Goal: Task Accomplishment & Management: Manage account settings

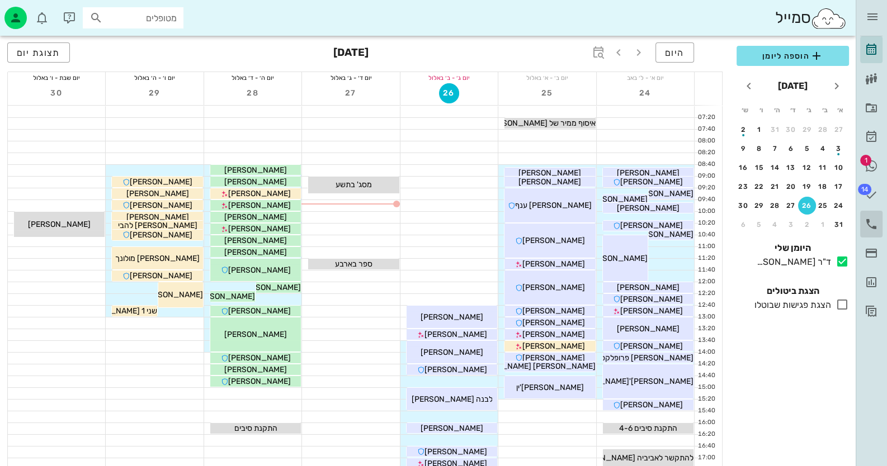
click at [869, 225] on icon at bounding box center [870, 223] width 13 height 13
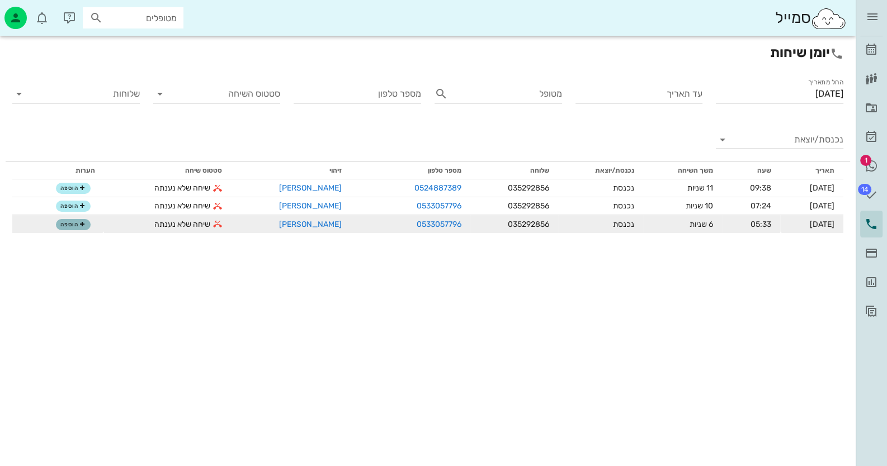
click at [70, 223] on span "הוספה" at bounding box center [72, 224] width 25 height 7
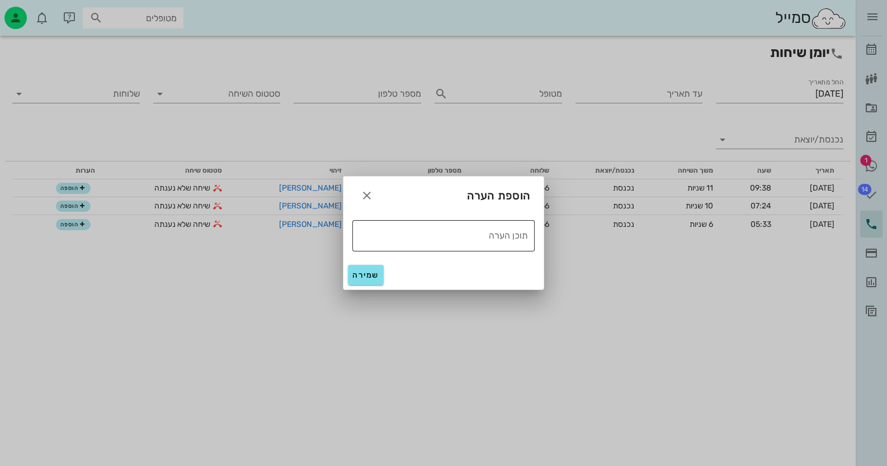
click at [438, 237] on textarea "תוכן הערה" at bounding box center [440, 235] width 176 height 18
type textarea "טופל"
click at [367, 275] on span "שמירה" at bounding box center [365, 276] width 27 height 10
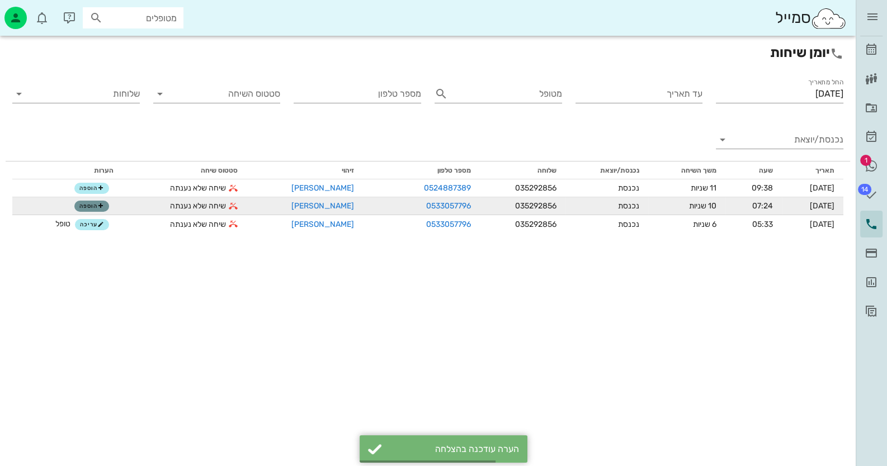
click at [96, 209] on span "הוספה" at bounding box center [91, 206] width 25 height 7
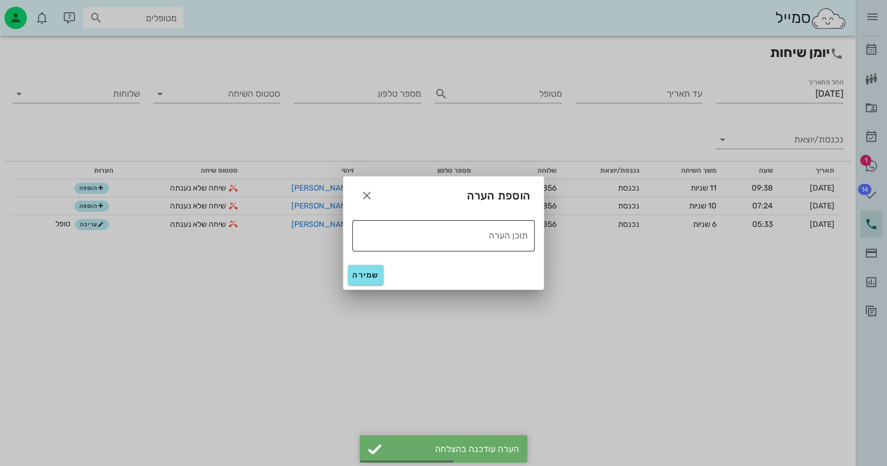
click at [398, 233] on textarea "תוכן הערה" at bounding box center [440, 235] width 176 height 18
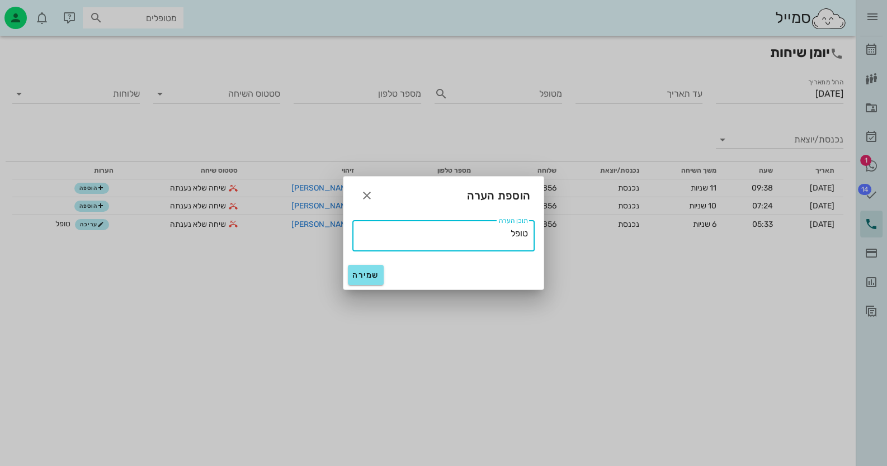
type textarea "טופל"
click at [375, 272] on span "שמירה" at bounding box center [365, 276] width 27 height 10
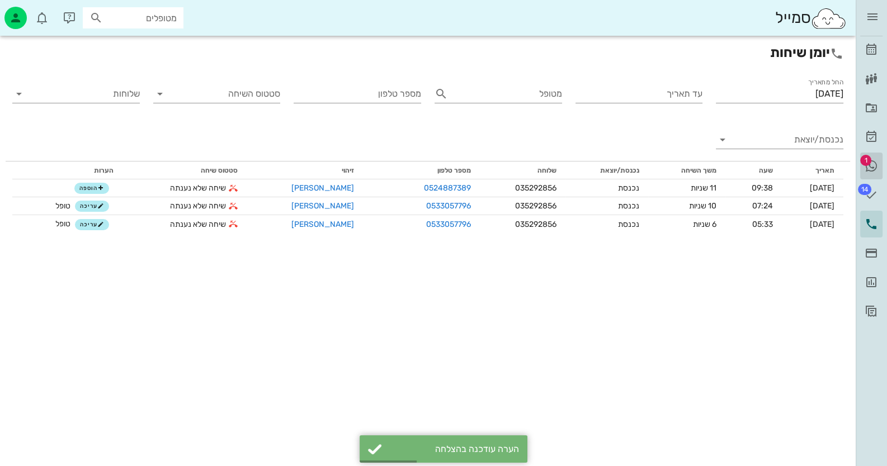
click at [871, 163] on icon at bounding box center [870, 165] width 13 height 13
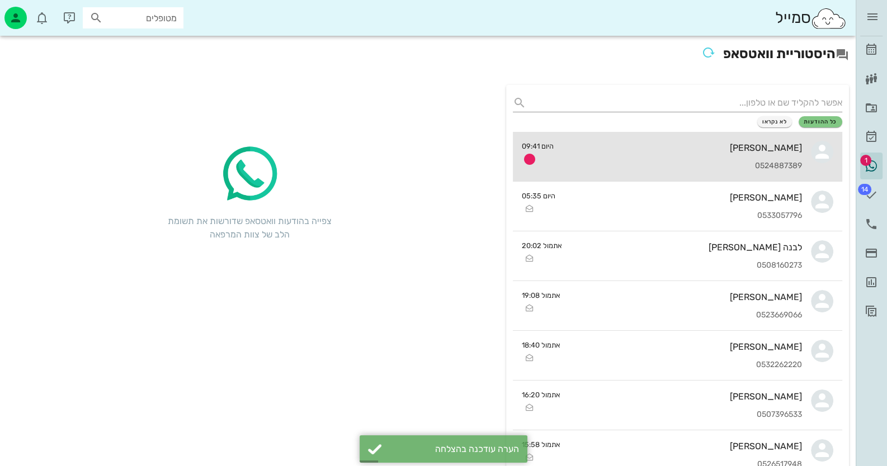
click at [766, 158] on div "כהן עזריאל 0524887389" at bounding box center [682, 156] width 240 height 49
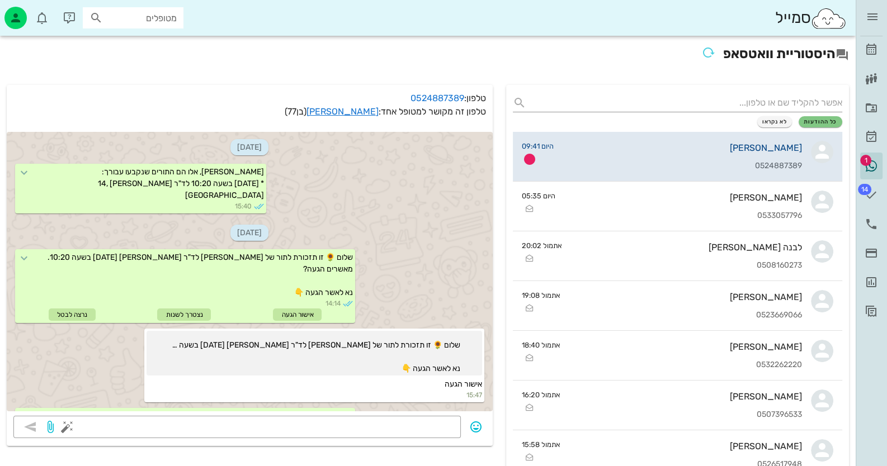
scroll to position [1892, 0]
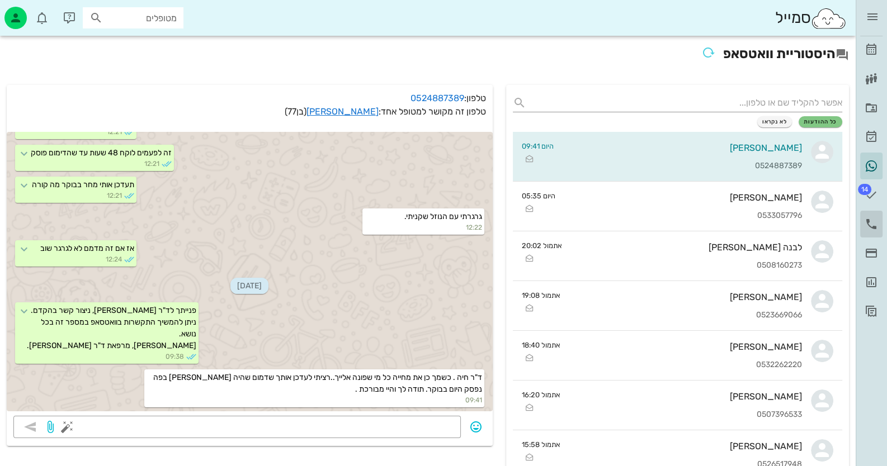
click at [868, 222] on icon at bounding box center [870, 223] width 13 height 13
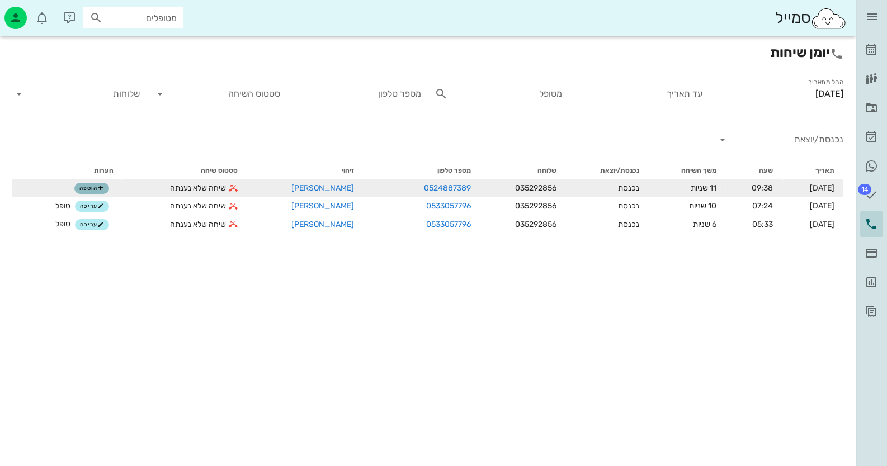
click at [94, 190] on span "הוספה" at bounding box center [91, 188] width 25 height 7
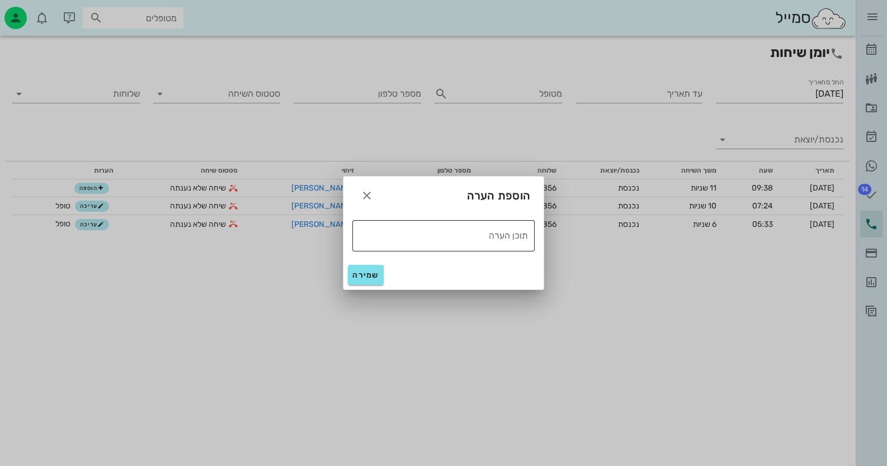
click at [477, 239] on textarea "תוכן הערה" at bounding box center [440, 235] width 176 height 18
type textarea "טופל"
click at [380, 273] on button "שמירה" at bounding box center [366, 275] width 36 height 20
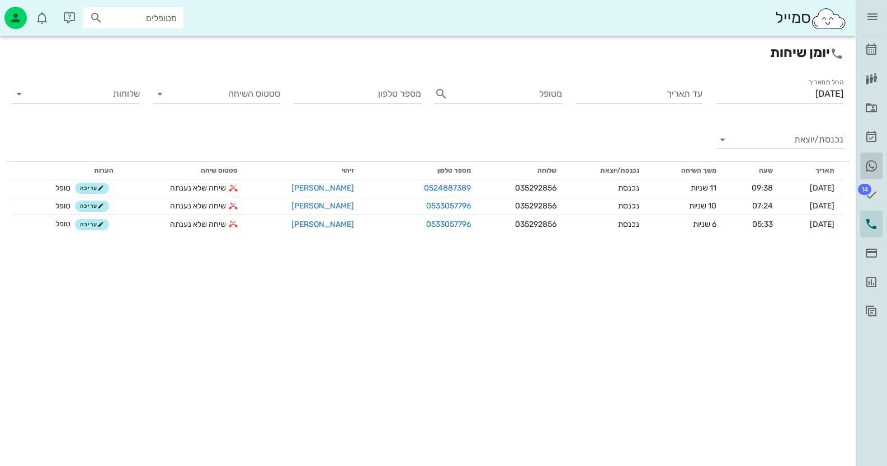
click at [873, 164] on icon at bounding box center [870, 165] width 13 height 13
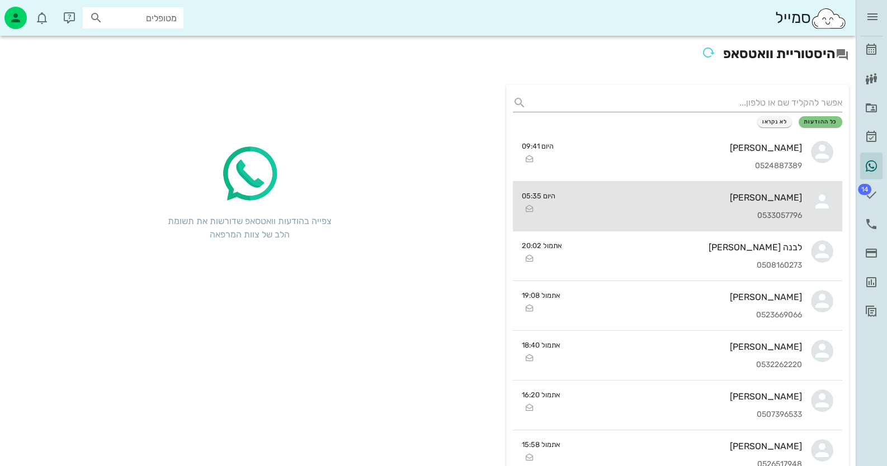
click at [763, 206] on div "דורון גנגר 0533057796" at bounding box center [683, 206] width 238 height 49
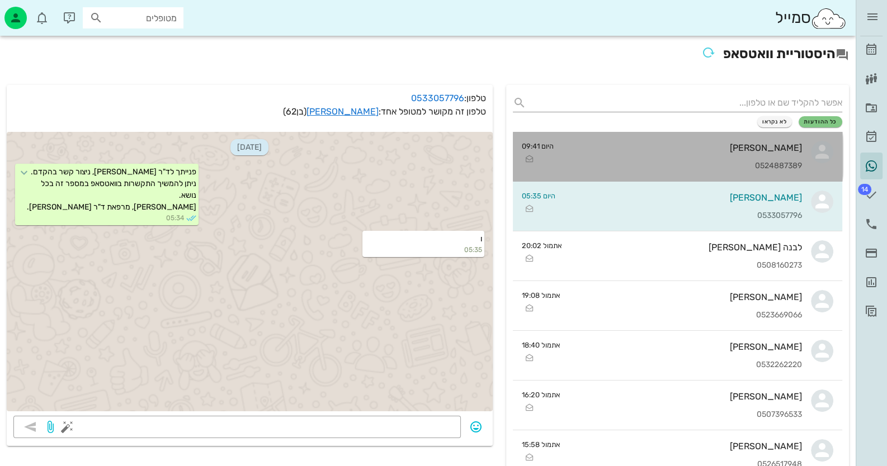
click at [787, 164] on div "0524887389" at bounding box center [682, 167] width 240 height 10
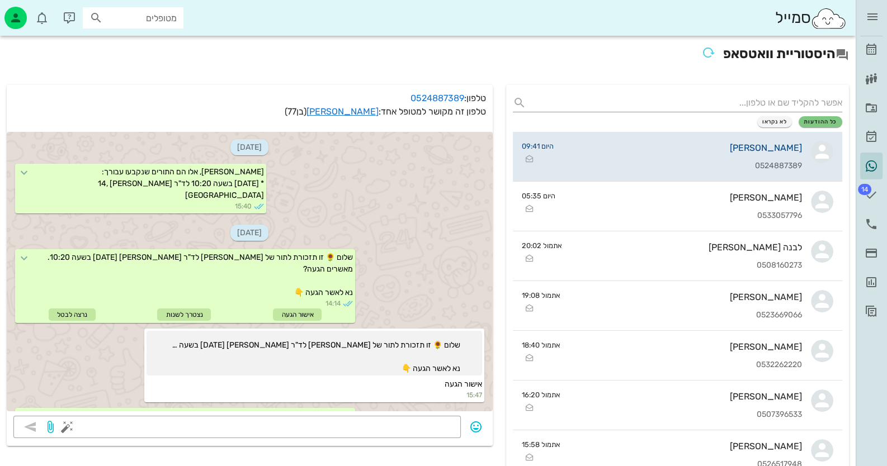
scroll to position [1892, 0]
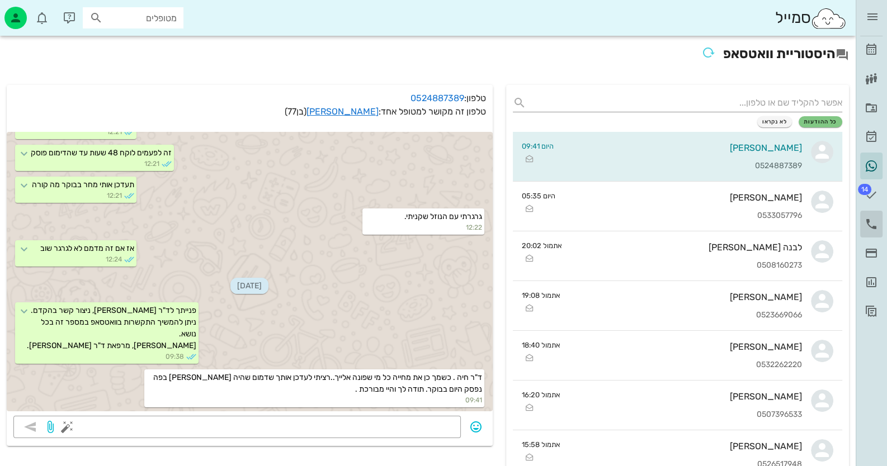
click at [876, 224] on icon at bounding box center [870, 223] width 13 height 13
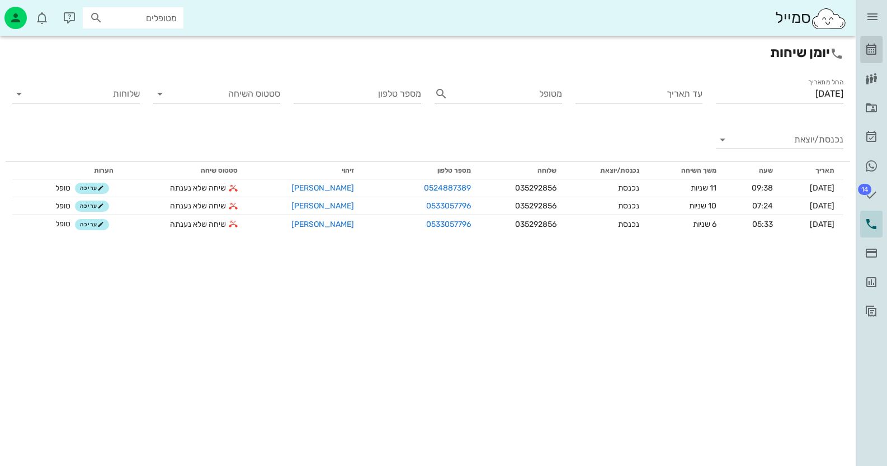
click at [871, 49] on icon at bounding box center [870, 49] width 13 height 13
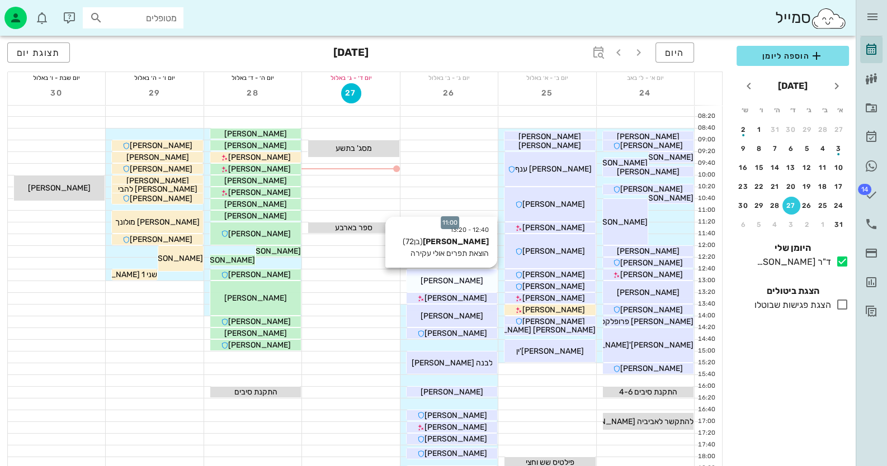
scroll to position [55, 0]
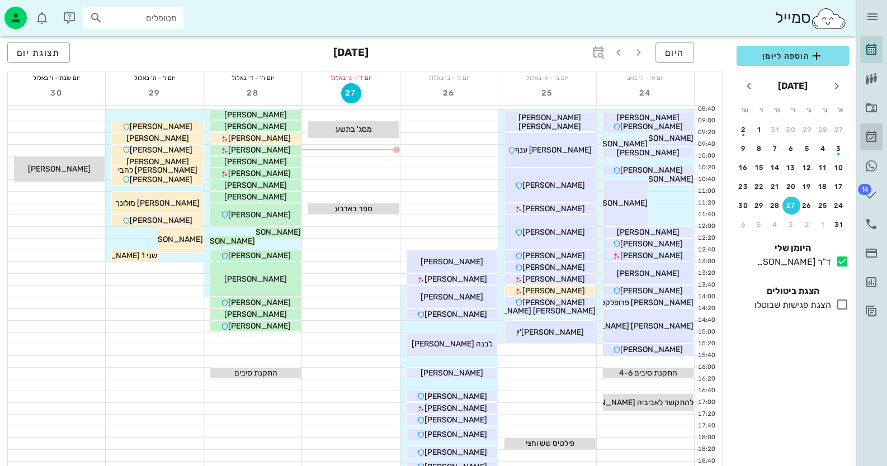
click at [870, 136] on icon at bounding box center [870, 136] width 13 height 13
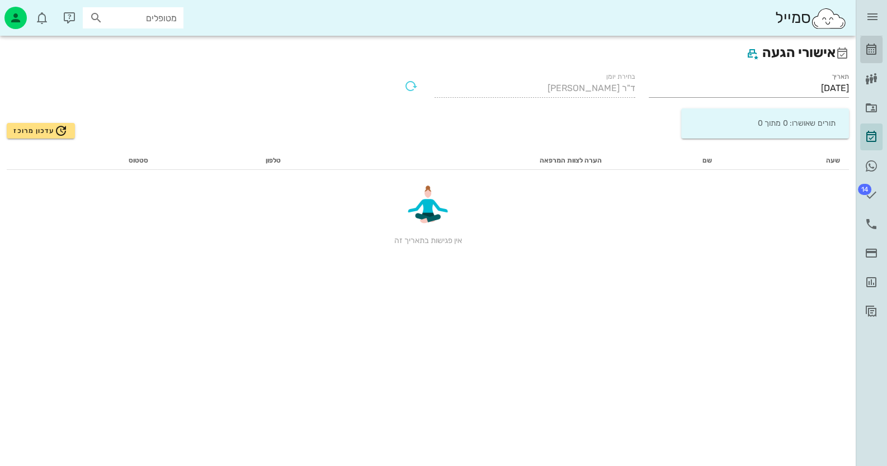
click at [868, 52] on icon at bounding box center [870, 49] width 13 height 13
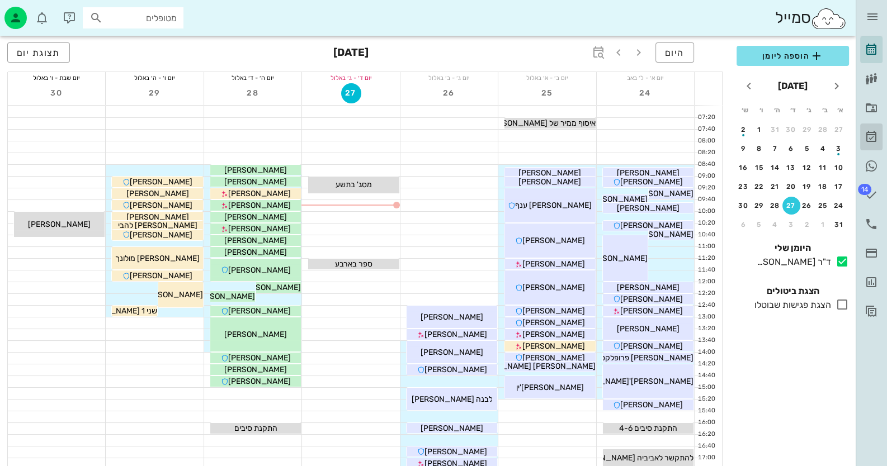
click at [869, 132] on icon at bounding box center [870, 136] width 13 height 13
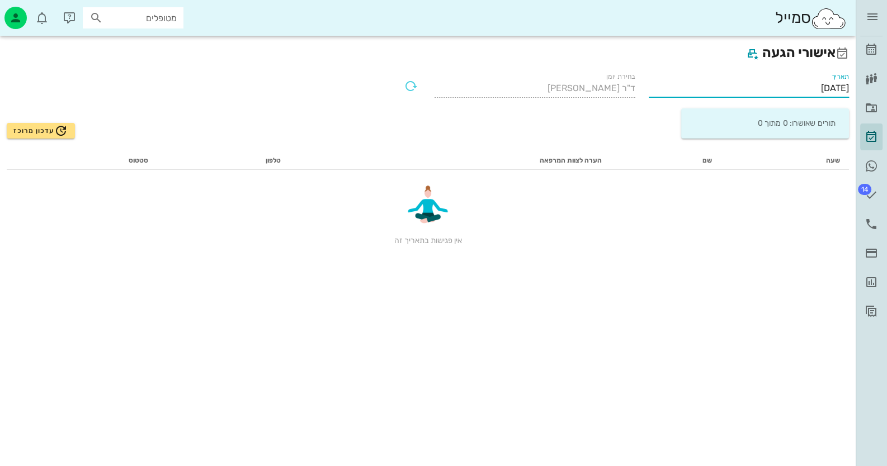
click at [795, 88] on input "[DATE]" at bounding box center [749, 88] width 201 height 18
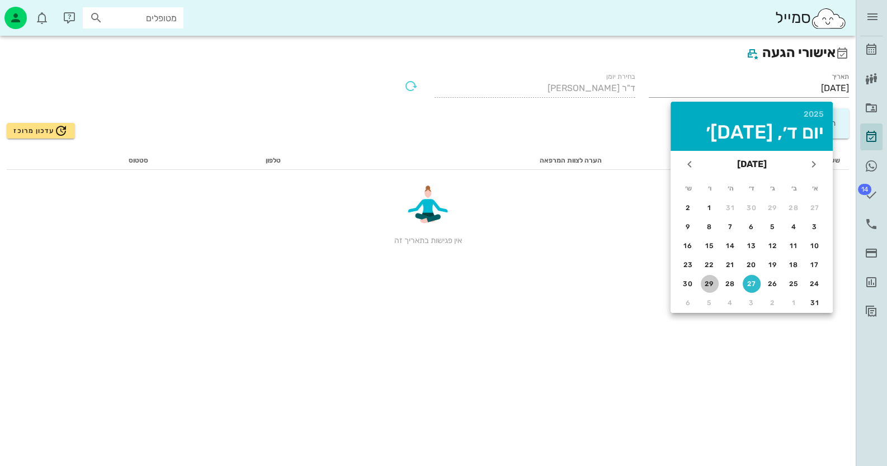
click at [713, 278] on button "29" at bounding box center [710, 284] width 18 height 18
type input "29/08/2025"
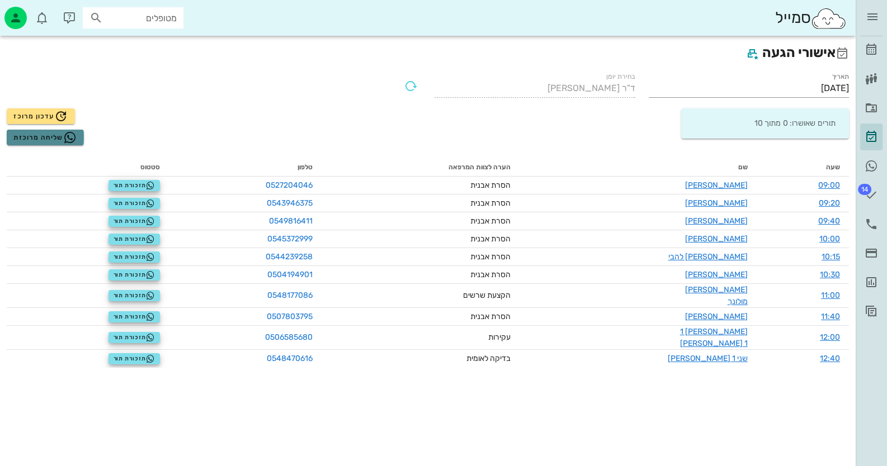
click at [41, 137] on span "שליחה מרוכזת" at bounding box center [44, 137] width 63 height 13
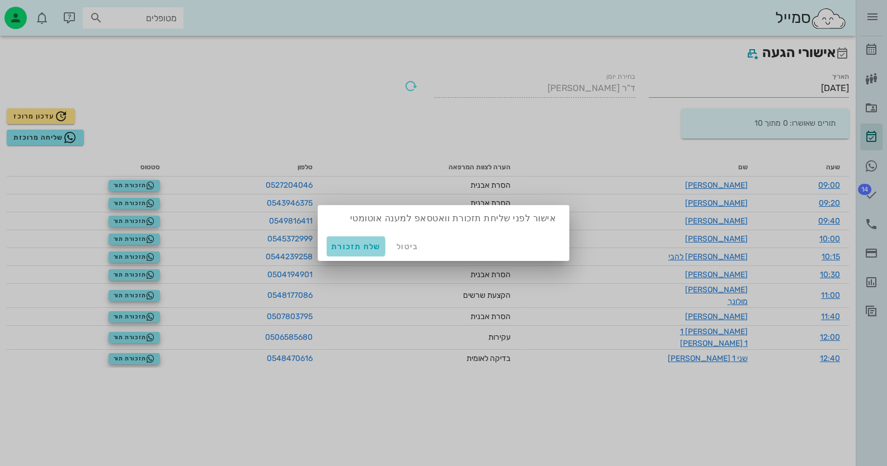
click at [367, 245] on span "שלח תזכורת" at bounding box center [356, 247] width 50 height 10
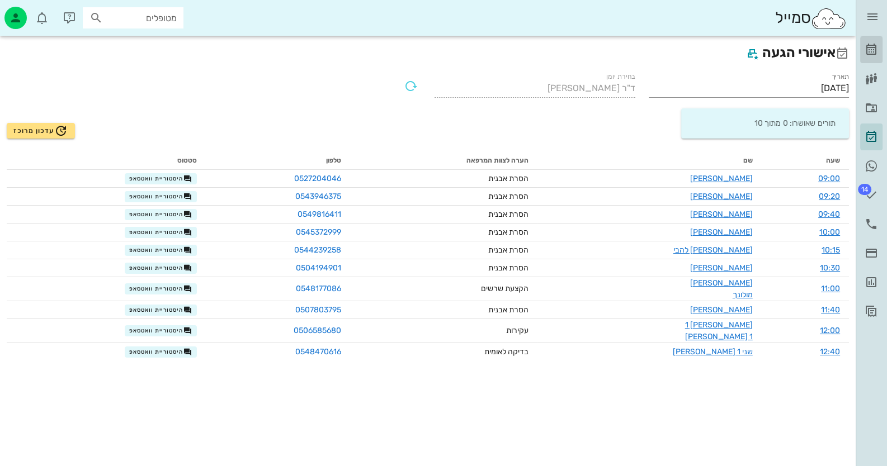
click at [876, 50] on icon at bounding box center [870, 49] width 13 height 13
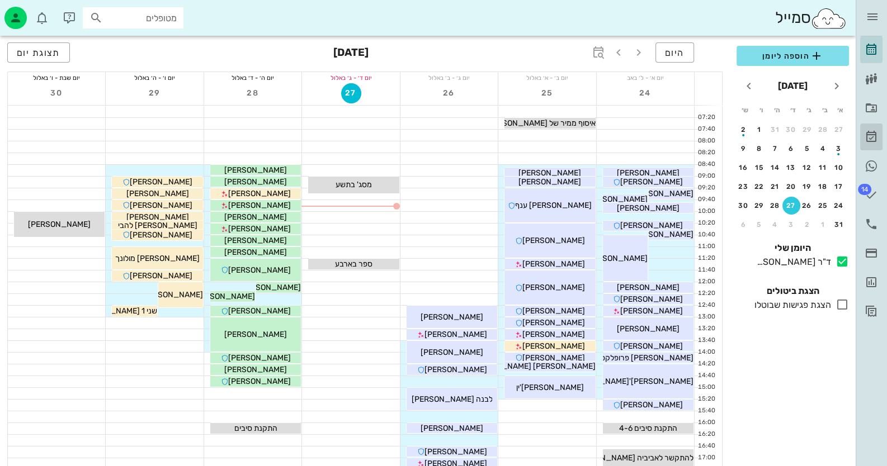
click at [874, 139] on icon at bounding box center [870, 136] width 13 height 13
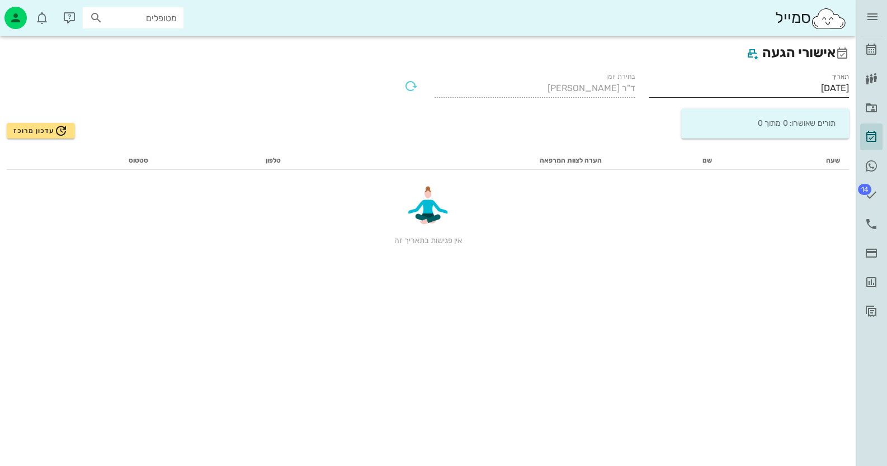
click at [794, 83] on input "[DATE]" at bounding box center [749, 88] width 201 height 18
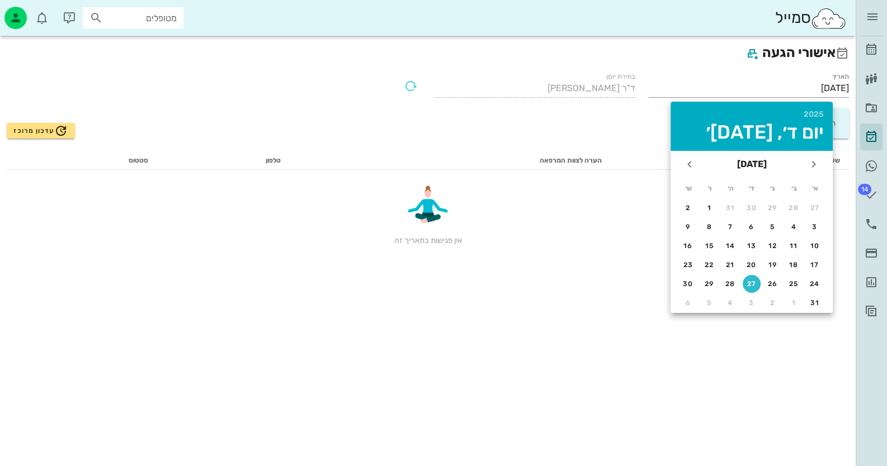
click at [741, 273] on table "א׳ ב׳ ג׳ ד׳ ה׳ ו׳ ש׳ 27 28 29 30 31 1 2 3 4 5 6 7 8 9 10 11 12 13 14 15 16 17 1…" at bounding box center [751, 245] width 149 height 135
click at [731, 280] on div "28" at bounding box center [730, 284] width 18 height 8
type input "28/08/2025"
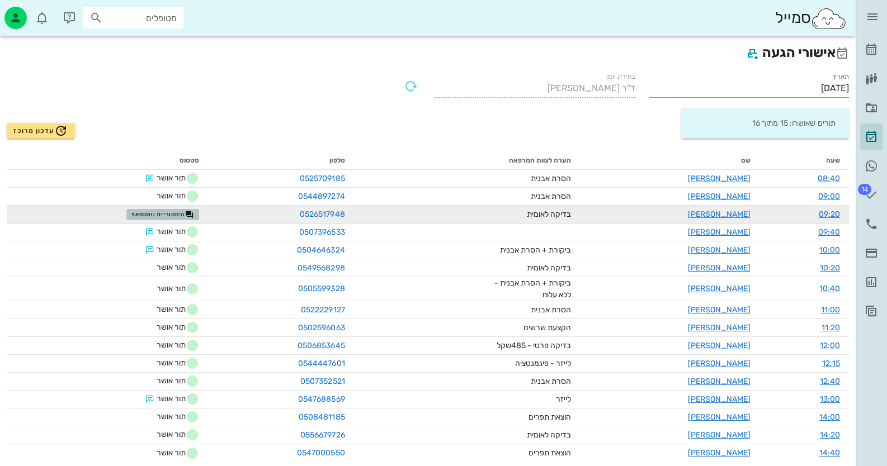
click at [148, 212] on span "היסטוריית וואטסאפ" at bounding box center [162, 214] width 63 height 9
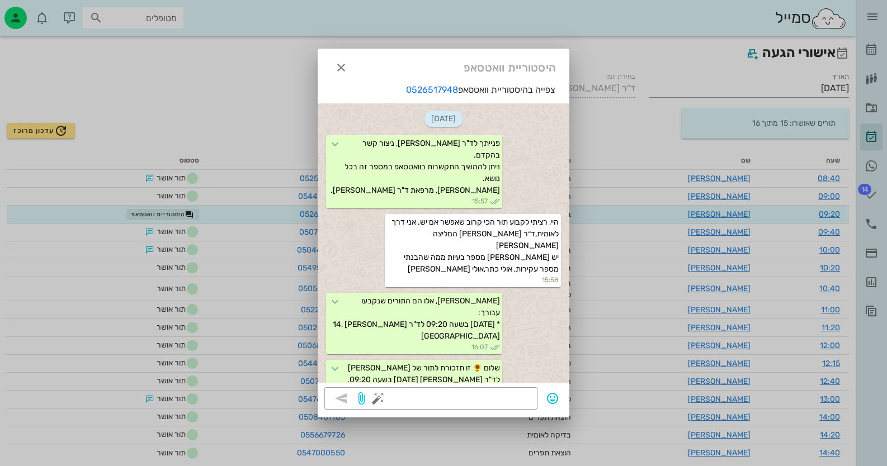
scroll to position [67, 0]
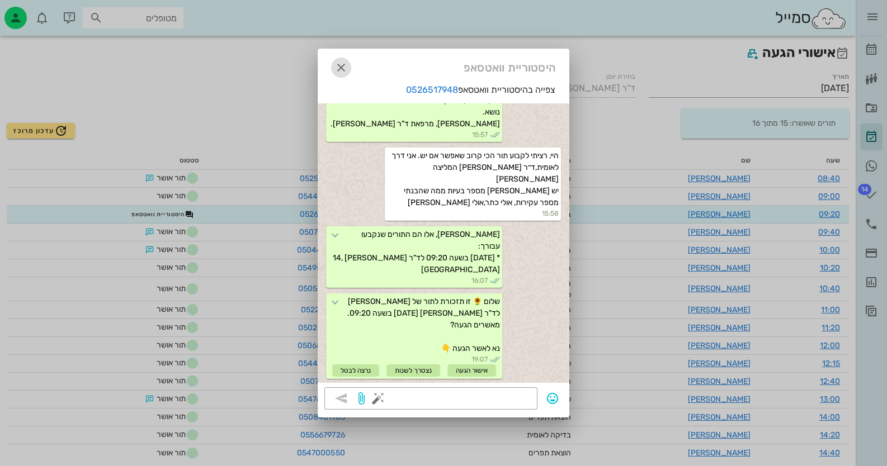
click at [343, 62] on icon "button" at bounding box center [340, 67] width 13 height 13
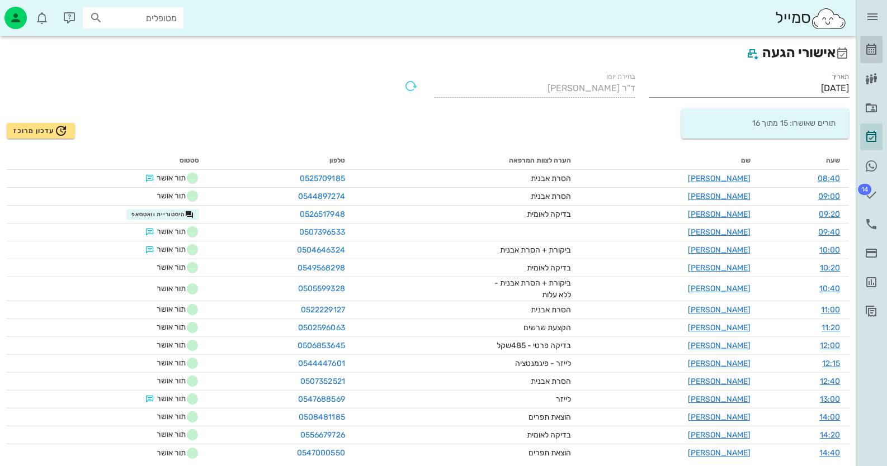
click at [881, 50] on link "[PERSON_NAME]" at bounding box center [871, 49] width 22 height 27
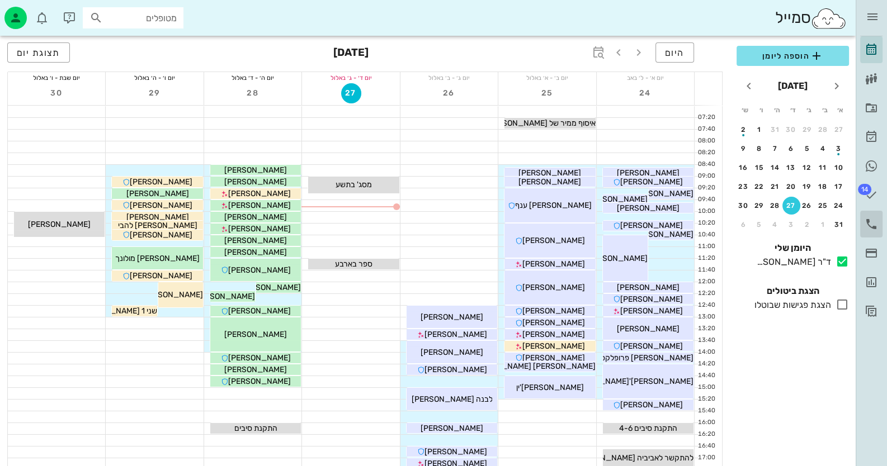
click at [874, 223] on icon at bounding box center [870, 223] width 13 height 13
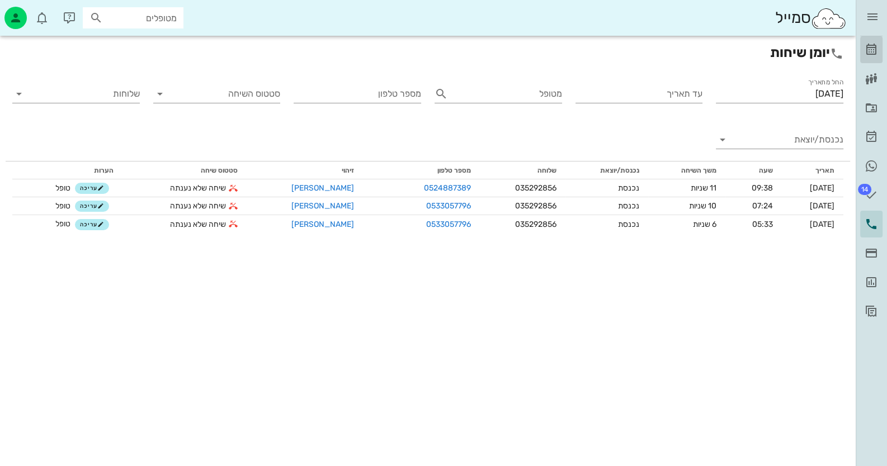
click at [878, 47] on link "[PERSON_NAME]" at bounding box center [871, 49] width 22 height 27
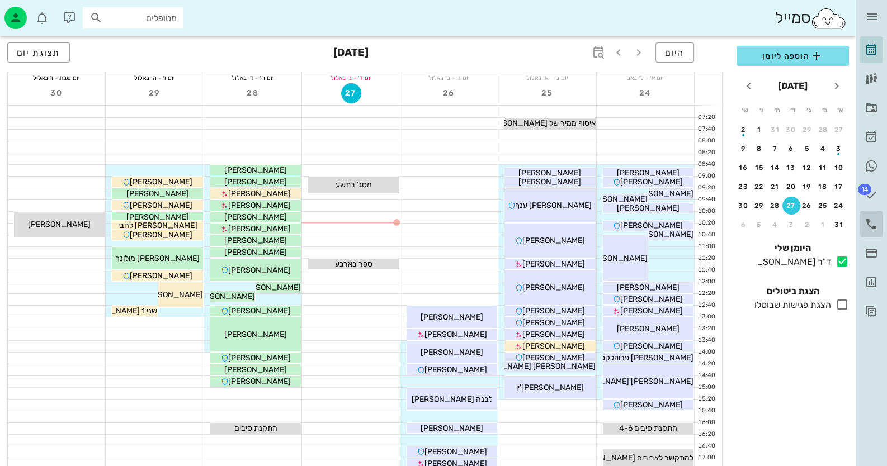
click at [878, 225] on link "יומן שיחות" at bounding box center [871, 224] width 22 height 27
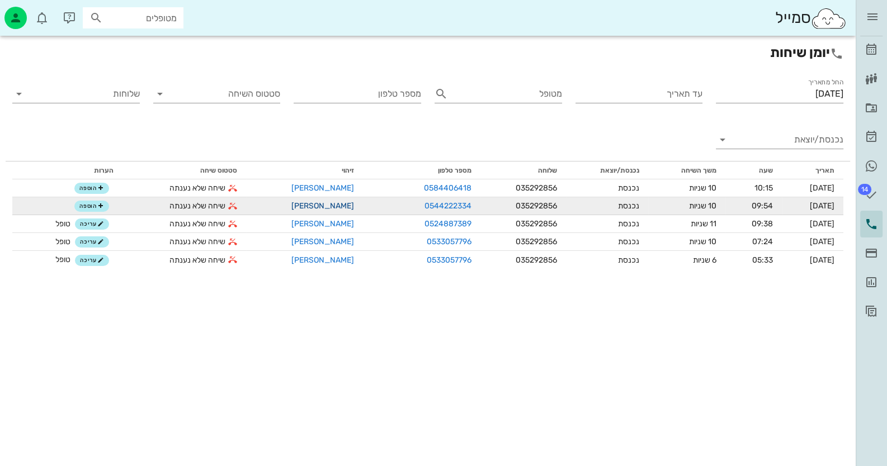
click at [318, 206] on link "[PERSON_NAME]" at bounding box center [322, 206] width 63 height 10
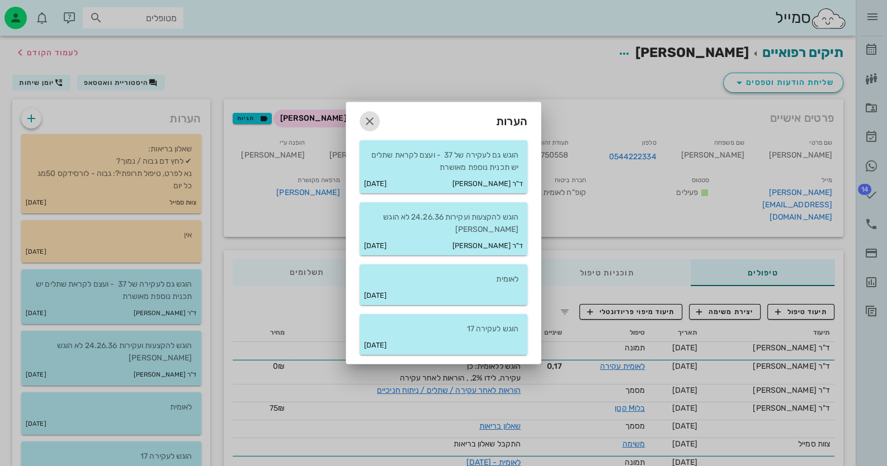
click at [376, 123] on span "button" at bounding box center [370, 121] width 20 height 13
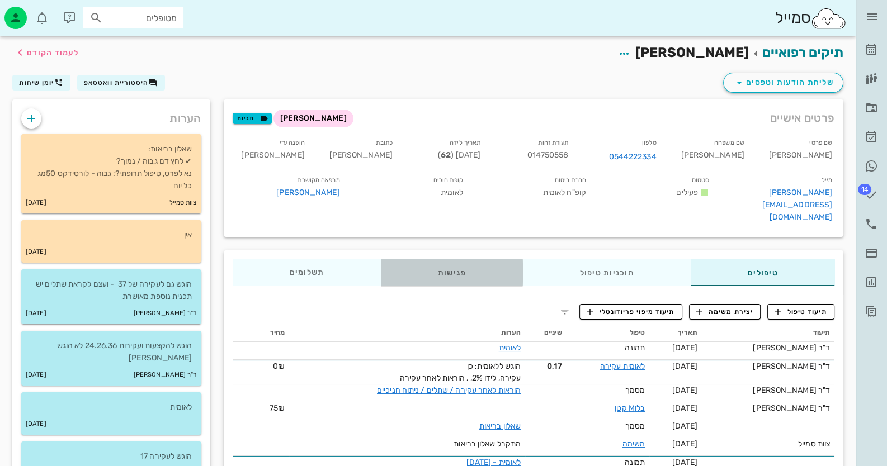
click at [441, 261] on div "פגישות" at bounding box center [452, 272] width 142 height 27
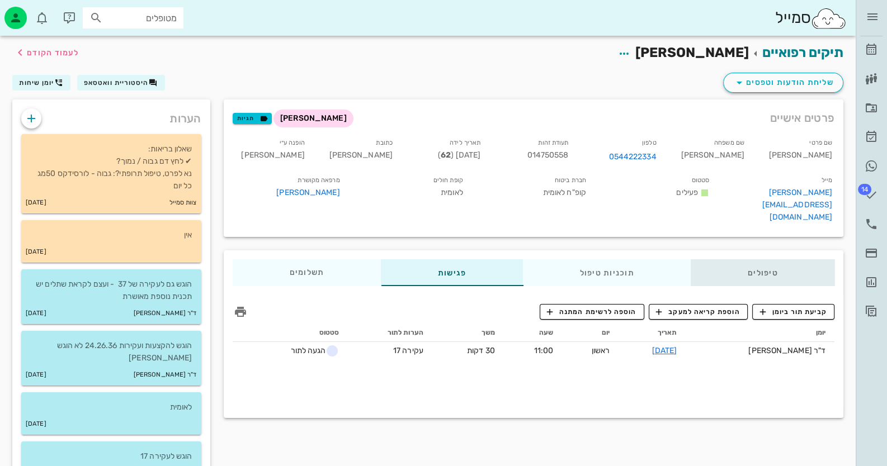
click at [746, 259] on div "טיפולים" at bounding box center [762, 272] width 144 height 27
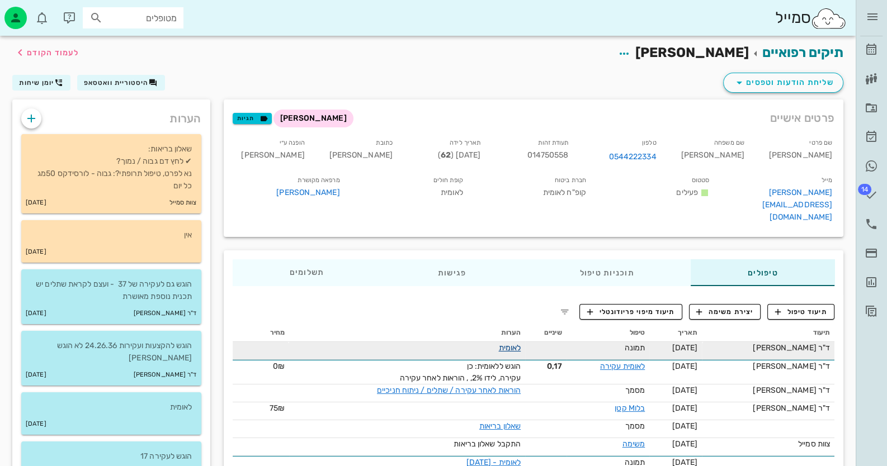
click at [521, 343] on link "לאומית" at bounding box center [509, 348] width 22 height 10
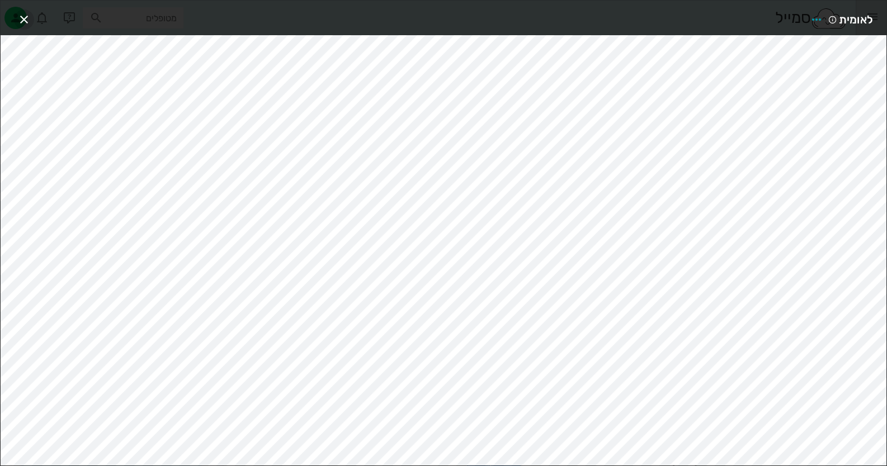
click at [25, 22] on icon "button" at bounding box center [23, 19] width 13 height 13
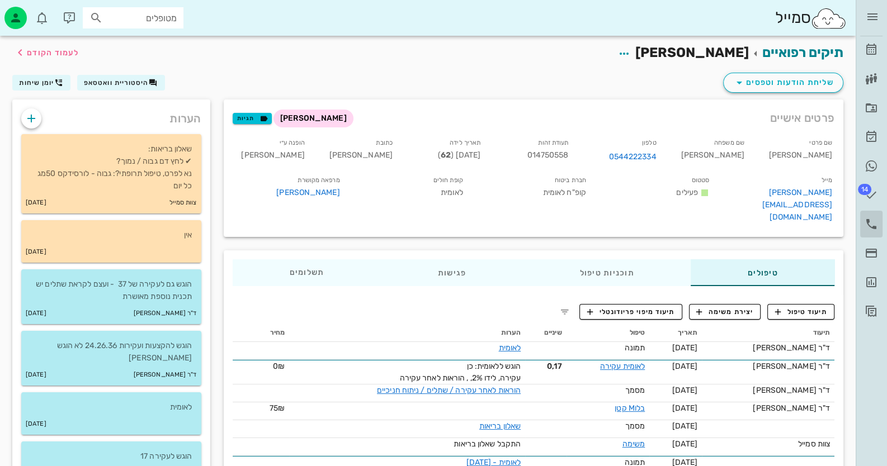
click at [872, 227] on icon at bounding box center [870, 223] width 13 height 13
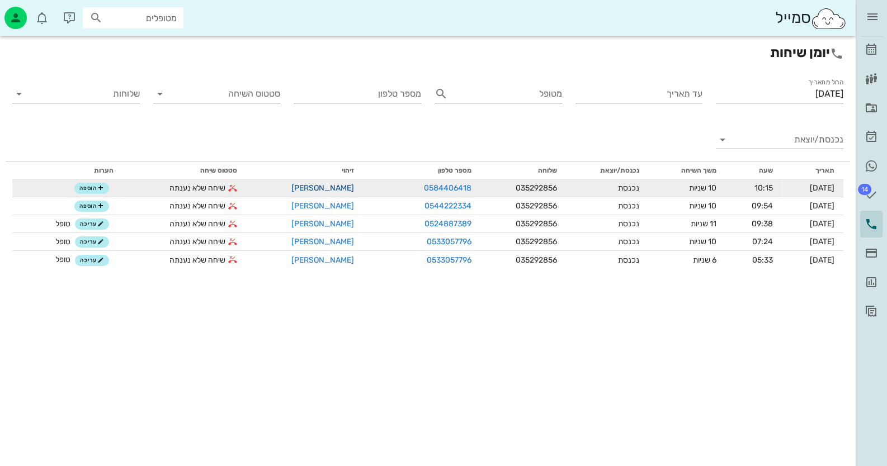
click at [318, 188] on link "[PERSON_NAME]" at bounding box center [322, 188] width 63 height 10
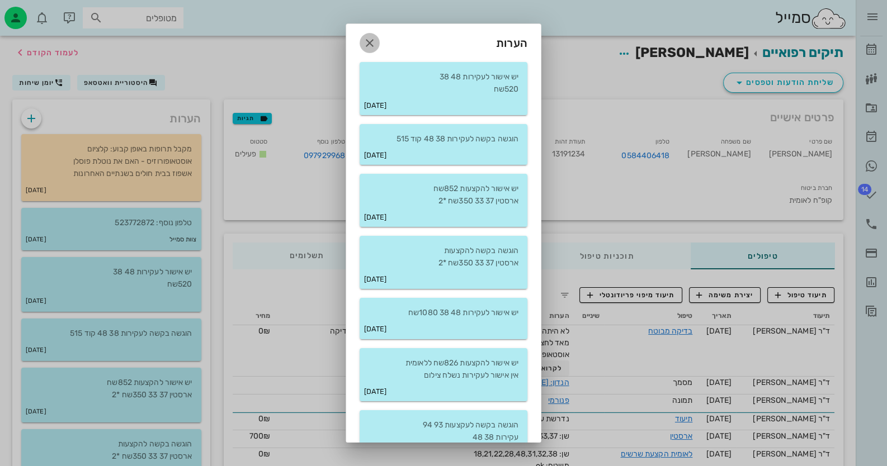
click at [376, 43] on icon "button" at bounding box center [369, 42] width 13 height 13
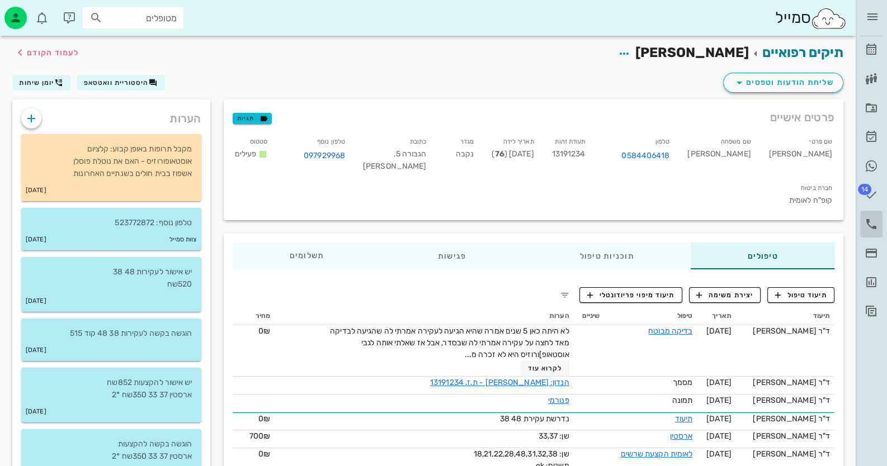
click at [872, 225] on icon at bounding box center [870, 223] width 13 height 13
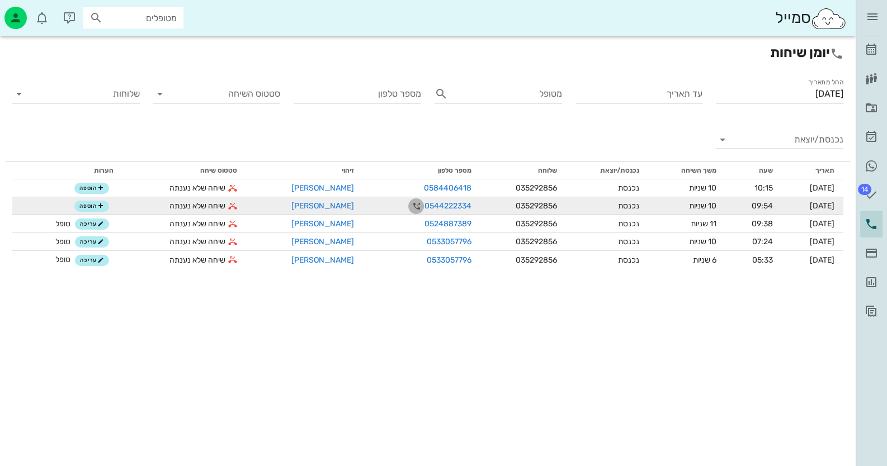
click at [409, 205] on icon "button" at bounding box center [415, 206] width 13 height 13
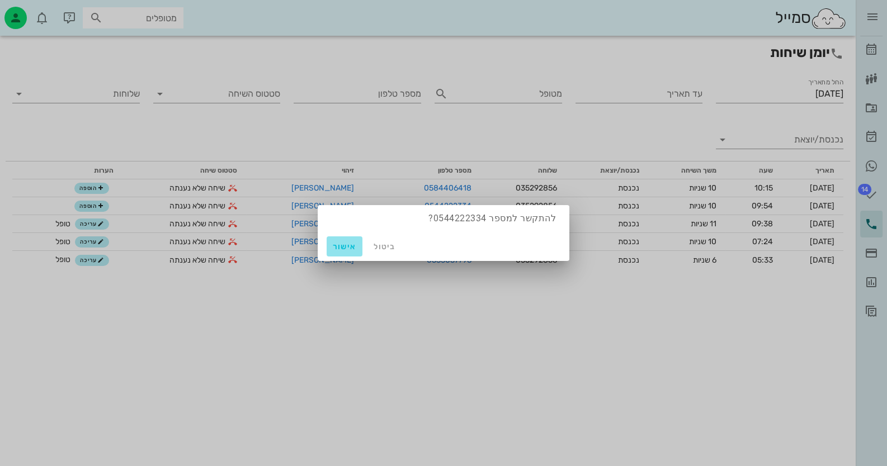
click at [338, 244] on span "אישור" at bounding box center [344, 247] width 27 height 10
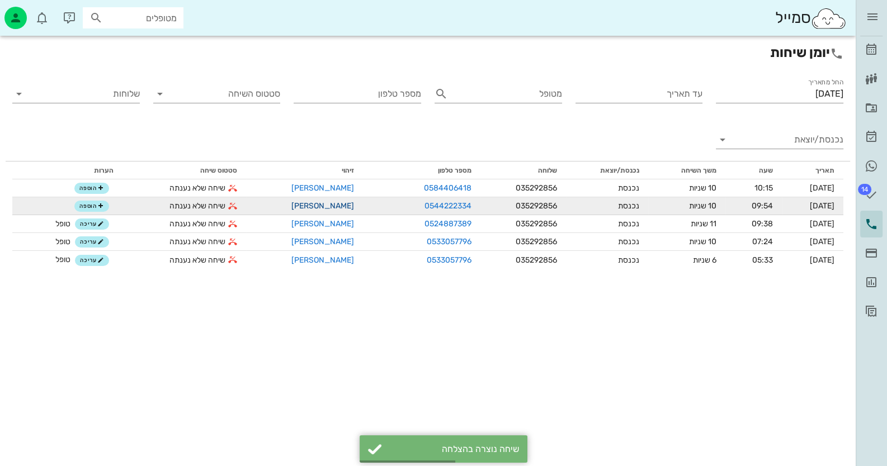
click at [315, 205] on link "[PERSON_NAME]" at bounding box center [322, 206] width 63 height 10
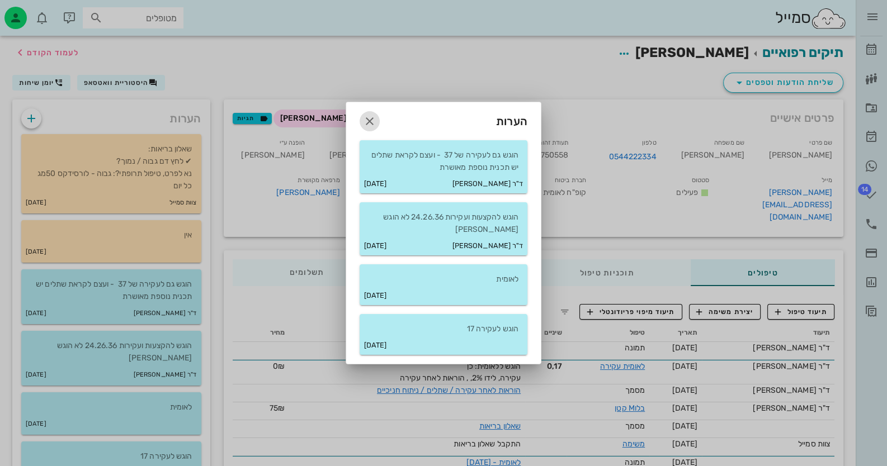
click at [371, 121] on icon "button" at bounding box center [369, 121] width 13 height 13
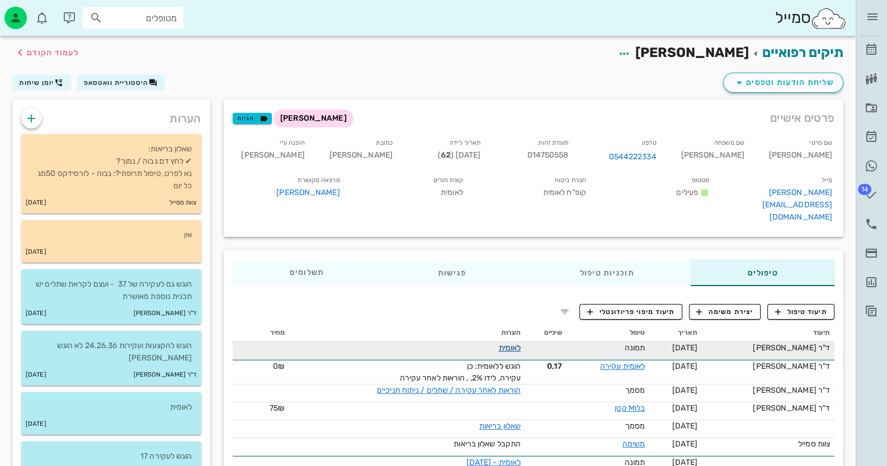
click at [521, 343] on link "לאומית" at bounding box center [509, 348] width 22 height 10
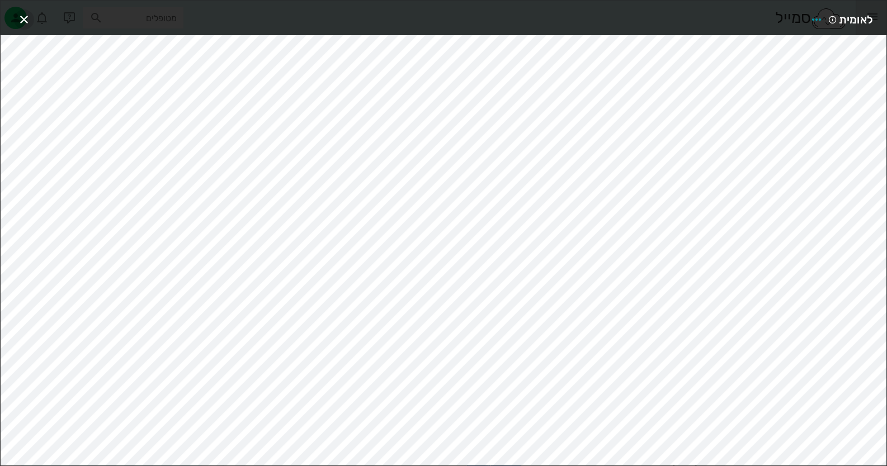
click at [23, 17] on icon "button" at bounding box center [23, 19] width 13 height 13
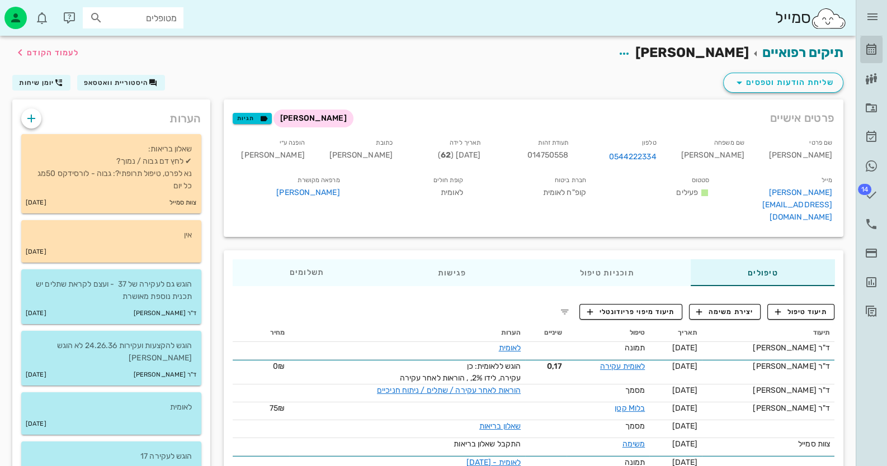
click at [872, 49] on icon at bounding box center [870, 49] width 13 height 13
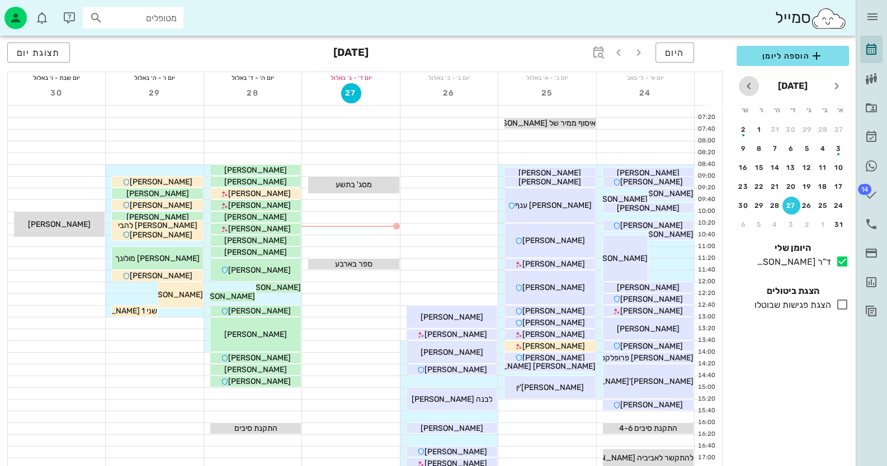
click at [751, 88] on icon "חודש הבא" at bounding box center [748, 85] width 13 height 13
click at [838, 167] on div "14" at bounding box center [839, 168] width 18 height 8
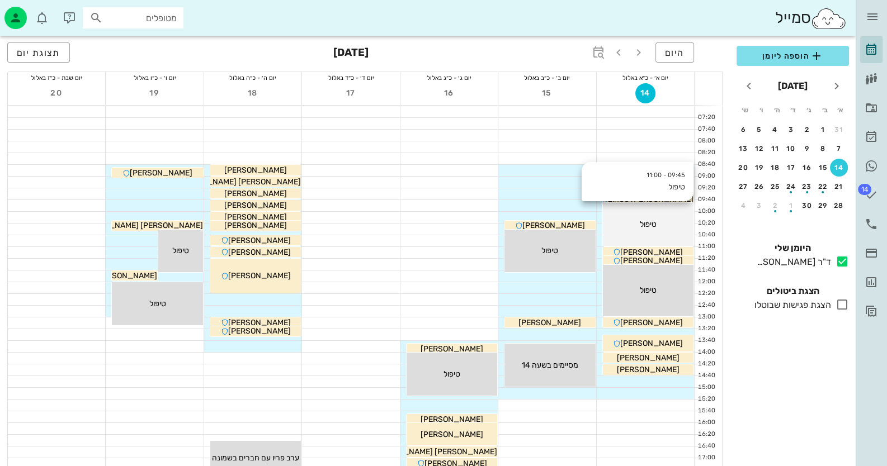
click at [665, 229] on div "טיפול" at bounding box center [648, 225] width 91 height 12
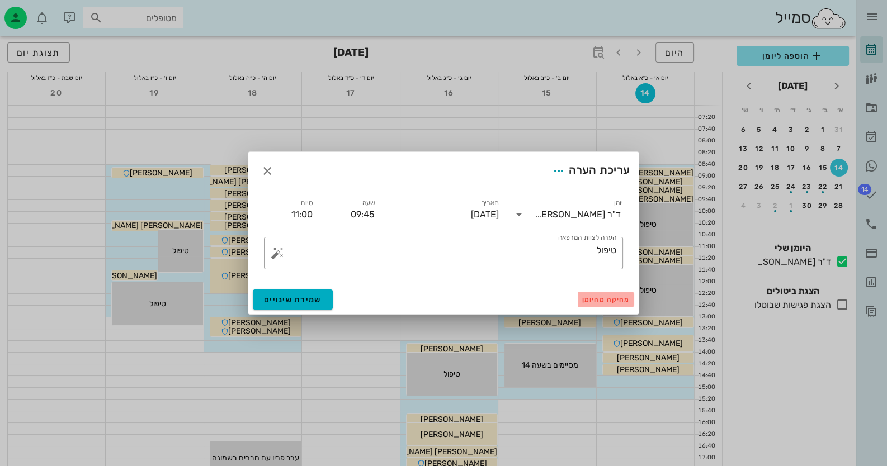
click at [609, 300] on span "מחיקה מהיומן" at bounding box center [606, 300] width 48 height 8
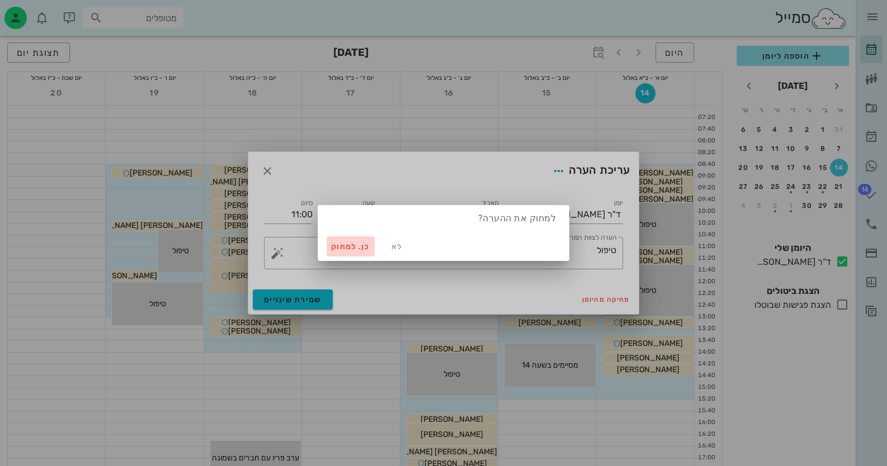
click at [347, 249] on span "כן. למחוק" at bounding box center [350, 247] width 39 height 10
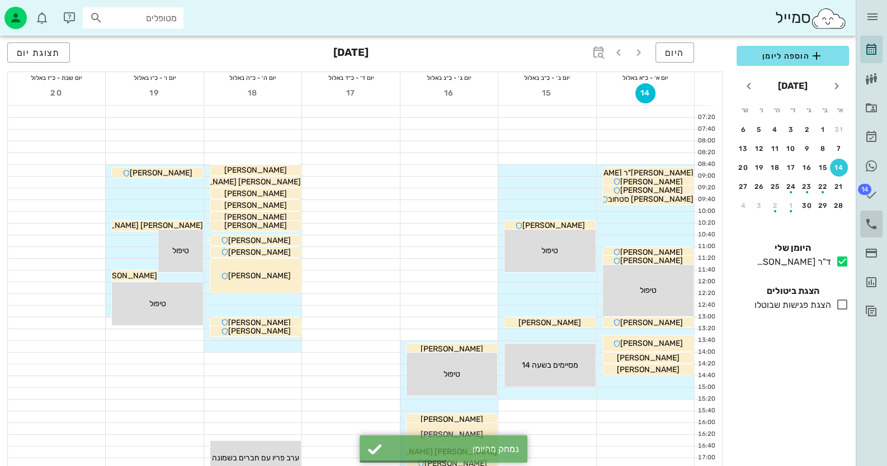
click at [873, 226] on icon at bounding box center [870, 223] width 13 height 13
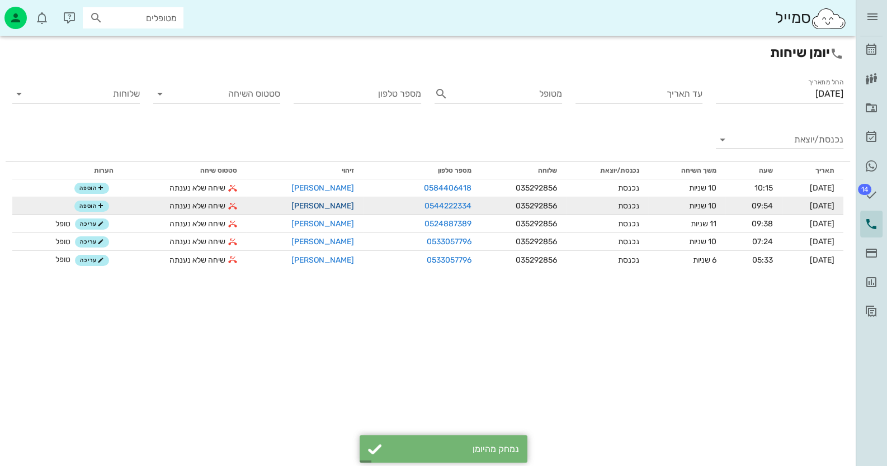
click at [308, 206] on link "[PERSON_NAME]" at bounding box center [322, 206] width 63 height 10
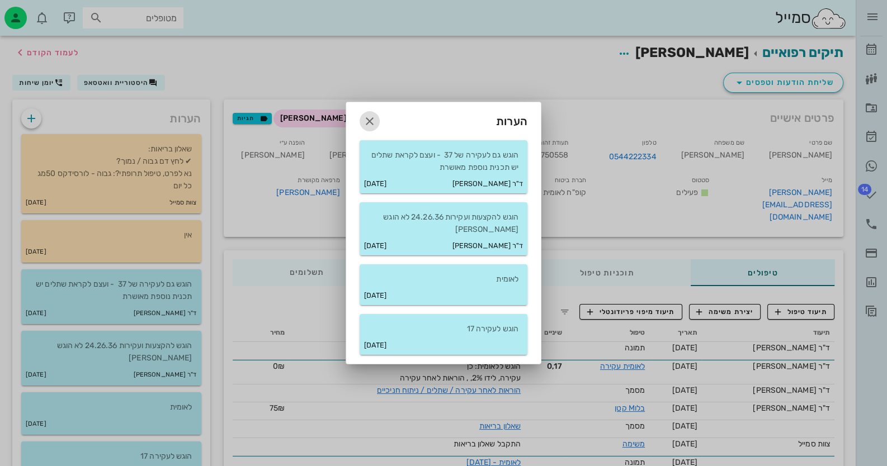
click at [372, 121] on icon "button" at bounding box center [369, 121] width 13 height 13
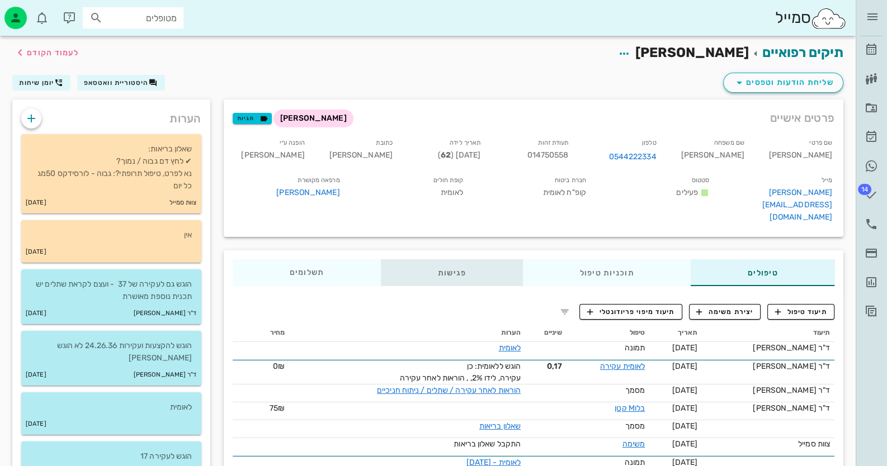
click at [439, 259] on div "פגישות" at bounding box center [452, 272] width 142 height 27
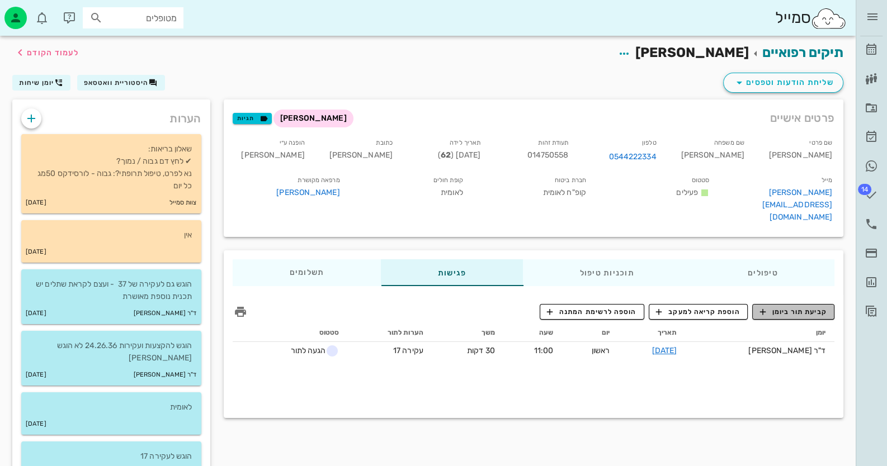
click at [791, 307] on span "קביעת תור ביומן" at bounding box center [792, 312] width 67 height 10
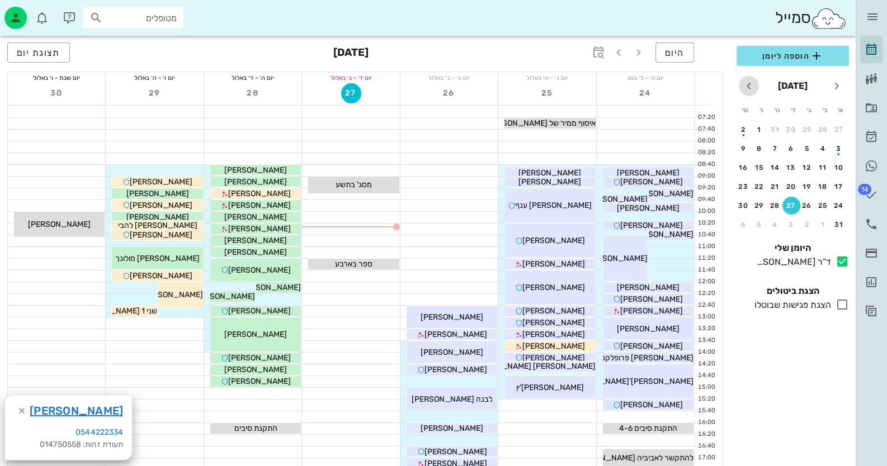
click at [744, 86] on icon "חודש הבא" at bounding box center [748, 85] width 13 height 13
click at [839, 166] on div "14" at bounding box center [839, 168] width 18 height 8
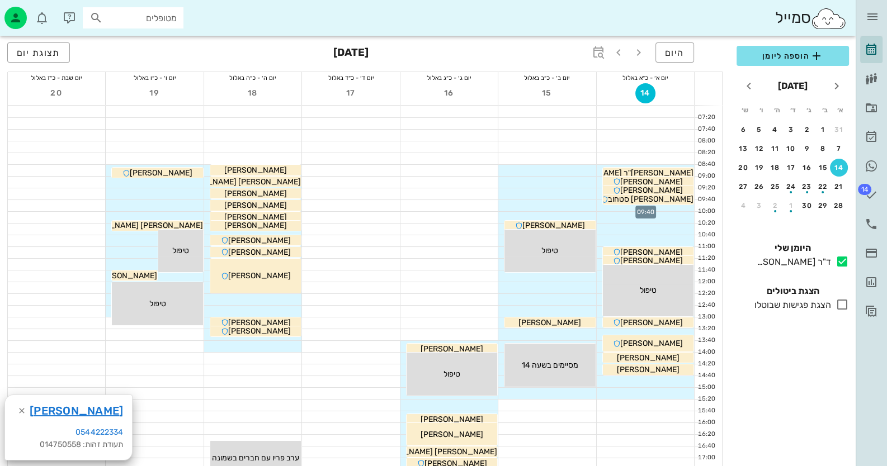
click at [685, 209] on div at bounding box center [645, 205] width 97 height 11
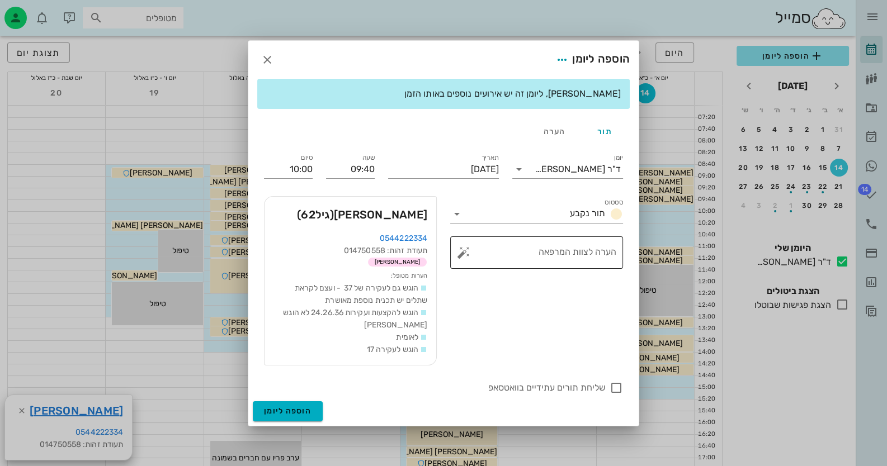
click at [464, 251] on button "button" at bounding box center [463, 252] width 13 height 13
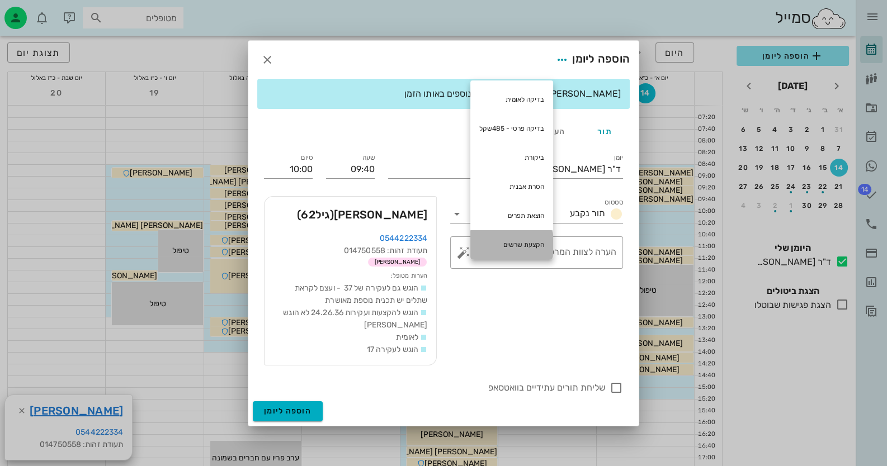
click at [516, 248] on div "הקצעת שרשים" at bounding box center [511, 244] width 83 height 29
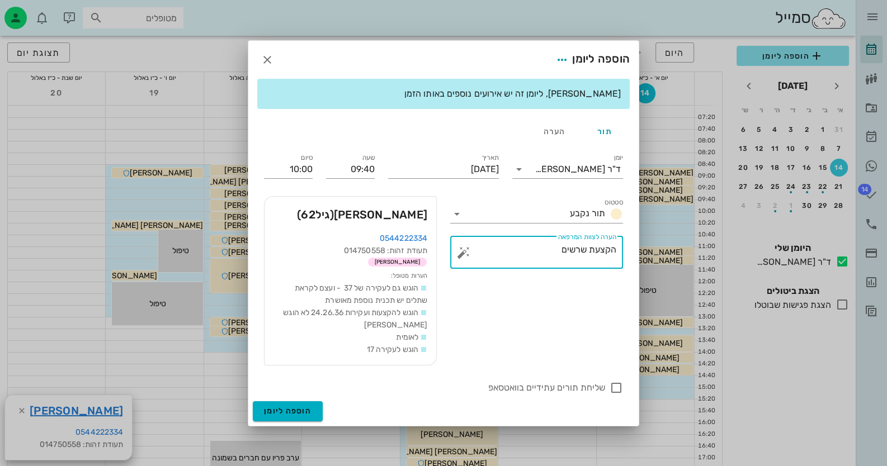
click at [550, 251] on textarea "הקצעת שרשים" at bounding box center [541, 255] width 150 height 27
type textarea "הקצעת שרשים ועקירות"
click at [290, 168] on input "10:00" at bounding box center [288, 169] width 49 height 18
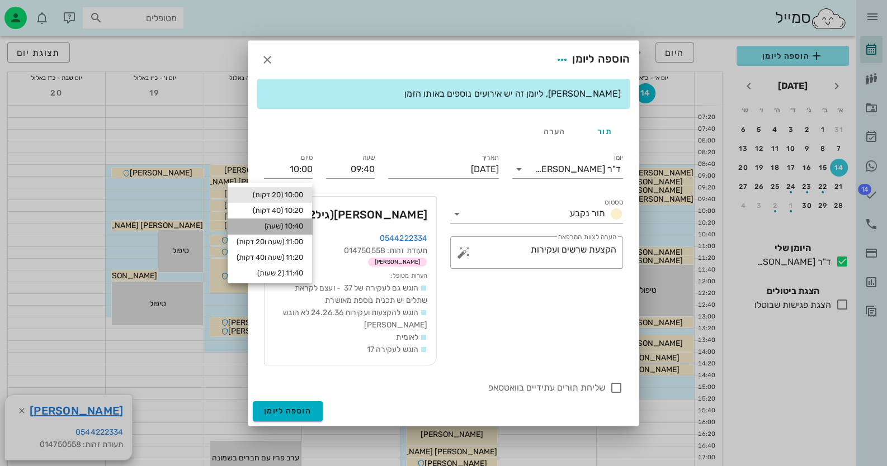
click at [294, 225] on div "10:40 (שעה)" at bounding box center [270, 226] width 67 height 9
type input "10:40"
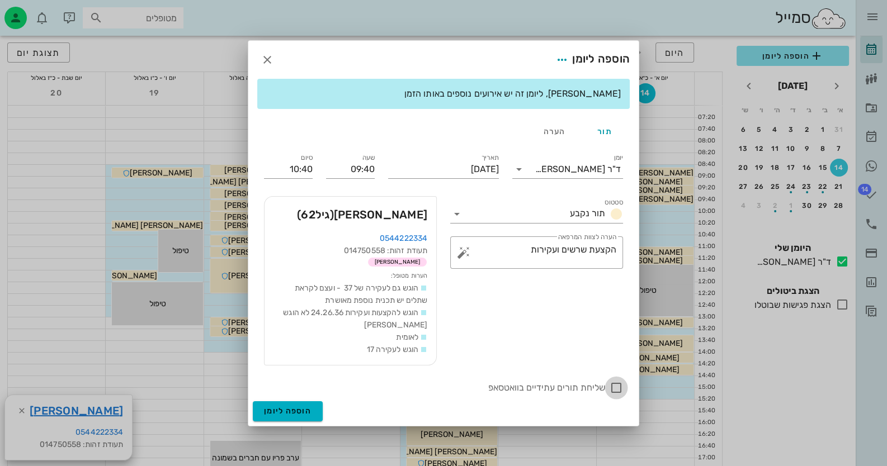
click at [619, 387] on div at bounding box center [616, 388] width 19 height 19
checkbox input "true"
click at [301, 410] on span "הוספה ליומן" at bounding box center [288, 411] width 48 height 10
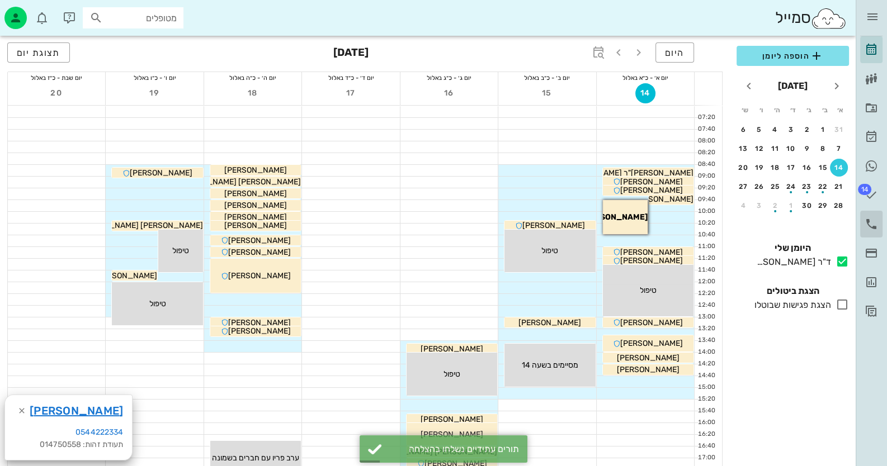
click at [871, 224] on icon at bounding box center [870, 223] width 13 height 13
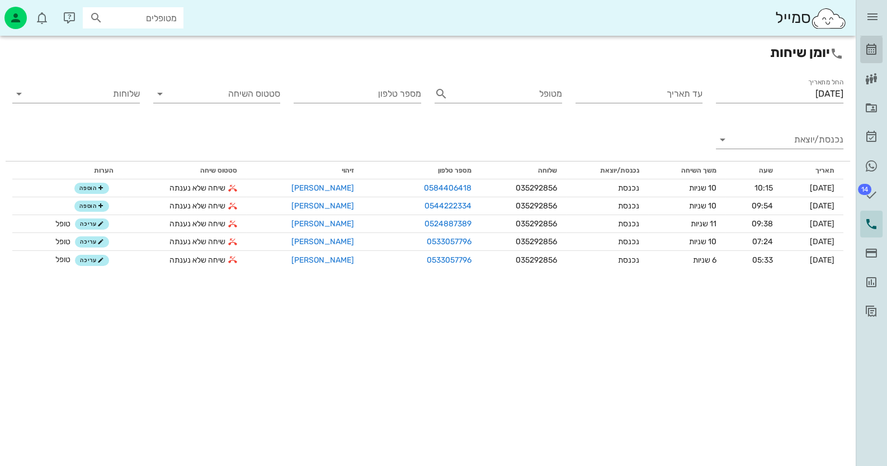
click at [876, 51] on icon at bounding box center [870, 49] width 13 height 13
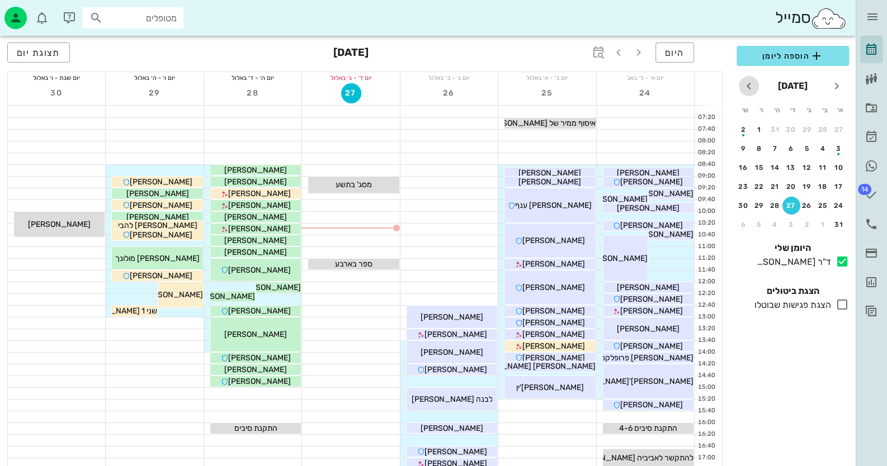
click at [749, 89] on icon "חודש הבא" at bounding box center [748, 85] width 13 height 13
click at [839, 166] on div "14" at bounding box center [839, 168] width 18 height 8
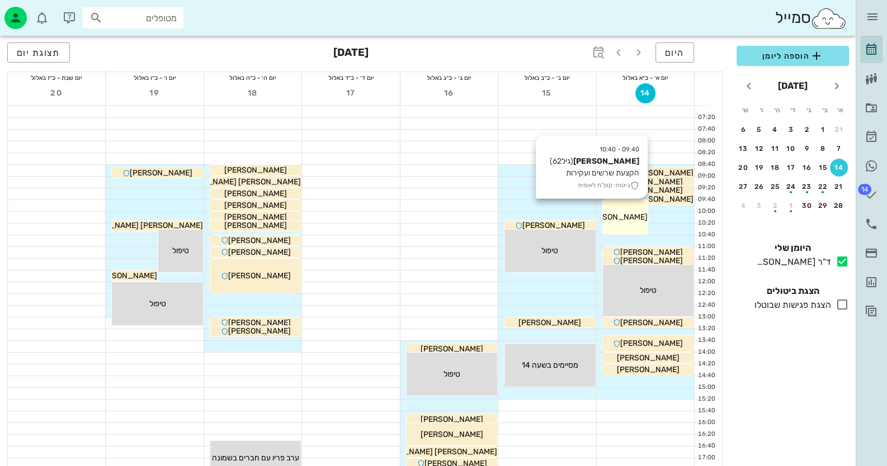
click at [640, 206] on div "09:40 - 10:40 גוליאן שוורץ (גיל 62 ) הקצעת שרשים ועקירות ביטוח: קופ"ח לאומית גו…" at bounding box center [625, 217] width 45 height 34
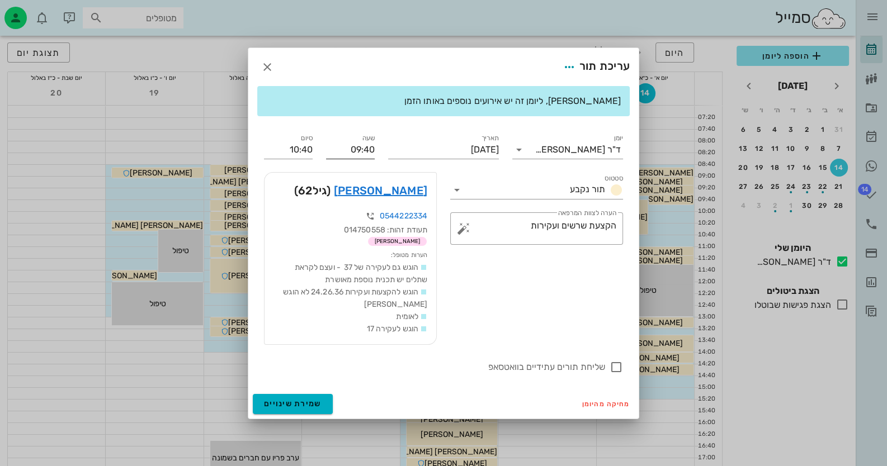
click at [364, 147] on input "09:40" at bounding box center [350, 150] width 49 height 18
drag, startPoint x: 364, startPoint y: 147, endPoint x: 371, endPoint y: 148, distance: 7.3
click at [371, 148] on input "09:40" at bounding box center [350, 150] width 49 height 18
click at [369, 145] on input "09:40" at bounding box center [350, 150] width 49 height 18
drag, startPoint x: 373, startPoint y: 146, endPoint x: 363, endPoint y: 148, distance: 10.3
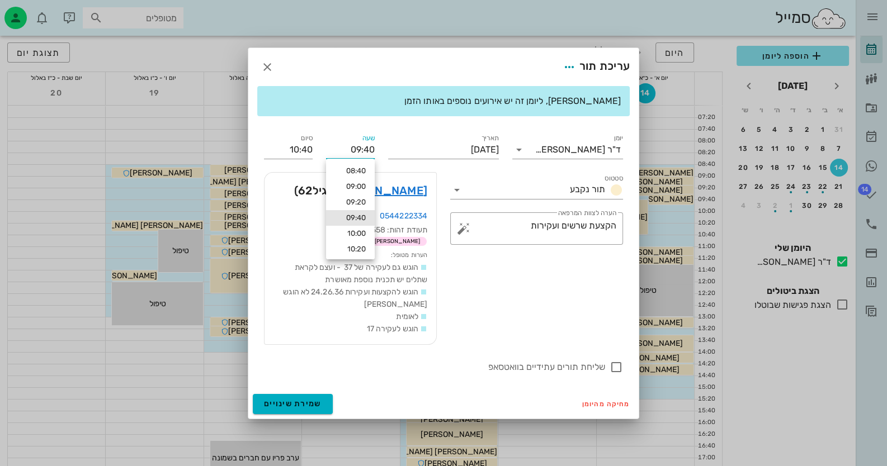
click at [363, 148] on input "09:40" at bounding box center [350, 150] width 49 height 18
type input "09:45"
type input "10:45"
click at [619, 368] on div "שימו לב, ליומן זה יש אירועים נוספים באותו הזמן יומן ד"ר חיה מאיר סטטוס תור נקבע…" at bounding box center [443, 238] width 390 height 304
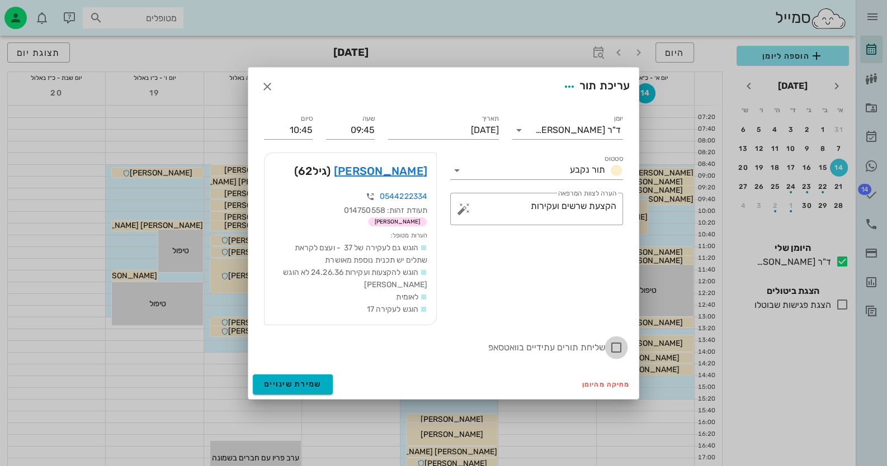
click at [613, 347] on div at bounding box center [616, 347] width 19 height 19
checkbox input "true"
click at [290, 380] on span "שמירת שינויים" at bounding box center [293, 385] width 58 height 10
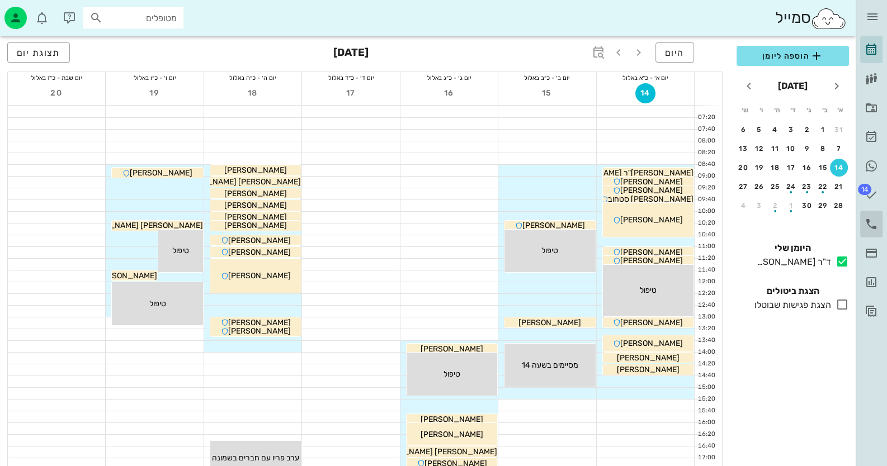
click at [871, 223] on icon at bounding box center [870, 223] width 13 height 13
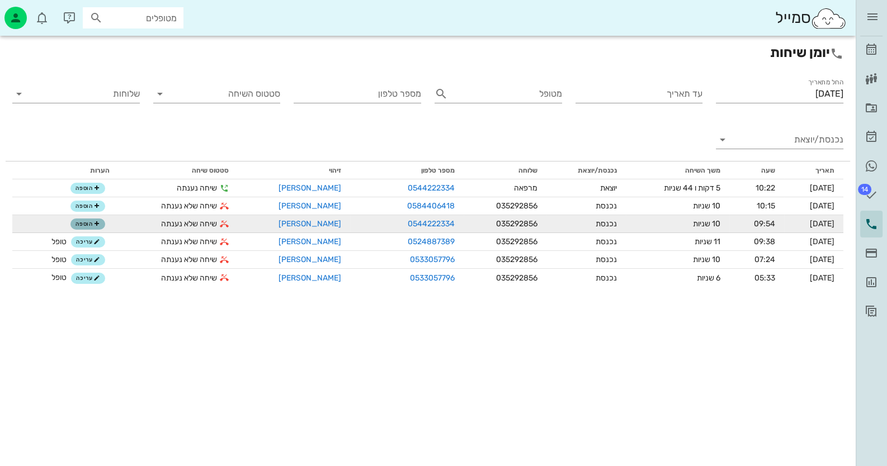
click at [97, 223] on icon "button" at bounding box center [96, 224] width 7 height 7
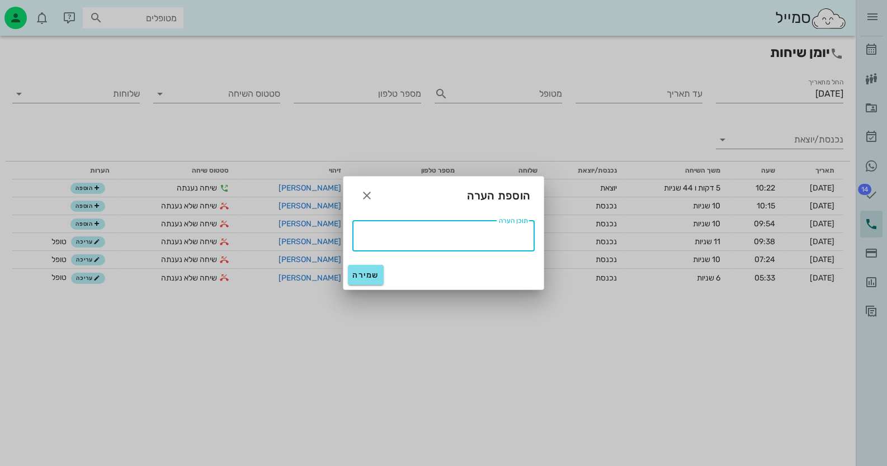
drag, startPoint x: 453, startPoint y: 234, endPoint x: 455, endPoint y: 240, distance: 5.7
click at [455, 235] on textarea "תוכן הערה" at bounding box center [440, 235] width 176 height 18
type textarea "טופל"
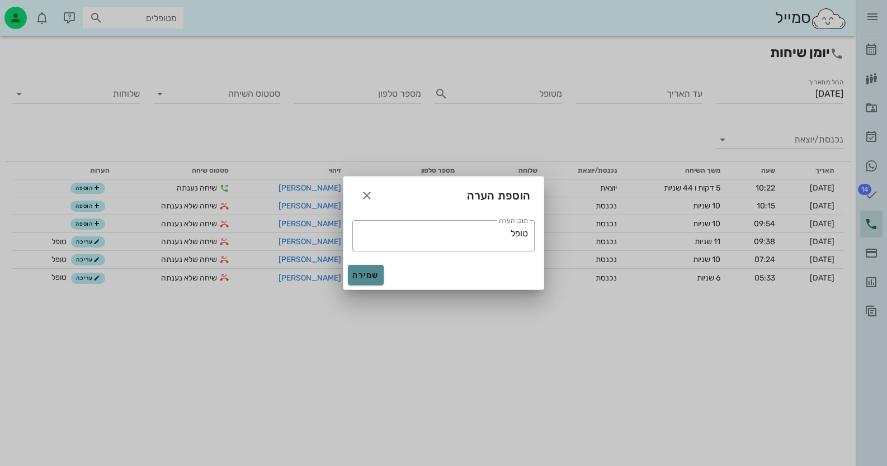
click at [368, 278] on span "שמירה" at bounding box center [365, 276] width 27 height 10
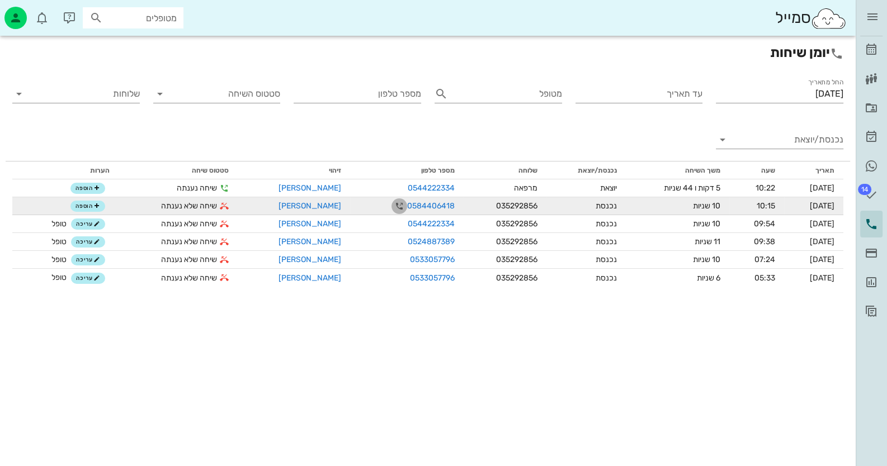
click at [392, 205] on icon "button" at bounding box center [398, 206] width 13 height 13
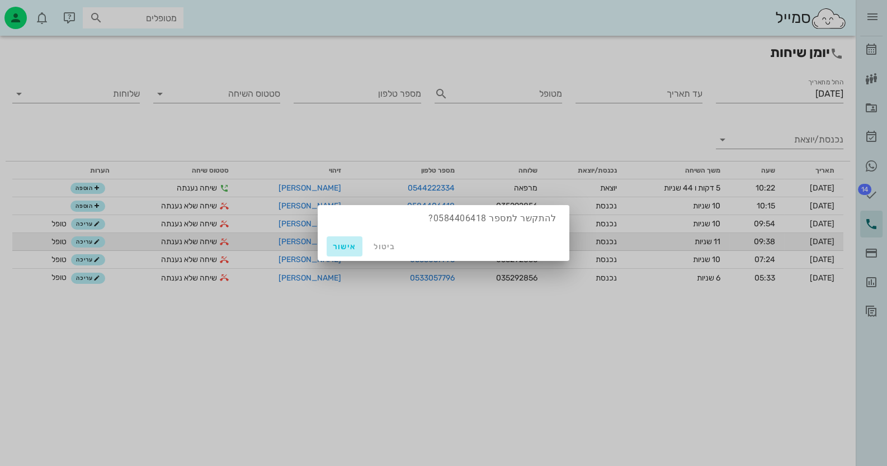
click at [339, 246] on span "אישור" at bounding box center [344, 247] width 27 height 10
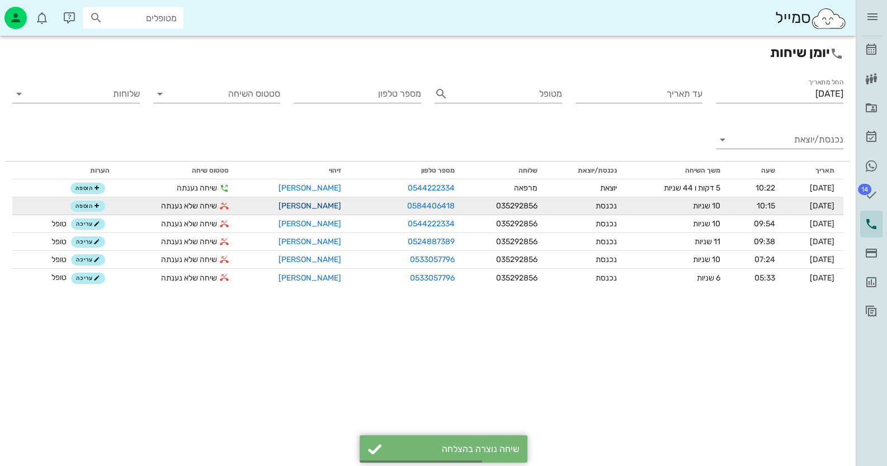
click at [305, 205] on link "[PERSON_NAME]" at bounding box center [309, 206] width 63 height 10
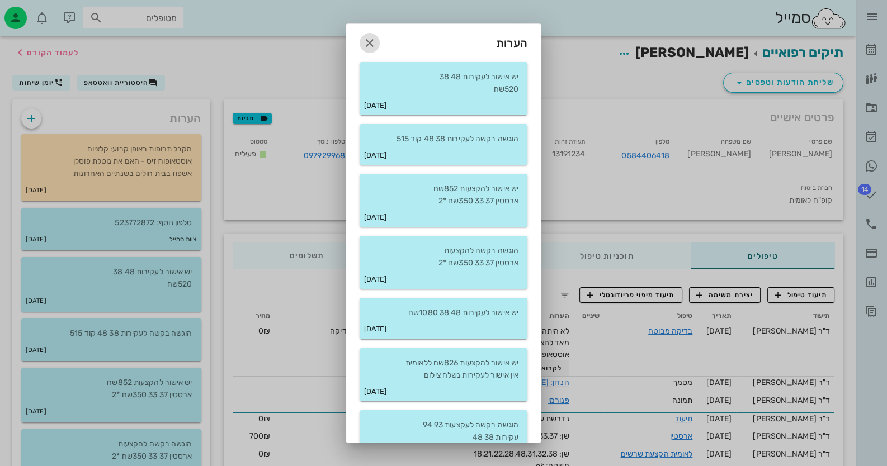
click at [376, 44] on icon "button" at bounding box center [369, 42] width 13 height 13
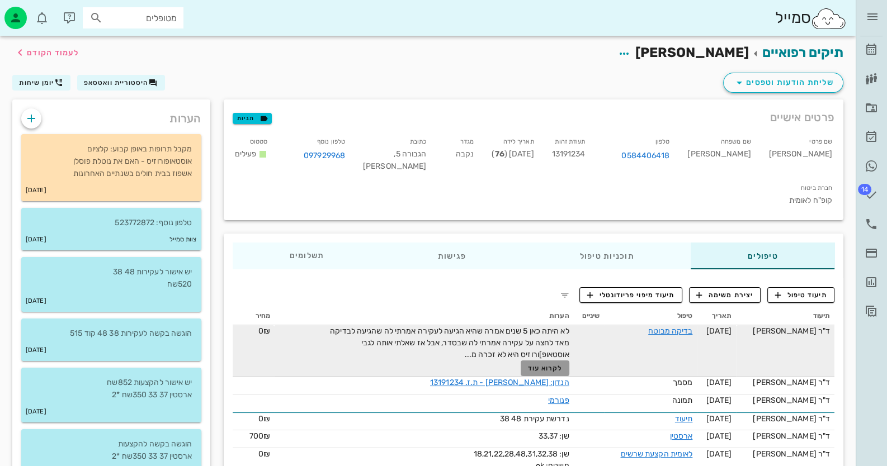
click at [552, 365] on span "לקרוא עוד" at bounding box center [544, 369] width 35 height 8
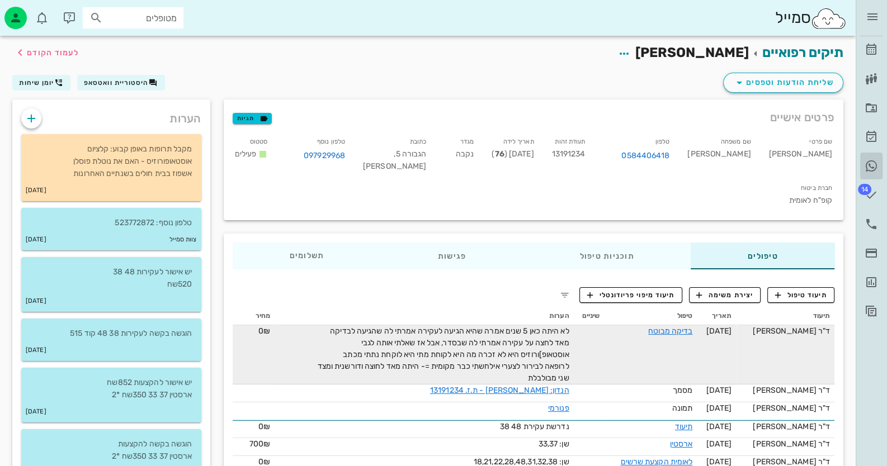
click at [869, 163] on icon at bounding box center [870, 165] width 13 height 13
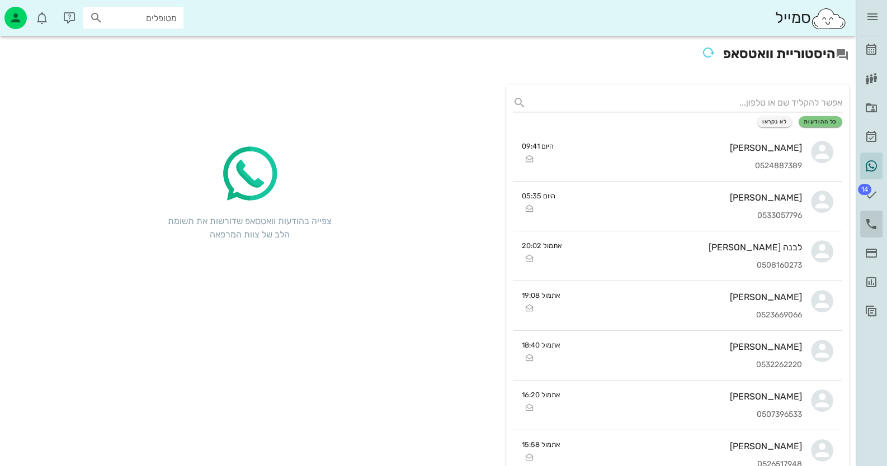
click at [867, 220] on icon at bounding box center [870, 223] width 13 height 13
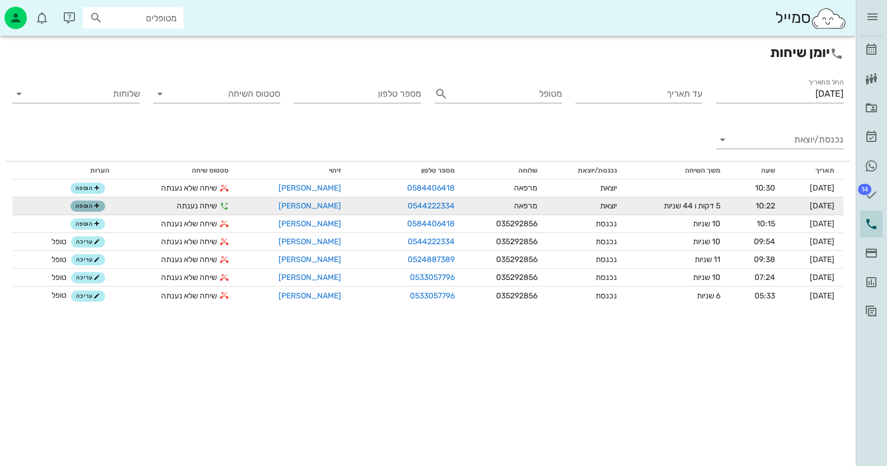
click at [92, 207] on span "הוספה" at bounding box center [87, 206] width 25 height 7
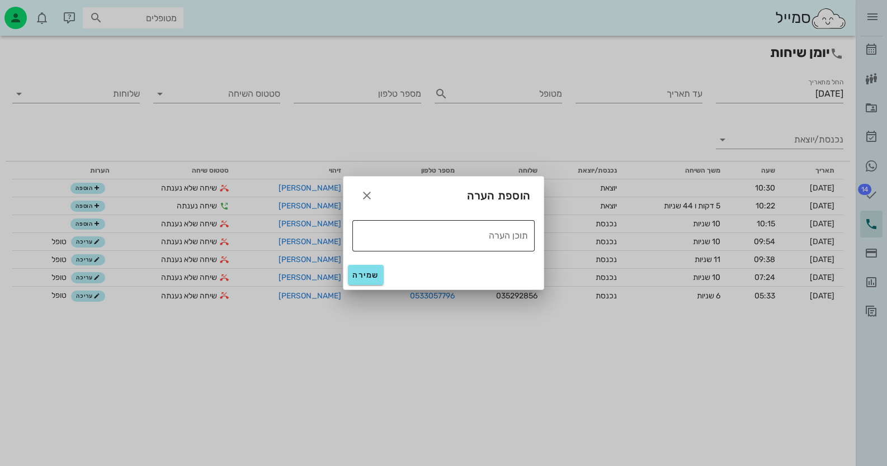
click at [527, 235] on div "תוכן הערה" at bounding box center [440, 235] width 176 height 31
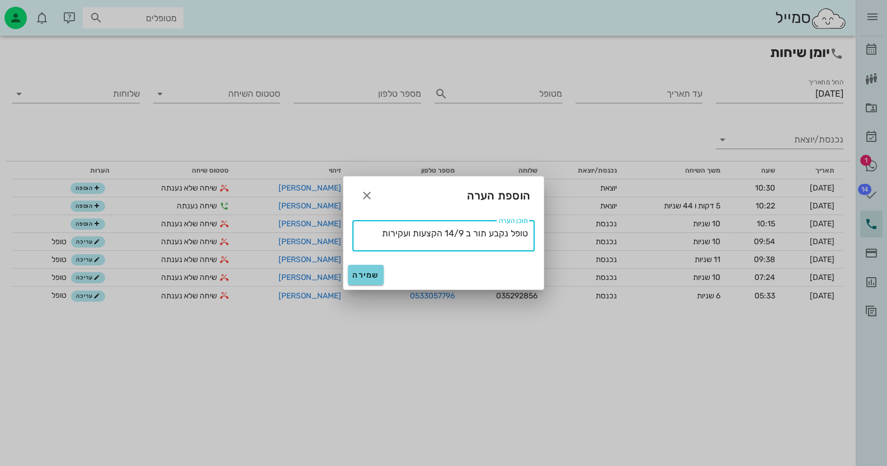
type textarea "טופל נקבע תור ב 14/9 הקצעות ועקירות"
click at [375, 275] on span "שמירה" at bounding box center [365, 276] width 27 height 10
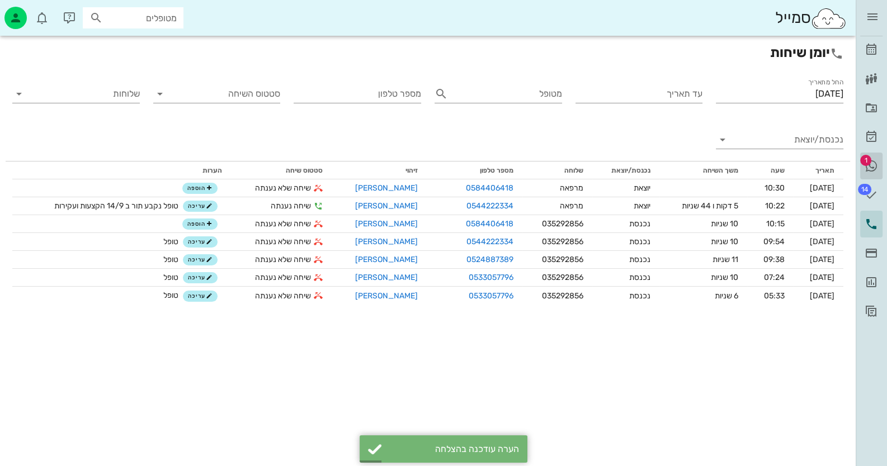
click at [870, 168] on icon at bounding box center [870, 165] width 13 height 13
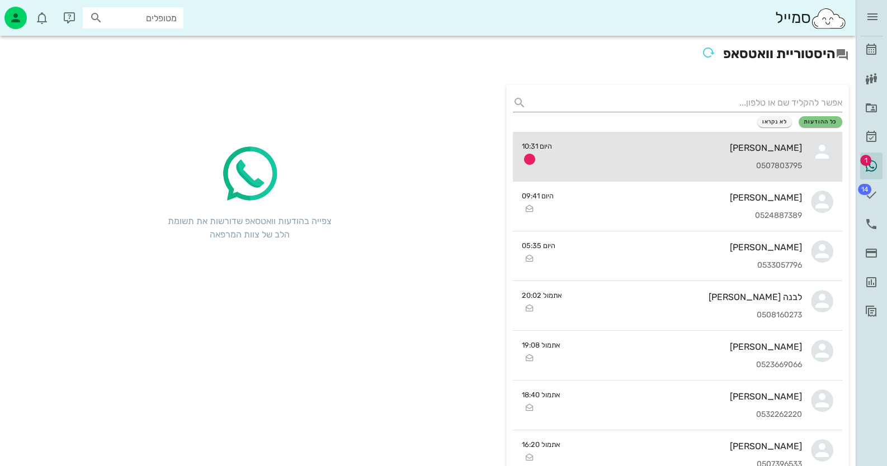
click at [772, 149] on div "[PERSON_NAME]" at bounding box center [682, 148] width 242 height 11
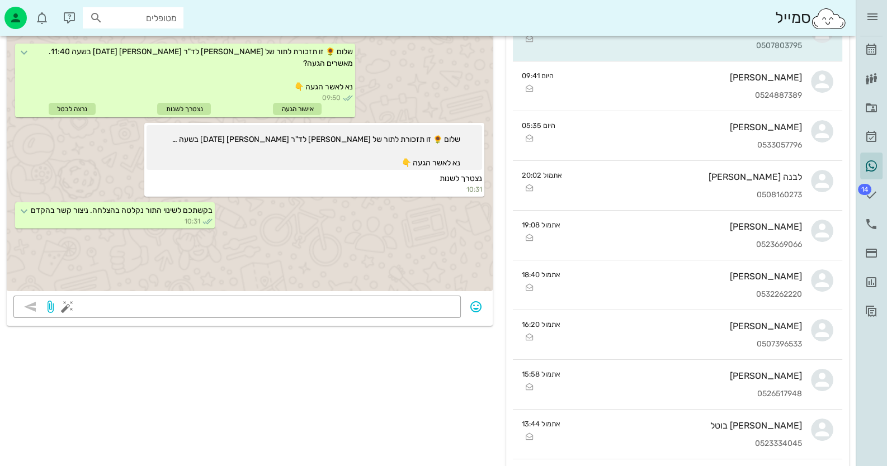
scroll to position [55, 0]
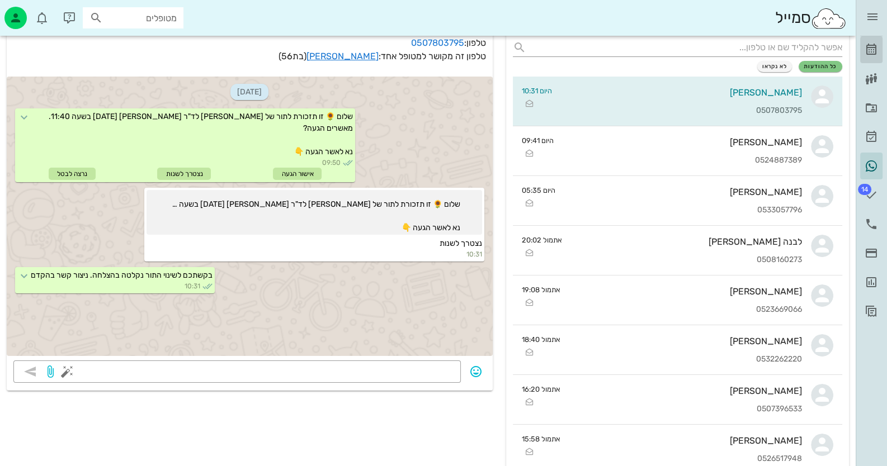
click at [873, 51] on icon at bounding box center [870, 49] width 13 height 13
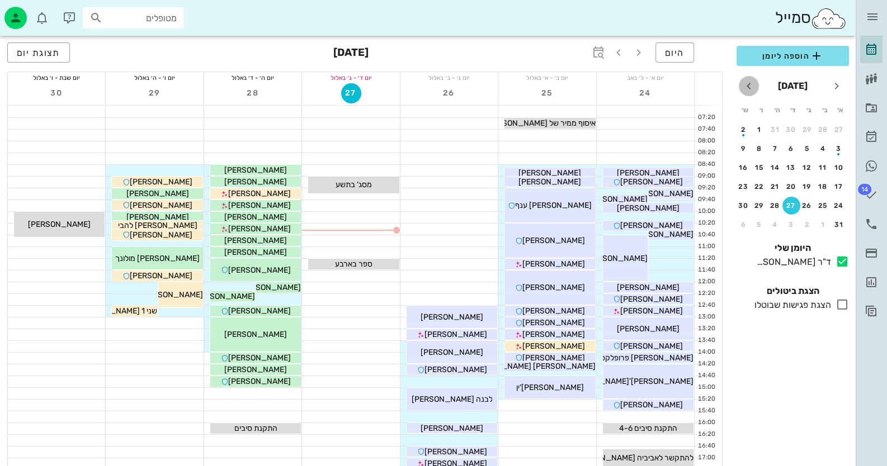
click at [751, 87] on icon "חודש הבא" at bounding box center [748, 85] width 13 height 13
click at [825, 129] on div "1" at bounding box center [823, 130] width 18 height 8
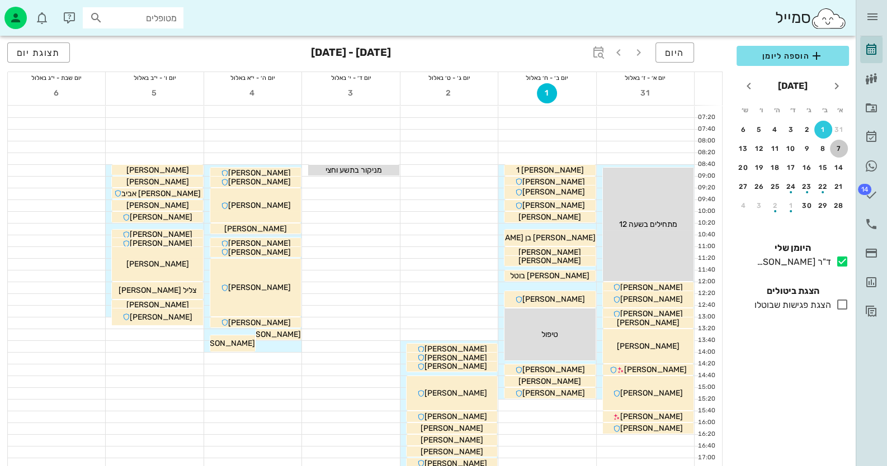
click at [834, 146] on div "7" at bounding box center [839, 149] width 18 height 8
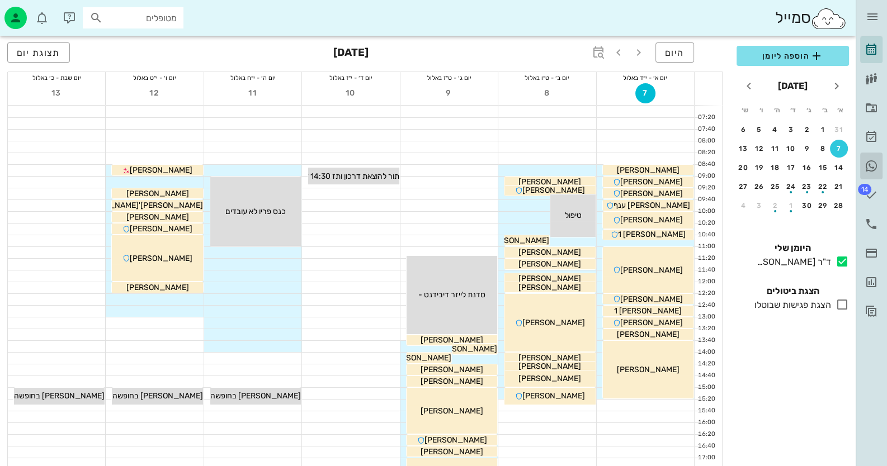
click at [868, 163] on icon at bounding box center [870, 165] width 13 height 13
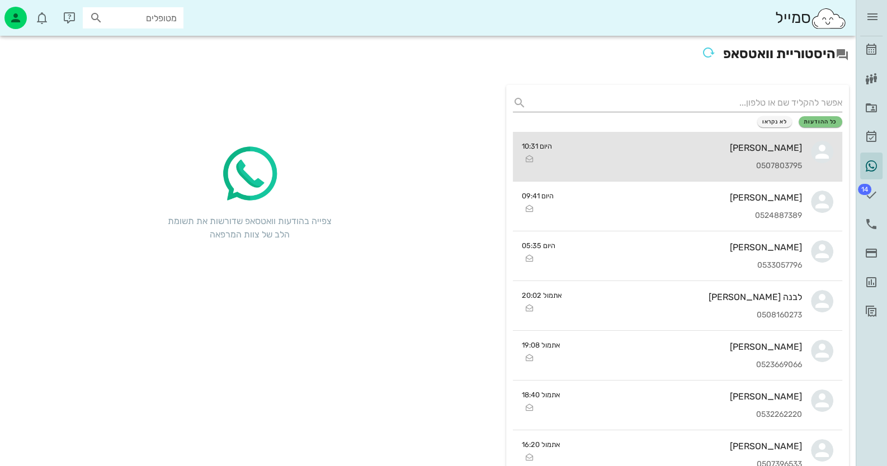
click at [683, 162] on div "0507803795" at bounding box center [682, 167] width 242 height 10
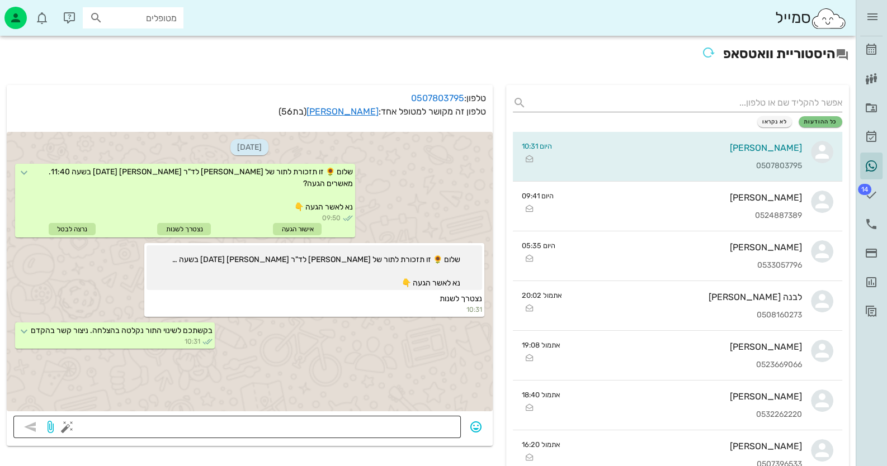
click at [417, 424] on textarea at bounding box center [261, 428] width 385 height 18
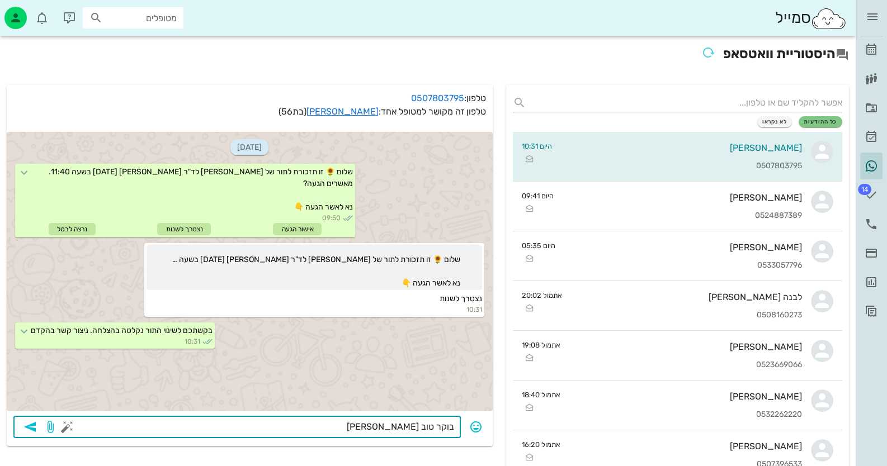
type textarea "בוקר טוב רונית"
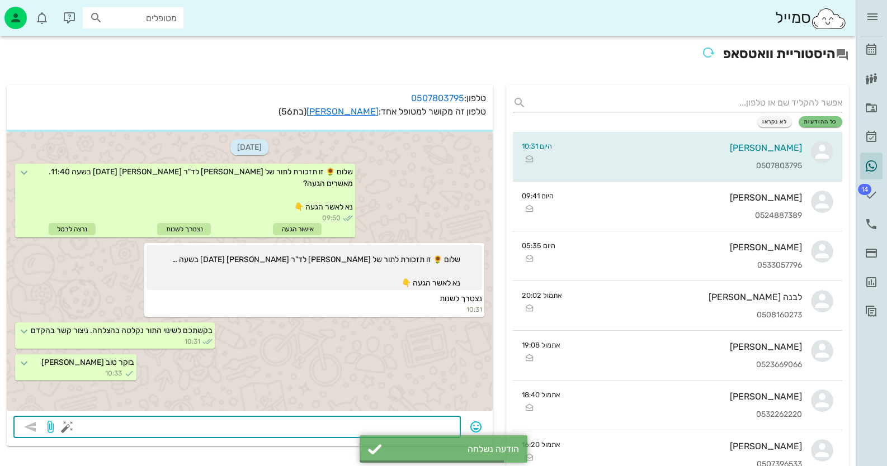
click at [415, 424] on textarea at bounding box center [261, 428] width 385 height 18
type textarea "י"
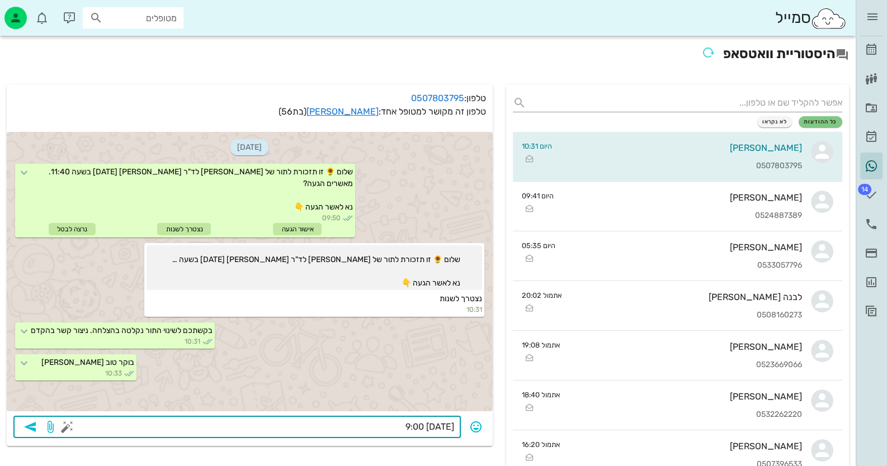
type textarea "12/9 9:00?"
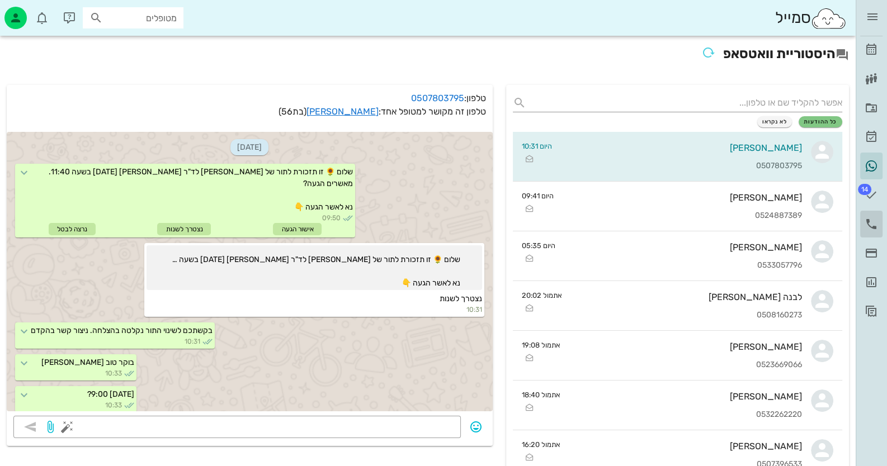
click at [871, 223] on icon at bounding box center [870, 223] width 13 height 13
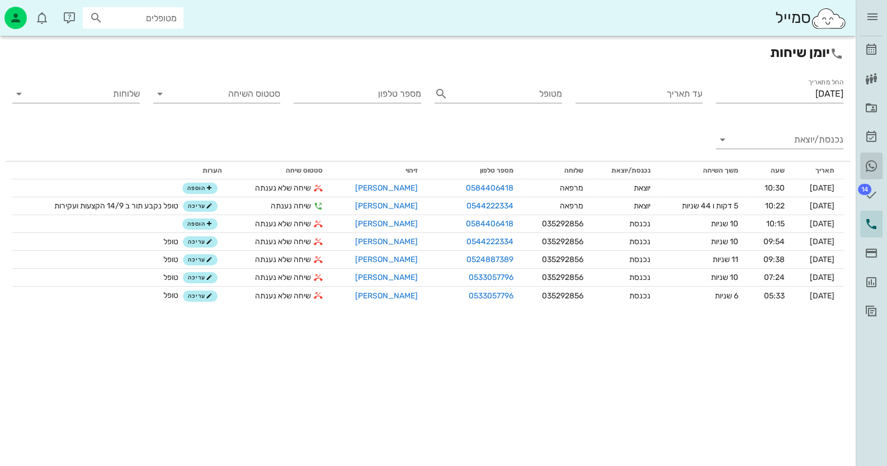
click at [871, 165] on icon at bounding box center [870, 165] width 13 height 13
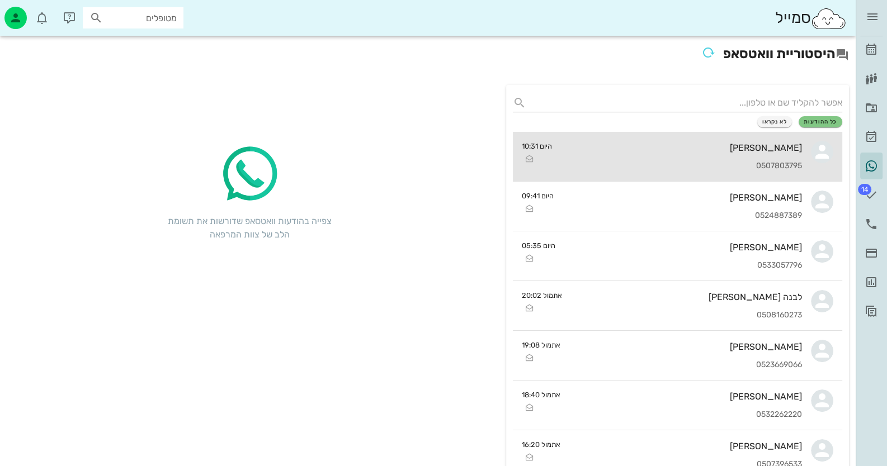
click at [788, 153] on div "[PERSON_NAME]" at bounding box center [682, 148] width 242 height 11
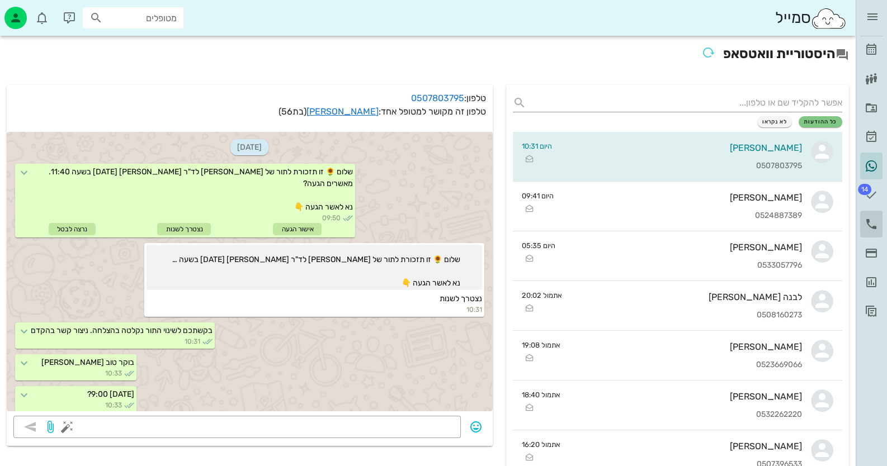
click at [871, 223] on icon at bounding box center [870, 223] width 13 height 13
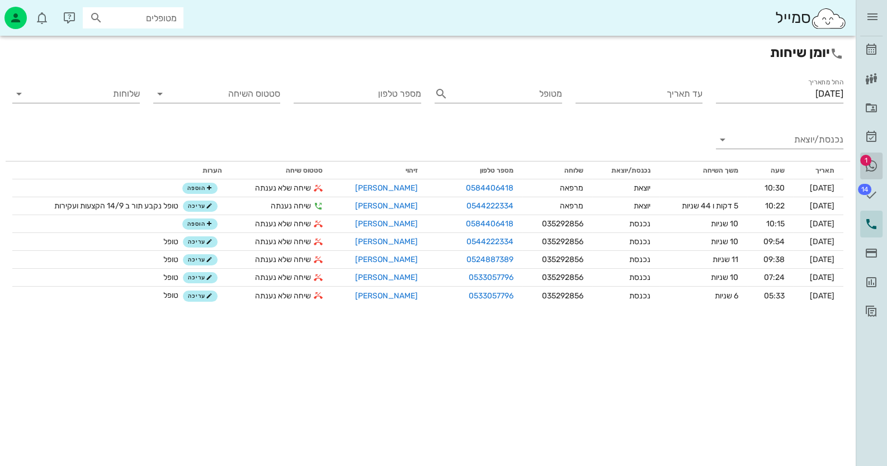
click at [874, 163] on icon at bounding box center [870, 165] width 13 height 13
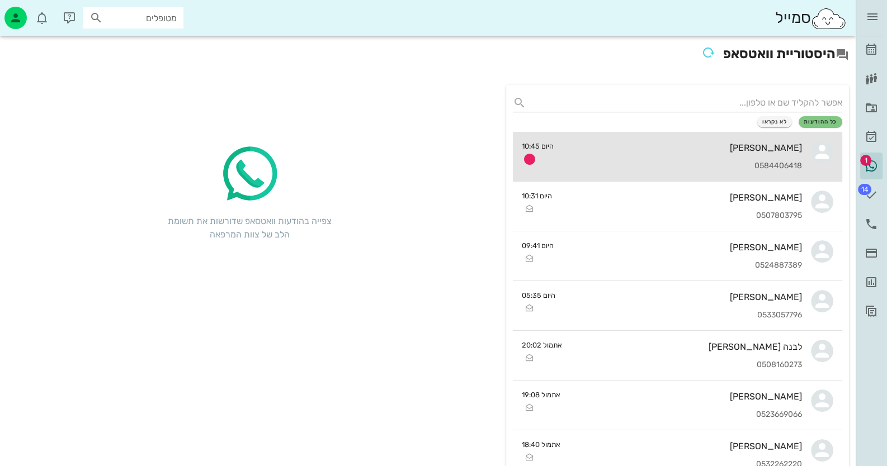
click at [759, 156] on div "מרים רוטנברג 0584406418" at bounding box center [682, 156] width 240 height 49
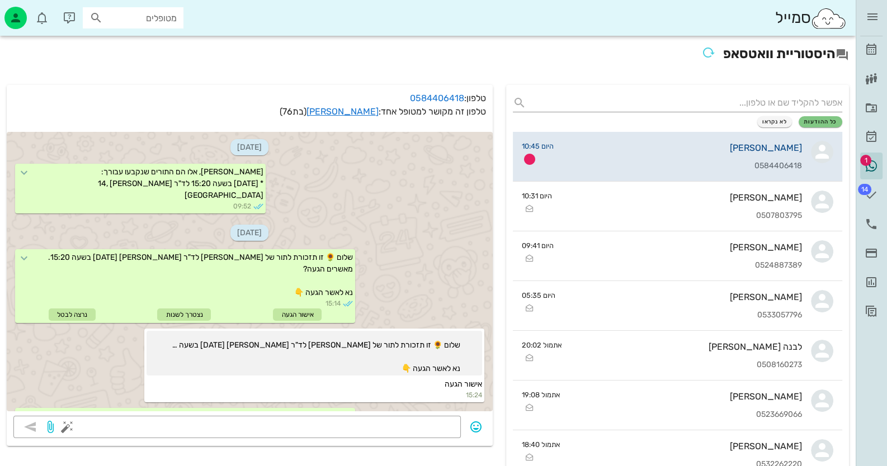
scroll to position [472, 0]
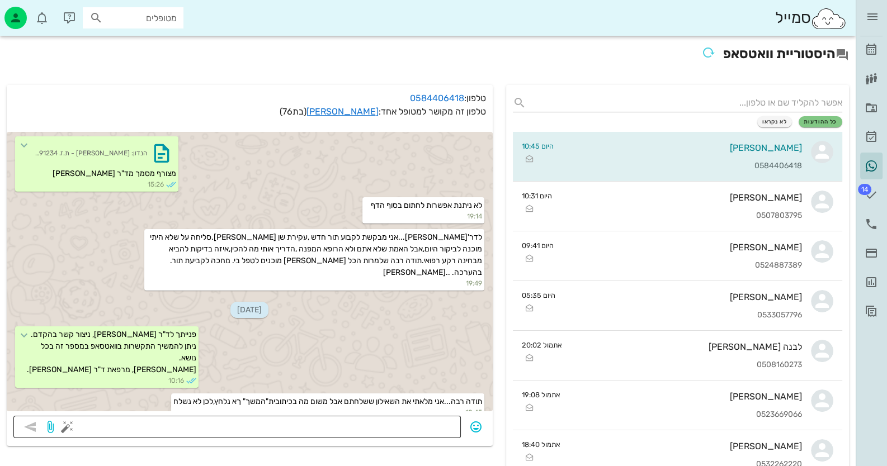
click at [305, 430] on textarea at bounding box center [261, 428] width 385 height 18
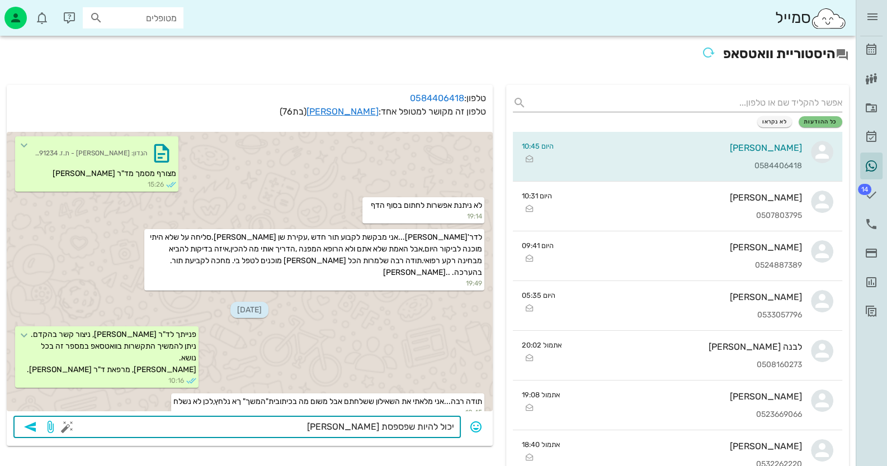
type textarea "יכול להיות שפספסת משהו"
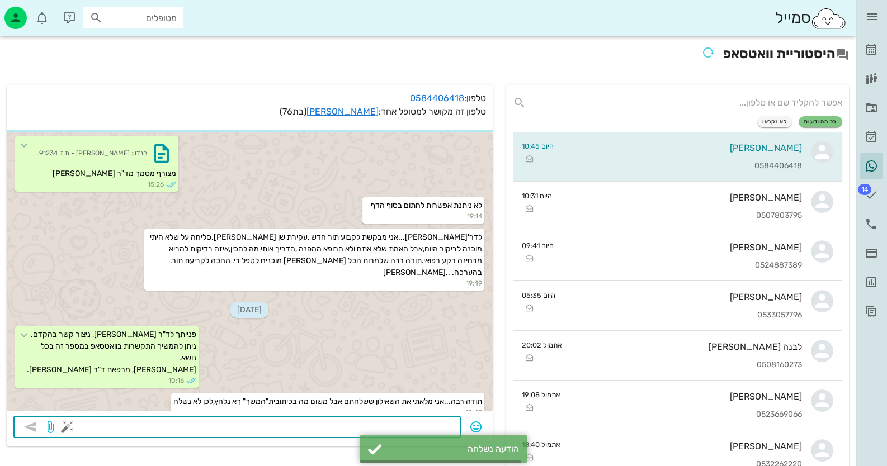
scroll to position [504, 0]
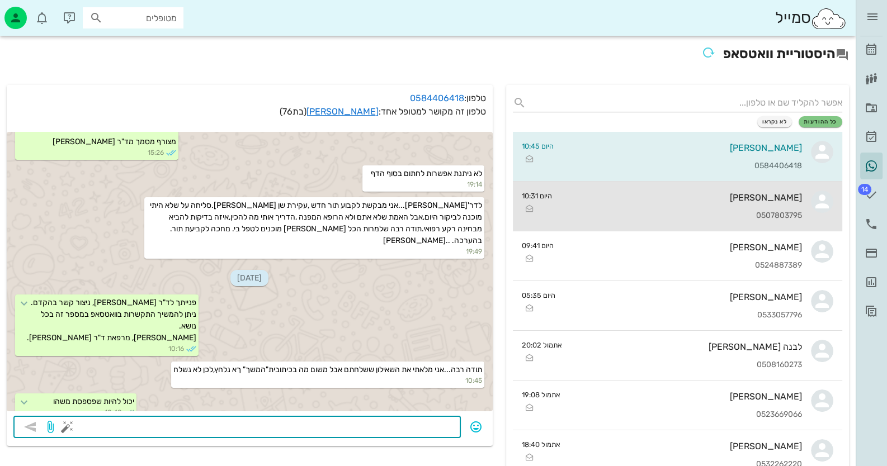
click at [726, 193] on div "[PERSON_NAME]" at bounding box center [682, 197] width 242 height 11
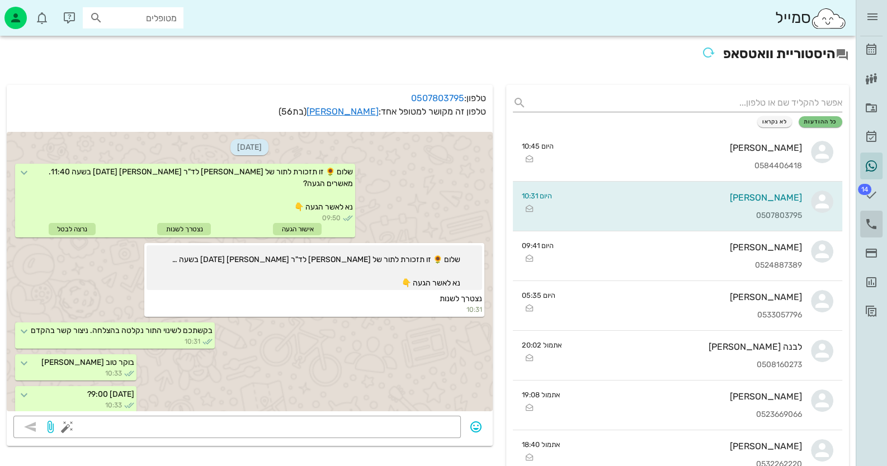
click at [875, 224] on icon at bounding box center [870, 223] width 13 height 13
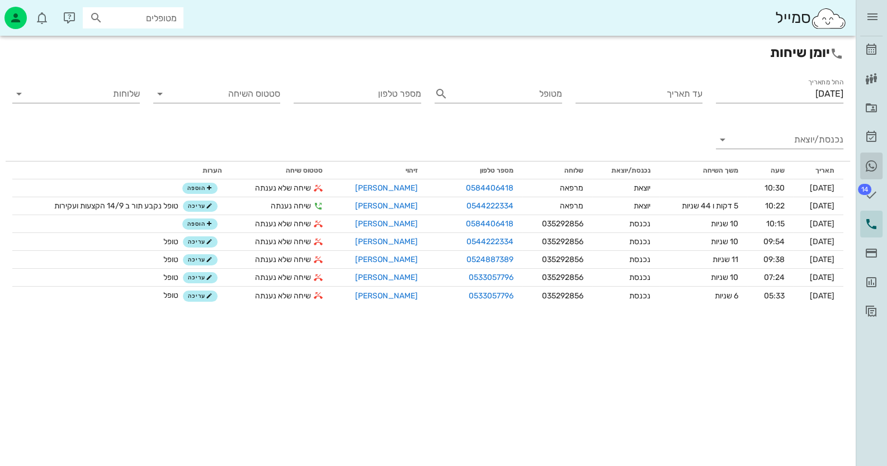
click at [871, 168] on icon at bounding box center [870, 165] width 13 height 13
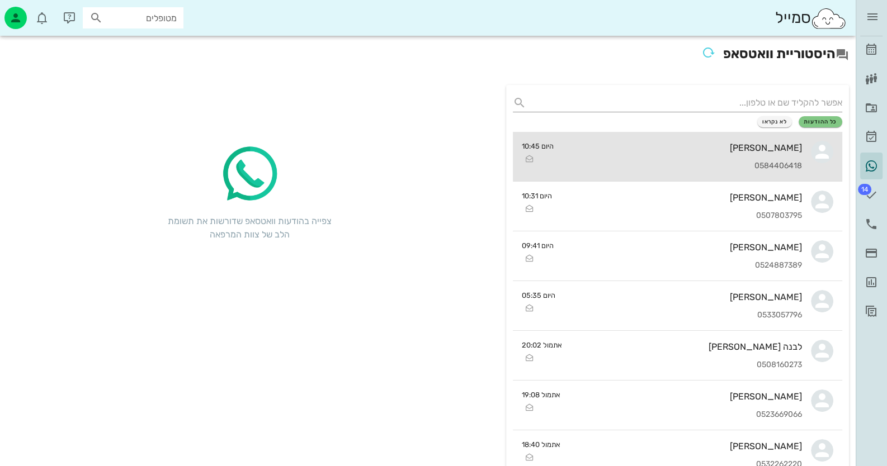
click at [773, 153] on div "מרים רוטנברג 0584406418" at bounding box center [682, 156] width 240 height 49
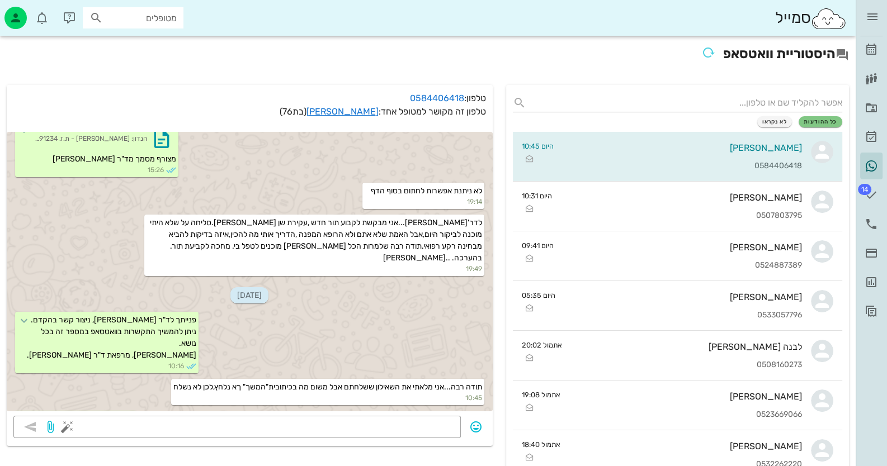
scroll to position [504, 0]
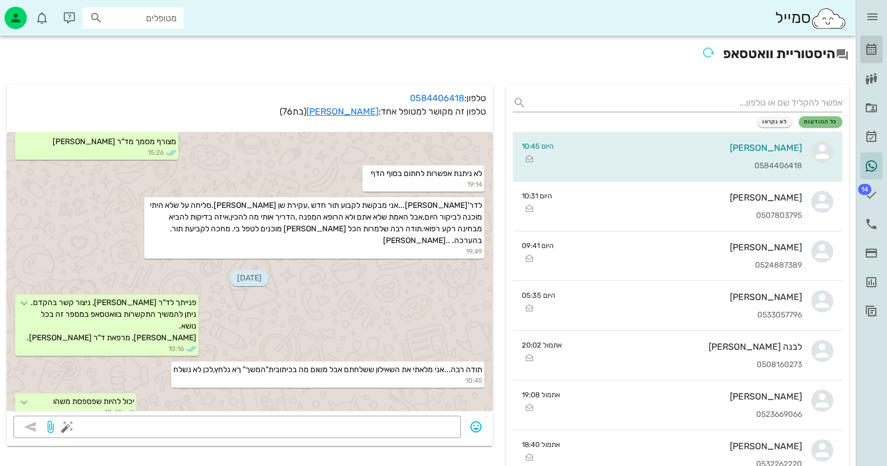
click at [872, 53] on icon at bounding box center [870, 49] width 13 height 13
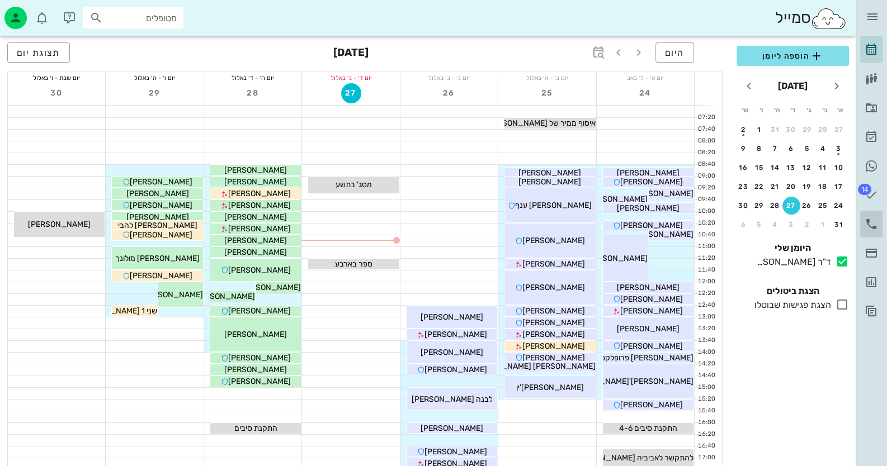
click at [878, 224] on link "יומן שיחות" at bounding box center [871, 224] width 22 height 27
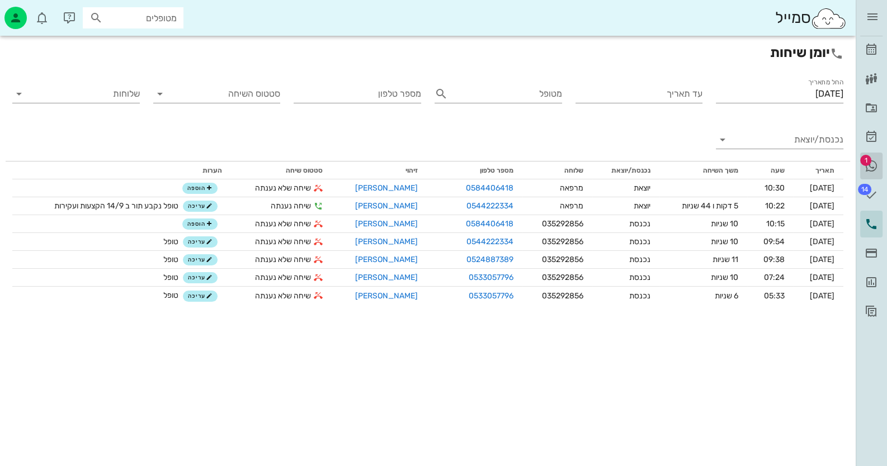
click at [867, 161] on span "1" at bounding box center [865, 160] width 11 height 11
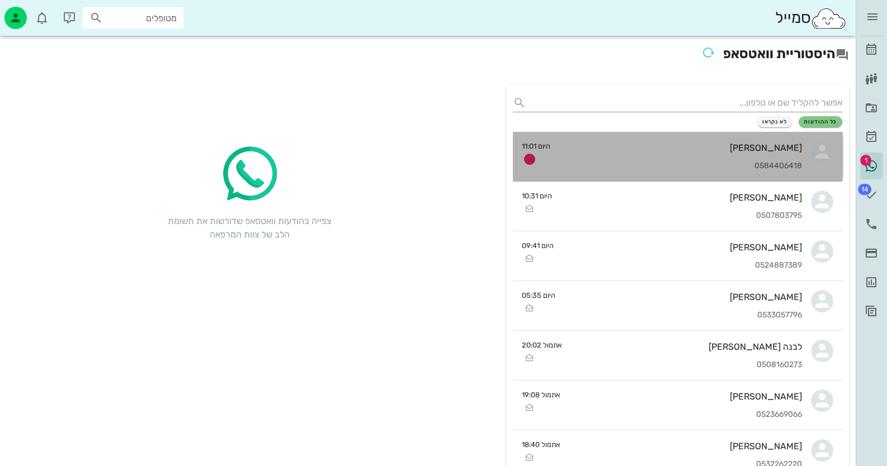
click at [782, 153] on div "מרים רוטנברג 0584406418" at bounding box center [680, 156] width 243 height 49
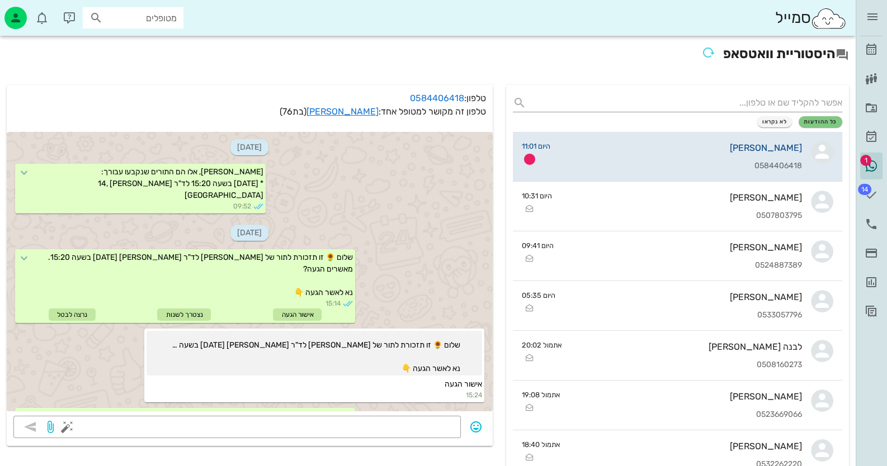
scroll to position [567, 0]
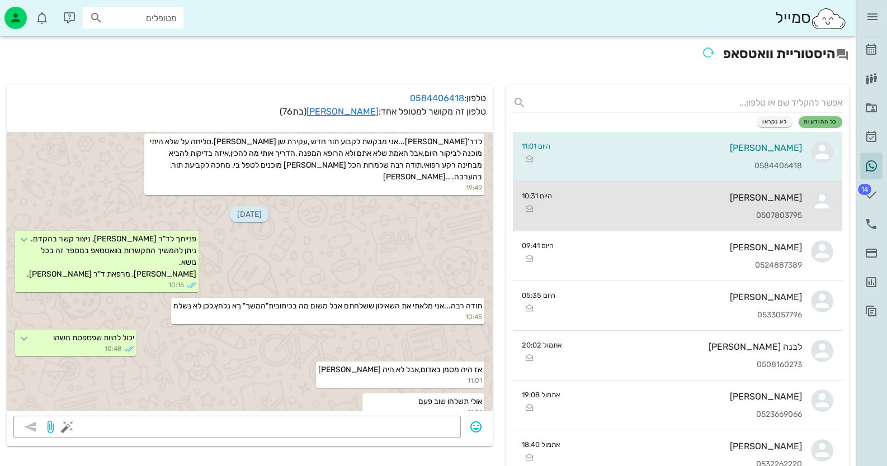
click at [776, 210] on div "רונית עזריאל 0507803795" at bounding box center [682, 206] width 242 height 49
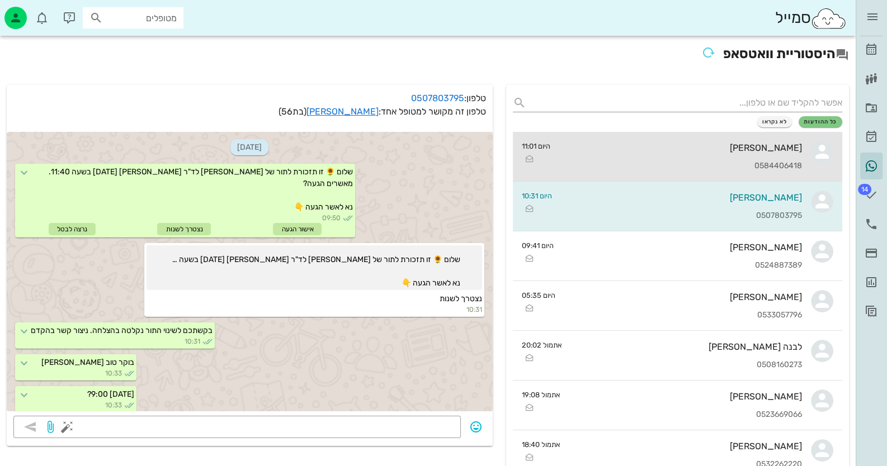
click at [779, 152] on div "[PERSON_NAME]" at bounding box center [680, 148] width 243 height 11
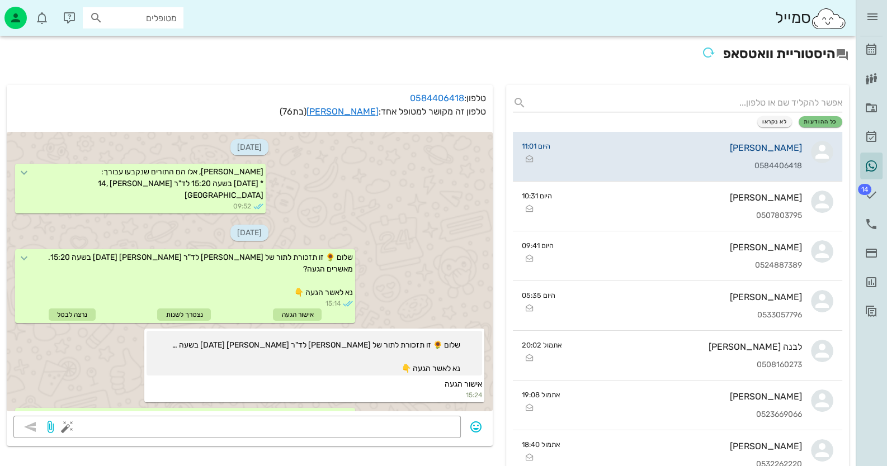
scroll to position [567, 0]
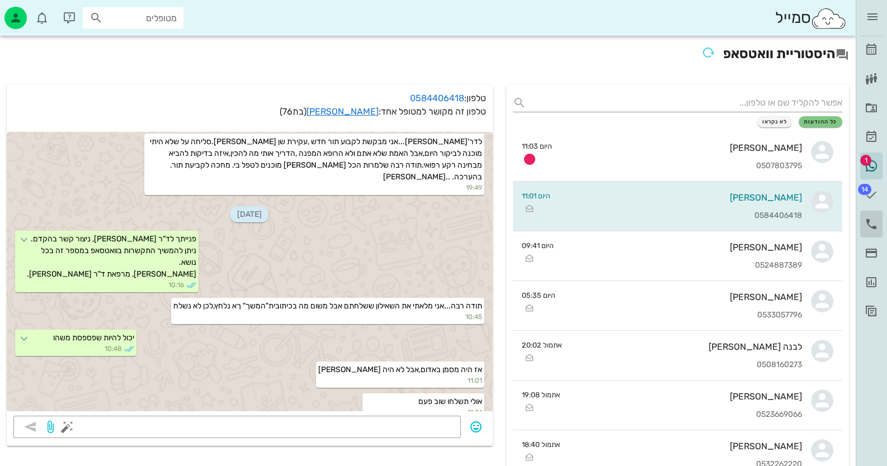
click at [878, 224] on link "יומן שיחות" at bounding box center [871, 224] width 22 height 27
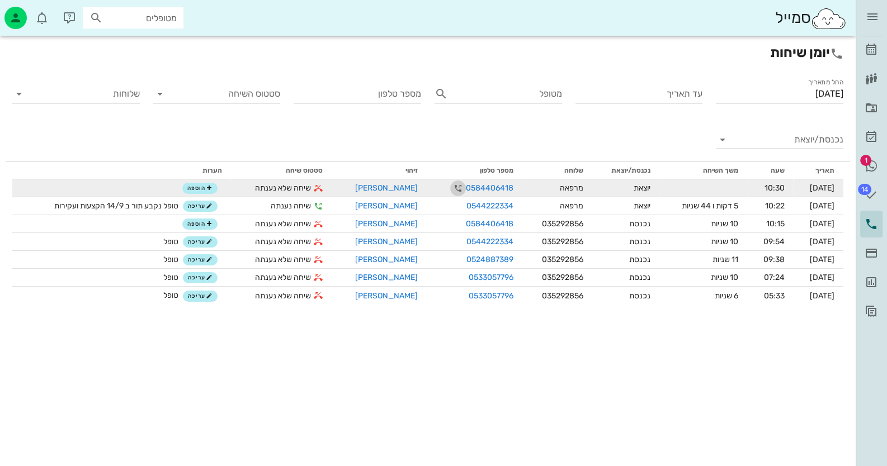
click at [451, 188] on icon "button" at bounding box center [457, 188] width 13 height 13
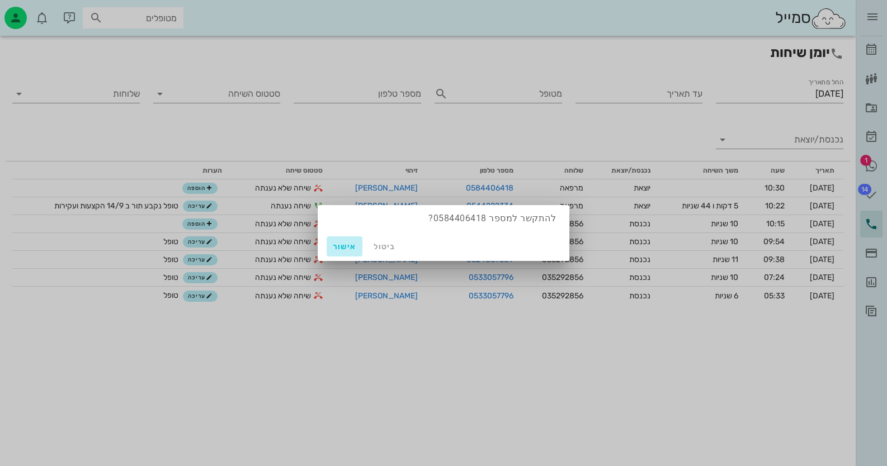
click at [344, 245] on span "אישור" at bounding box center [344, 247] width 27 height 10
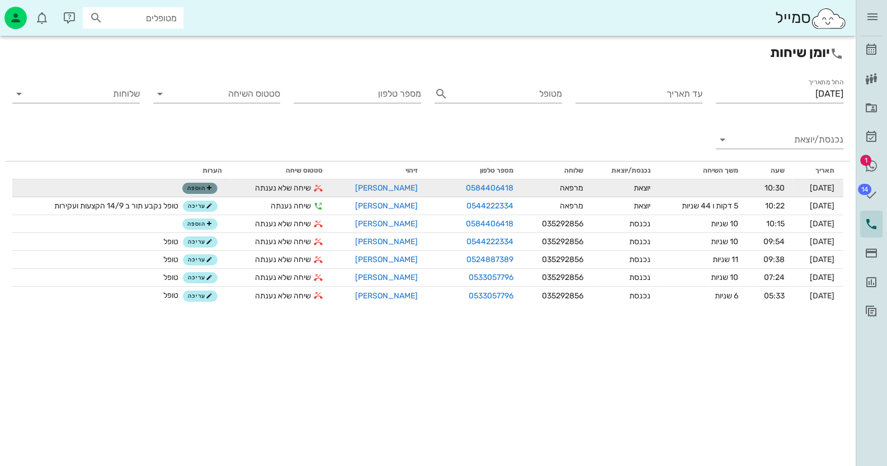
click at [198, 186] on span "הוספה" at bounding box center [199, 188] width 25 height 7
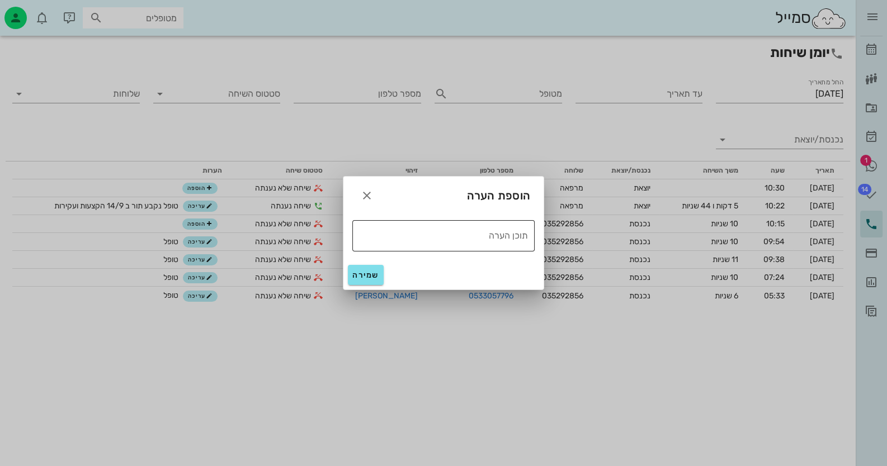
click at [518, 235] on textarea "תוכן הערה" at bounding box center [440, 235] width 176 height 18
click at [451, 233] on textarea "סוכם שתשלח מכתבר מרופא" at bounding box center [440, 235] width 176 height 18
click at [421, 237] on textarea "סוכם שתשלח מכתתב מרופא" at bounding box center [440, 235] width 176 height 18
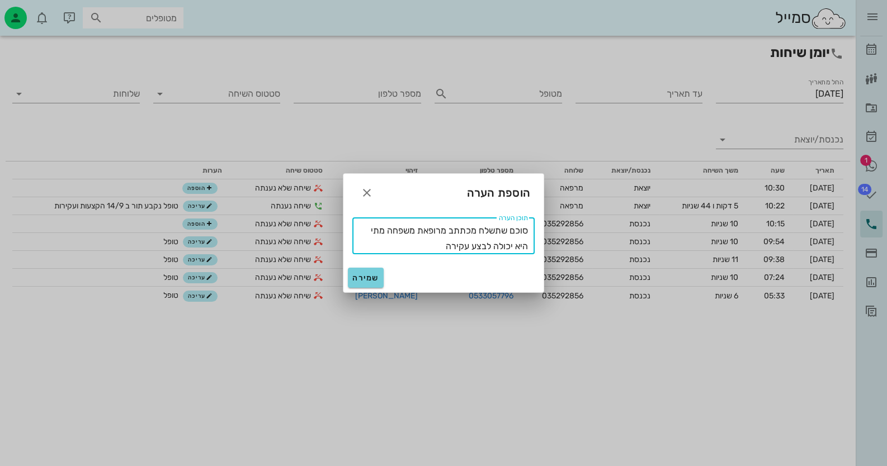
type textarea "סוכם שתשלח מכתתב מרופאת משפחה מתי היא יכולה לבצע עקירה"
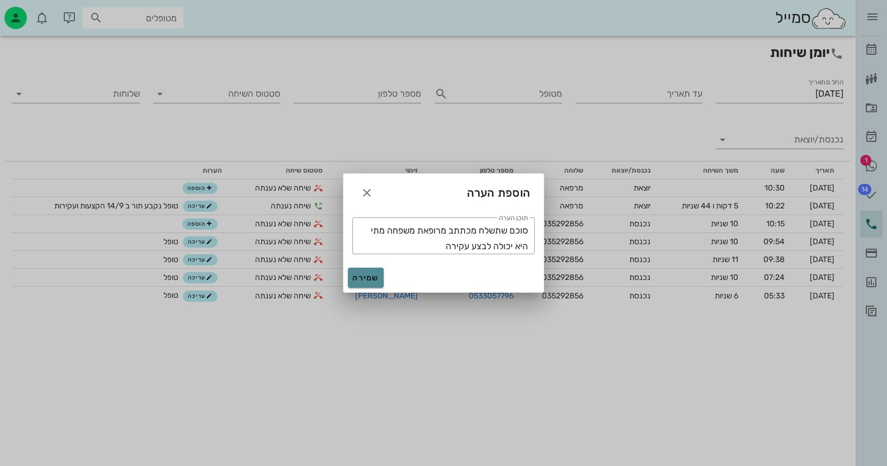
click at [363, 279] on span "שמירה" at bounding box center [365, 278] width 27 height 10
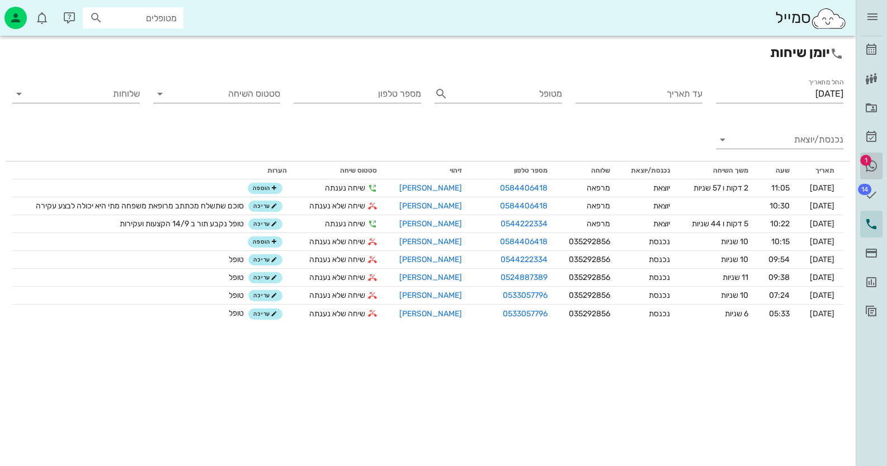
click at [869, 164] on icon at bounding box center [870, 165] width 13 height 13
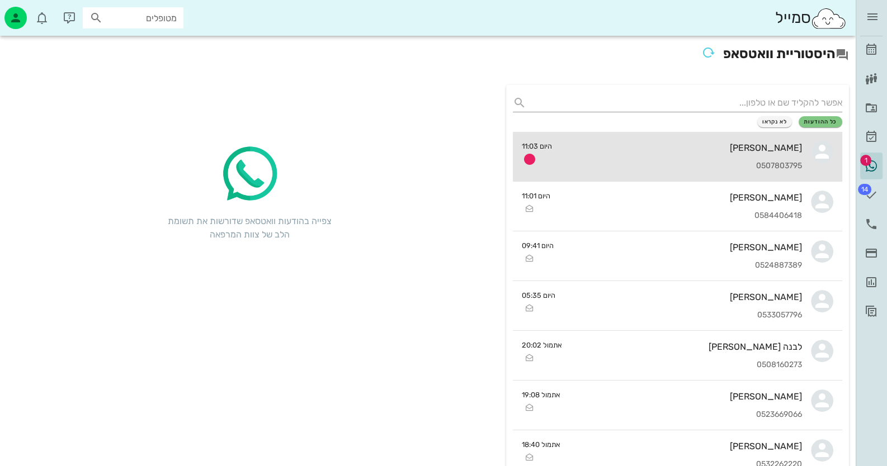
click at [756, 160] on div "רונית עזריאל 0507803795" at bounding box center [682, 156] width 242 height 49
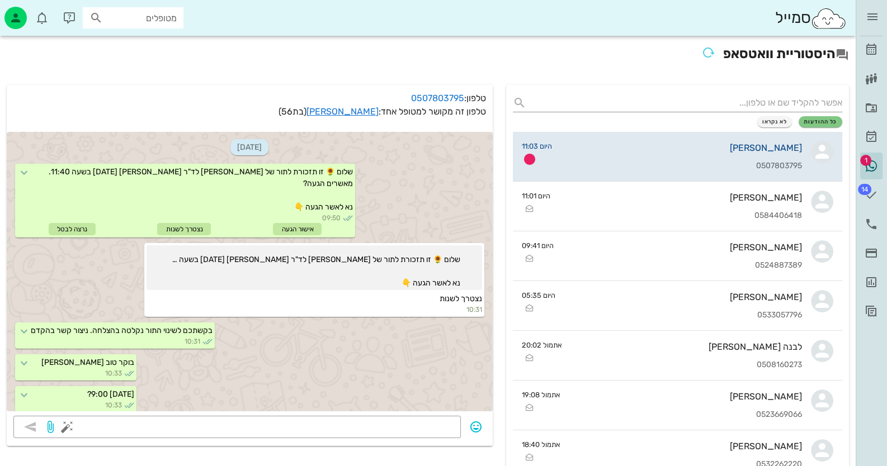
scroll to position [25, 0]
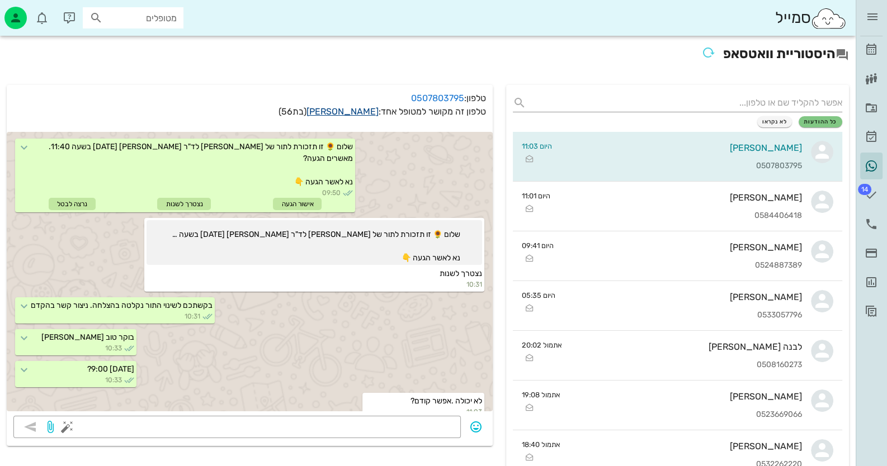
click at [356, 112] on link "רונית עזריאל" at bounding box center [342, 111] width 72 height 11
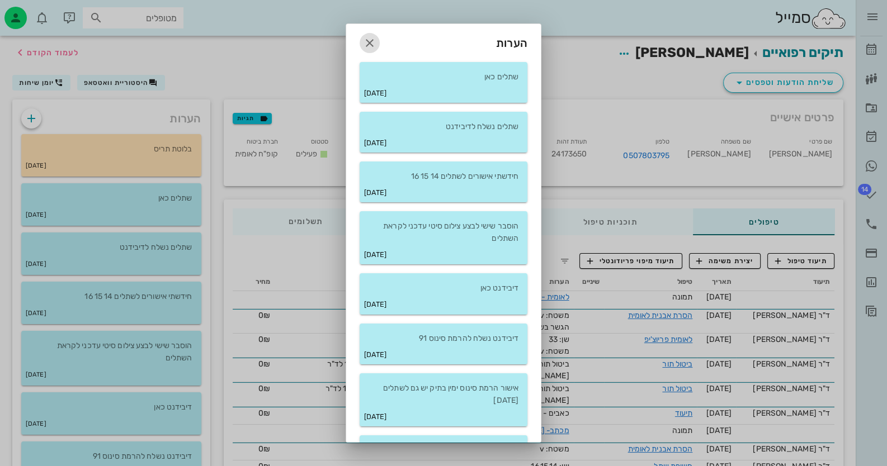
click at [376, 43] on icon "button" at bounding box center [369, 42] width 13 height 13
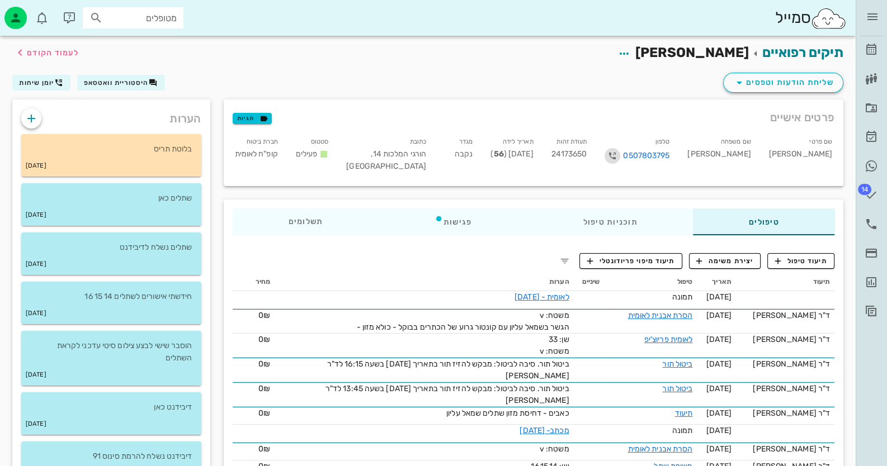
click at [619, 156] on icon "button" at bounding box center [612, 155] width 13 height 13
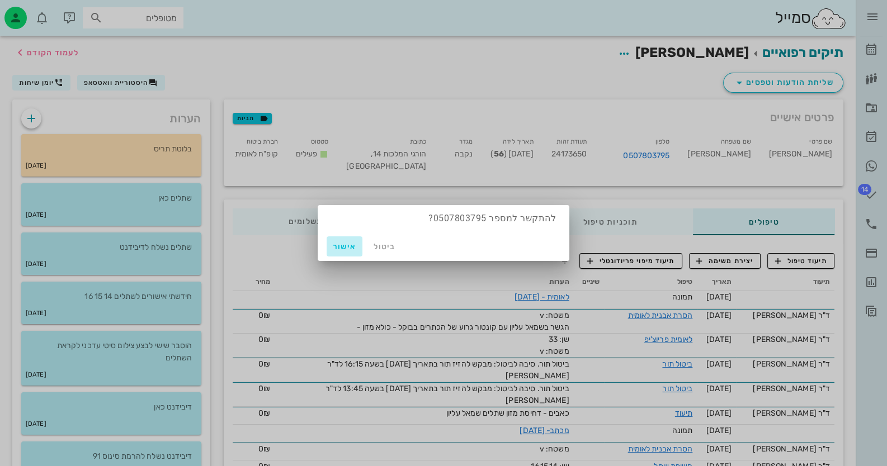
click at [346, 245] on span "אישור" at bounding box center [344, 247] width 27 height 10
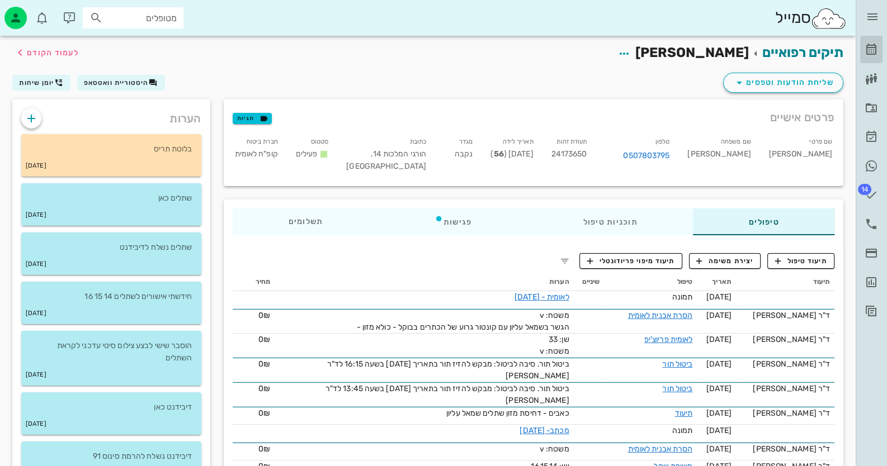
click at [873, 53] on icon at bounding box center [870, 49] width 13 height 13
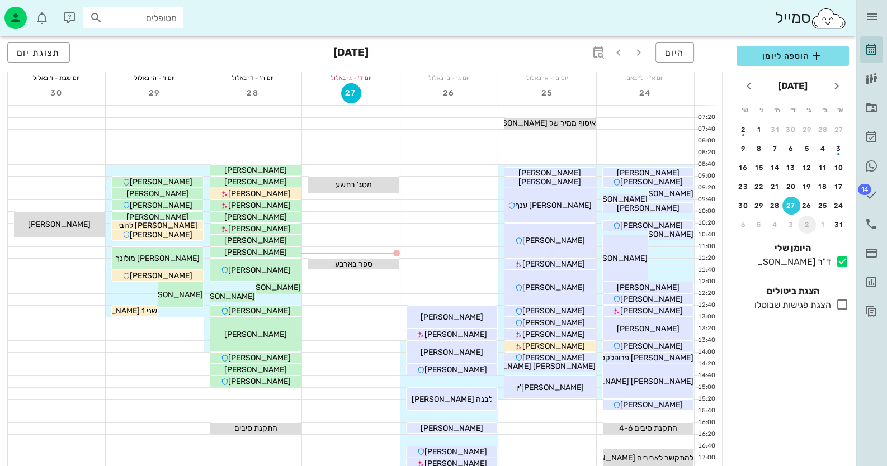
click at [808, 223] on div "2" at bounding box center [807, 225] width 18 height 8
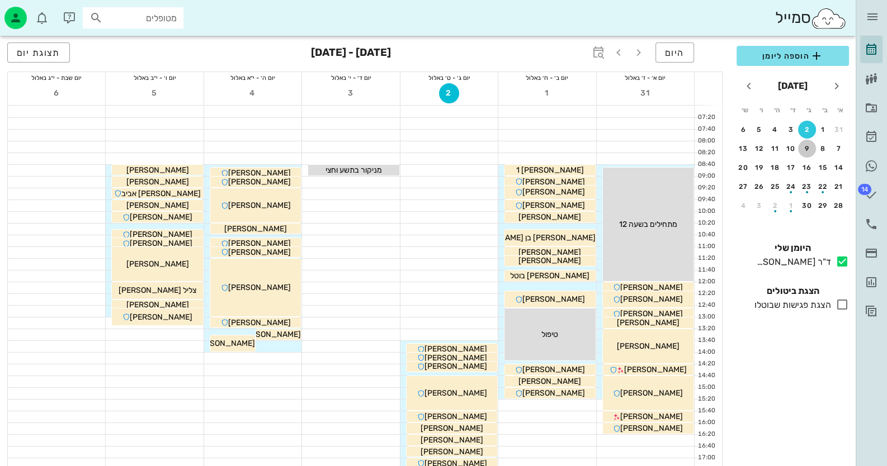
click at [804, 150] on div "9" at bounding box center [807, 149] width 18 height 8
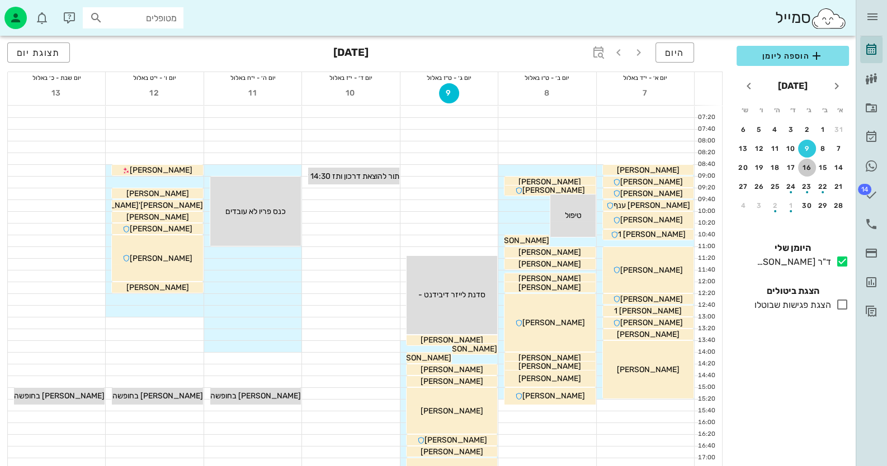
click at [810, 166] on div "16" at bounding box center [807, 168] width 18 height 8
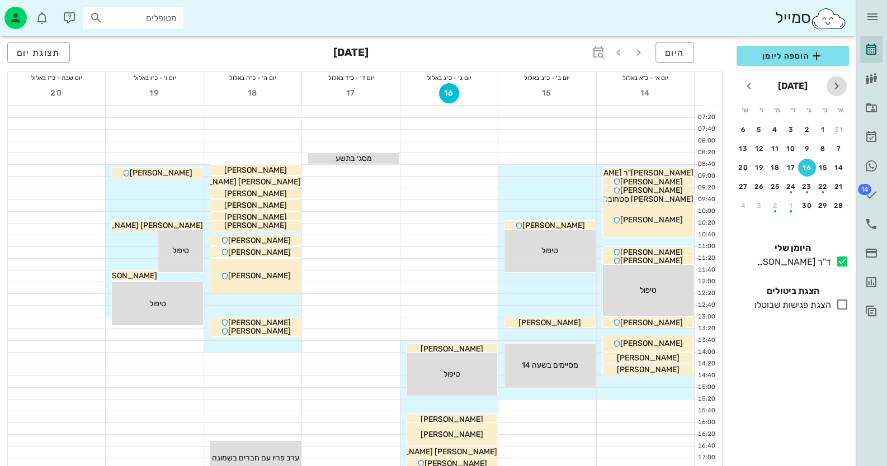
click at [837, 85] on icon "חודש שעבר" at bounding box center [836, 85] width 13 height 13
click at [758, 205] on div "29" at bounding box center [759, 206] width 18 height 8
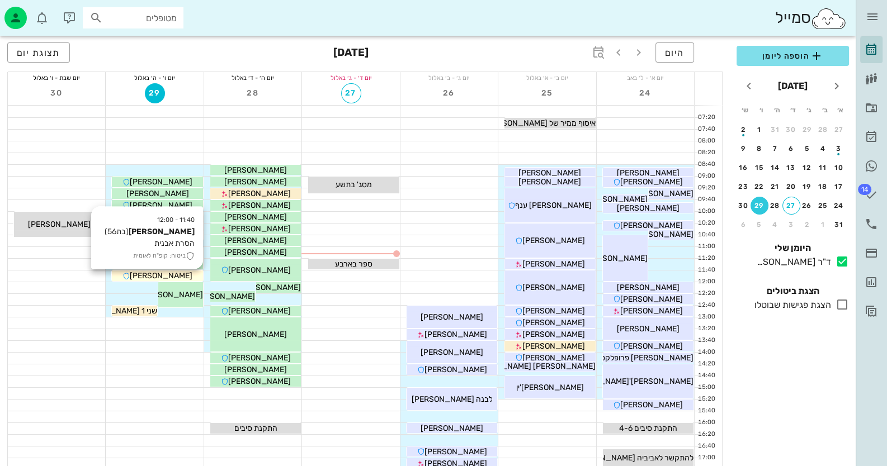
click at [165, 276] on span "[PERSON_NAME]" at bounding box center [161, 276] width 63 height 10
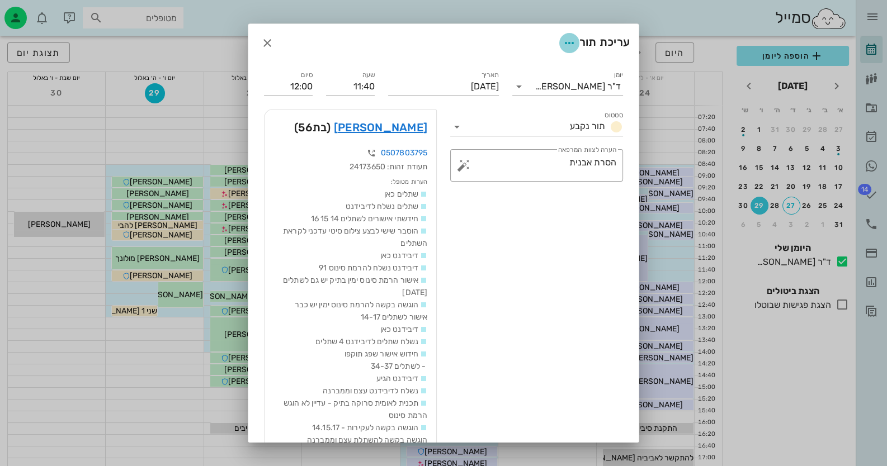
click at [567, 40] on icon "button" at bounding box center [568, 42] width 13 height 13
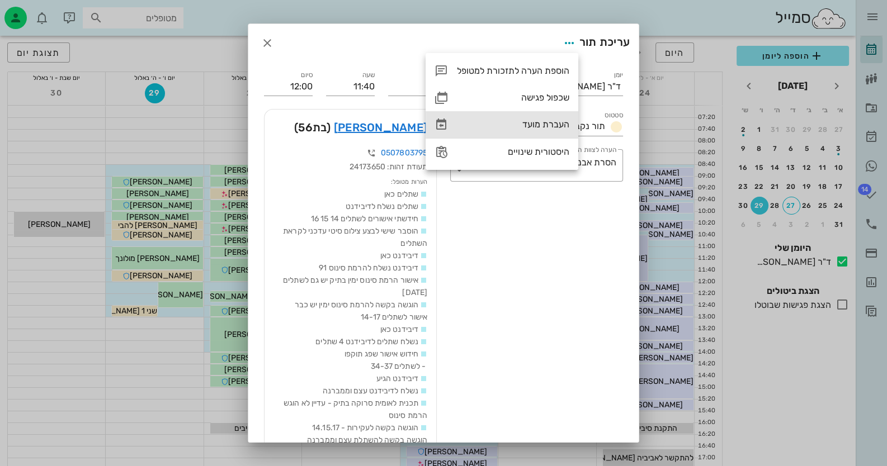
click at [536, 125] on div "העברת מועד" at bounding box center [513, 124] width 112 height 11
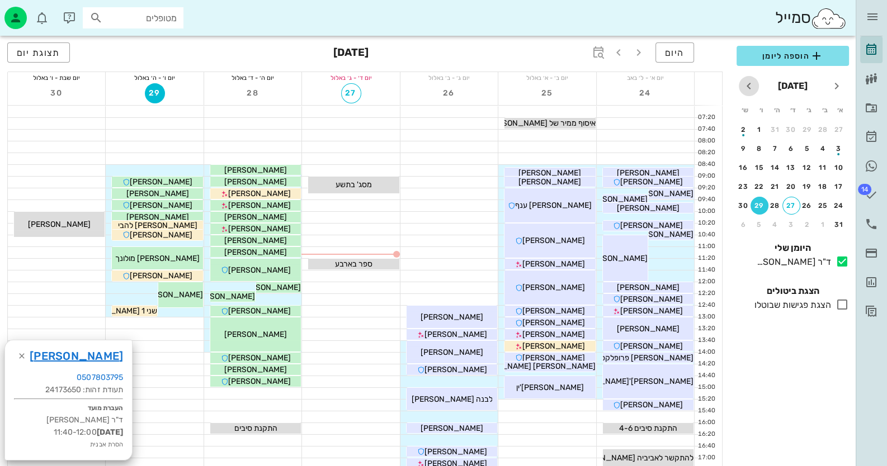
click at [748, 83] on icon "חודש הבא" at bounding box center [748, 85] width 13 height 13
click at [822, 164] on div "15" at bounding box center [823, 168] width 18 height 8
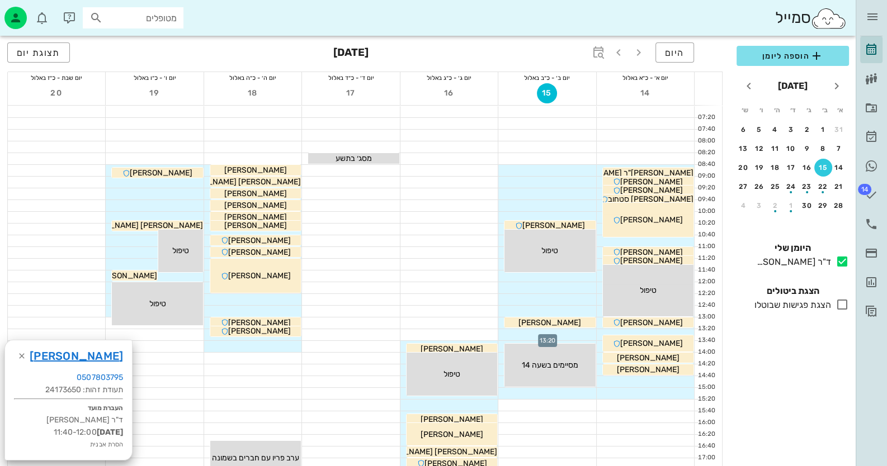
click at [578, 334] on div at bounding box center [546, 334] width 97 height 11
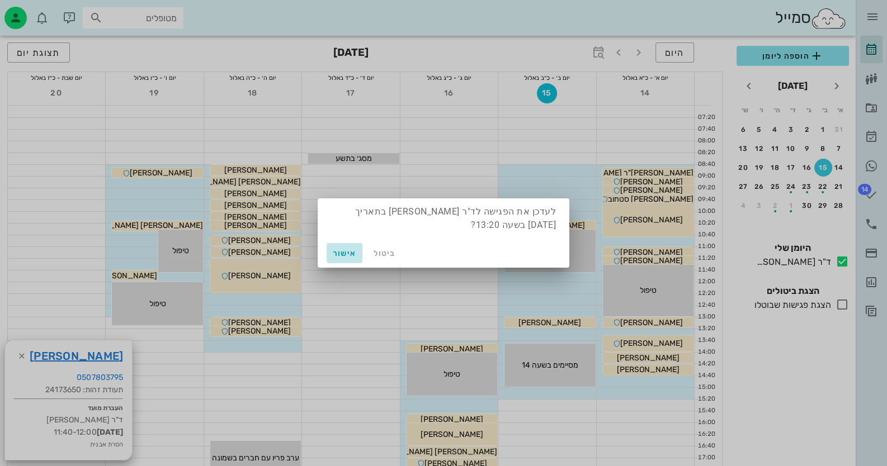
click at [348, 254] on span "אישור" at bounding box center [344, 254] width 27 height 10
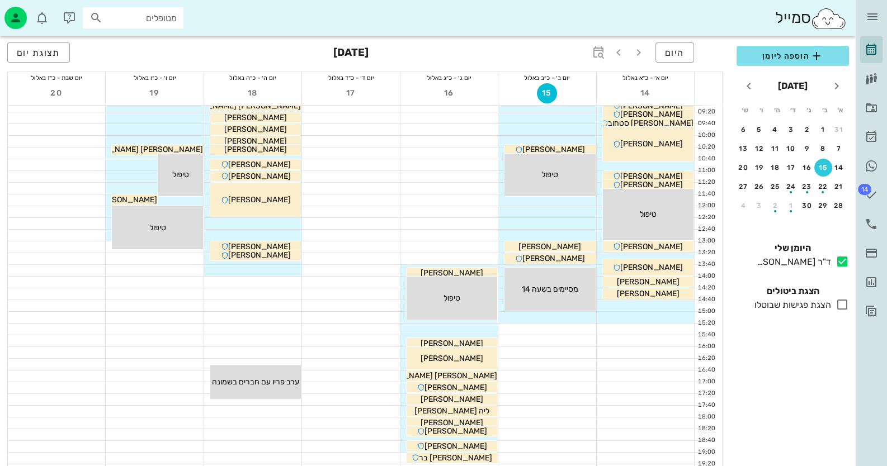
scroll to position [111, 0]
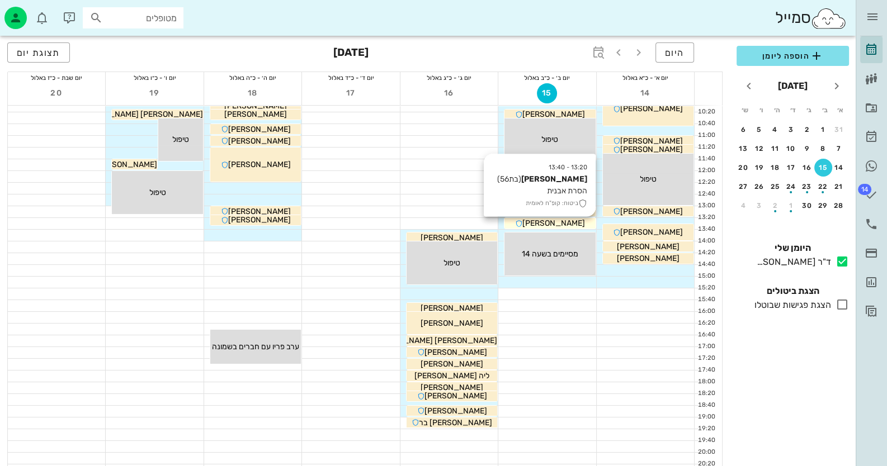
click at [564, 224] on span "[PERSON_NAME]" at bounding box center [553, 224] width 63 height 10
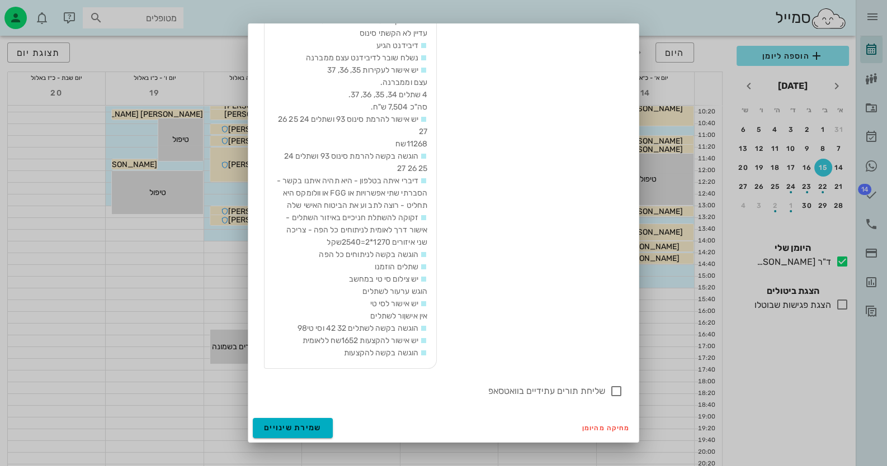
scroll to position [456, 0]
click at [614, 392] on div at bounding box center [616, 391] width 19 height 19
checkbox input "true"
click at [321, 429] on span "שמירת שינויים" at bounding box center [293, 428] width 58 height 10
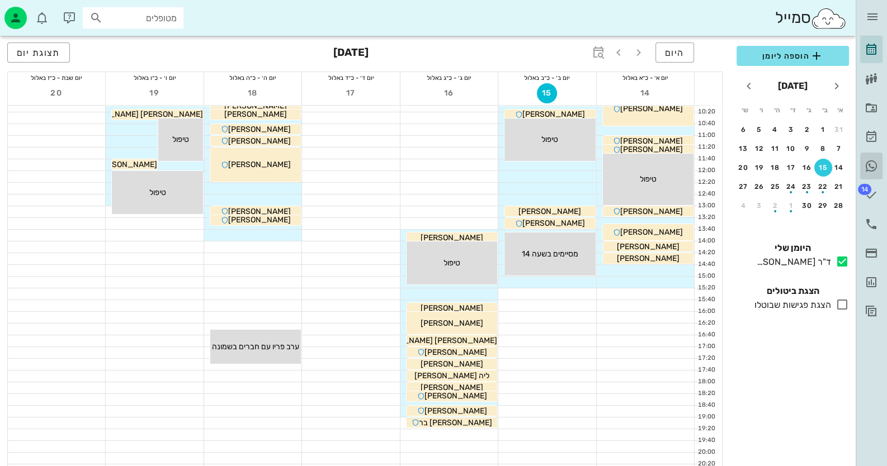
click at [870, 164] on icon at bounding box center [870, 165] width 13 height 13
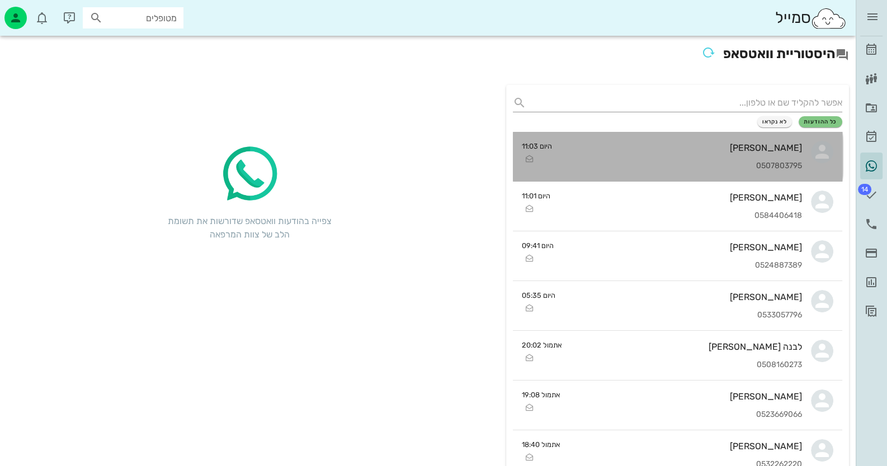
click at [710, 153] on div "רונית עזריאל 0507803795" at bounding box center [682, 156] width 242 height 49
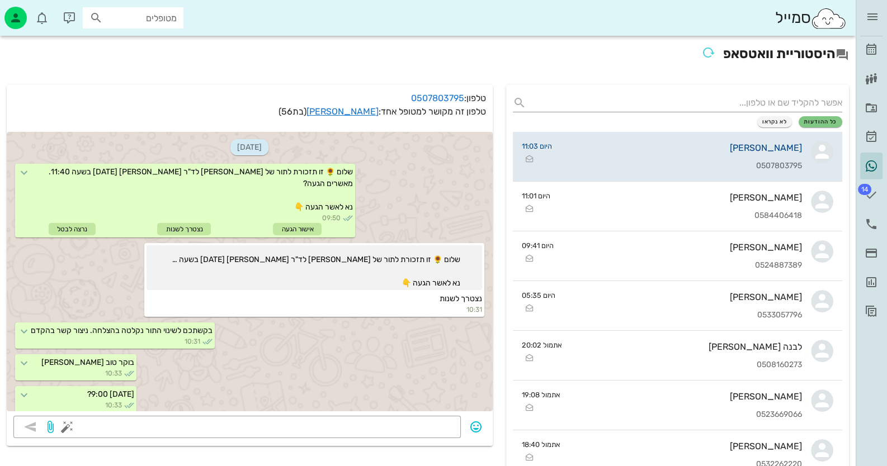
scroll to position [103, 0]
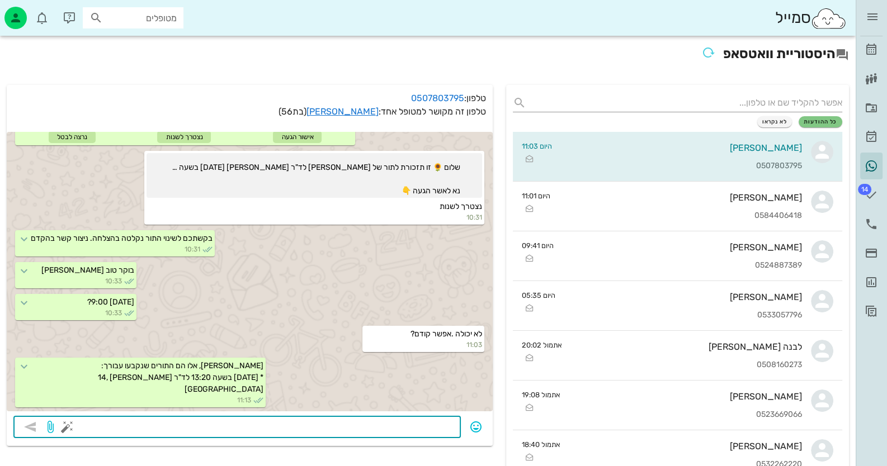
click at [276, 429] on textarea at bounding box center [261, 428] width 385 height 18
type textarea "קומה 15"
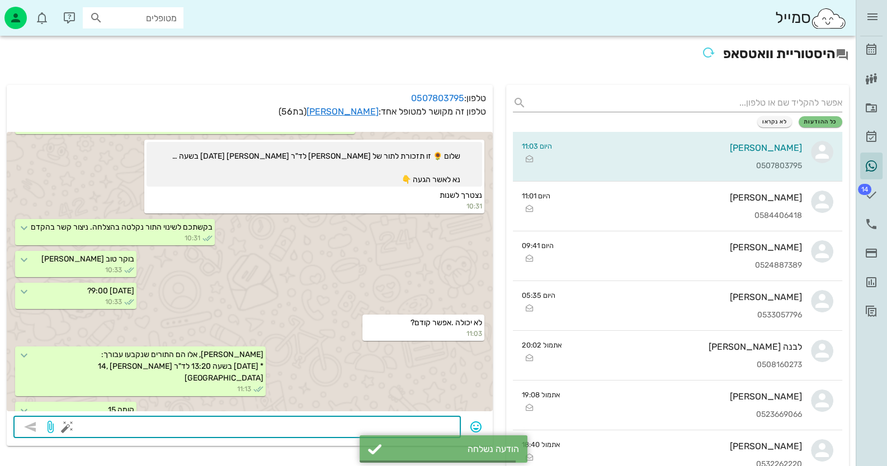
scroll to position [135, 0]
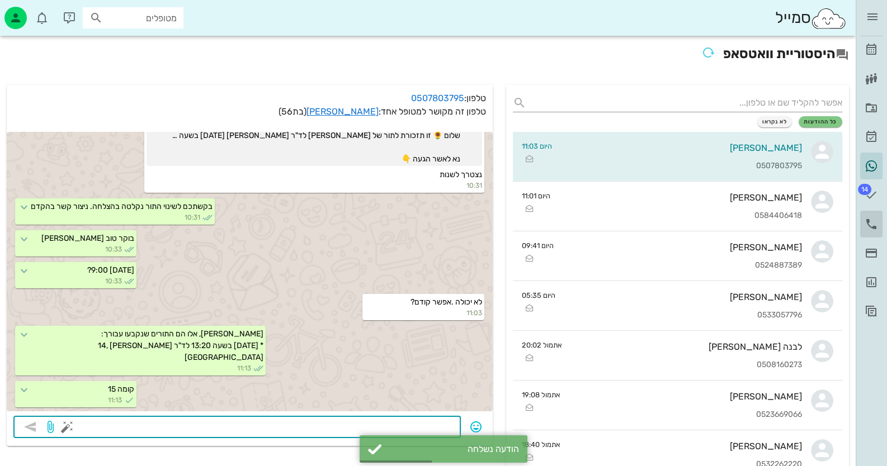
click at [869, 220] on icon at bounding box center [870, 223] width 13 height 13
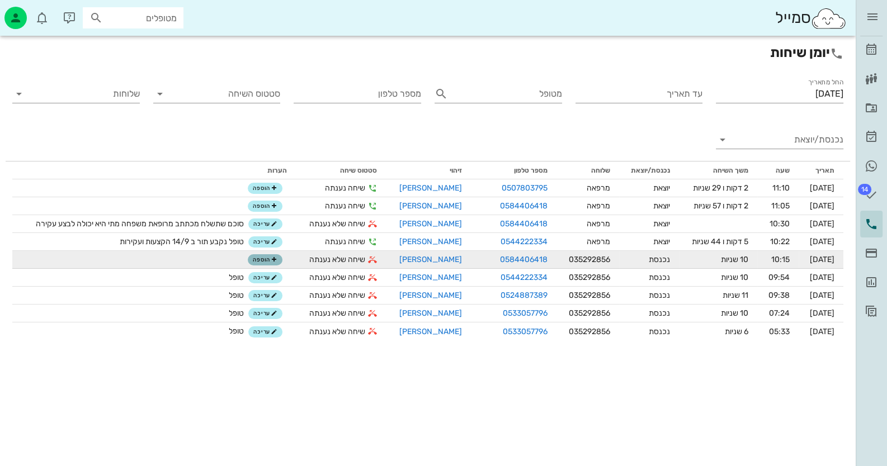
click at [257, 261] on span "הוספה" at bounding box center [265, 260] width 25 height 7
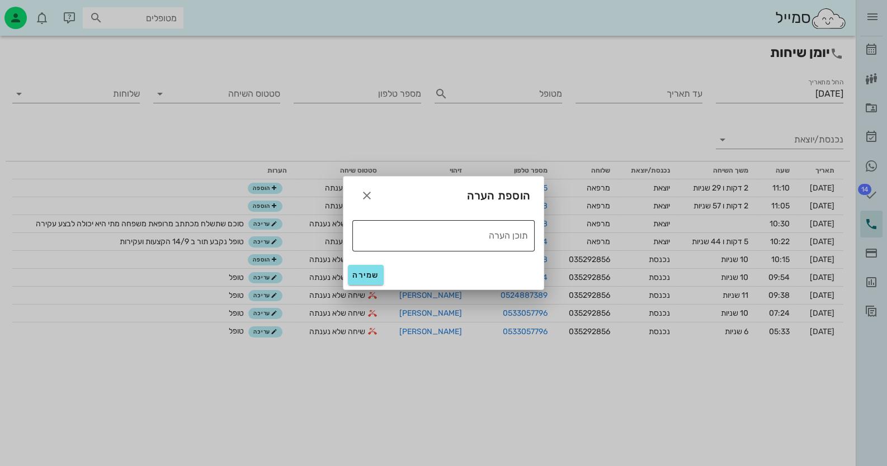
click at [381, 243] on textarea "תוכן הערה" at bounding box center [440, 235] width 176 height 18
type textarea "טופל"
click at [363, 275] on span "שמירה" at bounding box center [365, 276] width 27 height 10
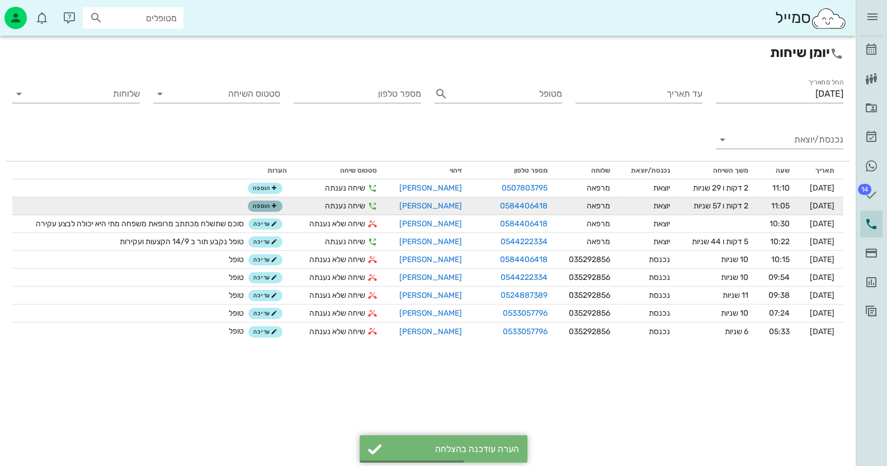
click at [267, 207] on span "הוספה" at bounding box center [265, 206] width 25 height 7
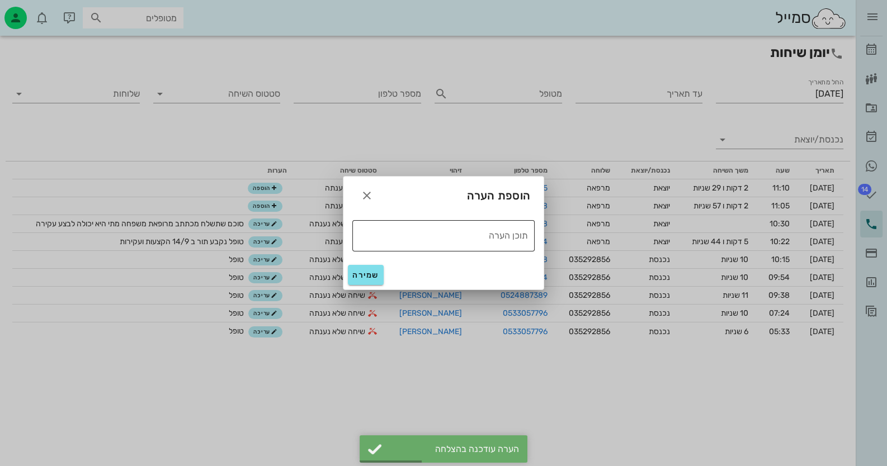
click at [398, 242] on textarea "תוכן הערה" at bounding box center [440, 235] width 176 height 18
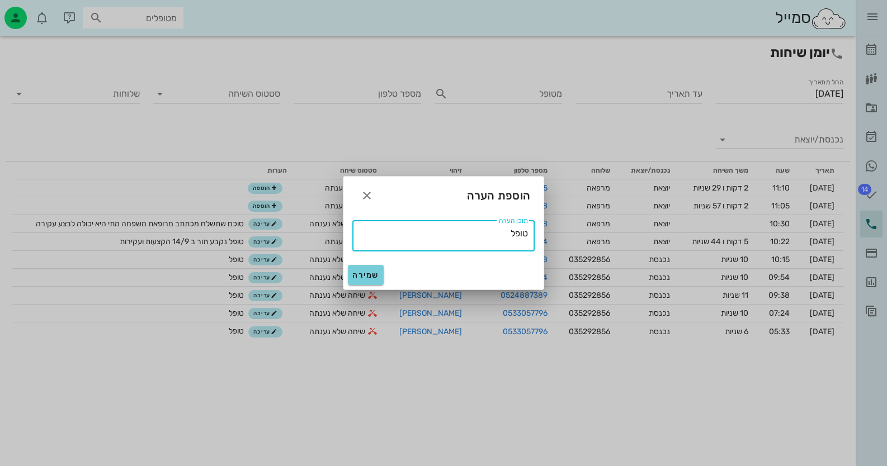
type textarea "טופל"
click at [361, 276] on span "שמירה" at bounding box center [365, 276] width 27 height 10
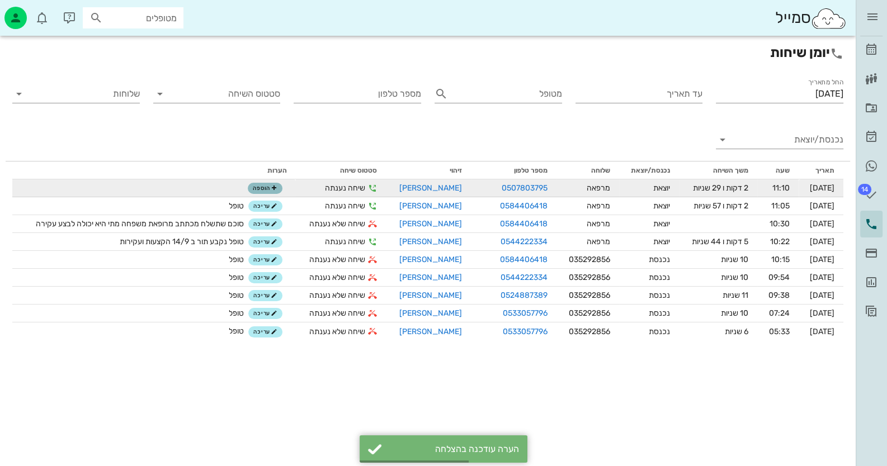
click at [266, 188] on span "הוספה" at bounding box center [265, 188] width 25 height 7
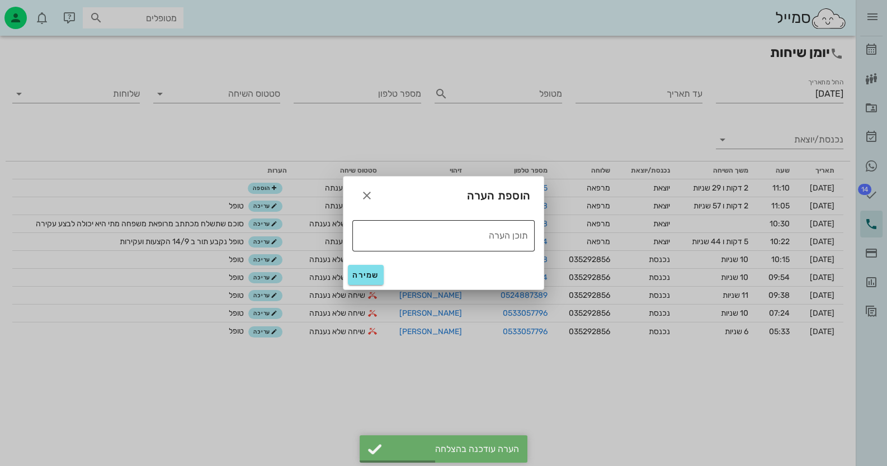
click at [403, 230] on textarea "תוכן הערה" at bounding box center [440, 235] width 176 height 18
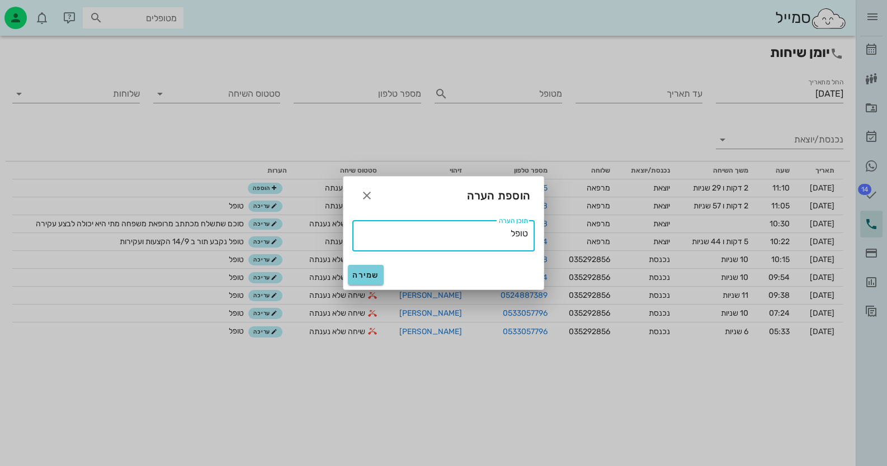
type textarea "טופל"
click at [373, 279] on span "שמירה" at bounding box center [365, 276] width 27 height 10
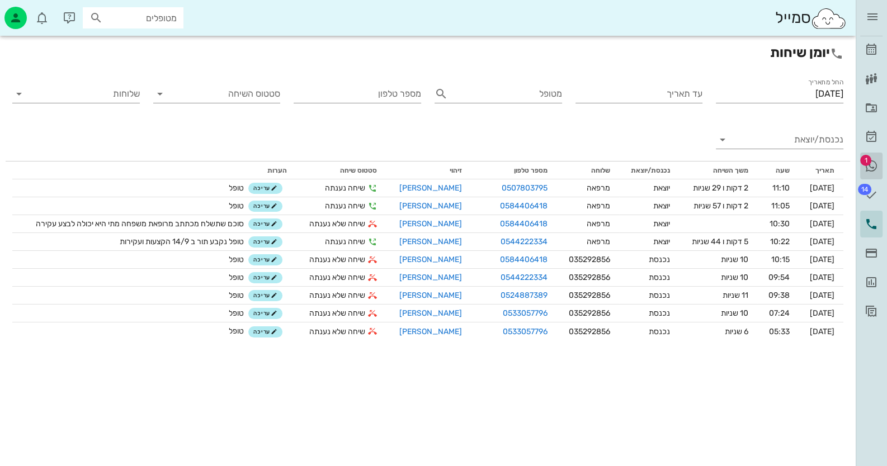
click at [869, 169] on icon at bounding box center [870, 165] width 13 height 13
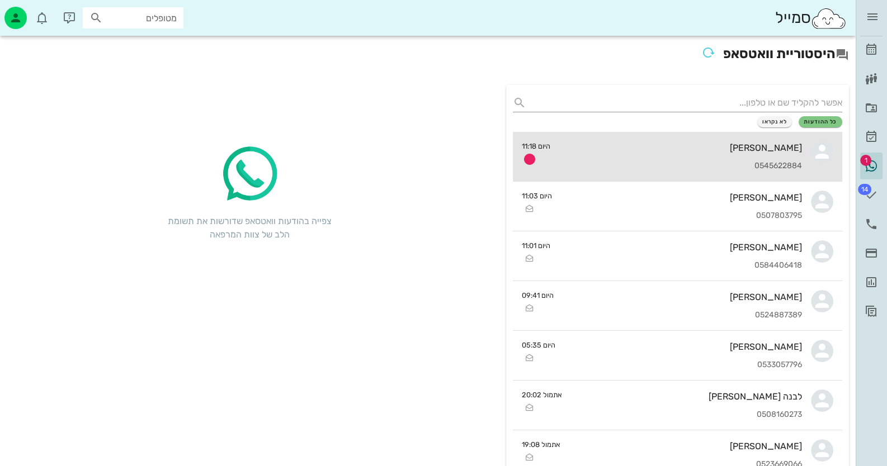
click at [740, 162] on div "0545622884" at bounding box center [680, 167] width 243 height 10
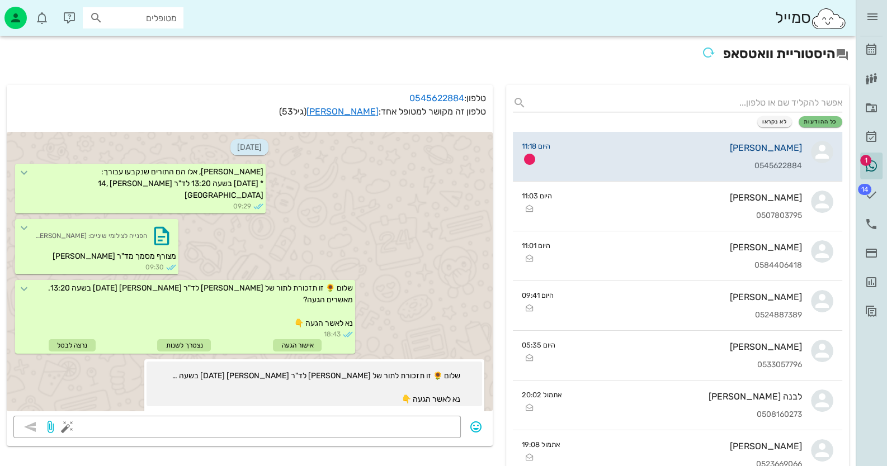
scroll to position [537, 0]
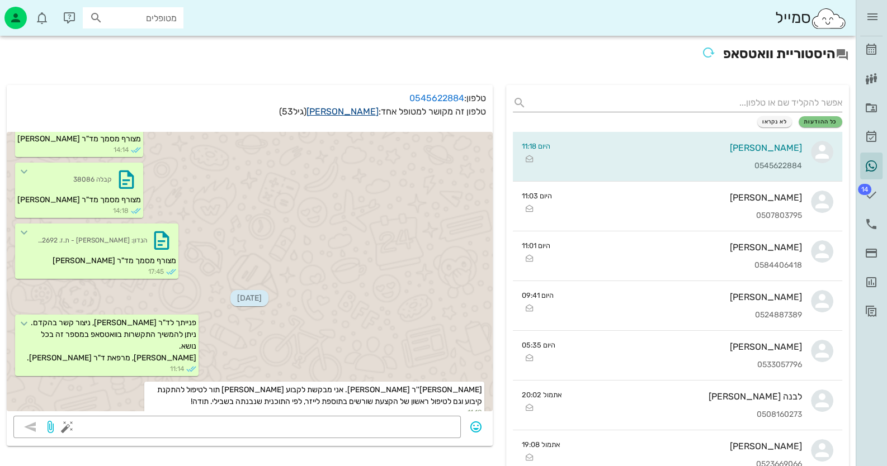
click at [334, 110] on link "ורוניקה בונקובסקי" at bounding box center [342, 111] width 72 height 11
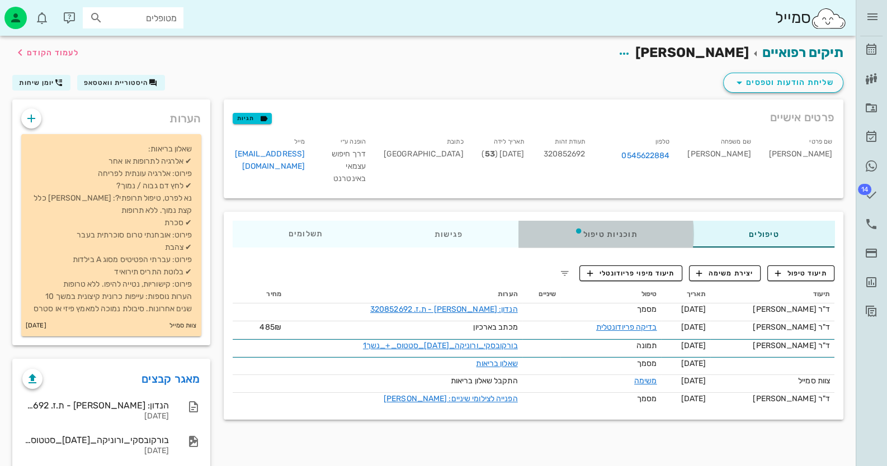
click at [621, 234] on div "תוכניות טיפול" at bounding box center [605, 234] width 175 height 27
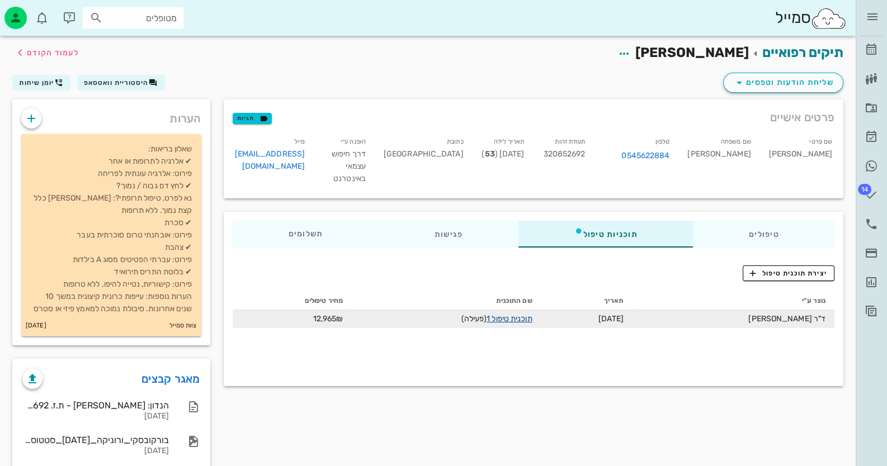
click at [532, 320] on link "תוכנית טיפול 1" at bounding box center [508, 319] width 45 height 10
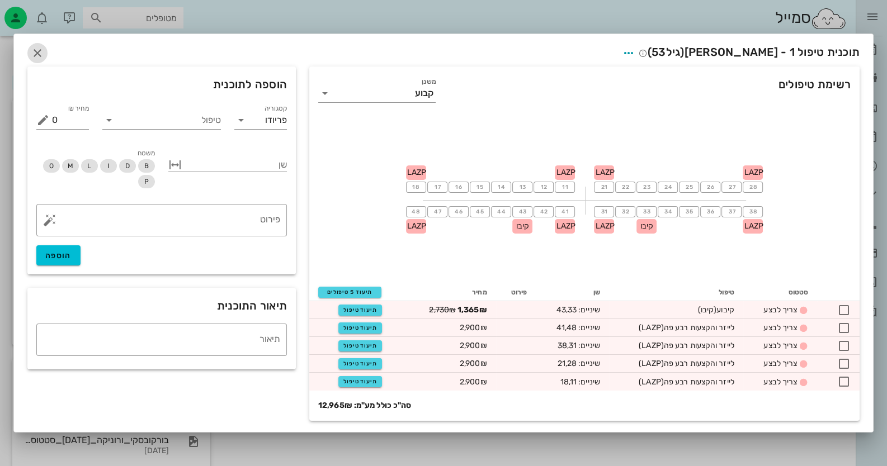
click at [40, 55] on icon "button" at bounding box center [37, 52] width 13 height 13
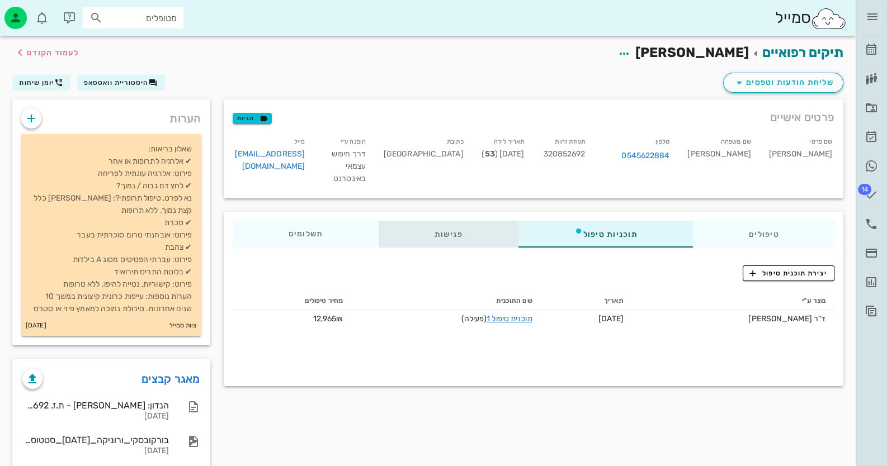
click at [449, 240] on div "פגישות" at bounding box center [449, 234] width 140 height 27
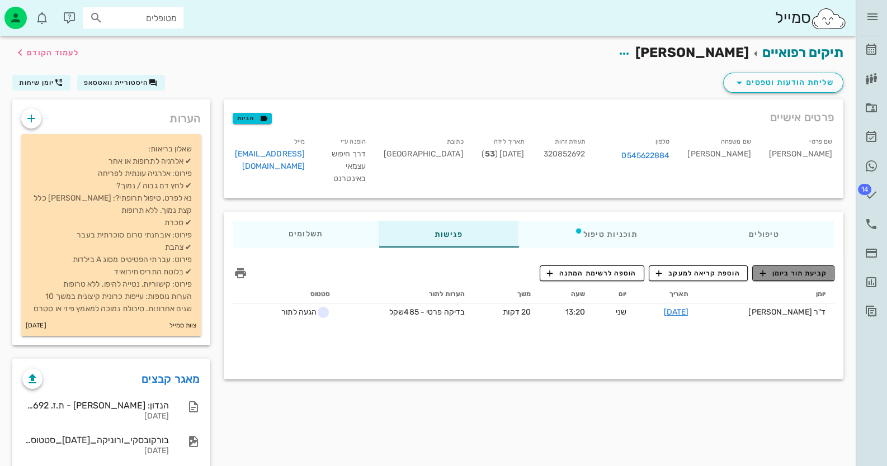
click at [809, 271] on span "קביעת תור ביומן" at bounding box center [792, 273] width 67 height 10
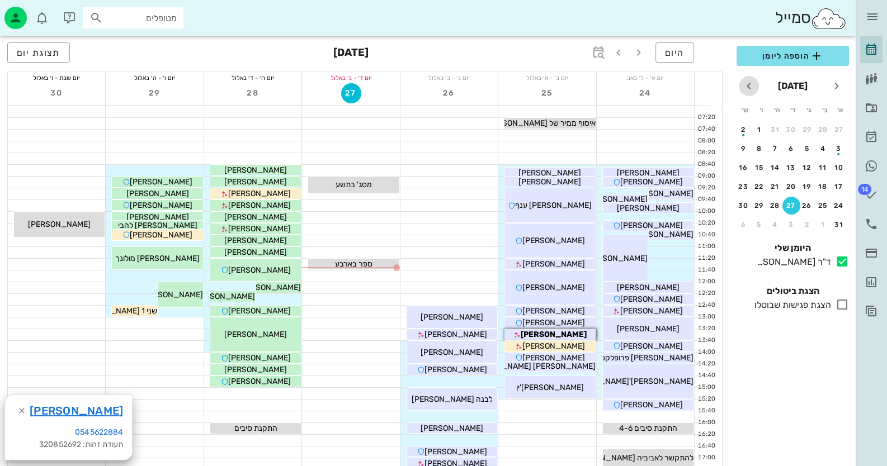
click at [745, 83] on icon "חודש הבא" at bounding box center [748, 85] width 13 height 13
drag, startPoint x: 820, startPoint y: 131, endPoint x: 802, endPoint y: 131, distance: 17.3
click at [818, 131] on div "1" at bounding box center [823, 130] width 18 height 8
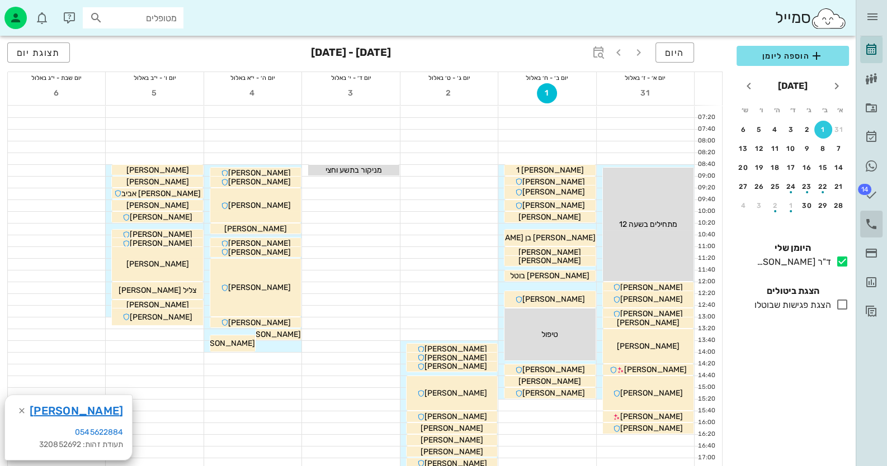
click at [871, 223] on icon at bounding box center [870, 223] width 13 height 13
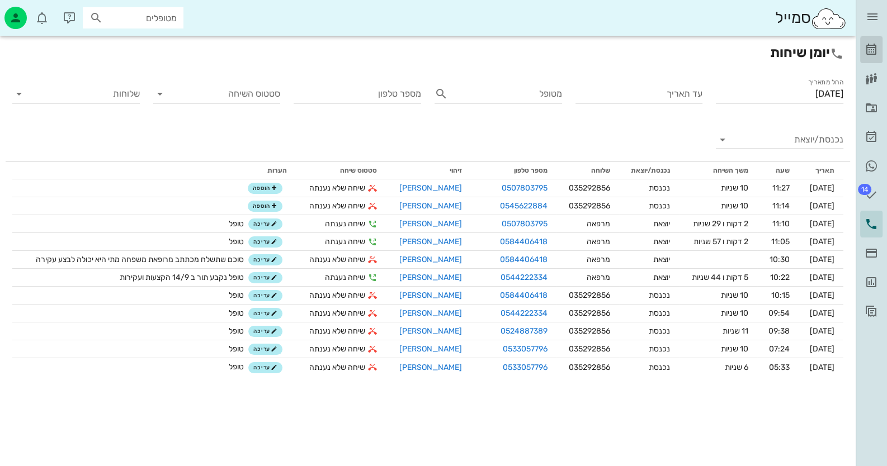
click at [870, 50] on icon at bounding box center [870, 49] width 13 height 13
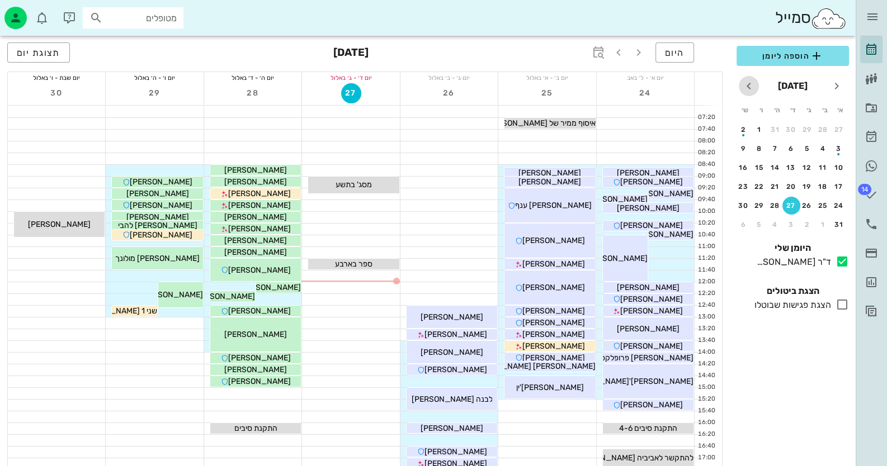
click at [746, 83] on icon "חודש הבא" at bounding box center [748, 85] width 13 height 13
click at [823, 126] on div "1" at bounding box center [823, 130] width 18 height 8
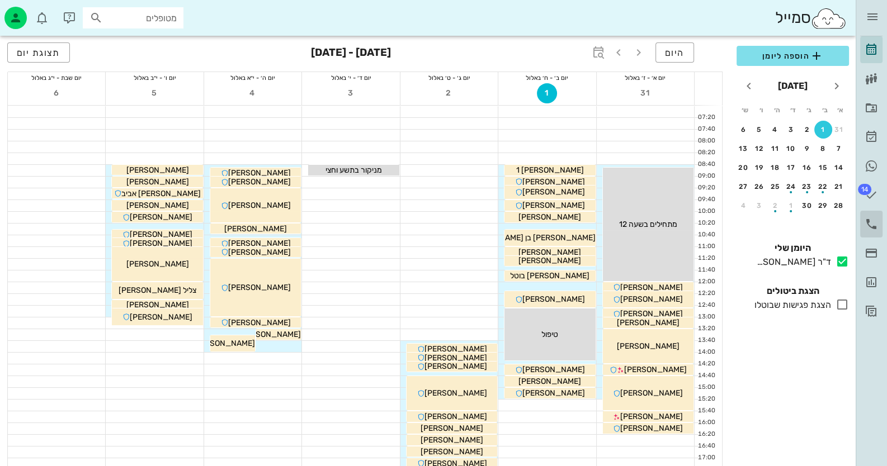
click at [871, 226] on icon at bounding box center [870, 223] width 13 height 13
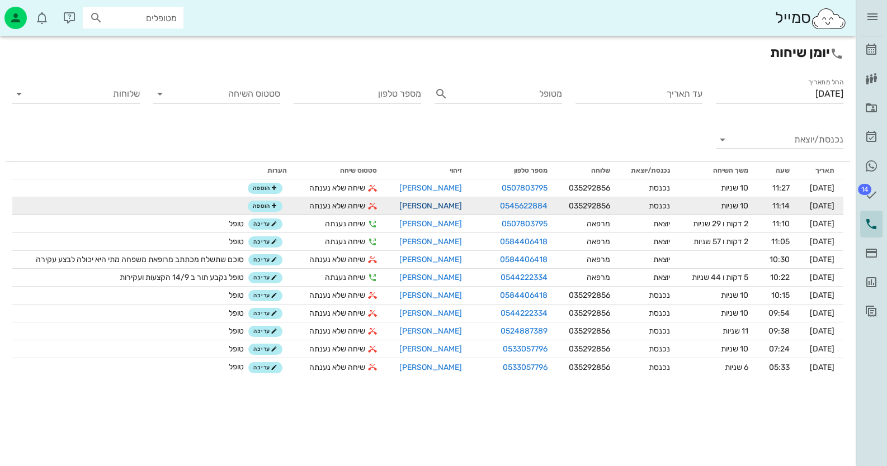
click at [429, 205] on link "[PERSON_NAME]" at bounding box center [430, 206] width 63 height 10
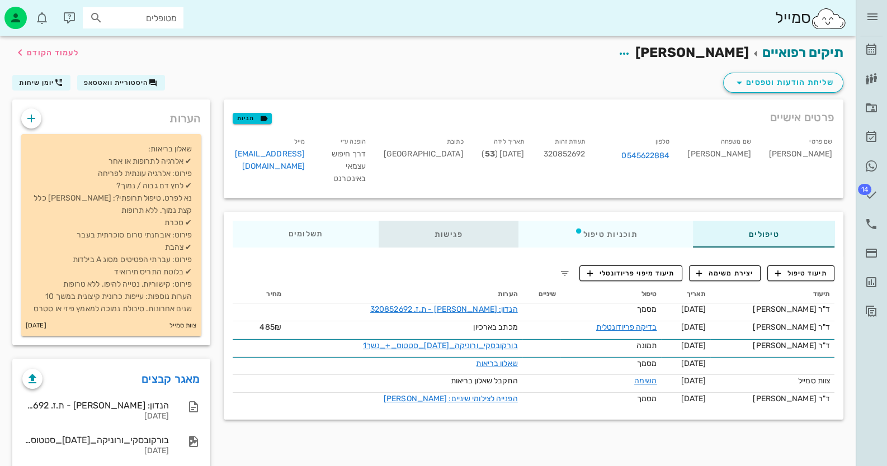
click at [434, 236] on div "פגישות" at bounding box center [449, 234] width 140 height 27
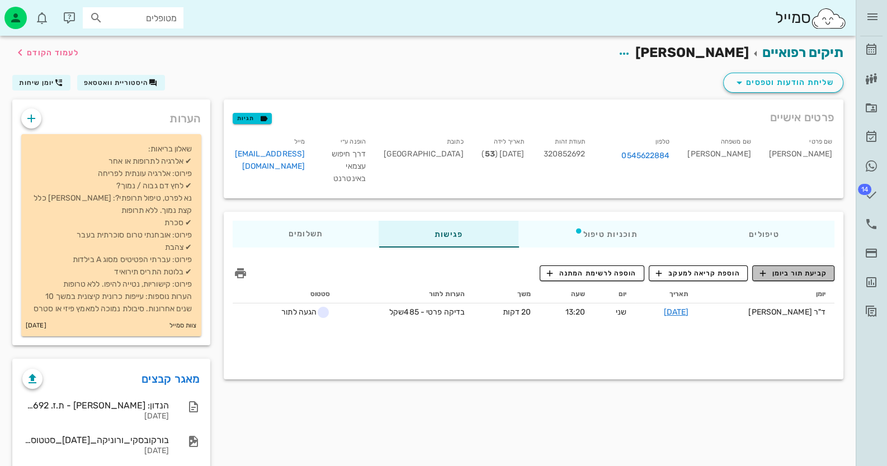
click at [800, 272] on span "קביעת תור ביומן" at bounding box center [792, 273] width 67 height 10
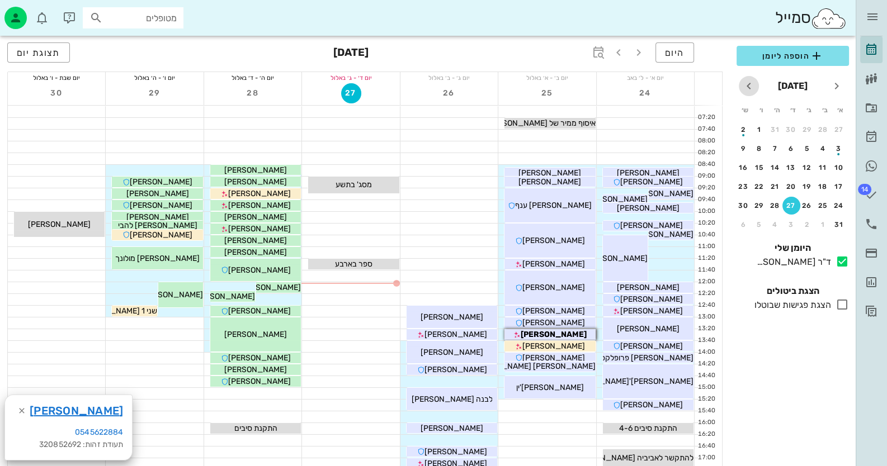
click at [750, 85] on icon "חודש הבא" at bounding box center [748, 85] width 13 height 13
click at [822, 131] on div "1" at bounding box center [823, 130] width 18 height 8
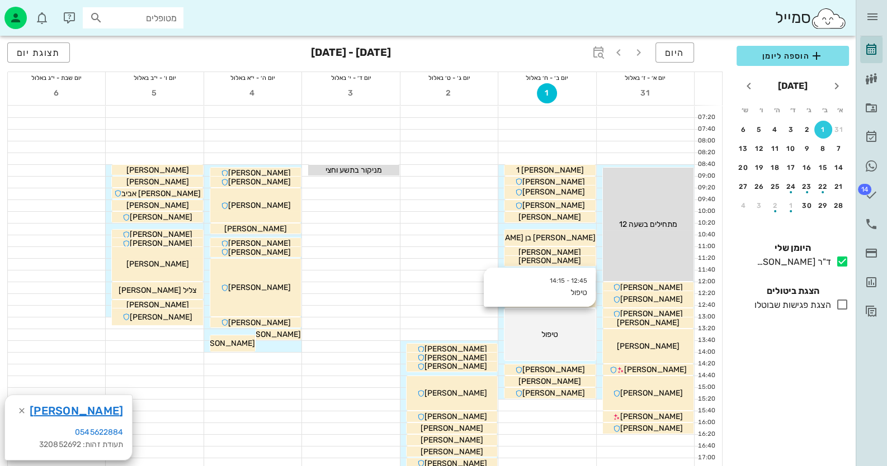
click at [583, 352] on div "12:45 - 14:15 טיפול טיפול" at bounding box center [549, 335] width 91 height 52
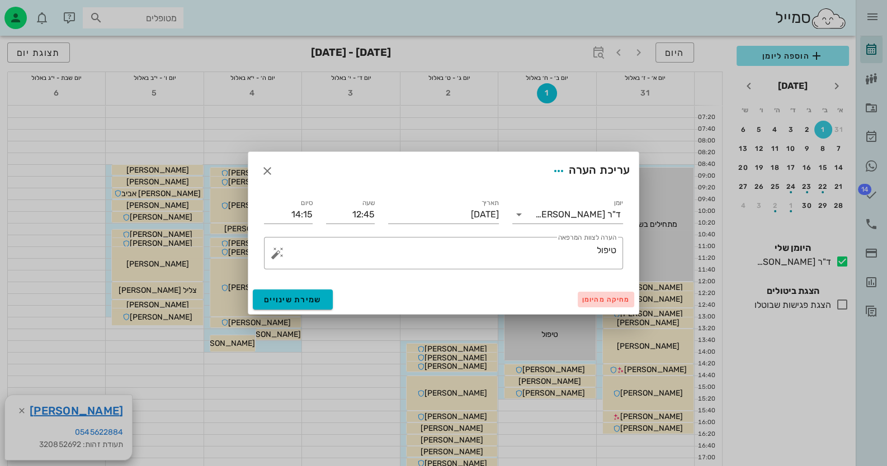
click at [609, 300] on span "מחיקה מהיומן" at bounding box center [606, 300] width 48 height 8
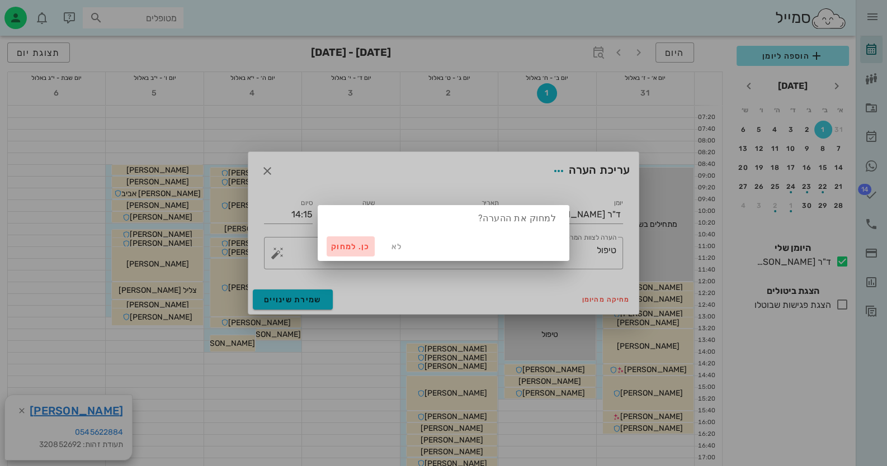
click at [330, 244] on button "כן. למחוק" at bounding box center [351, 247] width 48 height 20
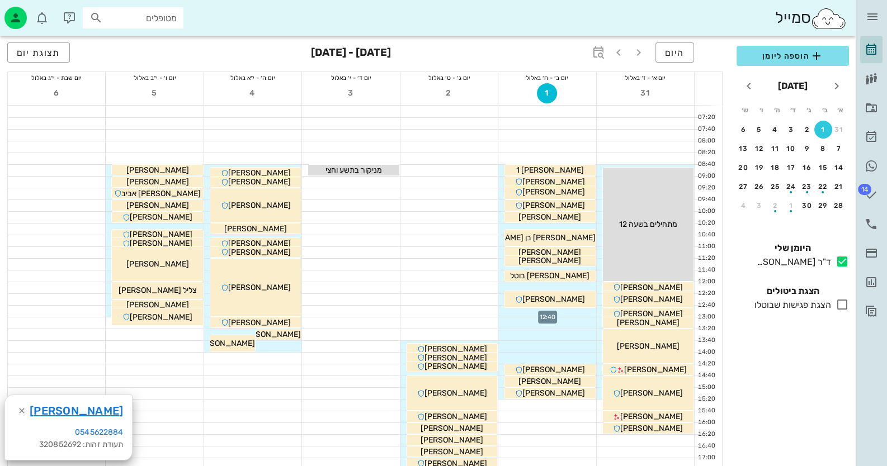
click at [575, 314] on div at bounding box center [546, 311] width 97 height 11
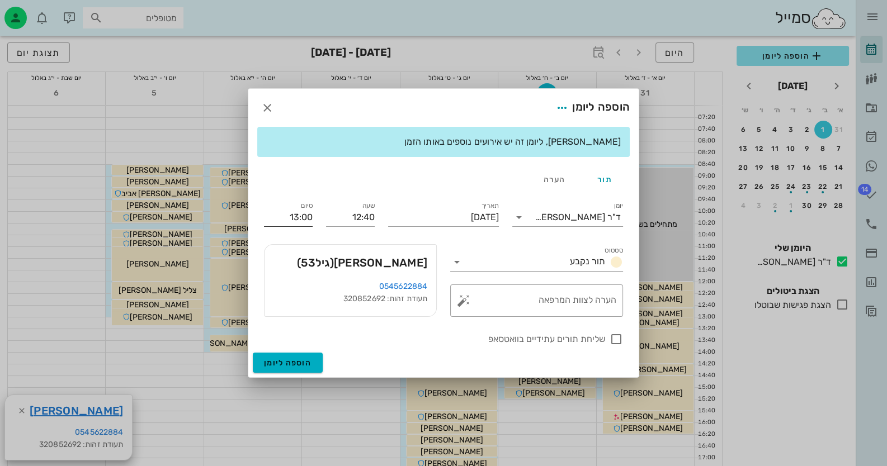
click at [301, 218] on input "13:00" at bounding box center [288, 218] width 49 height 18
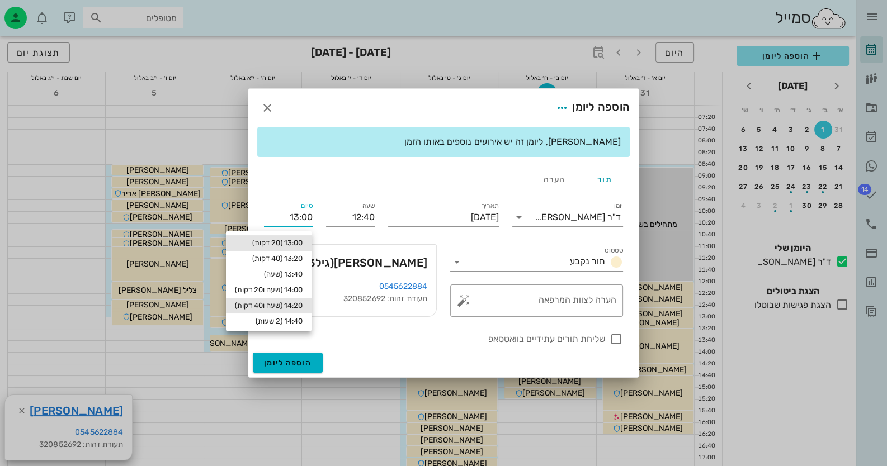
click at [282, 306] on div "14:20 (שעה ו40 דקות)" at bounding box center [269, 305] width 68 height 9
type input "14:20"
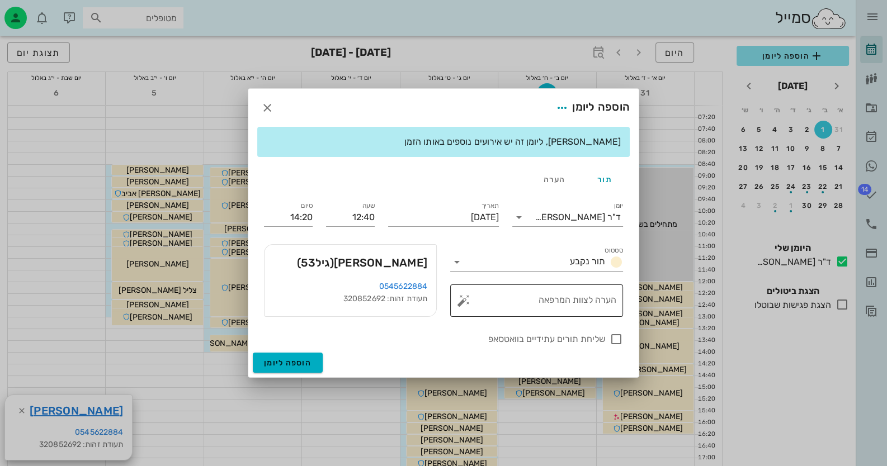
click at [480, 301] on textarea "הערה לצוות המרפאה" at bounding box center [541, 303] width 150 height 27
type textarea "ה"
type textarea "לייזר וקיבוע"
click at [298, 212] on input "14:20" at bounding box center [288, 218] width 49 height 18
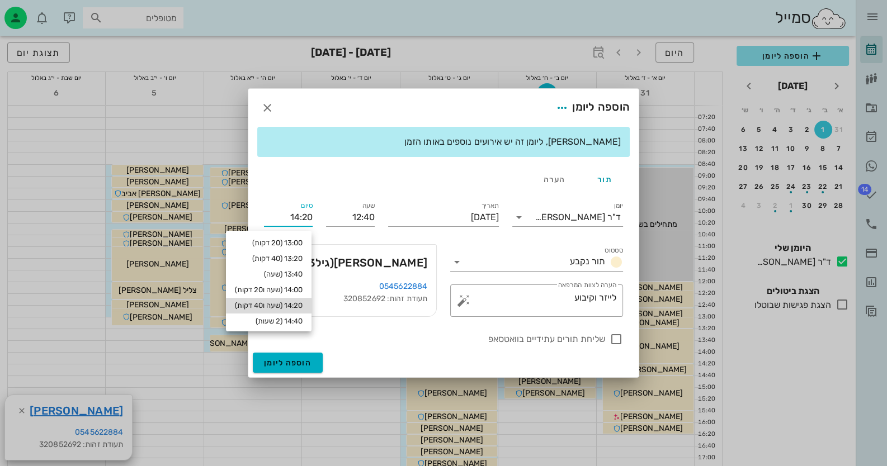
click at [288, 303] on div "14:20 (שעה ו40 דקות)" at bounding box center [269, 305] width 68 height 9
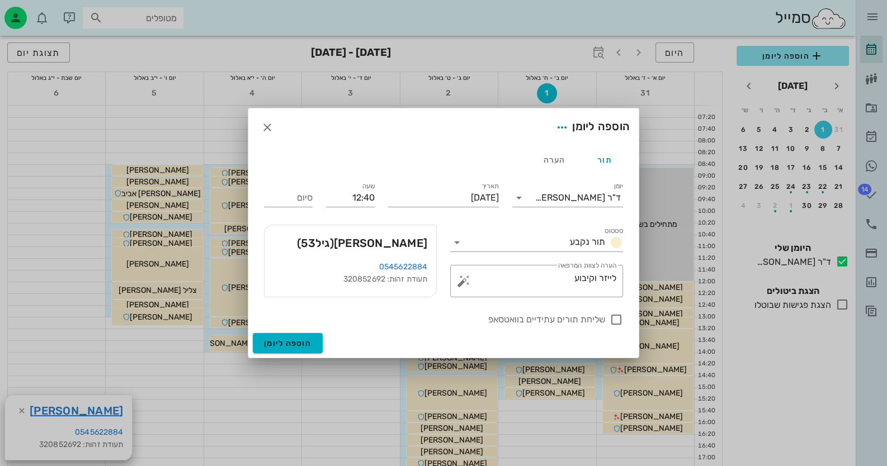
type input "14:20"
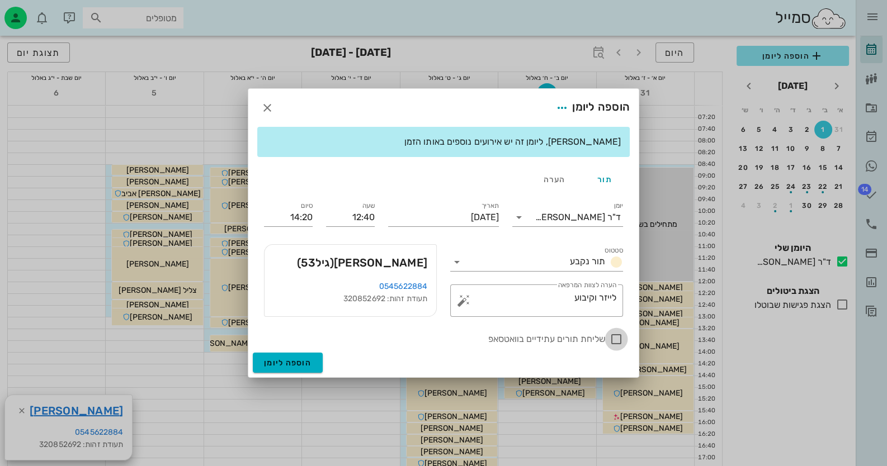
click at [616, 338] on div at bounding box center [616, 339] width 19 height 19
checkbox input "true"
click at [296, 360] on span "הוספה ליומן" at bounding box center [288, 363] width 48 height 10
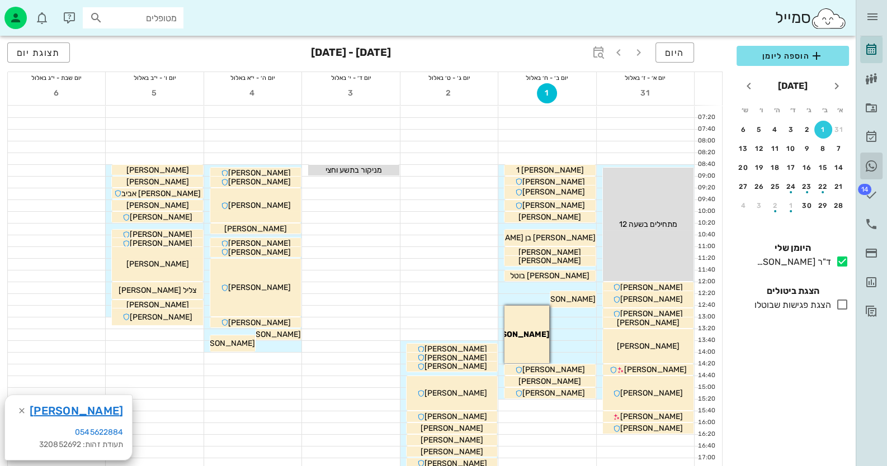
click at [872, 165] on icon at bounding box center [870, 165] width 13 height 13
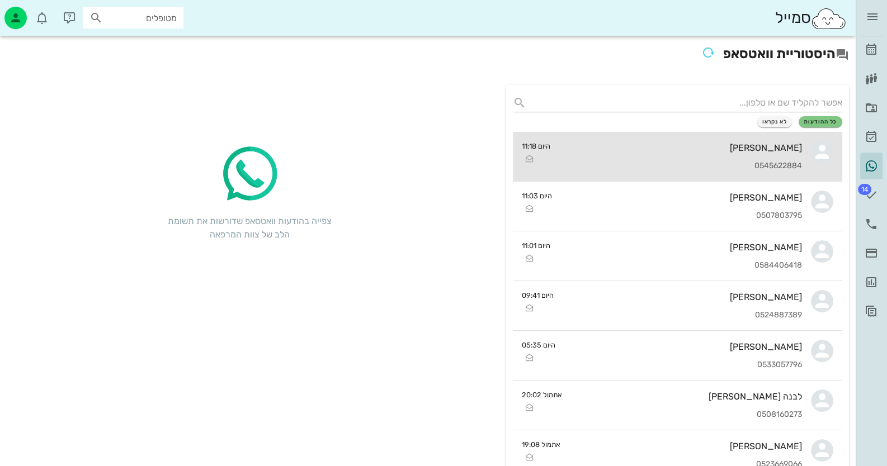
click at [774, 157] on div "ורוניקה בונקובסקי 0545622884" at bounding box center [680, 156] width 243 height 49
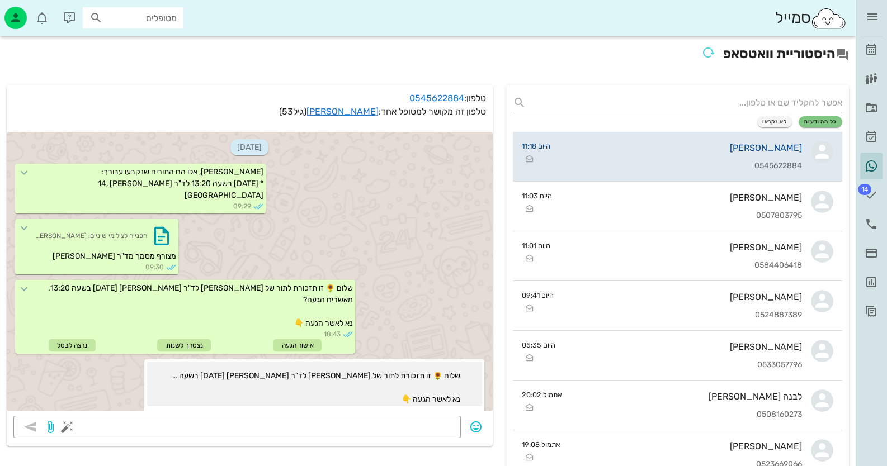
scroll to position [604, 0]
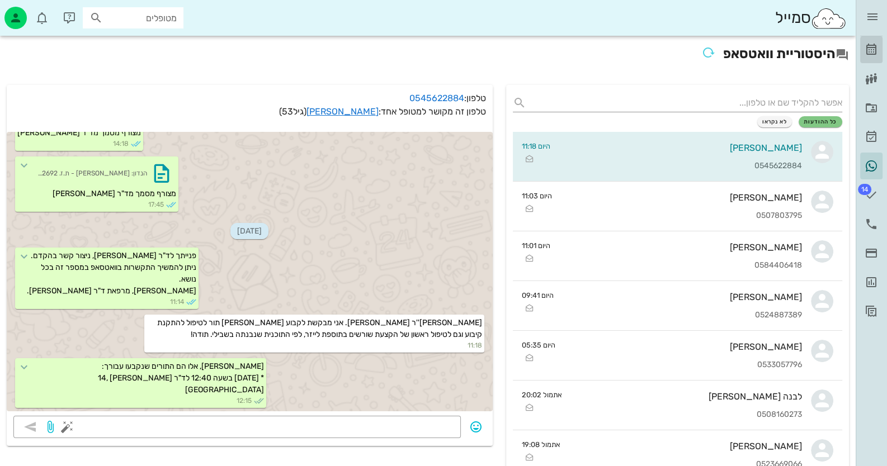
click at [869, 41] on link "[PERSON_NAME]" at bounding box center [871, 49] width 22 height 27
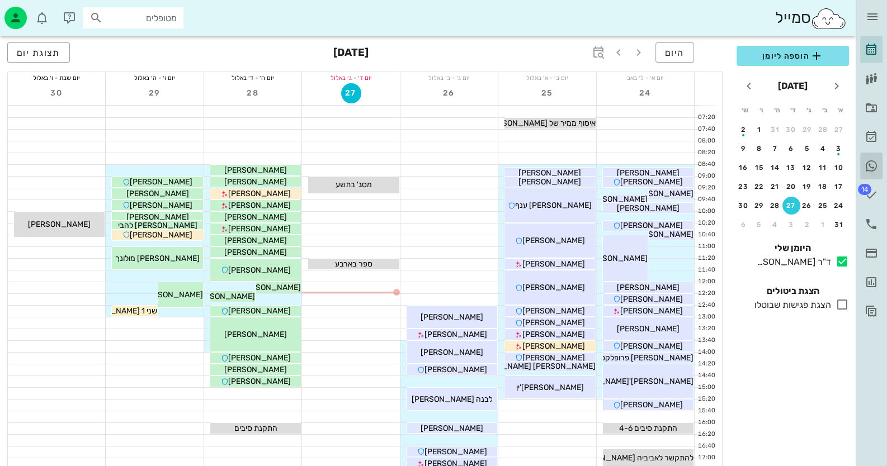
click at [874, 164] on icon at bounding box center [870, 165] width 13 height 13
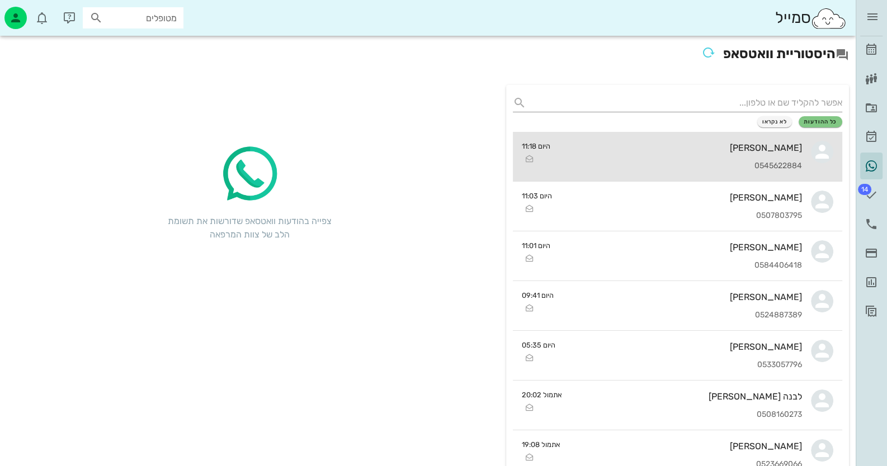
click at [765, 162] on div "0545622884" at bounding box center [680, 167] width 243 height 10
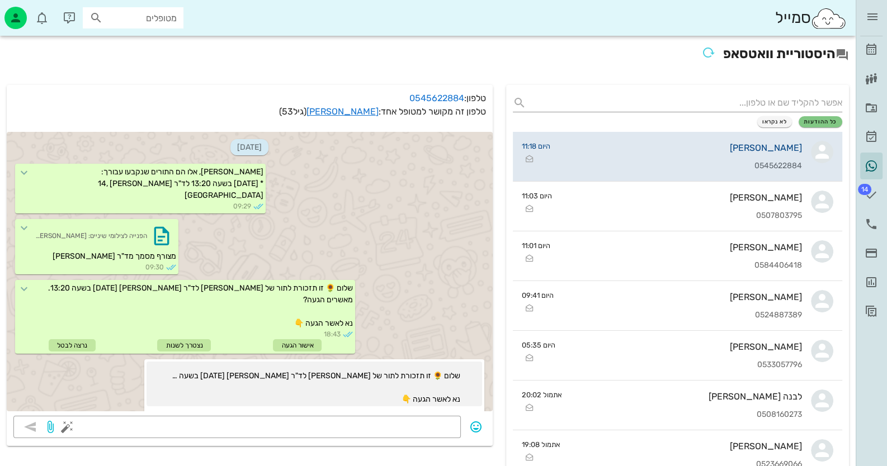
scroll to position [604, 0]
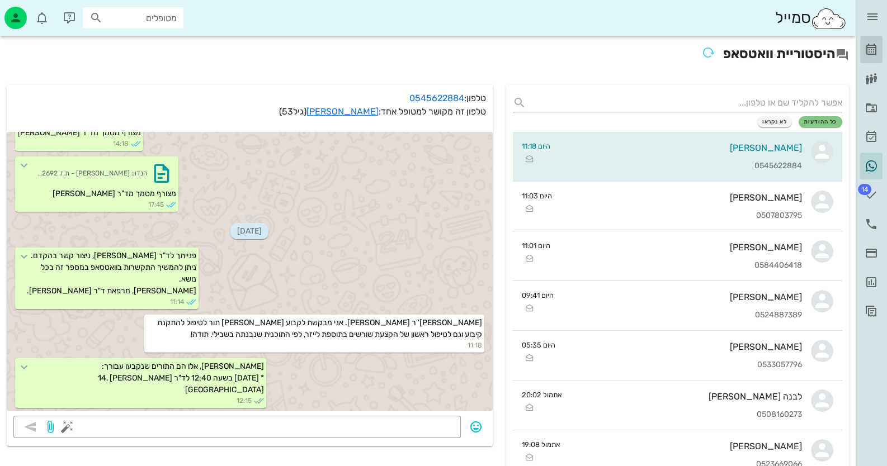
click at [872, 51] on icon at bounding box center [870, 49] width 13 height 13
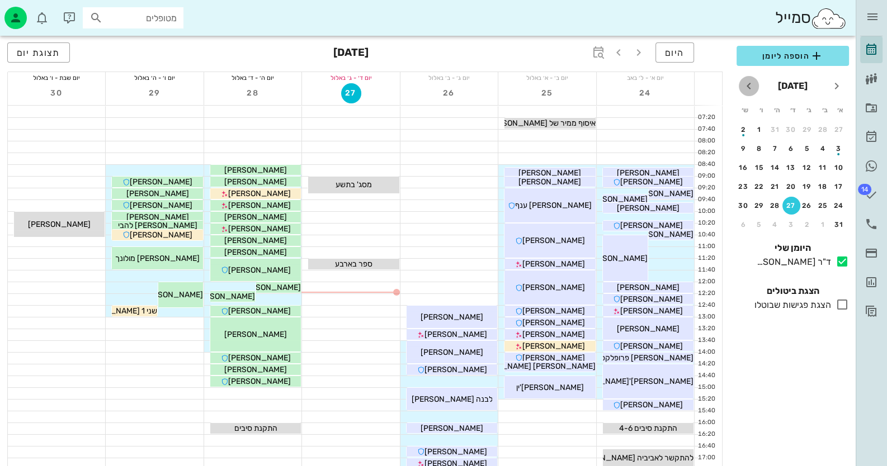
click at [753, 89] on icon "חודש הבא" at bounding box center [748, 85] width 13 height 13
click at [839, 167] on div "14" at bounding box center [839, 168] width 18 height 8
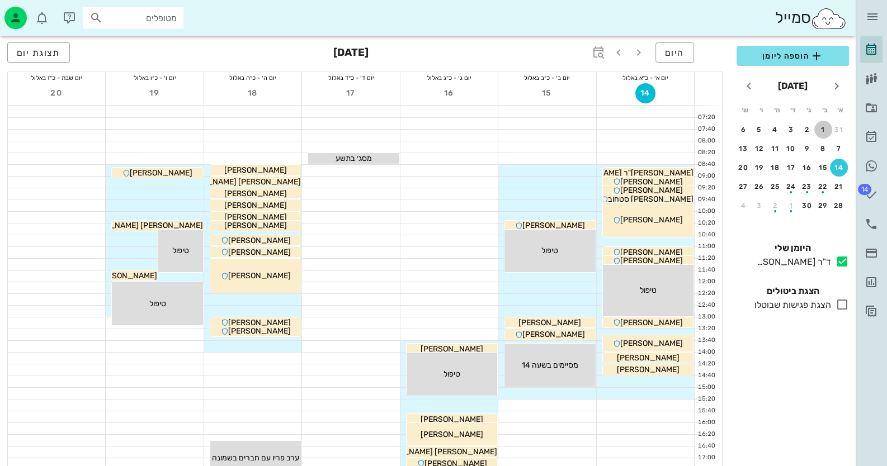
click at [825, 131] on div "1" at bounding box center [823, 130] width 18 height 8
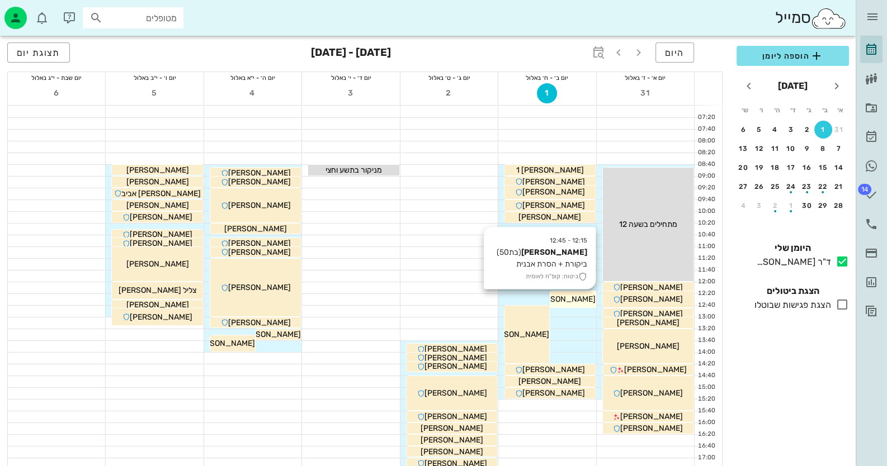
click at [581, 299] on span "[PERSON_NAME]" at bounding box center [564, 300] width 63 height 10
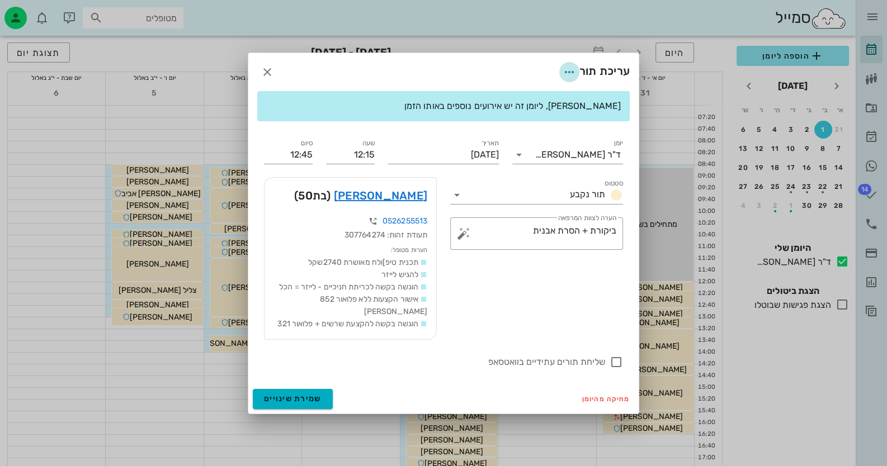
click at [571, 73] on icon "button" at bounding box center [568, 71] width 13 height 13
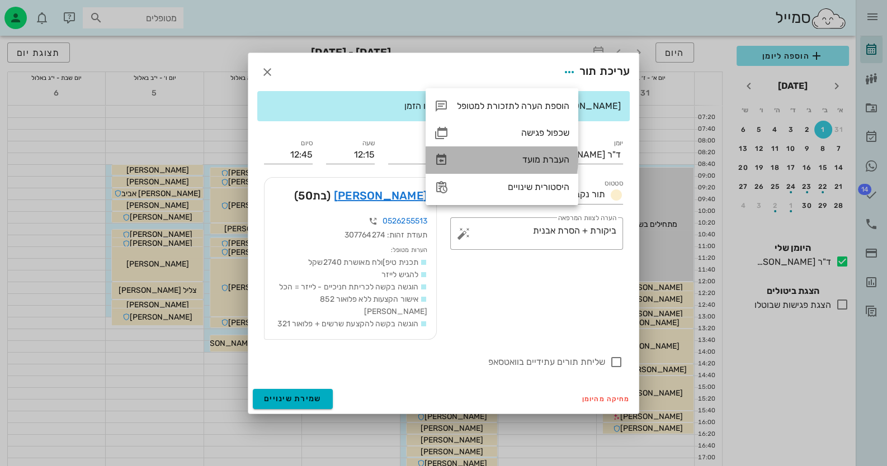
click at [554, 160] on div "העברת מועד" at bounding box center [513, 159] width 112 height 11
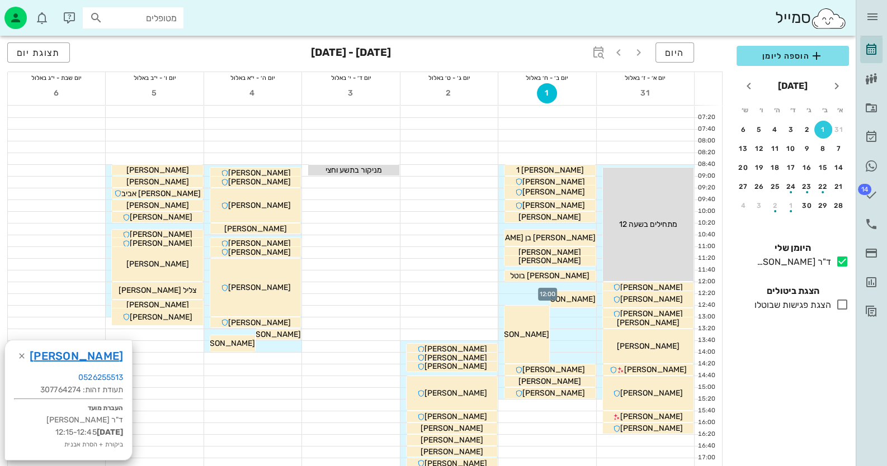
click at [574, 285] on div at bounding box center [546, 287] width 97 height 11
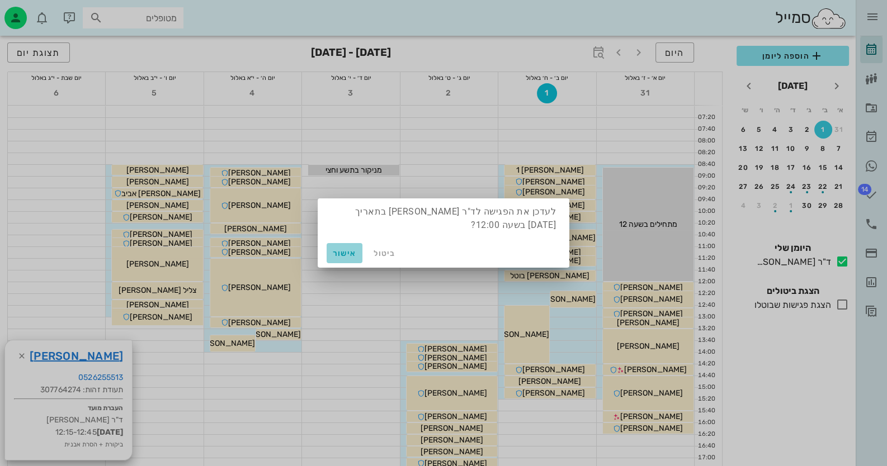
click at [345, 251] on span "אישור" at bounding box center [344, 254] width 27 height 10
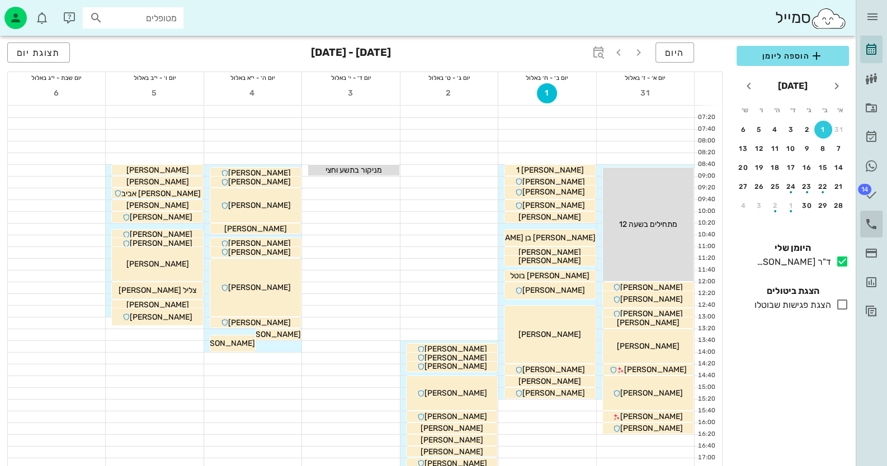
click at [872, 221] on icon at bounding box center [870, 223] width 13 height 13
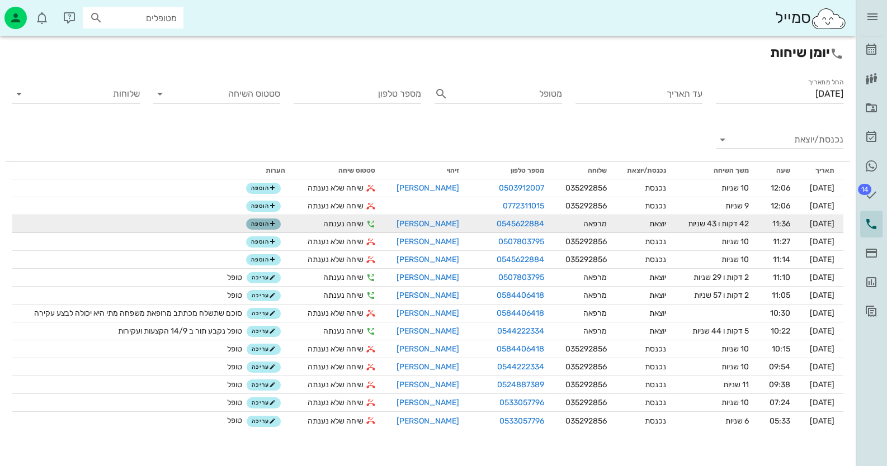
click at [259, 225] on span "הוספה" at bounding box center [263, 224] width 25 height 7
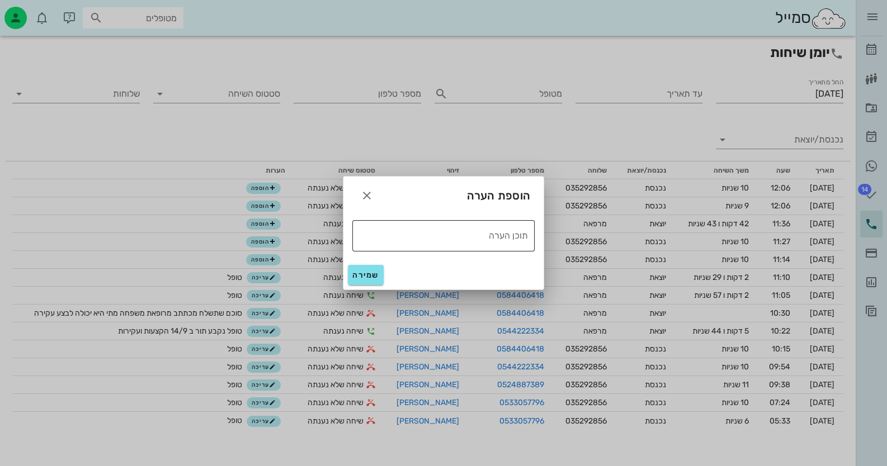
drag, startPoint x: 503, startPoint y: 245, endPoint x: 510, endPoint y: 245, distance: 6.7
click at [510, 245] on div "תוכן הערה" at bounding box center [440, 235] width 176 height 31
type textarea "טופל נקבע תור ל 1/9"
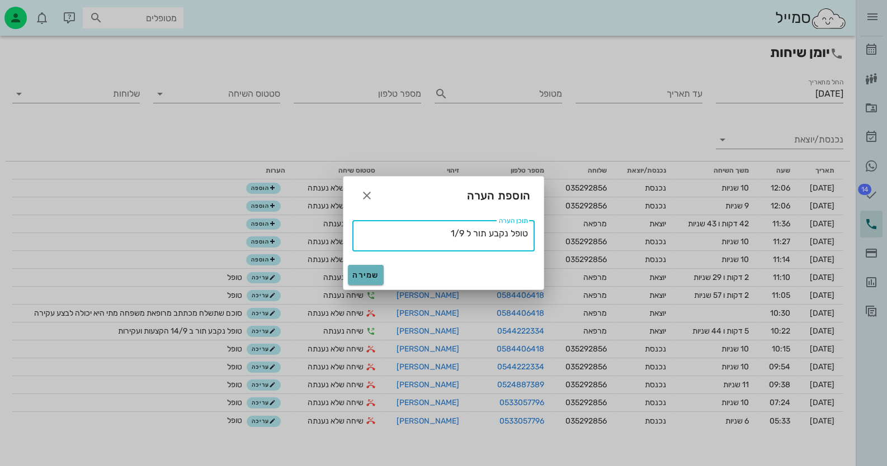
click at [375, 275] on span "שמירה" at bounding box center [365, 276] width 27 height 10
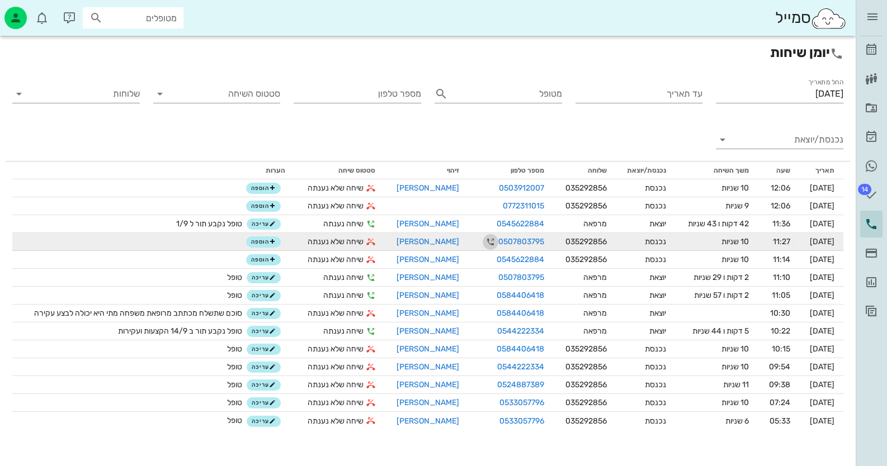
click at [484, 242] on icon "button" at bounding box center [490, 241] width 13 height 13
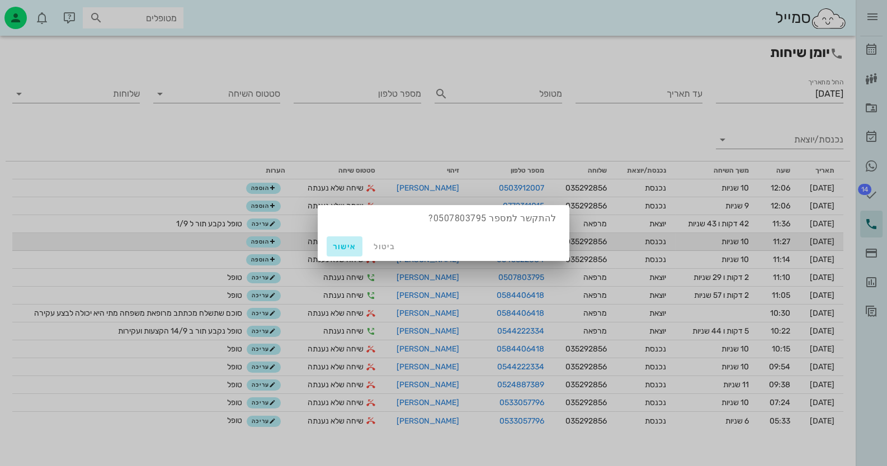
click at [347, 249] on span "אישור" at bounding box center [344, 247] width 27 height 10
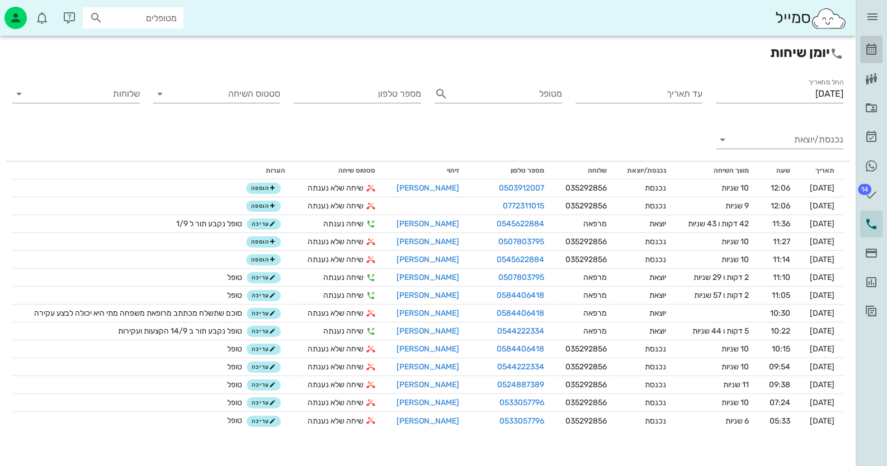
click at [869, 48] on icon at bounding box center [870, 49] width 13 height 13
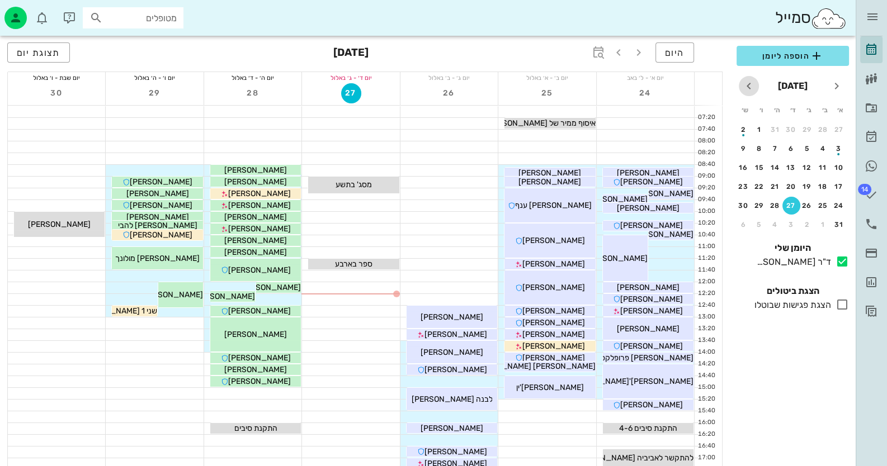
click at [744, 89] on icon "חודש הבא" at bounding box center [748, 85] width 13 height 13
click at [819, 164] on div "15" at bounding box center [823, 168] width 18 height 8
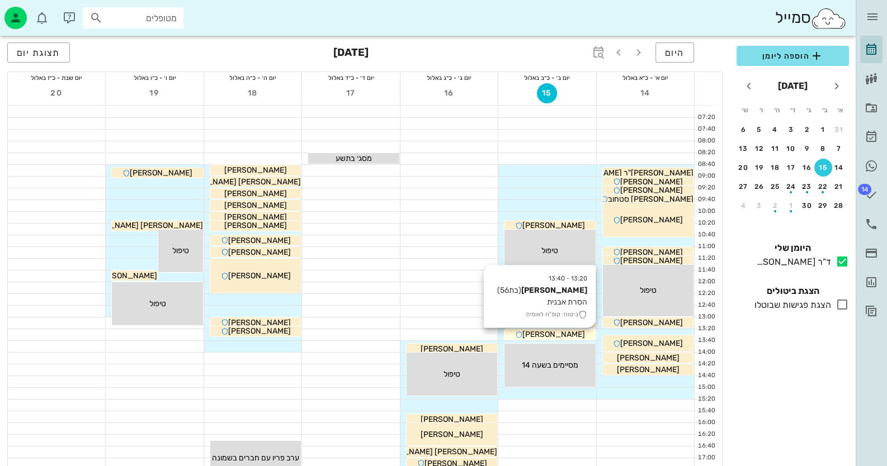
click at [571, 334] on span "[PERSON_NAME]" at bounding box center [553, 335] width 63 height 10
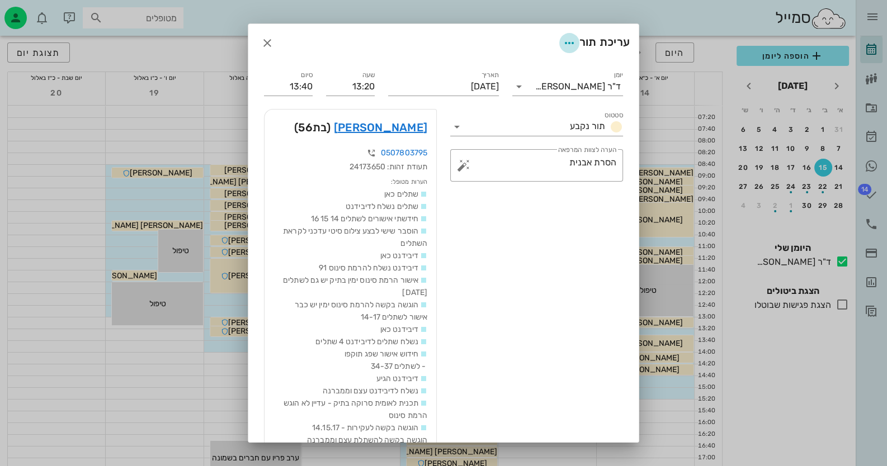
click at [569, 39] on icon "button" at bounding box center [568, 42] width 13 height 13
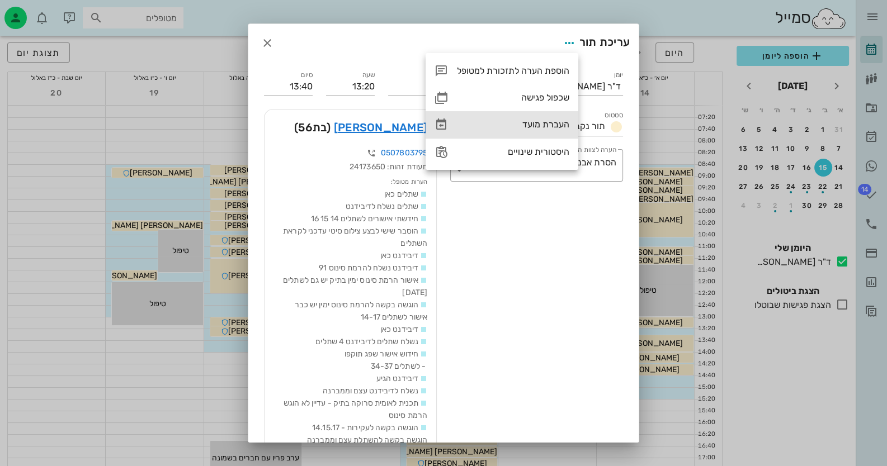
click at [554, 124] on div "העברת מועד" at bounding box center [513, 124] width 112 height 11
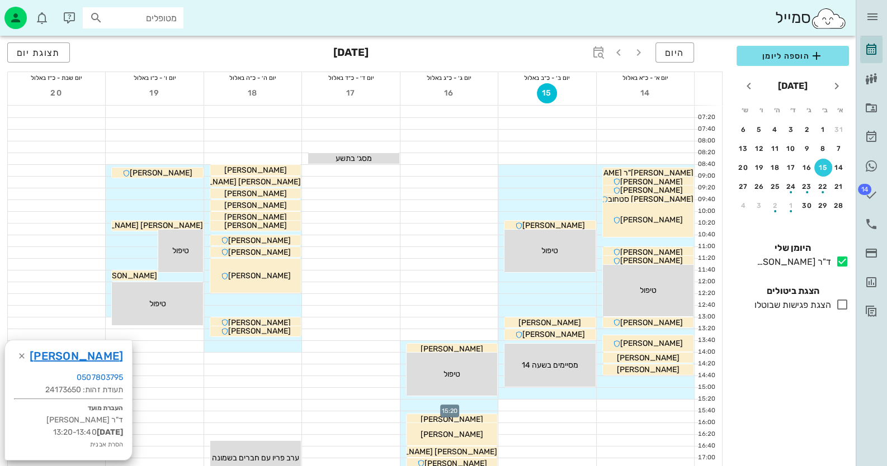
click at [474, 404] on div at bounding box center [448, 405] width 97 height 11
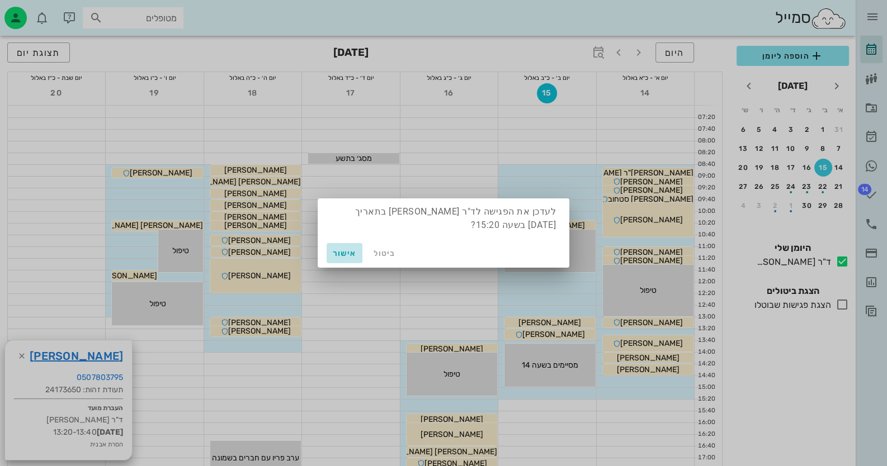
click at [346, 252] on span "אישור" at bounding box center [344, 254] width 27 height 10
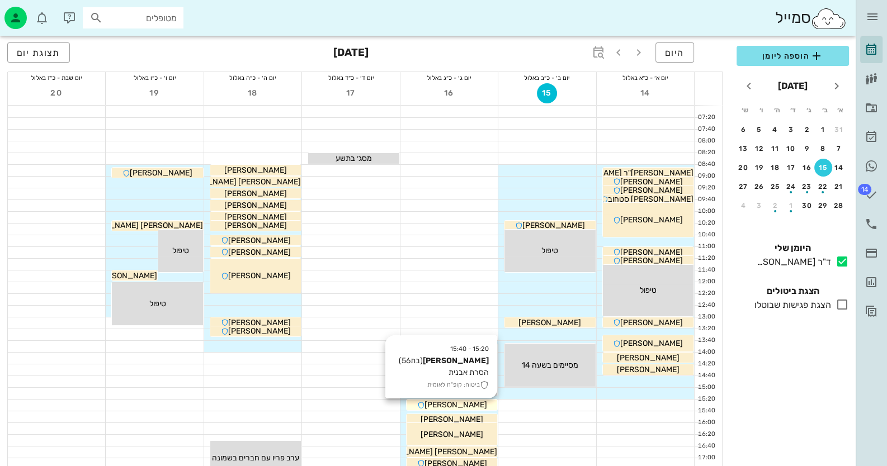
click at [491, 408] on div "[PERSON_NAME]" at bounding box center [451, 405] width 91 height 12
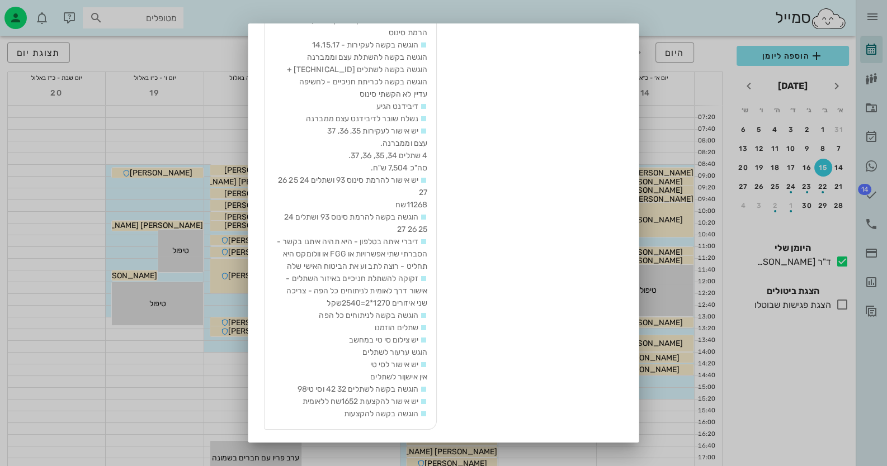
scroll to position [456, 0]
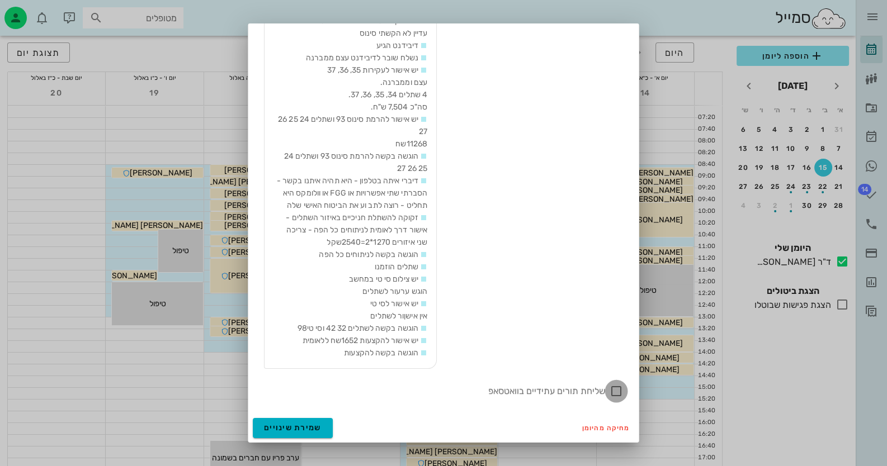
click at [615, 394] on div at bounding box center [616, 391] width 19 height 19
checkbox input "true"
click at [299, 427] on span "שמירת שינויים" at bounding box center [293, 428] width 58 height 10
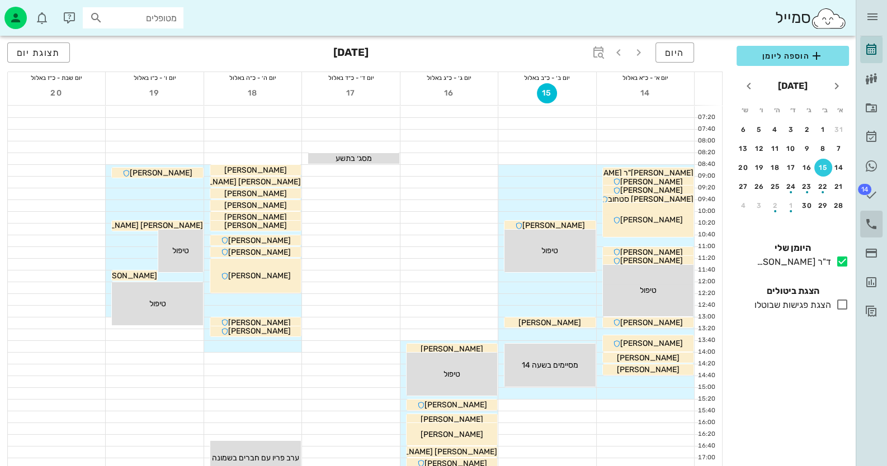
click at [874, 219] on icon at bounding box center [870, 223] width 13 height 13
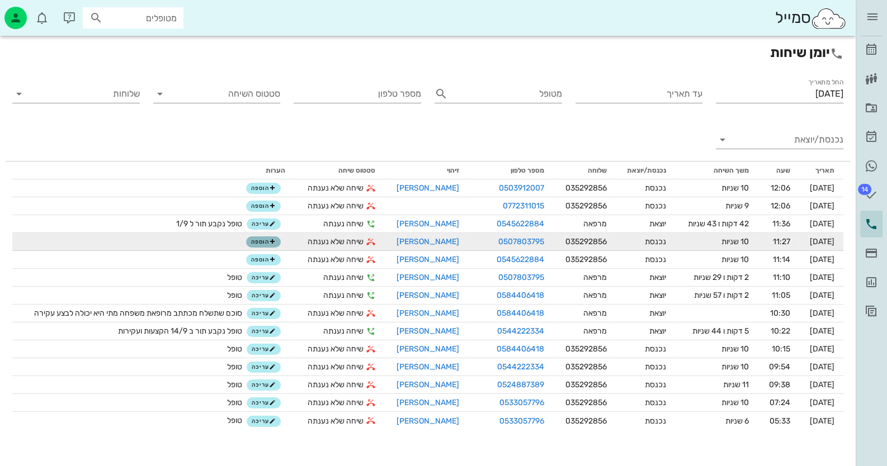
click at [257, 244] on span "הוספה" at bounding box center [263, 242] width 25 height 7
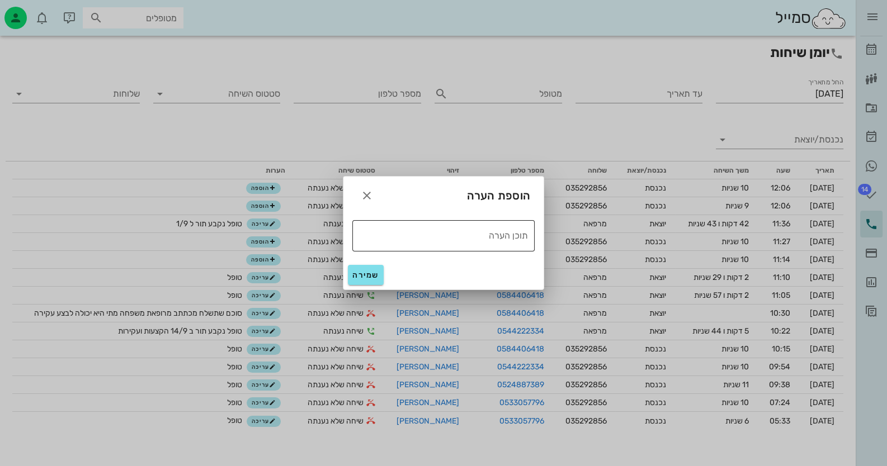
click at [419, 229] on textarea "תוכן הערה" at bounding box center [440, 235] width 176 height 18
type textarea "טופל"
click at [380, 269] on button "שמירה" at bounding box center [366, 275] width 36 height 20
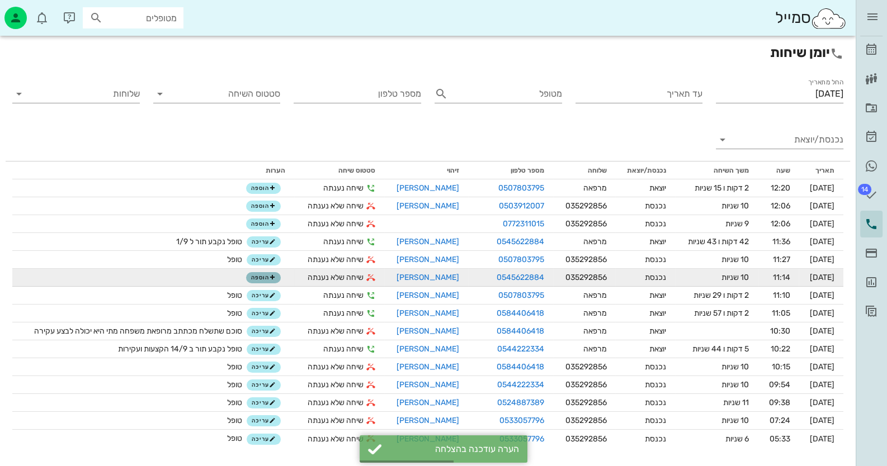
click at [265, 278] on span "הוספה" at bounding box center [263, 278] width 25 height 7
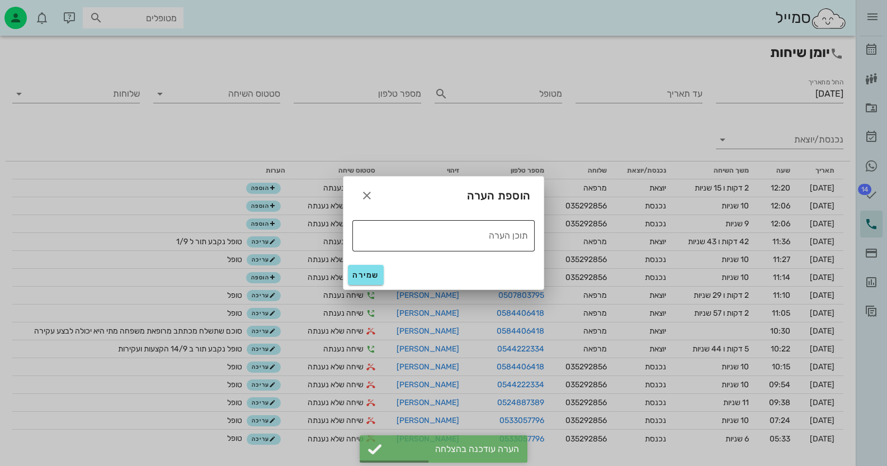
click at [508, 234] on textarea "תוכן הערה" at bounding box center [440, 235] width 176 height 18
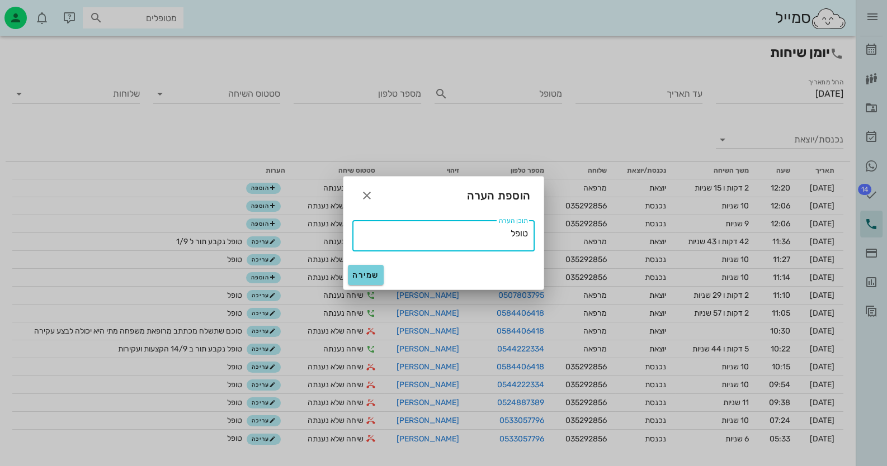
type textarea "טופל"
click at [368, 273] on span "שמירה" at bounding box center [365, 276] width 27 height 10
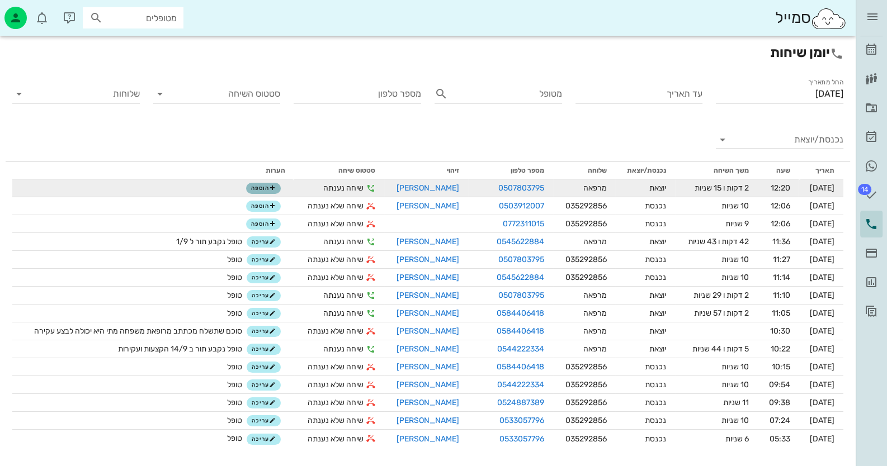
click at [269, 186] on icon "button" at bounding box center [272, 188] width 7 height 7
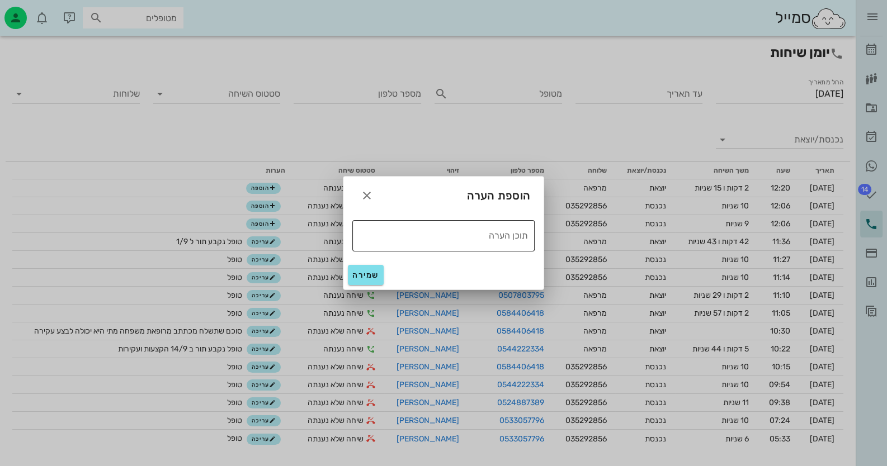
click at [439, 239] on textarea "תוכן הערה" at bounding box center [440, 235] width 176 height 18
type textarea "טופל"
click at [385, 271] on div "שמירה" at bounding box center [443, 275] width 200 height 29
click at [367, 276] on span "שמירה" at bounding box center [365, 276] width 27 height 10
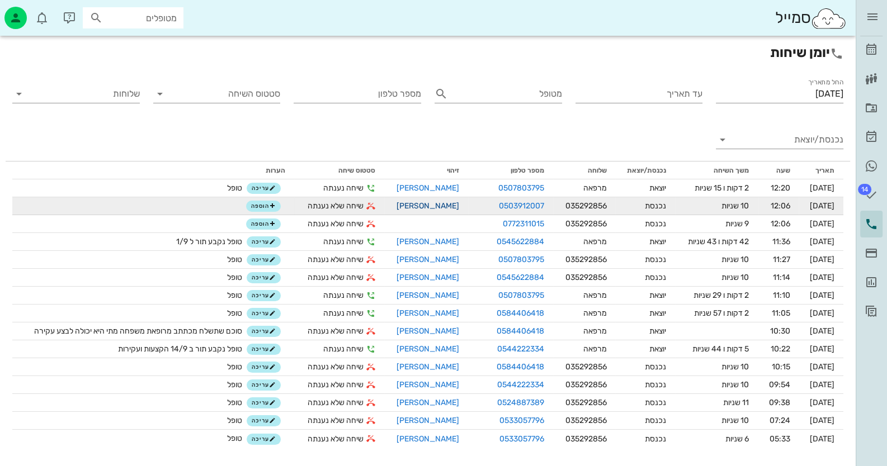
click at [433, 206] on link "[PERSON_NAME]" at bounding box center [427, 206] width 63 height 10
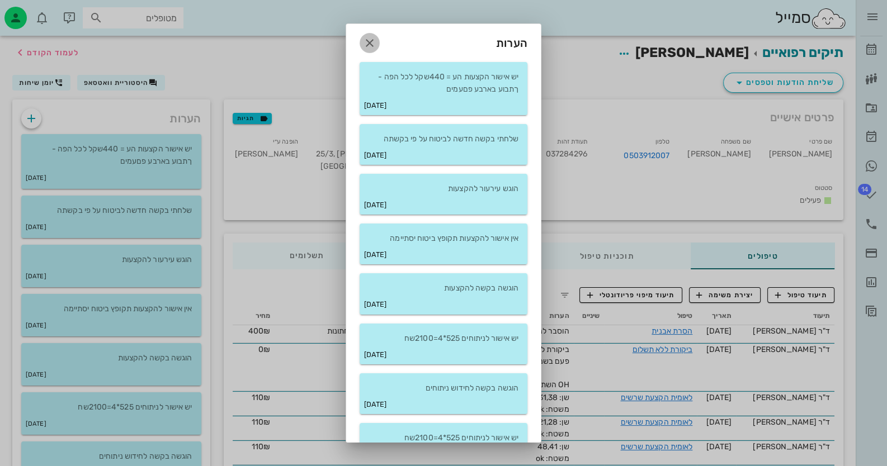
click at [376, 43] on icon "button" at bounding box center [369, 42] width 13 height 13
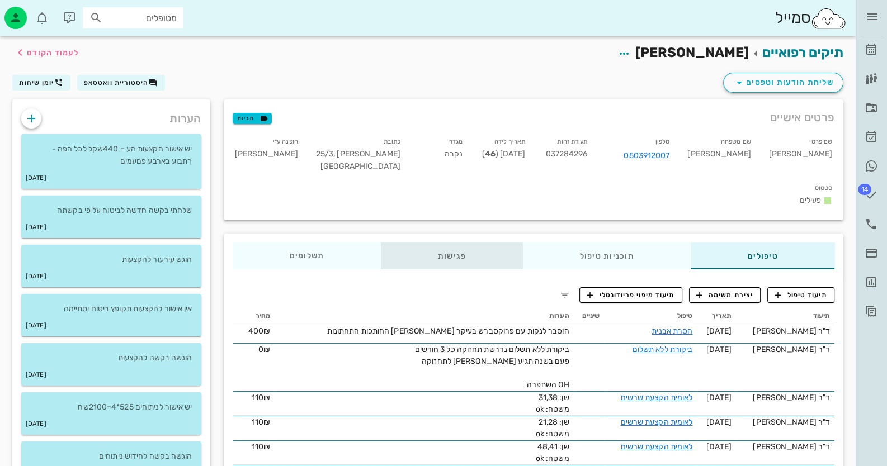
click at [456, 243] on div "פגישות" at bounding box center [452, 256] width 142 height 27
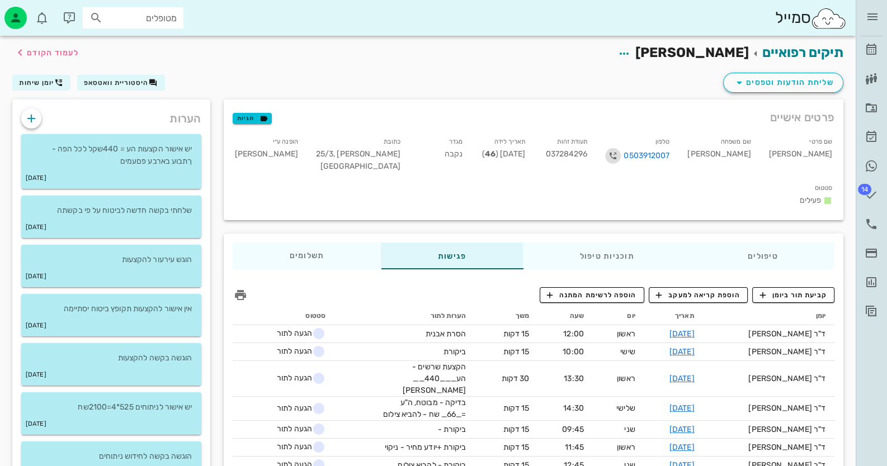
click at [619, 158] on icon "button" at bounding box center [612, 155] width 13 height 13
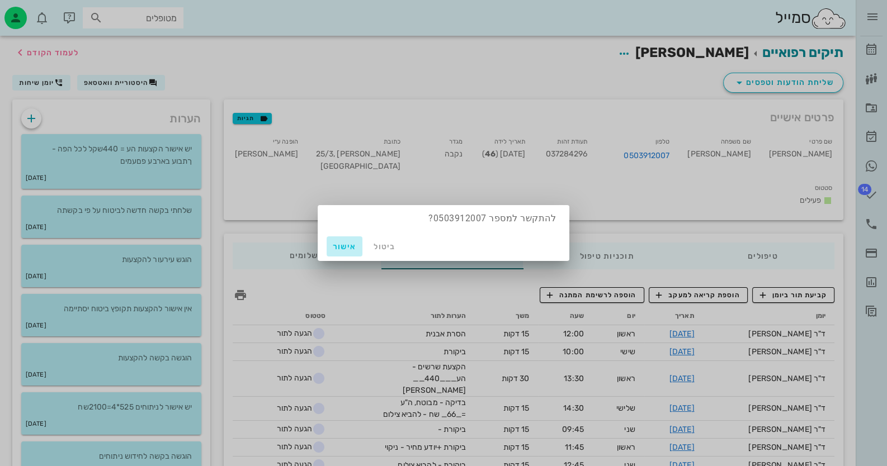
click at [347, 245] on span "אישור" at bounding box center [344, 247] width 27 height 10
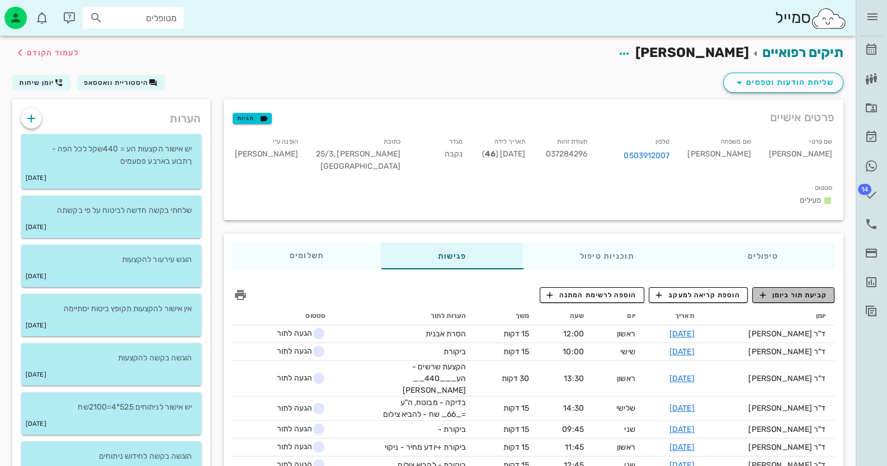
click at [784, 290] on span "קביעת תור ביומן" at bounding box center [792, 295] width 67 height 10
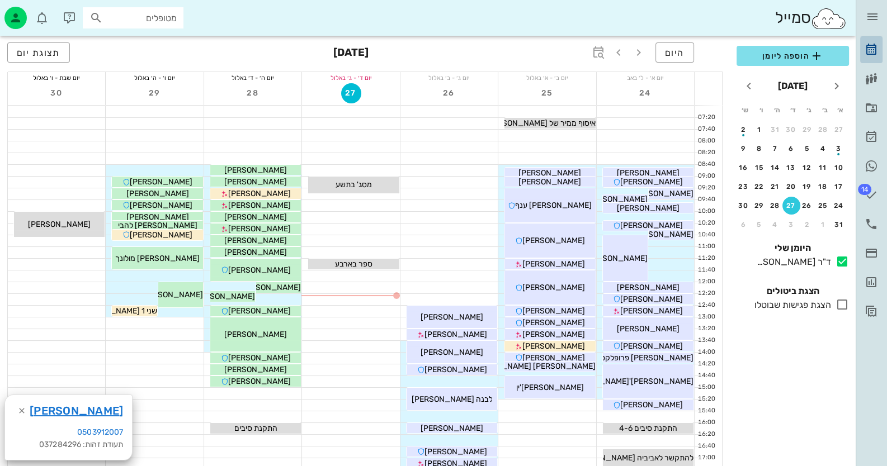
click at [868, 47] on icon at bounding box center [870, 49] width 13 height 13
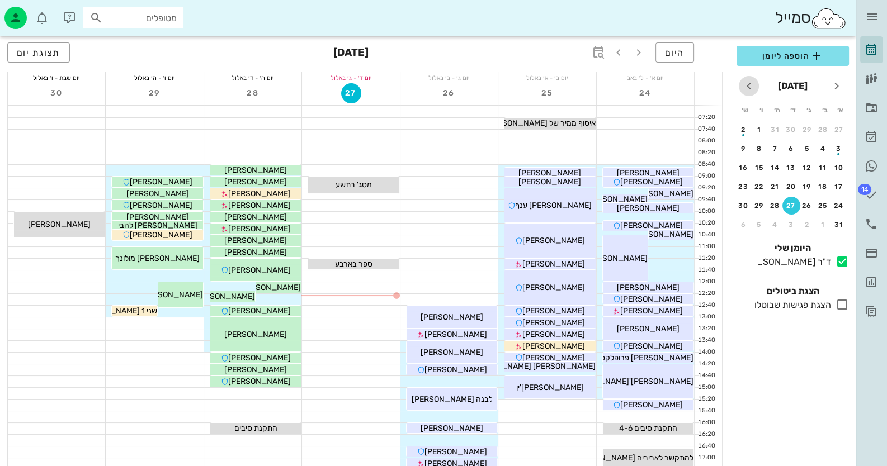
click at [751, 86] on icon "חודש הבא" at bounding box center [748, 85] width 13 height 13
click at [821, 128] on div "1" at bounding box center [823, 130] width 18 height 8
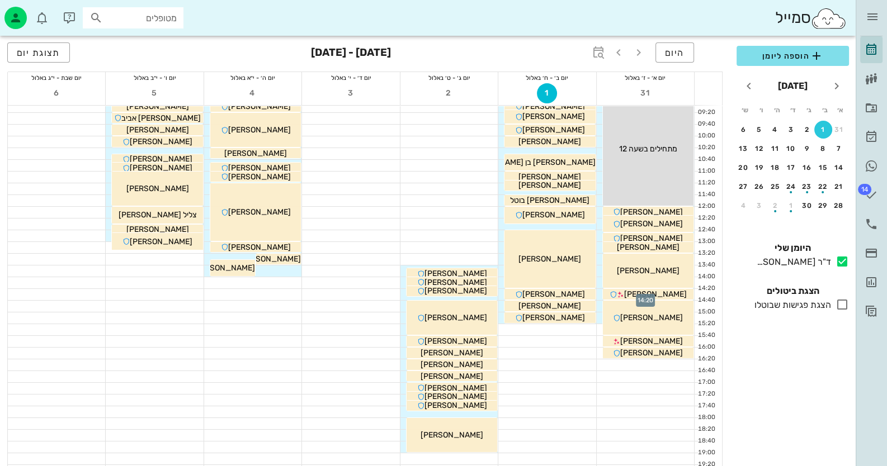
scroll to position [55, 0]
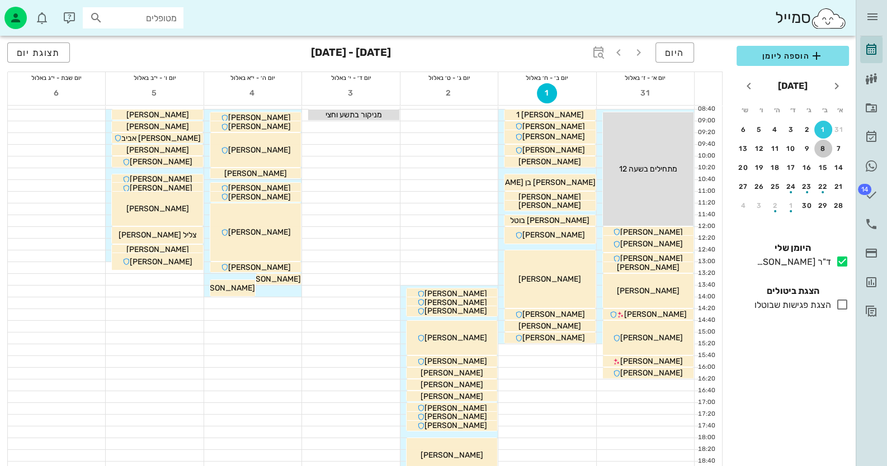
click at [821, 149] on div "8" at bounding box center [823, 149] width 18 height 8
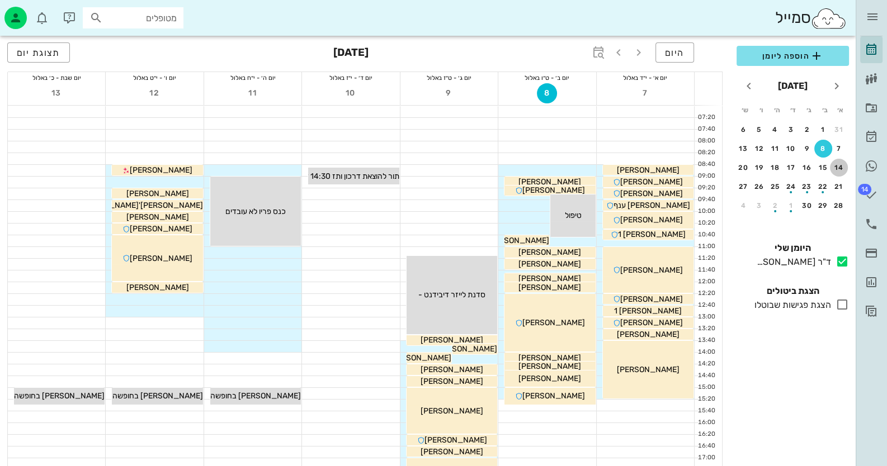
click at [840, 164] on div "14" at bounding box center [839, 168] width 18 height 8
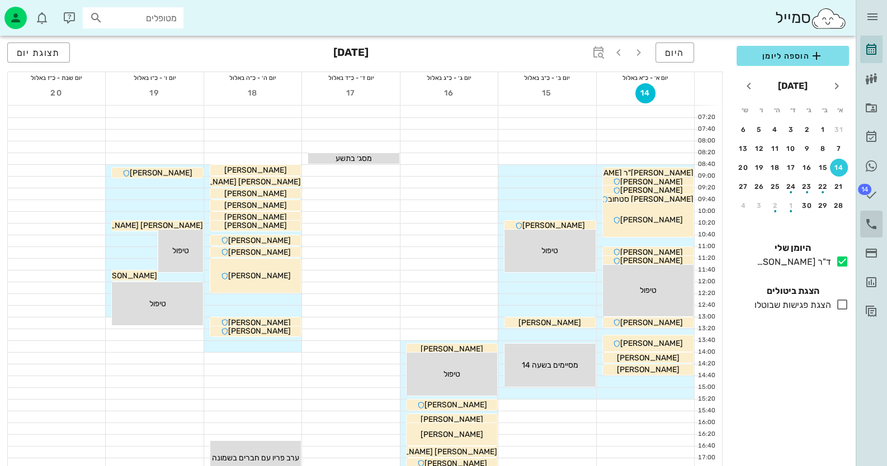
click at [869, 223] on icon at bounding box center [870, 223] width 13 height 13
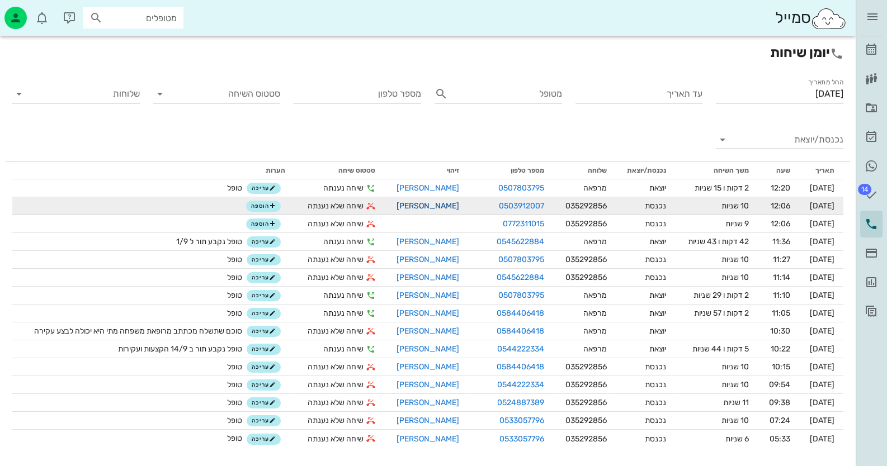
click at [428, 206] on link "[PERSON_NAME]" at bounding box center [427, 206] width 63 height 10
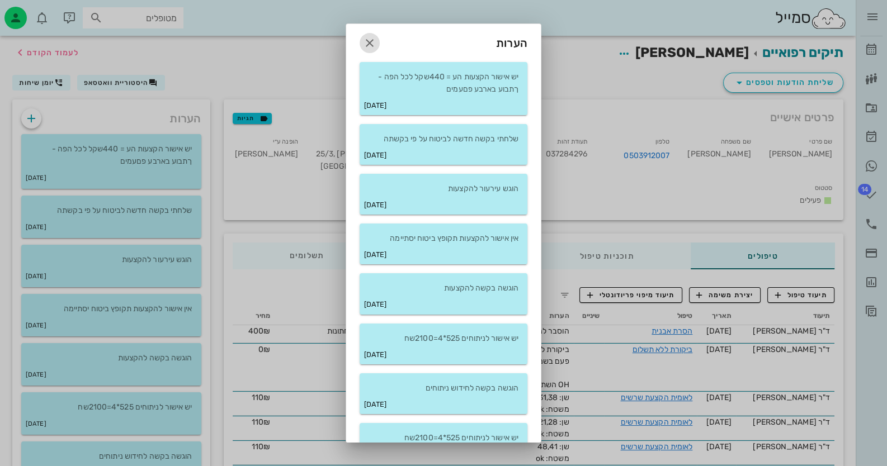
click at [376, 39] on icon "button" at bounding box center [369, 42] width 13 height 13
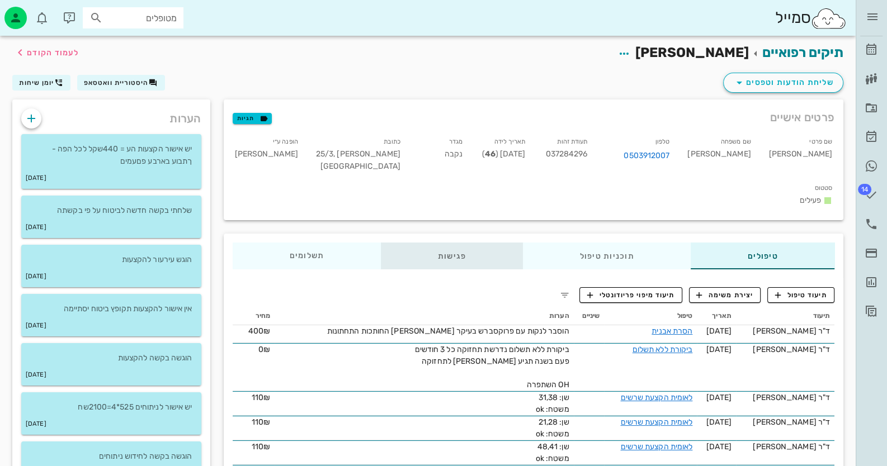
click at [435, 243] on div "פגישות" at bounding box center [452, 256] width 142 height 27
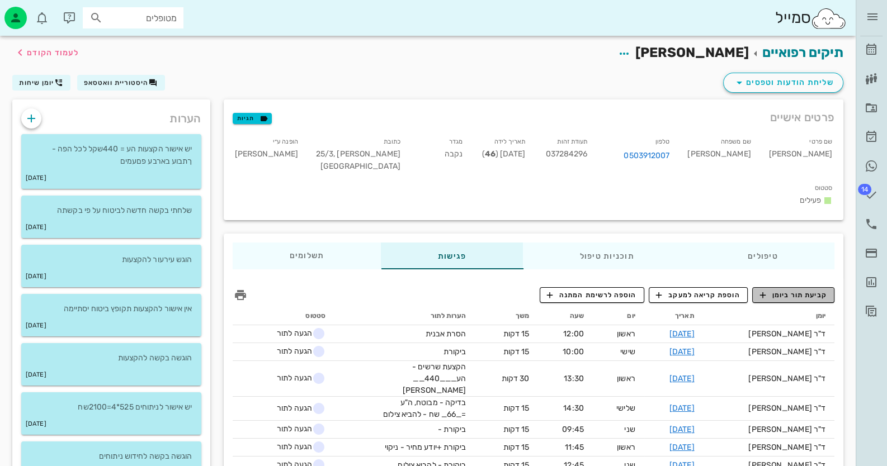
click at [817, 290] on span "קביעת תור ביומן" at bounding box center [792, 295] width 67 height 10
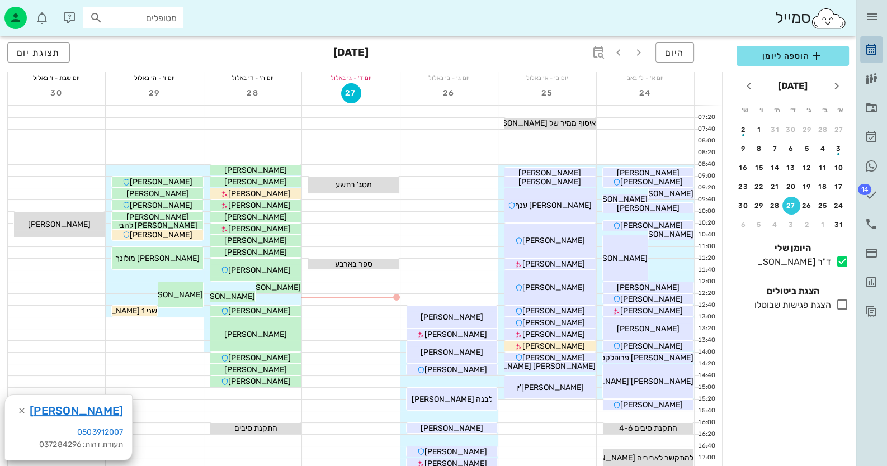
click at [875, 48] on icon at bounding box center [870, 49] width 13 height 13
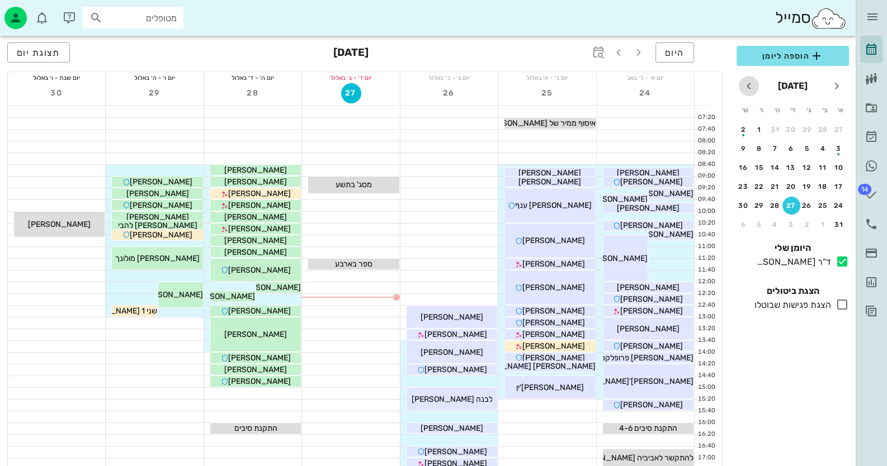
click at [750, 84] on icon "חודש הבא" at bounding box center [748, 85] width 13 height 13
click at [838, 167] on div "14" at bounding box center [839, 168] width 18 height 8
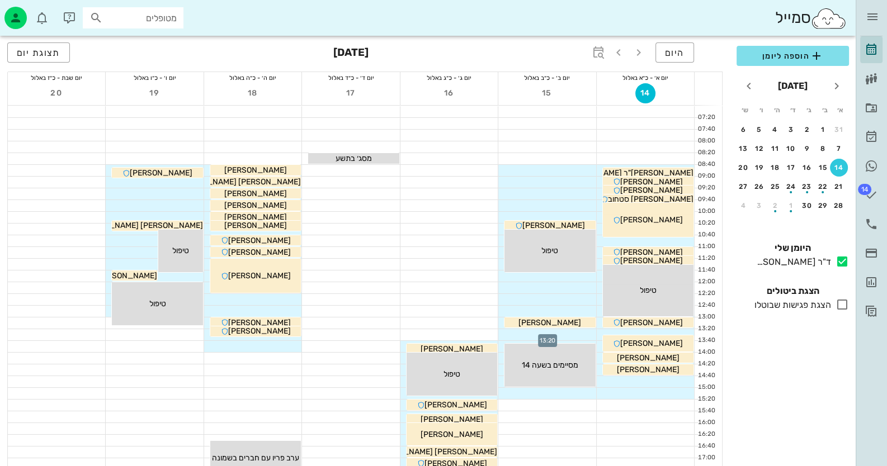
click at [571, 333] on div at bounding box center [546, 334] width 97 height 11
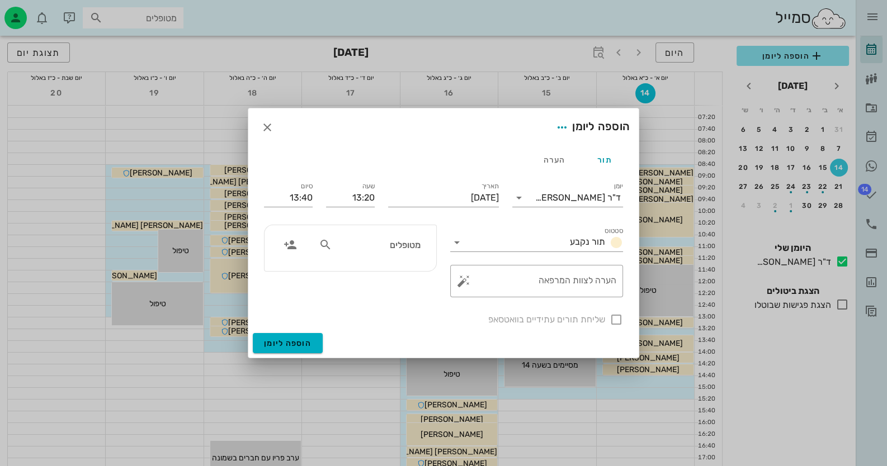
click at [616, 318] on div "שליחת תורים עתידיים בוואטסאפ" at bounding box center [443, 318] width 372 height 29
click at [616, 320] on div "שליחת תורים עתידיים בוואטסאפ" at bounding box center [443, 318] width 372 height 29
click at [463, 279] on button "button" at bounding box center [463, 281] width 13 height 13
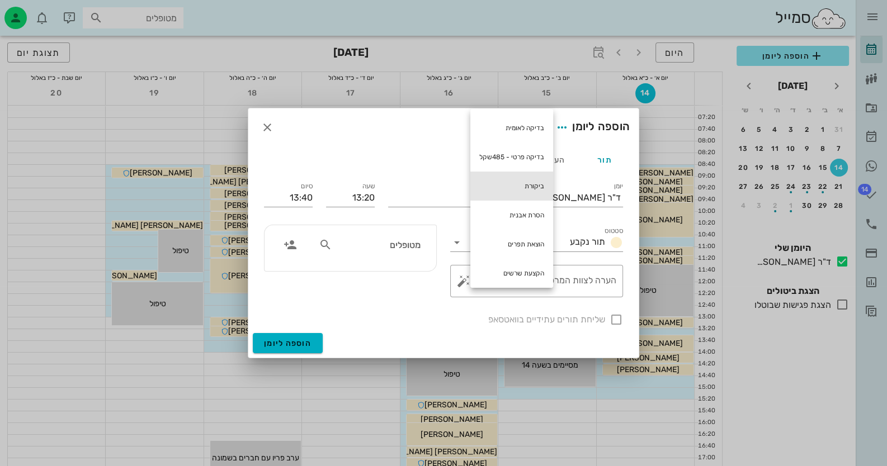
click at [534, 184] on div "ביקורת" at bounding box center [511, 186] width 83 height 29
type textarea "ביקורת"
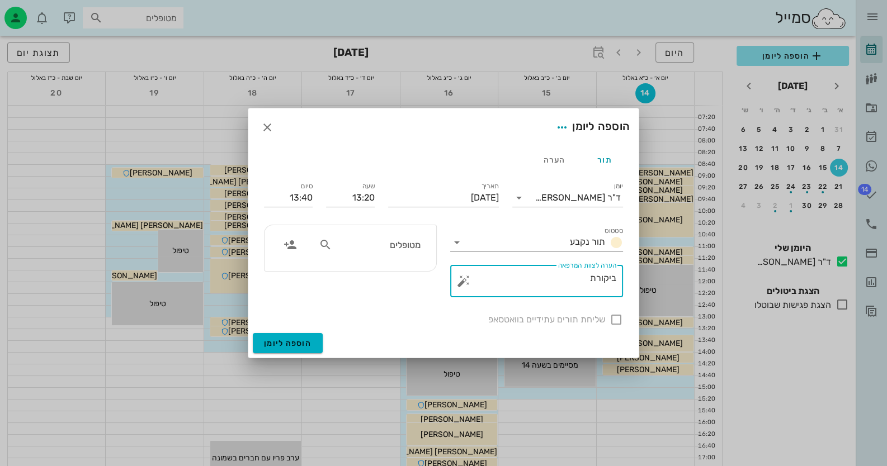
click at [617, 318] on div "שליחת תורים עתידיים בוואטסאפ" at bounding box center [443, 318] width 372 height 29
click at [611, 318] on div "שליחת תורים עתידיים בוואטסאפ" at bounding box center [443, 318] width 372 height 29
click at [613, 318] on div "שליחת תורים עתידיים בוואטסאפ" at bounding box center [443, 318] width 372 height 29
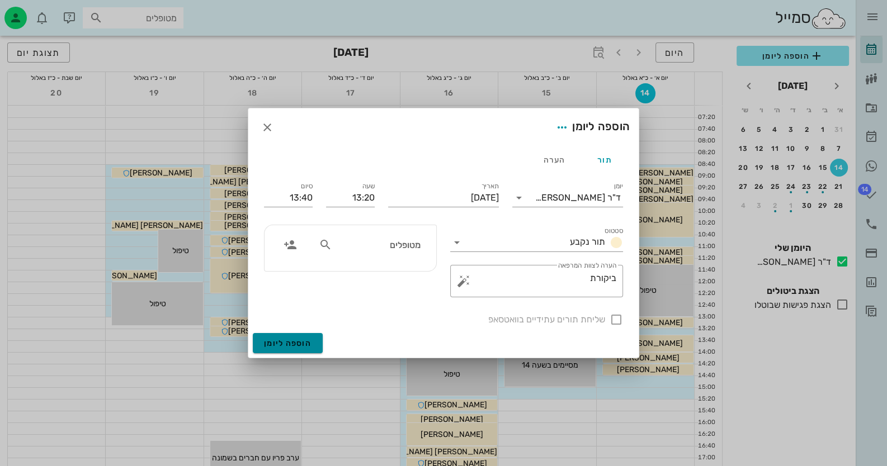
click at [291, 348] on span "הוספה ליומן" at bounding box center [288, 344] width 48 height 10
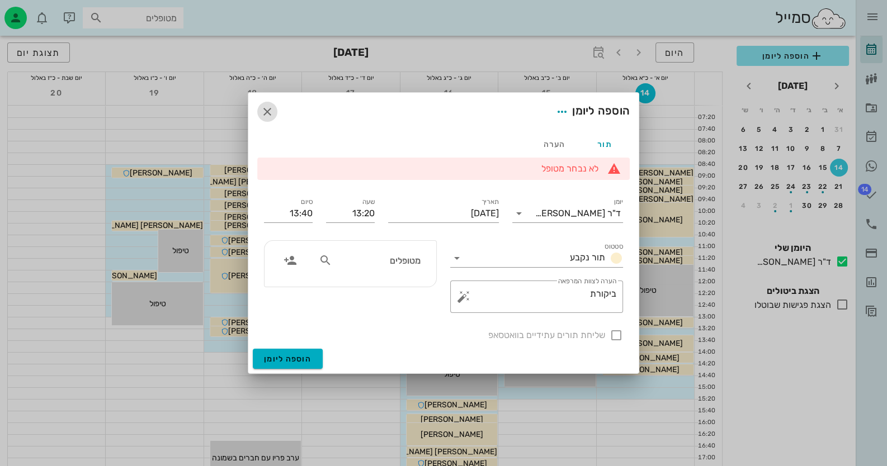
click at [271, 111] on icon "button" at bounding box center [267, 111] width 13 height 13
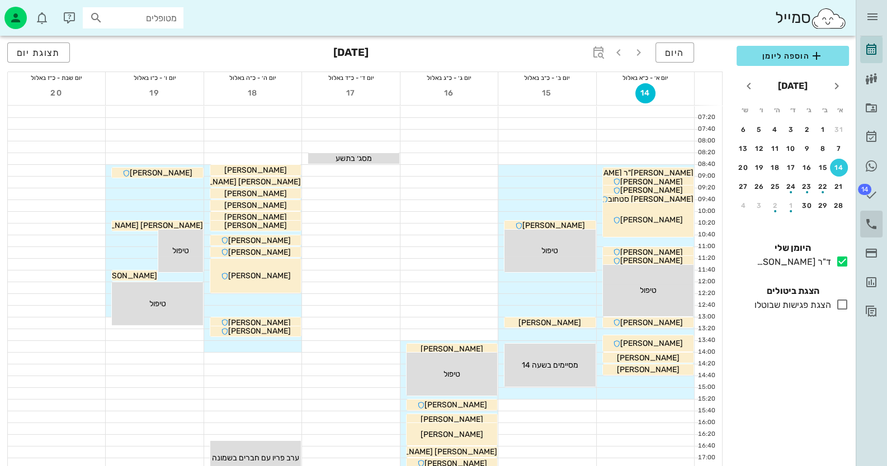
click at [872, 220] on icon at bounding box center [870, 223] width 13 height 13
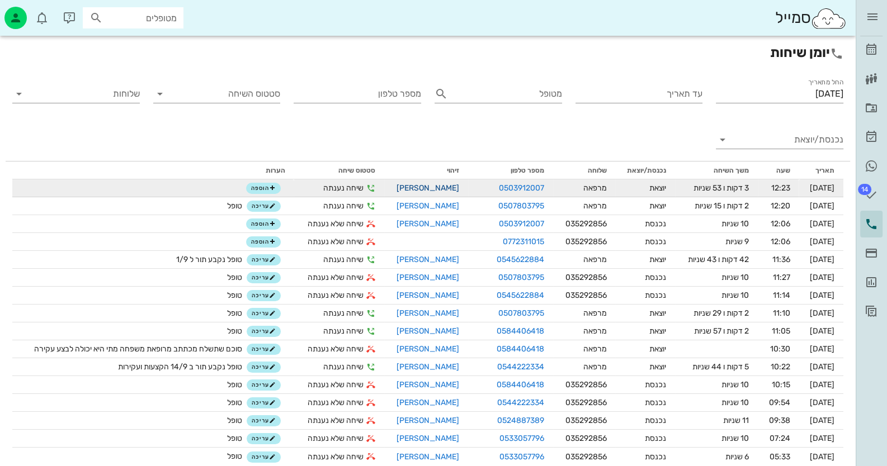
click at [437, 188] on link "[PERSON_NAME]" at bounding box center [427, 188] width 63 height 10
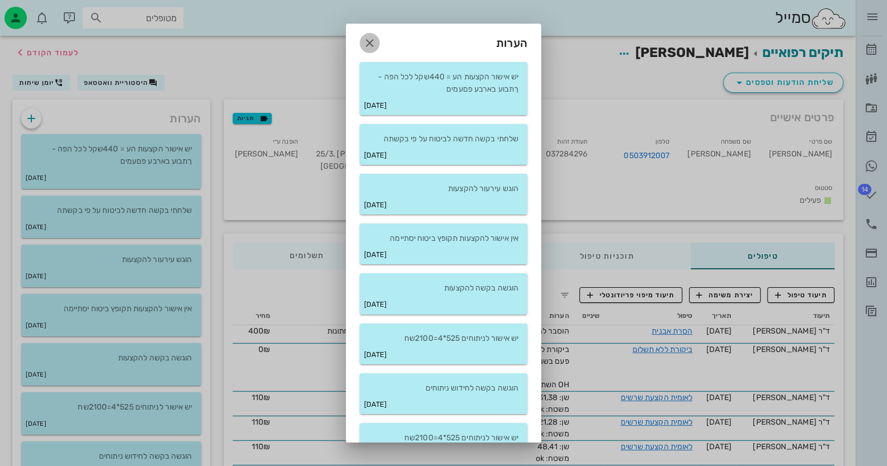
click at [376, 42] on icon "button" at bounding box center [369, 42] width 13 height 13
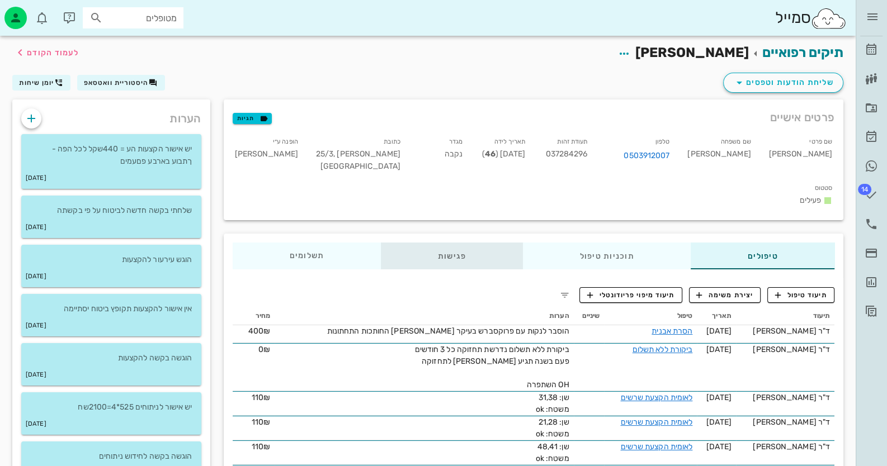
click at [449, 243] on div "פגישות" at bounding box center [452, 256] width 142 height 27
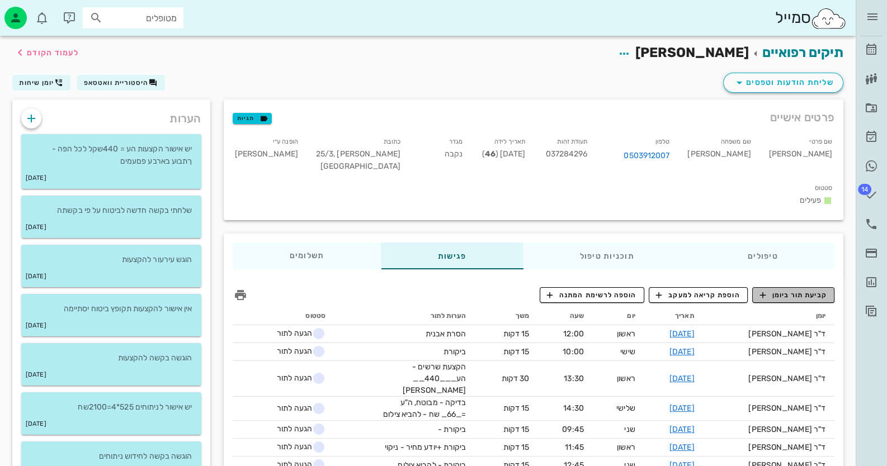
click at [806, 290] on span "קביעת תור ביומן" at bounding box center [792, 295] width 67 height 10
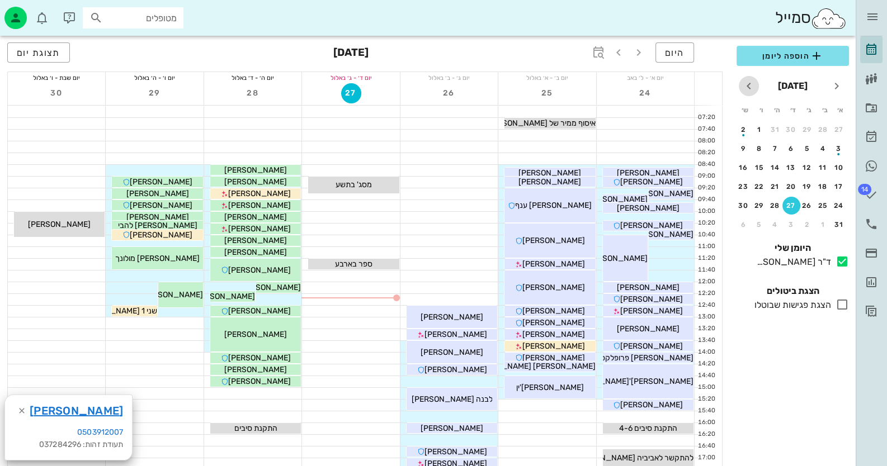
click at [746, 86] on icon "חודש הבא" at bounding box center [748, 85] width 13 height 13
click at [823, 164] on div "15" at bounding box center [823, 168] width 18 height 8
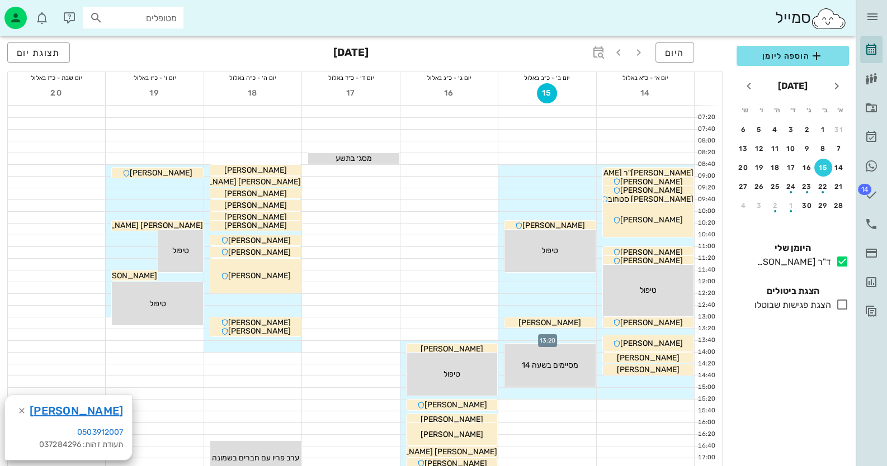
click at [578, 332] on div at bounding box center [546, 334] width 97 height 11
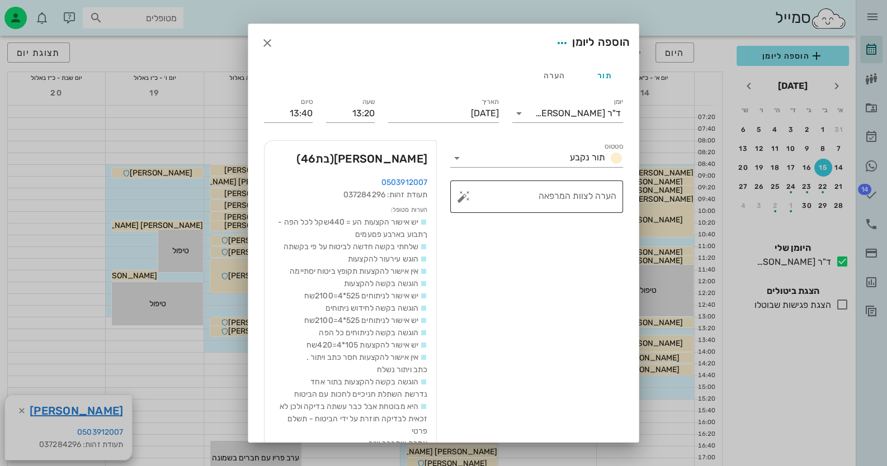
click at [464, 198] on button "button" at bounding box center [463, 196] width 13 height 13
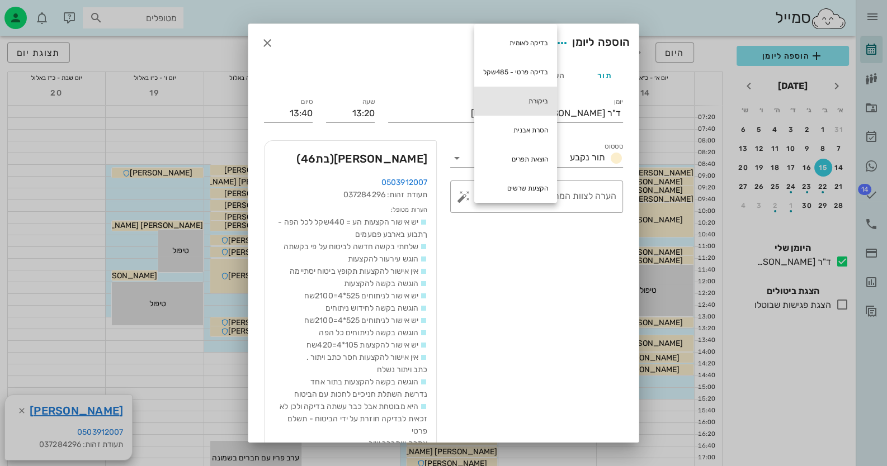
click at [540, 95] on div "ביקורת" at bounding box center [515, 101] width 83 height 29
type textarea "ביקורת"
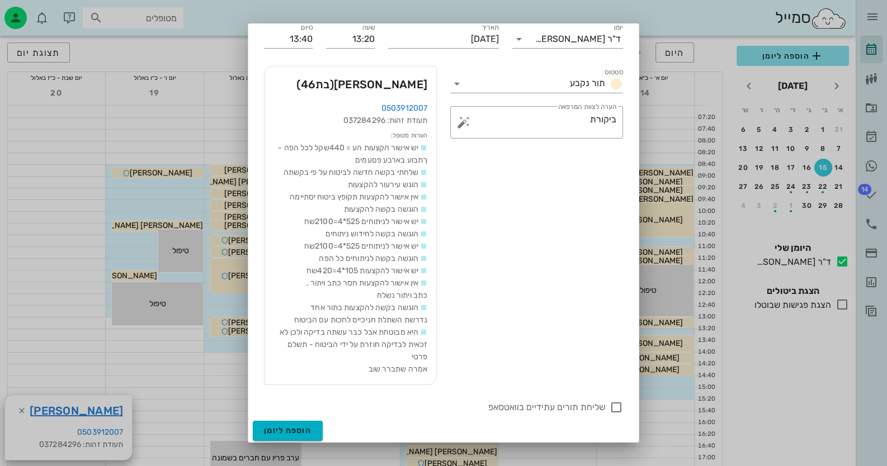
scroll to position [77, 0]
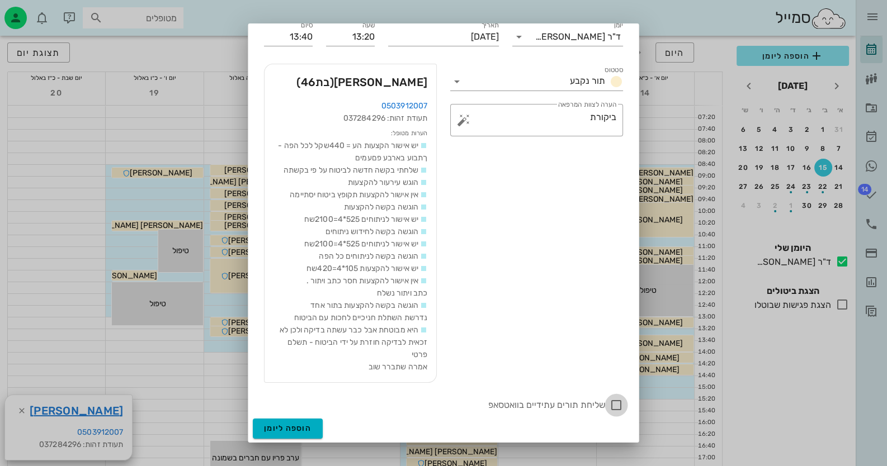
click at [613, 401] on div at bounding box center [616, 405] width 19 height 19
checkbox input "true"
click at [311, 428] on span "הוספה ליומן" at bounding box center [288, 429] width 48 height 10
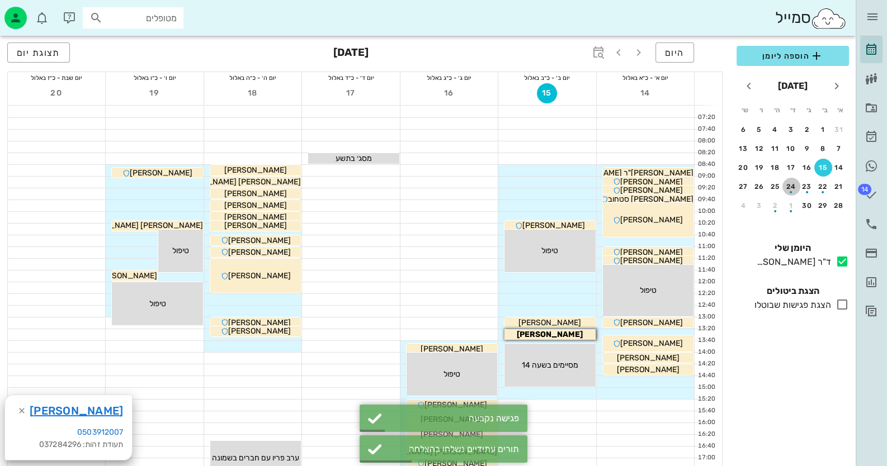
click at [787, 184] on div "24" at bounding box center [791, 187] width 18 height 8
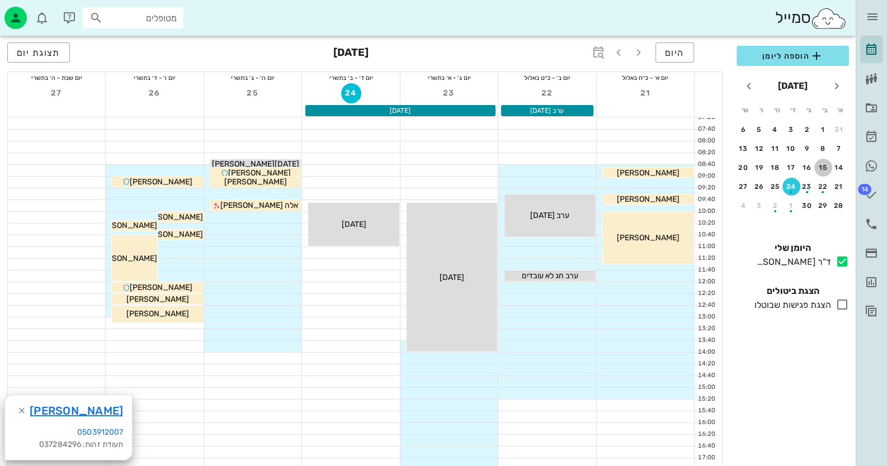
click at [823, 167] on div "15" at bounding box center [823, 168] width 18 height 8
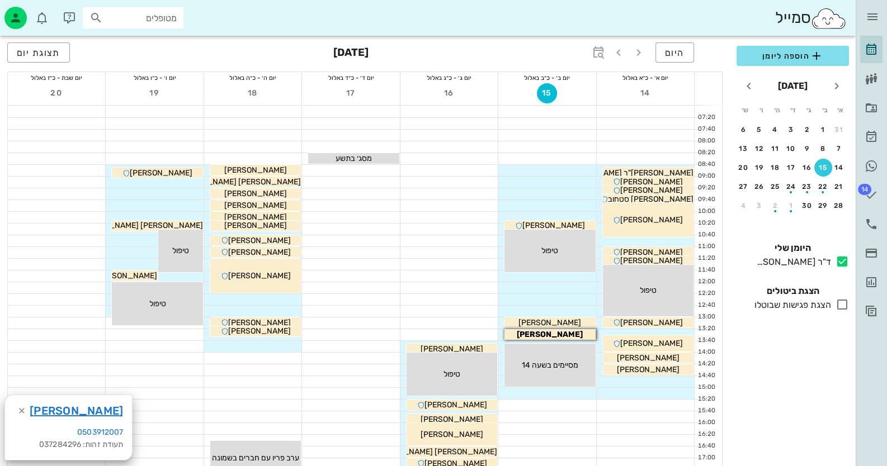
click at [548, 290] on div at bounding box center [546, 287] width 97 height 11
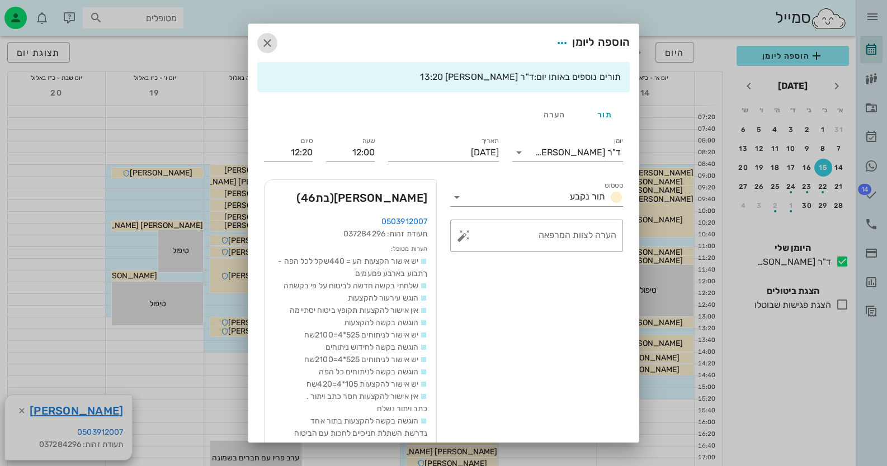
click at [274, 41] on icon "button" at bounding box center [267, 42] width 13 height 13
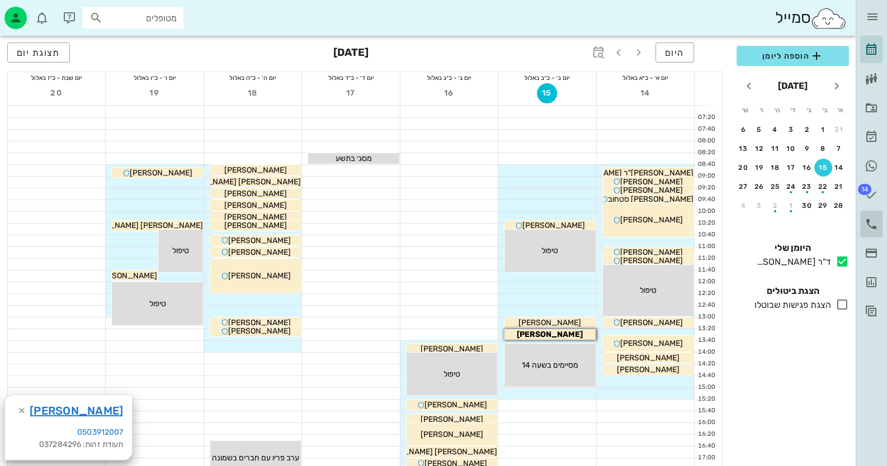
click at [867, 219] on icon at bounding box center [870, 223] width 13 height 13
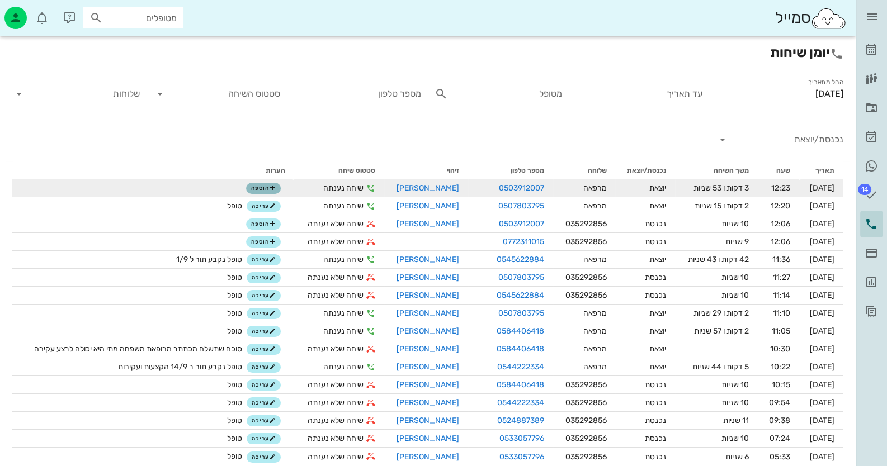
click at [262, 184] on button "הוספה" at bounding box center [263, 188] width 35 height 11
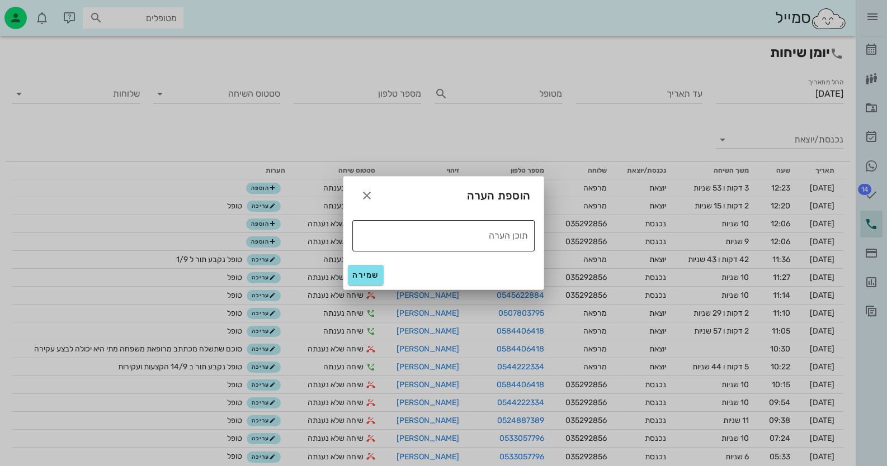
drag, startPoint x: 386, startPoint y: 231, endPoint x: 395, endPoint y: 234, distance: 8.8
click at [394, 234] on textarea "תוכן הערה" at bounding box center [440, 235] width 176 height 18
type textarea "טופל"
click at [365, 275] on span "שמירה" at bounding box center [365, 276] width 27 height 10
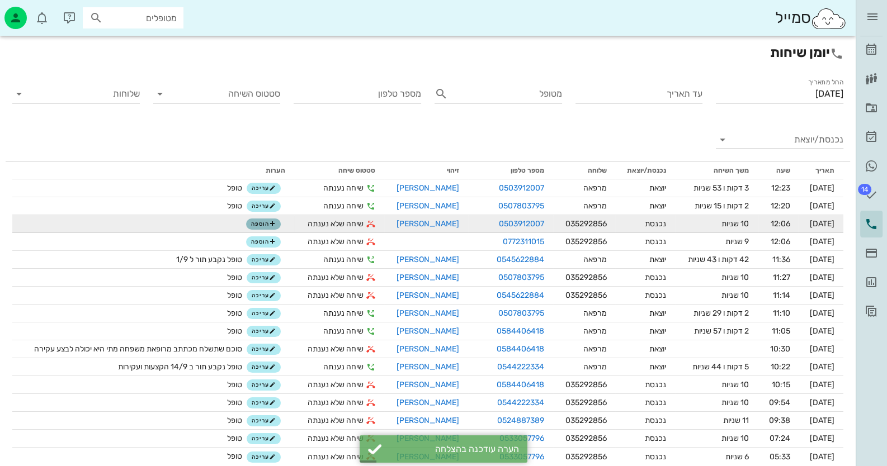
click at [252, 223] on span "הוספה" at bounding box center [263, 224] width 25 height 7
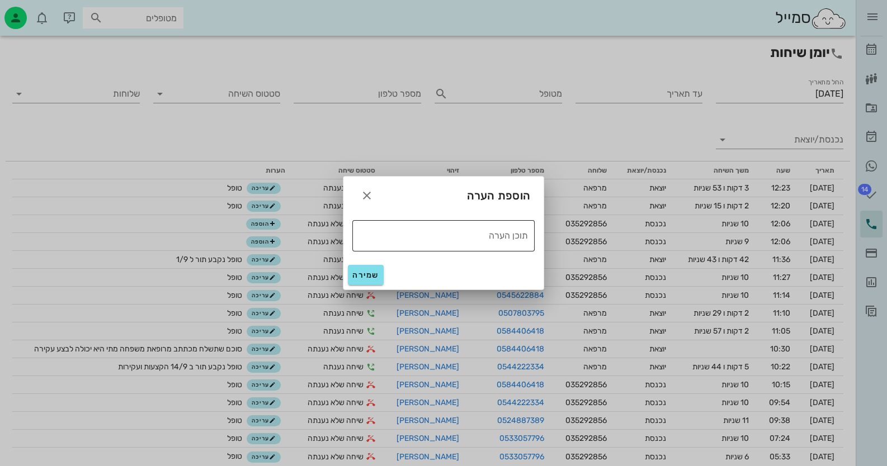
click at [400, 230] on textarea "תוכן הערה" at bounding box center [440, 235] width 176 height 18
type textarea "טופל"
click at [359, 276] on span "שמירה" at bounding box center [365, 276] width 27 height 10
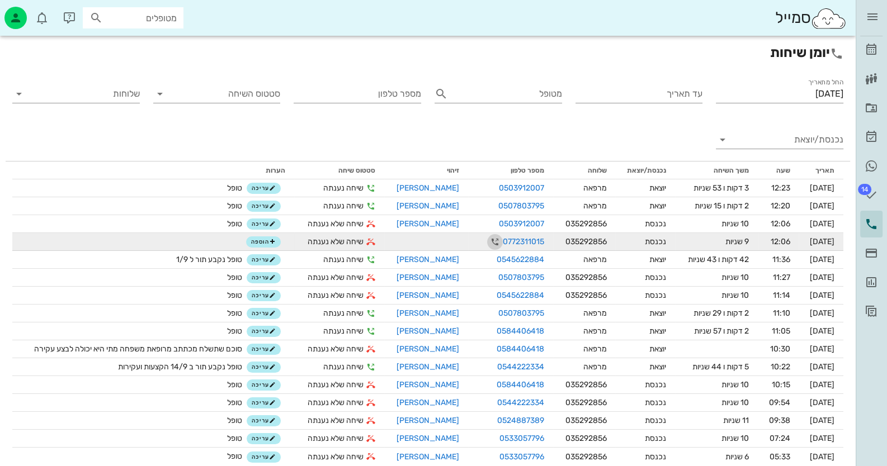
click at [488, 242] on icon "button" at bounding box center [494, 241] width 13 height 13
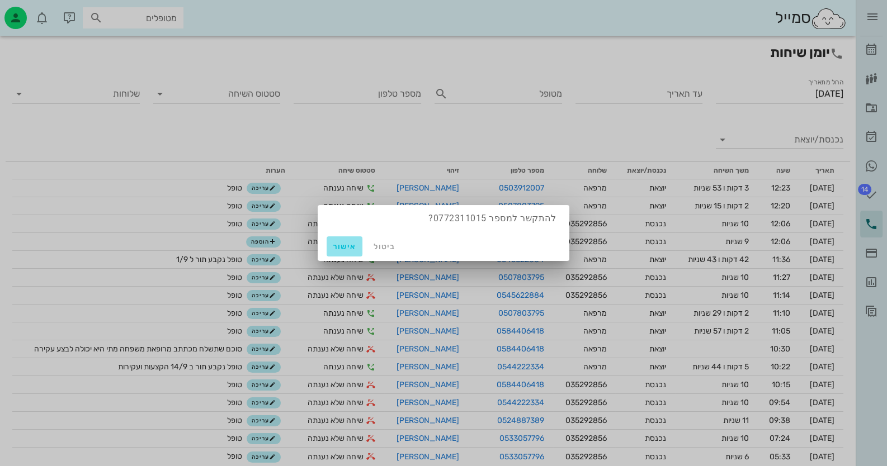
click at [344, 243] on span "אישור" at bounding box center [344, 247] width 27 height 10
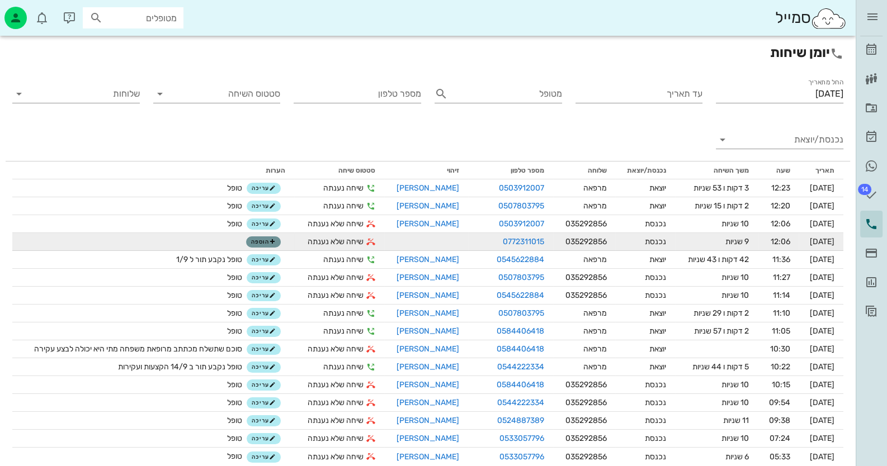
click at [255, 243] on span "הוספה" at bounding box center [263, 242] width 25 height 7
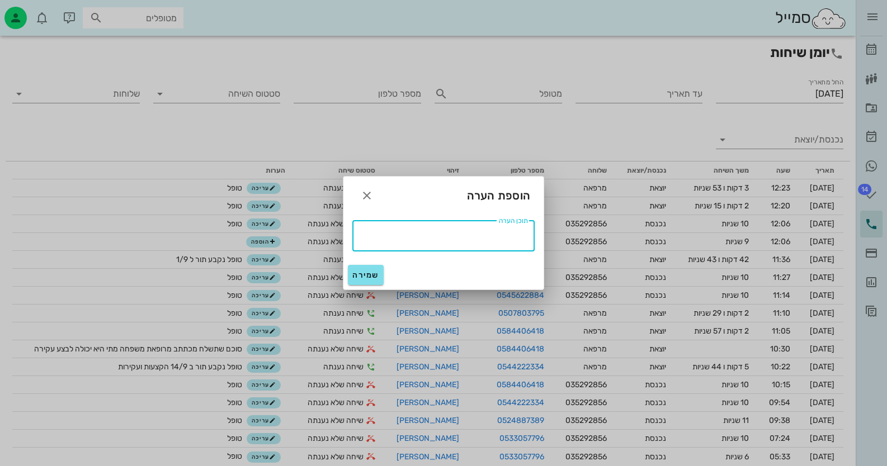
click at [478, 240] on textarea "תוכן הערה" at bounding box center [440, 235] width 176 height 18
type textarea "טופל"
click at [361, 272] on span "שמירה" at bounding box center [365, 276] width 27 height 10
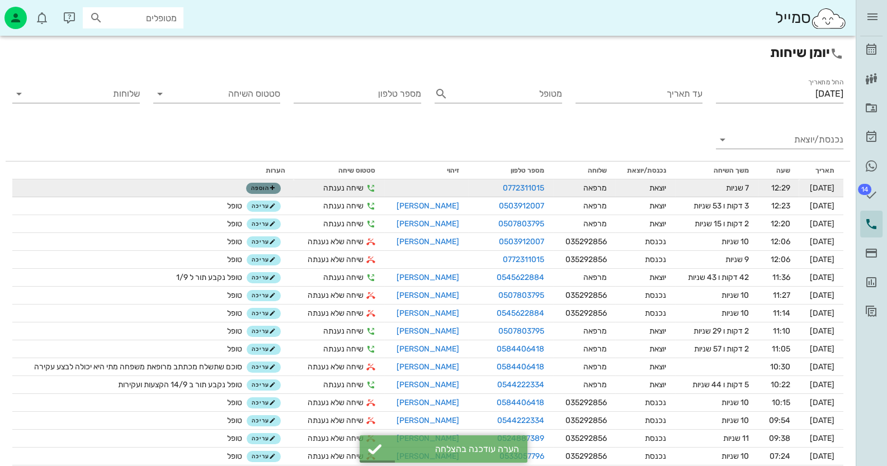
click at [251, 188] on span "הוספה" at bounding box center [263, 188] width 25 height 7
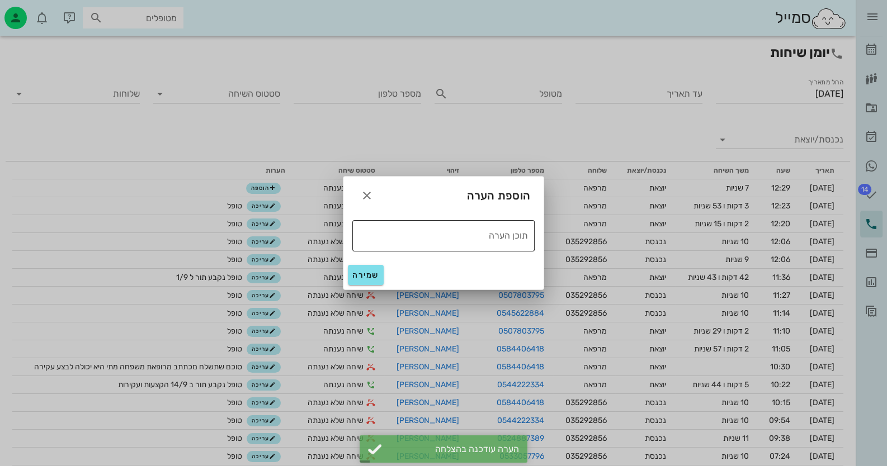
click at [478, 240] on textarea "תוכן הערה" at bounding box center [440, 235] width 176 height 18
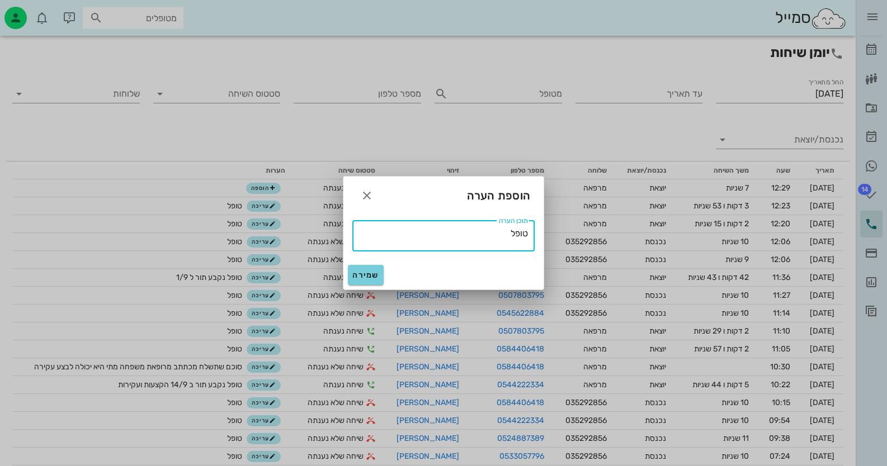
type textarea "טופל"
click at [373, 271] on span "שמירה" at bounding box center [365, 276] width 27 height 10
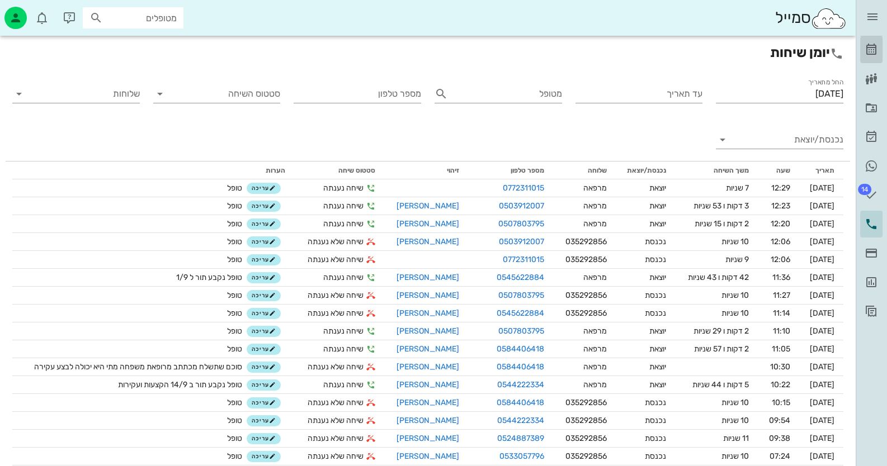
click at [873, 46] on icon at bounding box center [870, 49] width 13 height 13
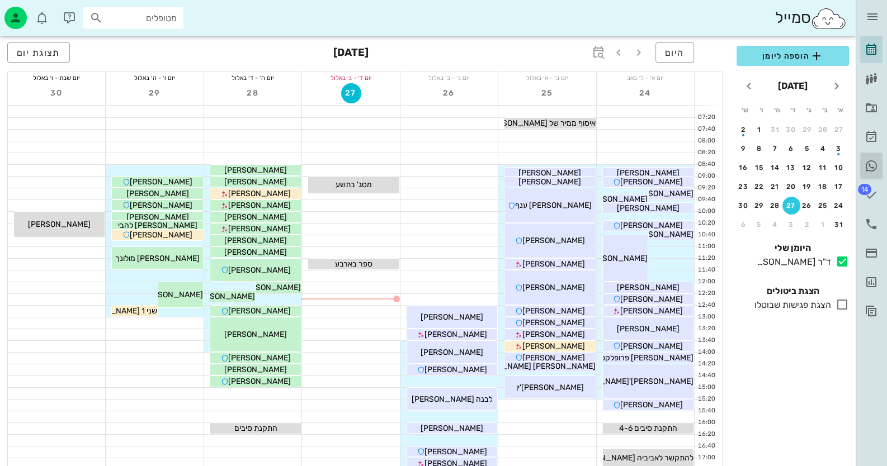
click at [869, 162] on icon at bounding box center [870, 165] width 13 height 13
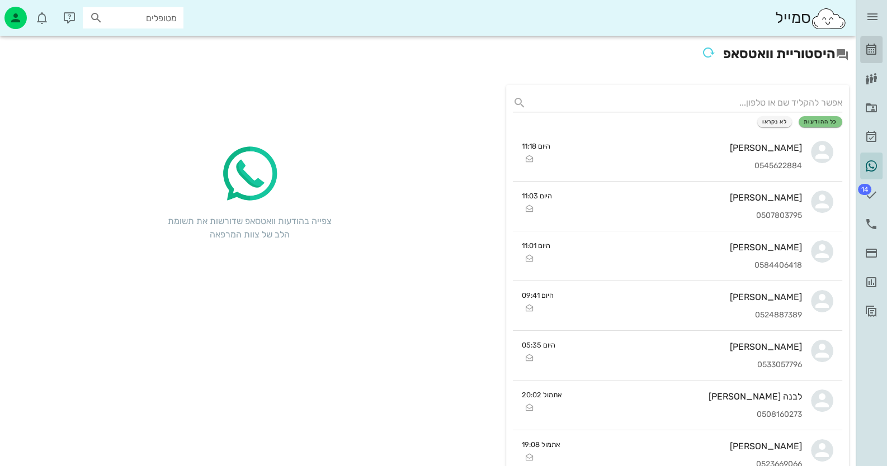
click at [871, 50] on icon at bounding box center [870, 49] width 13 height 13
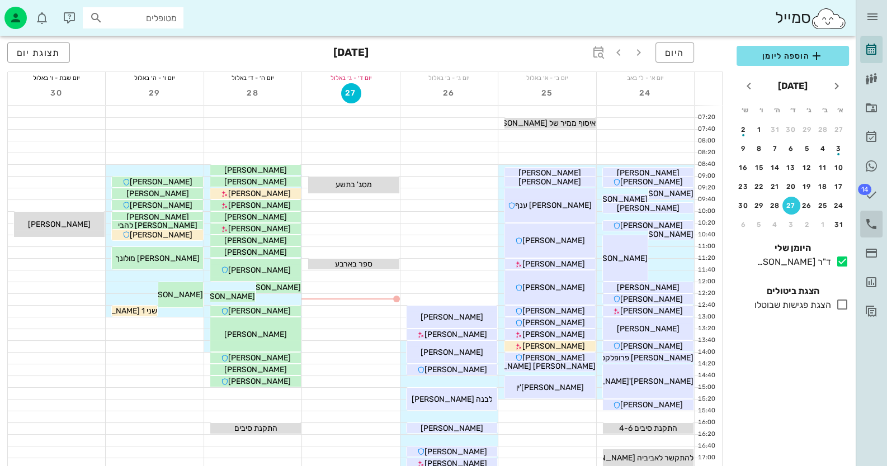
click at [871, 224] on icon at bounding box center [870, 223] width 13 height 13
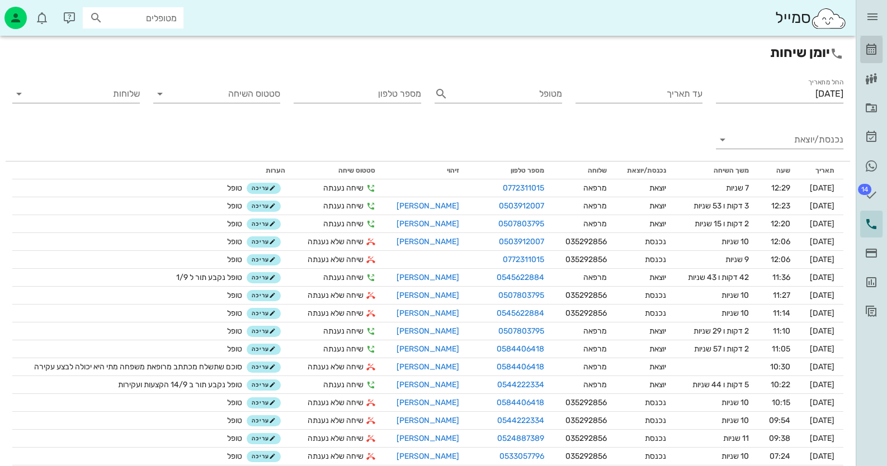
click at [872, 53] on icon at bounding box center [870, 49] width 13 height 13
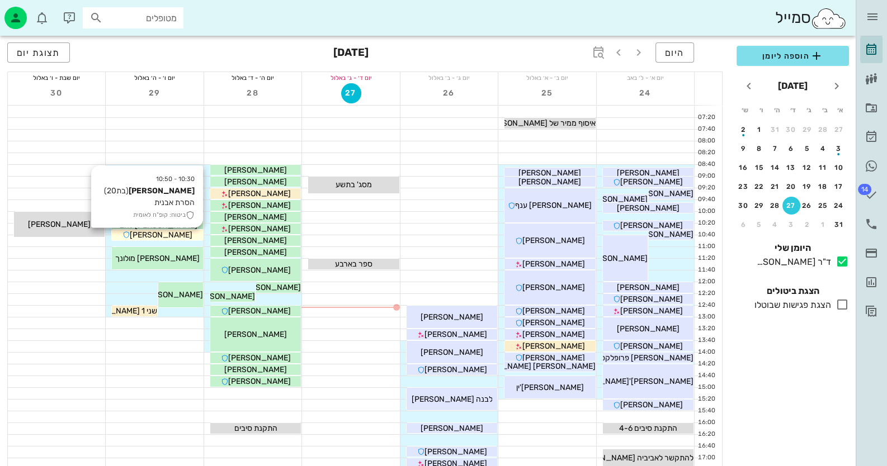
click at [182, 235] on div "[PERSON_NAME]" at bounding box center [157, 235] width 91 height 12
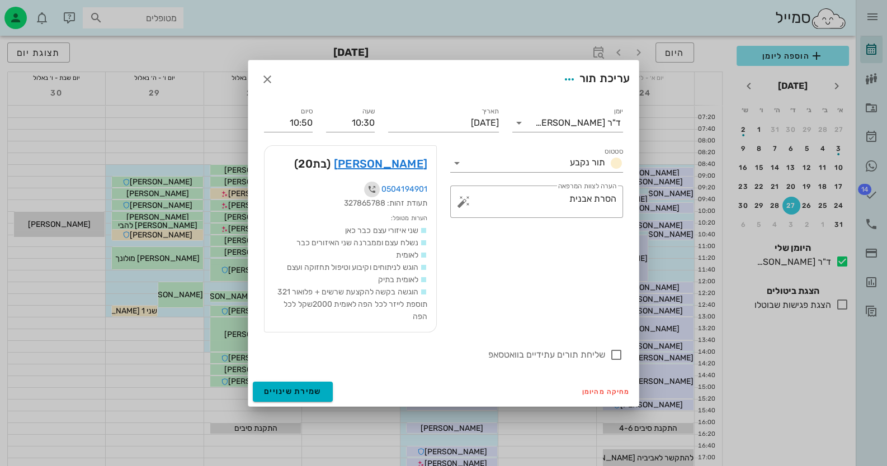
click at [371, 187] on icon "button" at bounding box center [371, 189] width 13 height 13
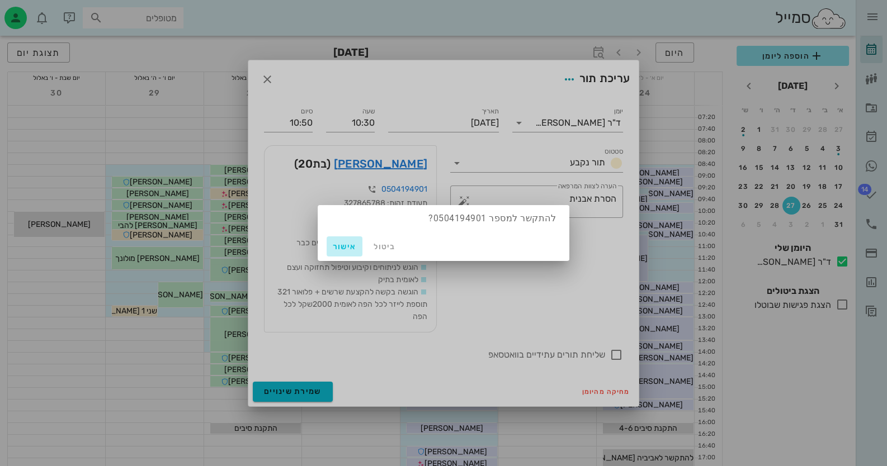
click at [346, 245] on span "אישור" at bounding box center [344, 247] width 27 height 10
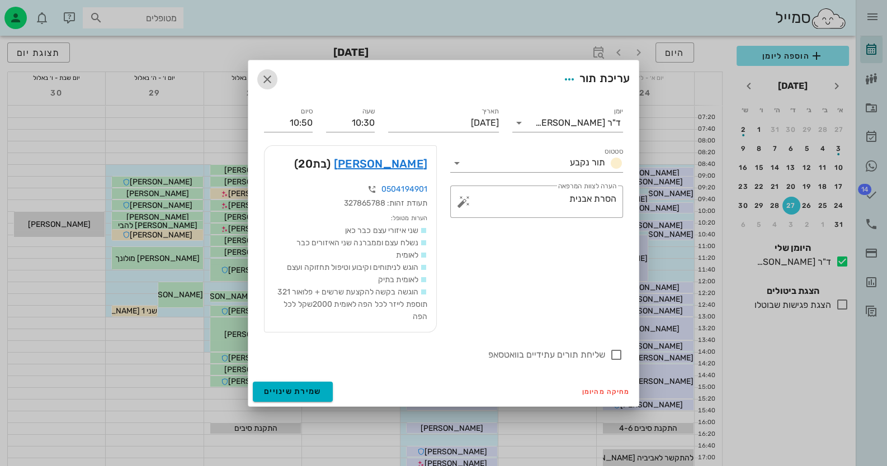
click at [263, 79] on icon "button" at bounding box center [267, 79] width 13 height 13
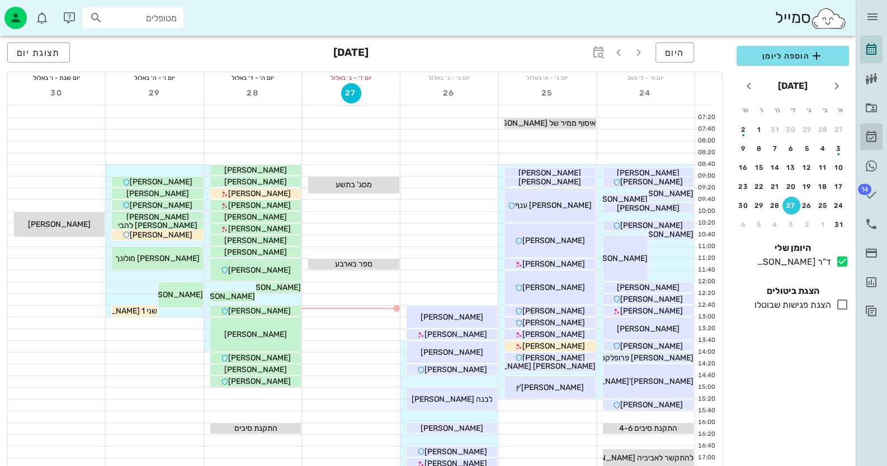
click at [869, 135] on icon at bounding box center [870, 136] width 13 height 13
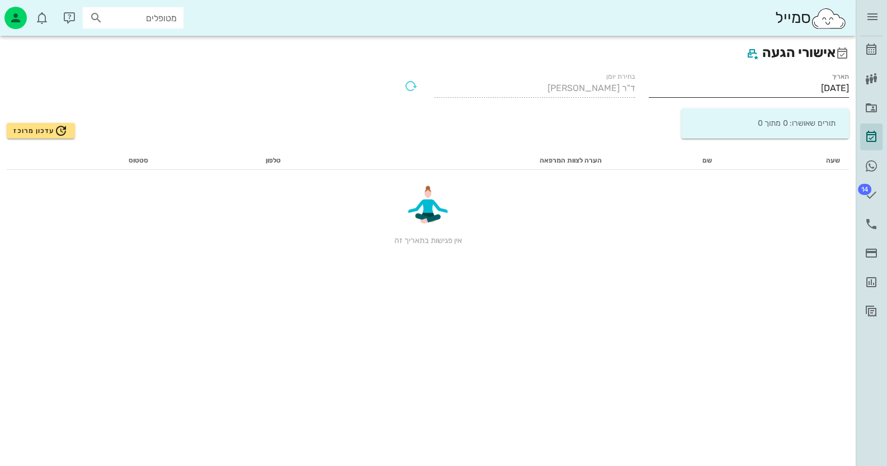
click at [802, 83] on input "[DATE]" at bounding box center [749, 88] width 201 height 18
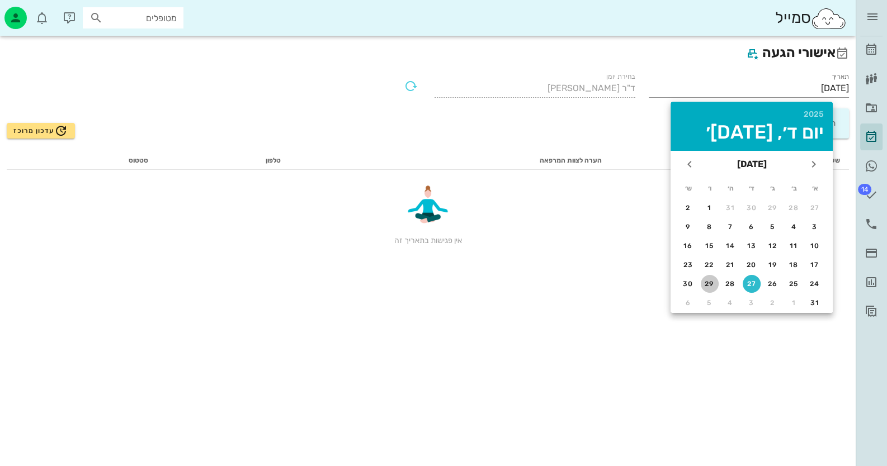
click at [710, 280] on div "29" at bounding box center [710, 284] width 18 height 8
type input "29/08/2025"
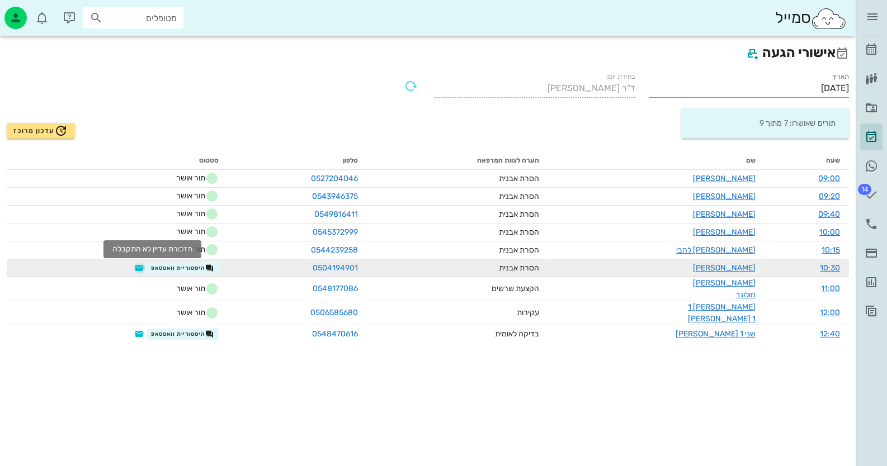
click at [144, 269] on button "button" at bounding box center [139, 268] width 9 height 9
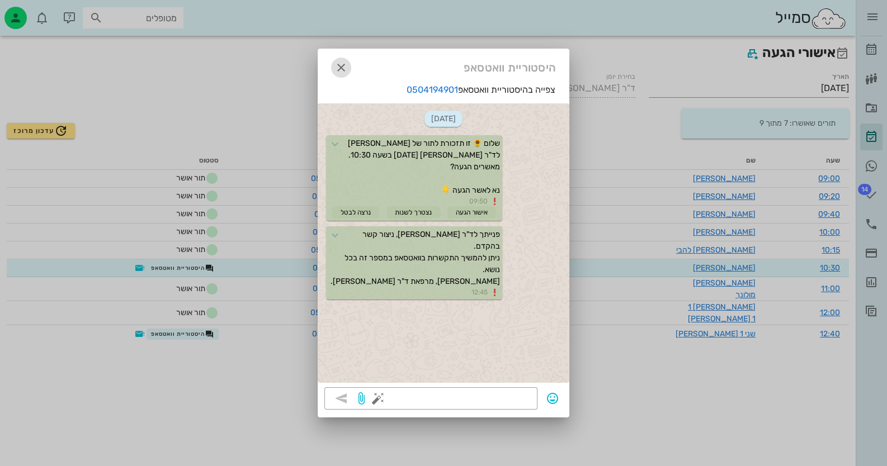
click at [342, 69] on icon "button" at bounding box center [340, 67] width 13 height 13
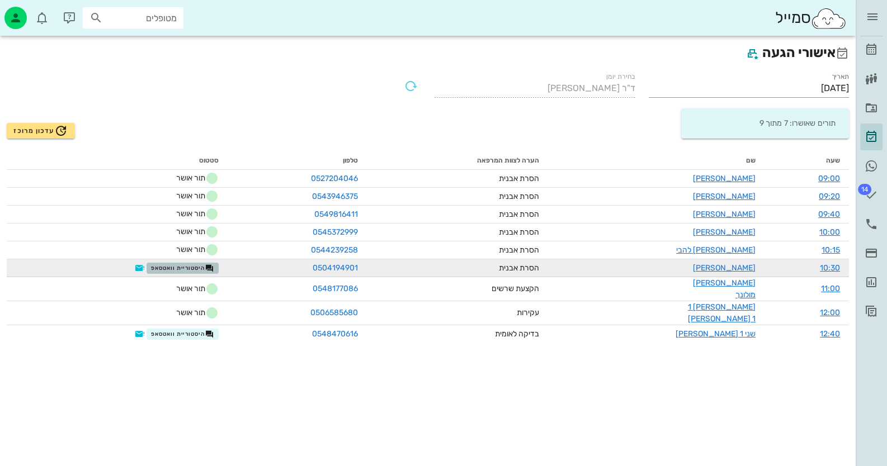
click at [214, 267] on icon "button" at bounding box center [209, 268] width 9 height 9
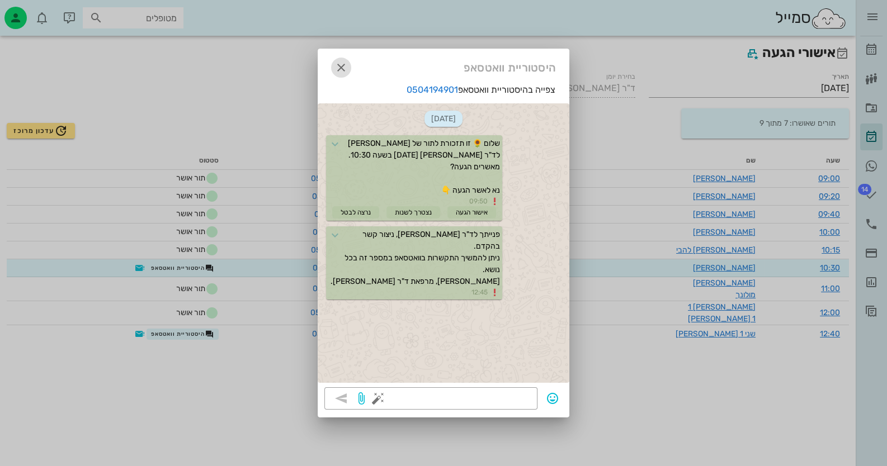
click at [342, 64] on icon "button" at bounding box center [340, 67] width 13 height 13
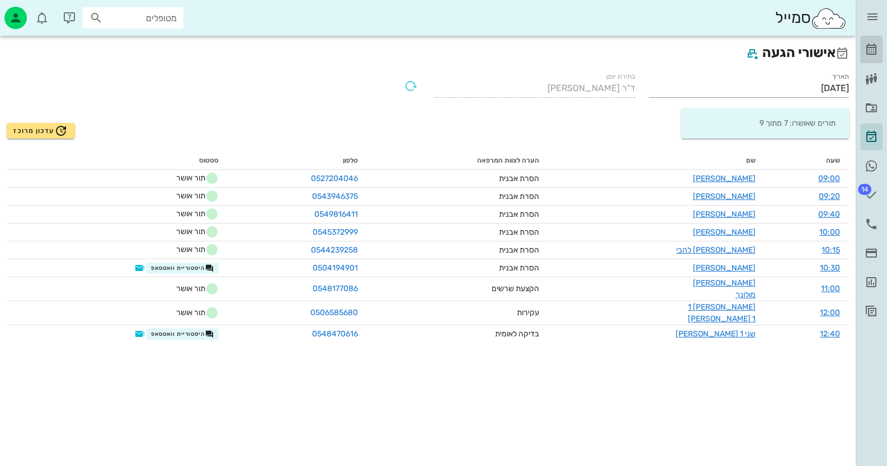
click at [874, 54] on icon at bounding box center [870, 49] width 13 height 13
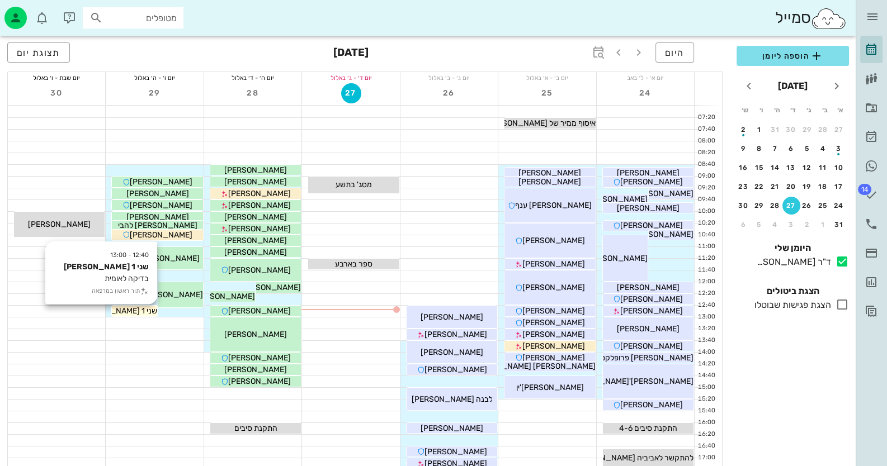
click at [146, 314] on span "שני 1 [PERSON_NAME]" at bounding box center [117, 311] width 80 height 10
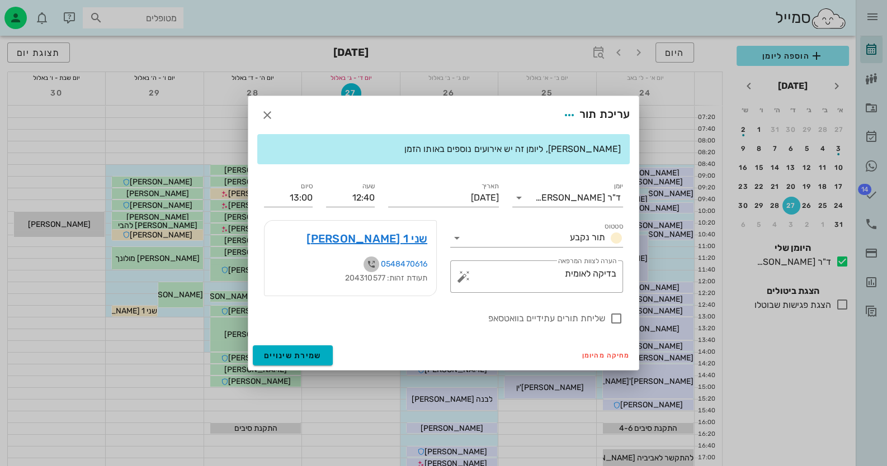
click at [372, 263] on icon "button" at bounding box center [371, 264] width 13 height 13
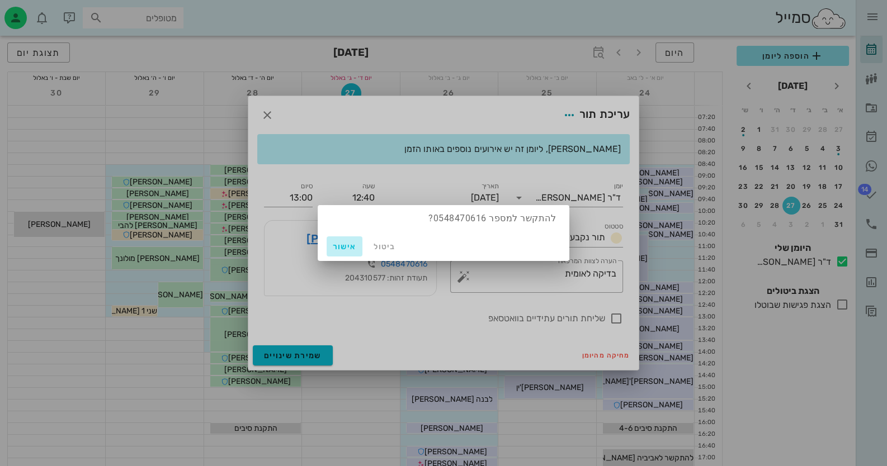
click at [341, 247] on span "אישור" at bounding box center [344, 247] width 27 height 10
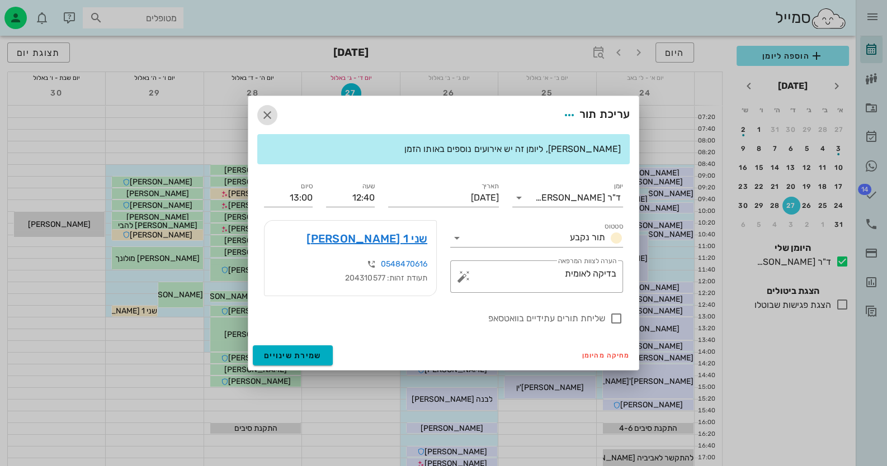
click at [267, 114] on icon "button" at bounding box center [267, 114] width 13 height 13
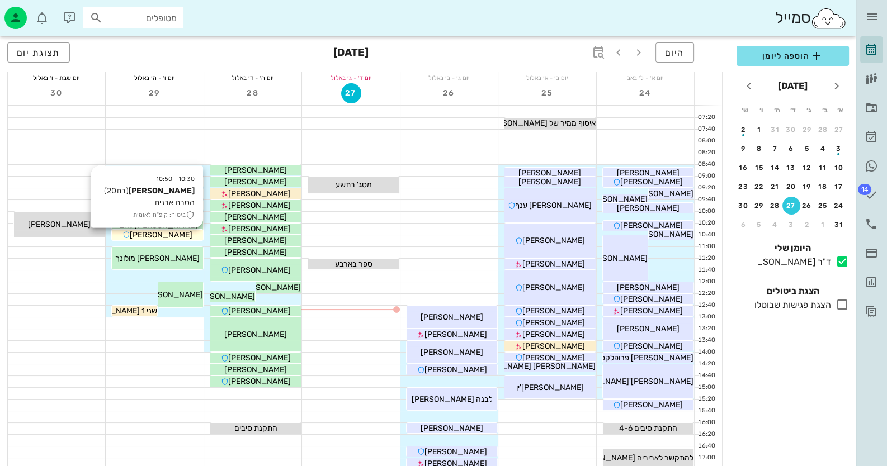
click at [169, 233] on span "[PERSON_NAME]" at bounding box center [161, 235] width 63 height 10
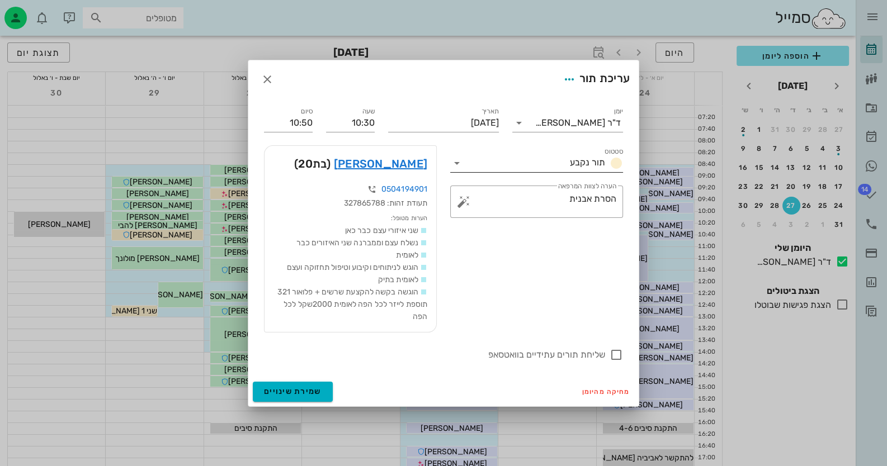
click at [458, 163] on icon at bounding box center [456, 163] width 13 height 13
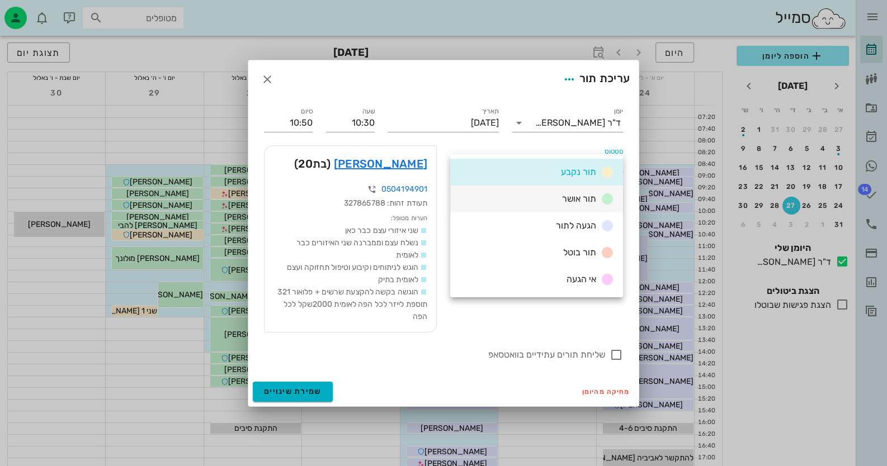
click at [554, 196] on div "תור אושר" at bounding box center [536, 199] width 173 height 27
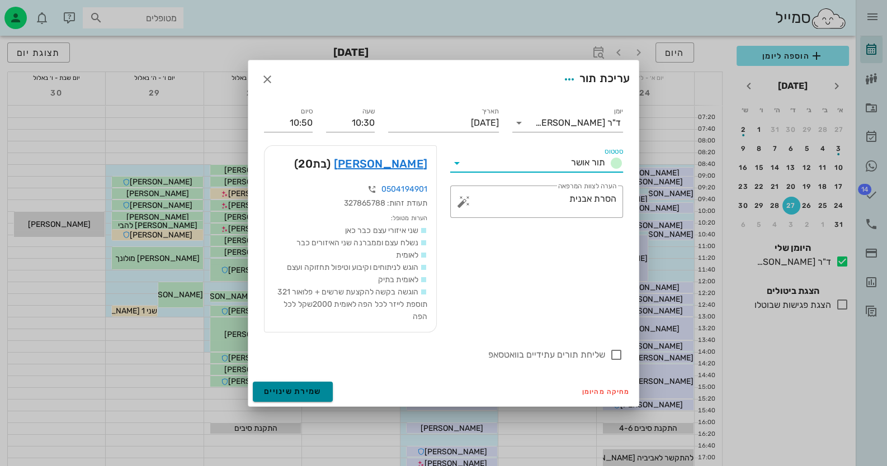
click at [311, 389] on span "שמירת שינויים" at bounding box center [293, 392] width 58 height 10
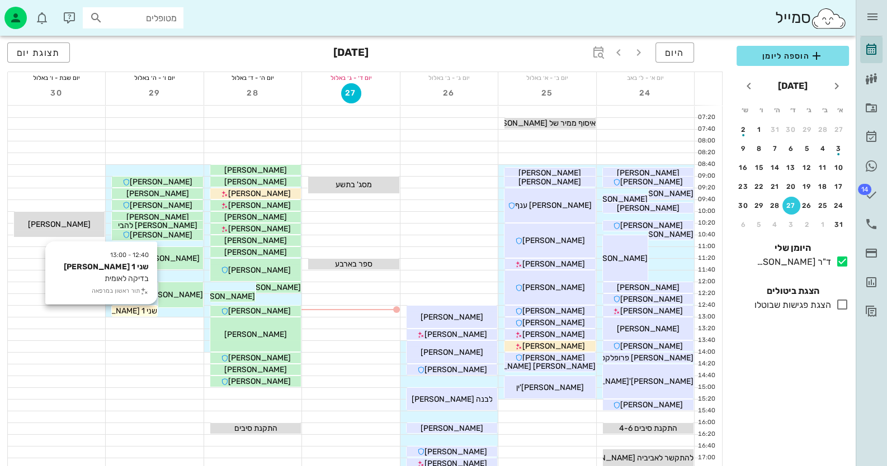
click at [139, 310] on span "שני 1 [PERSON_NAME]" at bounding box center [117, 311] width 80 height 10
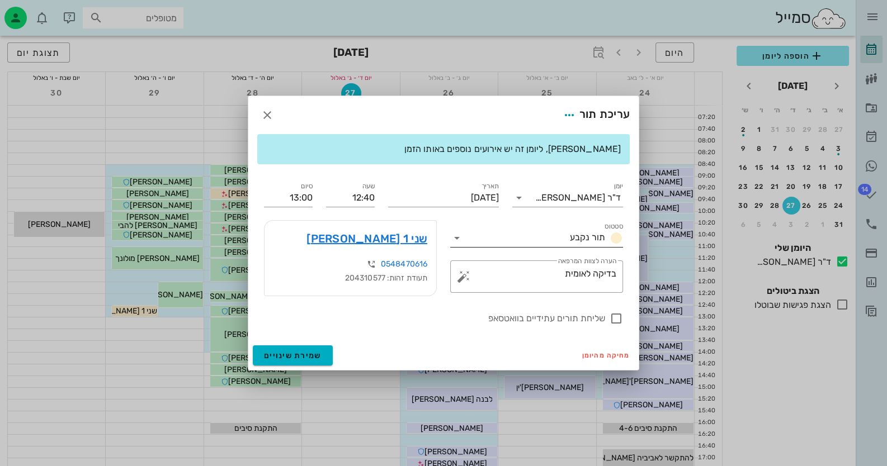
click at [458, 235] on icon at bounding box center [456, 237] width 13 height 13
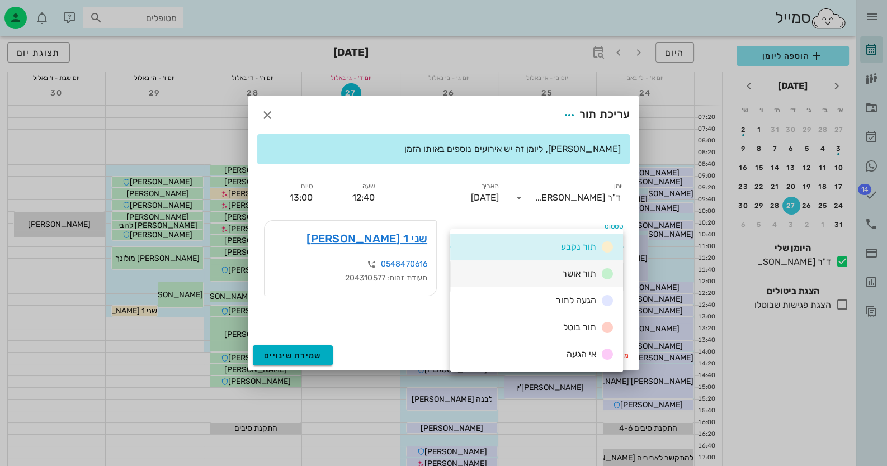
click at [523, 275] on div "תור אושר" at bounding box center [536, 274] width 173 height 27
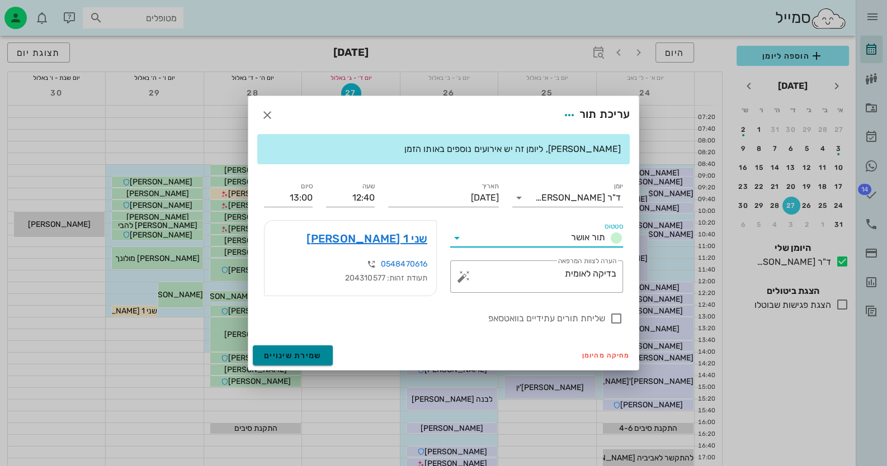
click at [297, 354] on span "שמירת שינויים" at bounding box center [293, 356] width 58 height 10
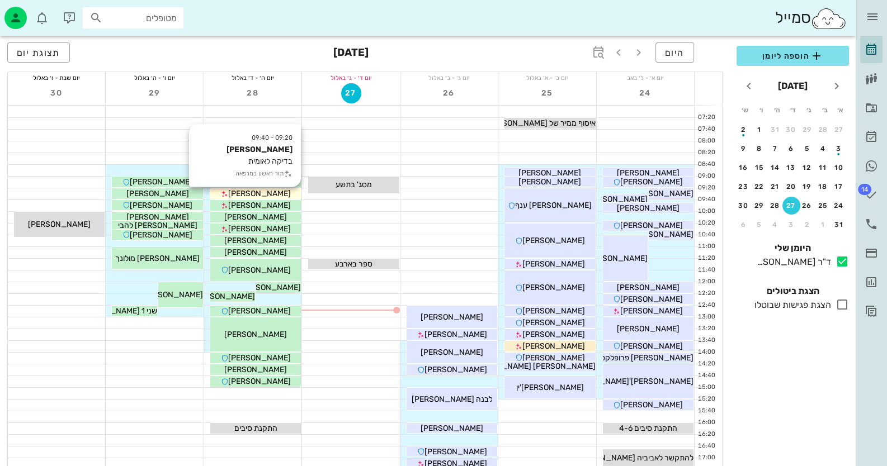
click at [285, 194] on div "[PERSON_NAME]" at bounding box center [255, 194] width 91 height 12
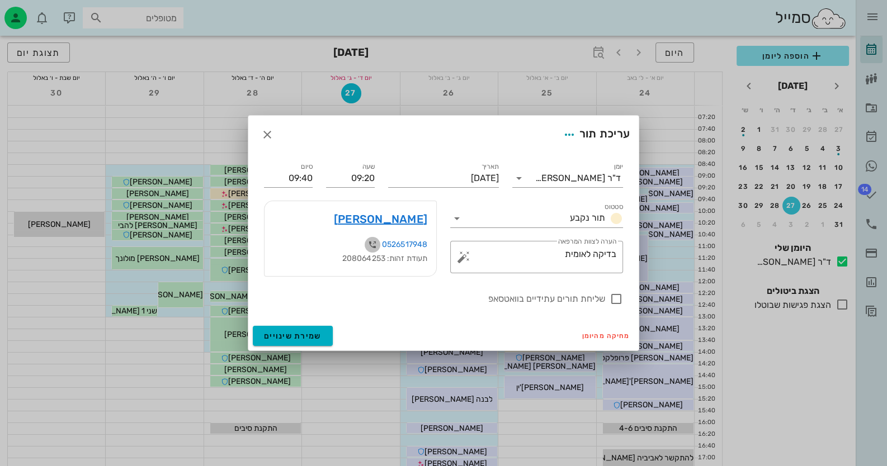
click at [371, 243] on icon "button" at bounding box center [372, 244] width 13 height 13
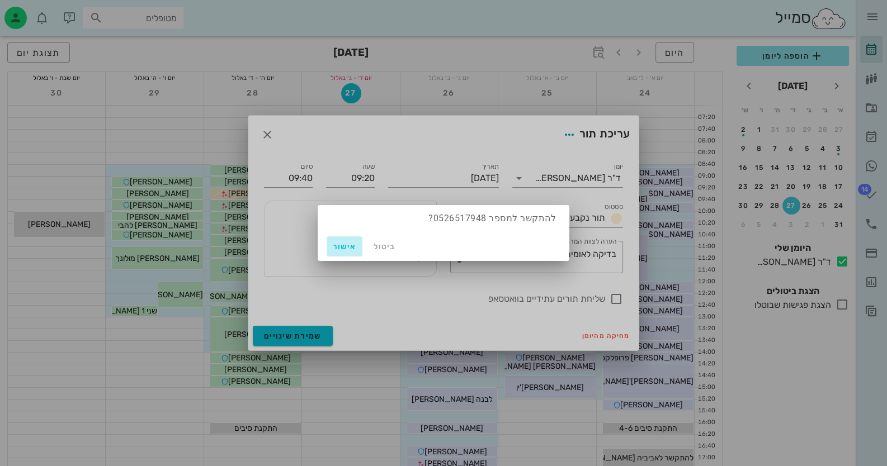
click at [346, 245] on span "אישור" at bounding box center [344, 247] width 27 height 10
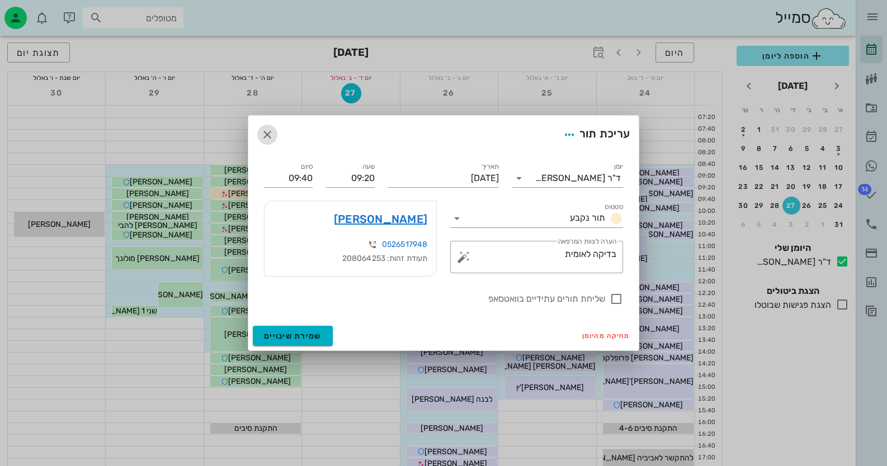
click at [266, 134] on icon "button" at bounding box center [267, 134] width 13 height 13
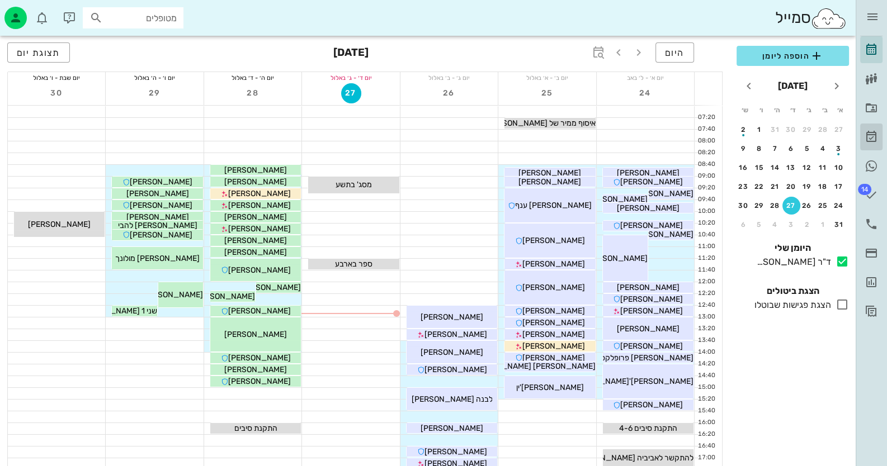
click at [873, 131] on icon at bounding box center [870, 136] width 13 height 13
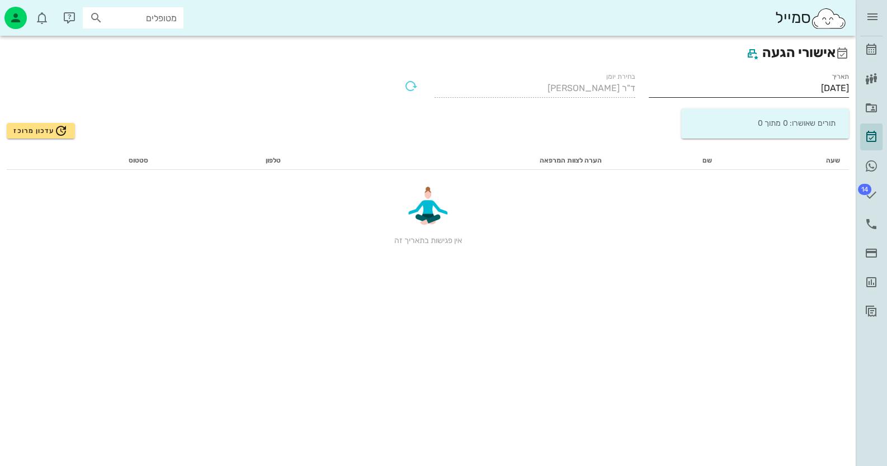
click at [742, 86] on input "[DATE]" at bounding box center [749, 88] width 201 height 18
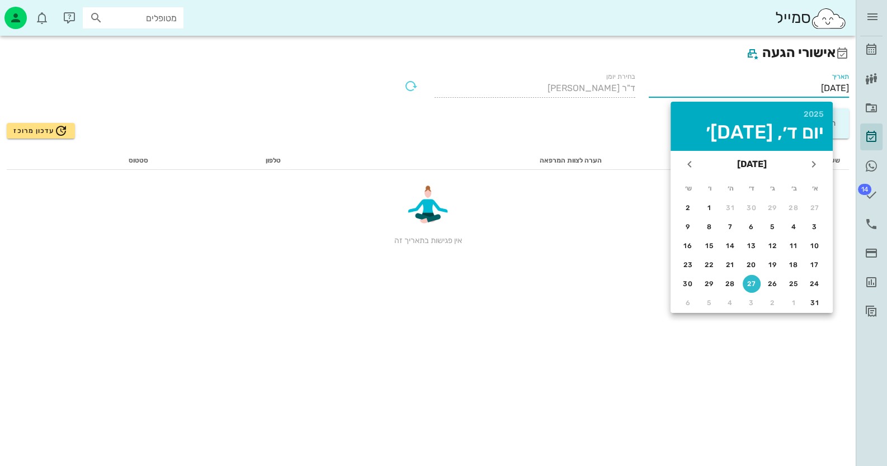
click at [738, 275] on td "28" at bounding box center [730, 284] width 20 height 18
click at [733, 280] on div "28" at bounding box center [730, 284] width 18 height 8
type input "28/08/2025"
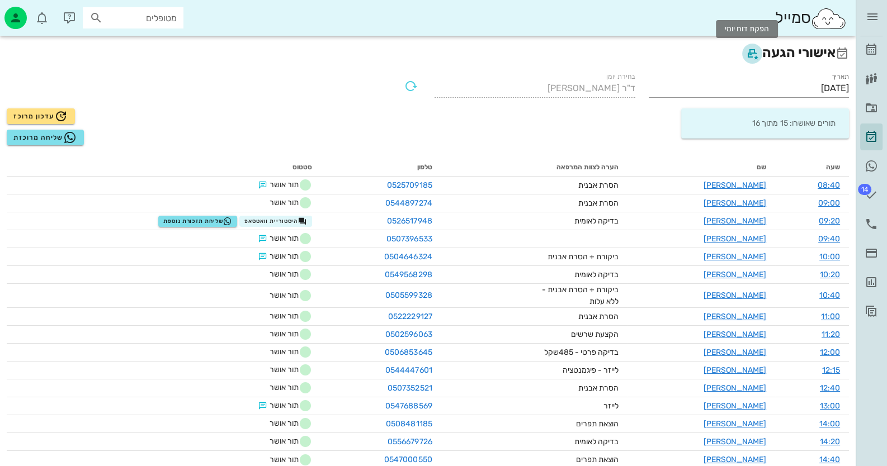
click at [745, 53] on icon "button" at bounding box center [751, 53] width 13 height 13
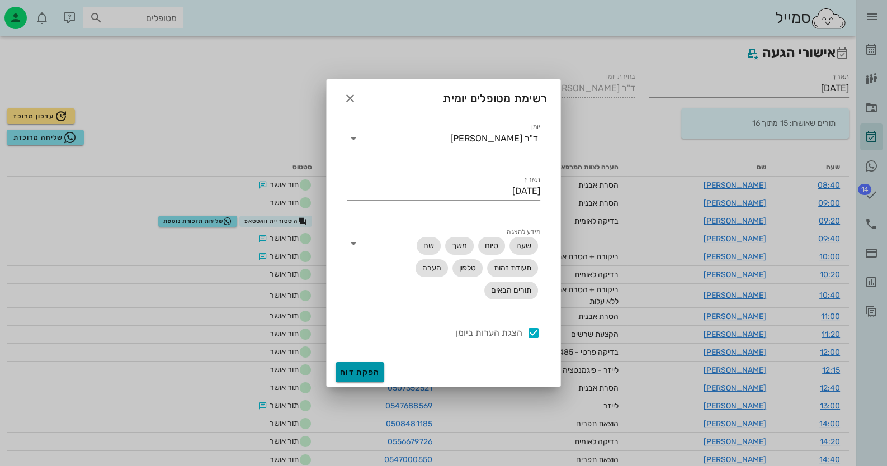
click at [355, 375] on span "הפקת דוח" at bounding box center [360, 373] width 40 height 10
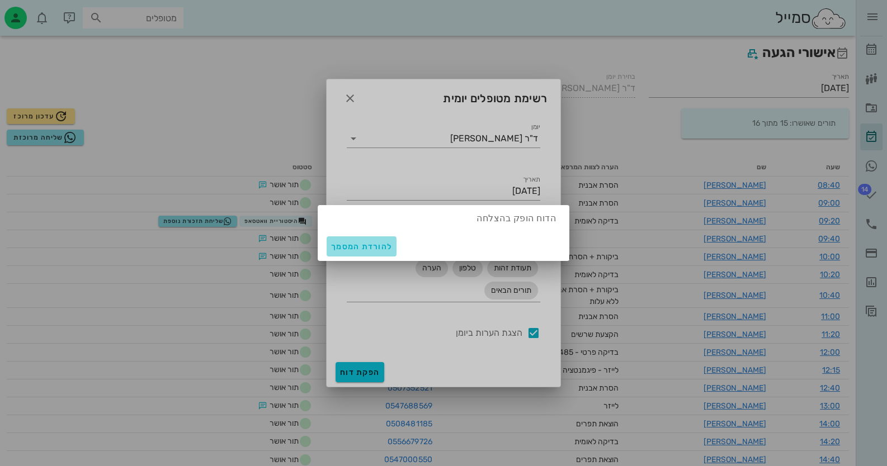
click at [379, 245] on span "להורדת המסמך" at bounding box center [361, 247] width 61 height 10
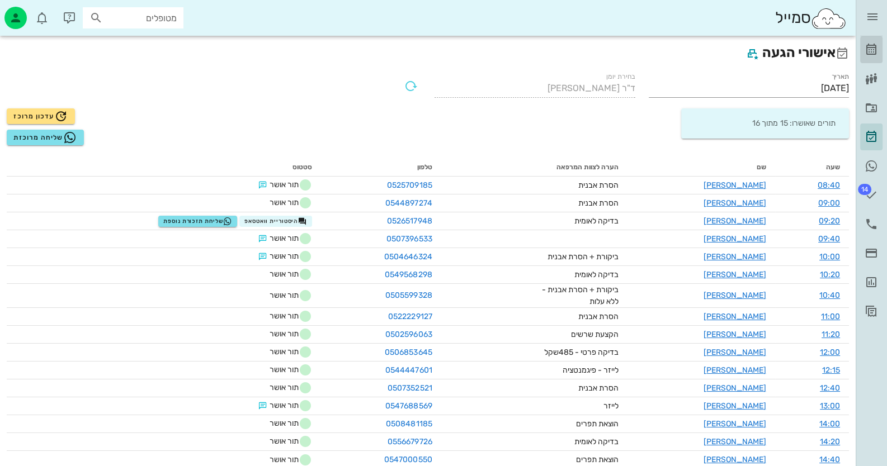
click at [871, 44] on icon at bounding box center [870, 49] width 13 height 13
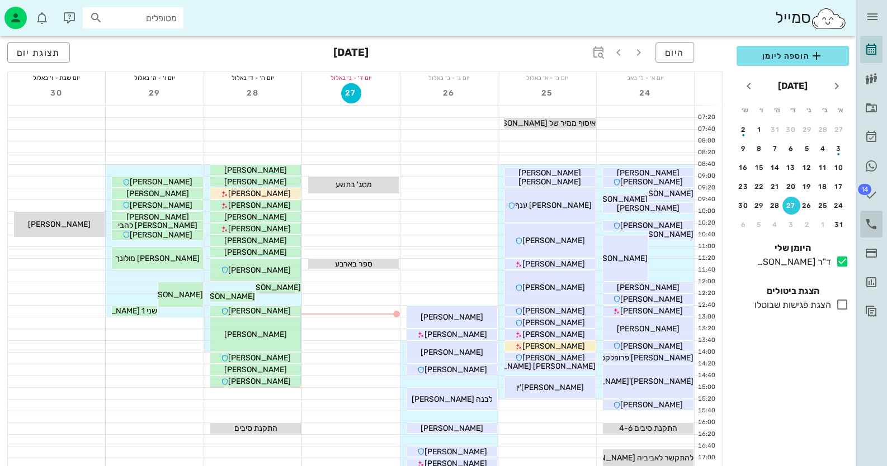
click at [866, 223] on icon at bounding box center [870, 223] width 13 height 13
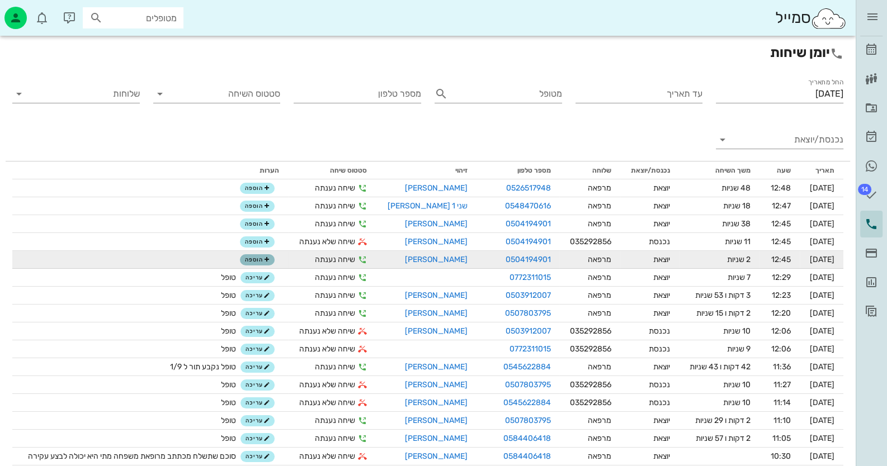
click at [262, 259] on span "הוספה" at bounding box center [257, 260] width 25 height 7
click at [260, 259] on span "הוספה" at bounding box center [257, 260] width 25 height 7
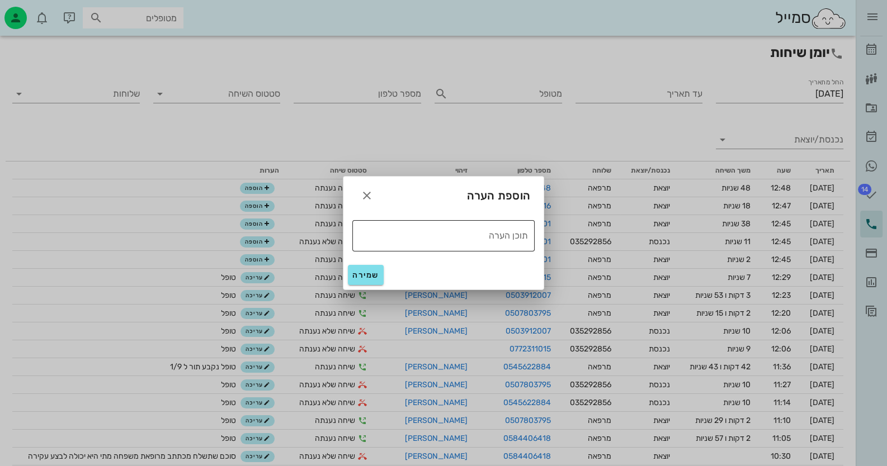
click at [477, 238] on textarea "תוכן הערה" at bounding box center [440, 235] width 176 height 18
type textarea "טופל"
click at [376, 271] on span "שמירה" at bounding box center [365, 276] width 27 height 10
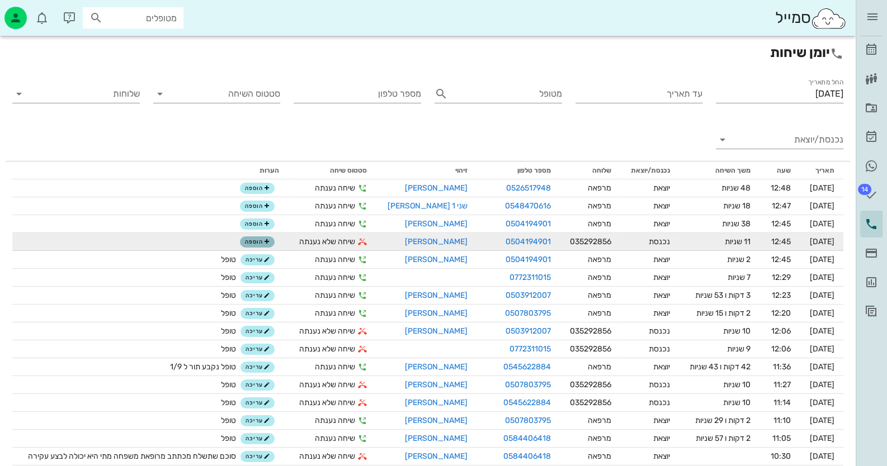
click at [257, 243] on span "הוספה" at bounding box center [257, 242] width 25 height 7
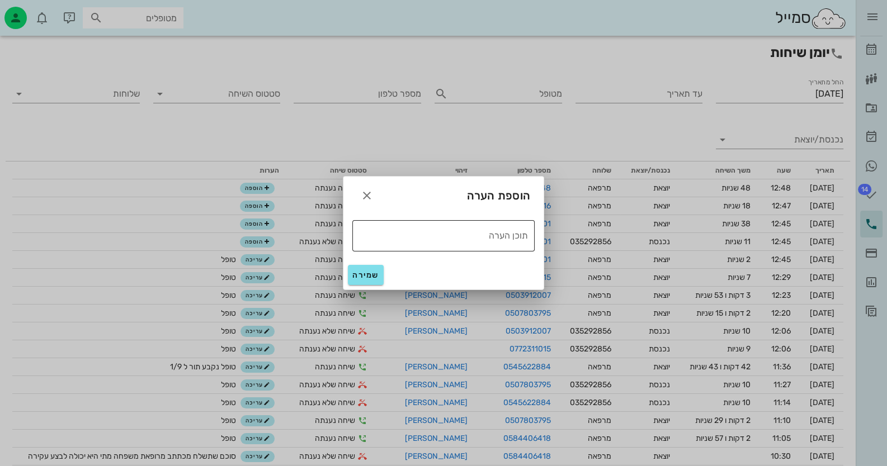
click at [421, 245] on div "תוכן הערה" at bounding box center [440, 235] width 176 height 31
type textarea "טופל"
click at [363, 271] on span "שמירה" at bounding box center [365, 276] width 27 height 10
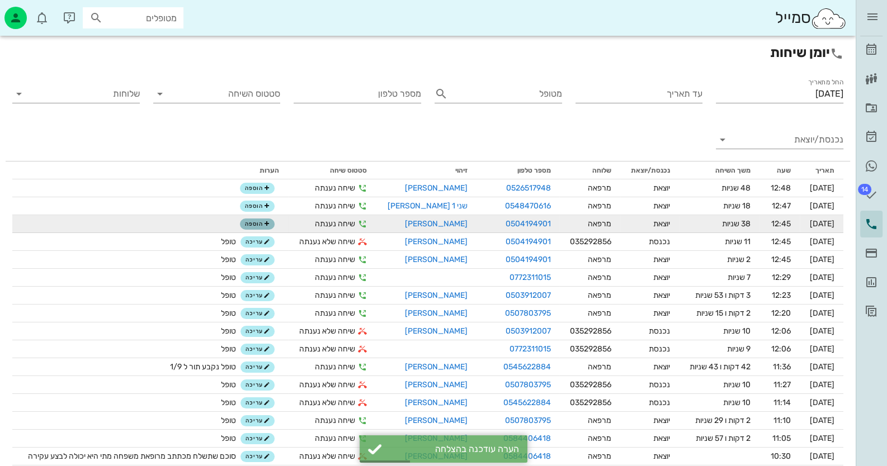
click at [268, 224] on icon "button" at bounding box center [266, 224] width 7 height 7
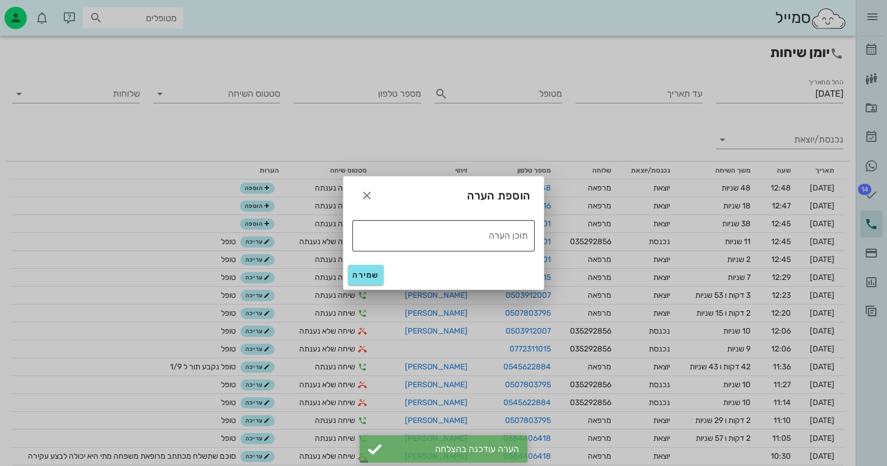
click at [372, 231] on textarea "תוכן הערה" at bounding box center [440, 235] width 176 height 18
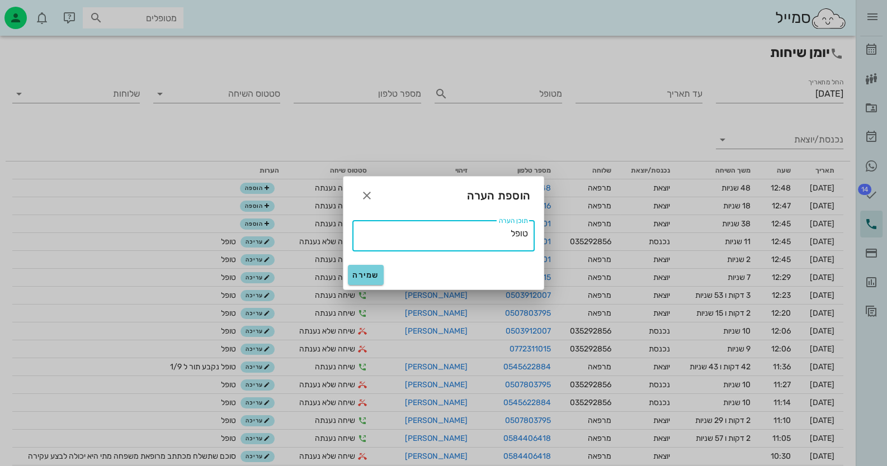
type textarea "טופל"
click at [361, 274] on span "שמירה" at bounding box center [365, 276] width 27 height 10
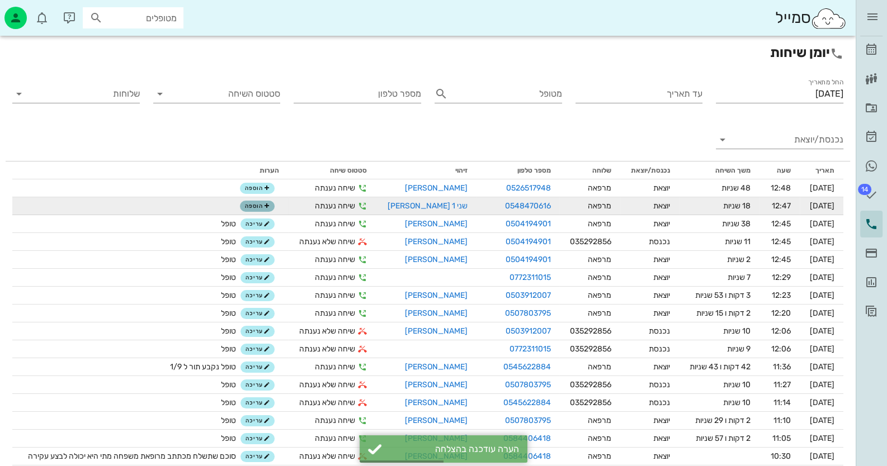
click at [257, 209] on span "הוספה" at bounding box center [257, 206] width 25 height 7
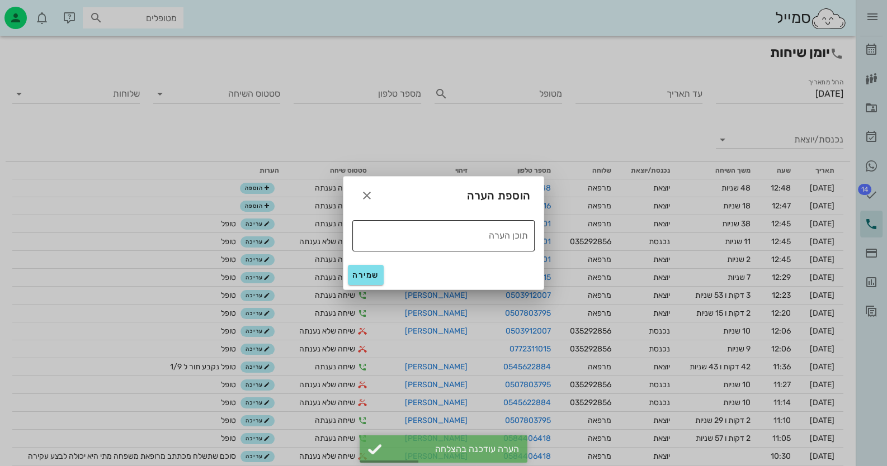
click at [436, 240] on textarea "תוכן הערה" at bounding box center [440, 235] width 176 height 18
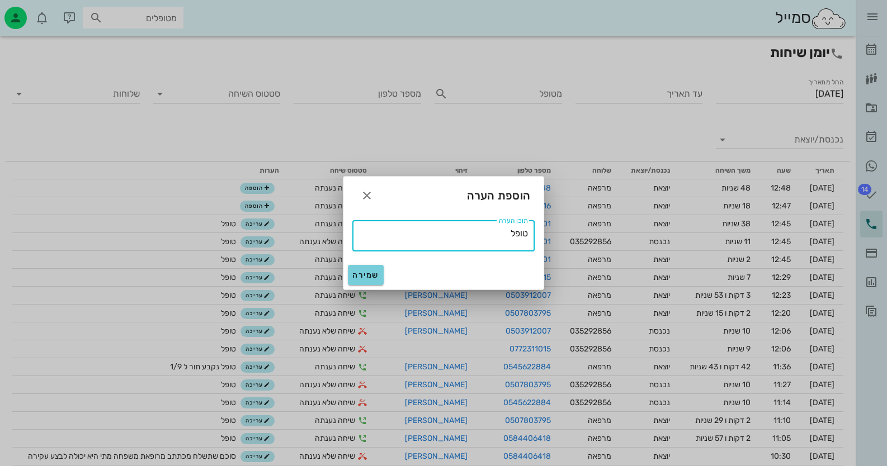
type textarea "טופל"
click at [379, 276] on button "שמירה" at bounding box center [366, 275] width 36 height 20
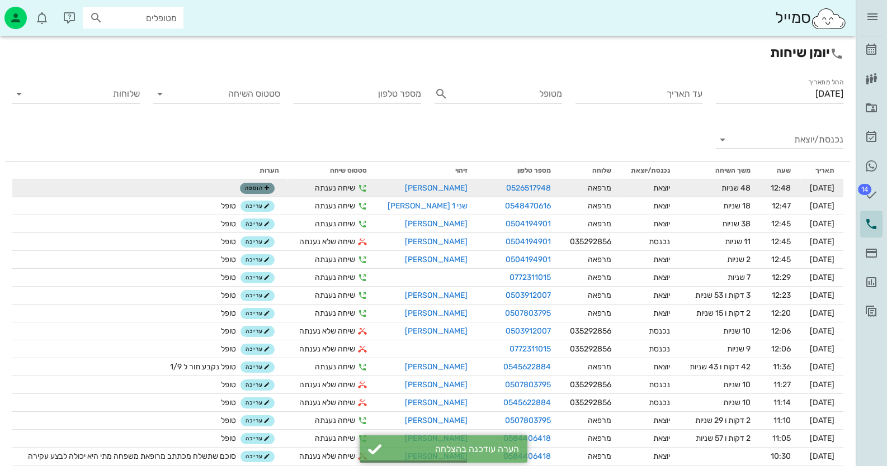
click at [259, 191] on span "הוספה" at bounding box center [257, 188] width 25 height 7
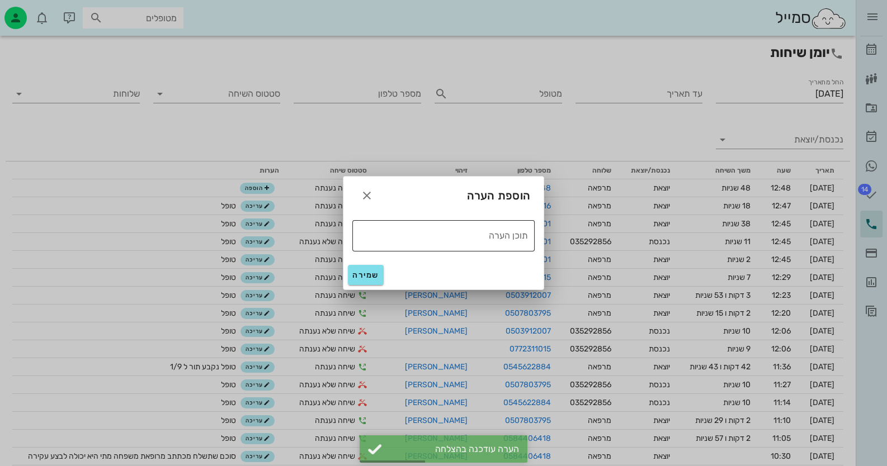
click at [434, 239] on textarea "תוכן הערה" at bounding box center [440, 235] width 176 height 18
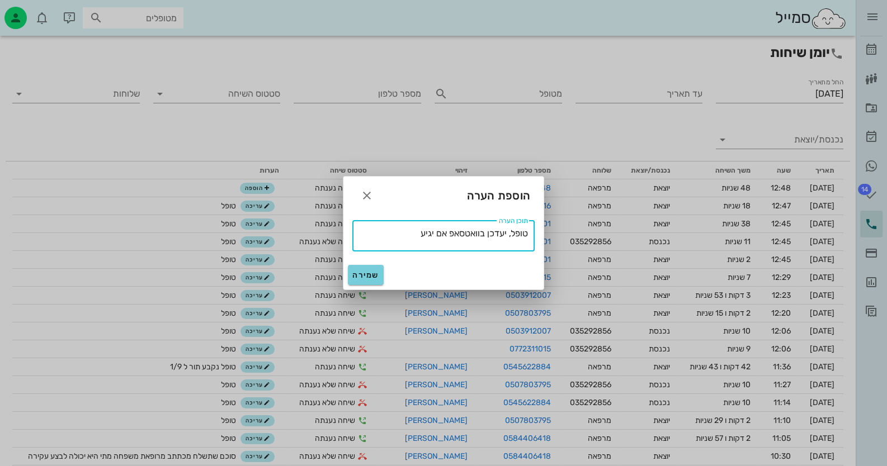
type textarea "טופל, יעדכן בוואטסאפ אם יגיע"
click at [365, 274] on span "שמירה" at bounding box center [365, 276] width 27 height 10
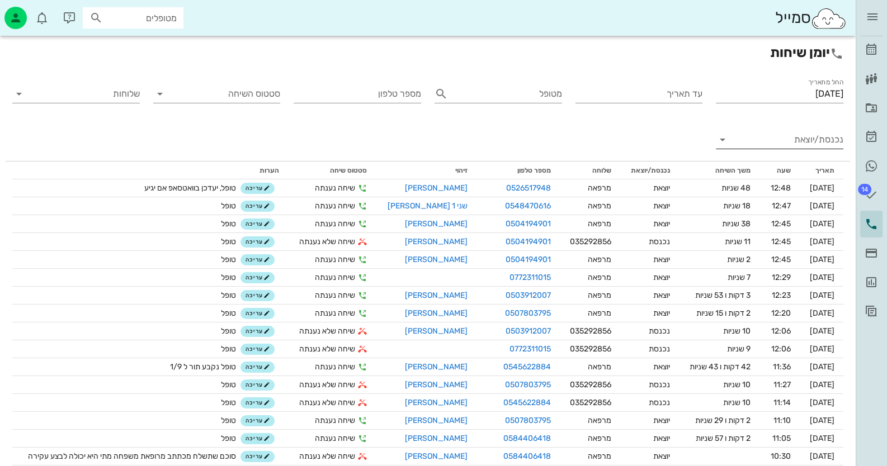
click at [782, 138] on input "נכנסת/יוצאת" at bounding box center [789, 140] width 110 height 18
click at [788, 145] on div "נכנסת" at bounding box center [779, 148] width 127 height 27
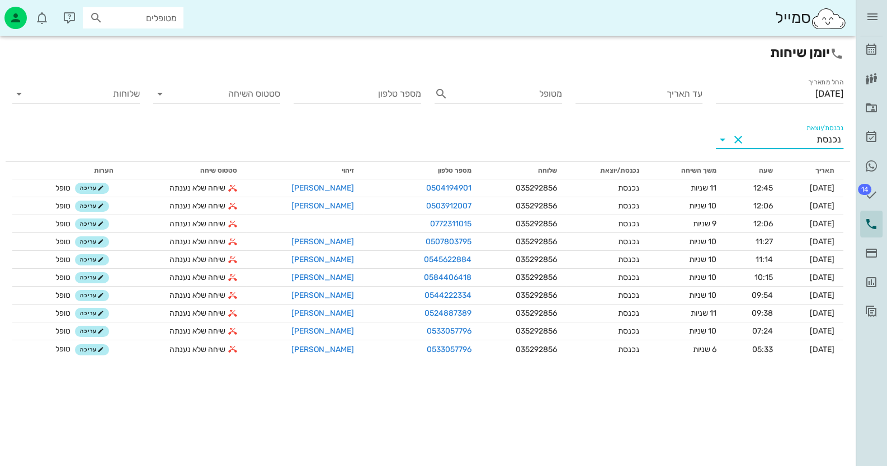
click at [718, 135] on icon at bounding box center [722, 139] width 13 height 13
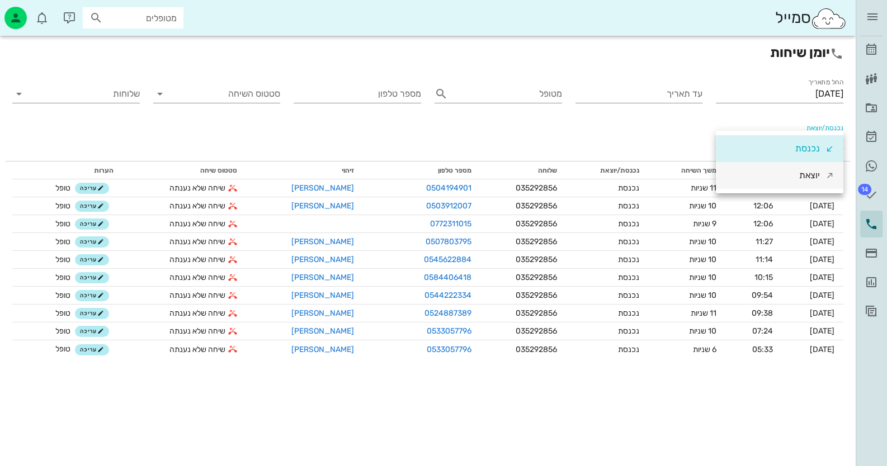
click at [801, 171] on div "יוצאת" at bounding box center [809, 175] width 21 height 27
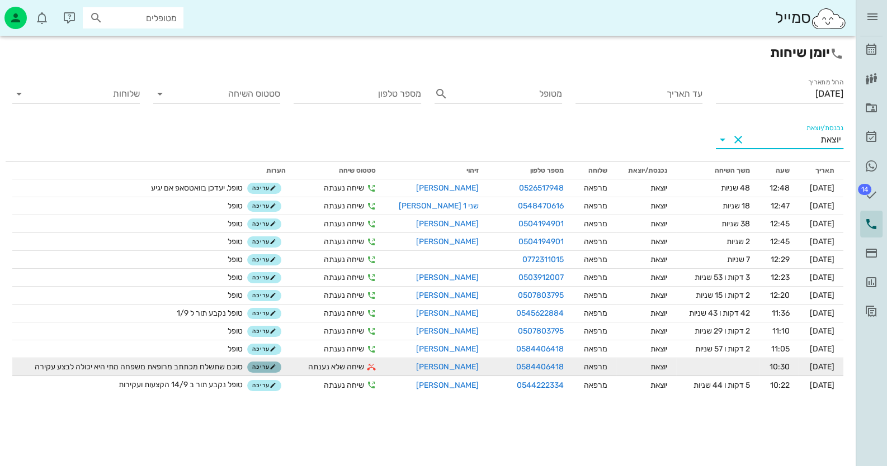
click at [269, 366] on span "עריכה" at bounding box center [264, 367] width 24 height 7
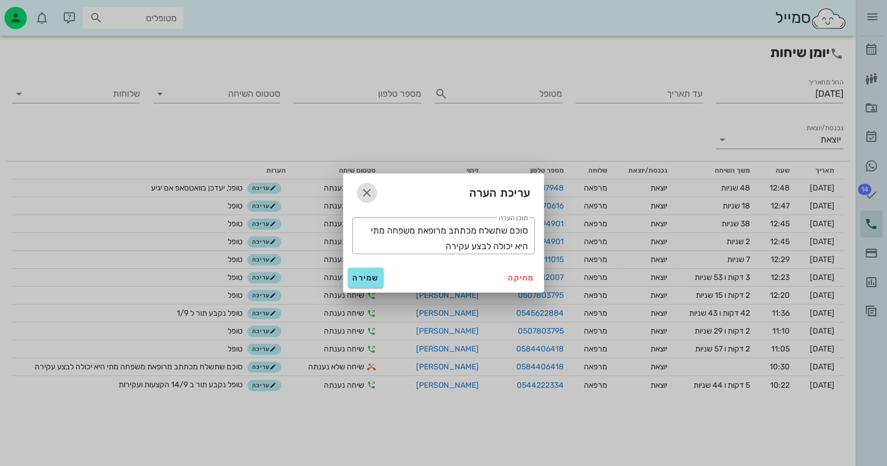
click at [367, 187] on icon "button" at bounding box center [366, 192] width 13 height 13
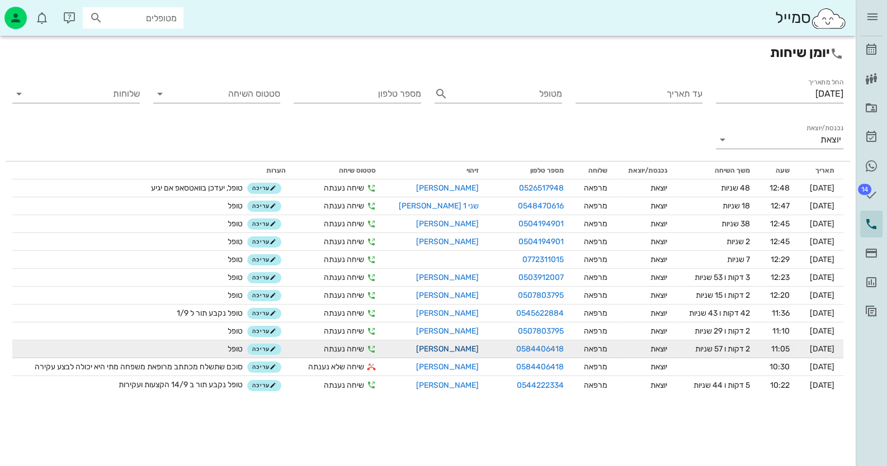
click at [428, 349] on link "[PERSON_NAME]" at bounding box center [447, 349] width 63 height 10
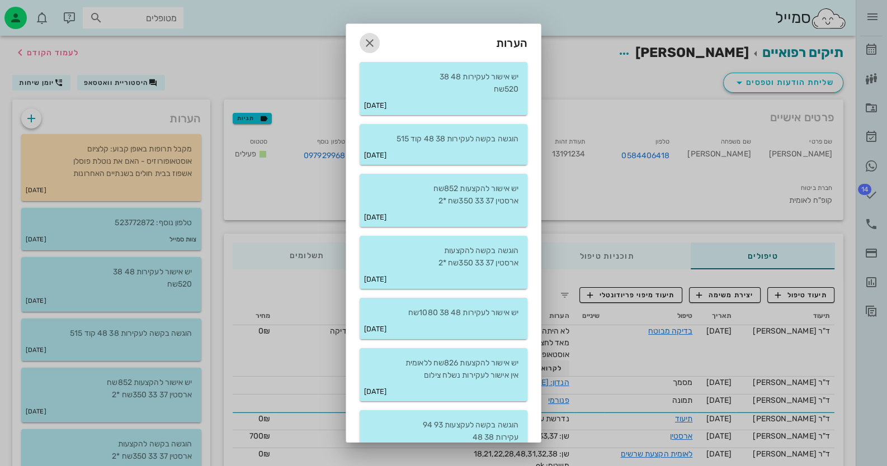
click at [372, 42] on icon "button" at bounding box center [369, 42] width 13 height 13
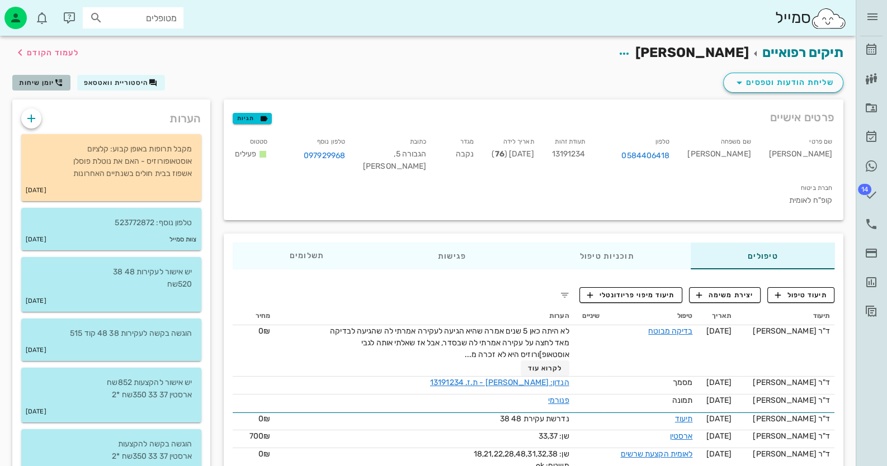
click at [34, 86] on span "יומן שיחות" at bounding box center [41, 82] width 44 height 9
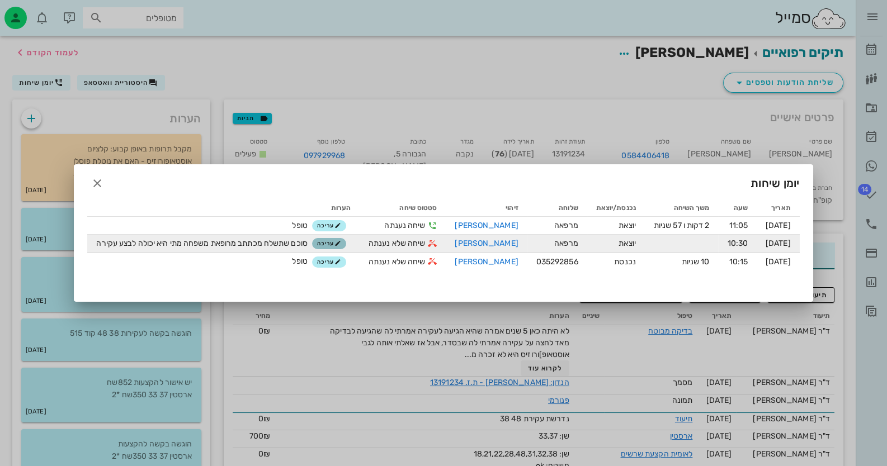
click at [318, 244] on span "עריכה" at bounding box center [329, 243] width 24 height 7
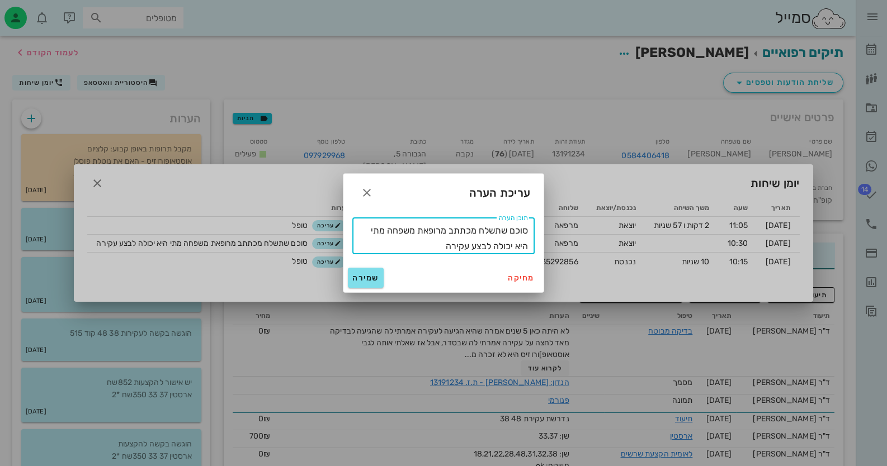
drag, startPoint x: 424, startPoint y: 252, endPoint x: 552, endPoint y: 215, distance: 133.4
click at [371, 278] on span "שמירה" at bounding box center [365, 278] width 27 height 10
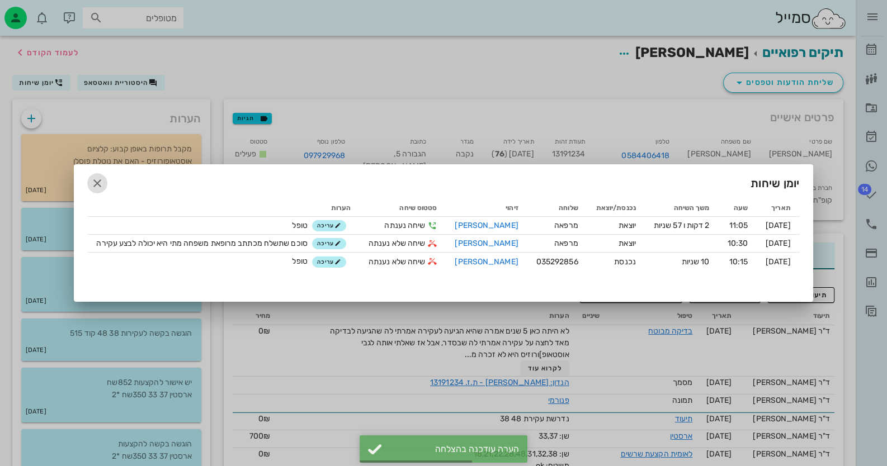
click at [96, 184] on icon "button" at bounding box center [97, 183] width 13 height 13
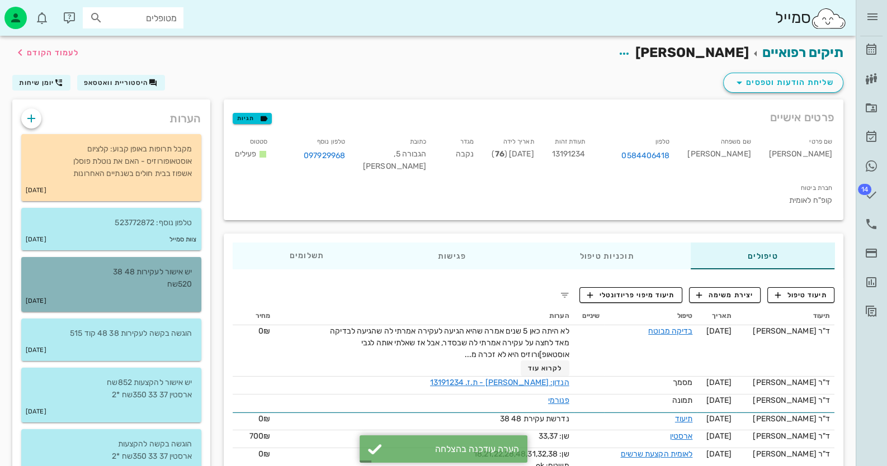
click at [190, 276] on p "יש אישור לעקירות 48 38 520שח" at bounding box center [111, 278] width 162 height 25
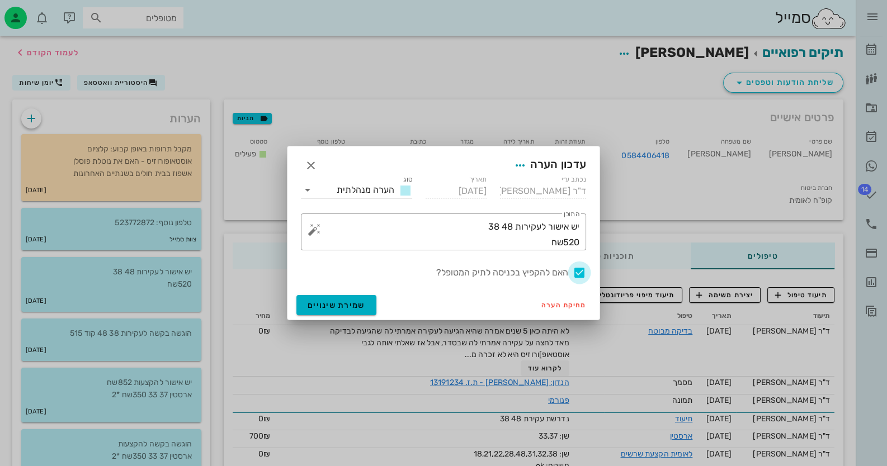
click at [579, 267] on div at bounding box center [579, 272] width 19 height 19
checkbox input "false"
click at [370, 284] on div "האם להקפיץ בכניסה לתיק המטופל?" at bounding box center [443, 271] width 299 height 29
click at [341, 299] on button "שמירת שינויים" at bounding box center [336, 305] width 80 height 20
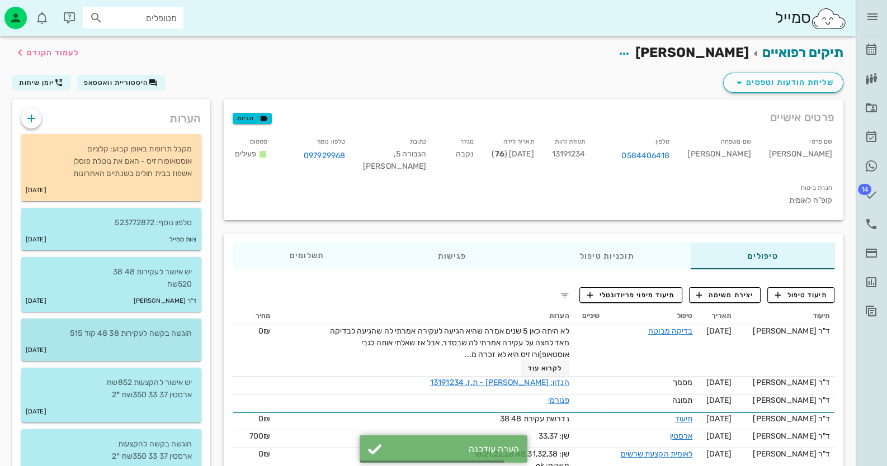
click at [113, 327] on div "הוגשה בקשה לעקירות 38 48 קוד 515" at bounding box center [111, 329] width 180 height 21
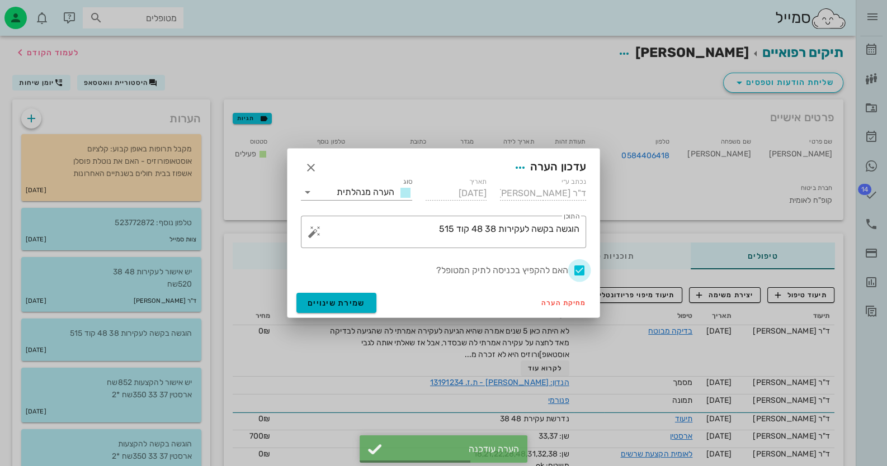
click at [580, 268] on div at bounding box center [579, 270] width 19 height 19
checkbox input "false"
click at [308, 299] on span "שמירת שינויים" at bounding box center [337, 304] width 58 height 10
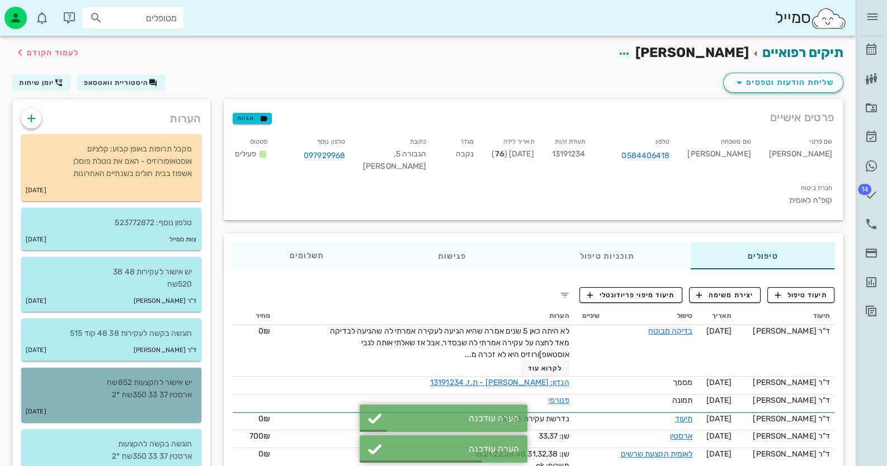
click at [171, 380] on p "יש אישור להקצעות 852שח ארסטין 37 33 350שח *2" at bounding box center [111, 389] width 162 height 25
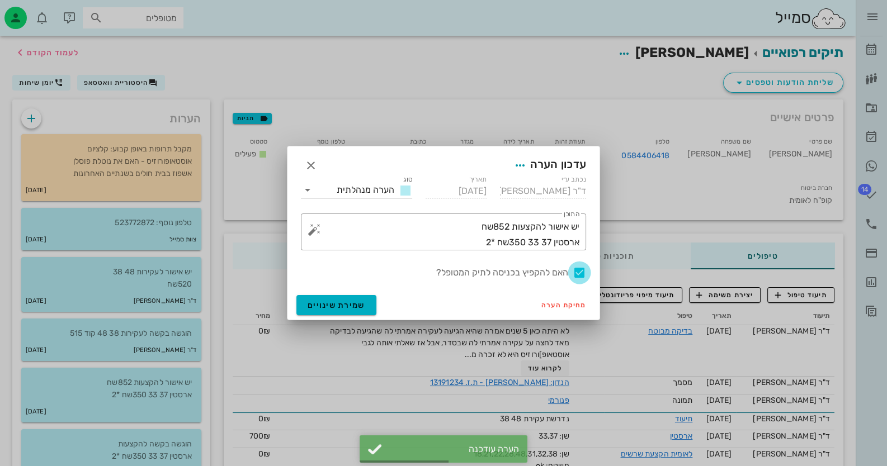
click at [579, 268] on div at bounding box center [579, 272] width 19 height 19
checkbox input "false"
click at [320, 297] on button "שמירת שינויים" at bounding box center [336, 305] width 80 height 20
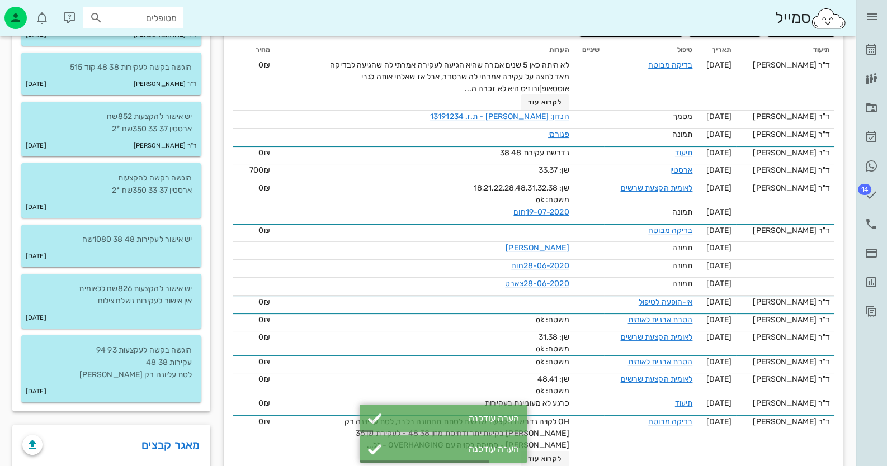
scroll to position [391, 0]
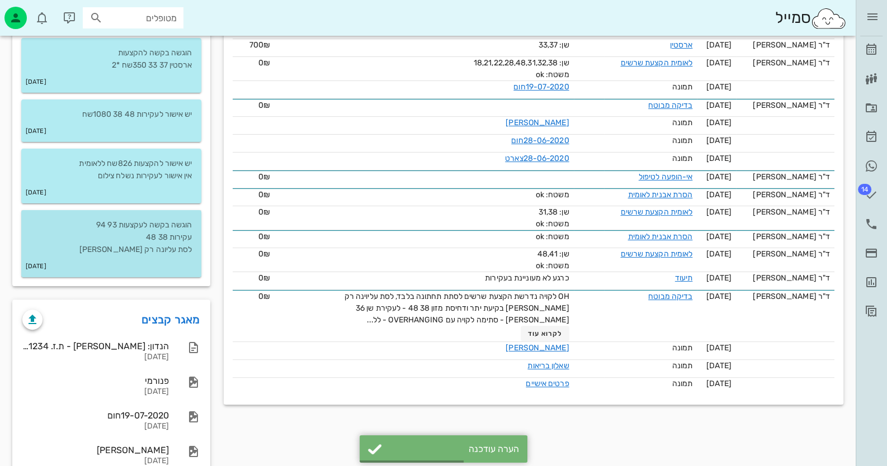
click at [179, 231] on p "הוגשה בקשה לעקצעות 93 94 עקירות 38 48 לסת עליונה רק [PERSON_NAME]" at bounding box center [111, 237] width 162 height 37
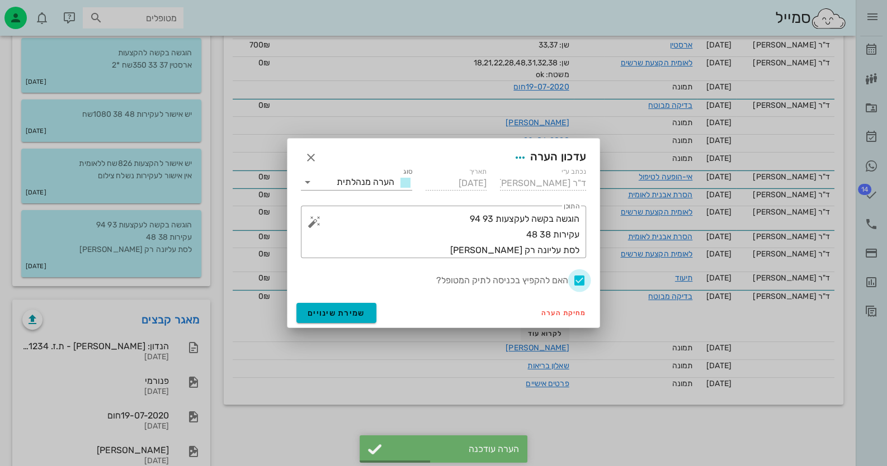
click at [578, 283] on div at bounding box center [579, 280] width 19 height 19
checkbox input "false"
click at [327, 310] on span "שמירת שינויים" at bounding box center [337, 314] width 58 height 10
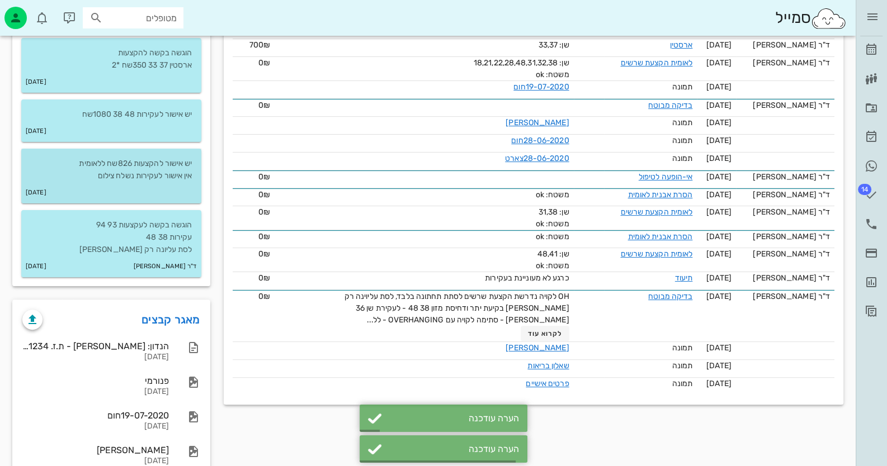
click at [171, 179] on p "יש אישור להקצעות 826שח ללאומית אין אישור לעקירות נשלח צילום" at bounding box center [111, 170] width 162 height 25
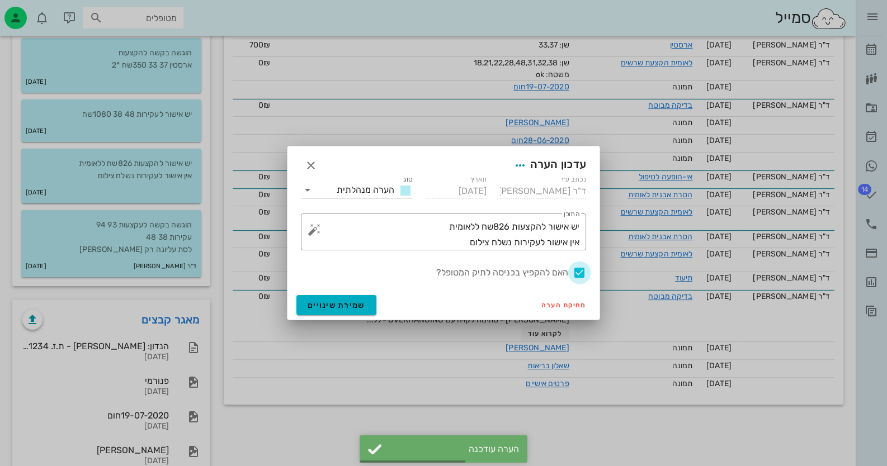
click at [582, 273] on div at bounding box center [579, 272] width 19 height 19
checkbox input "false"
click at [350, 301] on span "שמירת שינויים" at bounding box center [337, 306] width 58 height 10
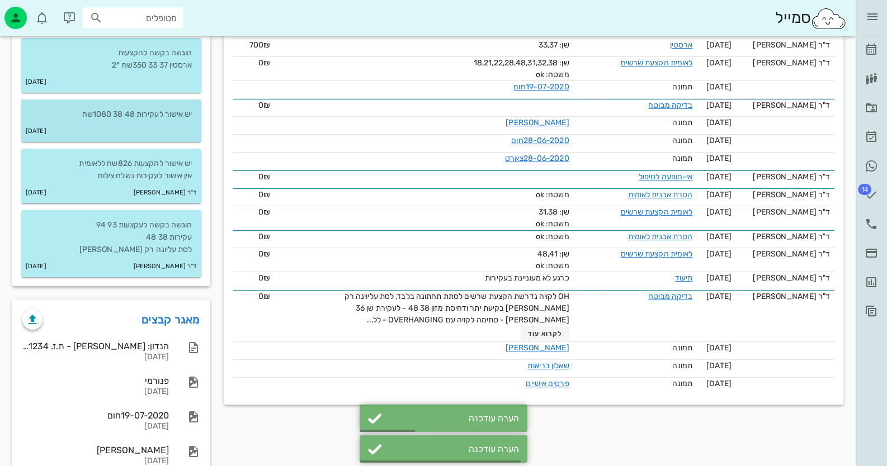
click at [164, 119] on p "יש אישור לעקירות 48 38 1080שח" at bounding box center [111, 114] width 162 height 12
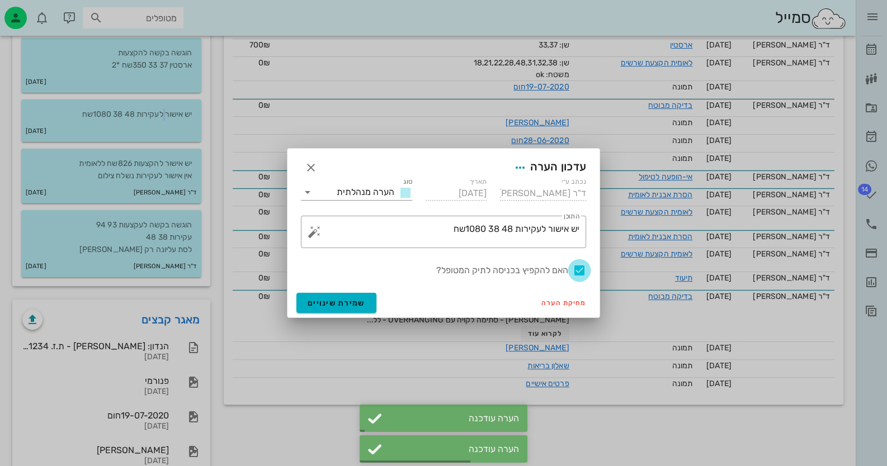
click at [576, 275] on div at bounding box center [579, 270] width 19 height 19
checkbox input "false"
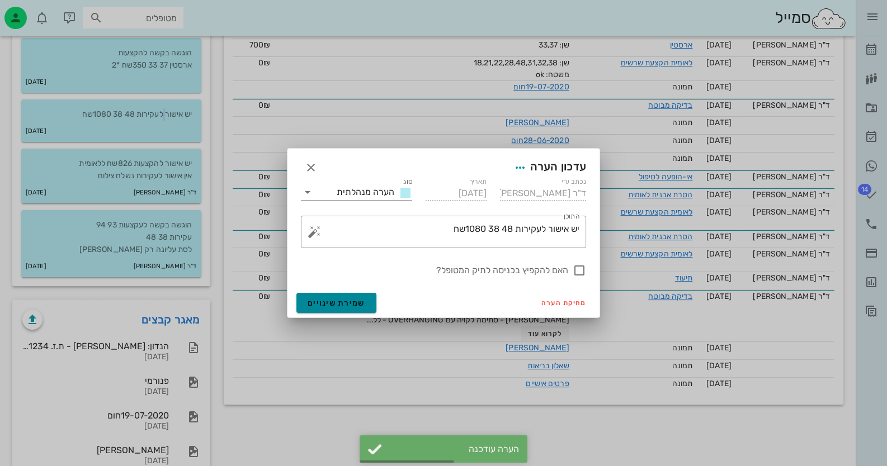
click at [357, 296] on button "שמירת שינויים" at bounding box center [336, 303] width 80 height 20
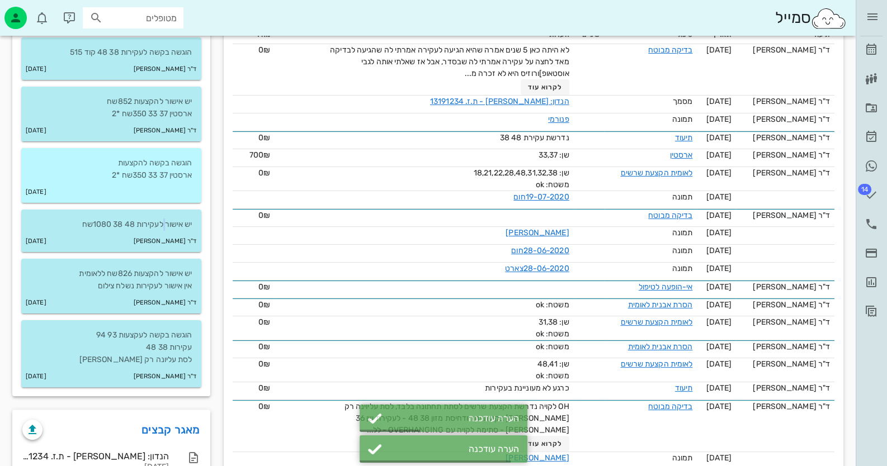
scroll to position [279, 0]
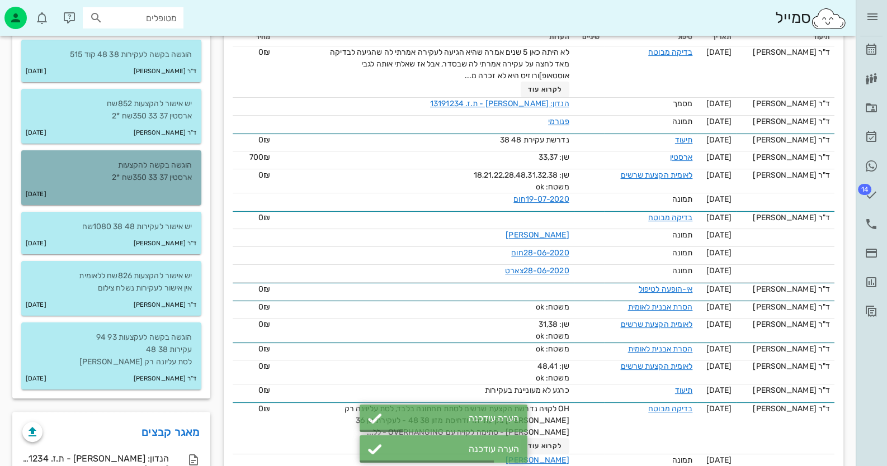
click at [187, 177] on p "הוגשה בקשה להקצעות ארסטין 37 33 350שח *2" at bounding box center [111, 171] width 162 height 25
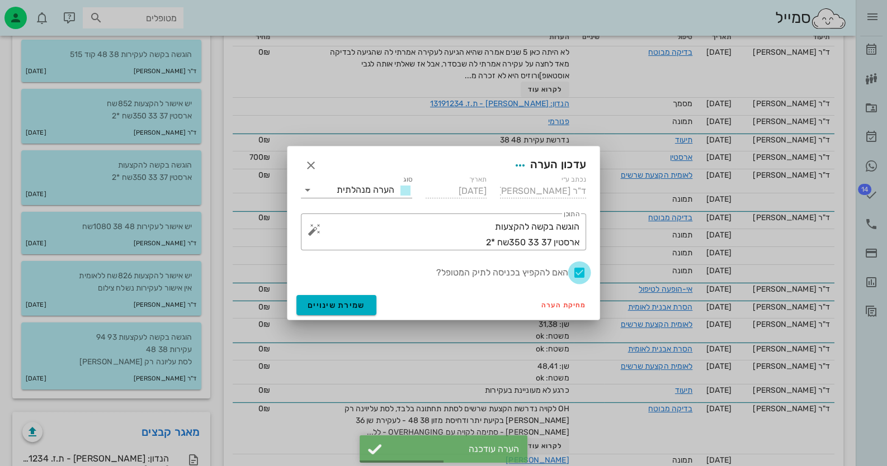
click at [581, 273] on div at bounding box center [579, 272] width 19 height 19
checkbox input "false"
click at [333, 305] on span "שמירת שינויים" at bounding box center [337, 306] width 58 height 10
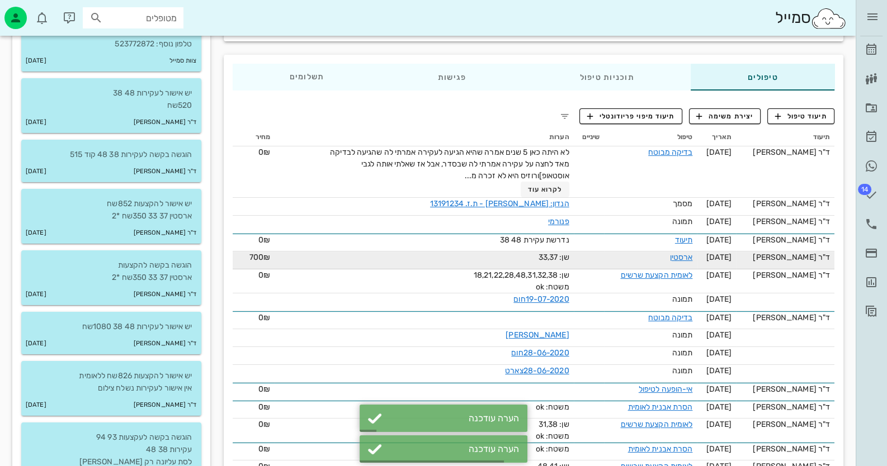
scroll to position [168, 0]
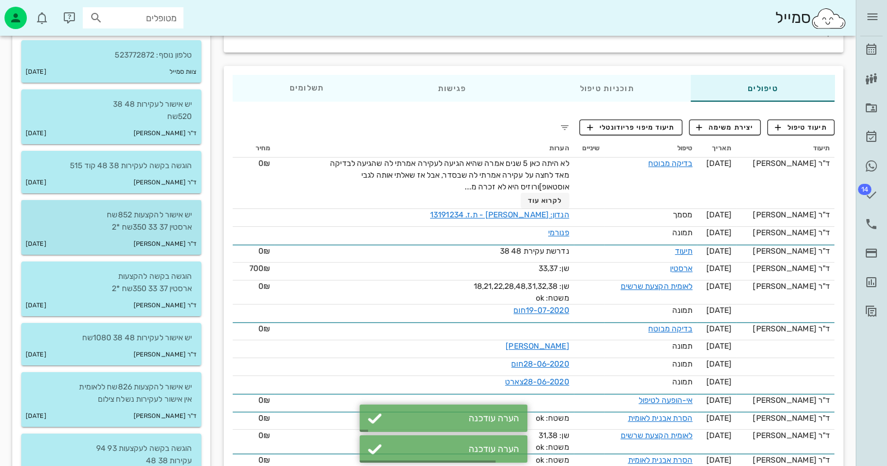
click at [179, 247] on small "ד"ר [PERSON_NAME]" at bounding box center [165, 244] width 63 height 12
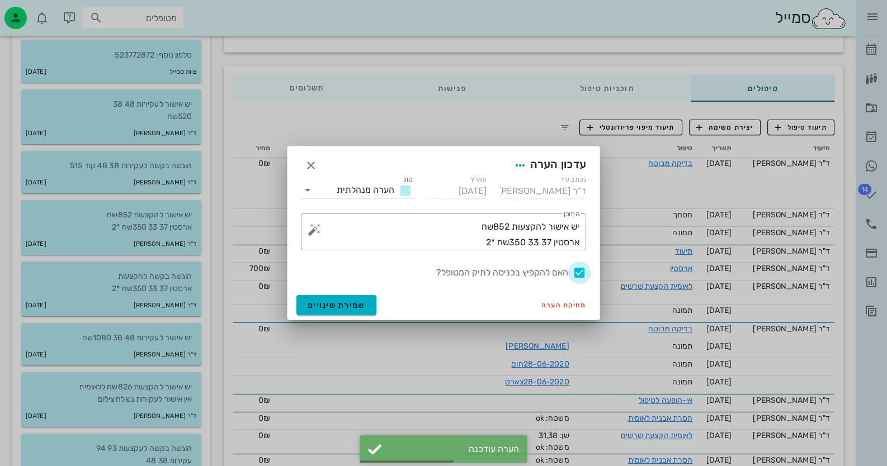
click at [580, 276] on div at bounding box center [579, 272] width 19 height 19
checkbox input "false"
click at [330, 301] on span "שמירת שינויים" at bounding box center [337, 306] width 58 height 10
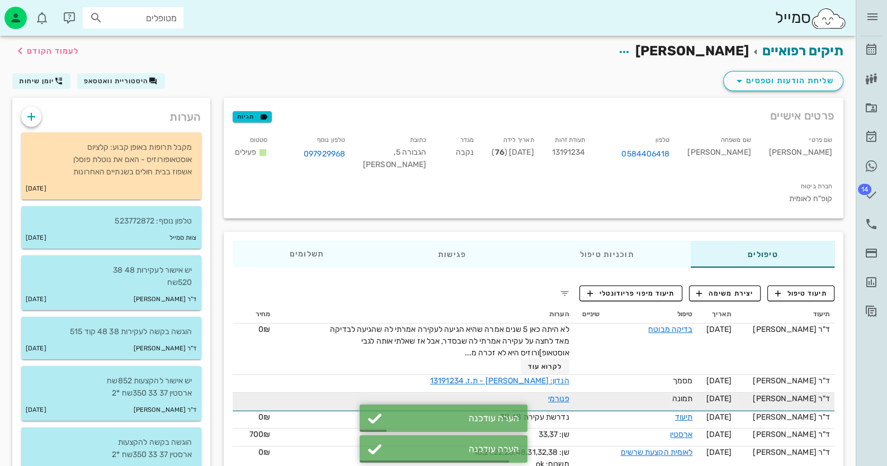
scroll to position [0, 0]
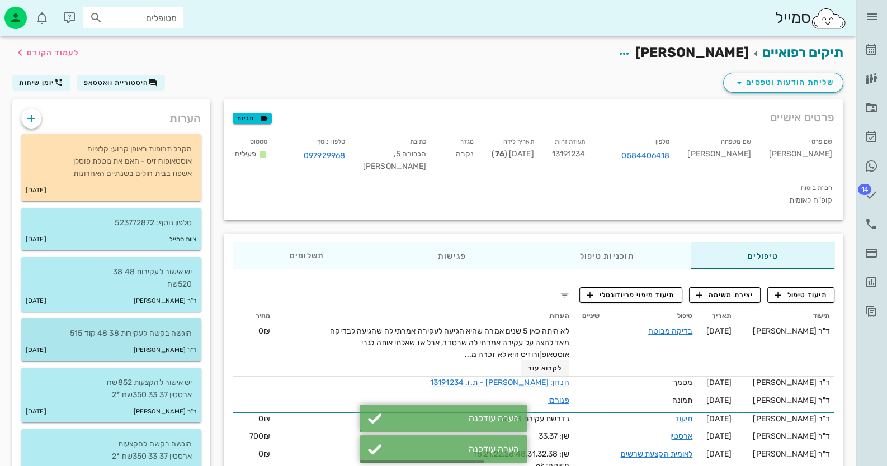
click at [185, 328] on p "הוגשה בקשה לעקירות 38 48 קוד 515" at bounding box center [111, 334] width 162 height 12
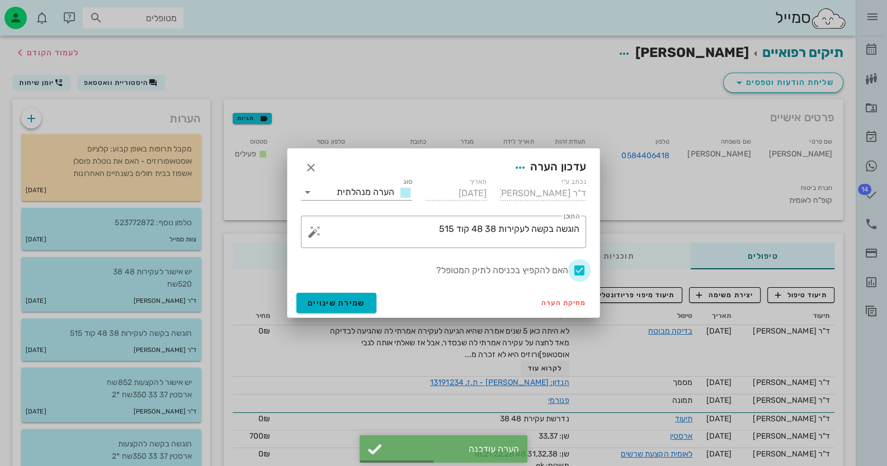
click at [581, 266] on div at bounding box center [579, 270] width 19 height 19
checkbox input "false"
click at [331, 297] on button "שמירת שינויים" at bounding box center [336, 303] width 80 height 20
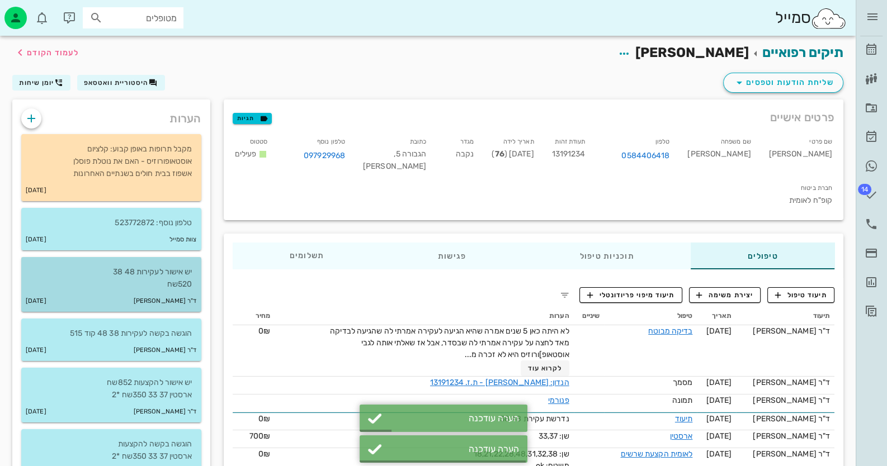
click at [75, 276] on p "יש אישור לעקירות 48 38 520שח" at bounding box center [111, 278] width 162 height 25
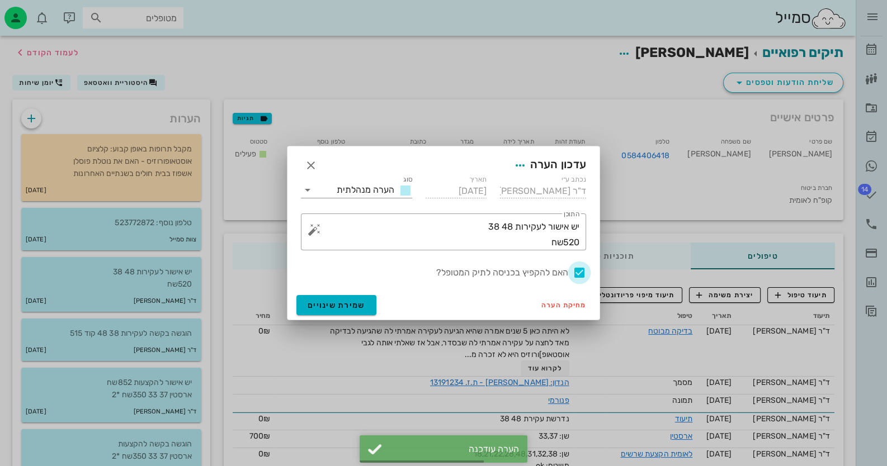
click at [581, 269] on div at bounding box center [579, 272] width 19 height 19
checkbox input "false"
click at [312, 312] on button "שמירת שינויים" at bounding box center [336, 305] width 80 height 20
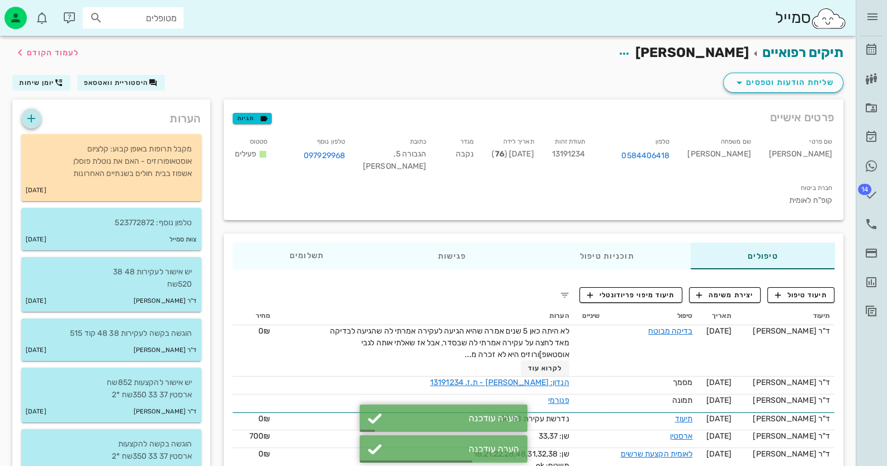
click at [36, 116] on icon "button" at bounding box center [31, 118] width 13 height 13
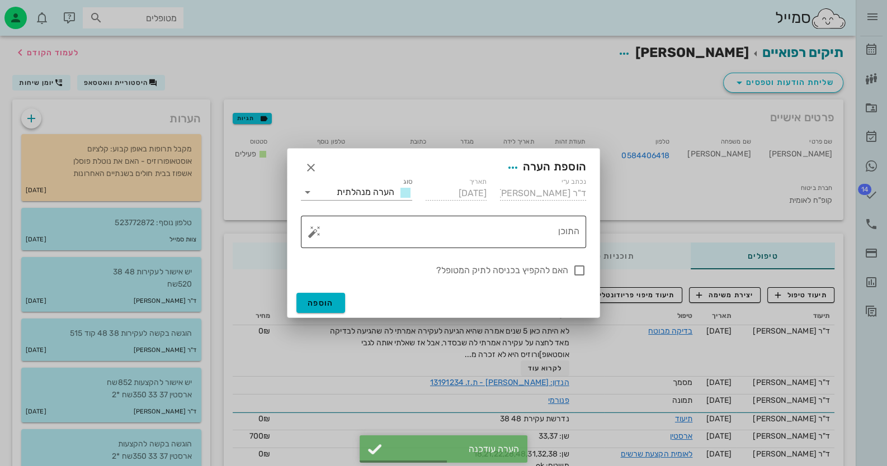
click at [551, 236] on textarea "התוכן" at bounding box center [447, 234] width 263 height 27
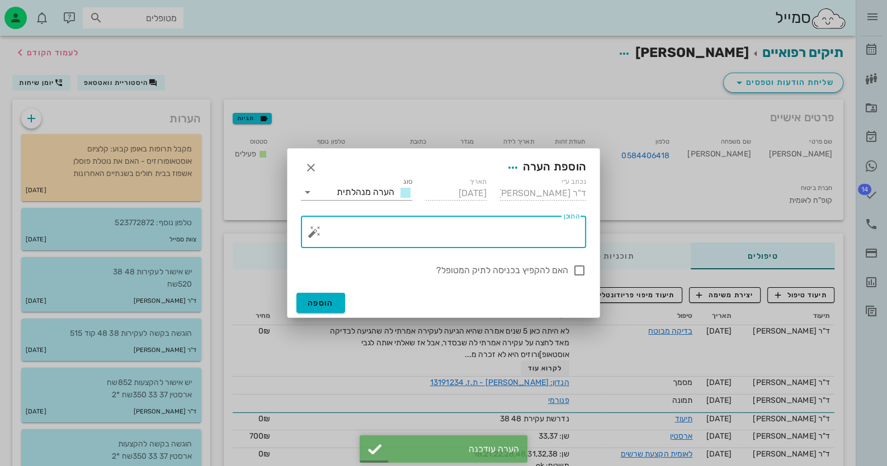
paste textarea "סוכם שתשלח מכתתב מרופאת משפחה מתי היא יכולה לבצע עקירה"
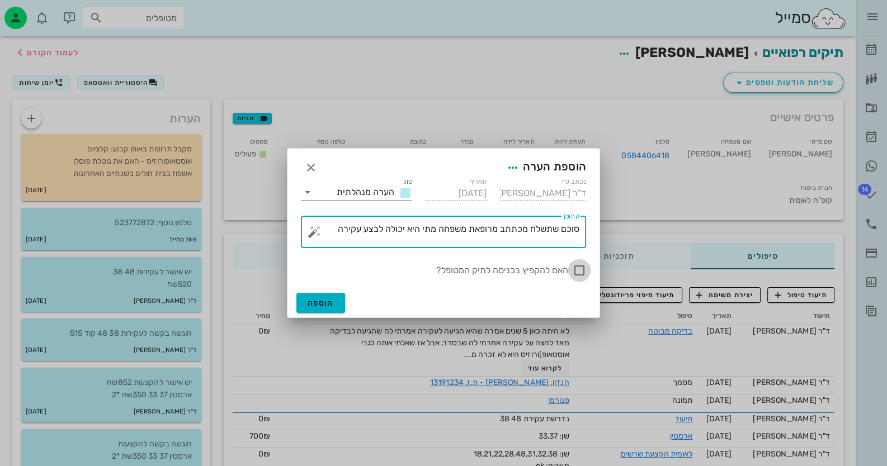
type textarea "סוכם שתשלח מכתתב מרופאת משפחה מתי היא יכולה לבצע עקירה"
click at [584, 265] on div at bounding box center [579, 270] width 19 height 19
checkbox input "true"
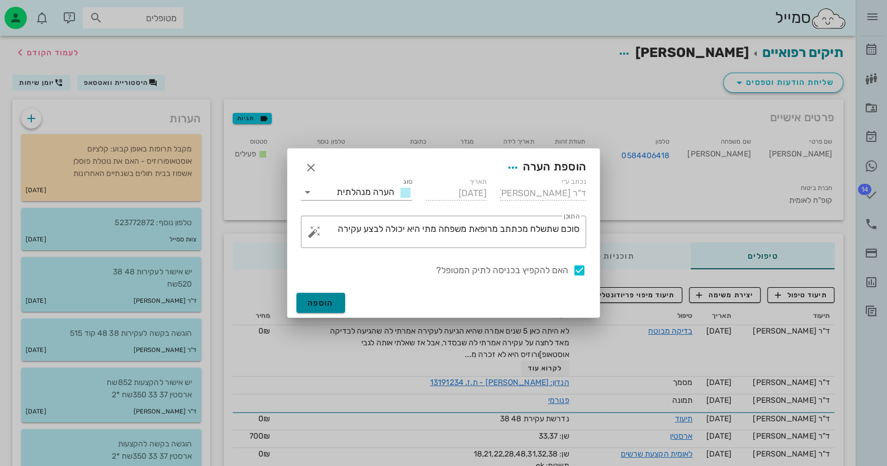
click at [309, 310] on button "הוספה" at bounding box center [320, 303] width 49 height 20
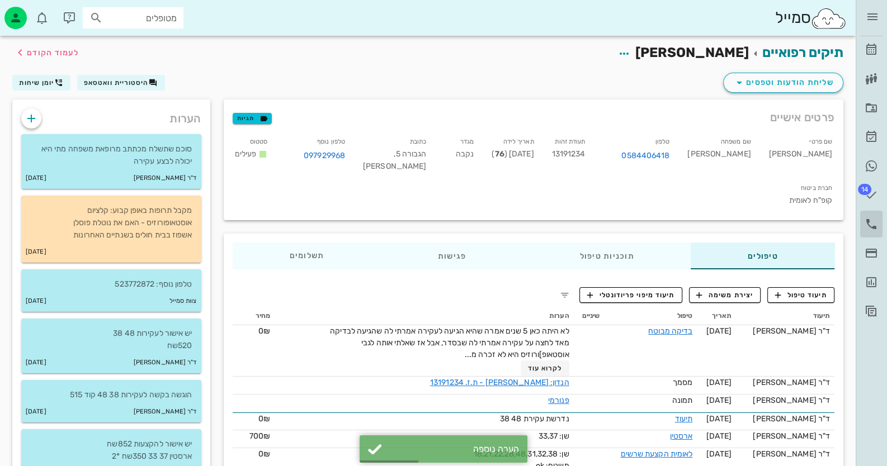
click at [869, 224] on icon at bounding box center [870, 223] width 13 height 13
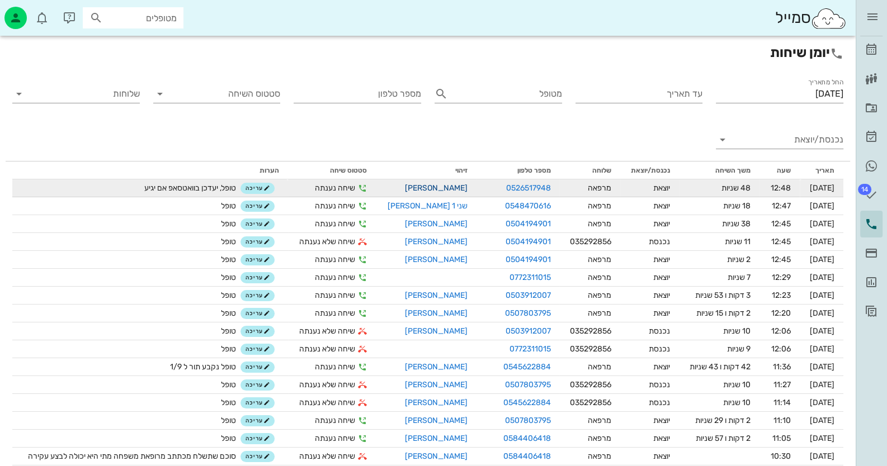
click at [433, 186] on link "[PERSON_NAME]" at bounding box center [436, 188] width 63 height 10
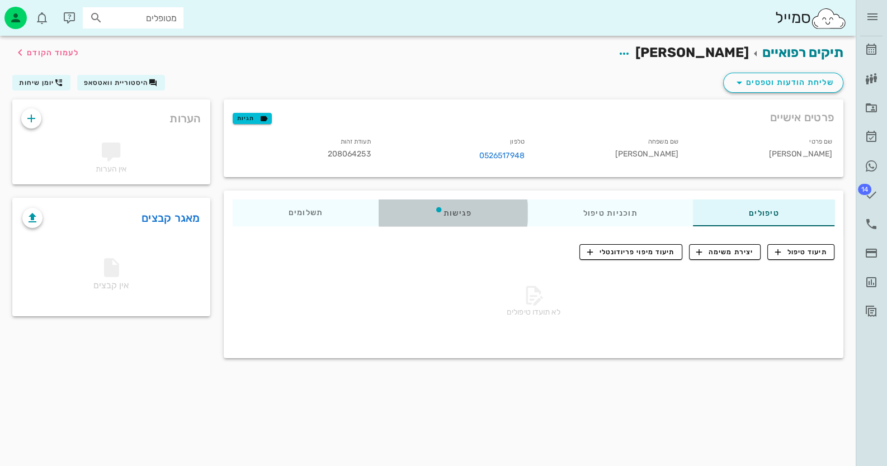
click at [454, 210] on div "פגישות" at bounding box center [453, 213] width 149 height 27
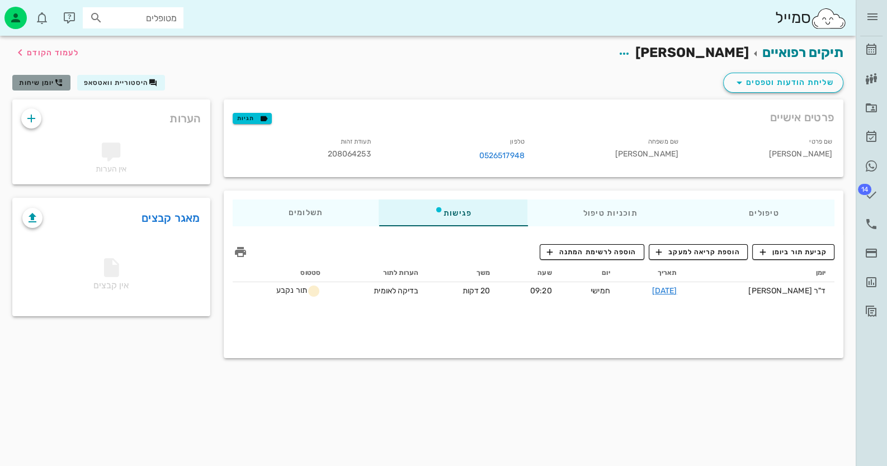
click at [25, 81] on span "יומן שיחות" at bounding box center [36, 83] width 35 height 8
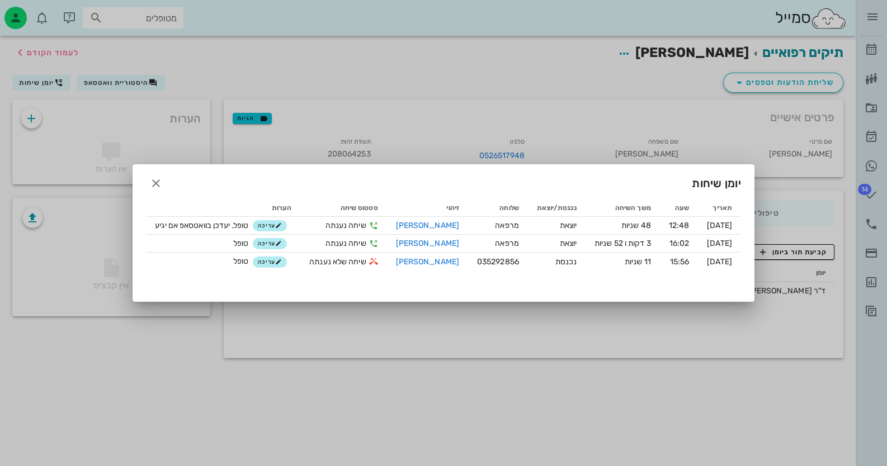
click at [141, 89] on div at bounding box center [443, 233] width 887 height 466
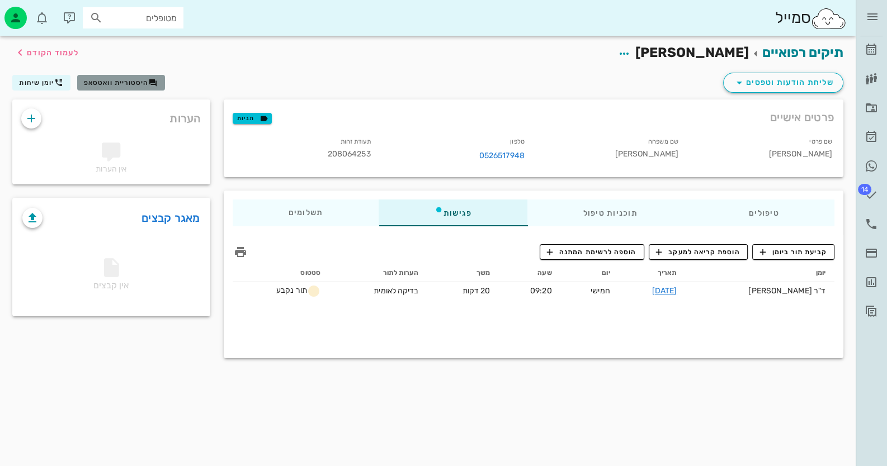
click at [141, 89] on button "היסטוריית וואטסאפ" at bounding box center [121, 83] width 88 height 16
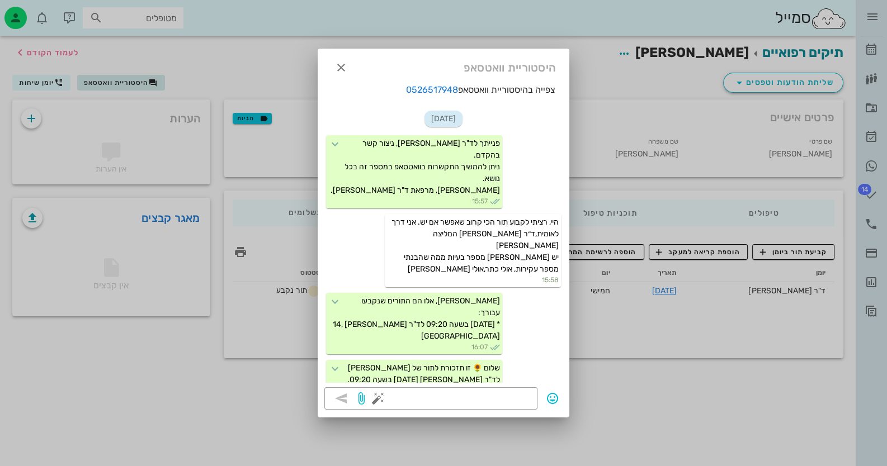
scroll to position [67, 0]
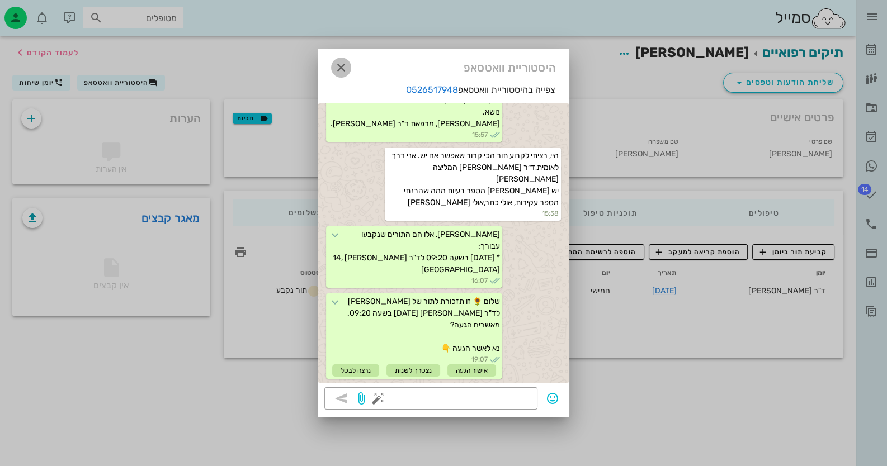
click at [343, 67] on icon "button" at bounding box center [340, 67] width 13 height 13
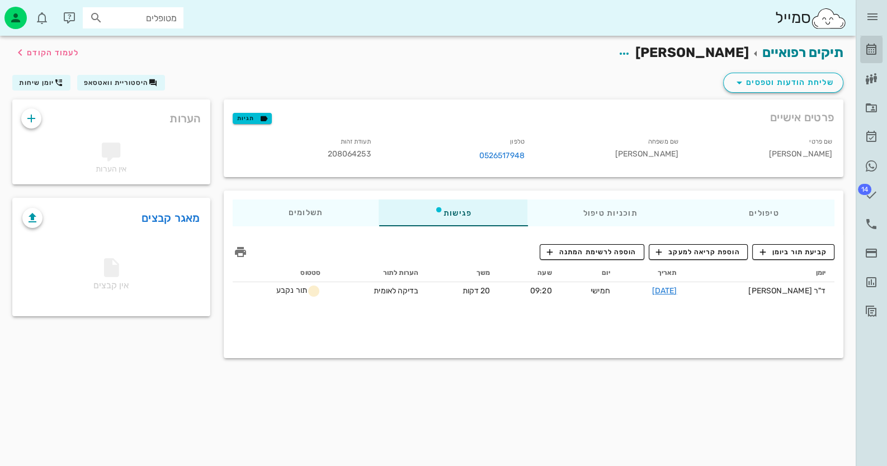
click at [872, 43] on icon at bounding box center [870, 49] width 13 height 13
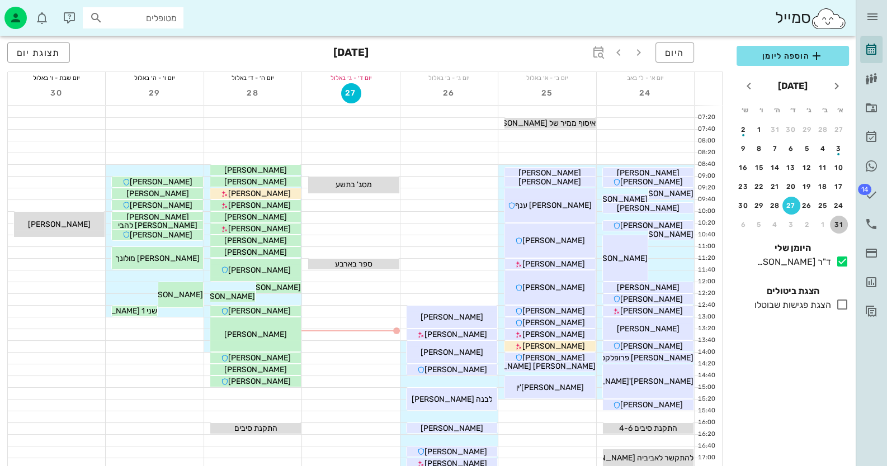
click at [843, 225] on div "31" at bounding box center [839, 225] width 18 height 8
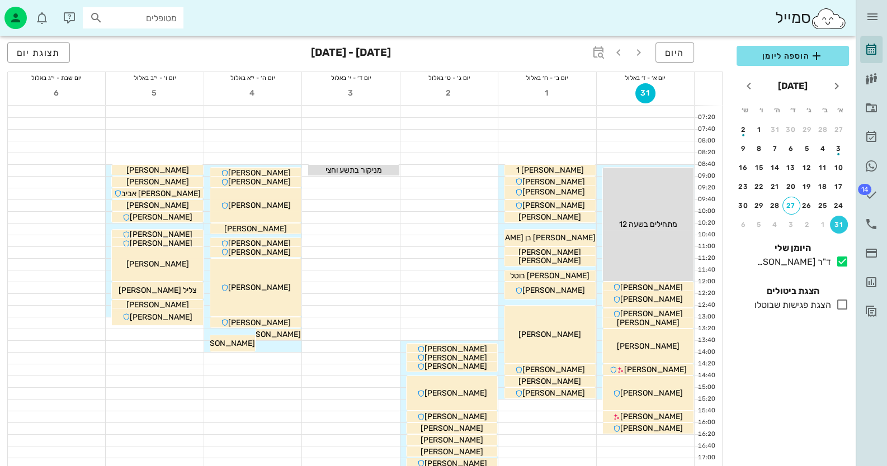
click at [843, 225] on div "31" at bounding box center [839, 225] width 18 height 8
click at [615, 47] on icon "button" at bounding box center [618, 52] width 13 height 13
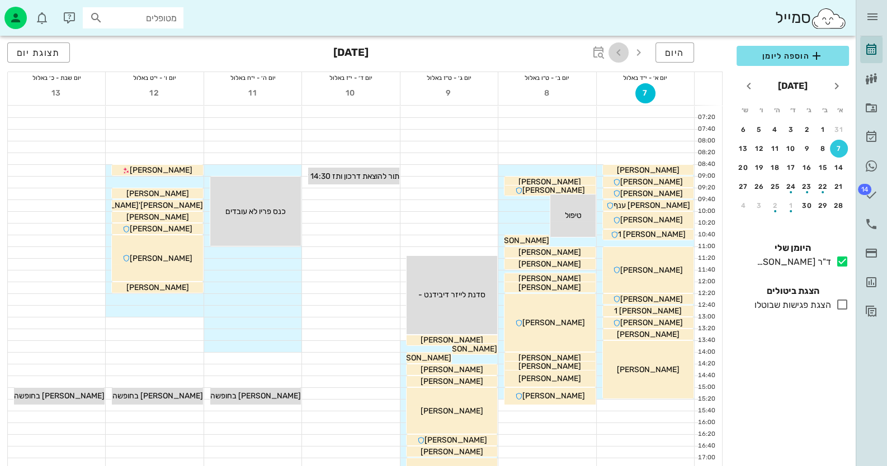
click at [615, 47] on icon "button" at bounding box center [618, 52] width 13 height 13
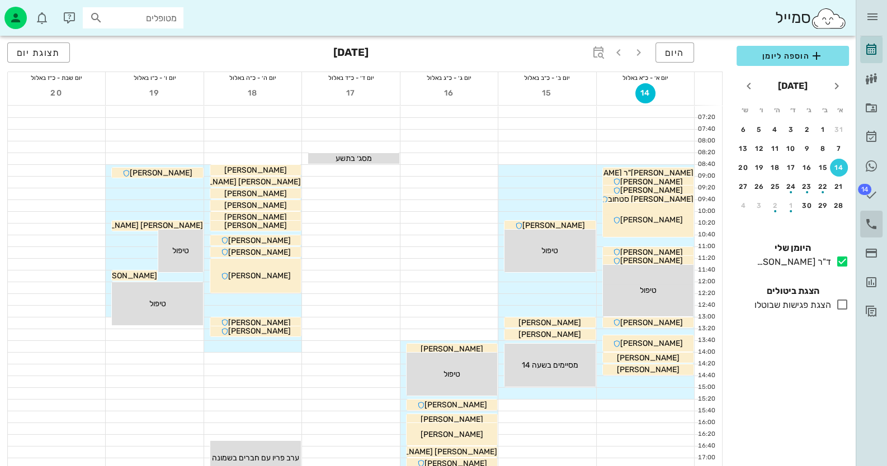
click at [867, 214] on link "יומן שיחות" at bounding box center [871, 224] width 22 height 27
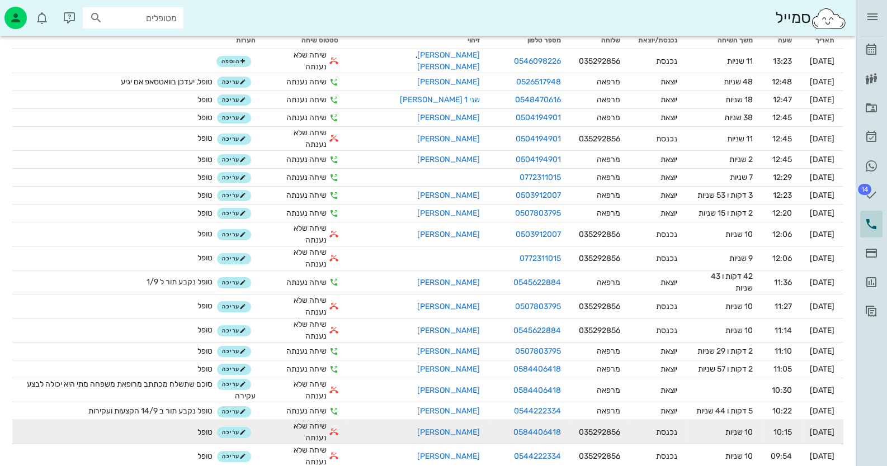
scroll to position [168, 0]
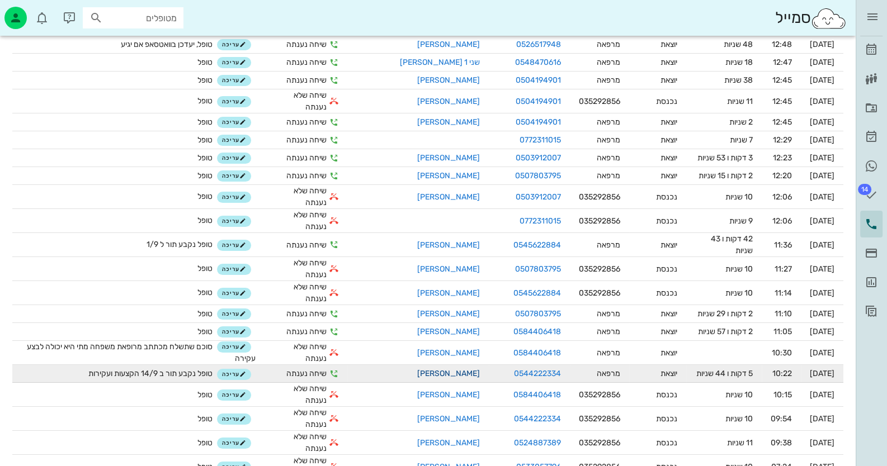
click at [455, 373] on link "[PERSON_NAME]" at bounding box center [448, 374] width 63 height 10
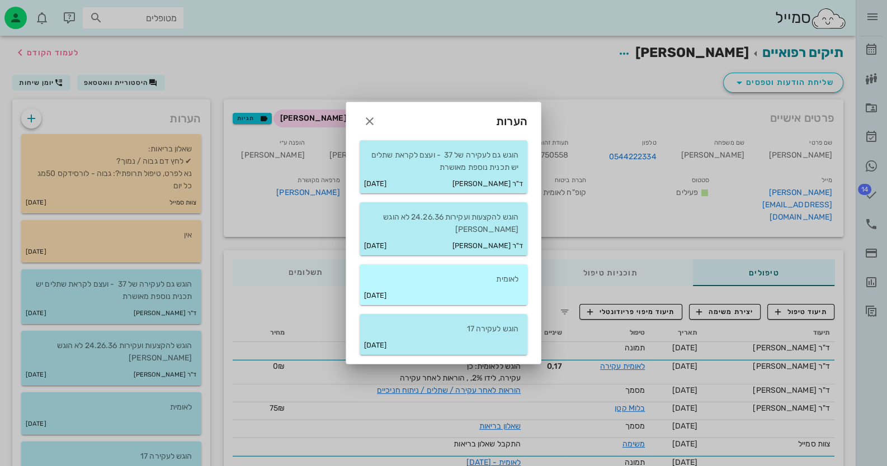
click at [475, 275] on p "לאומית" at bounding box center [443, 279] width 150 height 12
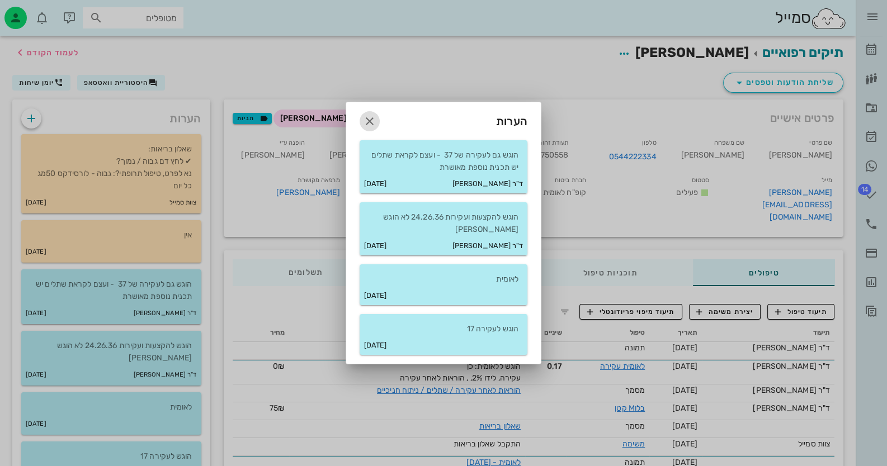
click at [363, 115] on icon "button" at bounding box center [369, 121] width 13 height 13
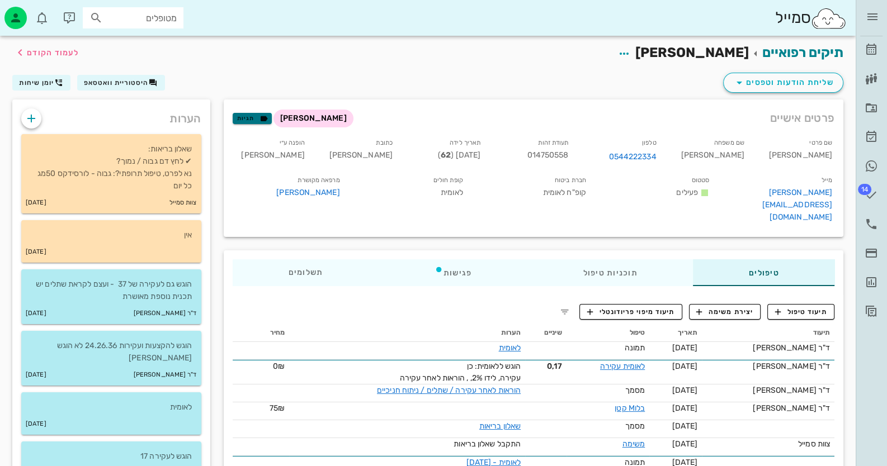
click at [262, 115] on icon "button" at bounding box center [264, 118] width 10 height 10
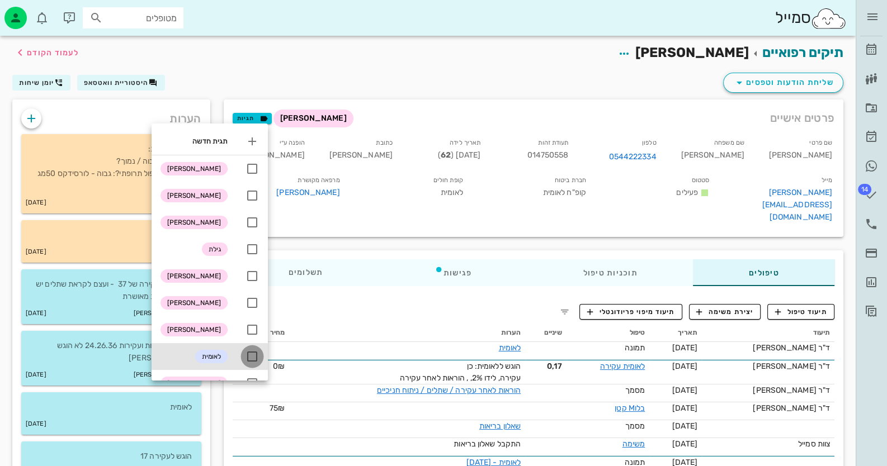
click at [257, 358] on div at bounding box center [252, 356] width 19 height 19
checkbox input "true"
click at [302, 199] on link "[PERSON_NAME]" at bounding box center [287, 193] width 105 height 12
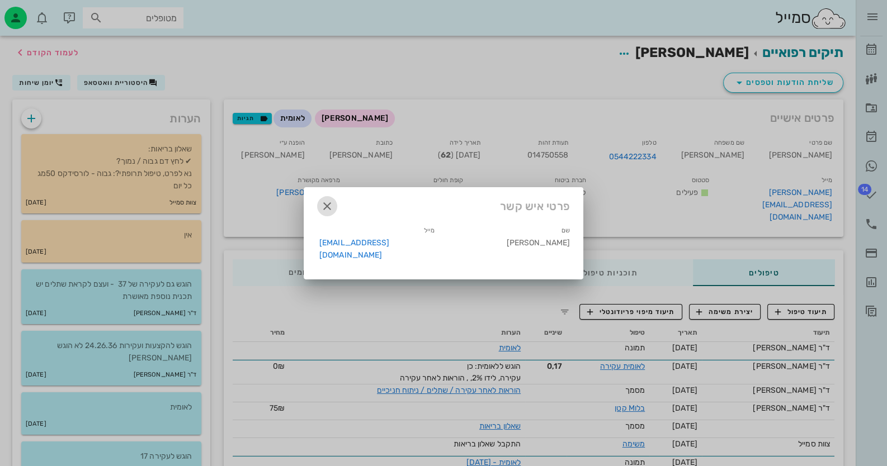
click at [319, 206] on span "button" at bounding box center [327, 206] width 20 height 13
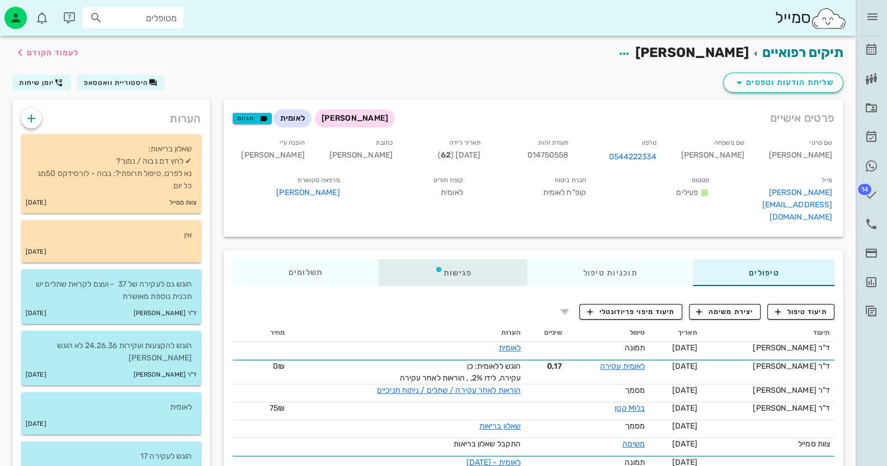
click at [454, 259] on div "פגישות" at bounding box center [453, 272] width 149 height 27
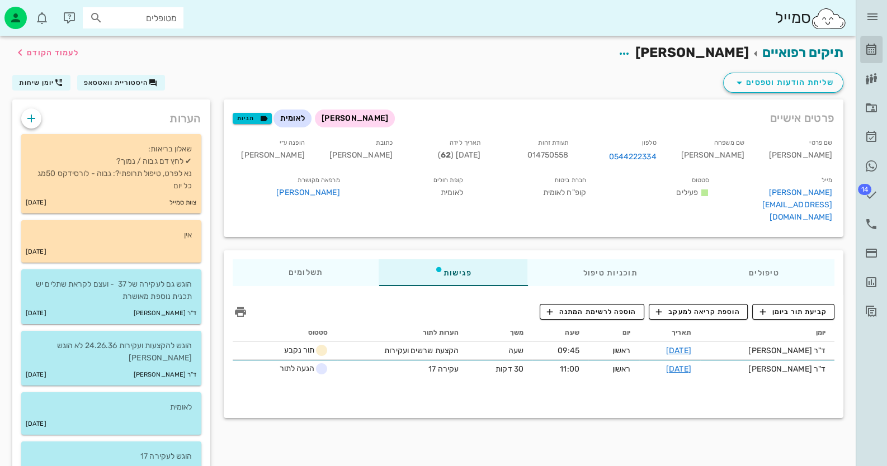
click at [868, 54] on icon at bounding box center [870, 49] width 13 height 13
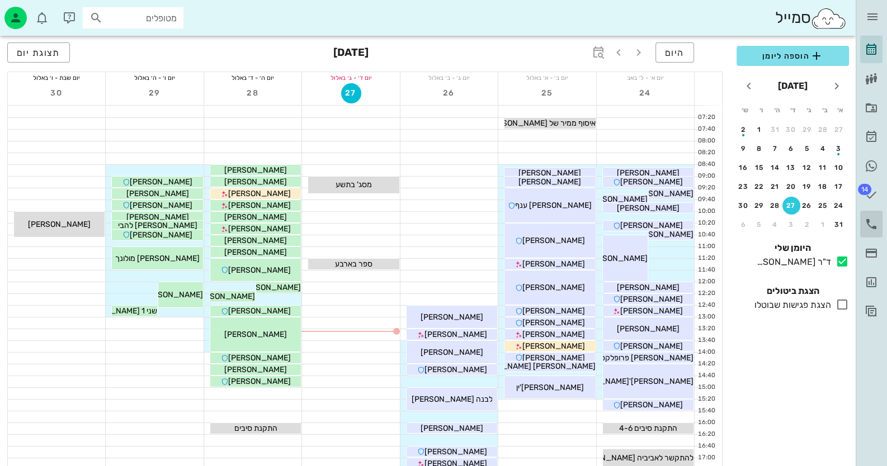
click at [872, 224] on icon at bounding box center [870, 223] width 13 height 13
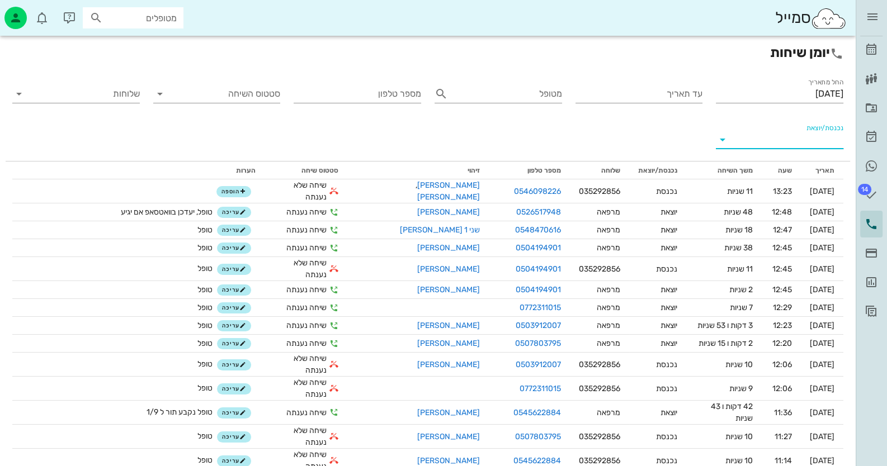
click at [805, 141] on input "נכנסת/יוצאת" at bounding box center [789, 140] width 110 height 18
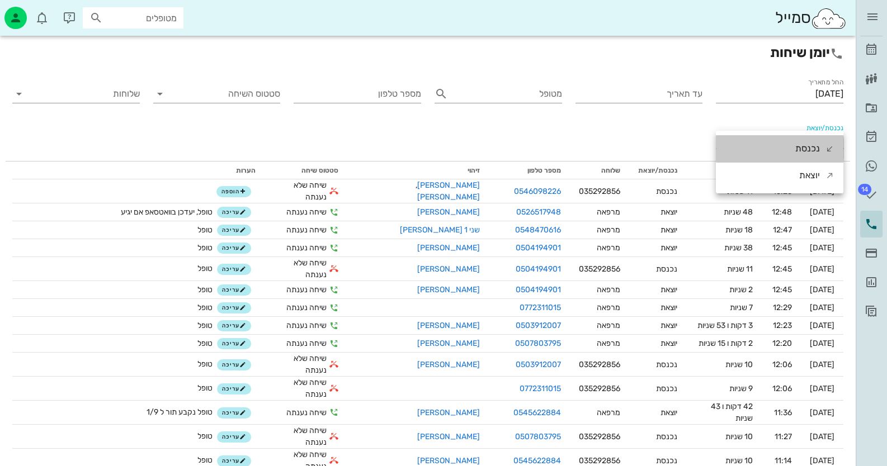
click at [805, 141] on div "נכנסת" at bounding box center [807, 148] width 25 height 27
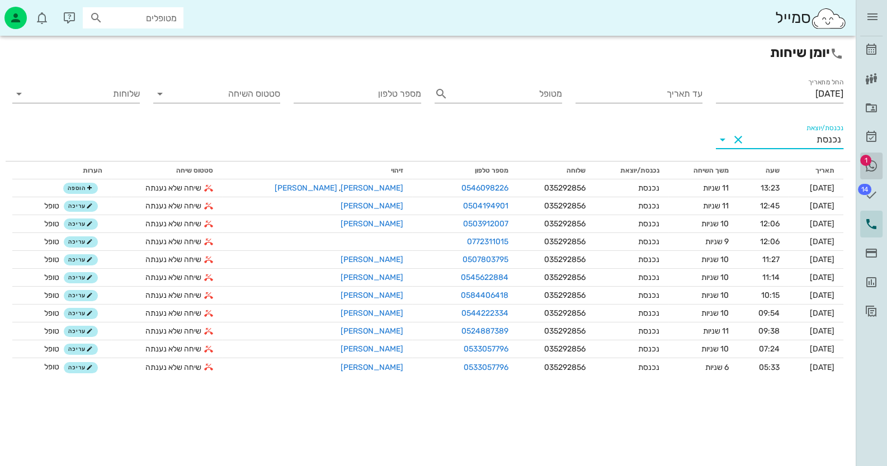
click at [863, 164] on span "1" at bounding box center [865, 160] width 11 height 11
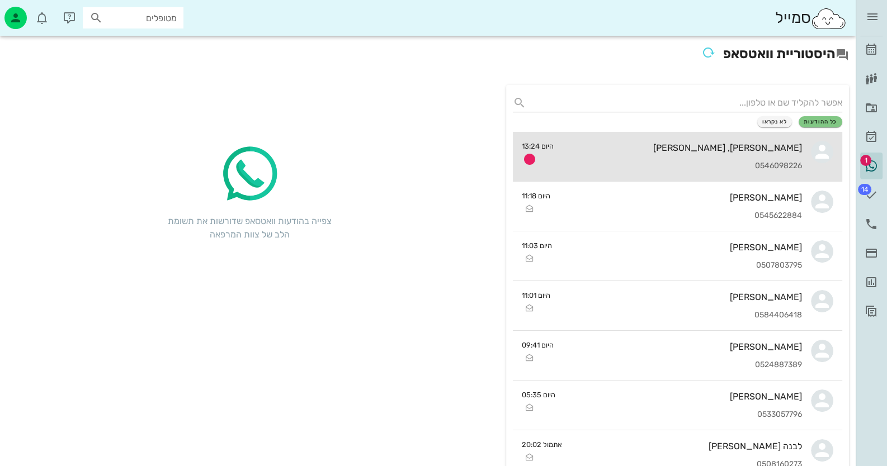
click at [780, 158] on div "[PERSON_NAME], [PERSON_NAME] 0546098226" at bounding box center [682, 156] width 240 height 49
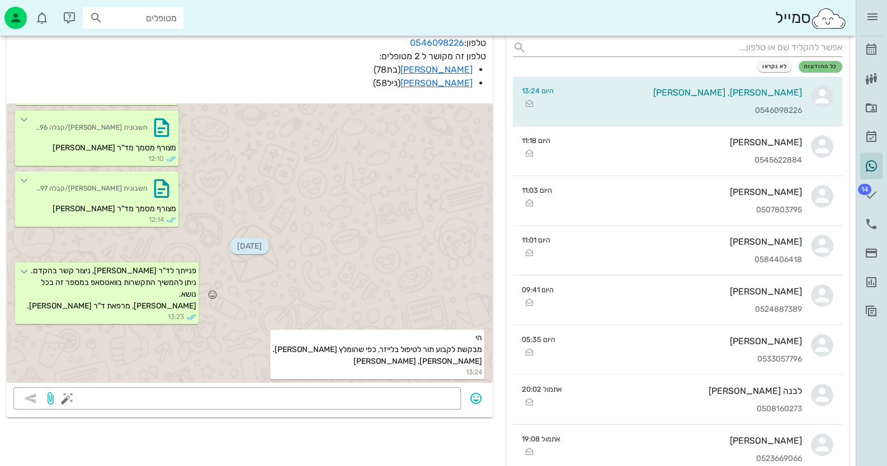
scroll to position [55, 0]
click at [441, 81] on link "[PERSON_NAME]" at bounding box center [436, 83] width 72 height 11
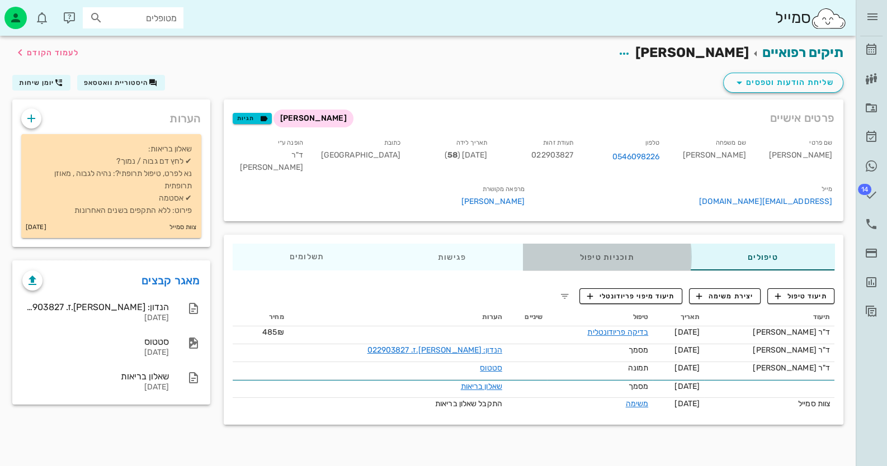
click at [622, 244] on div "תוכניות טיפול" at bounding box center [606, 257] width 168 height 27
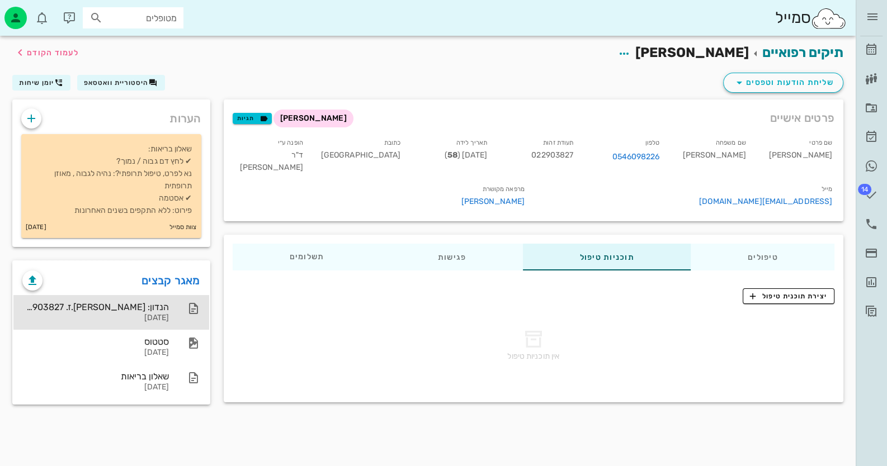
click at [162, 302] on div "הנדון: [PERSON_NAME].ז. 022903827" at bounding box center [95, 307] width 146 height 11
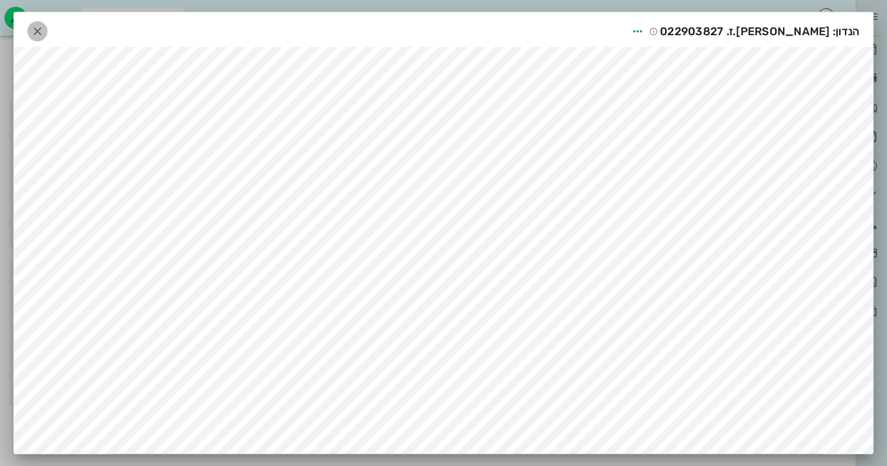
click at [37, 27] on icon "button" at bounding box center [37, 31] width 13 height 13
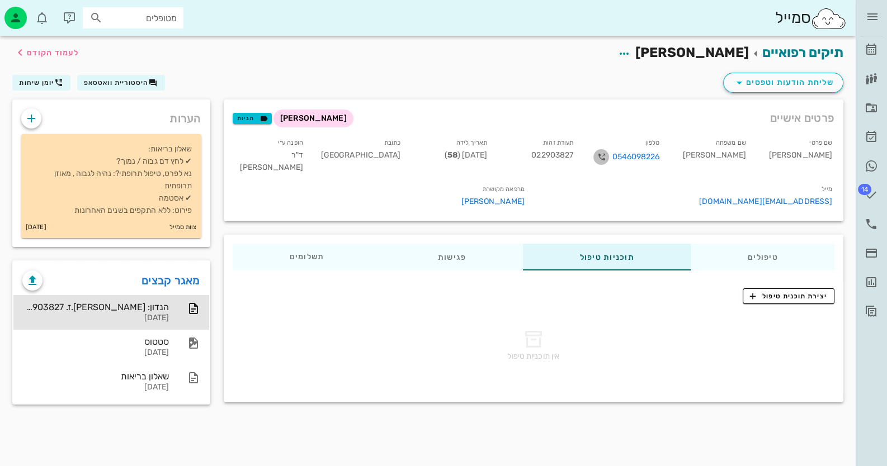
click at [608, 157] on icon "button" at bounding box center [600, 156] width 13 height 13
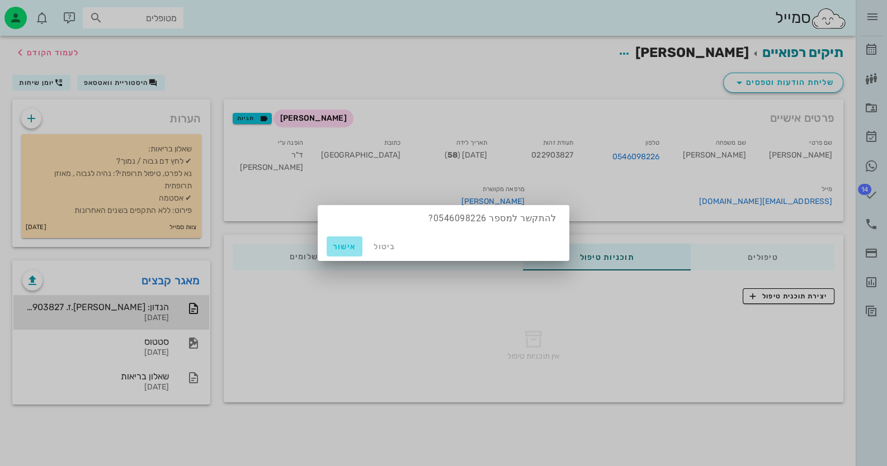
click at [347, 249] on span "אישור" at bounding box center [344, 247] width 27 height 10
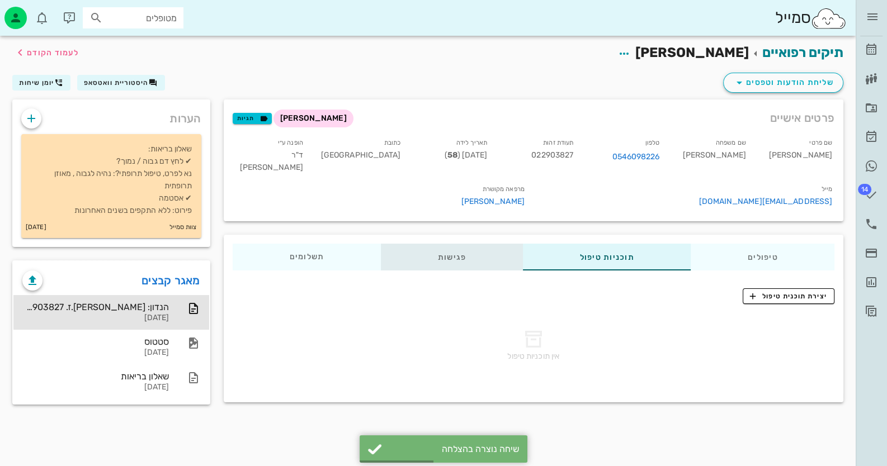
click at [450, 244] on div "פגישות" at bounding box center [452, 257] width 142 height 27
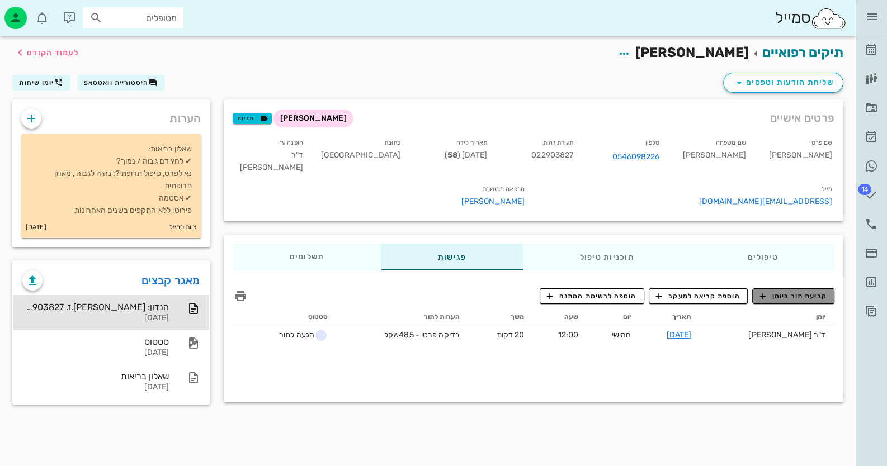
click at [792, 291] on span "קביעת תור ביומן" at bounding box center [792, 296] width 67 height 10
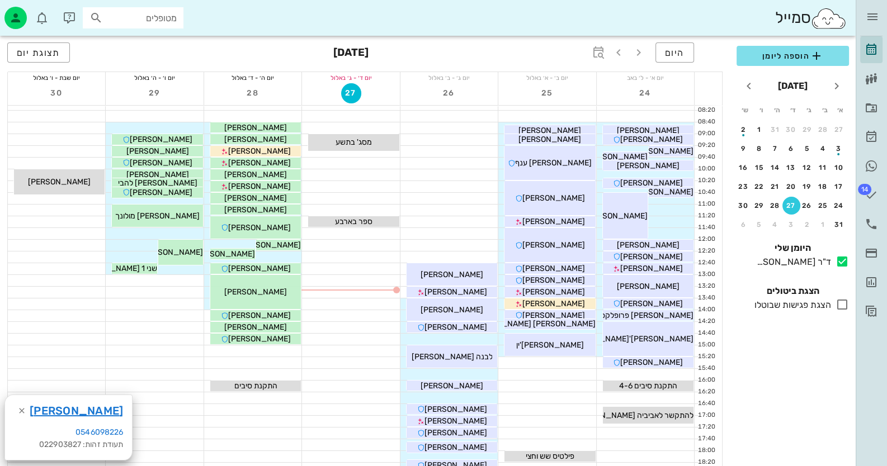
scroll to position [111, 0]
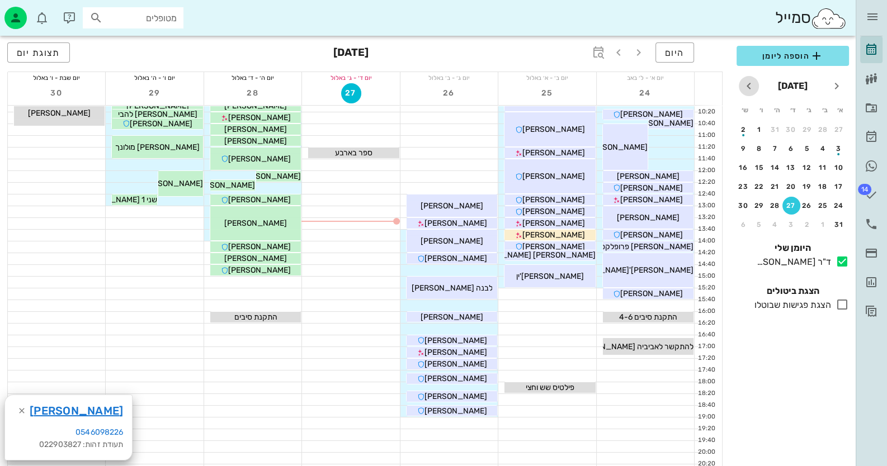
click at [756, 86] on span "חודש הבא" at bounding box center [749, 85] width 20 height 13
click at [821, 128] on div "1" at bounding box center [823, 130] width 18 height 8
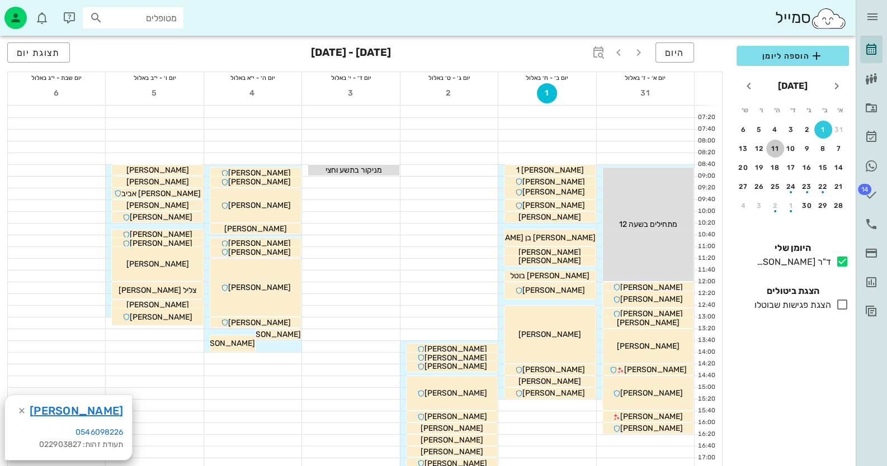
click at [769, 145] on div "11" at bounding box center [775, 149] width 18 height 8
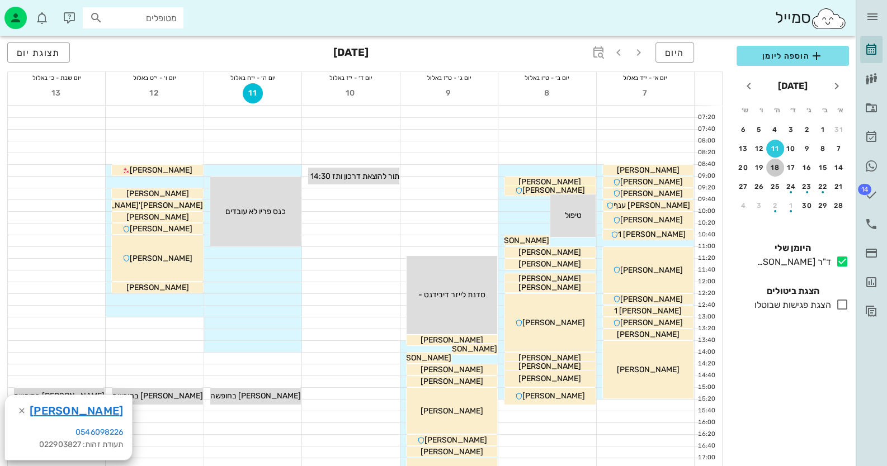
click at [775, 172] on button "18" at bounding box center [775, 168] width 18 height 18
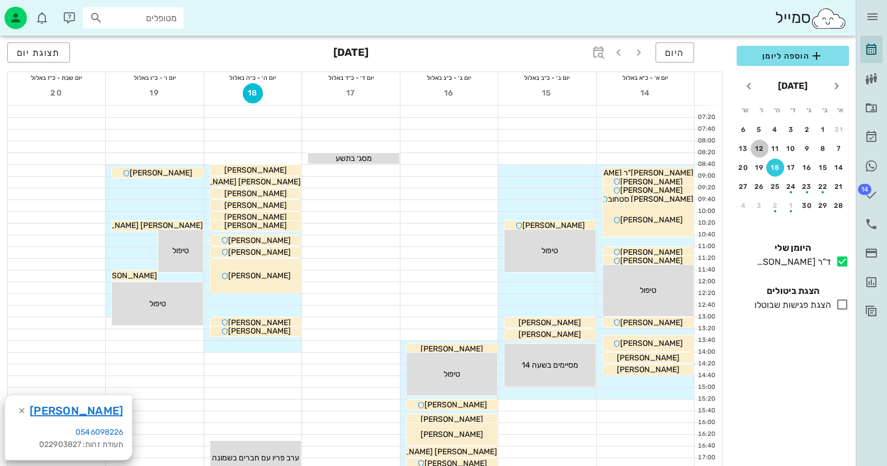
click at [765, 148] on div "12" at bounding box center [759, 149] width 18 height 8
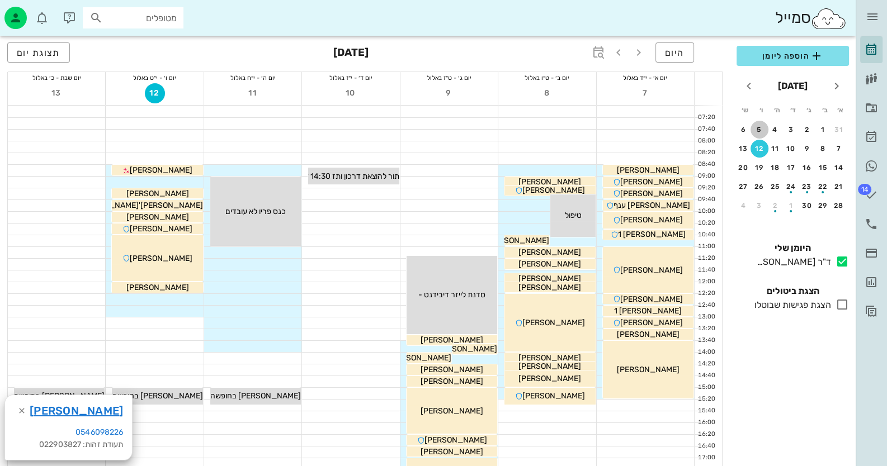
click at [760, 124] on button "5" at bounding box center [759, 130] width 18 height 18
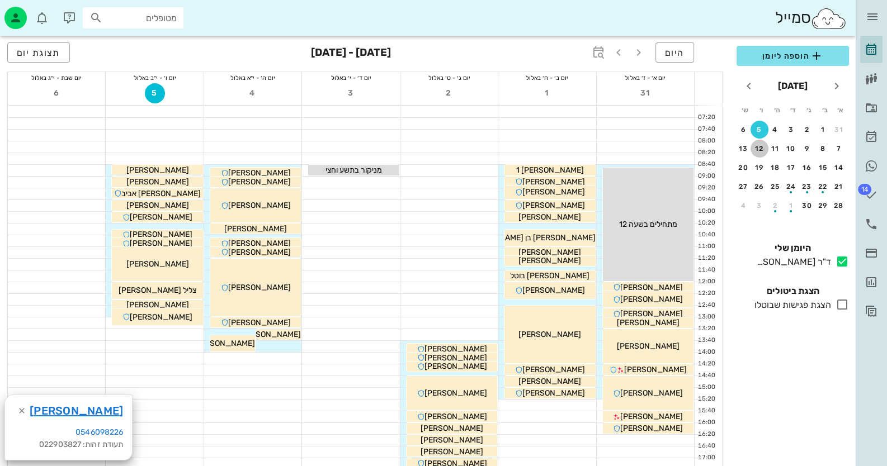
click at [756, 145] on div "12" at bounding box center [759, 149] width 18 height 8
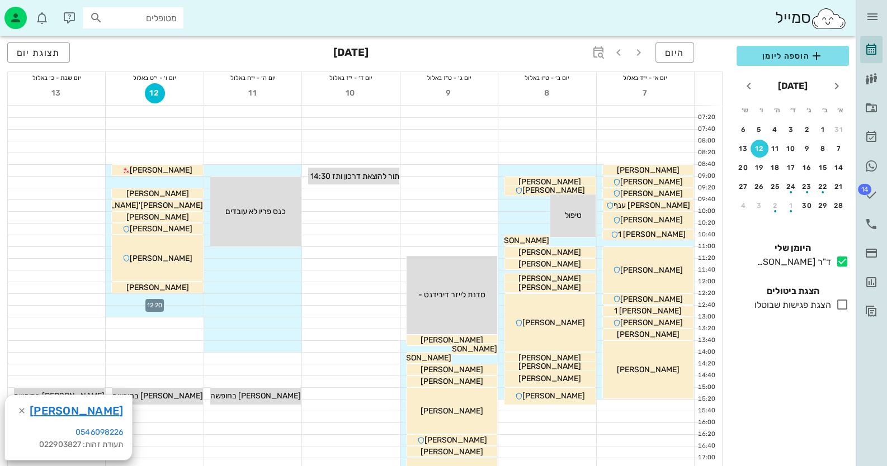
click at [169, 298] on div at bounding box center [154, 299] width 97 height 11
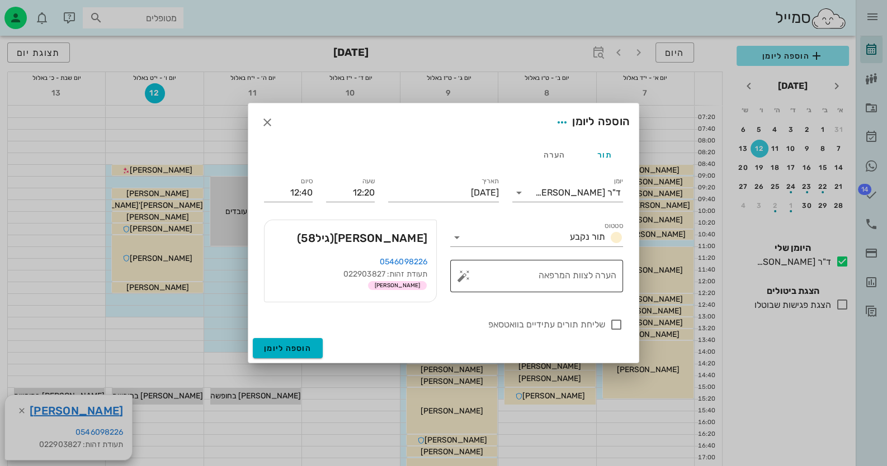
click at [509, 268] on textarea "הערה לצוות המרפאה" at bounding box center [541, 279] width 150 height 27
type textarea "לייזר סביב שתלים"
click at [296, 192] on input "12:40" at bounding box center [288, 193] width 49 height 18
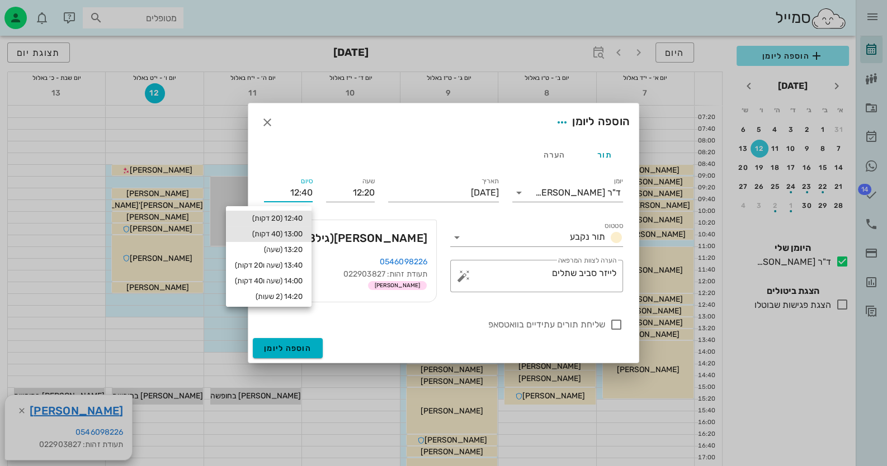
click at [296, 231] on div "13:00 (40 דקות)" at bounding box center [269, 234] width 68 height 9
type input "13:00"
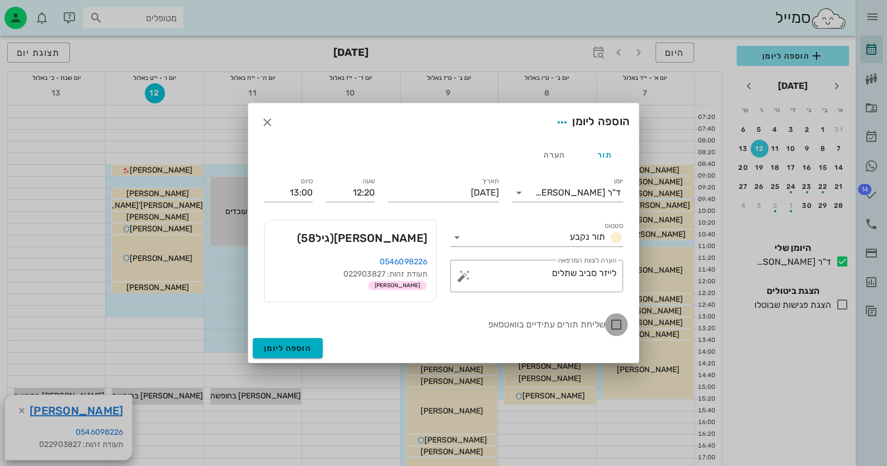
click at [616, 320] on div at bounding box center [616, 324] width 19 height 19
checkbox input "true"
click at [305, 357] on button "הוספה ליומן" at bounding box center [288, 348] width 70 height 20
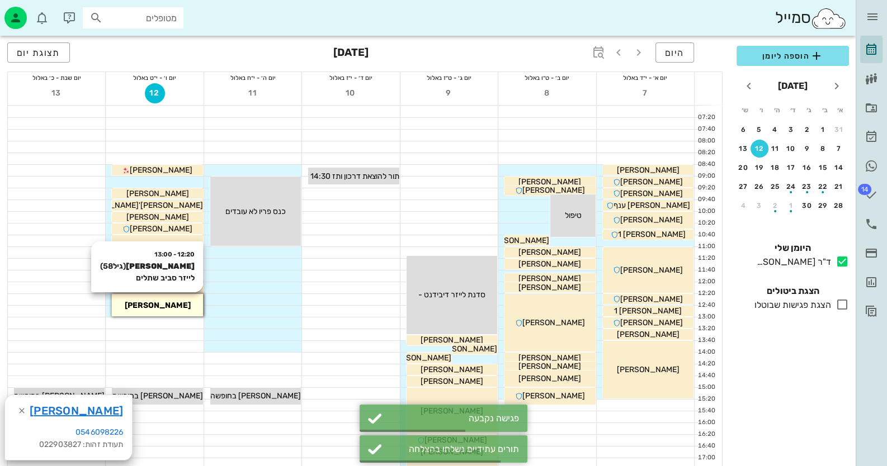
click at [139, 297] on div "12:20 - 13:00 [PERSON_NAME] (גיל 58 ) לייזר סביב שתלים [PERSON_NAME]" at bounding box center [157, 305] width 91 height 22
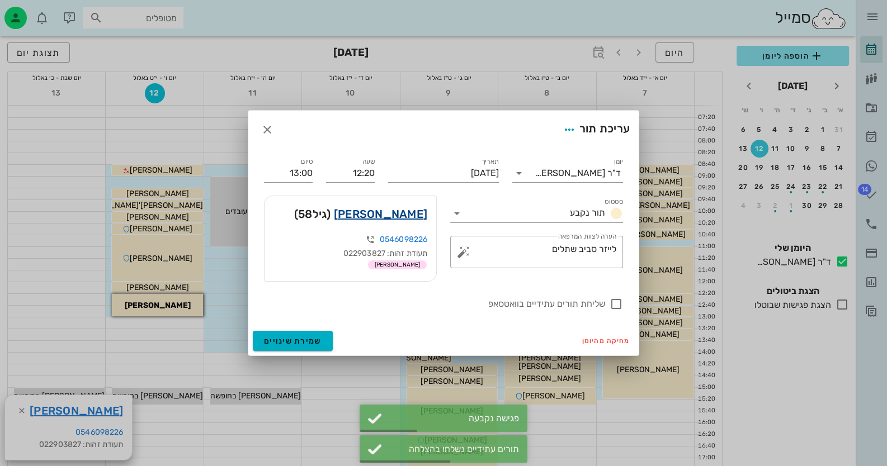
click at [417, 220] on link "[PERSON_NAME]" at bounding box center [380, 214] width 93 height 18
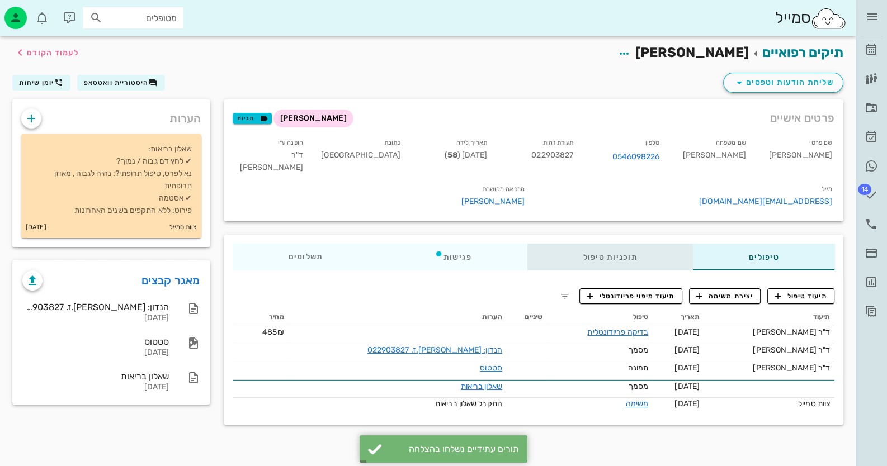
click at [654, 244] on div "תוכניות טיפול" at bounding box center [610, 257] width 166 height 27
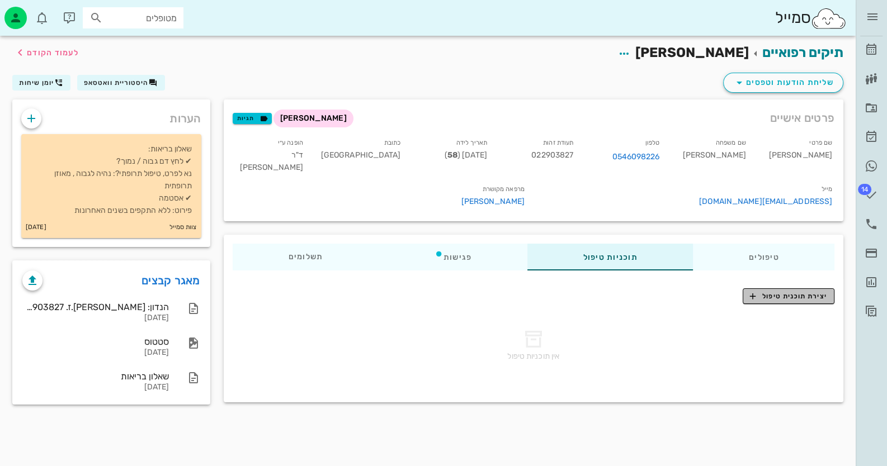
click at [773, 291] on span "יצירת תוכנית טיפול" at bounding box center [788, 296] width 77 height 10
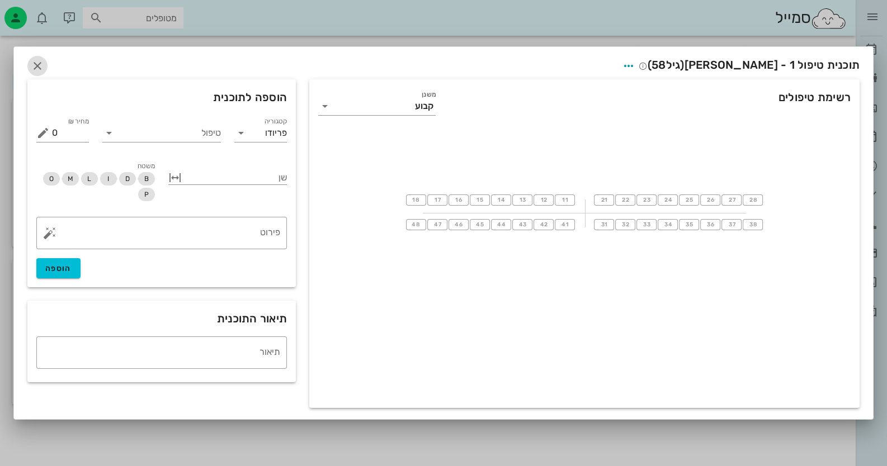
click at [40, 67] on icon "button" at bounding box center [37, 65] width 13 height 13
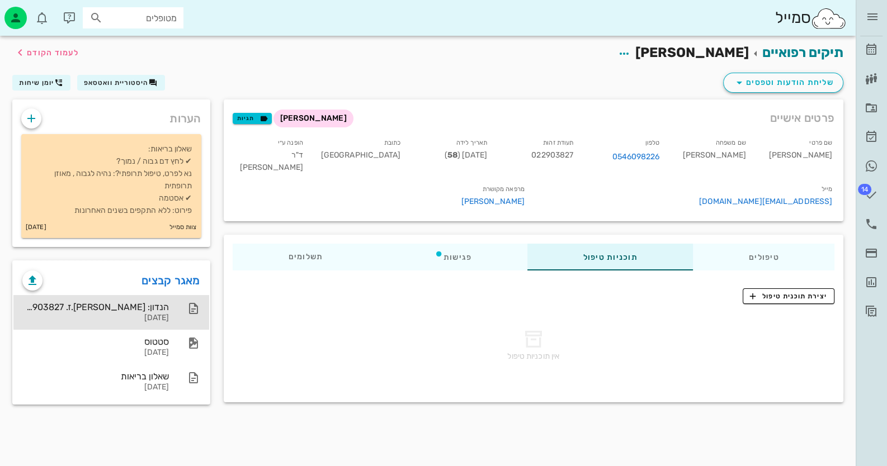
click at [150, 303] on div "הנדון: [PERSON_NAME].ז. 022903827" at bounding box center [95, 307] width 146 height 11
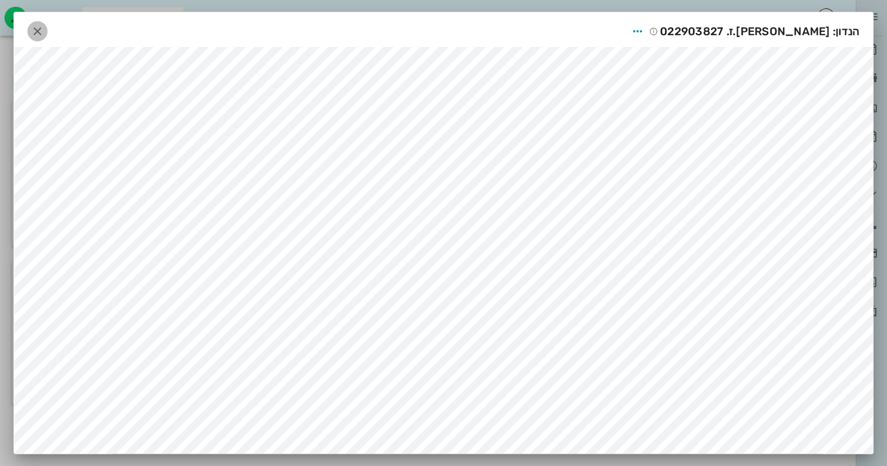
click at [48, 33] on span "button" at bounding box center [37, 31] width 20 height 13
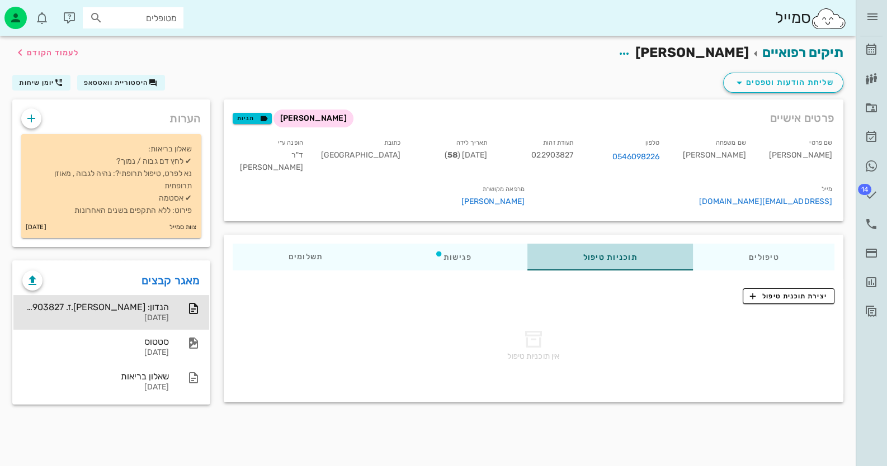
click at [664, 244] on div "תוכניות טיפול" at bounding box center [610, 257] width 166 height 27
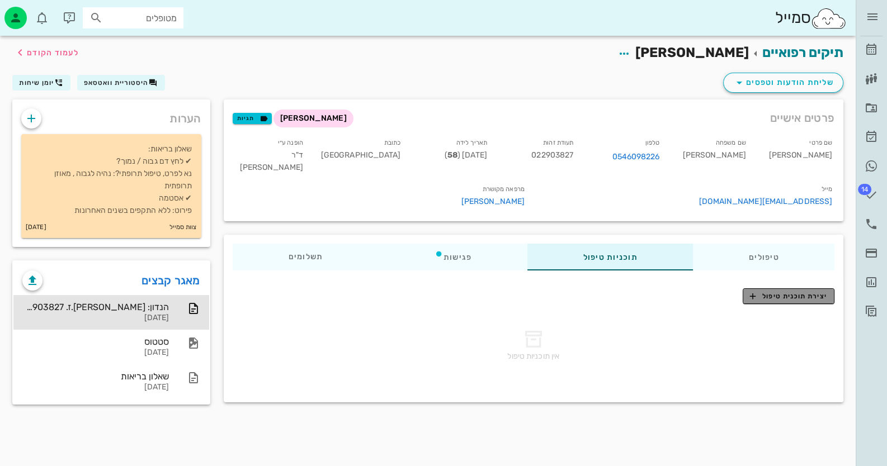
click at [791, 291] on span "יצירת תוכנית טיפול" at bounding box center [788, 296] width 77 height 10
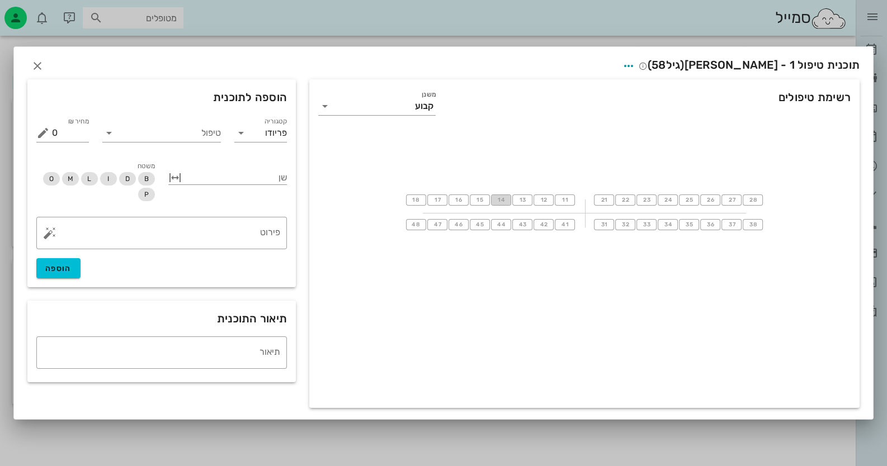
click at [500, 201] on span "14" at bounding box center [500, 200] width 9 height 7
click at [482, 201] on span "15" at bounding box center [479, 200] width 9 height 7
click at [210, 138] on input "טיפול" at bounding box center [169, 133] width 103 height 18
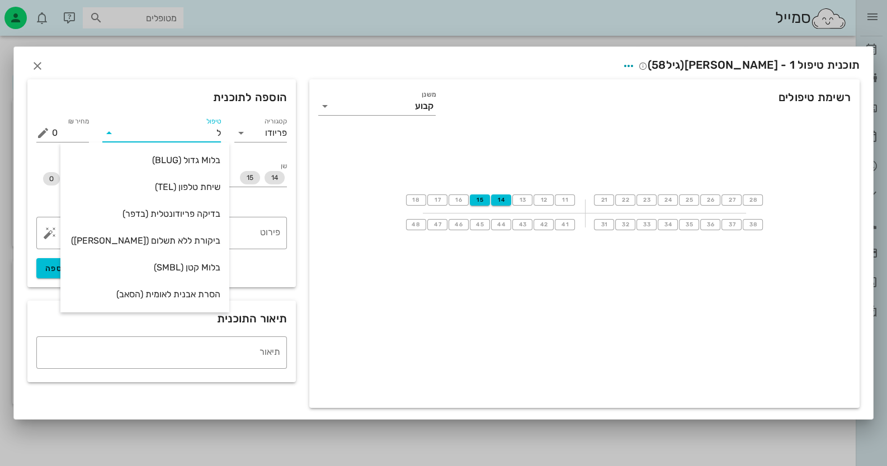
type input "[PERSON_NAME]"
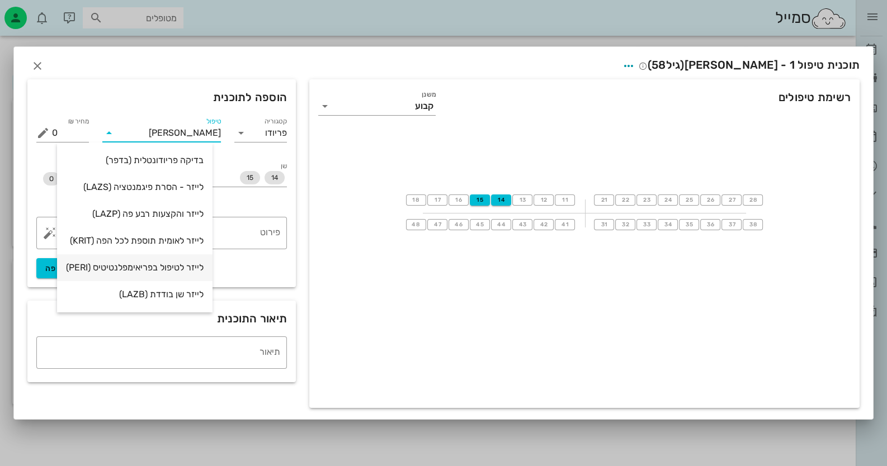
click at [194, 263] on div "לייזר לטיפול בפריאימפלנטיטיס (PERI)" at bounding box center [135, 267] width 138 height 11
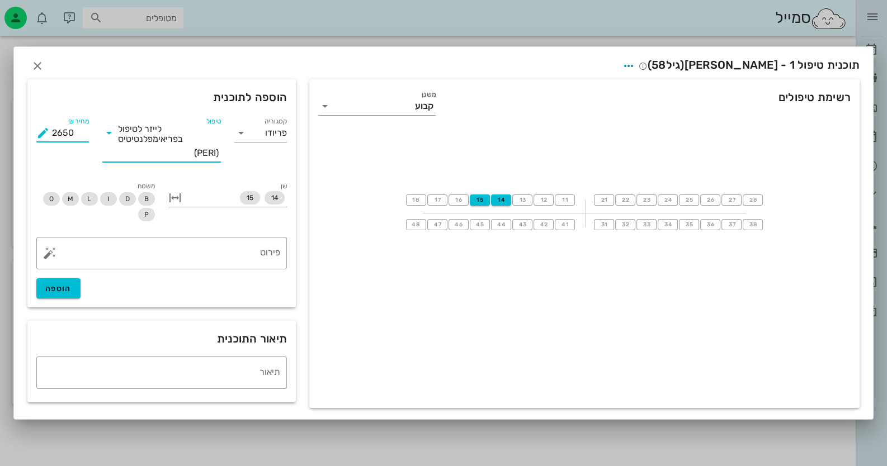
drag, startPoint x: 74, startPoint y: 134, endPoint x: 34, endPoint y: 131, distance: 40.4
click at [34, 131] on div "מחיר ₪ 2650" at bounding box center [63, 140] width 66 height 65
click at [68, 288] on span "הוספה" at bounding box center [58, 289] width 26 height 10
type input "0"
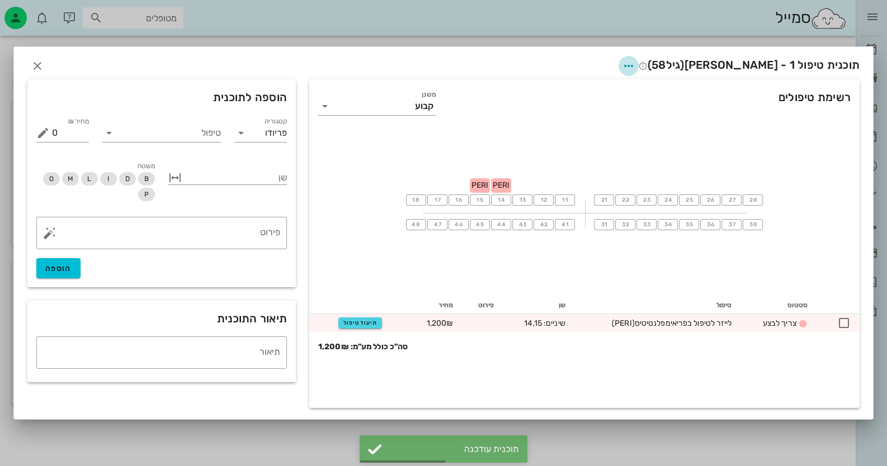
click at [635, 63] on icon "button" at bounding box center [628, 65] width 13 height 13
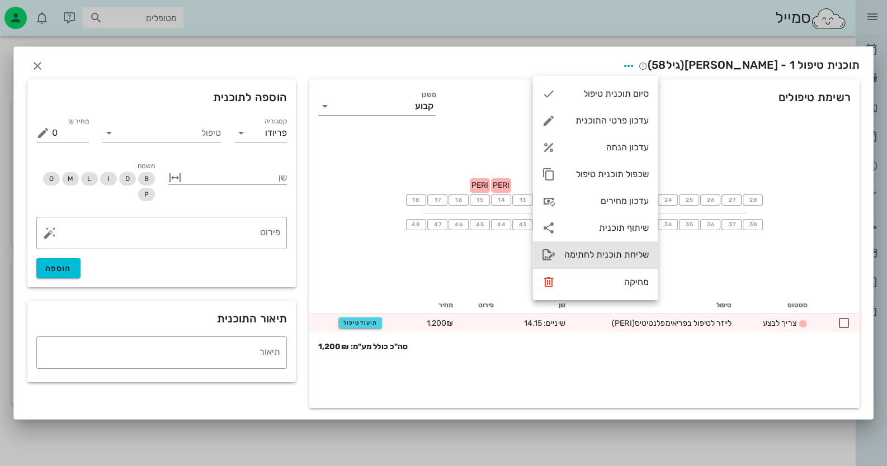
click at [627, 254] on div "שליחת תוכנית לחתימה" at bounding box center [606, 254] width 84 height 11
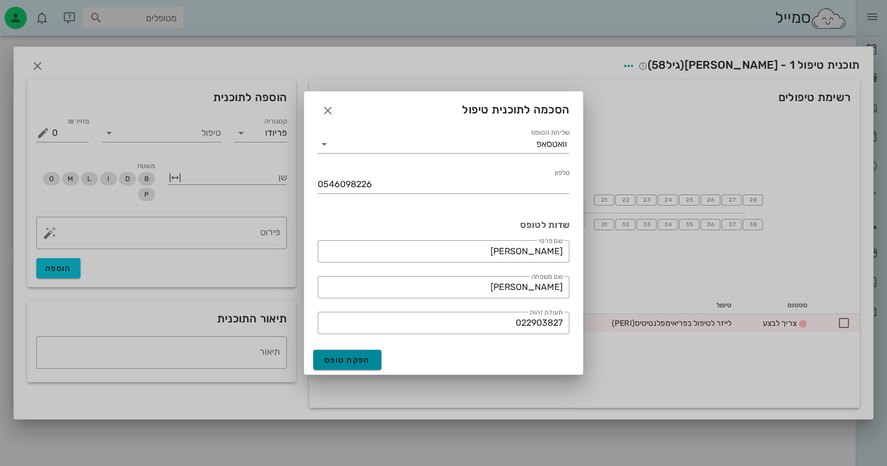
click at [336, 363] on span "הפקת טופס" at bounding box center [347, 361] width 46 height 10
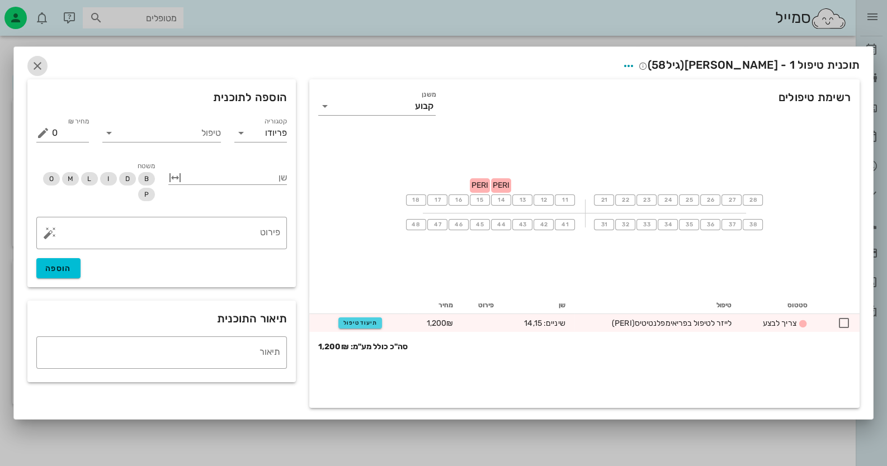
click at [34, 61] on icon "button" at bounding box center [37, 65] width 13 height 13
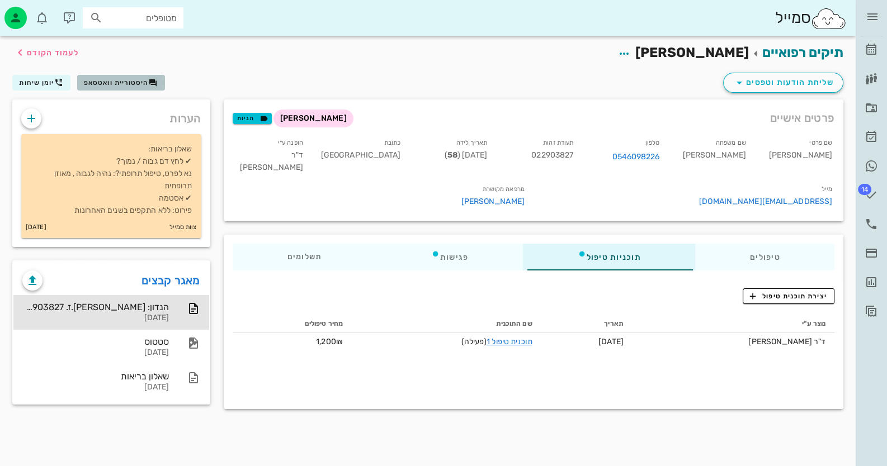
click at [103, 84] on span "היסטוריית וואטסאפ" at bounding box center [116, 83] width 65 height 8
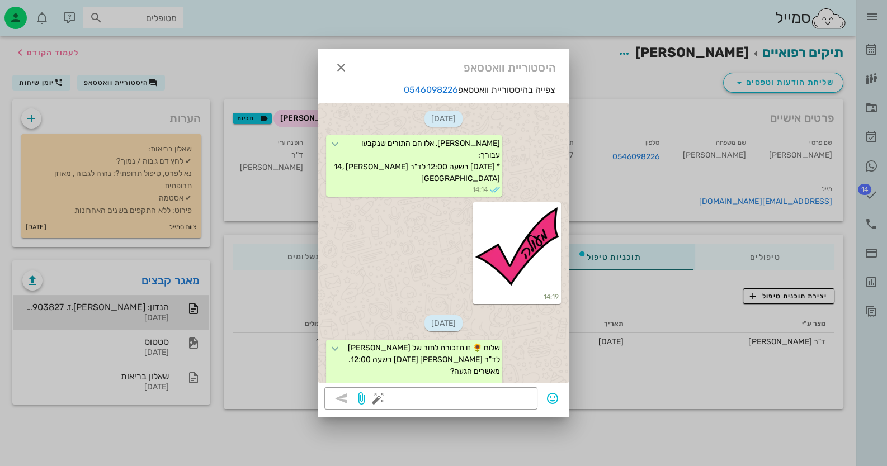
scroll to position [995, 0]
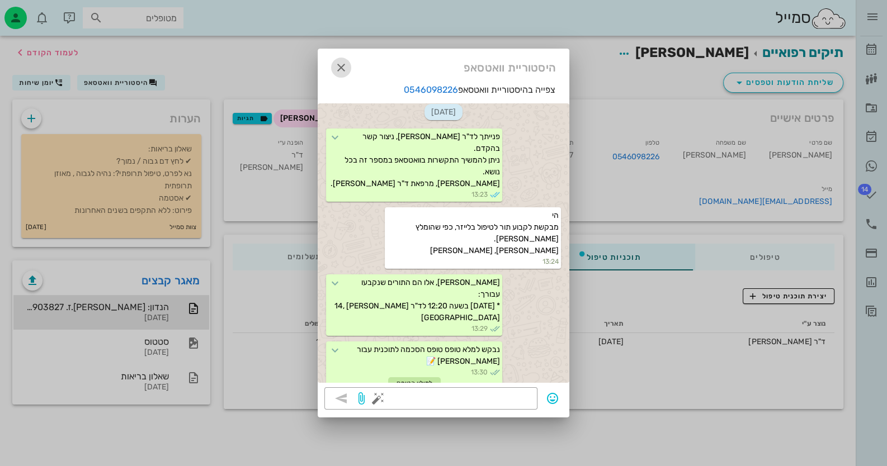
click at [335, 67] on icon "button" at bounding box center [340, 67] width 13 height 13
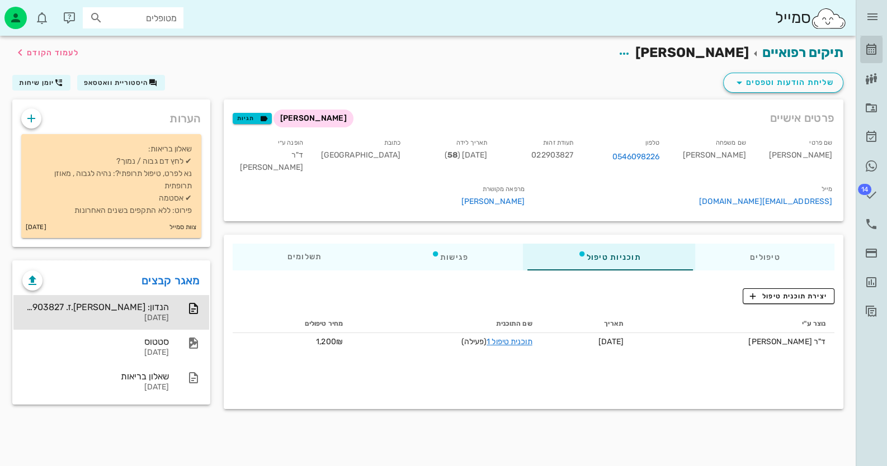
click at [873, 47] on icon at bounding box center [870, 49] width 13 height 13
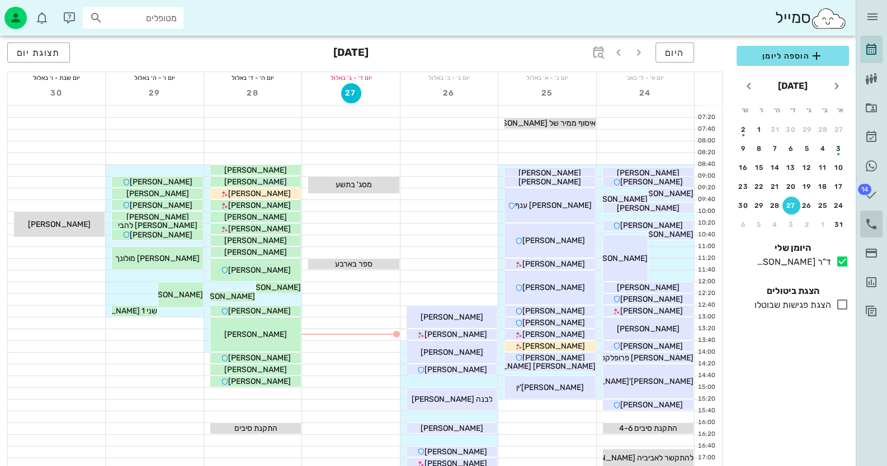
click at [869, 226] on icon at bounding box center [870, 223] width 13 height 13
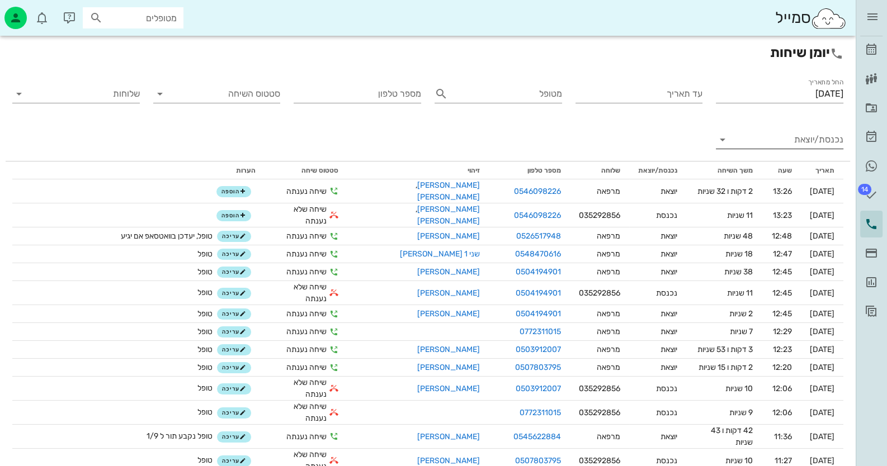
click at [780, 138] on input "נכנסת/יוצאת" at bounding box center [789, 140] width 110 height 18
click at [786, 146] on div "נכנסת" at bounding box center [779, 148] width 127 height 27
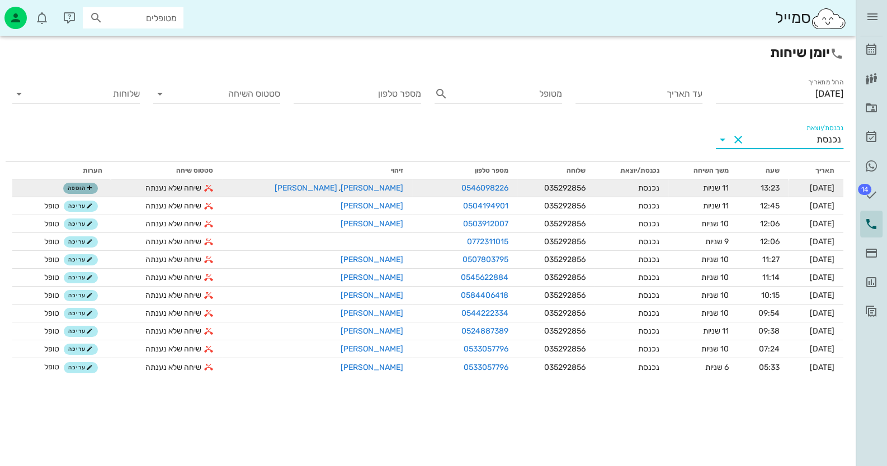
click at [89, 185] on icon "button" at bounding box center [89, 188] width 7 height 7
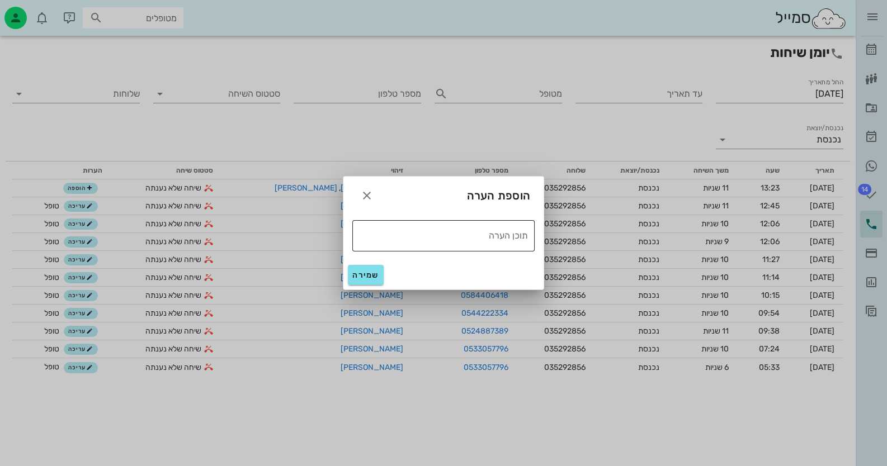
click at [472, 238] on textarea "תוכן הערה" at bounding box center [440, 235] width 176 height 18
type textarea "טופל"
click at [361, 276] on span "שמירה" at bounding box center [365, 276] width 27 height 10
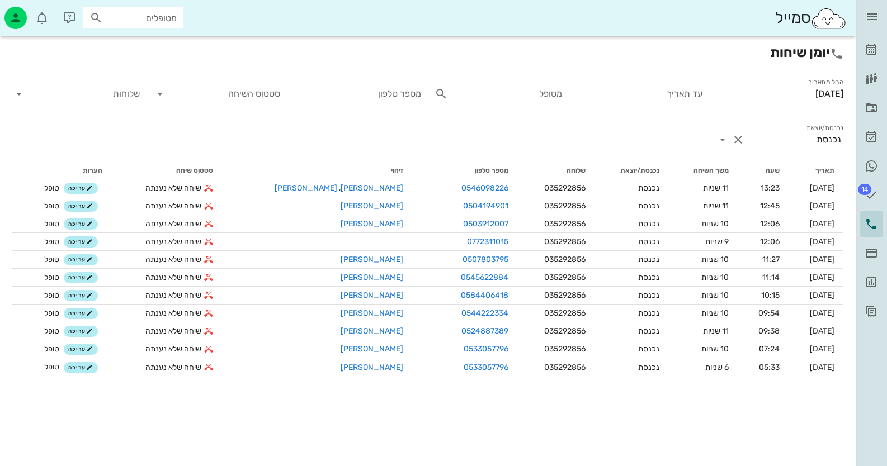
click at [801, 143] on input "נכנסת/יוצאת" at bounding box center [781, 140] width 69 height 18
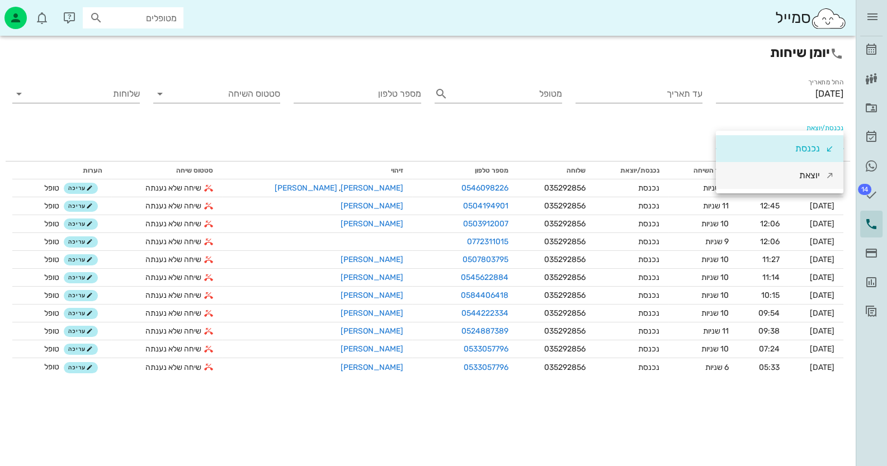
click at [796, 176] on div "יוצאת" at bounding box center [779, 175] width 127 height 27
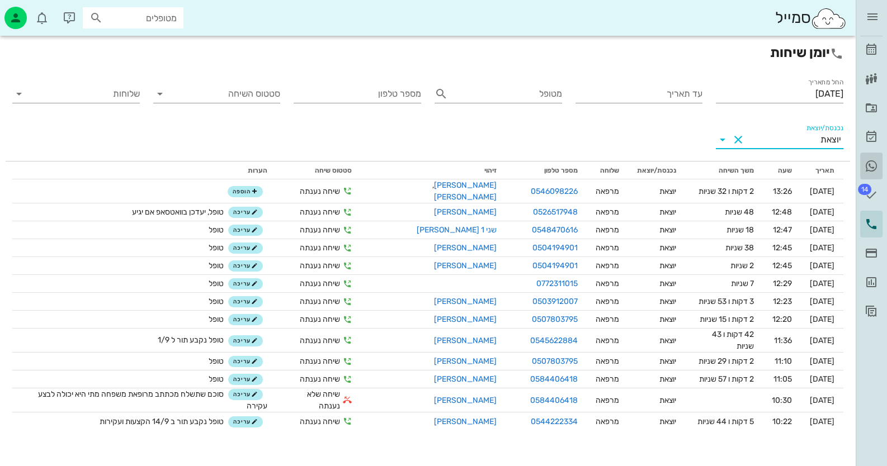
click at [874, 162] on icon at bounding box center [870, 165] width 13 height 13
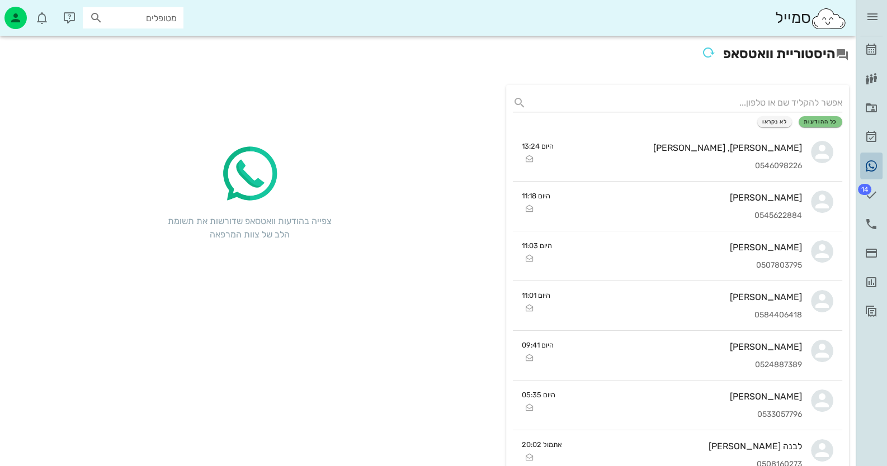
click at [869, 179] on link "היסטוריית וואטסאפ" at bounding box center [871, 166] width 22 height 27
click at [868, 190] on span "14" at bounding box center [864, 189] width 13 height 11
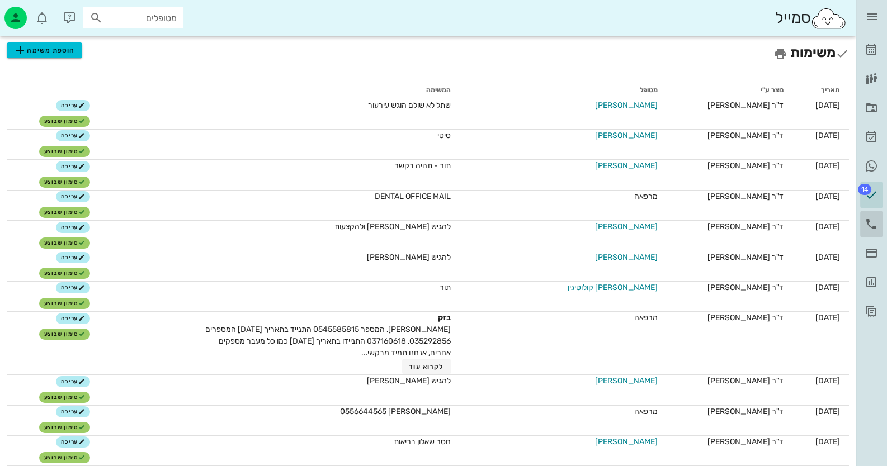
click at [872, 227] on icon at bounding box center [870, 223] width 13 height 13
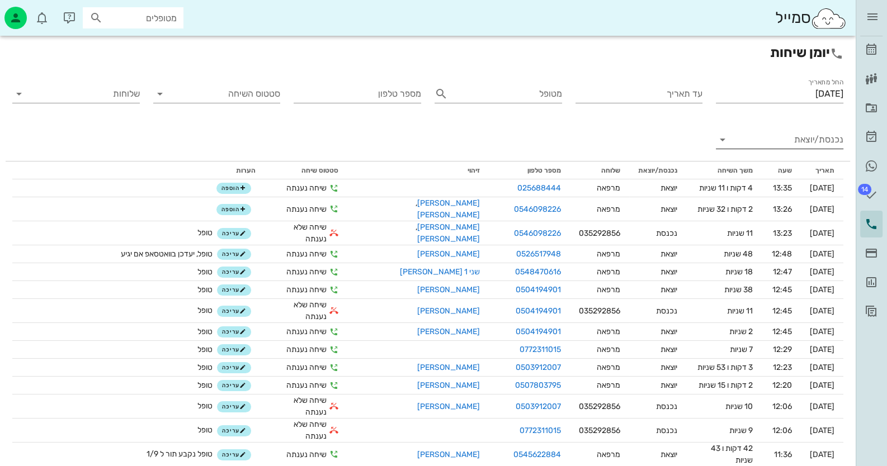
click at [825, 131] on input "נכנסת/יוצאת" at bounding box center [789, 140] width 110 height 18
click at [820, 142] on div "נכנסת" at bounding box center [814, 148] width 39 height 27
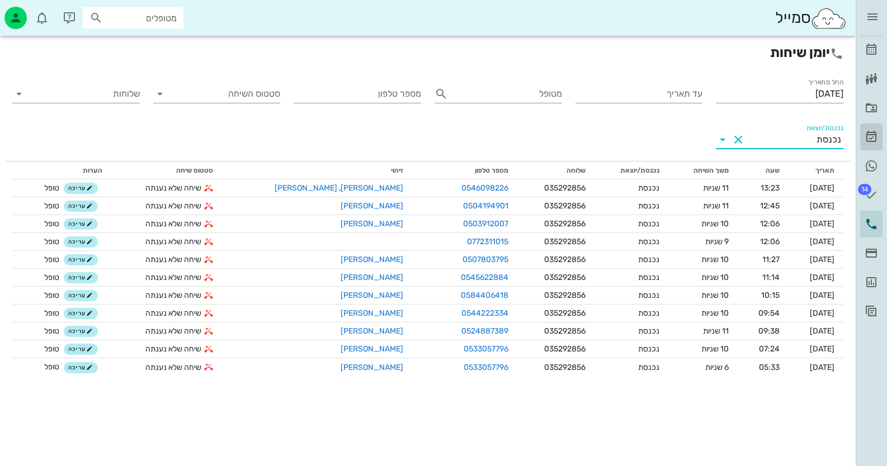
click at [875, 138] on icon at bounding box center [870, 136] width 13 height 13
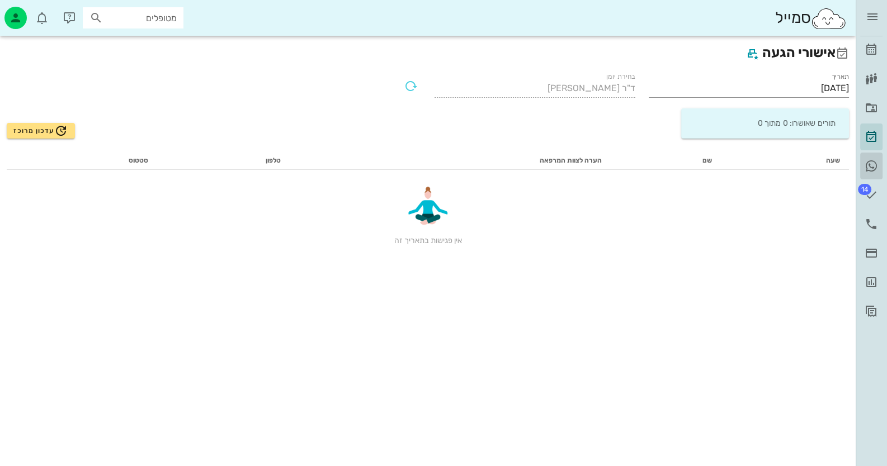
click at [871, 160] on icon at bounding box center [870, 165] width 13 height 13
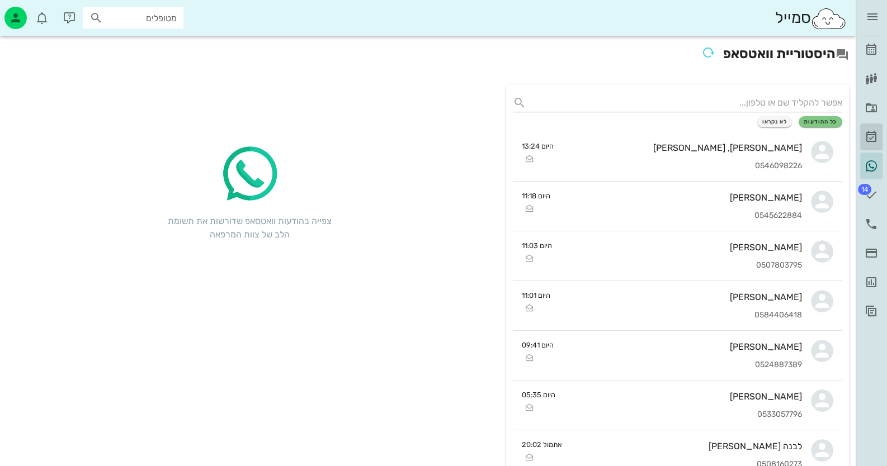
click at [872, 130] on icon at bounding box center [870, 136] width 13 height 13
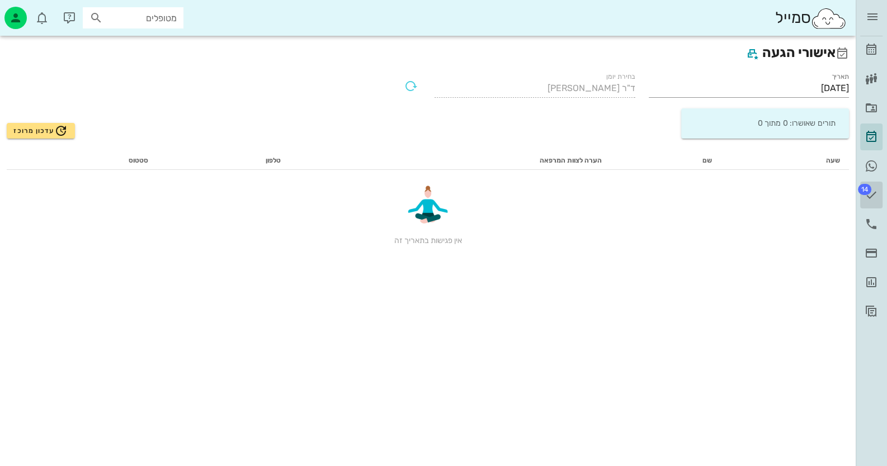
click at [870, 190] on span "14" at bounding box center [864, 189] width 13 height 11
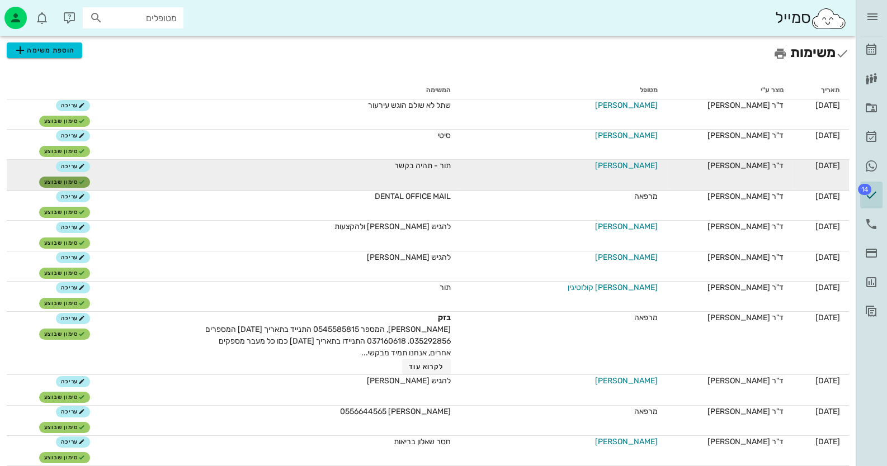
click at [83, 184] on span "סימון שבוצע" at bounding box center [64, 182] width 41 height 7
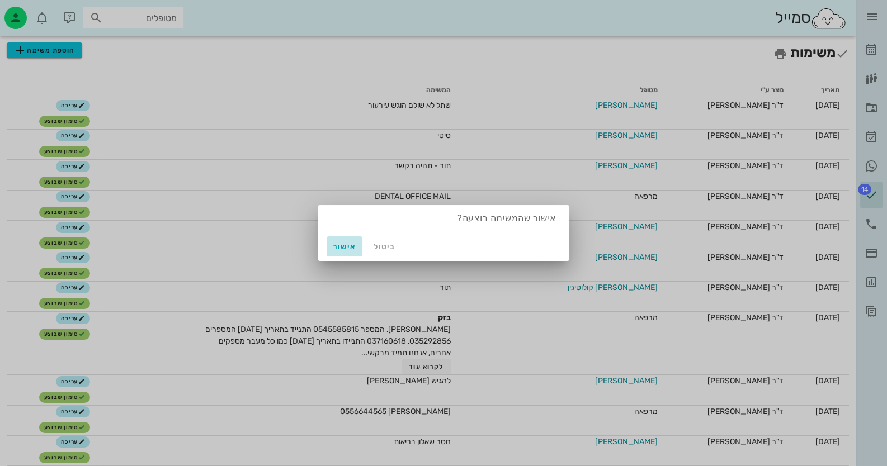
click at [340, 242] on span "אישור" at bounding box center [344, 247] width 27 height 10
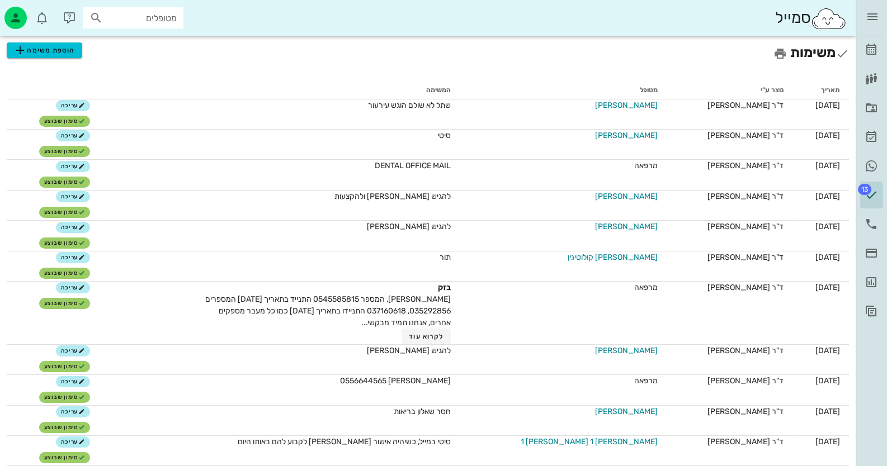
click at [103, 11] on div at bounding box center [97, 17] width 16 height 13
type input "[PERSON_NAME]"
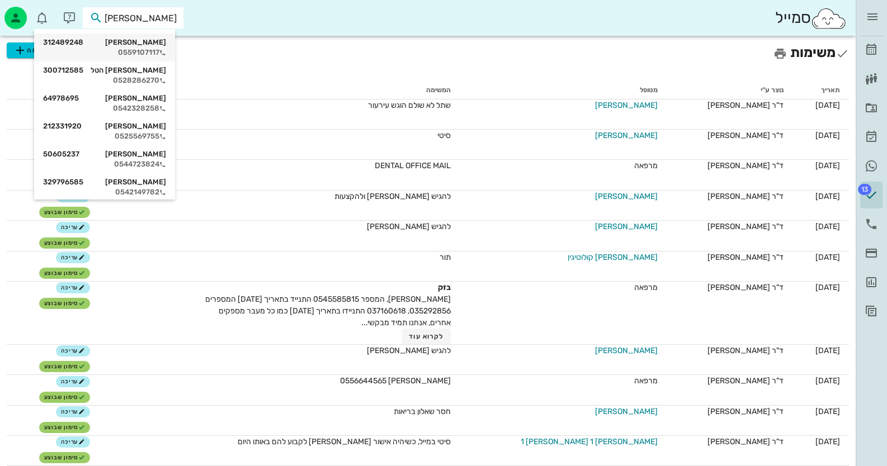
click at [159, 48] on div "0559107117" at bounding box center [104, 52] width 123 height 9
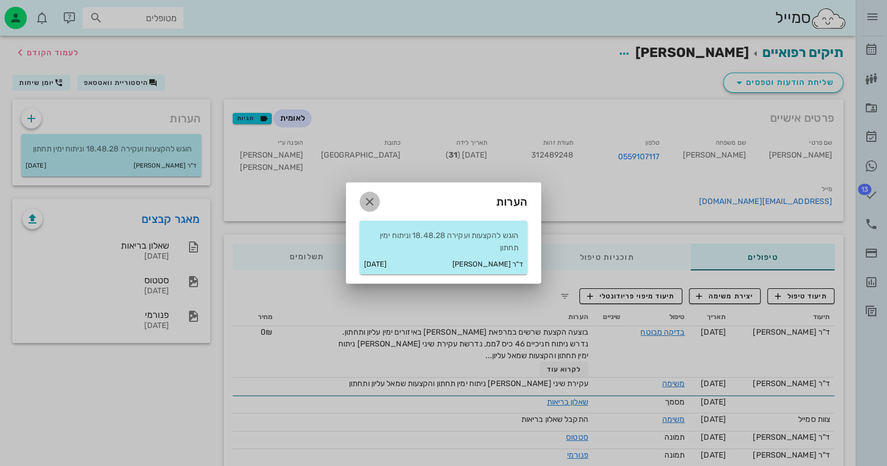
click at [373, 201] on icon "button" at bounding box center [369, 201] width 13 height 13
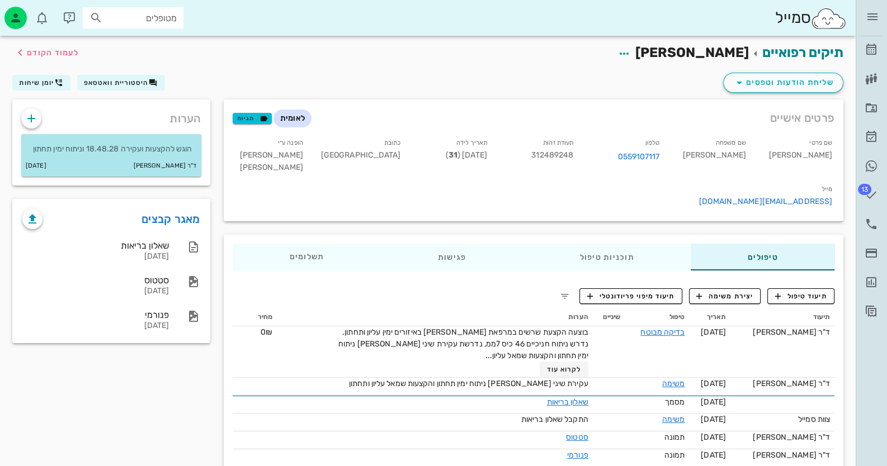
click at [183, 157] on div "ד"ר [PERSON_NAME] [DATE]" at bounding box center [111, 165] width 180 height 21
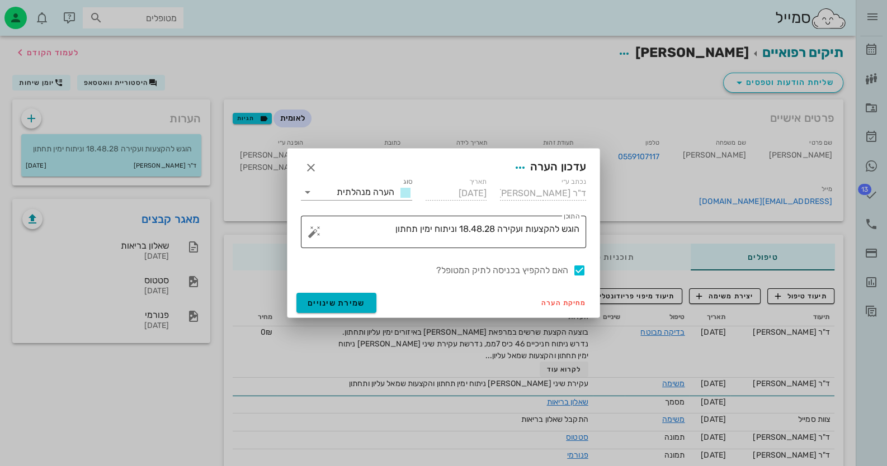
click at [380, 228] on textarea "הוגש להקצעות ועקירה 18.48.28 וניתוח ימין תחתון" at bounding box center [447, 234] width 263 height 27
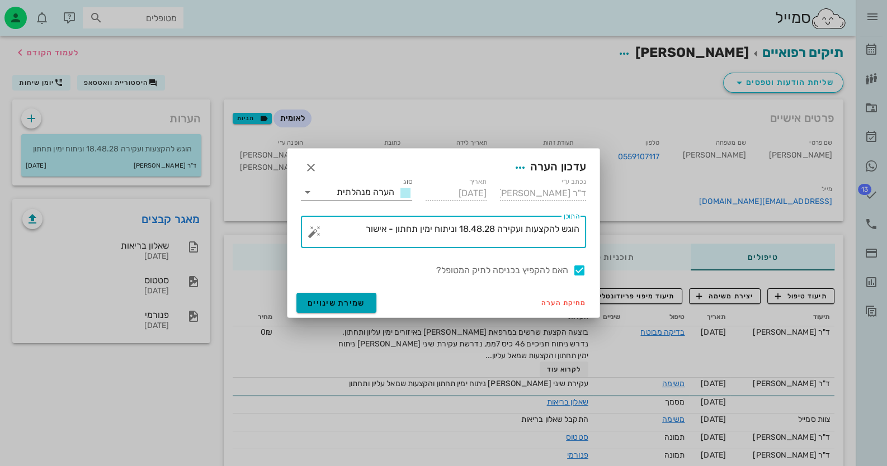
type textarea "הוגש להקצעות ועקירה 18.48.28 וניתוח ימין תחתון - אישור"
click at [333, 303] on span "שמירת שינויים" at bounding box center [337, 304] width 58 height 10
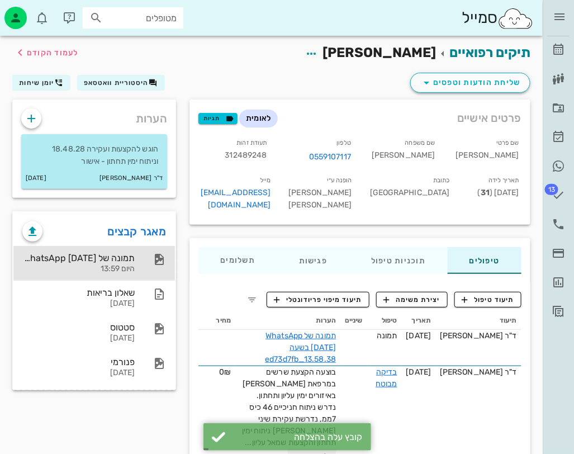
click at [73, 256] on div "תמונה של WhatsApp [DATE] בשעה 13.58.38_ed73d7fb" at bounding box center [78, 258] width 112 height 11
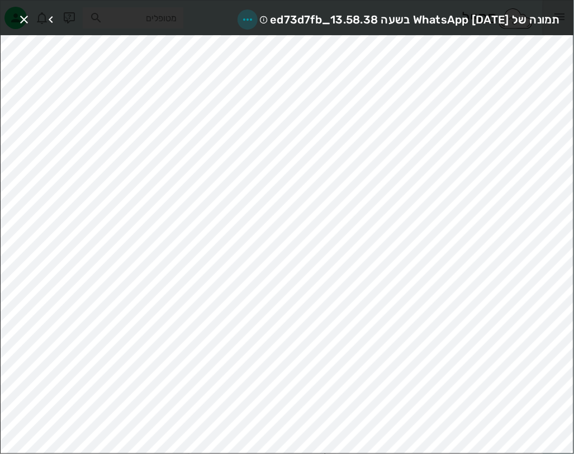
click at [241, 20] on icon "button" at bounding box center [247, 19] width 13 height 13
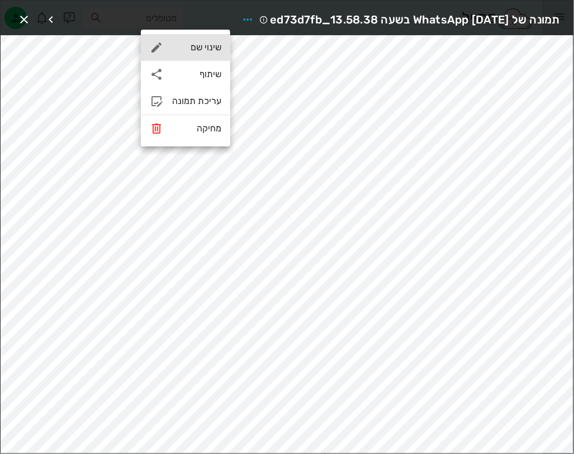
click at [195, 53] on div "שינוי שם" at bounding box center [196, 47] width 49 height 11
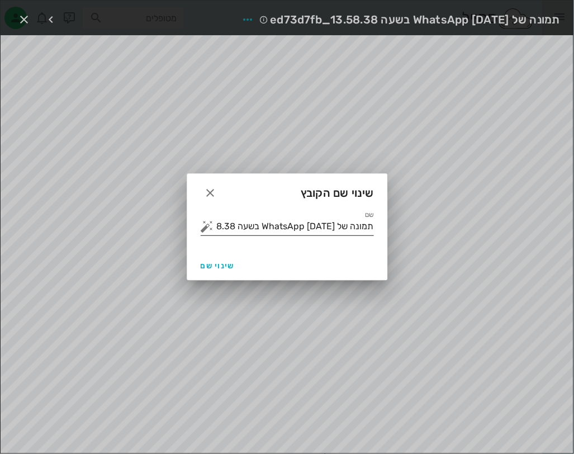
click at [308, 232] on input "תמונה של WhatsApp [DATE] בשעה 13.58.38_ed73d7fb" at bounding box center [295, 226] width 158 height 18
click at [210, 225] on button "button" at bounding box center [207, 226] width 13 height 13
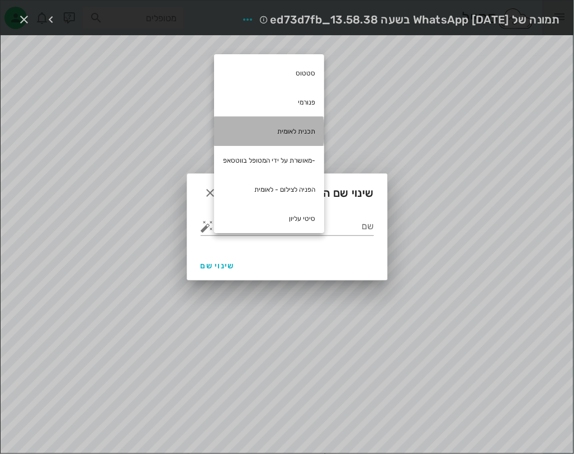
click at [283, 125] on div "תכנית לאומית" at bounding box center [269, 131] width 110 height 29
type input "תכנית לאומית"
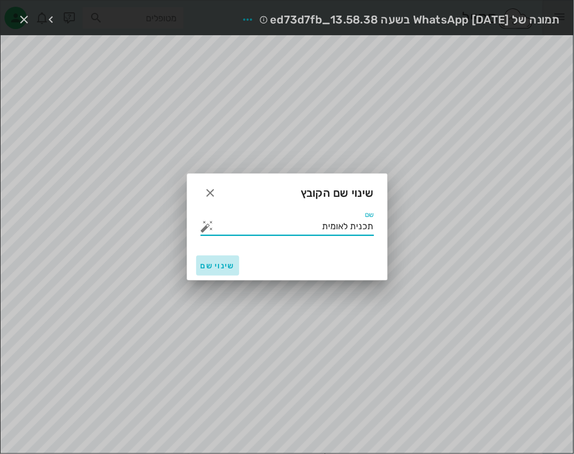
click at [221, 267] on span "שינוי שם" at bounding box center [218, 266] width 34 height 10
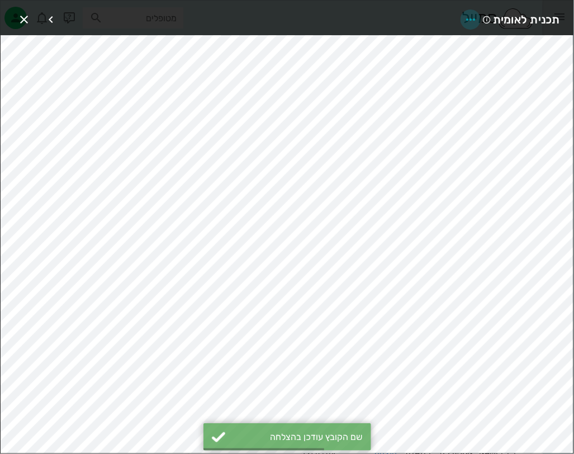
click at [474, 18] on icon "button" at bounding box center [470, 19] width 13 height 13
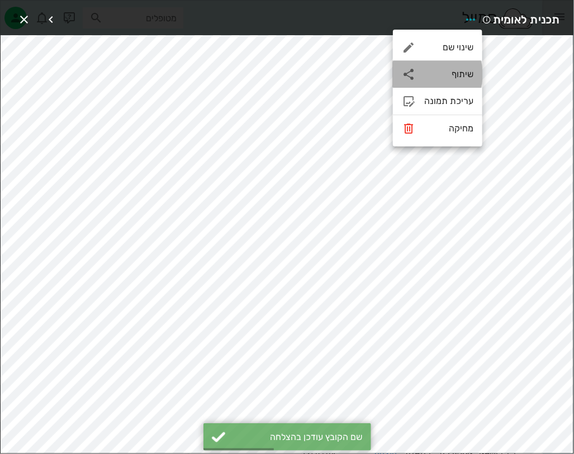
click at [456, 83] on div "שיתוף" at bounding box center [437, 74] width 89 height 27
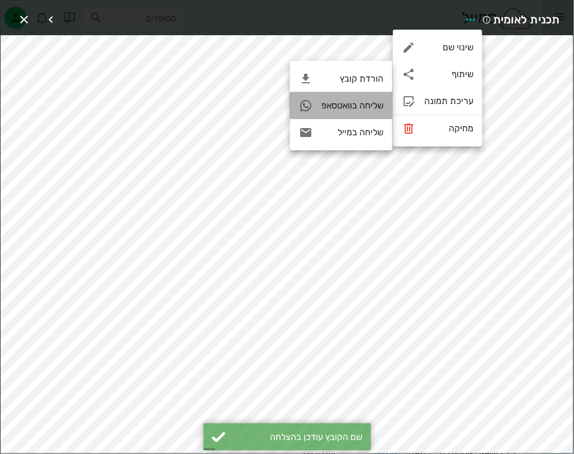
click at [369, 107] on div "שליחה בוואטסאפ" at bounding box center [352, 105] width 62 height 11
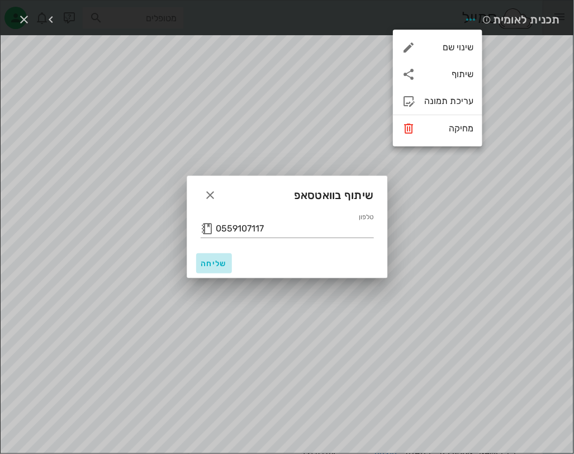
click at [204, 266] on span "שליחה" at bounding box center [214, 264] width 27 height 10
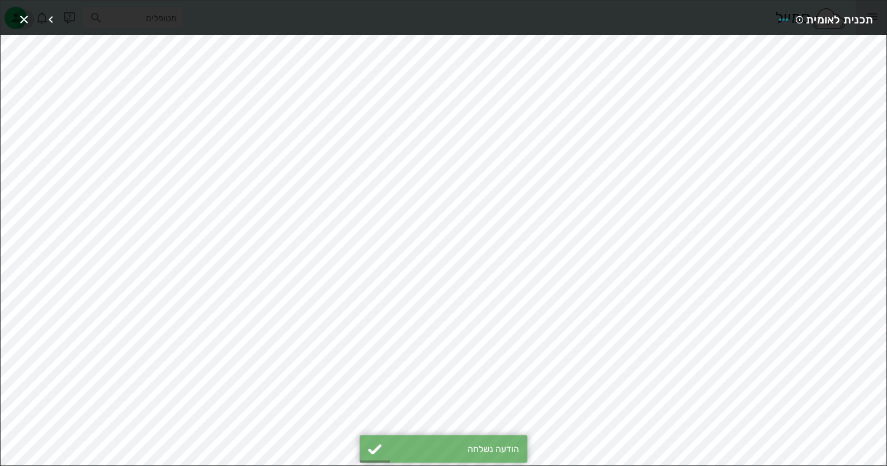
click at [17, 18] on icon "button" at bounding box center [23, 19] width 13 height 13
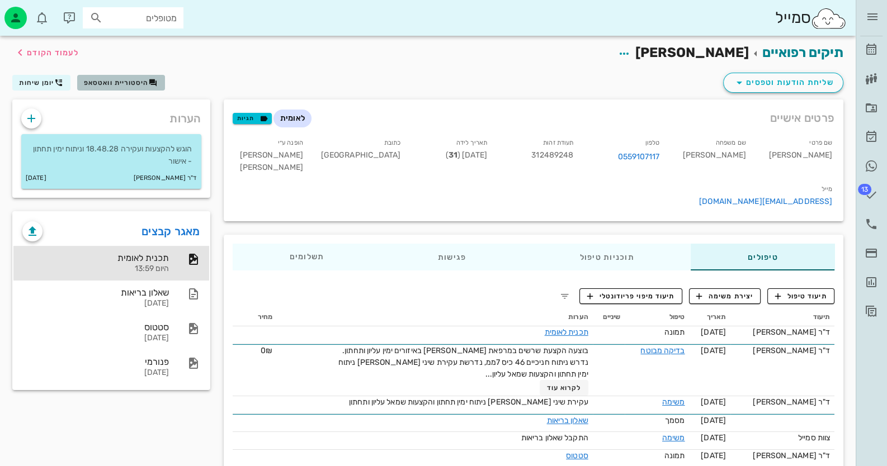
click at [119, 84] on span "היסטוריית וואטסאפ" at bounding box center [116, 83] width 65 height 8
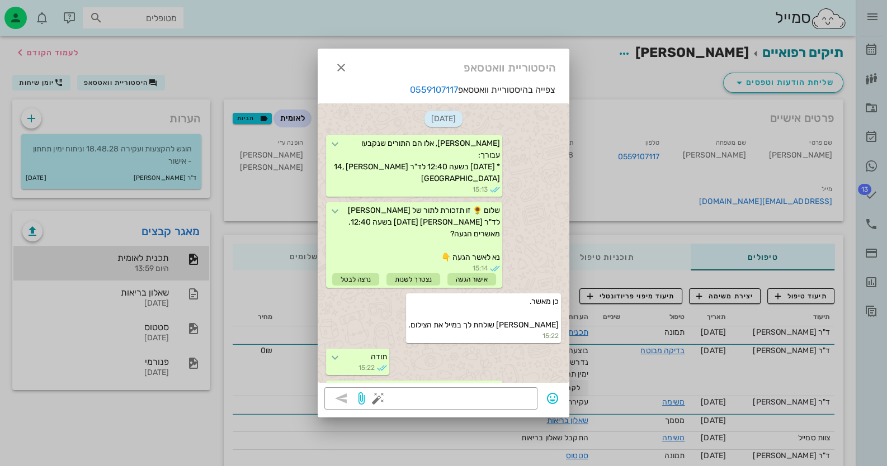
scroll to position [392, 0]
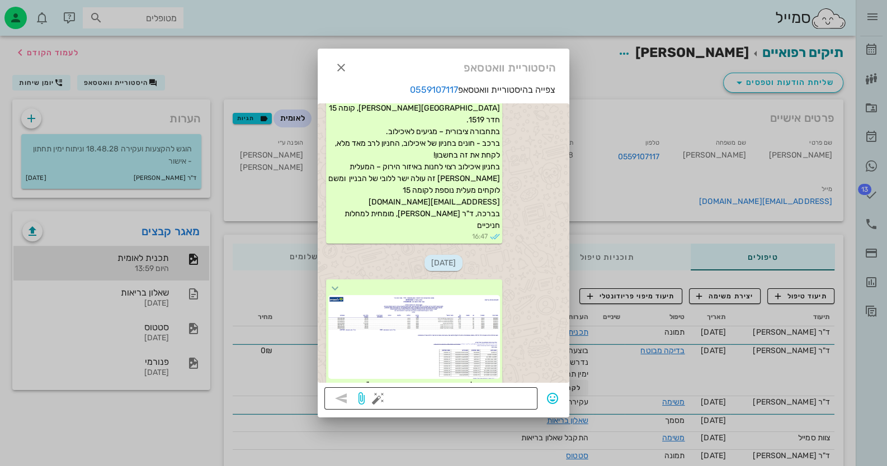
click at [380, 399] on button "button" at bounding box center [377, 398] width 13 height 13
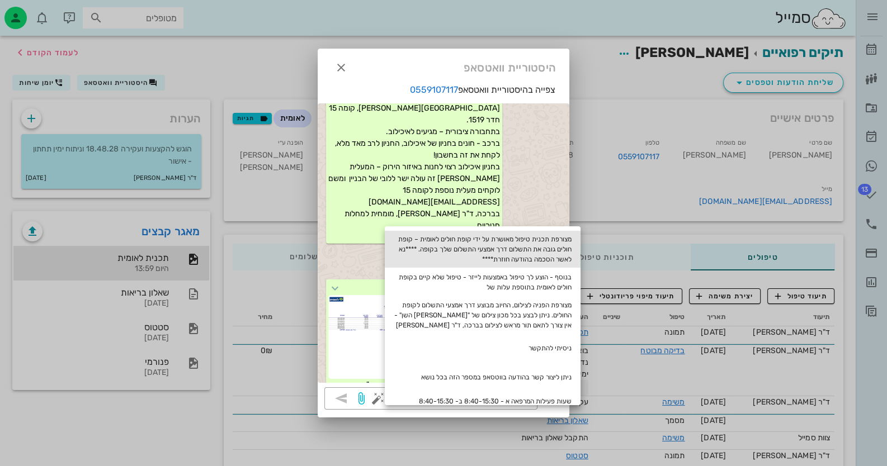
click at [555, 245] on div "מצורפת תכנית טיפול מאושרת על ידי קופת חולים לאומית – קופת חולים גובה את התשלום …" at bounding box center [483, 249] width 196 height 37
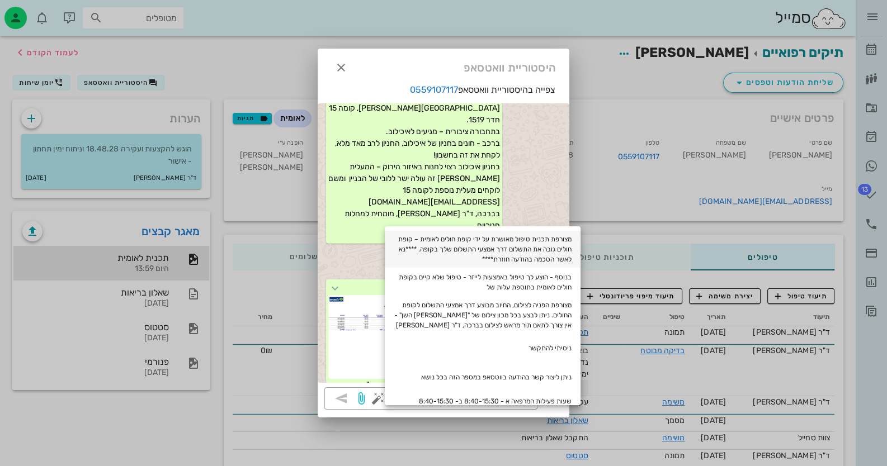
type textarea "מצורפת תכנית טיפול מאושרת על ידי קופת חולים לאומית – קופת חולים גובה את התשלום …"
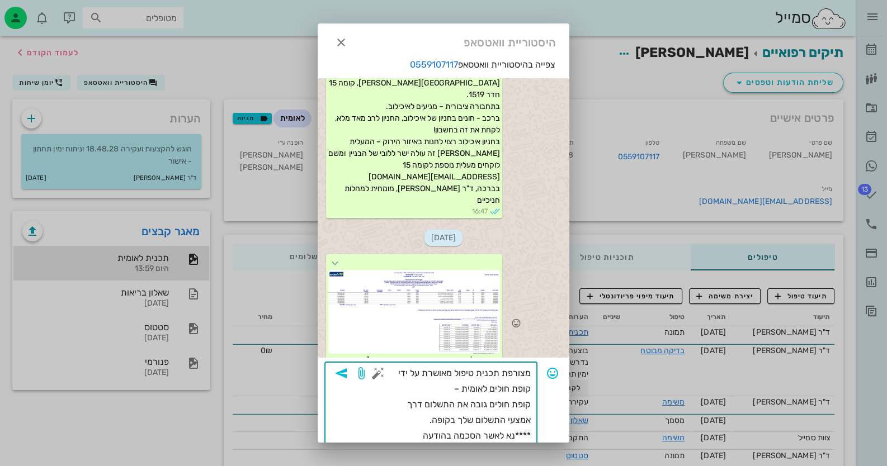
scroll to position [22, 0]
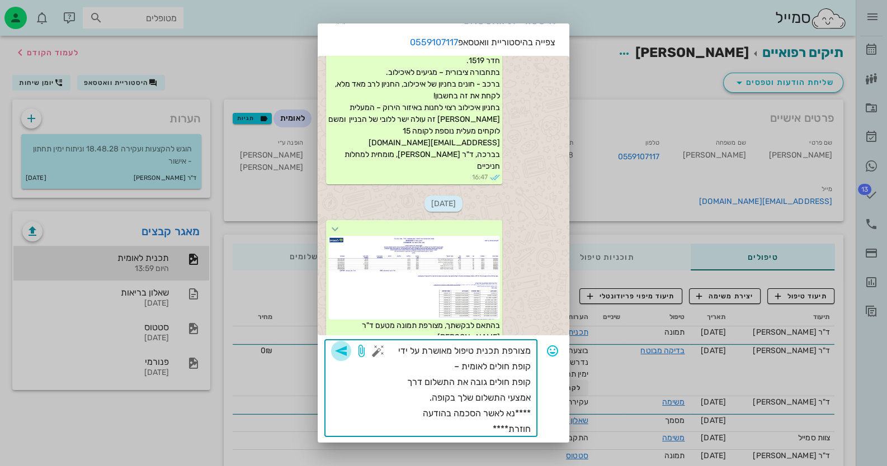
click at [348, 349] on icon "button" at bounding box center [340, 350] width 13 height 13
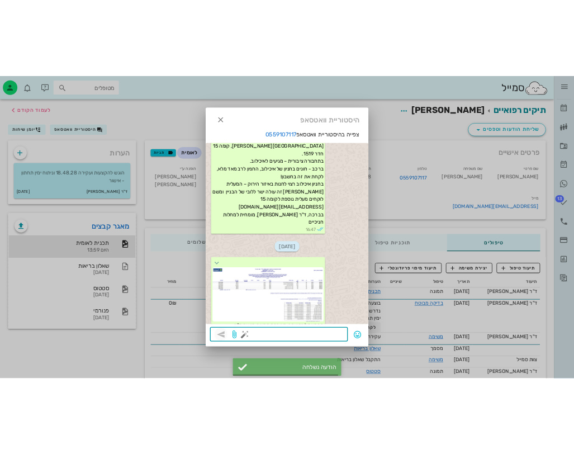
scroll to position [483, 0]
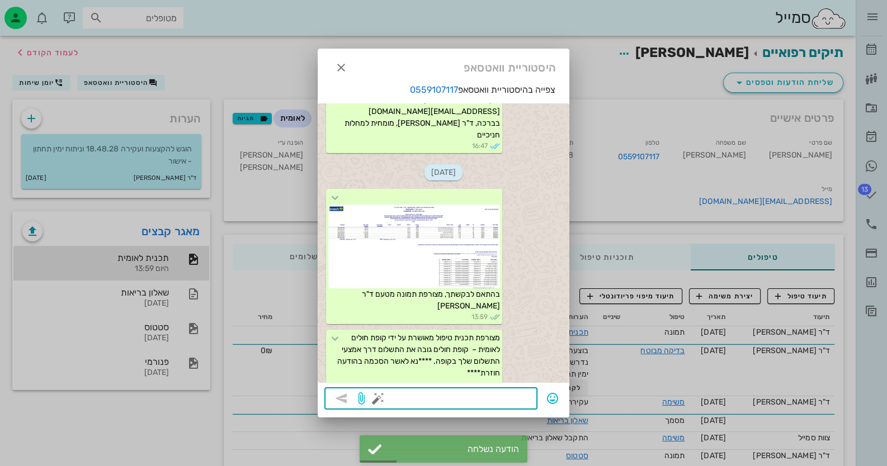
click at [730, 261] on div at bounding box center [443, 233] width 887 height 466
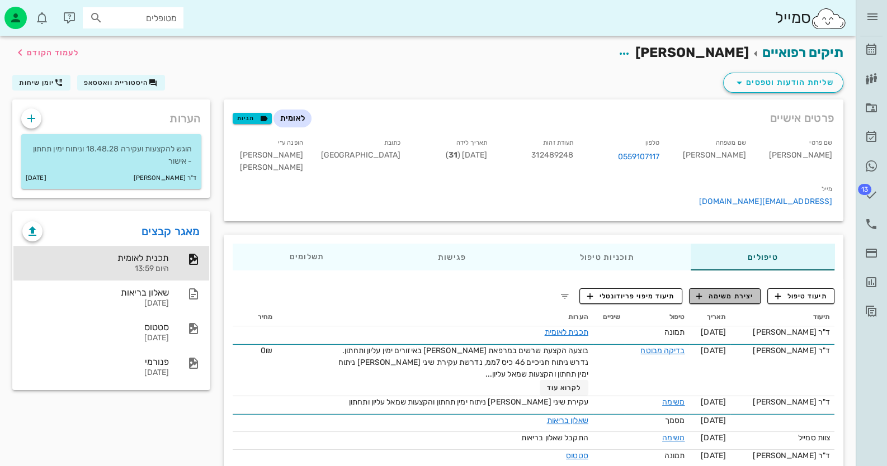
click at [726, 291] on span "יצירת משימה" at bounding box center [724, 296] width 57 height 10
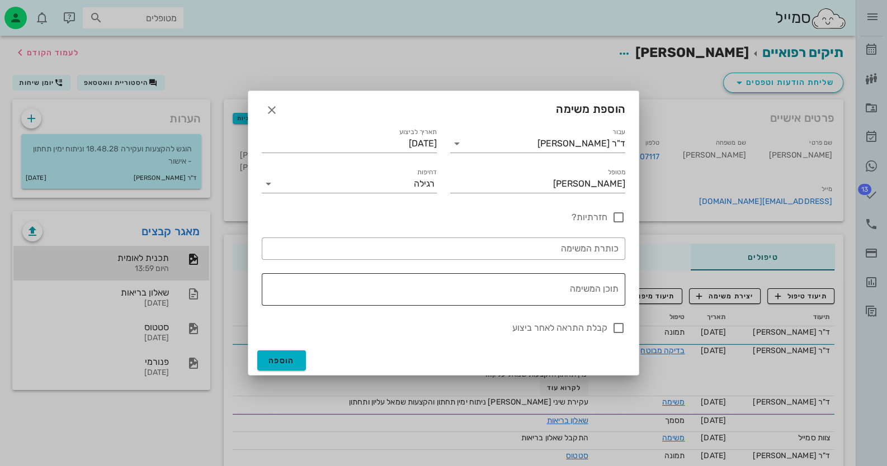
click at [520, 282] on textarea "תוכן המשימה" at bounding box center [441, 292] width 354 height 27
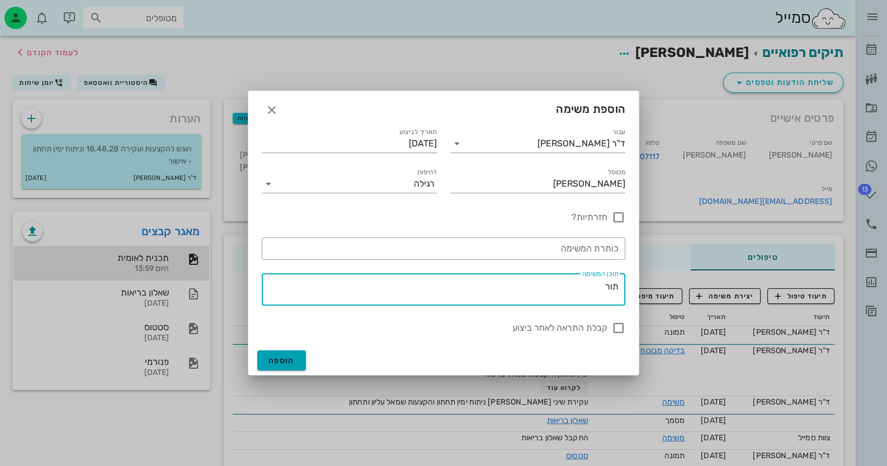
type textarea "תור"
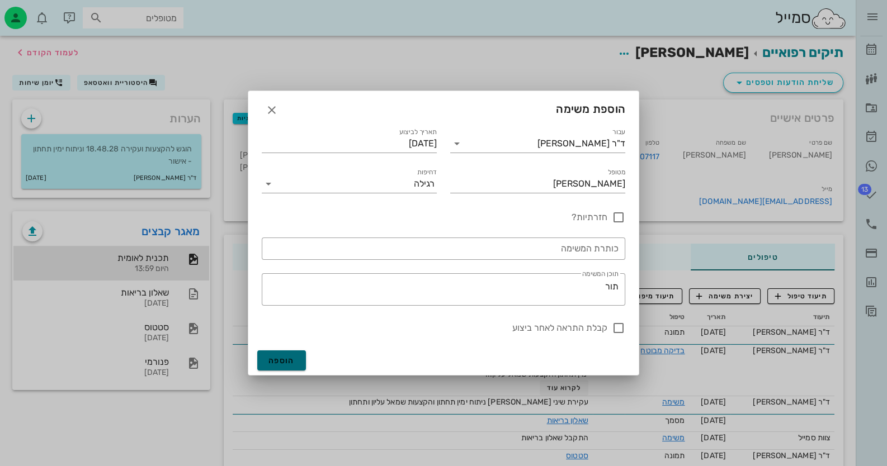
click at [292, 357] on span "הוספה" at bounding box center [281, 361] width 26 height 10
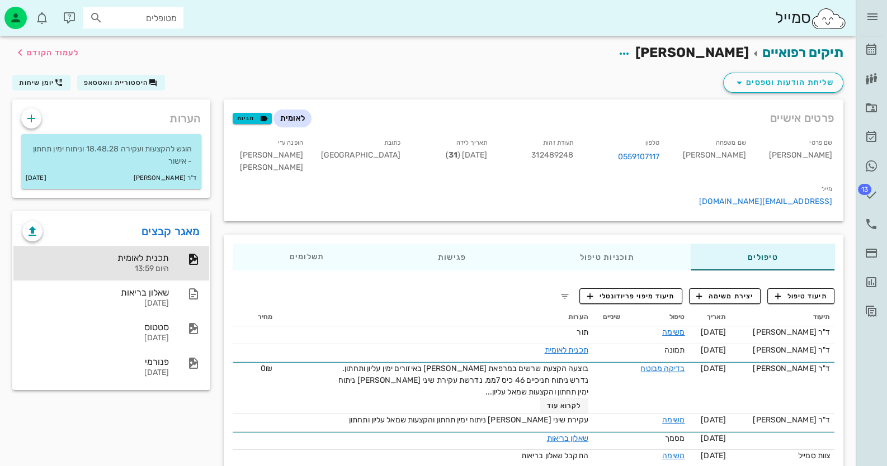
click at [175, 18] on input "מטופלים" at bounding box center [141, 18] width 72 height 15
type input "רוטנ"
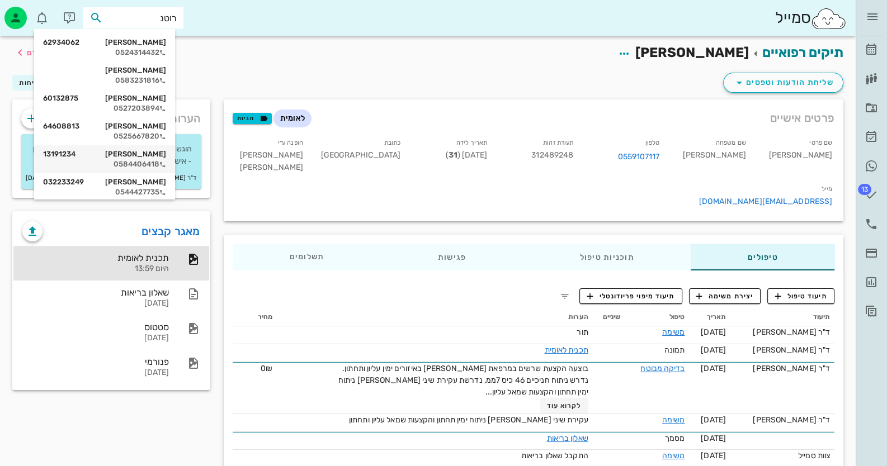
click at [158, 154] on div "[PERSON_NAME] 13191234" at bounding box center [104, 154] width 123 height 9
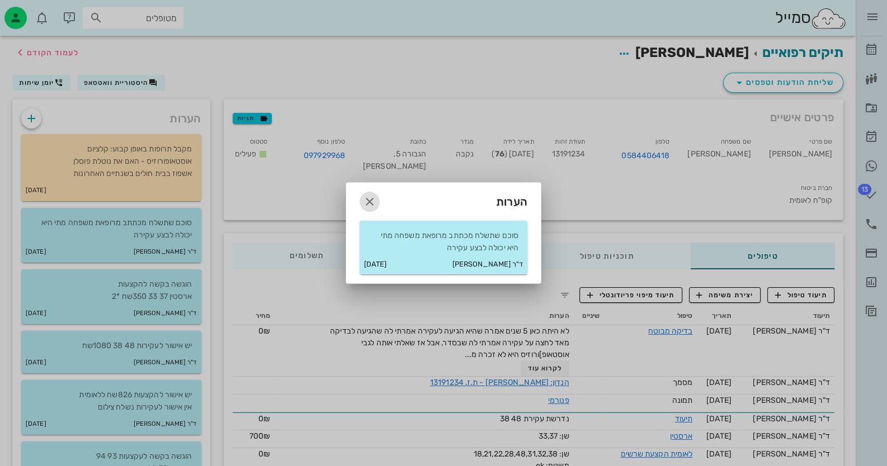
click at [371, 203] on icon "button" at bounding box center [369, 201] width 13 height 13
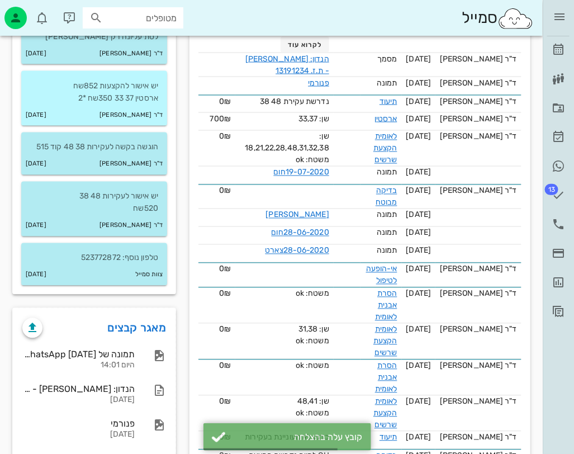
scroll to position [447, 0]
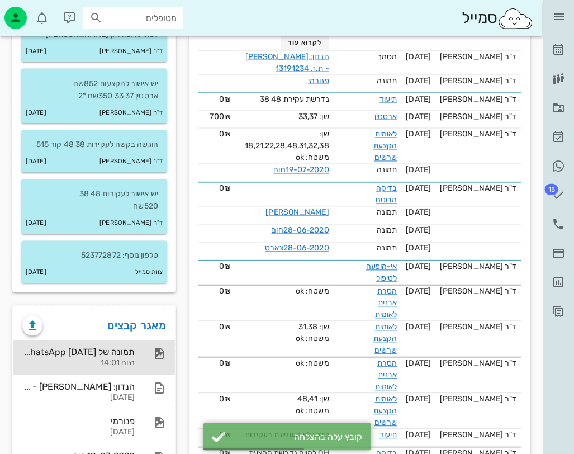
click at [145, 354] on div at bounding box center [153, 353] width 25 height 13
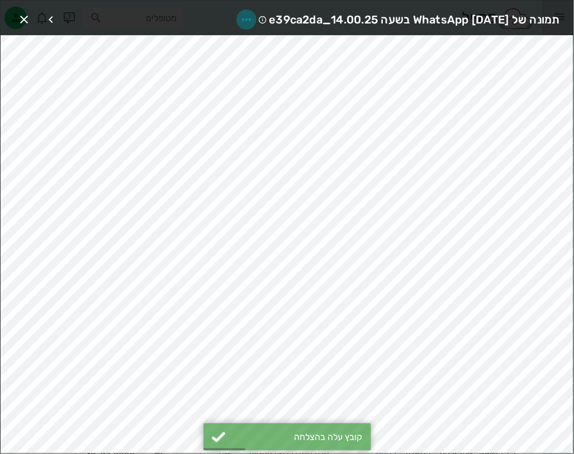
click at [240, 16] on icon "button" at bounding box center [246, 19] width 13 height 13
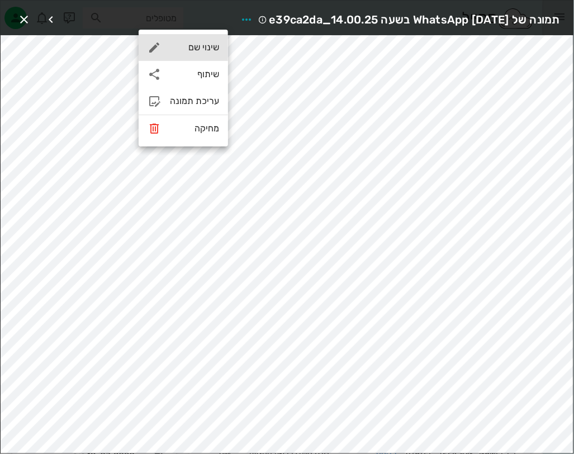
click at [207, 43] on div "שינוי שם" at bounding box center [194, 47] width 49 height 11
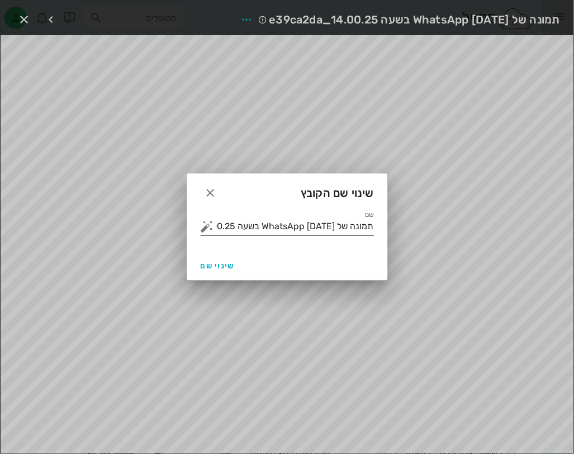
click at [323, 230] on input "תמונה של WhatsApp [DATE] בשעה 14.00.25_e39ca2da" at bounding box center [295, 226] width 158 height 18
click at [323, 229] on input "תמונה של WhatsApp [DATE] בשעה 14.00.25_e39ca2da" at bounding box center [295, 226] width 158 height 18
click at [204, 225] on button "button" at bounding box center [207, 226] width 13 height 13
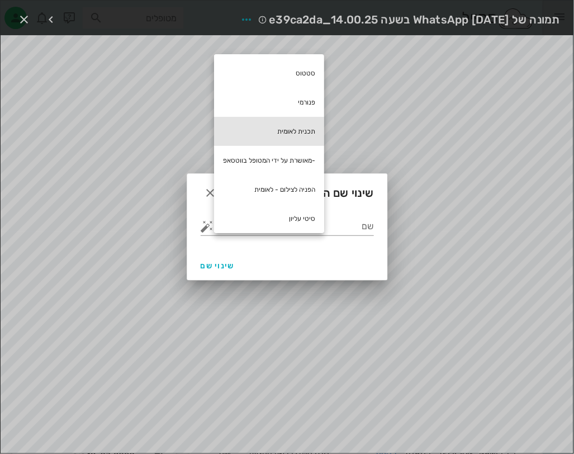
click at [305, 125] on div "תכנית לאומית" at bounding box center [269, 131] width 110 height 29
type input "תכנית לאומית"
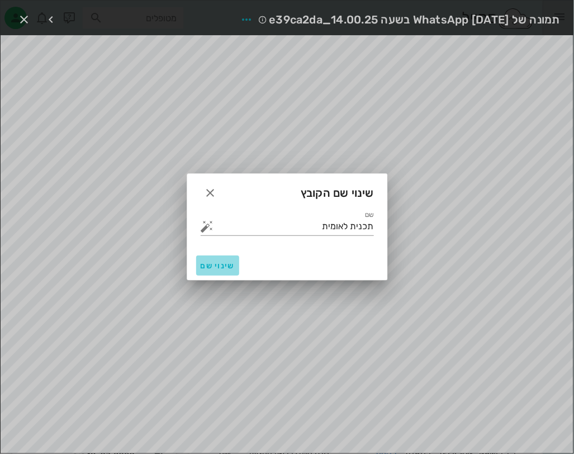
click at [230, 265] on span "שינוי שם" at bounding box center [218, 266] width 34 height 10
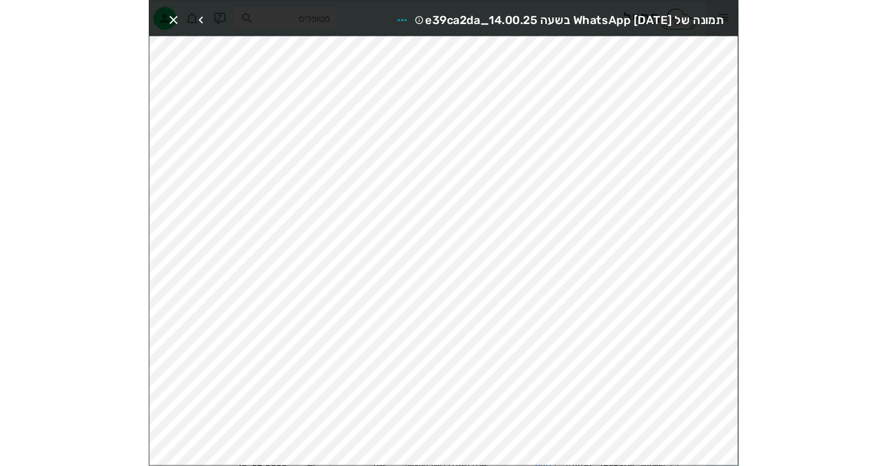
scroll to position [429, 0]
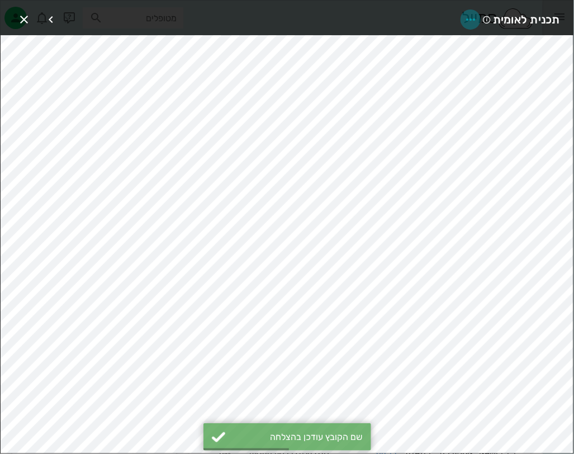
click at [479, 15] on span "button" at bounding box center [471, 19] width 20 height 13
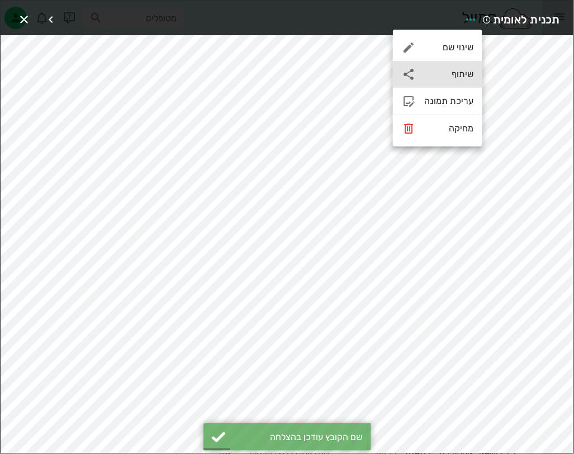
click at [464, 73] on div "שיתוף" at bounding box center [448, 74] width 49 height 11
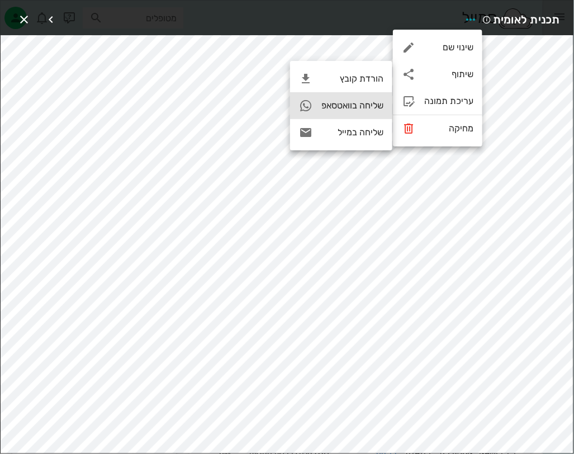
click at [359, 100] on div "שליחה בוואטסאפ" at bounding box center [352, 105] width 62 height 11
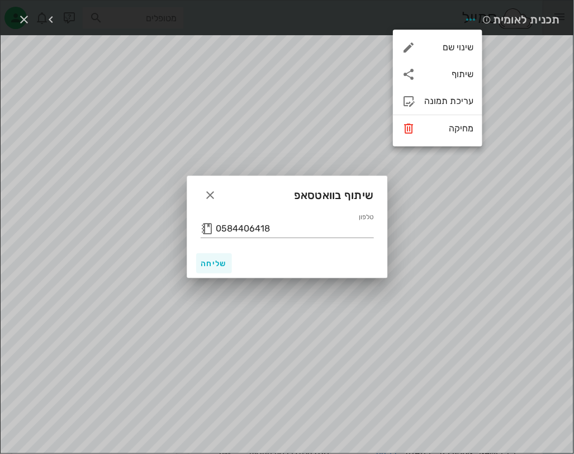
click at [218, 253] on div "שליחה" at bounding box center [287, 263] width 200 height 29
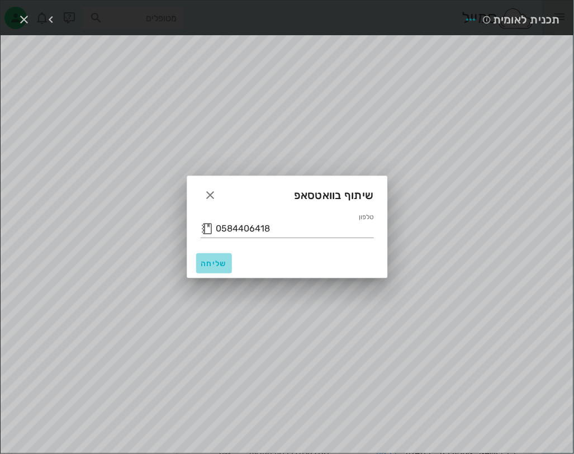
click at [219, 262] on span "שליחה" at bounding box center [214, 264] width 27 height 10
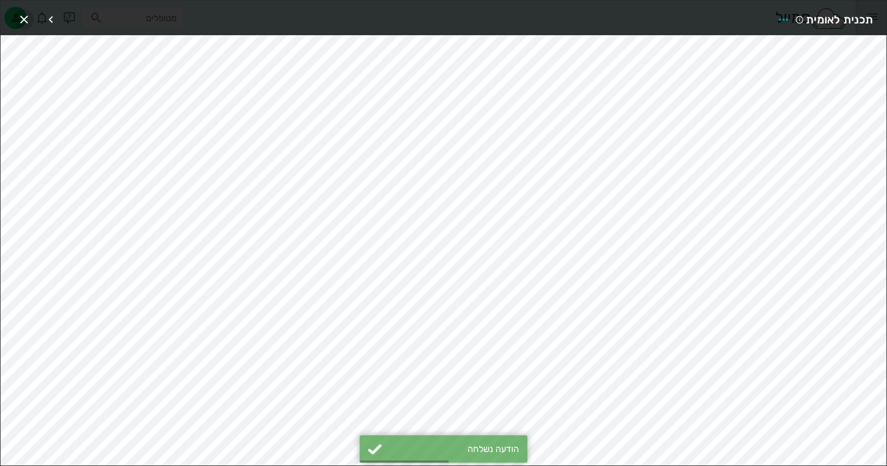
click at [30, 22] on icon "button" at bounding box center [23, 19] width 13 height 13
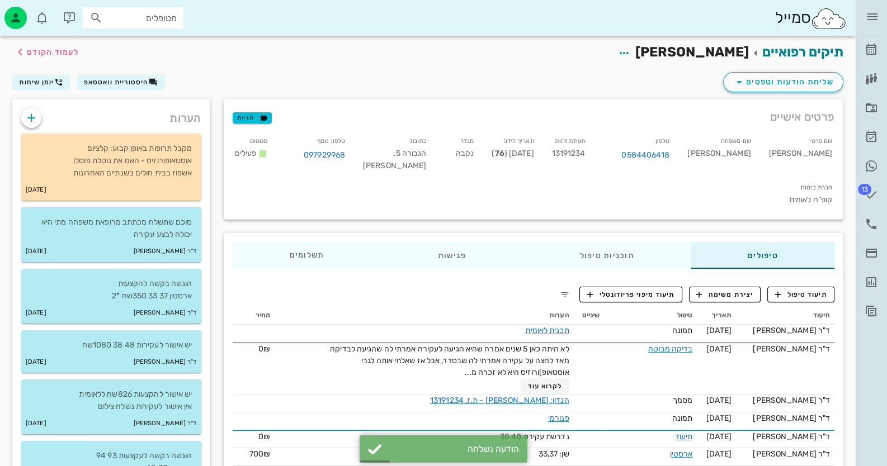
scroll to position [0, 0]
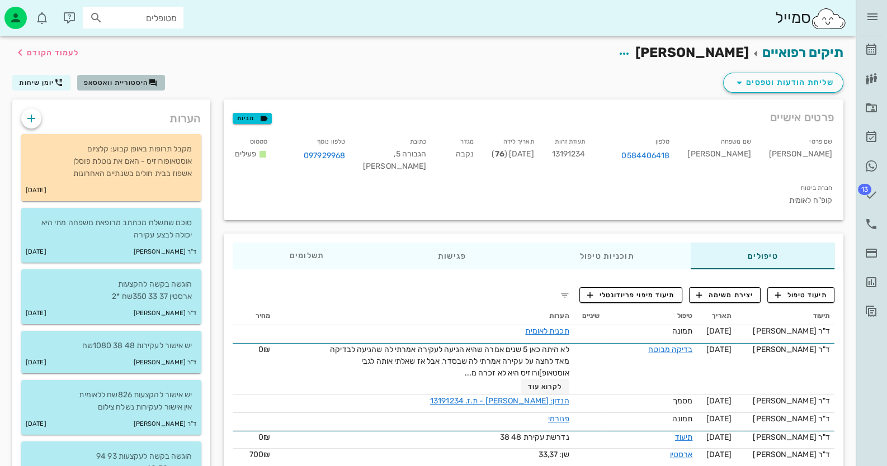
click at [117, 89] on button "היסטוריית וואטסאפ" at bounding box center [121, 83] width 88 height 16
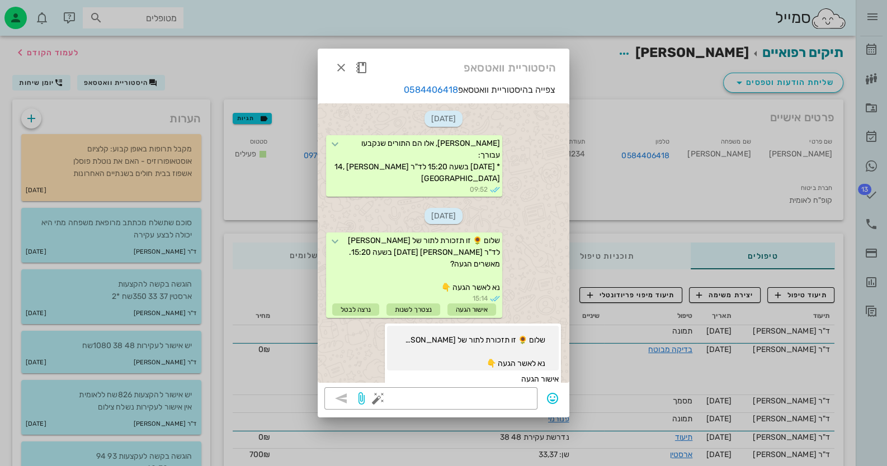
scroll to position [838, 0]
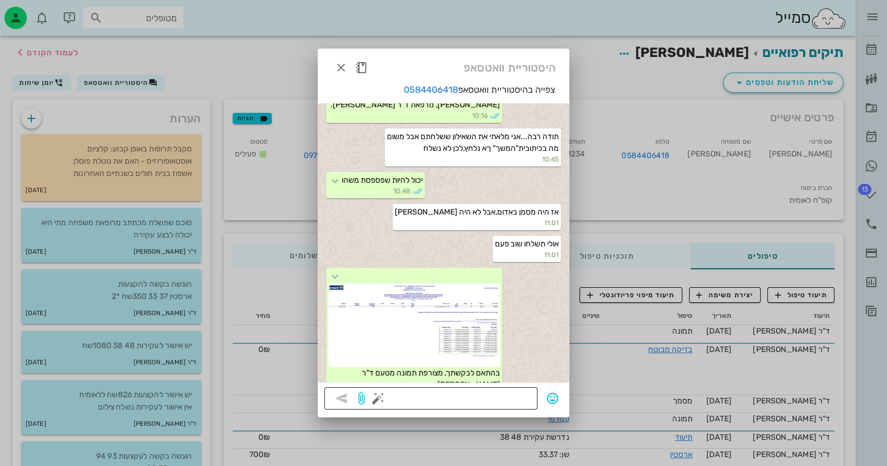
click at [372, 399] on button "button" at bounding box center [377, 398] width 13 height 13
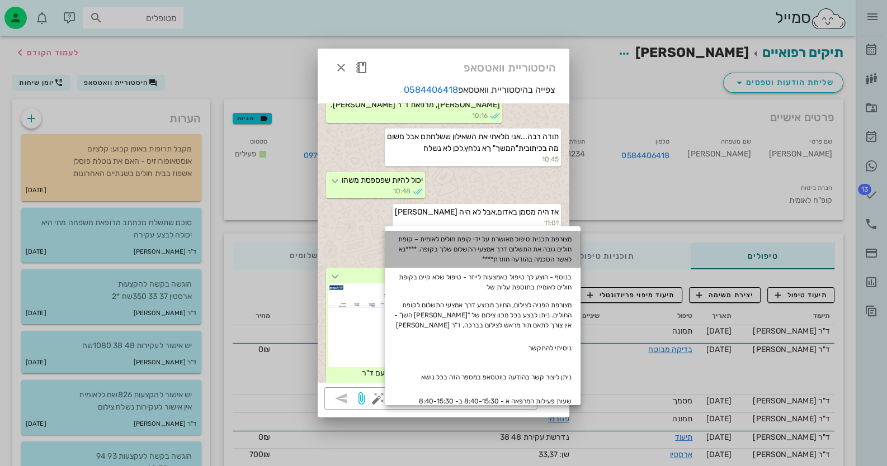
click at [517, 257] on div "מצורפת תכנית טיפול מאושרת על ידי קופת חולים לאומית – קופת חולים גובה את התשלום …" at bounding box center [483, 249] width 196 height 37
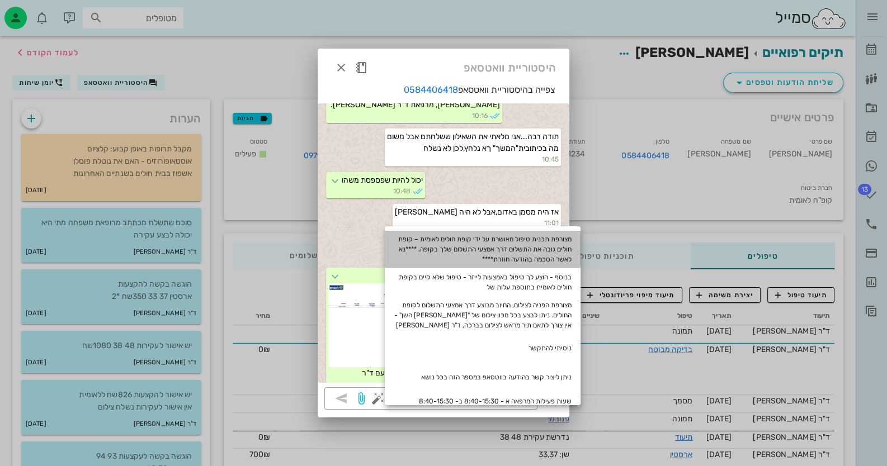
type textarea "מצורפת תכנית טיפול מאושרת על ידי קופת חולים לאומית – קופת חולים גובה את התשלום …"
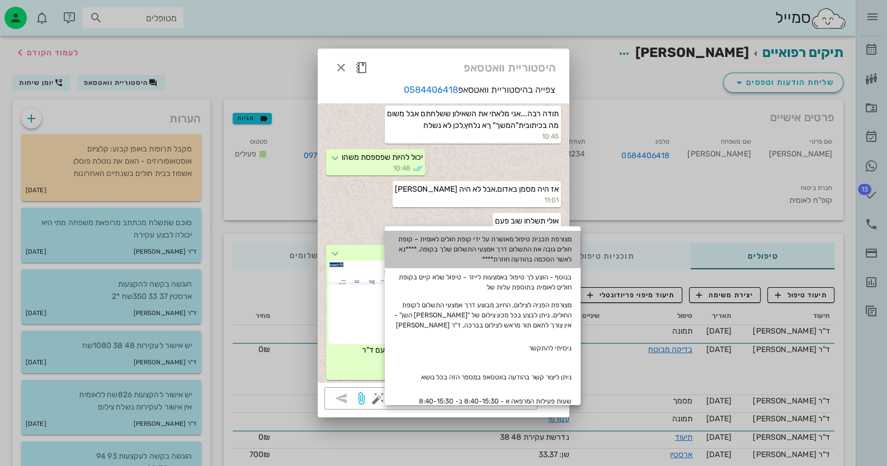
scroll to position [22, 0]
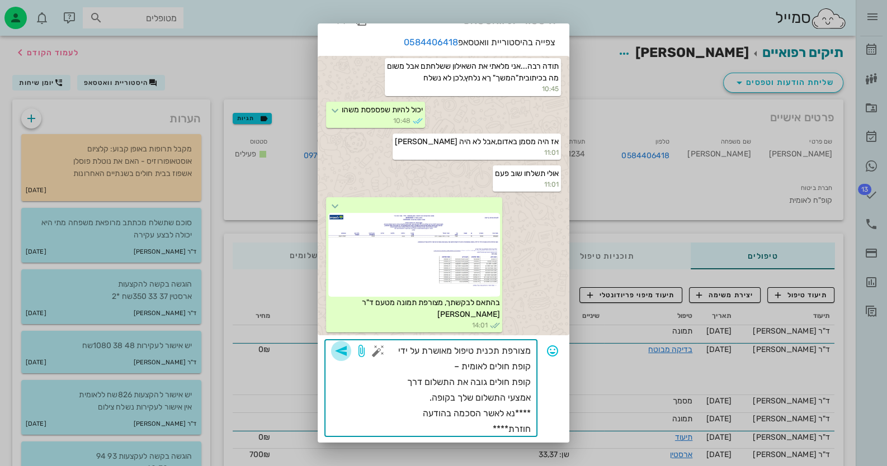
click at [348, 354] on icon "button" at bounding box center [340, 350] width 13 height 13
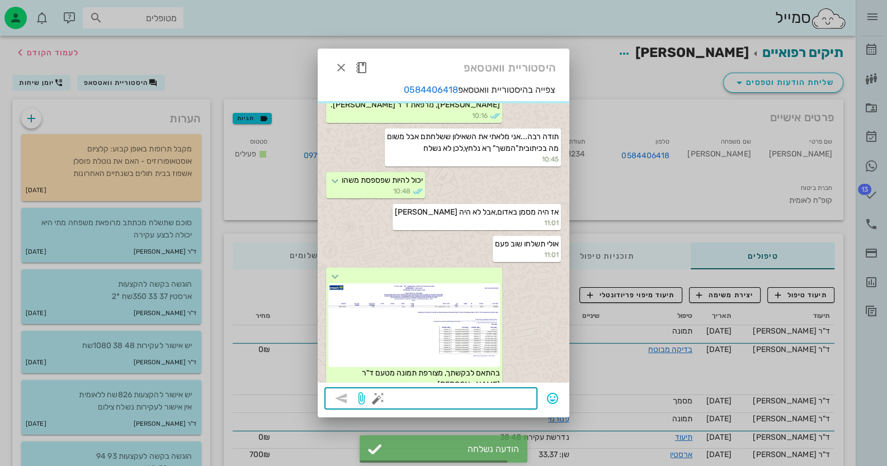
scroll to position [916, 0]
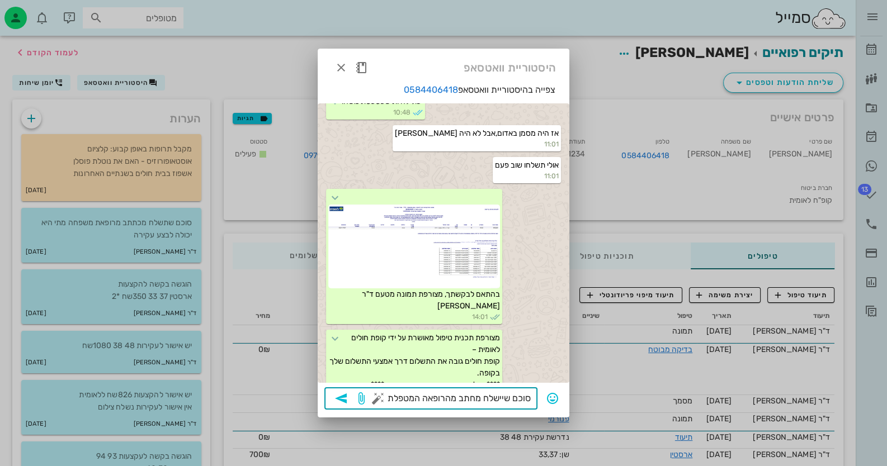
click at [471, 398] on textarea "סוכם שיישלח מחתב מהרופאה המטפלת" at bounding box center [455, 400] width 150 height 18
click at [390, 396] on textarea "סוכם שיישלח מכתב מהרופאה המטפלת" at bounding box center [455, 400] width 150 height 18
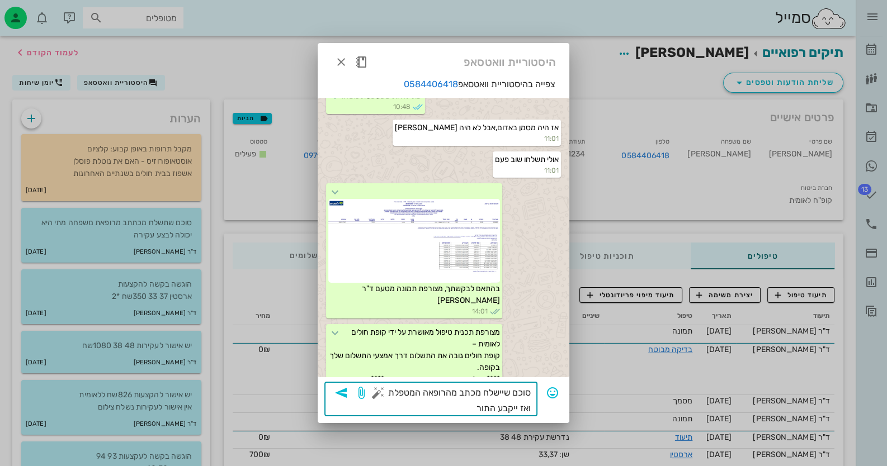
click at [527, 411] on textarea "סוכם שיישלח מכתב מהרופאה המטפלת ואז ייקבע התור" at bounding box center [455, 400] width 150 height 31
type textarea "סוכם שיישלח מכתב מהרופאה המטפלת ולפי זה ייקבע התור"
click at [341, 392] on icon "button" at bounding box center [340, 392] width 13 height 13
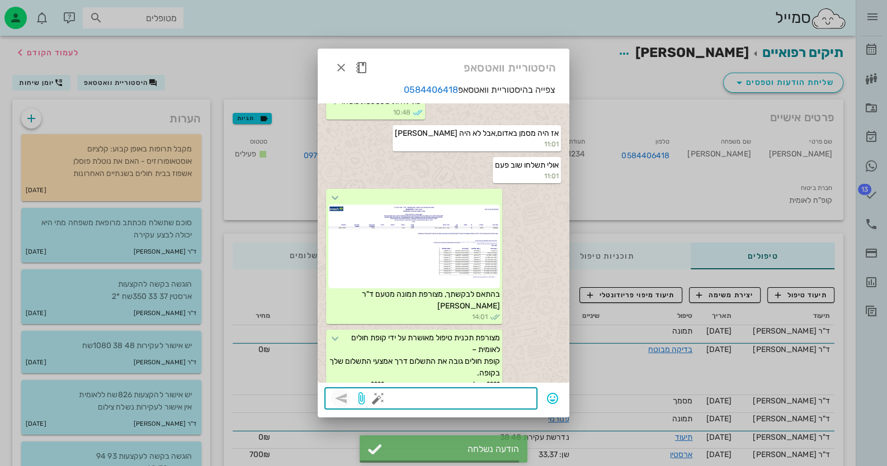
scroll to position [960, 0]
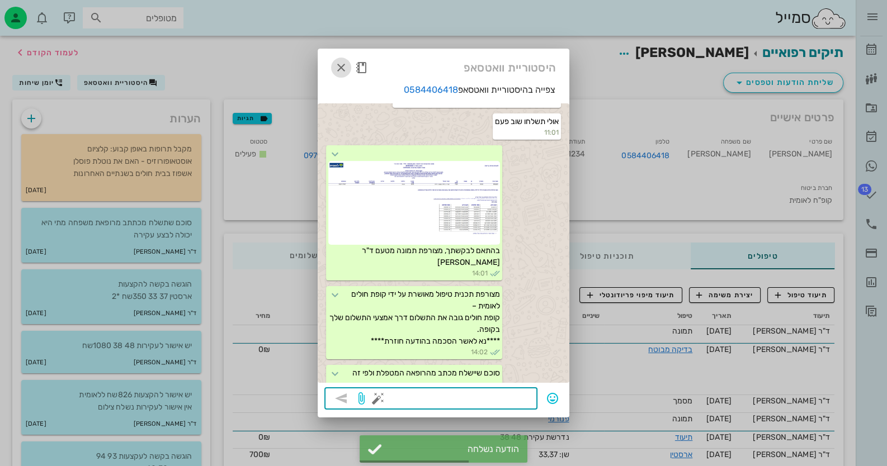
click at [336, 67] on icon "button" at bounding box center [340, 67] width 13 height 13
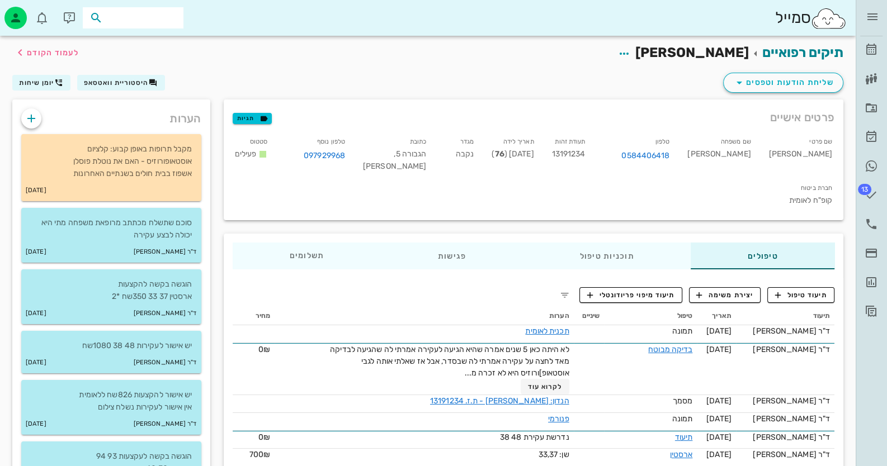
click at [165, 14] on input "text" at bounding box center [141, 18] width 72 height 15
type input "[PERSON_NAME]"
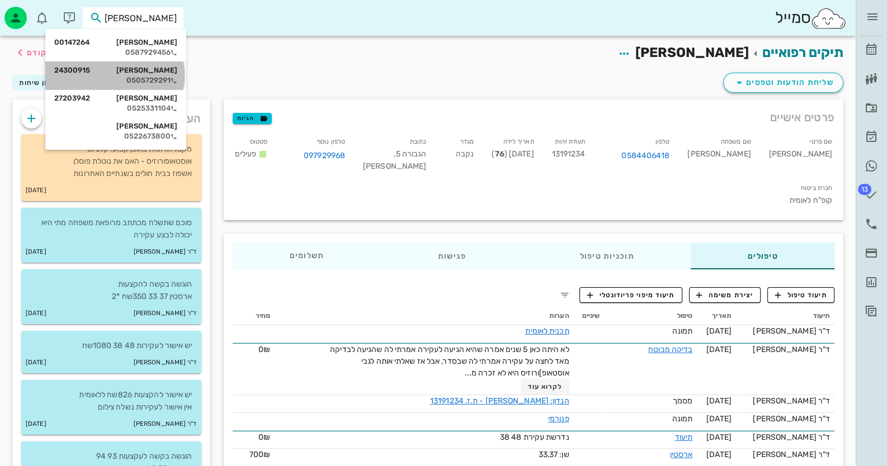
click at [167, 79] on div "0505729291" at bounding box center [115, 80] width 123 height 9
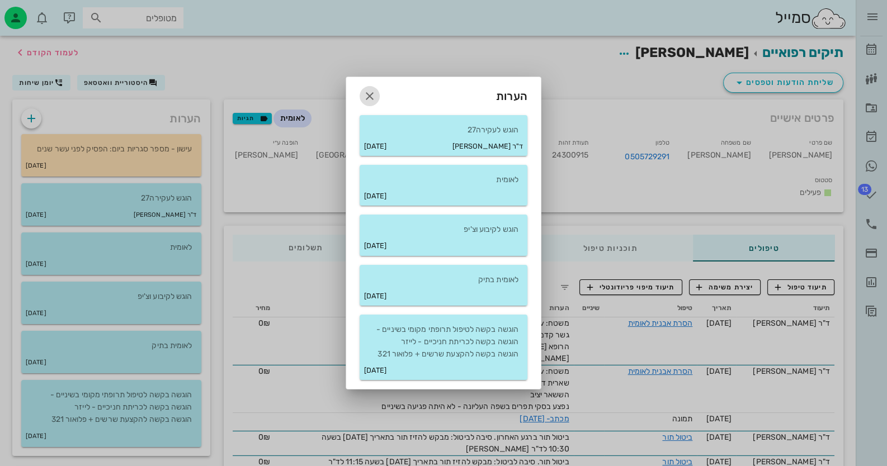
click at [372, 93] on icon "button" at bounding box center [369, 95] width 13 height 13
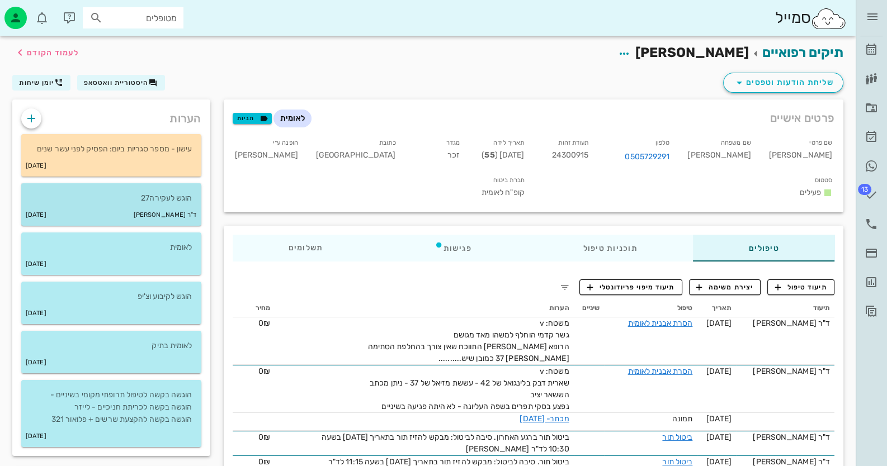
click at [87, 210] on div "ד"ר [PERSON_NAME] [DATE]" at bounding box center [111, 215] width 180 height 21
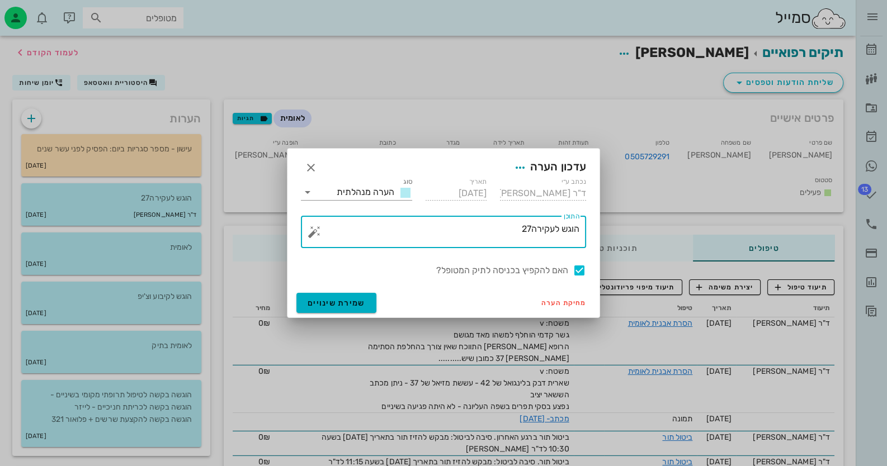
click at [497, 231] on textarea "הוגש לעקירה27" at bounding box center [447, 234] width 263 height 27
type textarea "הוגש לעקירה27 - אושר"
click at [581, 267] on div at bounding box center [579, 270] width 19 height 19
checkbox input "false"
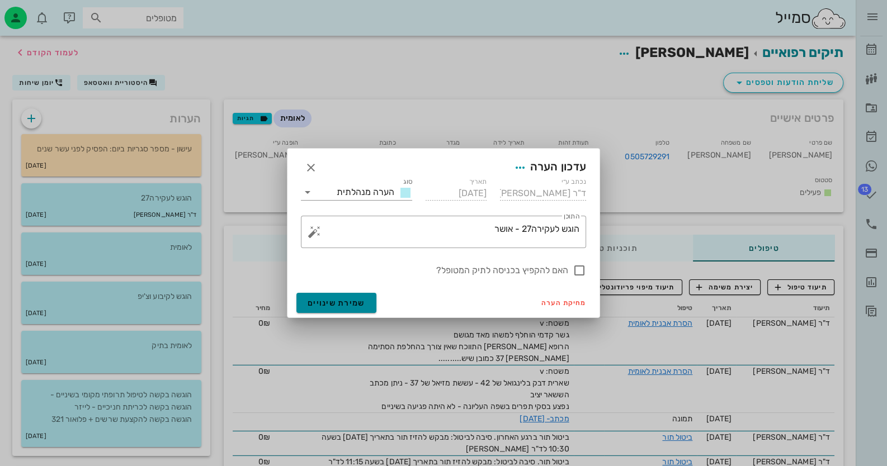
click at [335, 304] on span "שמירת שינויים" at bounding box center [337, 304] width 58 height 10
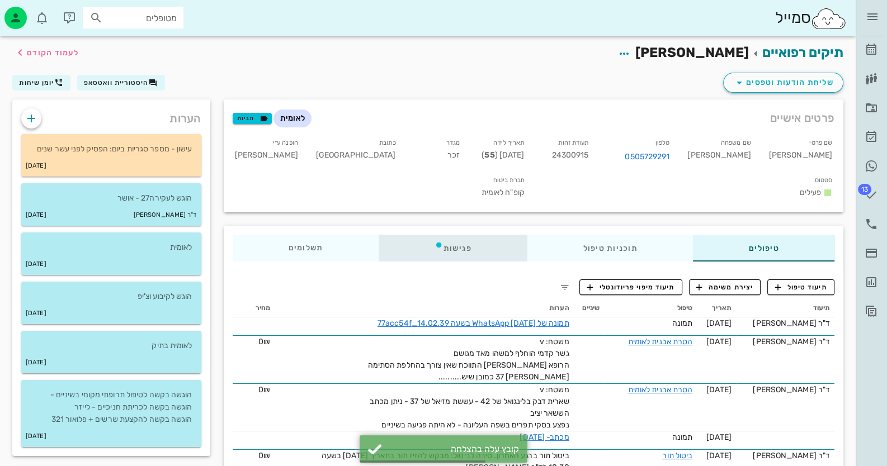
click at [455, 235] on div "פגישות" at bounding box center [453, 248] width 149 height 27
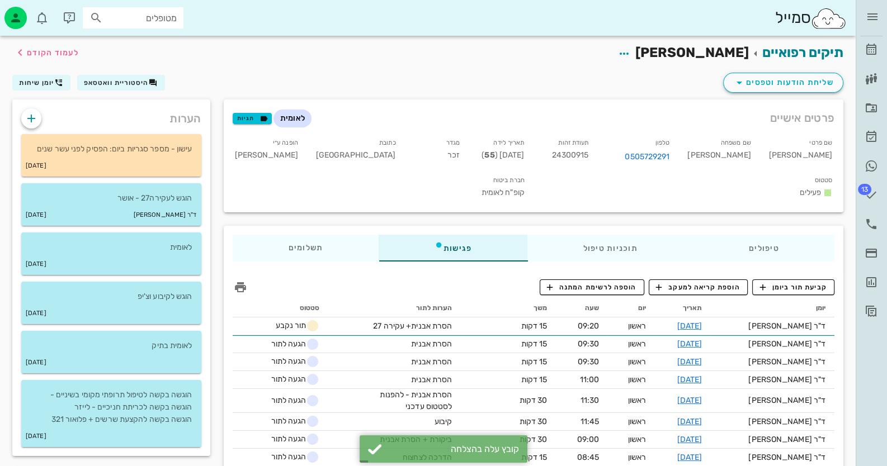
click at [349, 219] on div "טיפולים תוכניות טיפול פגישות תשלומים 0₪ תיעוד טיפול יצירת משימה תיעוד מיפוי פרי…" at bounding box center [533, 368] width 633 height 299
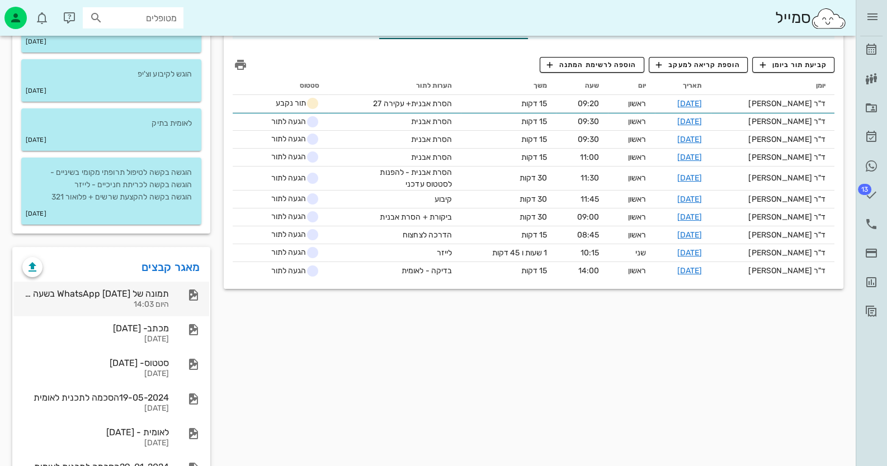
scroll to position [223, 0]
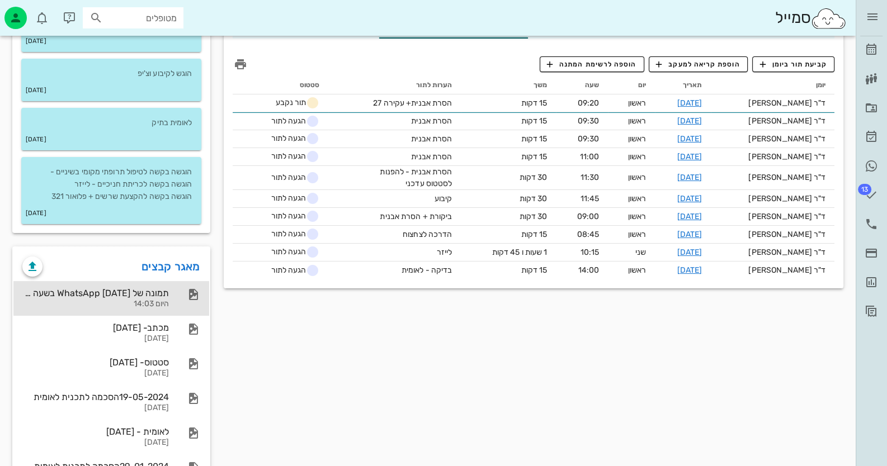
click at [134, 300] on div "היום 14:03" at bounding box center [95, 305] width 146 height 10
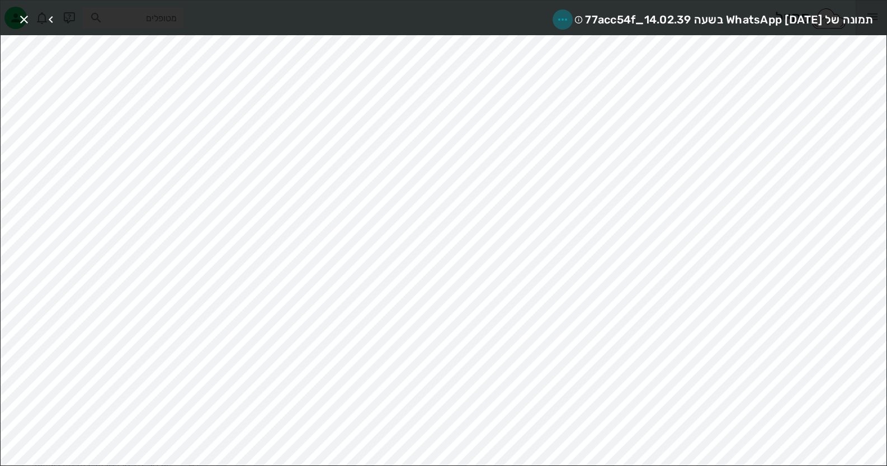
click at [556, 13] on icon "button" at bounding box center [562, 19] width 13 height 13
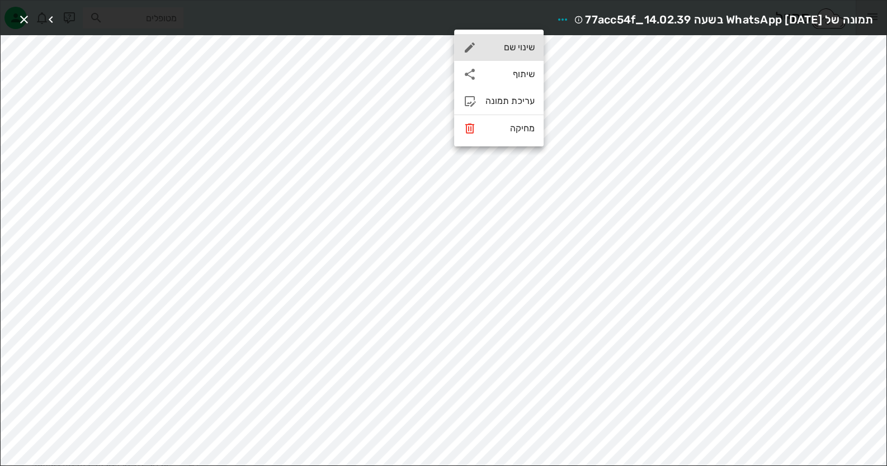
click at [513, 52] on div "שינוי שם" at bounding box center [509, 47] width 49 height 11
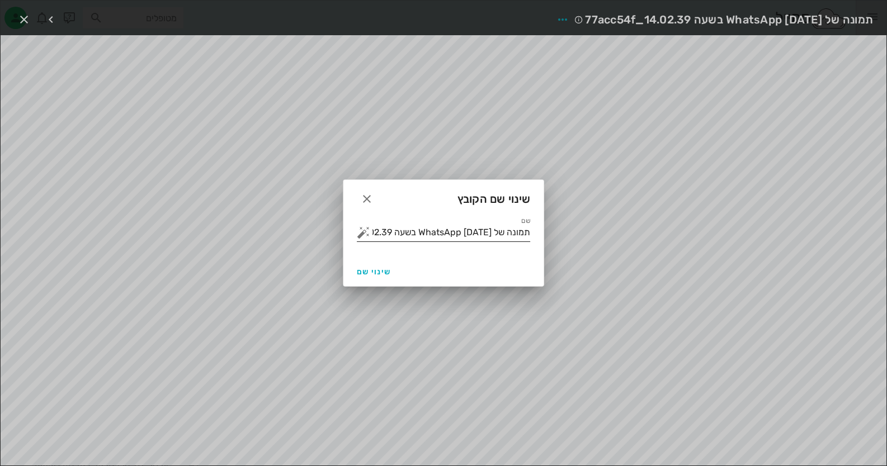
click at [488, 234] on input "תמונה של WhatsApp [DATE] בשעה 14.02.39_77acc54f" at bounding box center [451, 233] width 158 height 18
click at [358, 234] on button "button" at bounding box center [363, 232] width 13 height 13
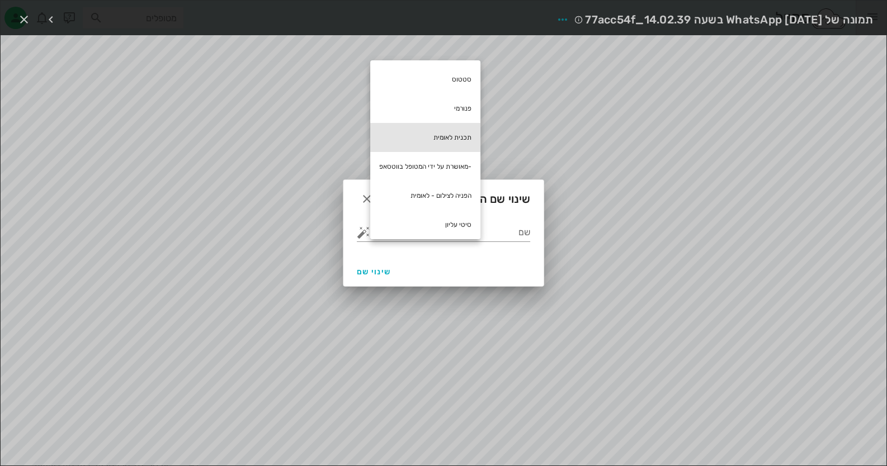
click at [467, 143] on div "תכנית לאומית" at bounding box center [425, 137] width 110 height 29
type input "תכנית לאומית"
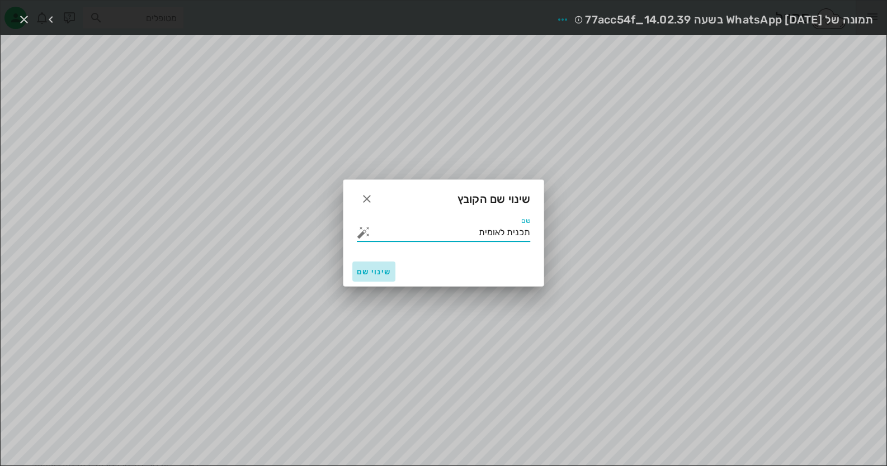
click at [386, 274] on span "שינוי שם" at bounding box center [374, 272] width 34 height 10
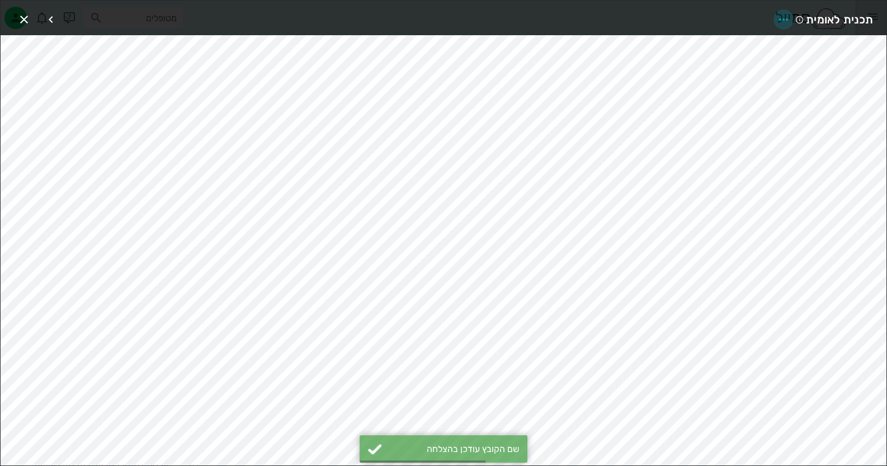
click at [786, 19] on icon "button" at bounding box center [783, 19] width 13 height 13
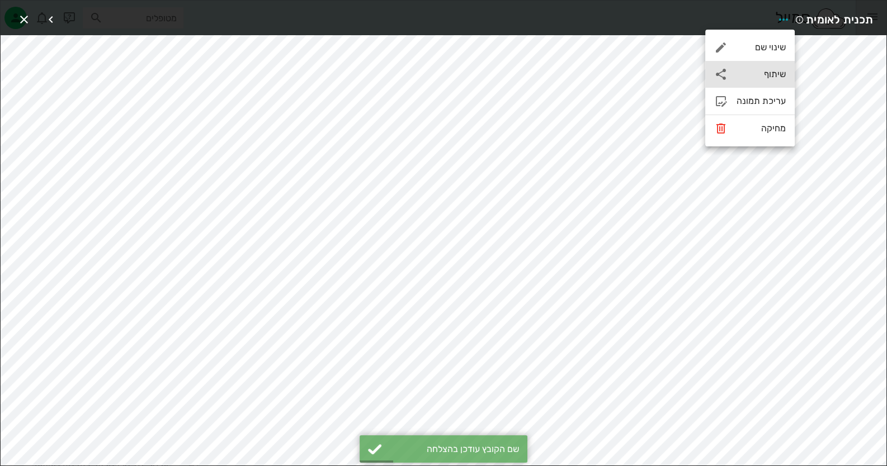
click at [770, 62] on div "שיתוף" at bounding box center [749, 74] width 89 height 27
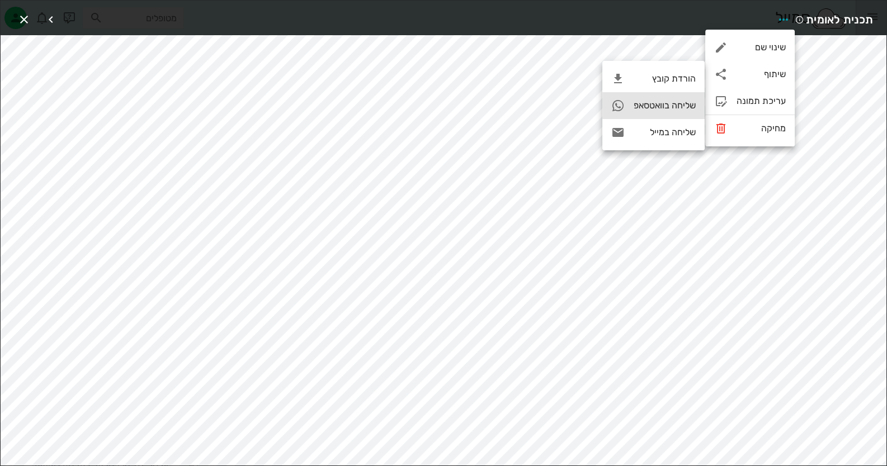
click at [679, 97] on div "שליחה בוואטסאפ" at bounding box center [653, 105] width 102 height 27
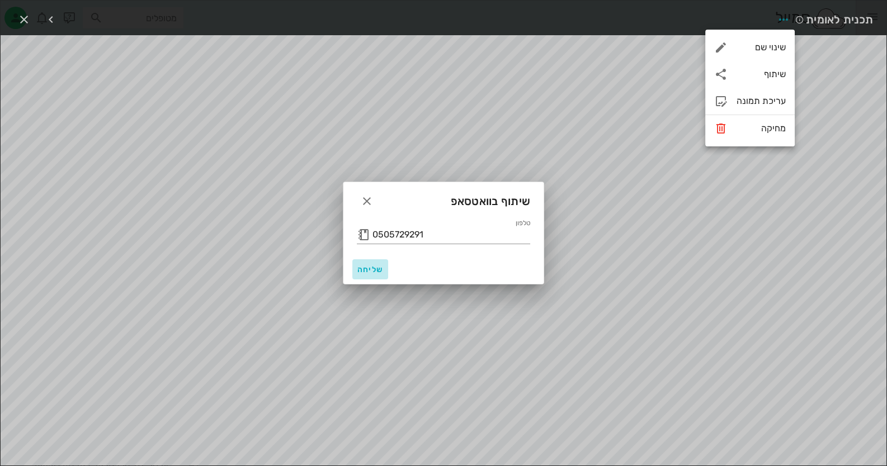
click at [372, 265] on span "שליחה" at bounding box center [370, 270] width 27 height 10
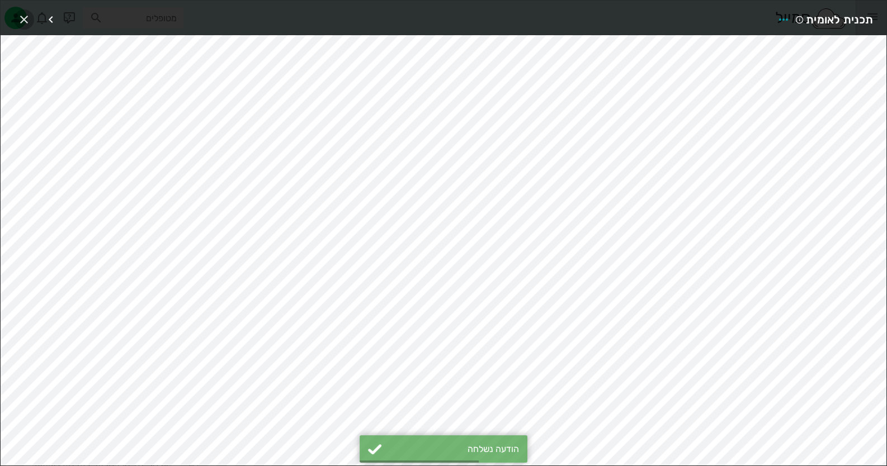
click at [25, 18] on icon "button" at bounding box center [23, 19] width 13 height 13
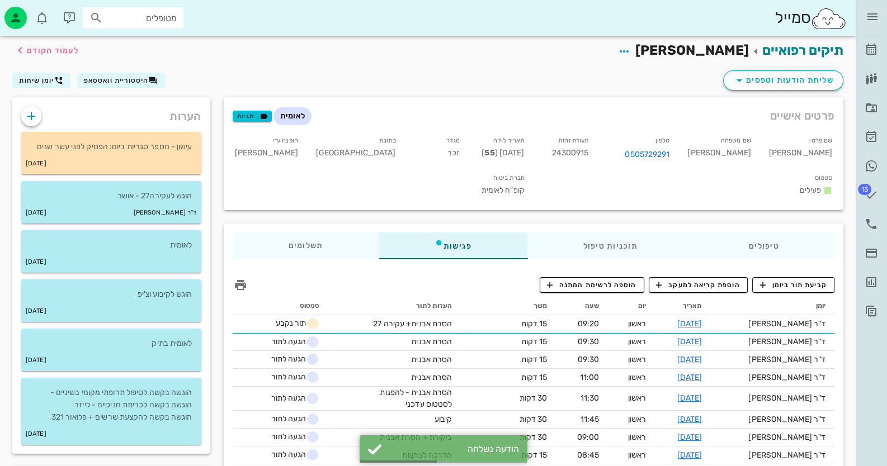
scroll to position [0, 0]
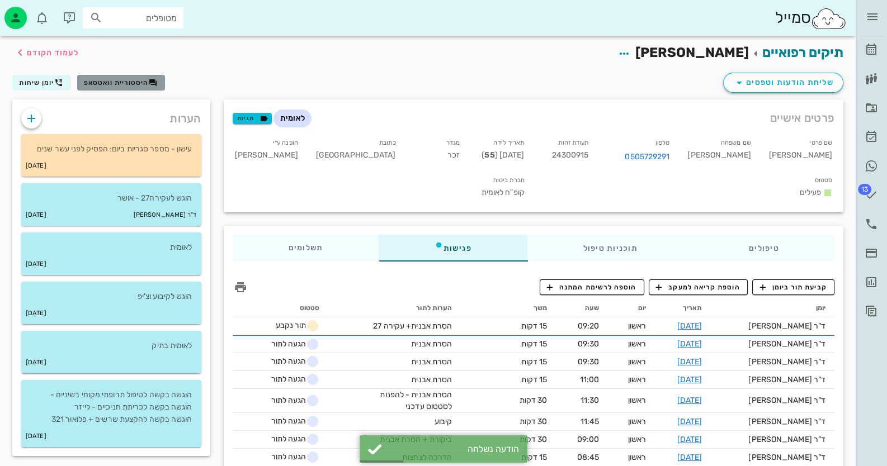
click at [108, 77] on button "היסטוריית וואטסאפ" at bounding box center [121, 83] width 88 height 16
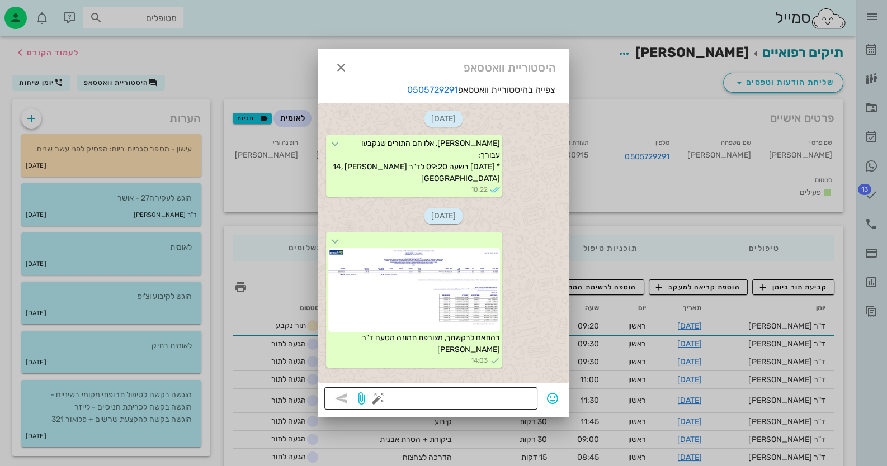
click at [372, 399] on button "button" at bounding box center [377, 398] width 13 height 13
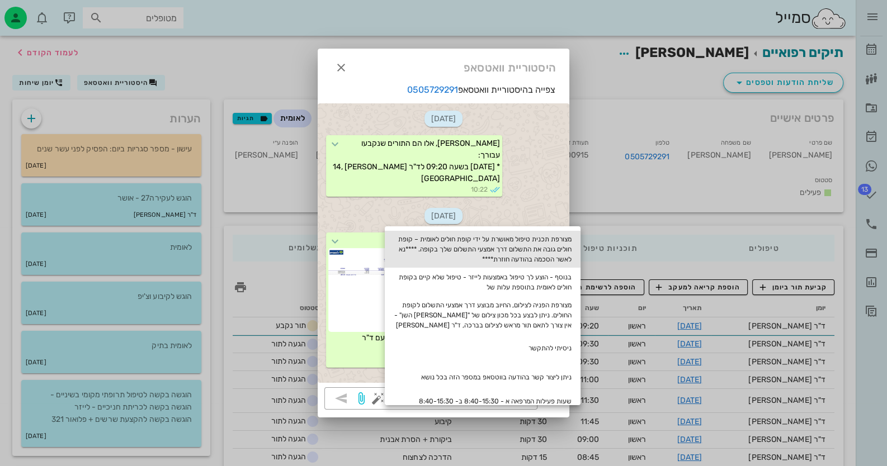
click at [519, 239] on div "מצורפת תכנית טיפול מאושרת על ידי קופת חולים לאומית – קופת חולים גובה את התשלום …" at bounding box center [483, 249] width 196 height 37
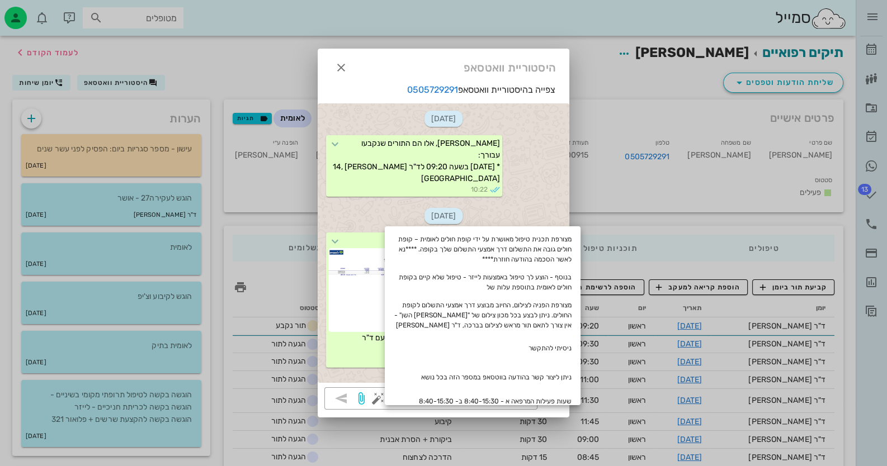
type textarea "מצורפת תכנית טיפול מאושרת על ידי קופת חולים לאומית – קופת חולים גובה את התשלום …"
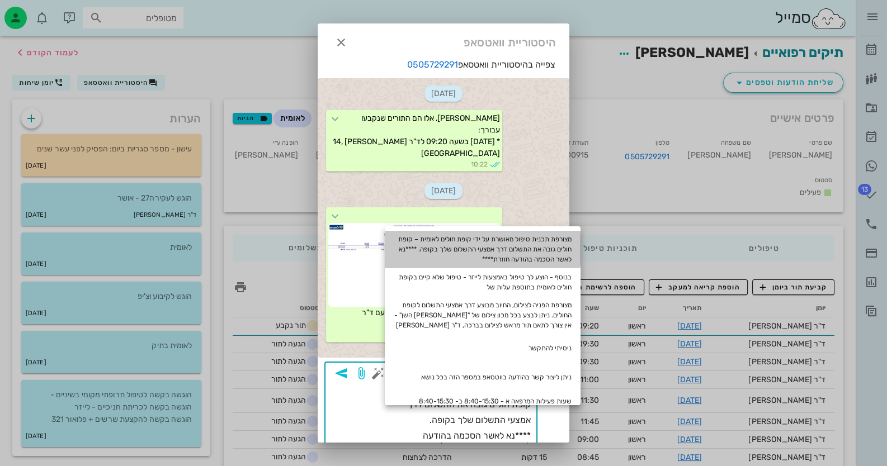
scroll to position [22, 0]
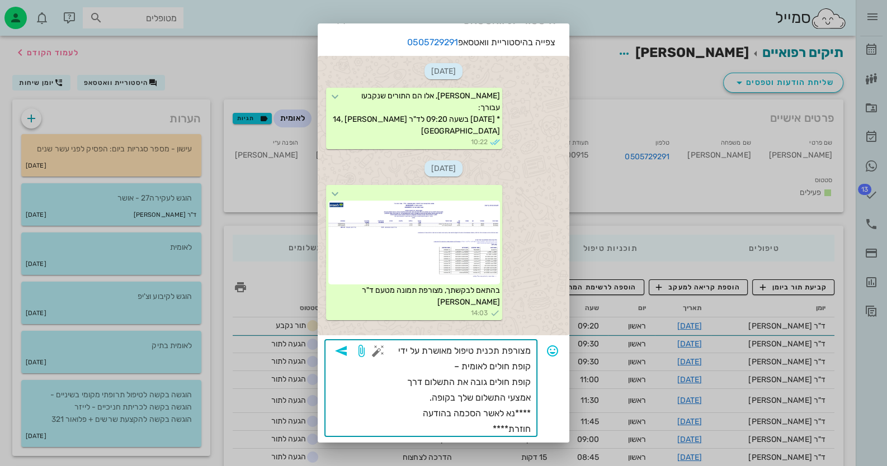
click at [344, 349] on icon "button" at bounding box center [340, 350] width 13 height 13
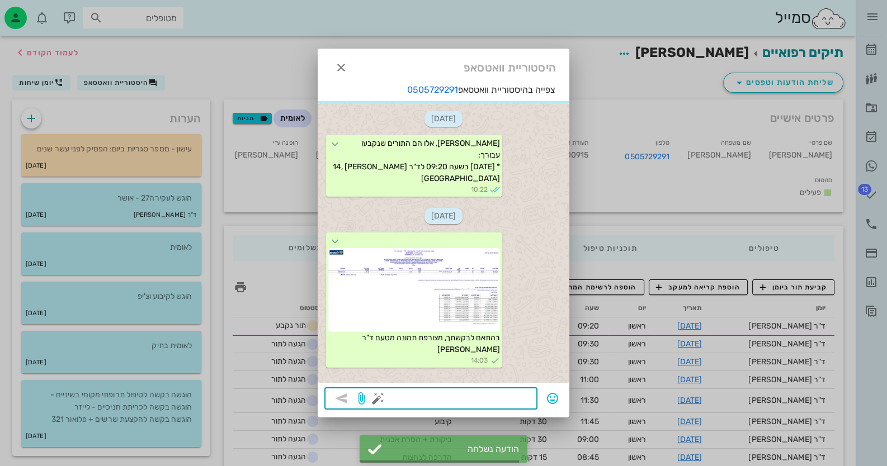
scroll to position [91, 0]
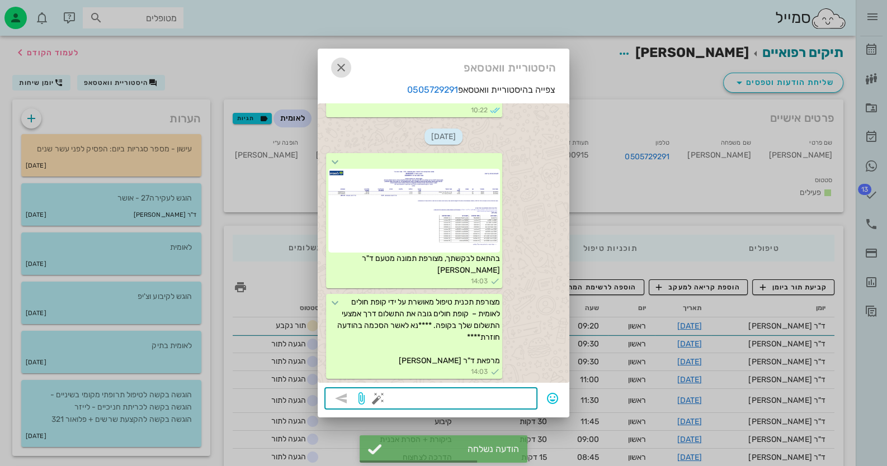
click at [341, 68] on icon "button" at bounding box center [340, 67] width 13 height 13
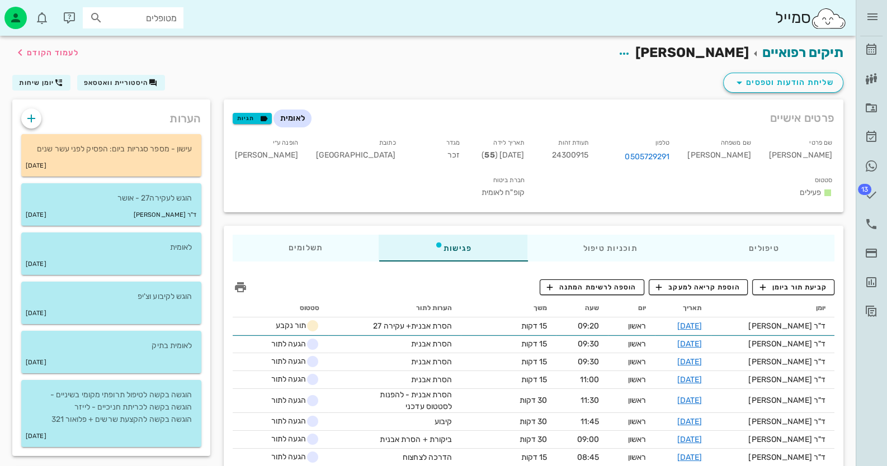
click at [162, 20] on input "מטופלים" at bounding box center [141, 18] width 72 height 15
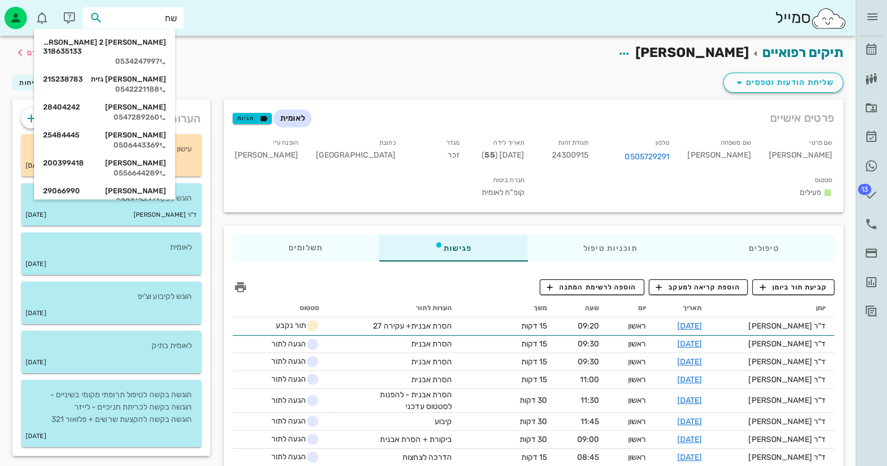
type input "[PERSON_NAME]"
click at [160, 44] on div "[PERSON_NAME] 1 [PERSON_NAME] 2 318635133" at bounding box center [104, 47] width 123 height 18
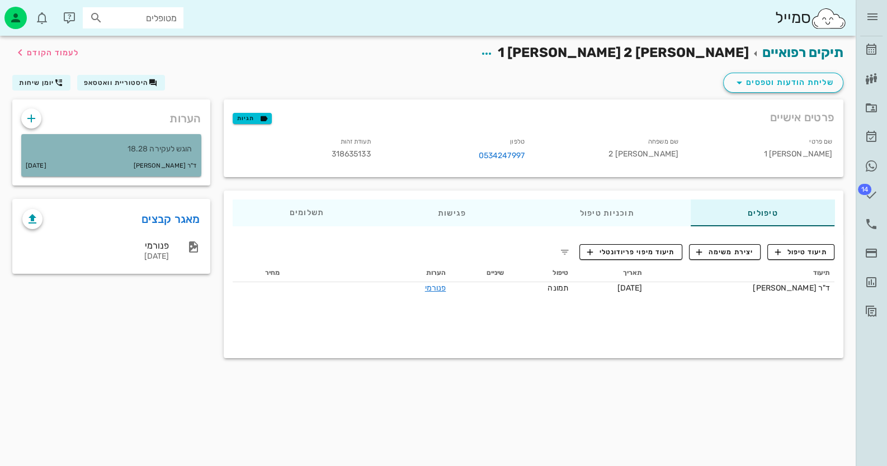
click at [145, 143] on p "הוגש לעקירה 18.28" at bounding box center [111, 149] width 162 height 12
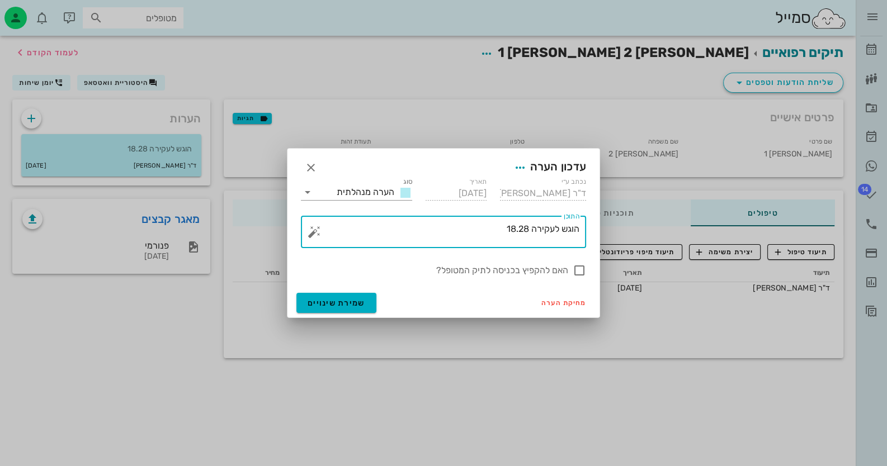
click at [486, 239] on textarea "הוגש לעקירה 18.28" at bounding box center [447, 234] width 263 height 27
type textarea "הוגש לעקירה 18.28 - אושר"
click at [335, 307] on span "שמירת שינויים" at bounding box center [337, 304] width 58 height 10
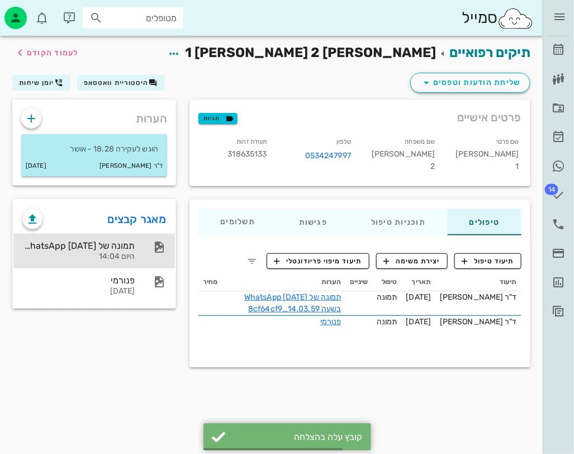
click at [148, 236] on div "תמונה של WhatsApp [DATE] בשעה 14.03.59_8cf64cf9 היום 14:04" at bounding box center [94, 251] width 162 height 35
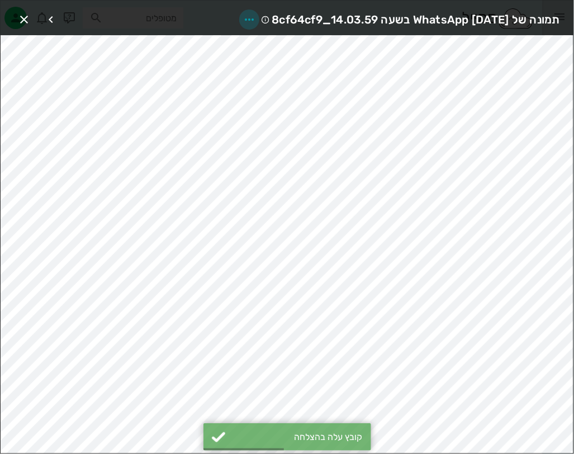
click at [243, 13] on icon "button" at bounding box center [249, 19] width 13 height 13
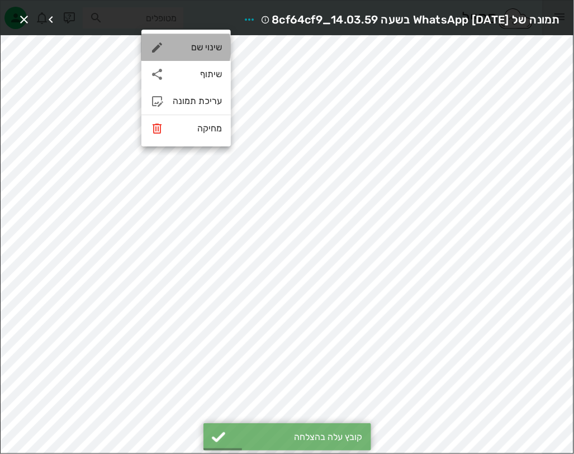
click at [211, 48] on div "שינוי שם" at bounding box center [197, 47] width 49 height 11
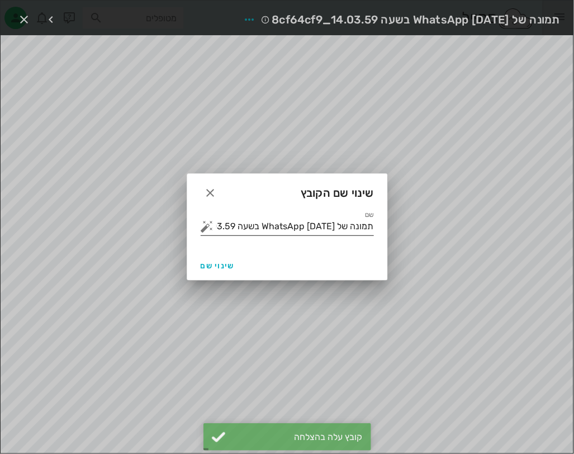
click at [300, 225] on input "תמונה של WhatsApp [DATE] בשעה 14.03.59_8cf64cf9" at bounding box center [295, 226] width 158 height 18
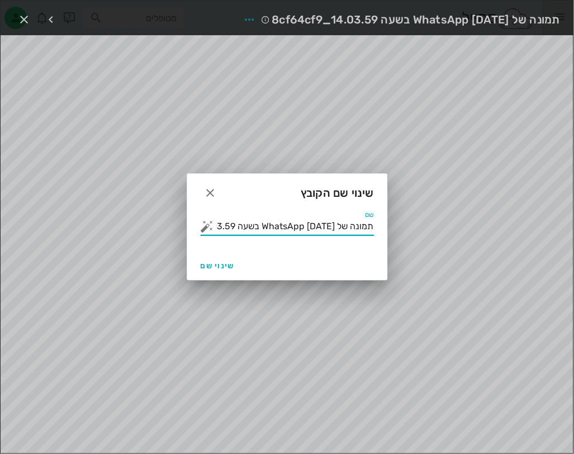
click at [301, 224] on input "תמונה של WhatsApp [DATE] בשעה 14.03.59_8cf64cf9" at bounding box center [295, 226] width 158 height 18
click at [302, 224] on input "תמונה של WhatsApp [DATE] בשעה 14.03.59_8cf64cf9" at bounding box center [295, 226] width 158 height 18
click at [210, 228] on button "button" at bounding box center [207, 226] width 13 height 13
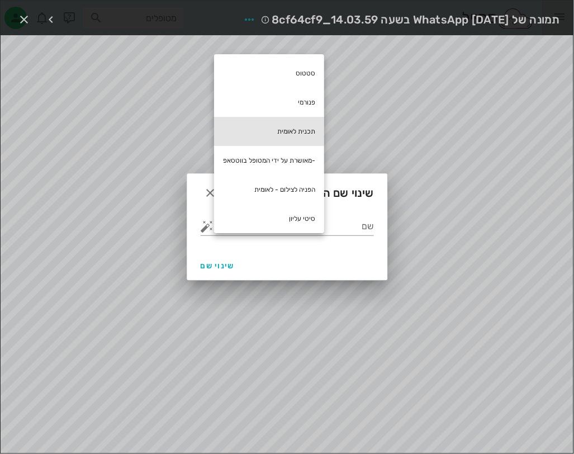
click at [309, 131] on div "תכנית לאומית" at bounding box center [269, 131] width 110 height 29
type input "תכנית לאומית"
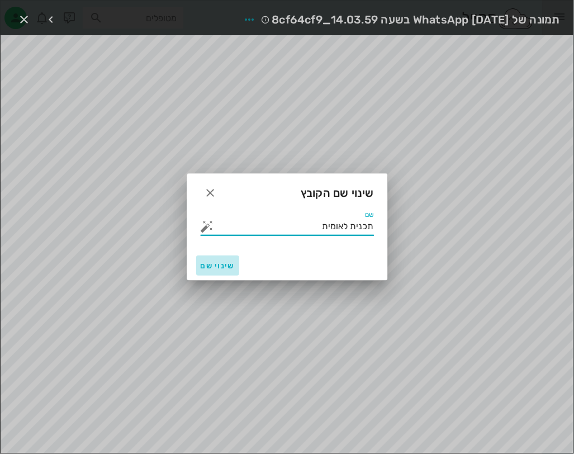
click at [222, 262] on span "שינוי שם" at bounding box center [218, 266] width 34 height 10
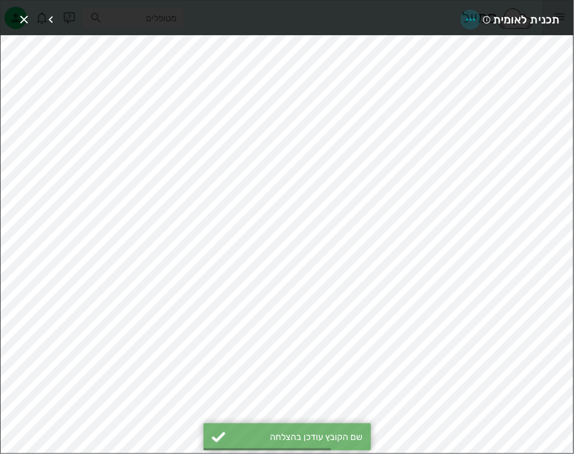
click at [467, 11] on button "button" at bounding box center [471, 20] width 20 height 20
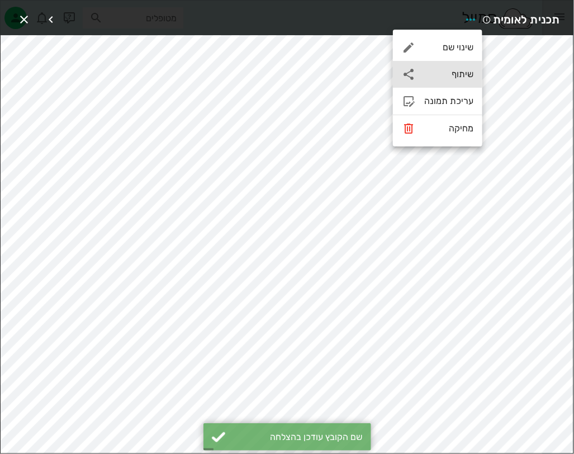
click at [453, 81] on div "שיתוף" at bounding box center [437, 74] width 89 height 27
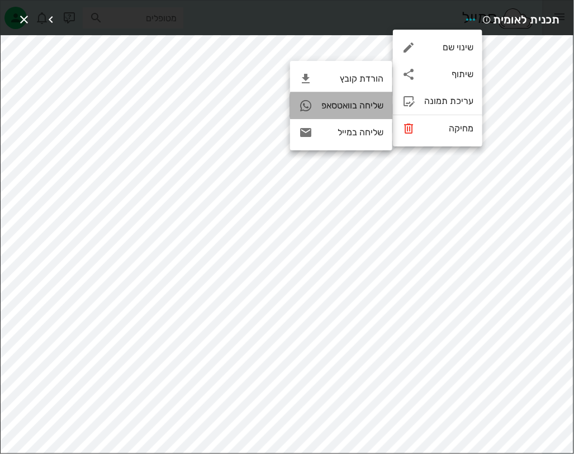
click at [362, 100] on div "שליחה בוואטסאפ" at bounding box center [341, 105] width 102 height 27
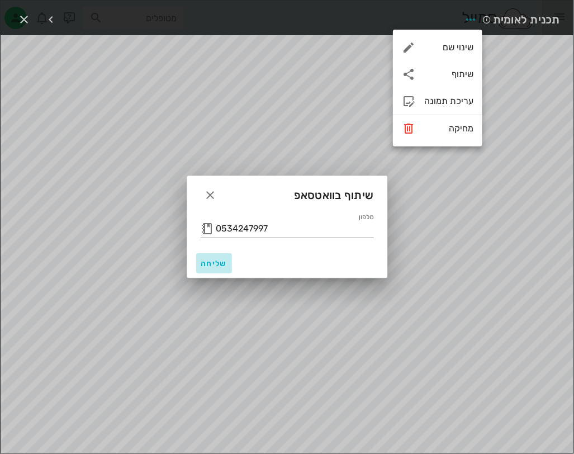
click at [208, 268] on button "שליחה" at bounding box center [214, 263] width 36 height 20
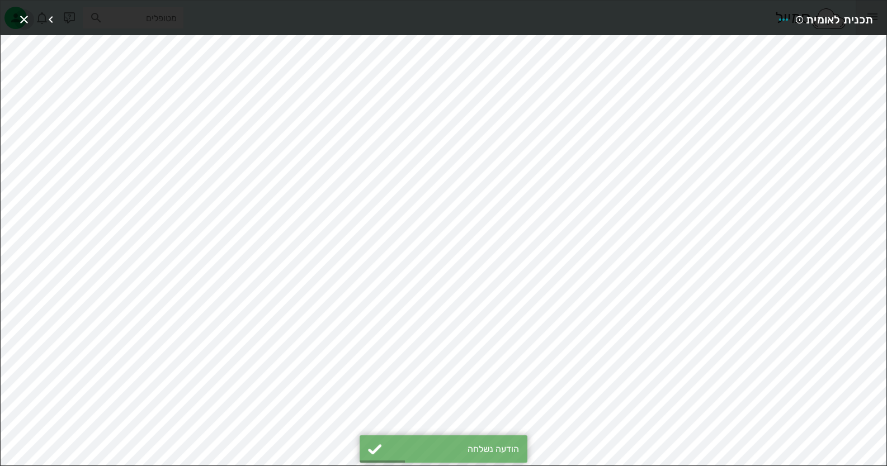
click at [19, 18] on icon "button" at bounding box center [23, 19] width 13 height 13
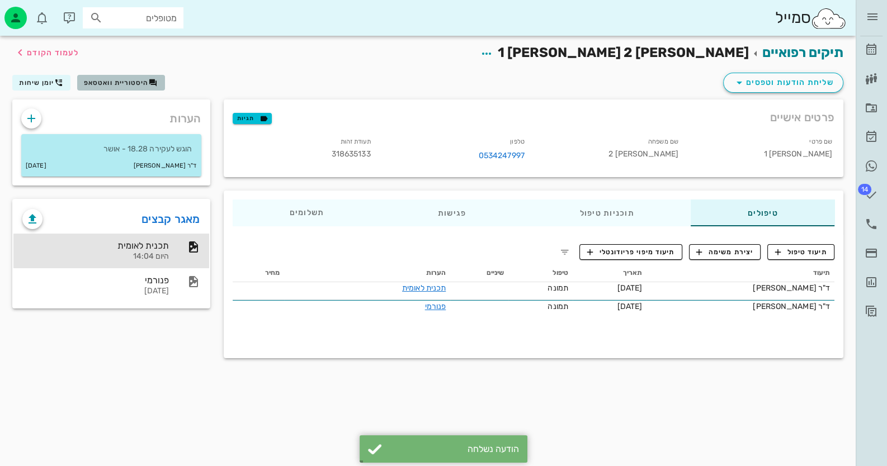
click at [107, 81] on span "היסטוריית וואטסאפ" at bounding box center [116, 83] width 65 height 8
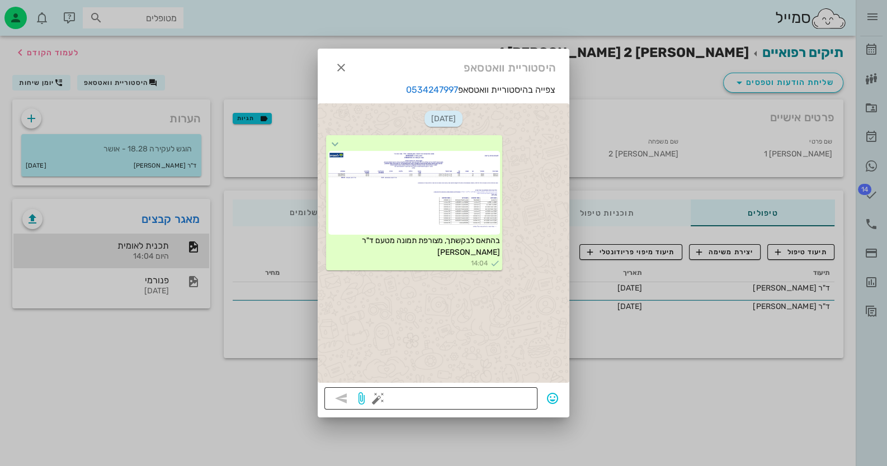
click at [376, 398] on button "button" at bounding box center [377, 398] width 13 height 13
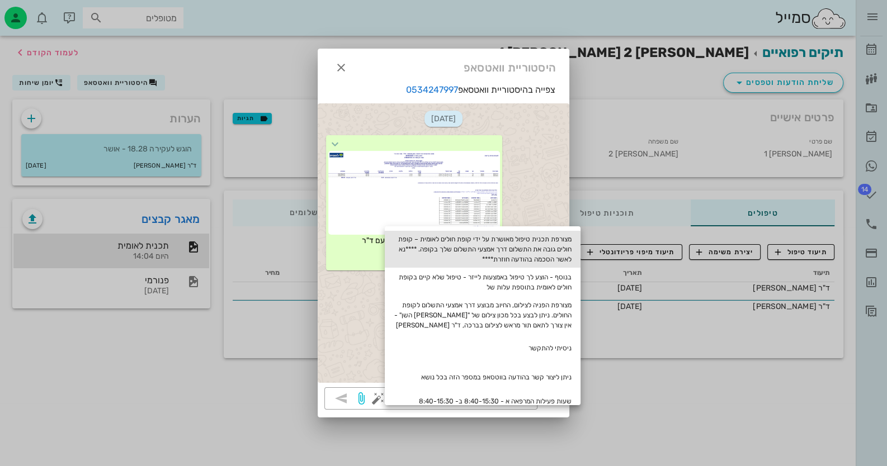
click at [517, 242] on div "מצורפת תכנית טיפול מאושרת על ידי קופת חולים לאומית – קופת חולים גובה את התשלום …" at bounding box center [483, 249] width 196 height 37
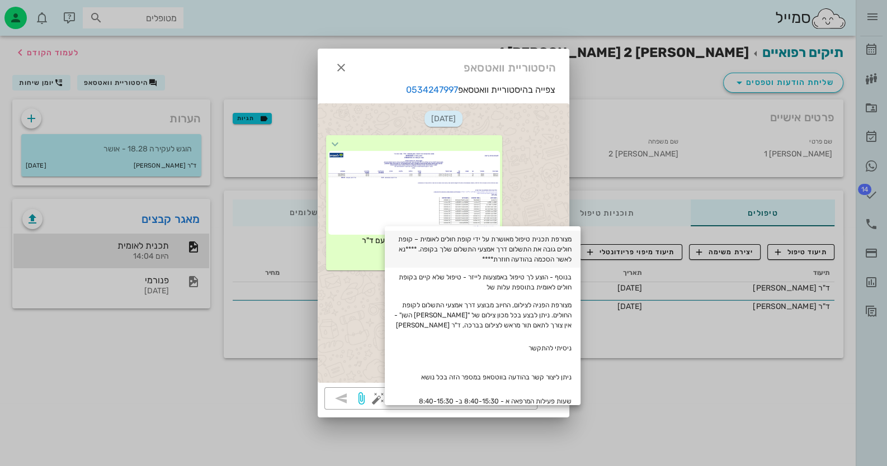
type textarea "מצורפת תכנית טיפול מאושרת על ידי קופת חולים לאומית – קופת חולים גובה את התשלום …"
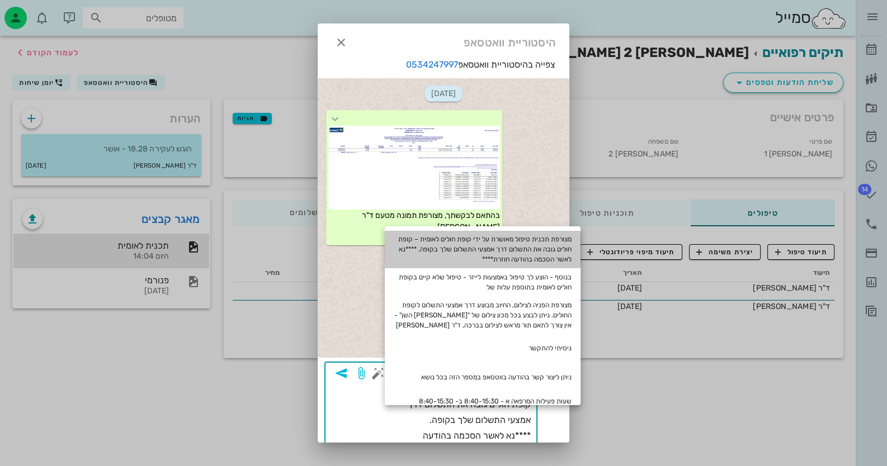
scroll to position [22, 0]
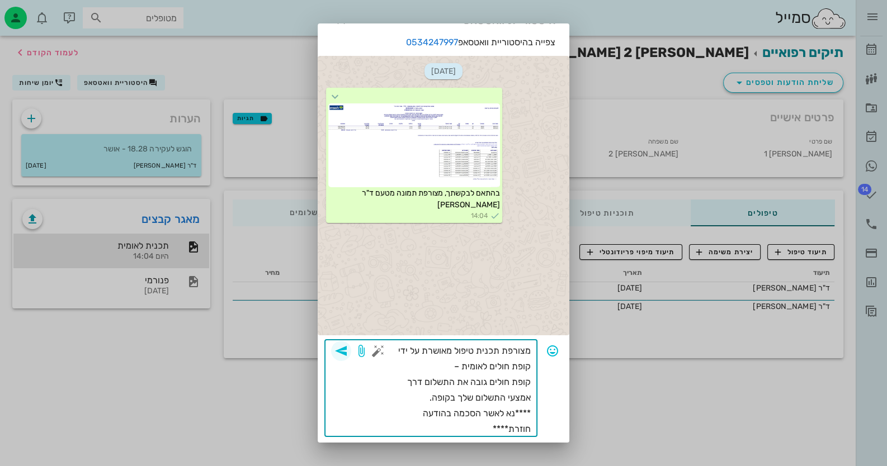
click at [348, 347] on icon "button" at bounding box center [340, 350] width 13 height 13
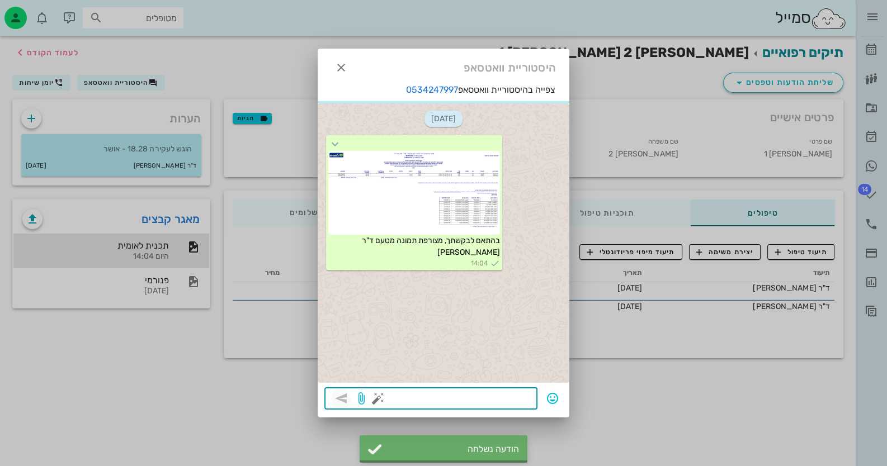
scroll to position [0, 0]
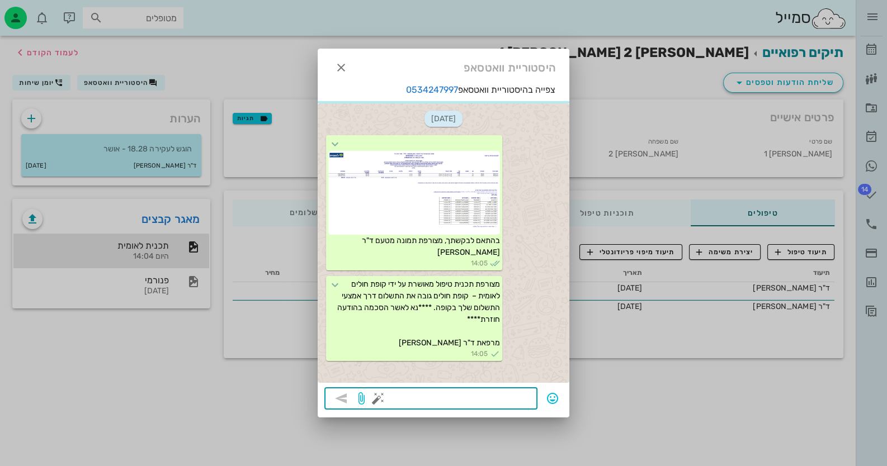
click at [734, 252] on div at bounding box center [443, 233] width 887 height 466
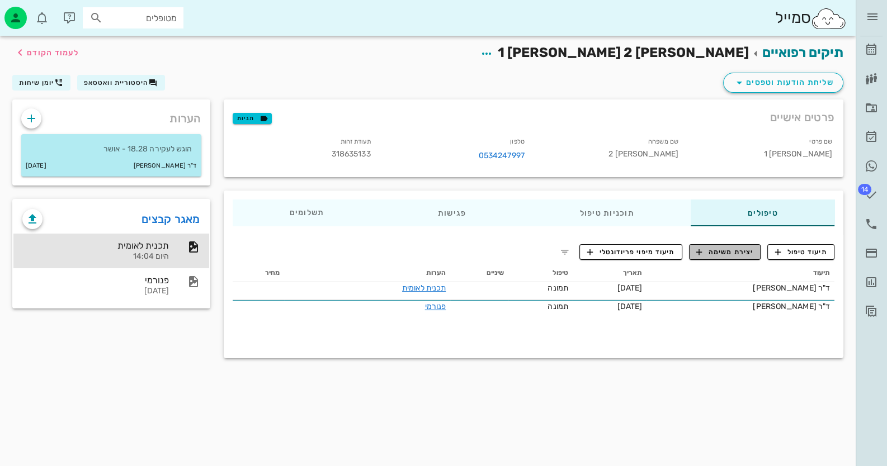
click at [734, 252] on span "יצירת משימה" at bounding box center [724, 252] width 57 height 10
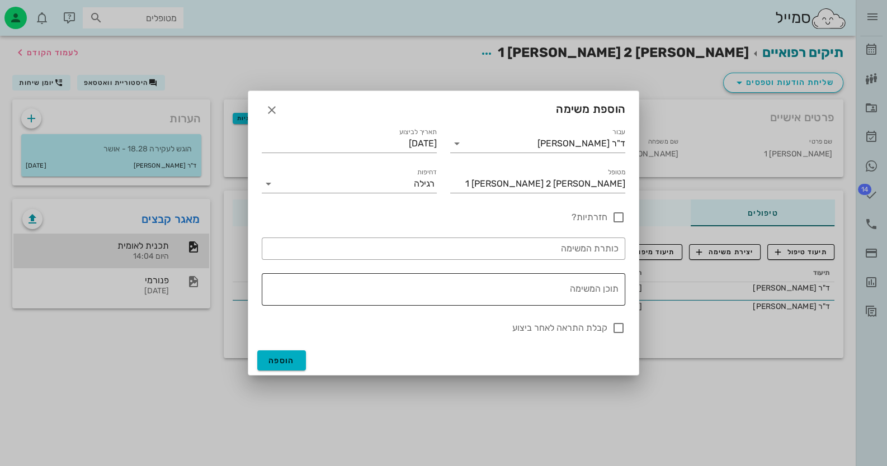
click at [517, 282] on textarea "תוכן המשימה" at bounding box center [441, 292] width 354 height 27
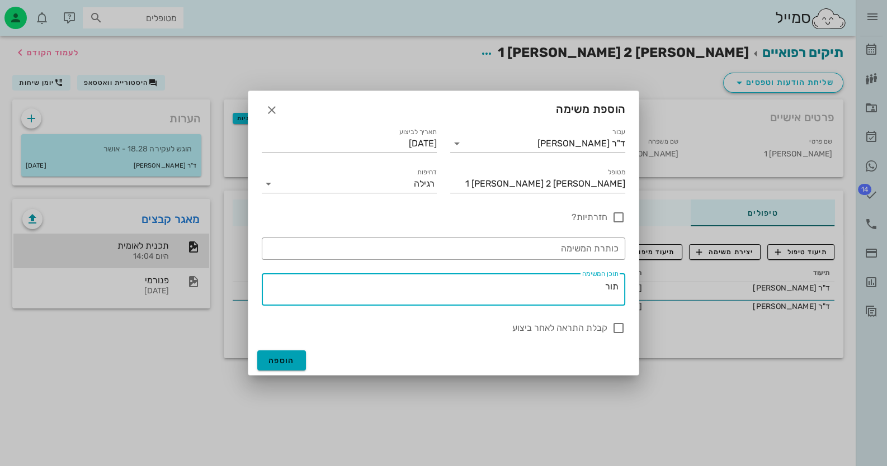
type textarea "תור"
click at [295, 358] on button "הוספה" at bounding box center [281, 361] width 49 height 20
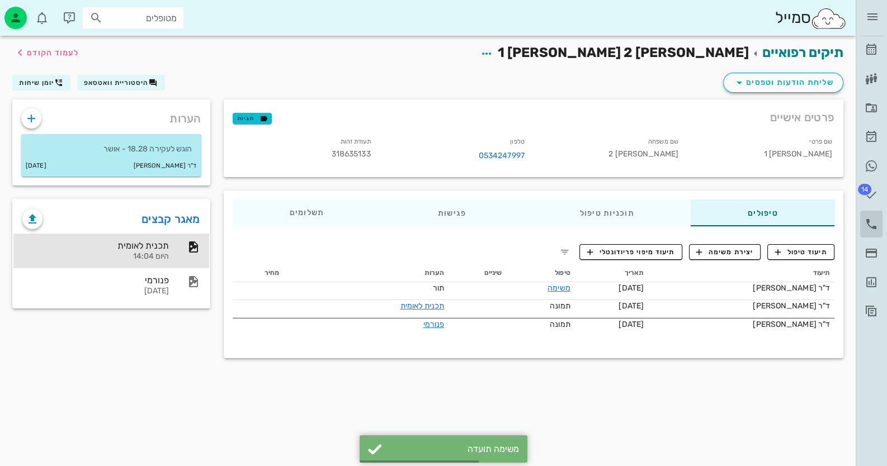
click at [877, 219] on icon at bounding box center [870, 223] width 13 height 13
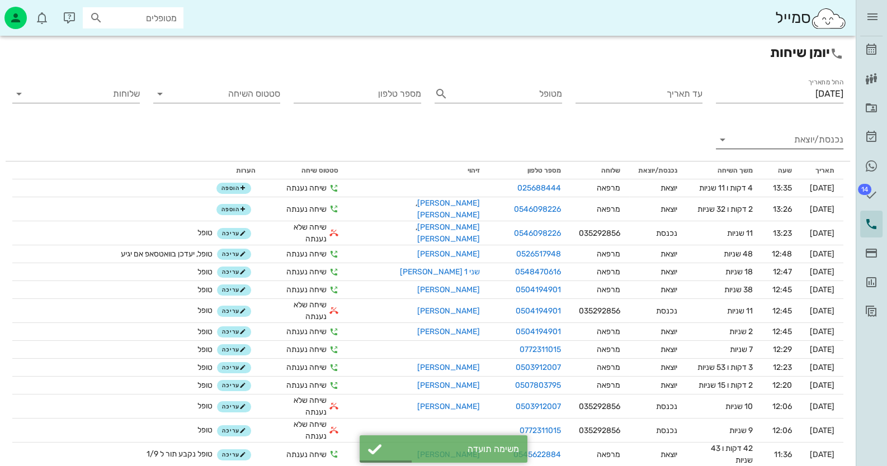
click at [833, 140] on input "נכנסת/יוצאת" at bounding box center [789, 140] width 110 height 18
click at [835, 140] on div "נכנסת" at bounding box center [779, 148] width 127 height 27
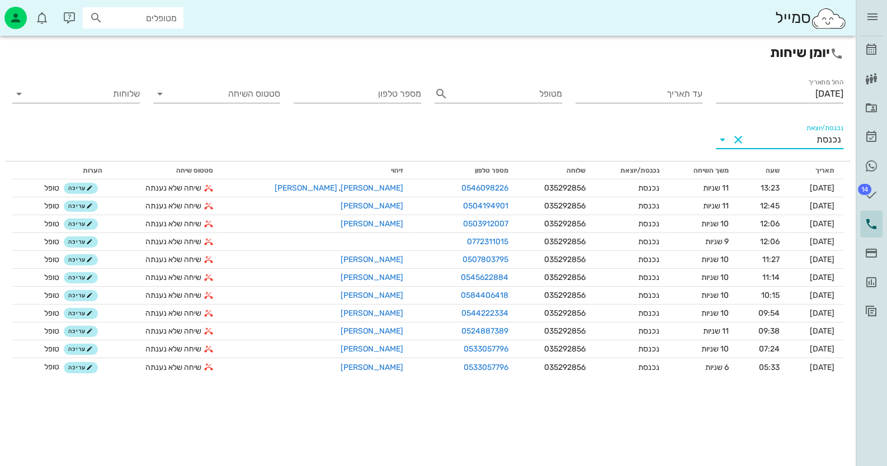
click at [145, 15] on input "מטופלים" at bounding box center [141, 18] width 72 height 15
drag, startPoint x: 152, startPoint y: 16, endPoint x: 280, endPoint y: 21, distance: 127.6
click at [280, 21] on div "סמייל 52298" at bounding box center [427, 18] width 855 height 36
type input "[PERSON_NAME]"
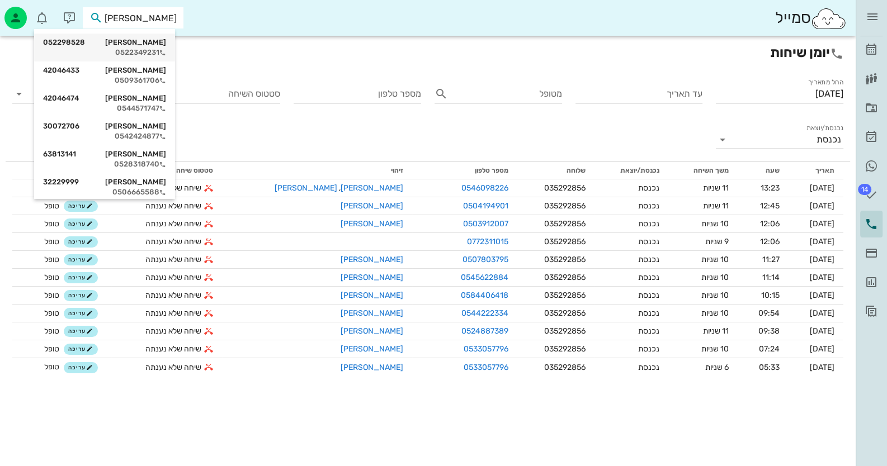
click at [144, 42] on div "[PERSON_NAME] 052298528" at bounding box center [104, 42] width 123 height 9
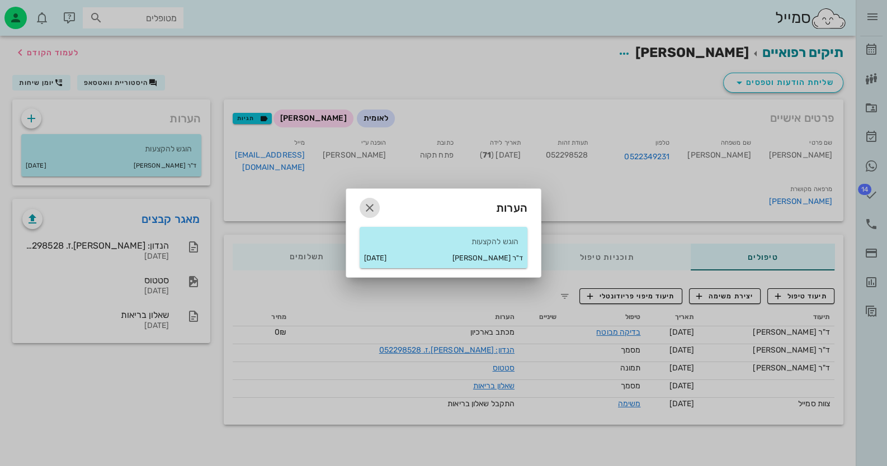
click at [369, 205] on icon "button" at bounding box center [369, 207] width 13 height 13
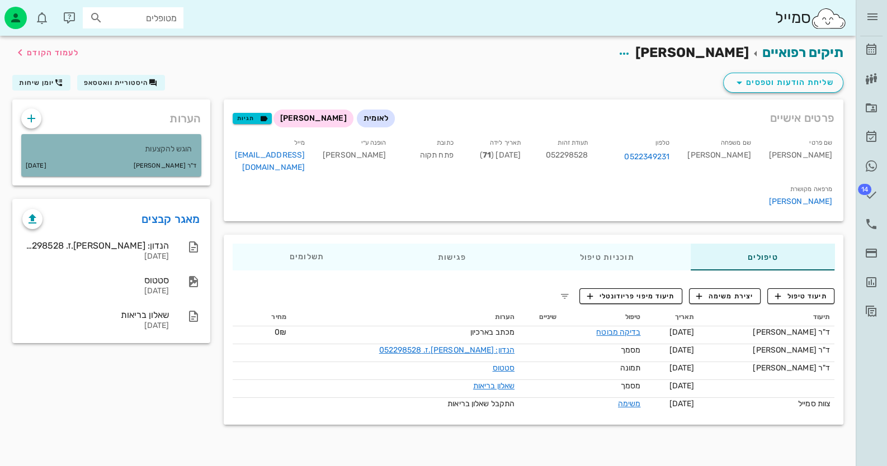
click at [179, 143] on p "הוגש להקצעות" at bounding box center [111, 149] width 162 height 12
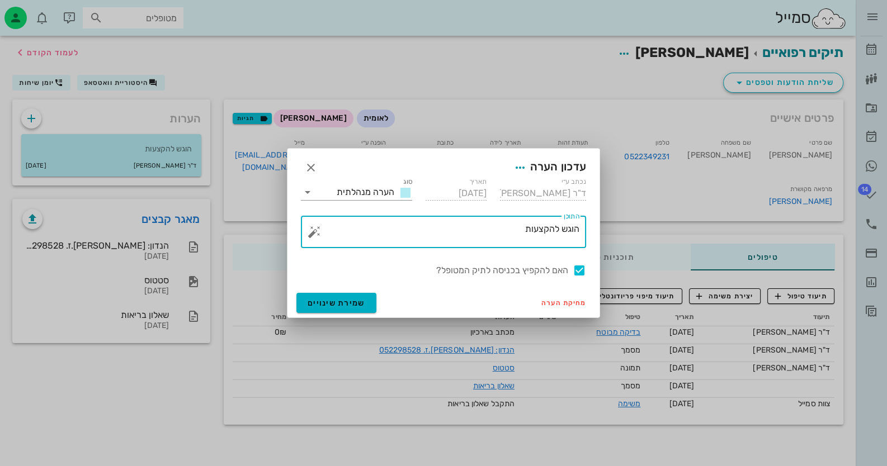
click at [499, 223] on textarea "הוגש להקצעות" at bounding box center [447, 234] width 263 height 27
click at [314, 232] on button "button" at bounding box center [314, 231] width 13 height 13
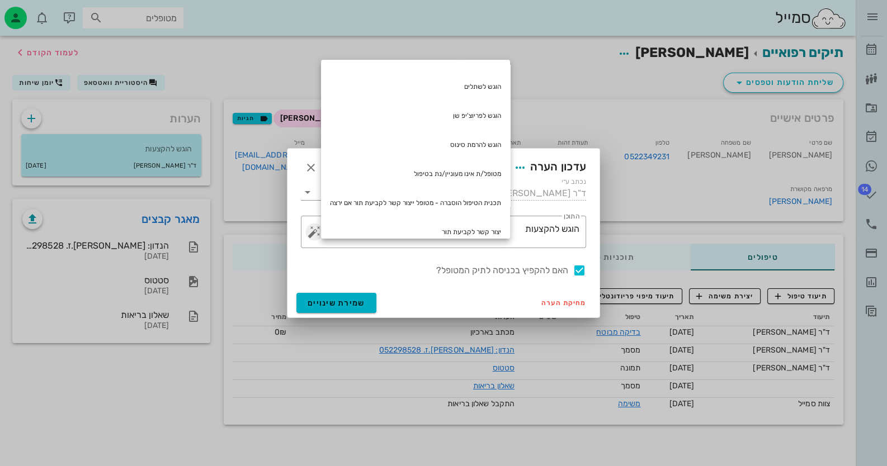
scroll to position [149, 0]
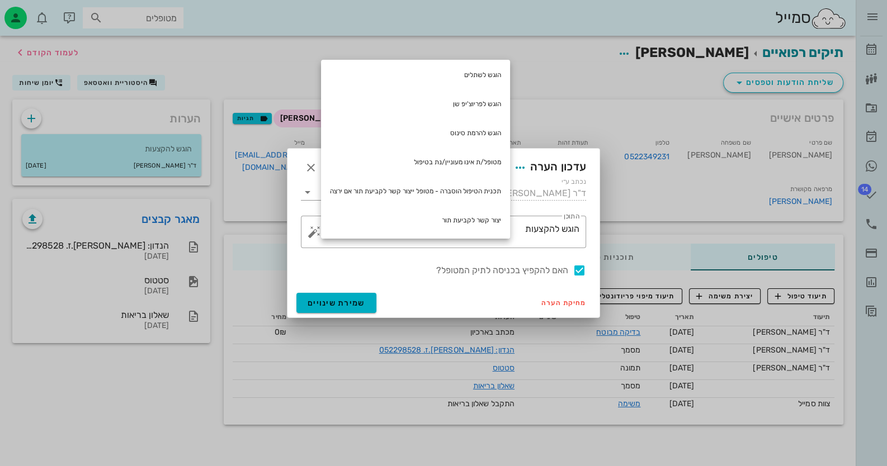
click at [215, 58] on div at bounding box center [443, 233] width 887 height 466
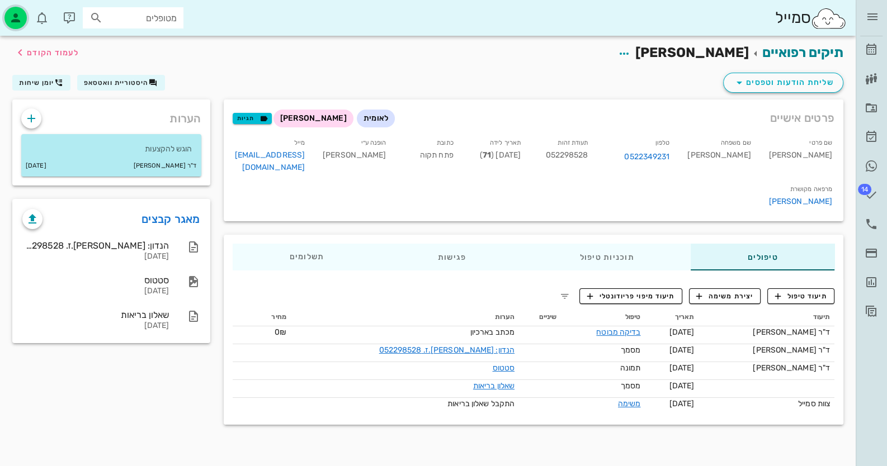
click at [20, 10] on div "button" at bounding box center [15, 18] width 22 height 22
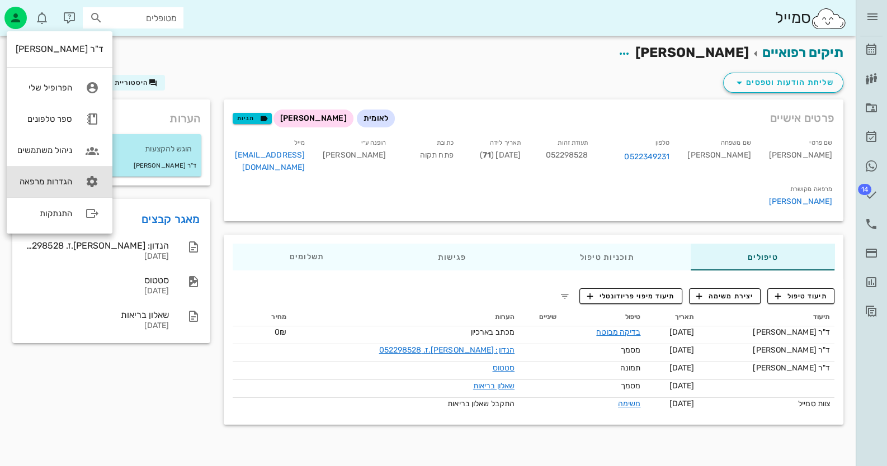
click at [82, 194] on link "הגדרות מרפאה" at bounding box center [60, 181] width 106 height 31
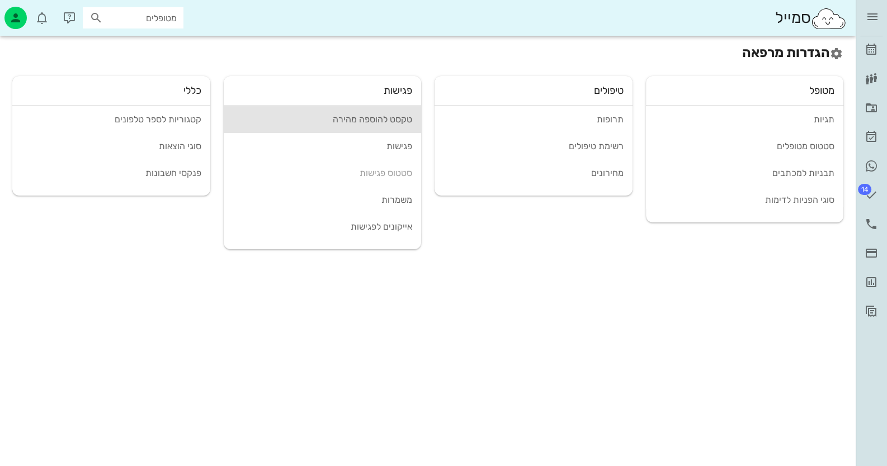
click at [386, 128] on link "טקסט להוספה מהירה" at bounding box center [323, 119] width 198 height 27
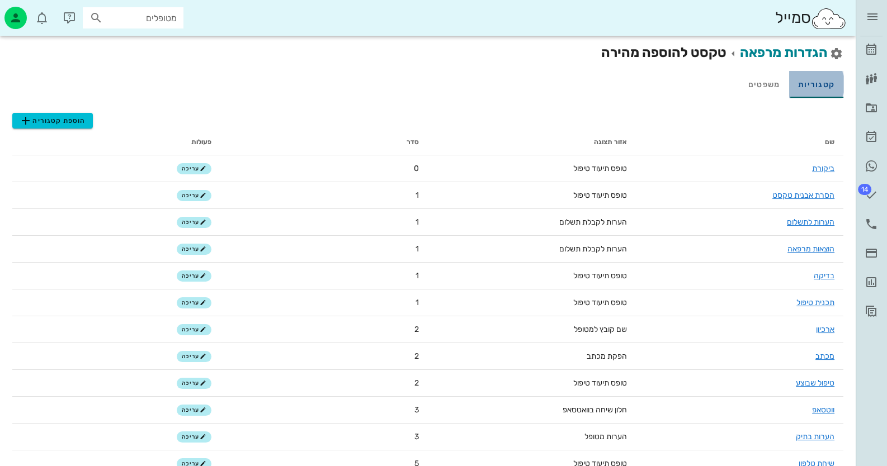
click at [831, 92] on link "קטגוריות" at bounding box center [816, 84] width 54 height 27
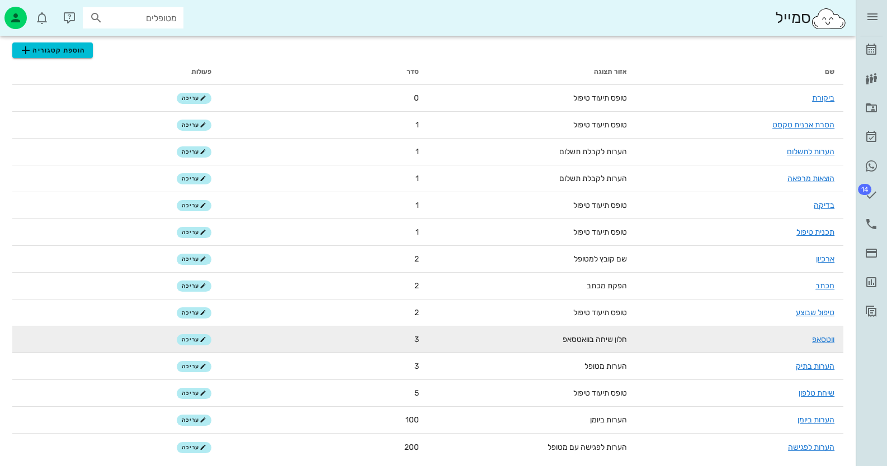
scroll to position [71, 0]
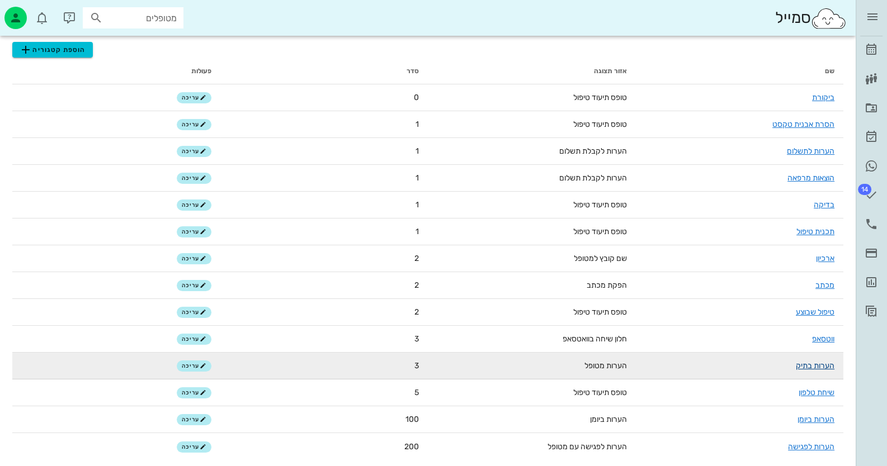
click at [810, 366] on link "הערות בתיק" at bounding box center [815, 366] width 39 height 10
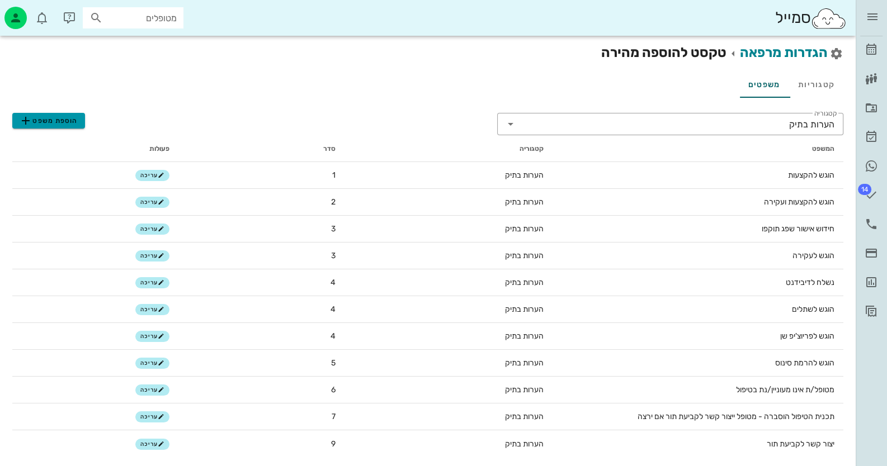
click at [69, 117] on span "הוספת משפט" at bounding box center [48, 120] width 59 height 13
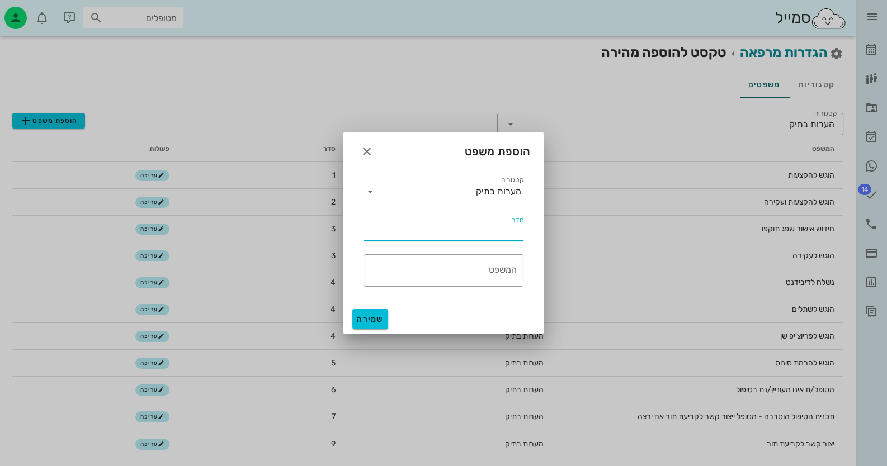
click at [476, 238] on input "סדר" at bounding box center [443, 232] width 160 height 18
type input "3"
click at [466, 282] on textarea "המשפט" at bounding box center [439, 273] width 153 height 27
type textarea "י"
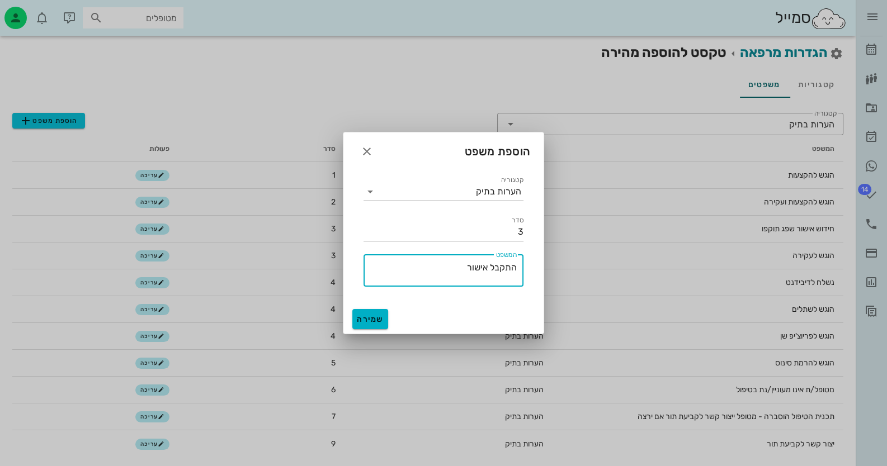
type textarea "התקבל אישור"
click at [369, 315] on span "שמירה" at bounding box center [370, 320] width 27 height 10
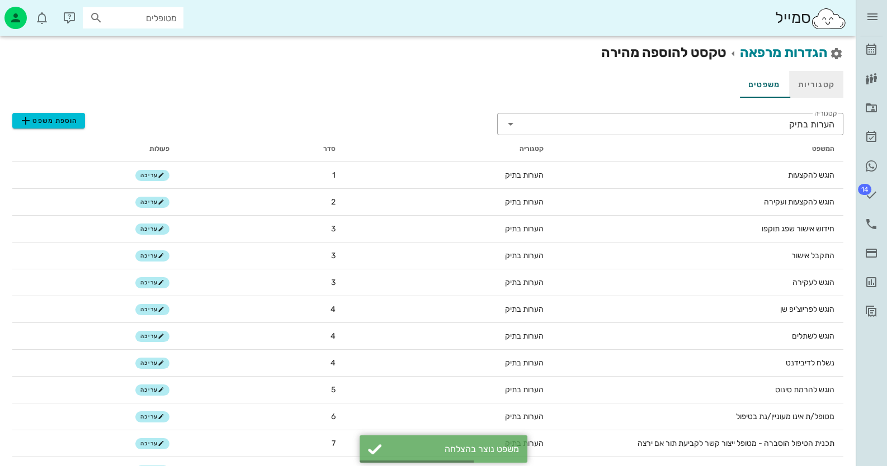
click at [827, 87] on link "קטגוריות" at bounding box center [816, 84] width 54 height 27
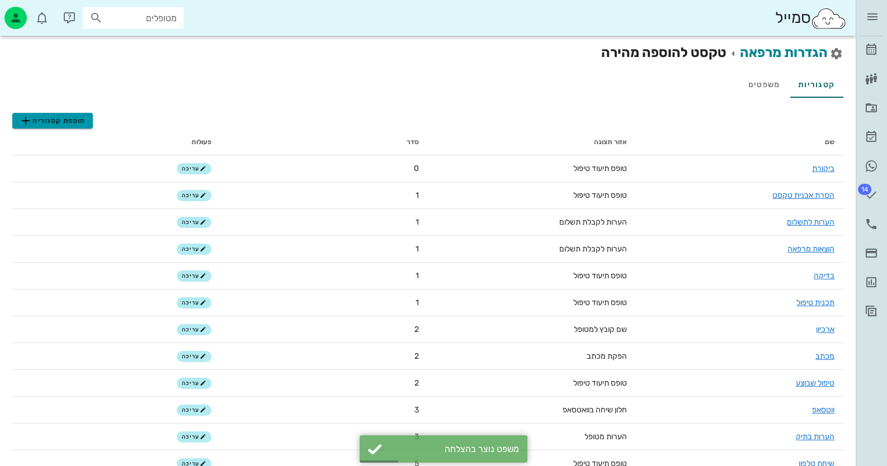
click at [85, 113] on button "הוספת קטגוריה" at bounding box center [52, 121] width 81 height 16
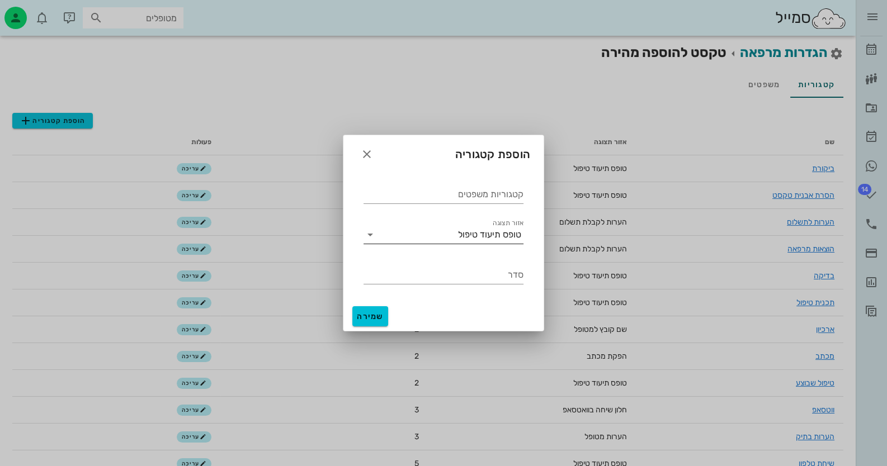
click at [501, 241] on div "טופס תיעוד טיפול" at bounding box center [451, 235] width 144 height 18
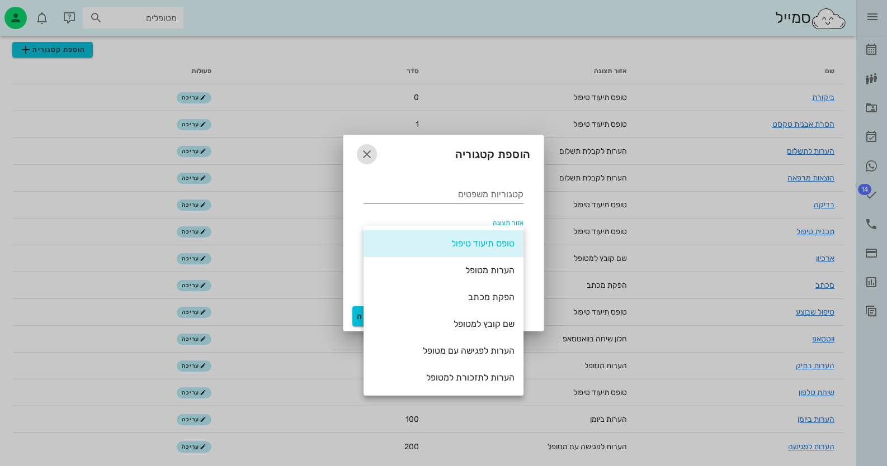
click at [363, 157] on icon "button" at bounding box center [366, 154] width 13 height 13
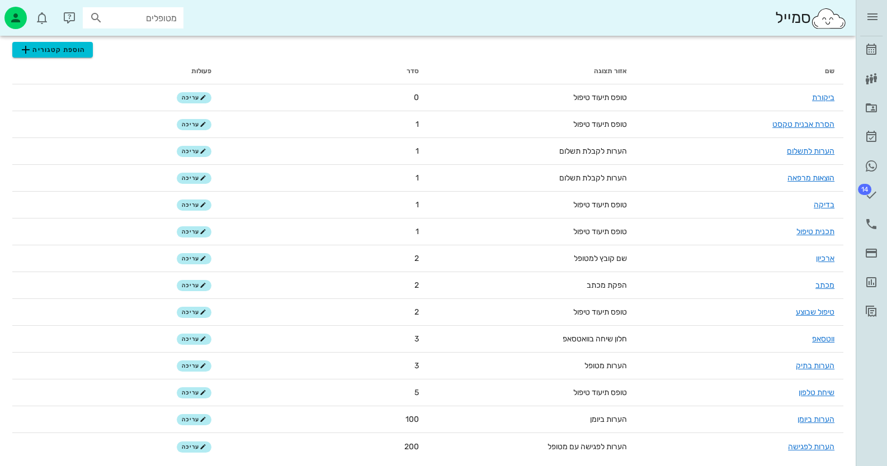
click at [173, 22] on input "מטופלים" at bounding box center [141, 18] width 72 height 15
type input "[PERSON_NAME]"
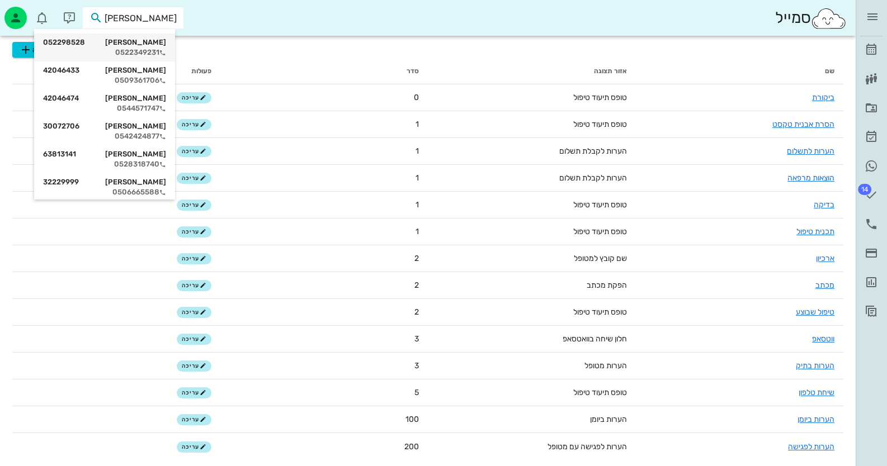
click at [150, 47] on div "[PERSON_NAME] 052298528 0522349231" at bounding box center [104, 48] width 123 height 28
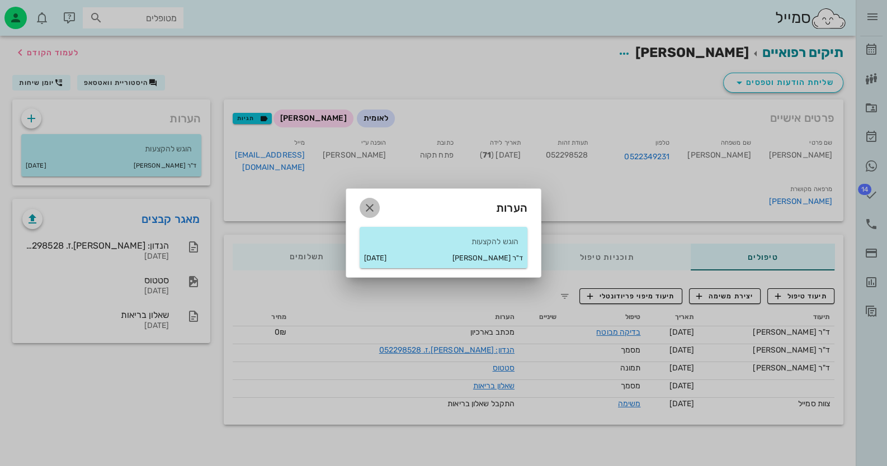
click at [371, 208] on icon "button" at bounding box center [369, 207] width 13 height 13
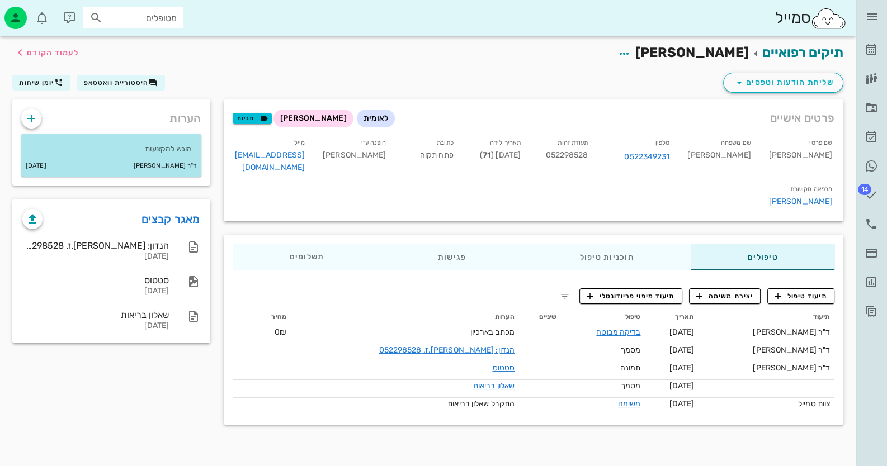
click at [180, 164] on small "ד"ר [PERSON_NAME]" at bounding box center [165, 166] width 63 height 12
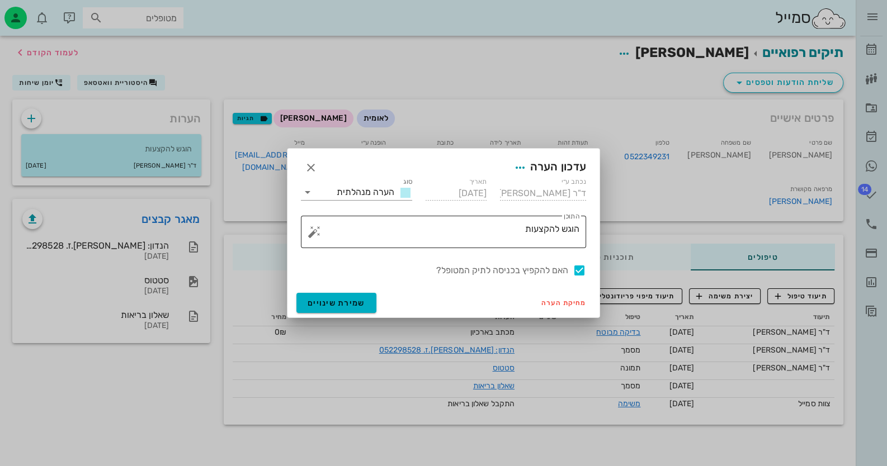
click at [476, 233] on textarea "הוגש להקצעות" at bounding box center [447, 234] width 263 height 27
click at [313, 235] on button "button" at bounding box center [314, 231] width 13 height 13
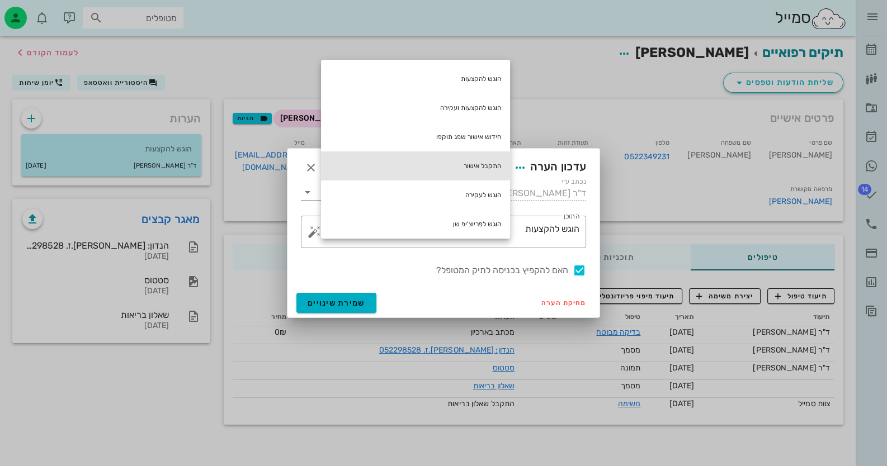
click at [480, 160] on div "התקבל אישור" at bounding box center [415, 166] width 189 height 29
type textarea "הוגש להקצעות התקבל אישור"
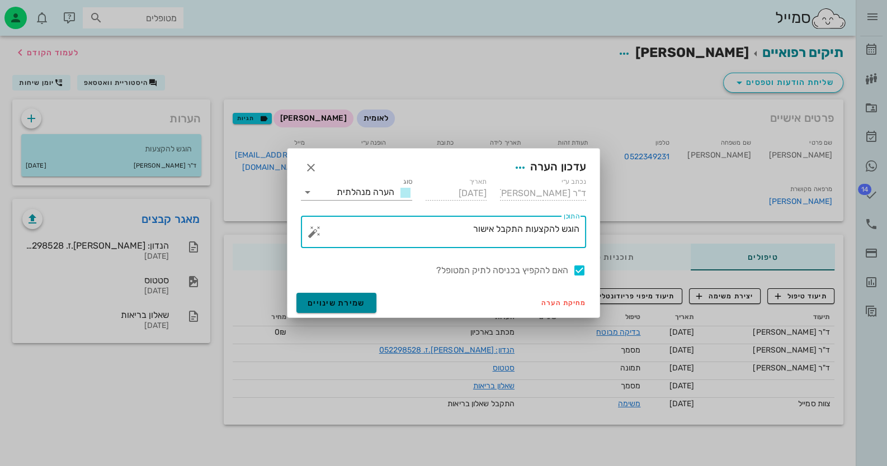
click at [353, 297] on button "שמירת שינויים" at bounding box center [336, 303] width 80 height 20
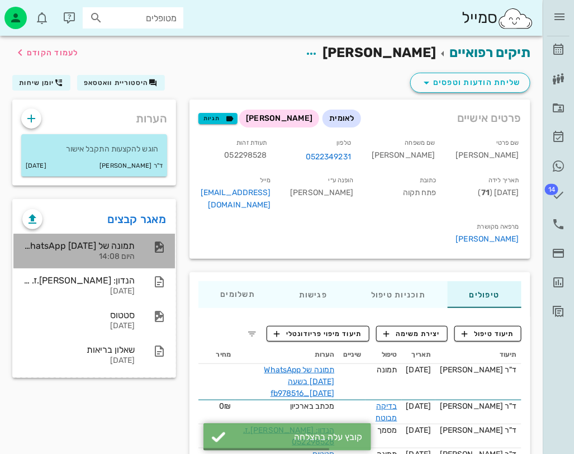
click at [127, 242] on div "תמונה של WhatsApp [DATE] בשעה [DATE]_fb978516" at bounding box center [78, 245] width 112 height 11
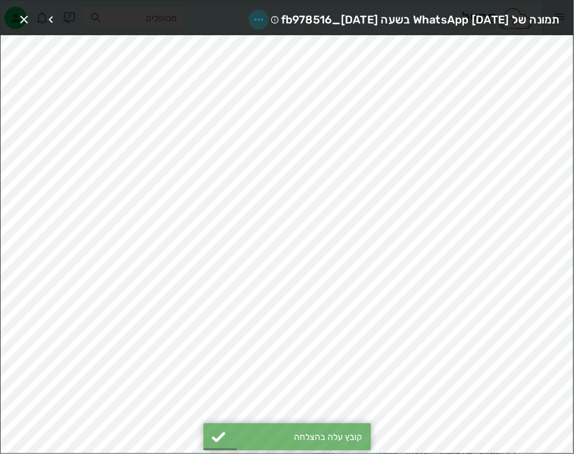
click at [252, 20] on icon "button" at bounding box center [258, 19] width 13 height 13
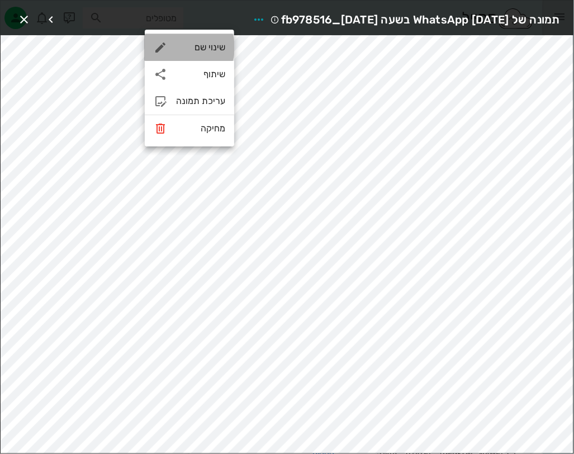
click at [220, 46] on div "שינוי שם" at bounding box center [200, 47] width 49 height 11
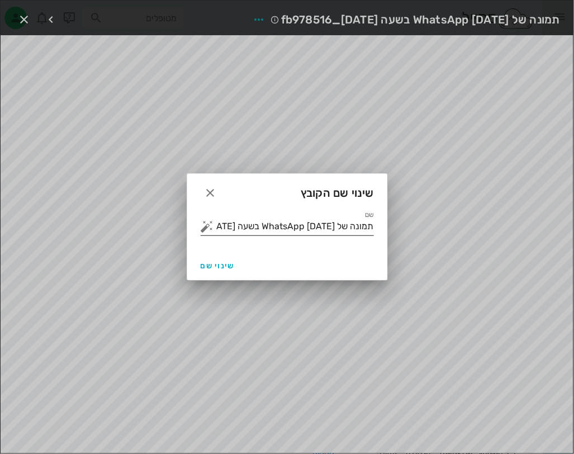
click at [279, 234] on input "תמונה של WhatsApp [DATE] בשעה [DATE]_fb978516" at bounding box center [295, 226] width 158 height 18
click at [282, 233] on input "תמונה של WhatsApp [DATE] בשעה [DATE]_fb978516" at bounding box center [295, 226] width 158 height 18
drag, startPoint x: 282, startPoint y: 233, endPoint x: 288, endPoint y: 231, distance: 6.0
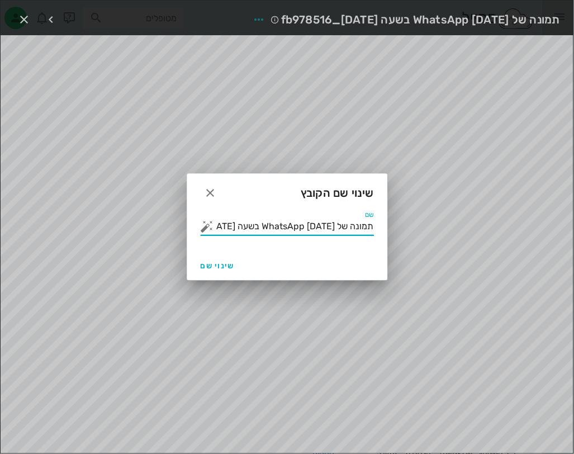
click at [288, 231] on input "תמונה של WhatsApp [DATE] בשעה [DATE]_fb978516" at bounding box center [295, 226] width 158 height 18
click at [209, 228] on button "button" at bounding box center [207, 226] width 13 height 13
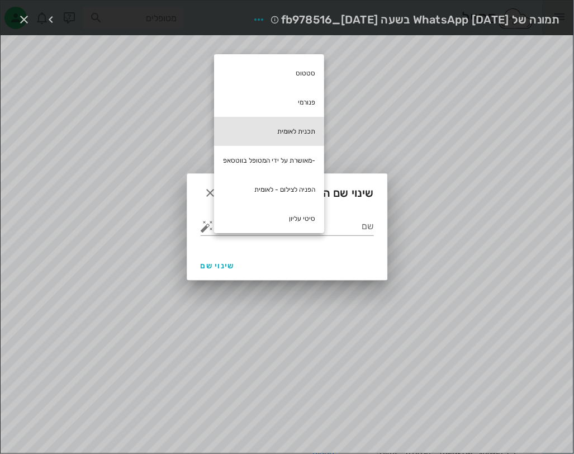
click at [310, 137] on div "תכנית לאומית" at bounding box center [269, 131] width 110 height 29
type input "תכנית לאומית"
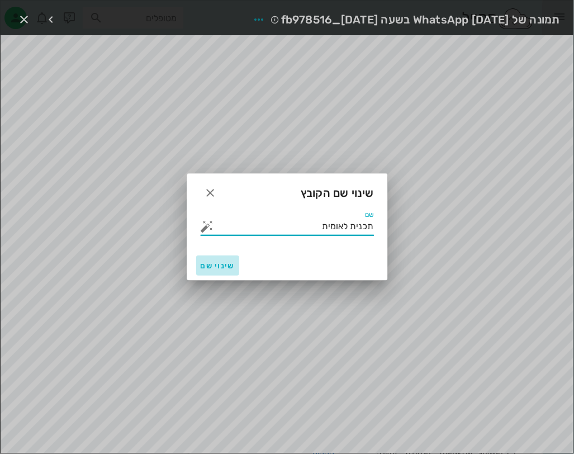
click at [211, 262] on span "שינוי שם" at bounding box center [218, 266] width 34 height 10
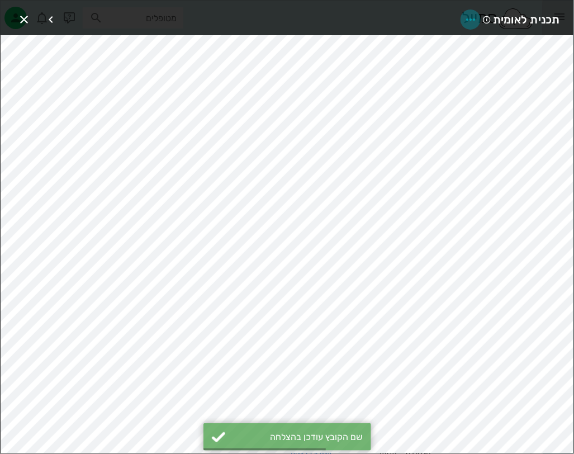
click at [471, 18] on icon "button" at bounding box center [470, 19] width 13 height 13
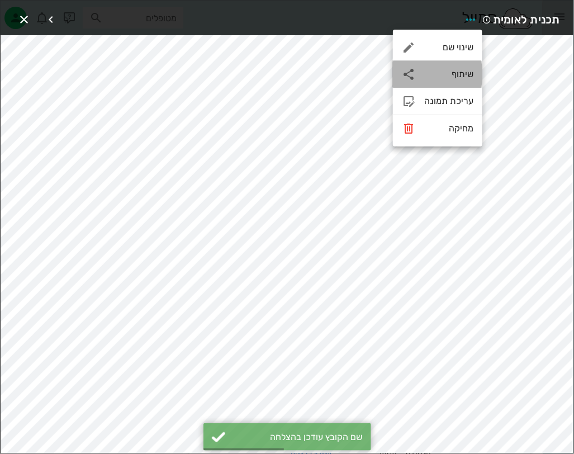
click at [433, 70] on div "שיתוף" at bounding box center [448, 74] width 49 height 11
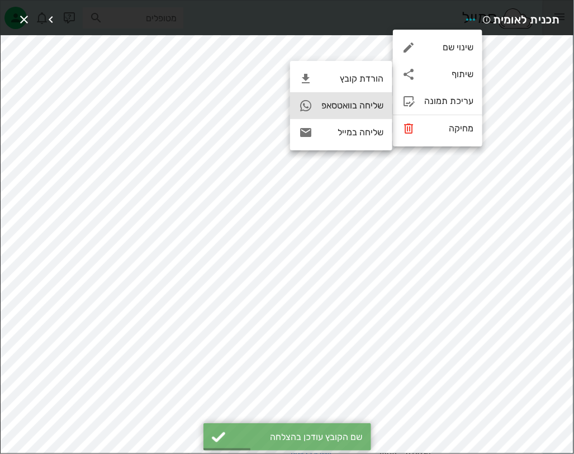
click at [365, 97] on div "שליחה בוואטסאפ" at bounding box center [341, 105] width 102 height 27
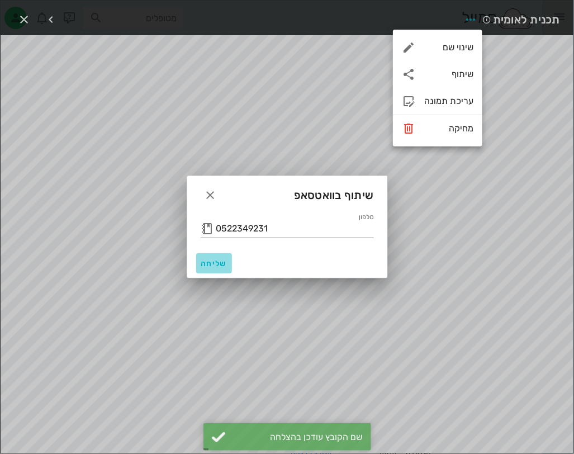
click at [225, 257] on button "שליחה" at bounding box center [214, 263] width 36 height 20
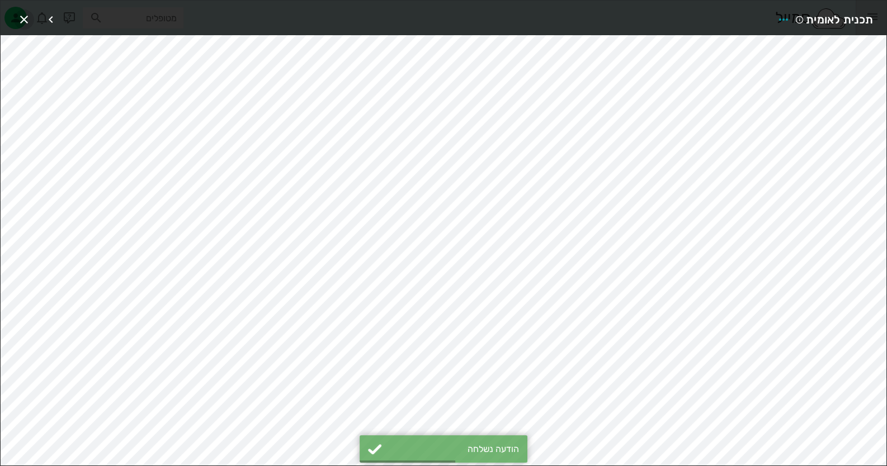
click at [23, 17] on icon "button" at bounding box center [23, 19] width 13 height 13
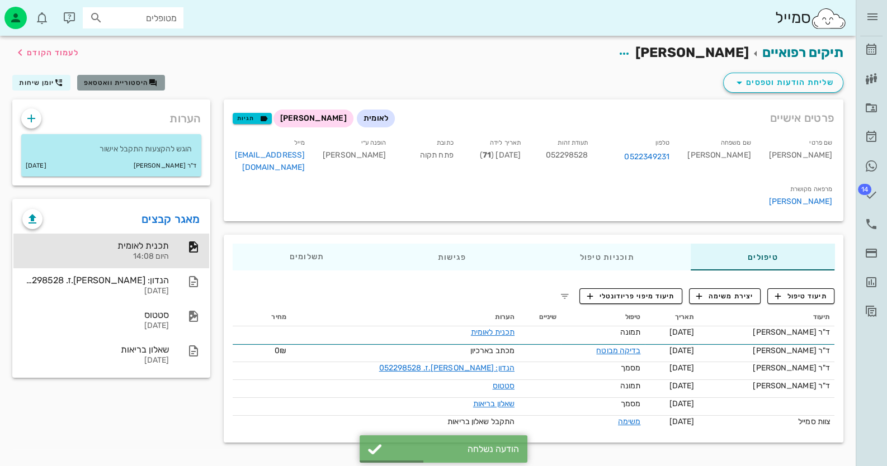
click at [130, 81] on span "היסטוריית וואטסאפ" at bounding box center [116, 83] width 65 height 8
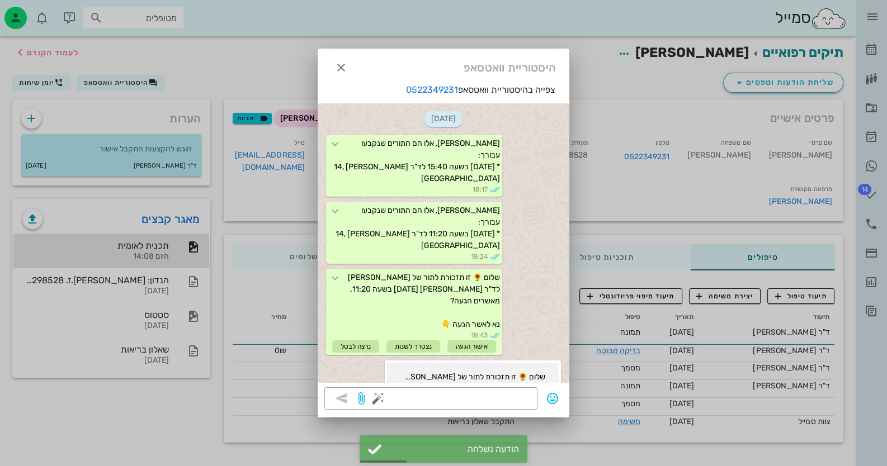
scroll to position [534, 0]
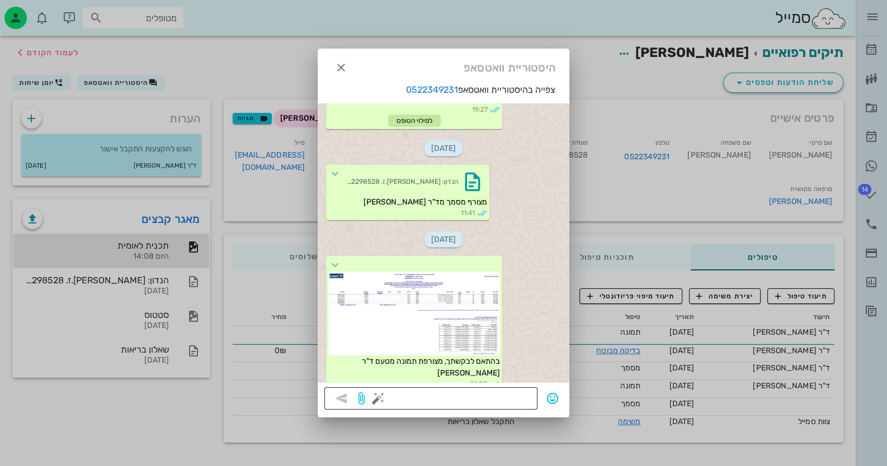
click at [376, 401] on button "button" at bounding box center [377, 398] width 13 height 13
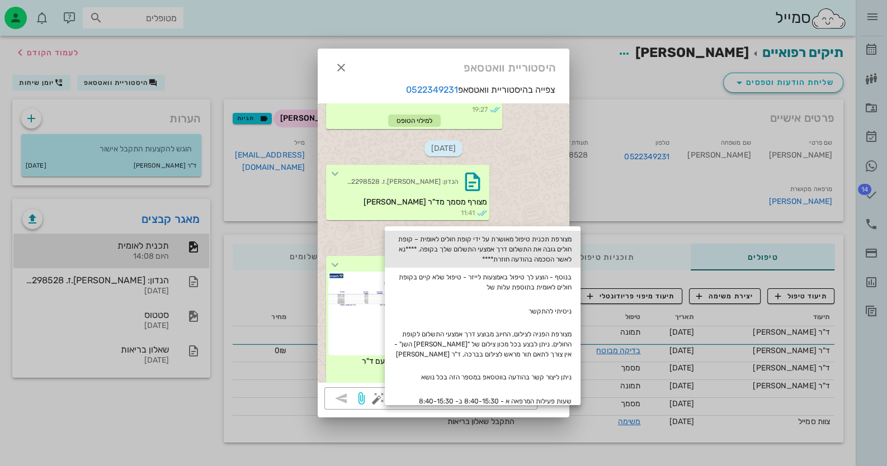
click at [529, 247] on div "מצורפת תכנית טיפול מאושרת על ידי קופת חולים לאומית – קופת חולים גובה את התשלום …" at bounding box center [483, 249] width 196 height 37
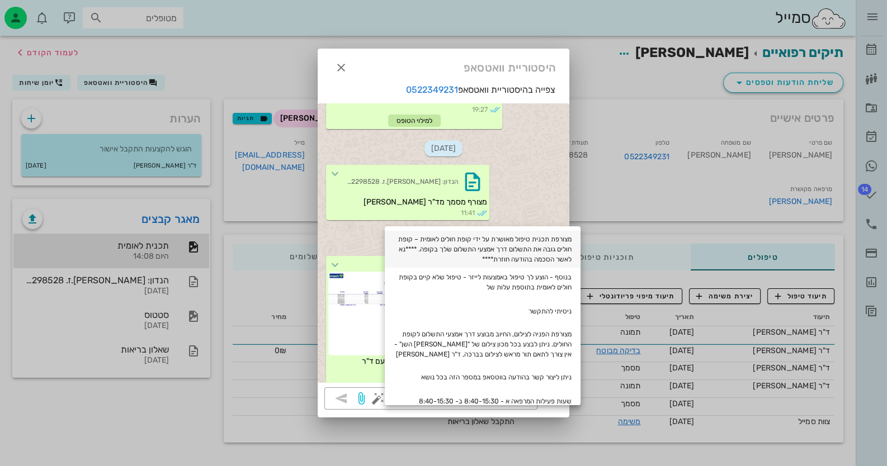
type textarea "מצורפת תכנית טיפול מאושרת על ידי קופת חולים לאומית – קופת חולים גובה את התשלום …"
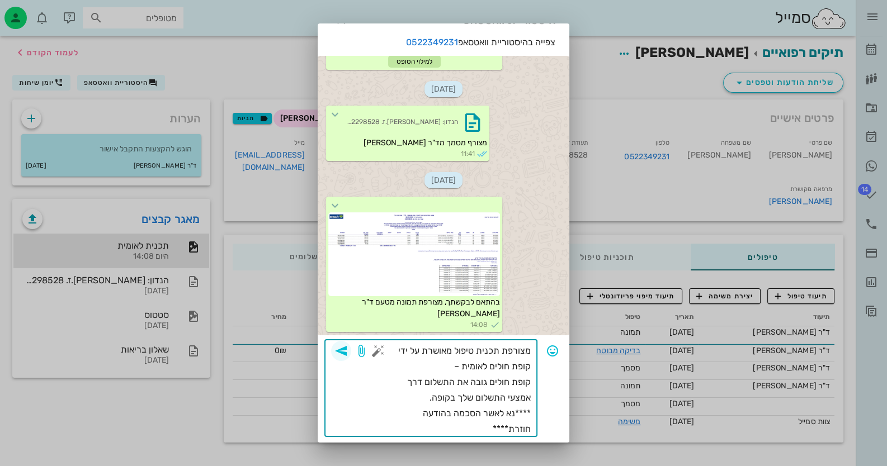
click at [348, 349] on icon "button" at bounding box center [340, 350] width 13 height 13
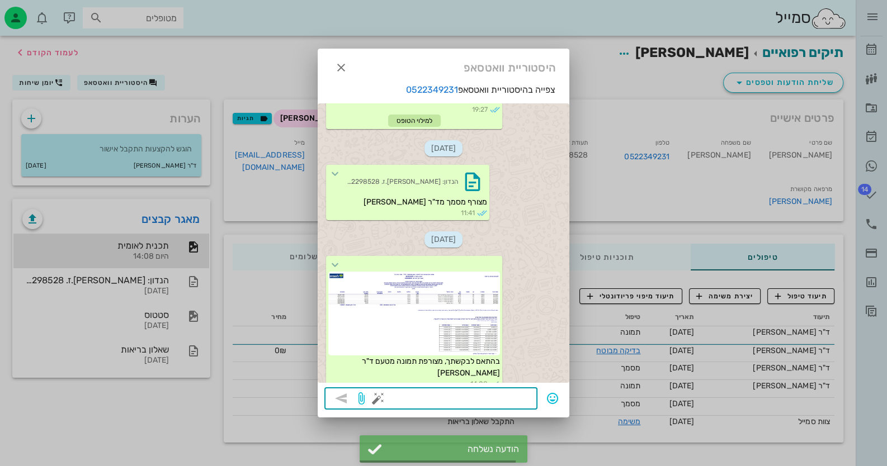
scroll to position [625, 0]
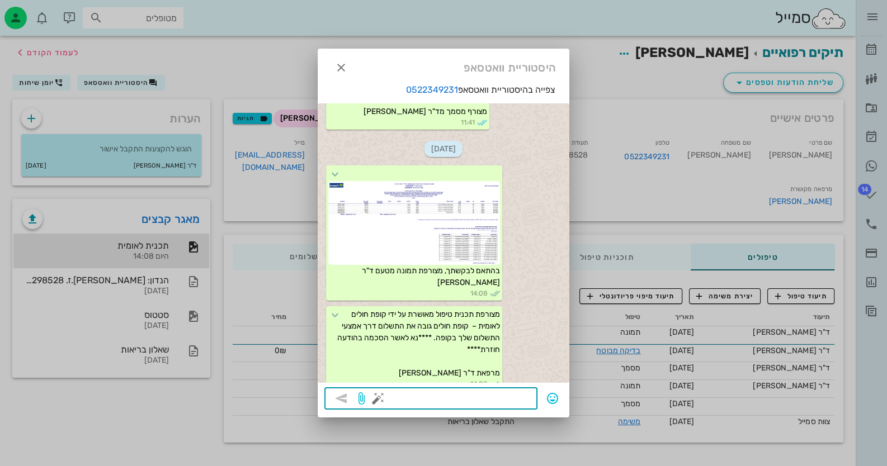
click at [696, 251] on div at bounding box center [443, 233] width 887 height 466
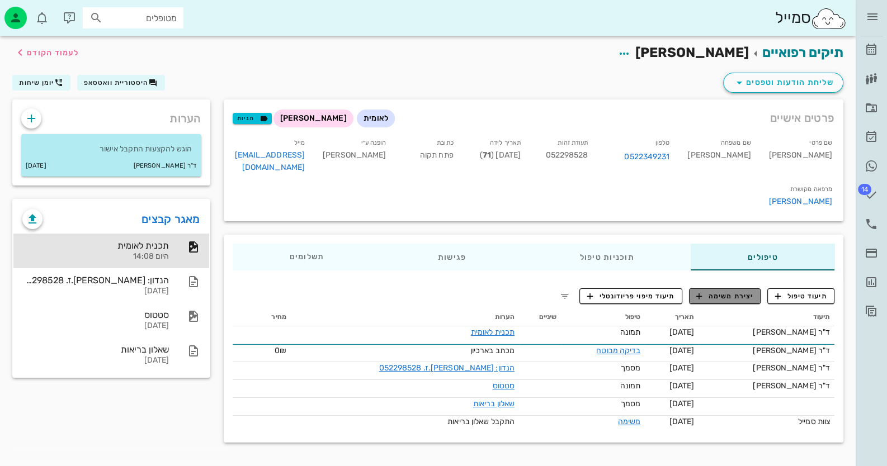
click at [744, 291] on span "יצירת משימה" at bounding box center [724, 296] width 57 height 10
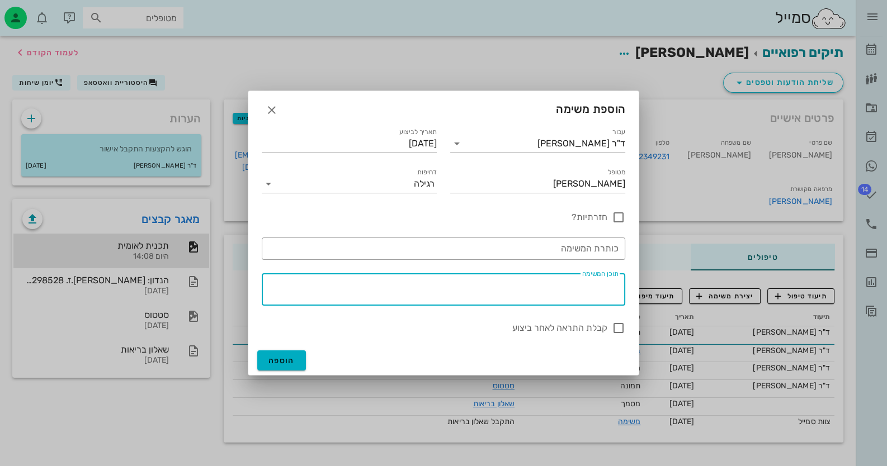
click at [593, 285] on textarea "תוכן המשימה" at bounding box center [441, 292] width 354 height 27
type textarea "תור"
click at [281, 354] on button "הוספה" at bounding box center [281, 361] width 49 height 20
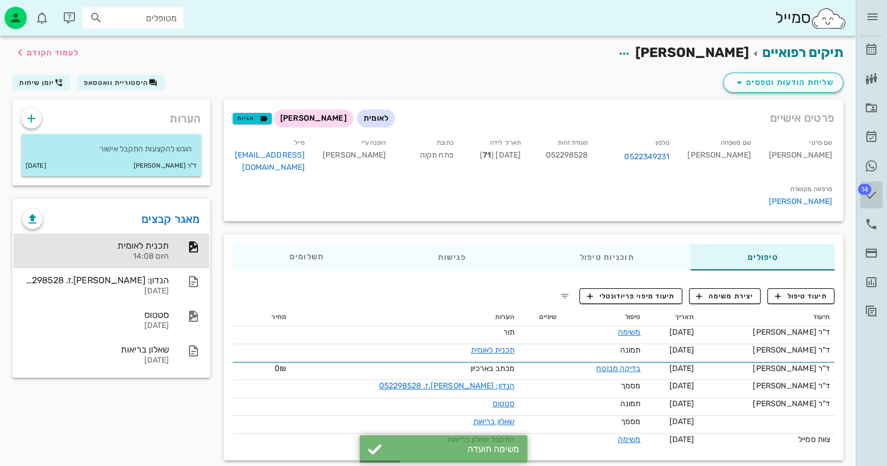
click at [877, 197] on icon at bounding box center [870, 194] width 13 height 13
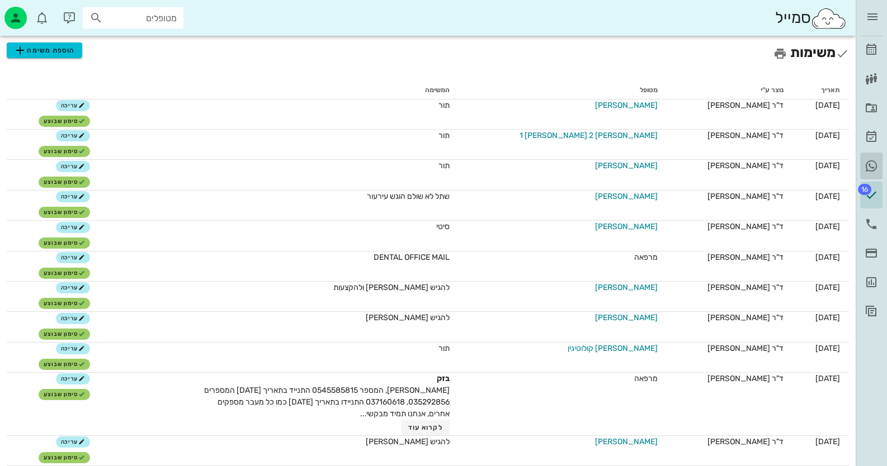
click at [875, 167] on icon at bounding box center [870, 165] width 13 height 13
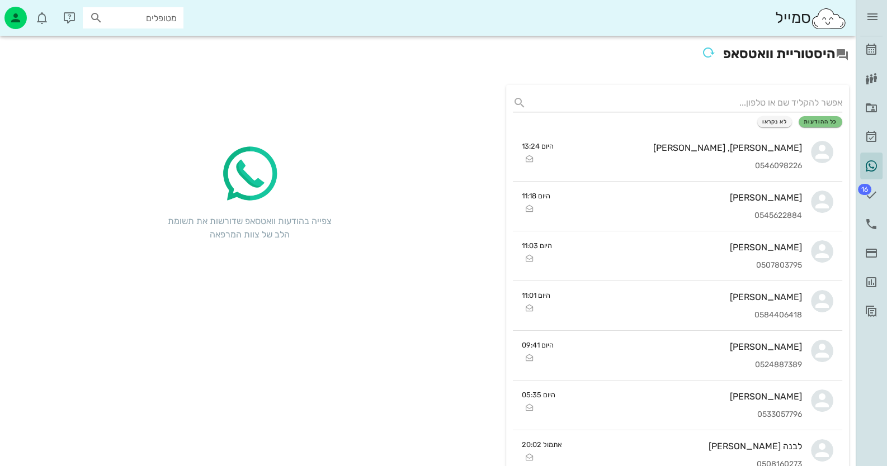
click at [174, 20] on input "מטופלים" at bounding box center [141, 18] width 72 height 15
type input "[PERSON_NAME]"
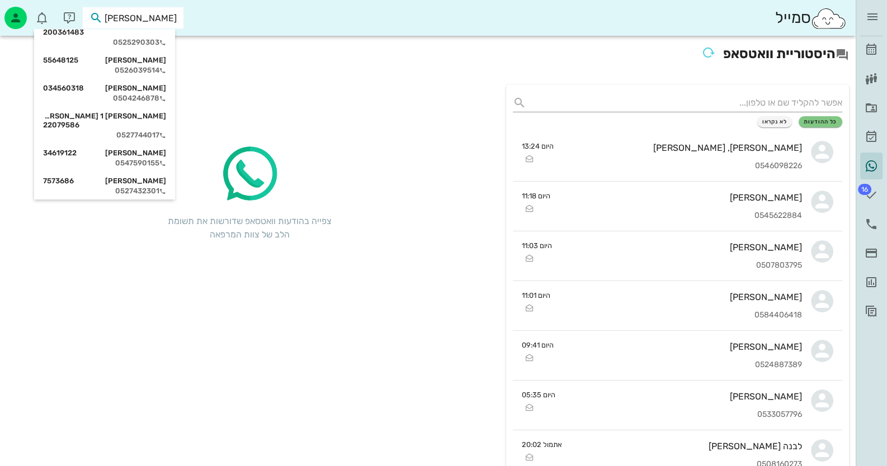
scroll to position [391, 0]
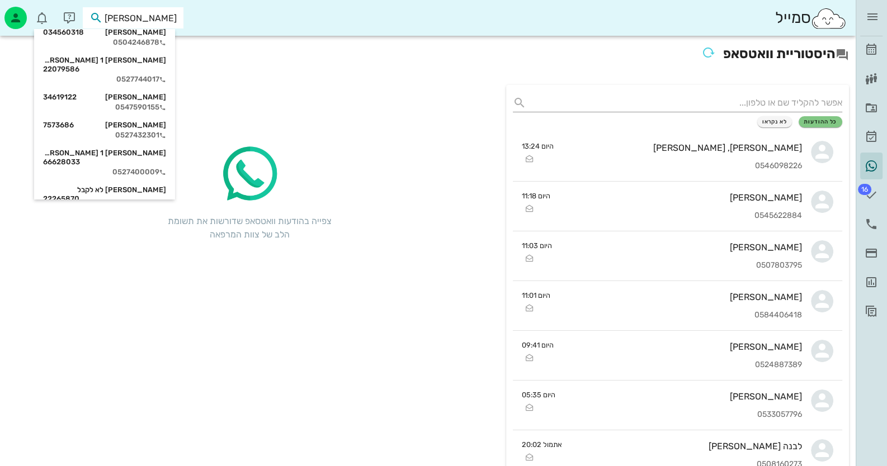
click at [146, 205] on div "0506662385" at bounding box center [104, 209] width 123 height 9
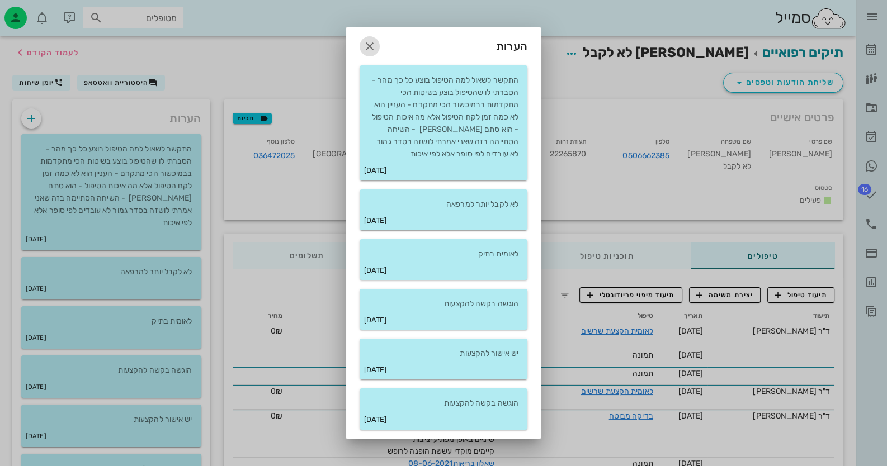
click at [371, 46] on icon "button" at bounding box center [369, 46] width 13 height 13
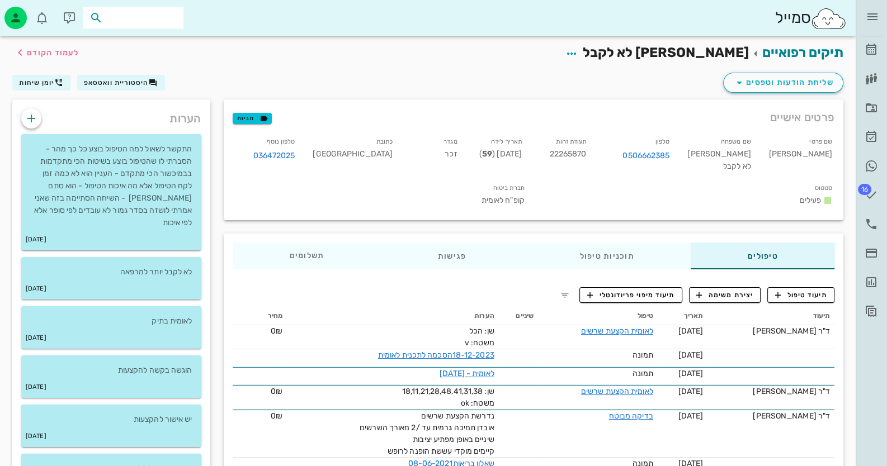
click at [165, 16] on input "text" at bounding box center [141, 18] width 72 height 15
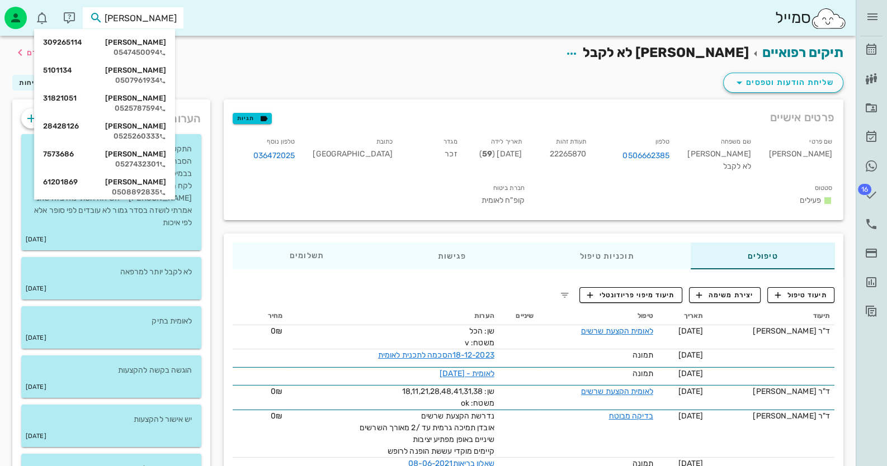
type input "[PERSON_NAME]"
click at [162, 136] on div "0527432301" at bounding box center [104, 136] width 123 height 9
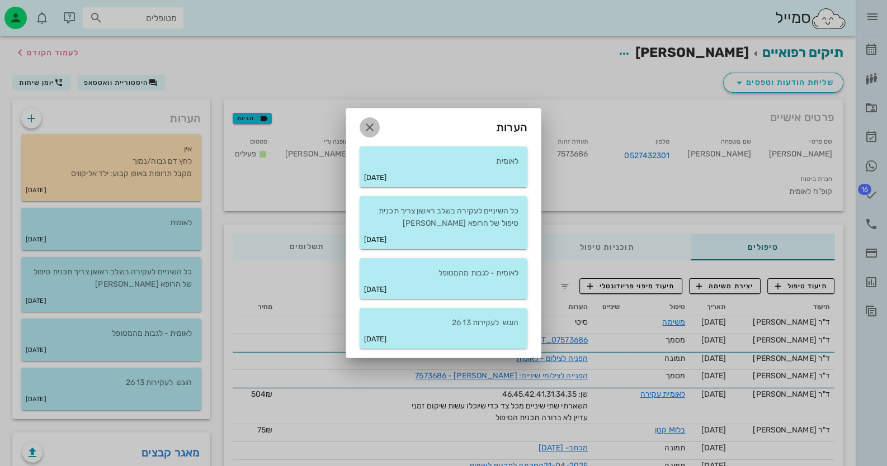
click at [368, 129] on icon "button" at bounding box center [369, 127] width 13 height 13
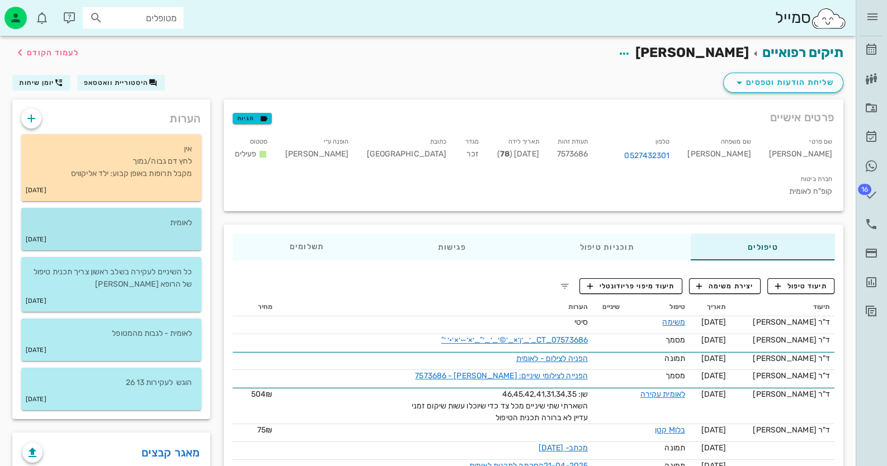
click at [174, 224] on p "לאומית" at bounding box center [111, 223] width 162 height 12
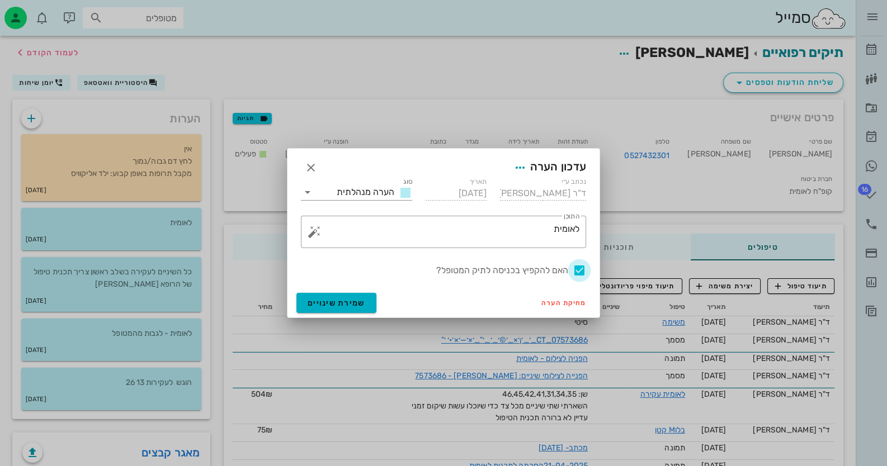
click at [578, 271] on div at bounding box center [579, 270] width 19 height 19
checkbox input "false"
click at [359, 302] on span "שמירת שינויים" at bounding box center [337, 304] width 58 height 10
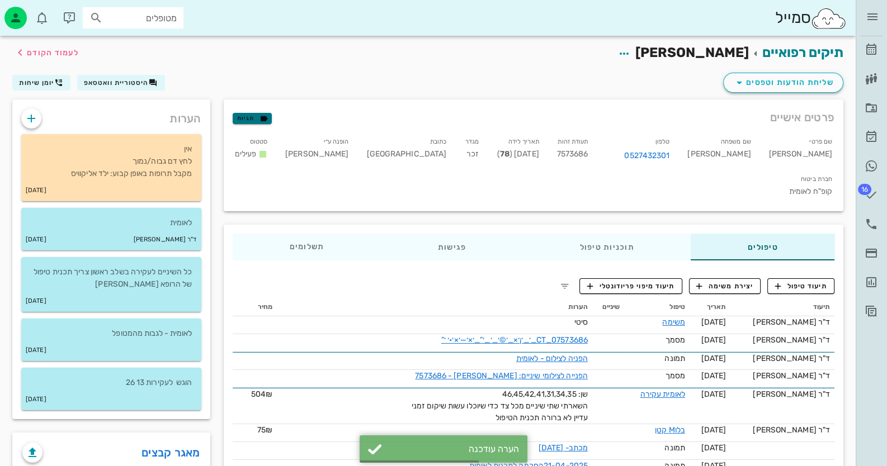
click at [243, 113] on span "תגיות" at bounding box center [251, 118] width 29 height 10
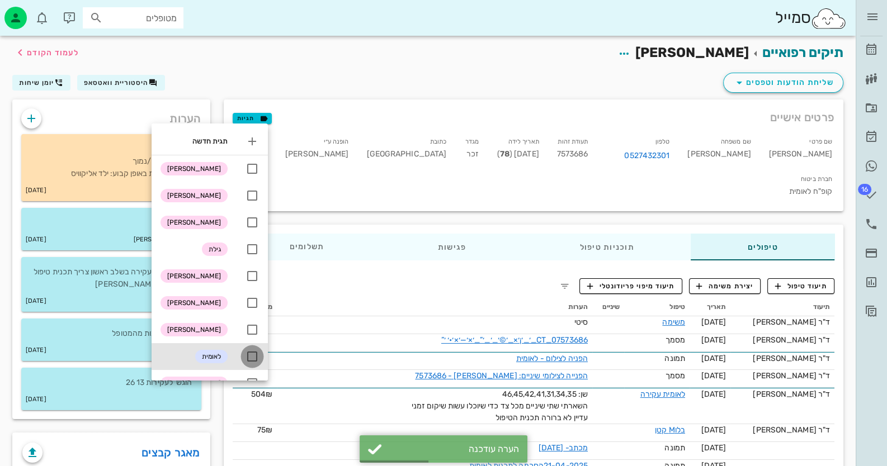
click at [253, 360] on div at bounding box center [252, 356] width 19 height 19
checkbox input "true"
click at [224, 58] on div "תיקים רפואיים [PERSON_NAME] לעמוד הקודם" at bounding box center [428, 53] width 844 height 35
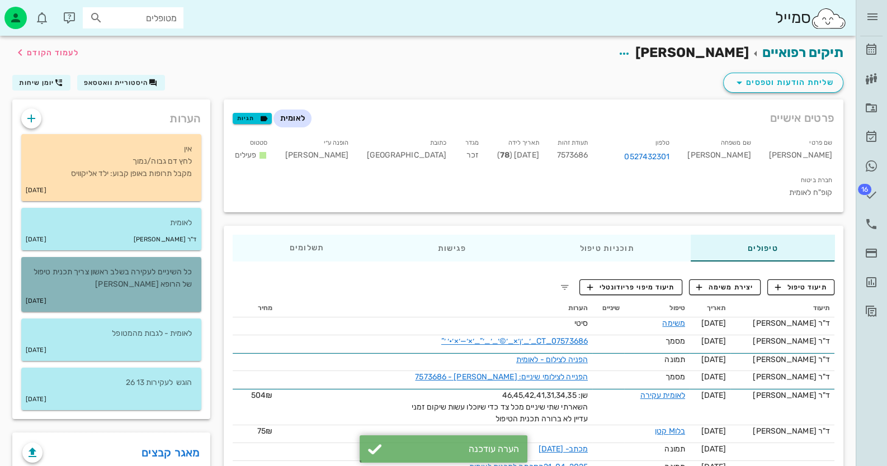
click at [162, 290] on p "כל השיניים לעקירה בשלב ראשון צריך תכנית טיפול של הרופא [PERSON_NAME]" at bounding box center [111, 278] width 162 height 25
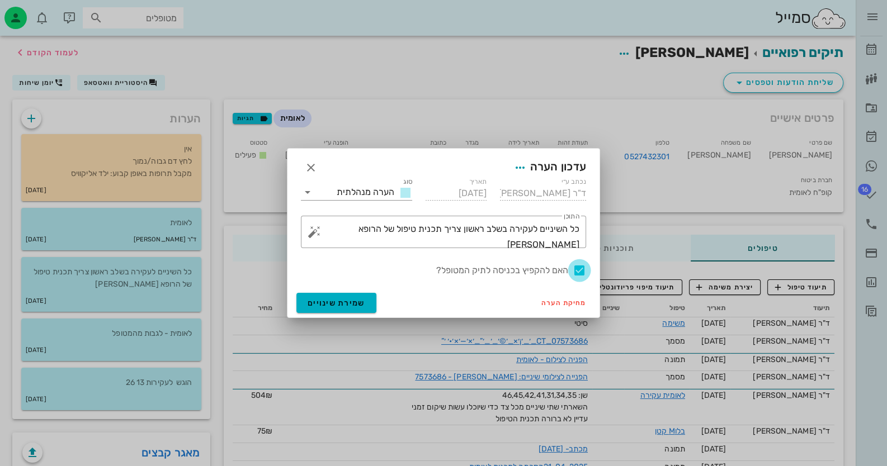
click at [580, 266] on div at bounding box center [579, 270] width 19 height 19
checkbox input "false"
click at [352, 299] on span "שמירת שינויים" at bounding box center [337, 304] width 58 height 10
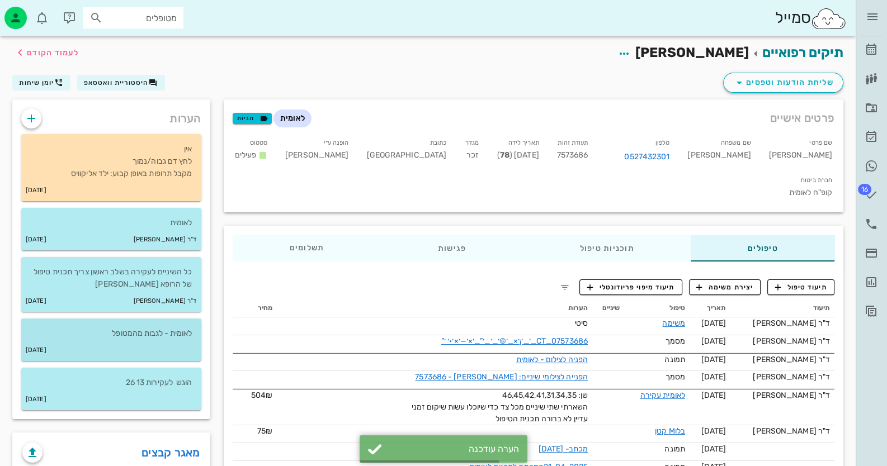
click at [173, 332] on p "לאומית - לגבות מהמטופל" at bounding box center [111, 334] width 162 height 12
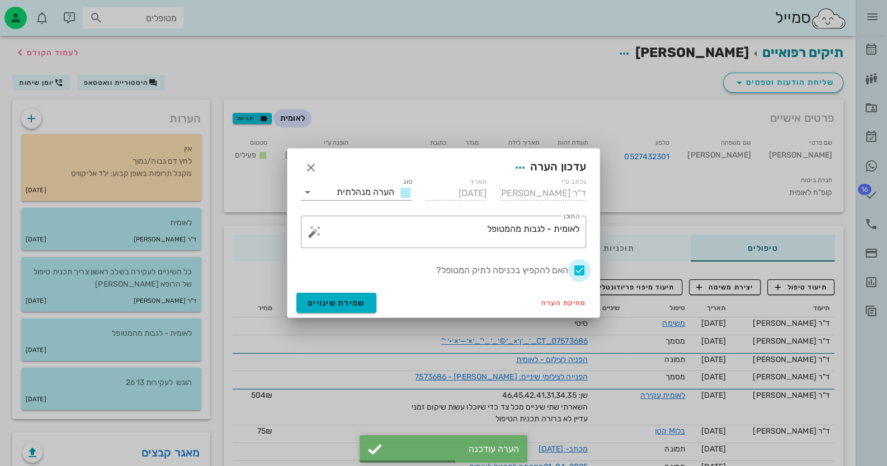
click at [580, 264] on div at bounding box center [579, 270] width 19 height 19
checkbox input "false"
click at [344, 302] on span "שמירת שינויים" at bounding box center [337, 304] width 58 height 10
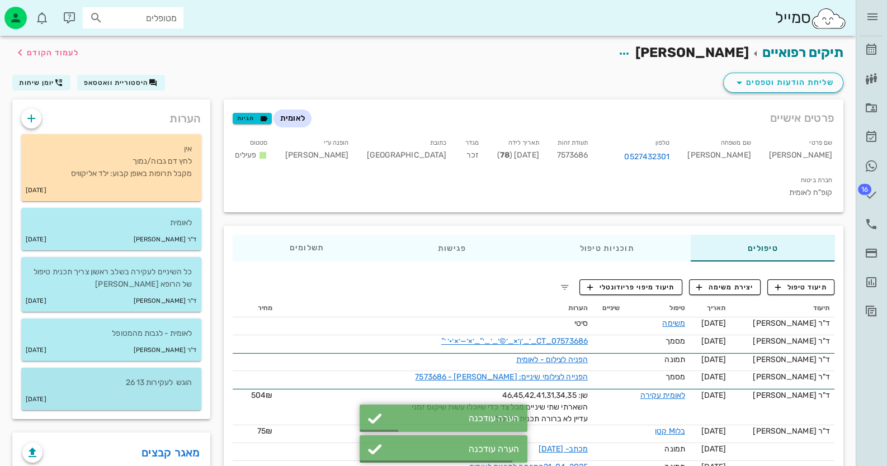
click at [188, 379] on p "הוגש לעקירות 13 26" at bounding box center [111, 383] width 162 height 12
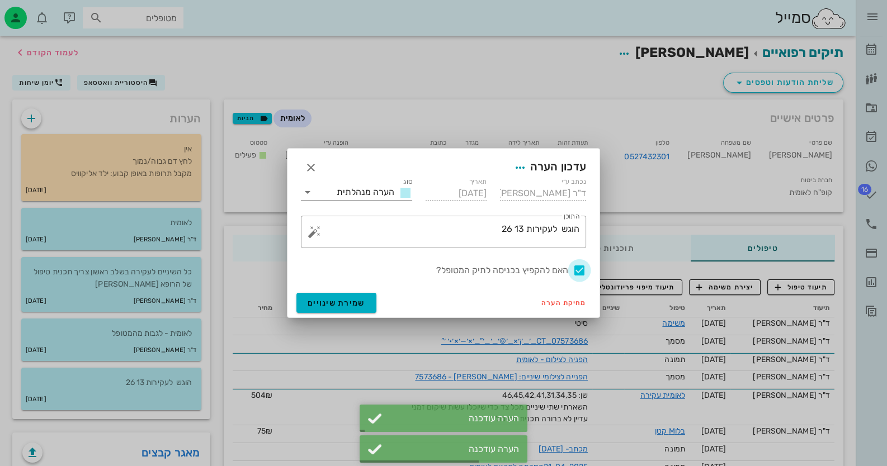
click at [575, 268] on div at bounding box center [579, 270] width 19 height 19
checkbox input "false"
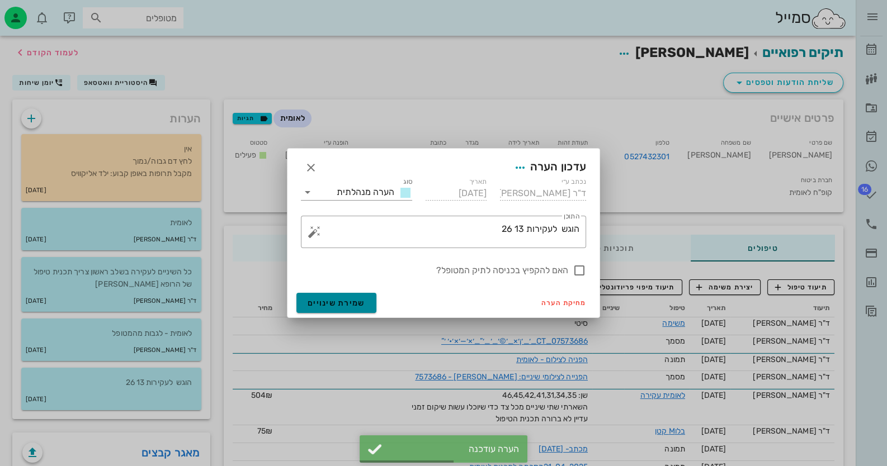
click at [332, 295] on button "שמירת שינויים" at bounding box center [336, 303] width 80 height 20
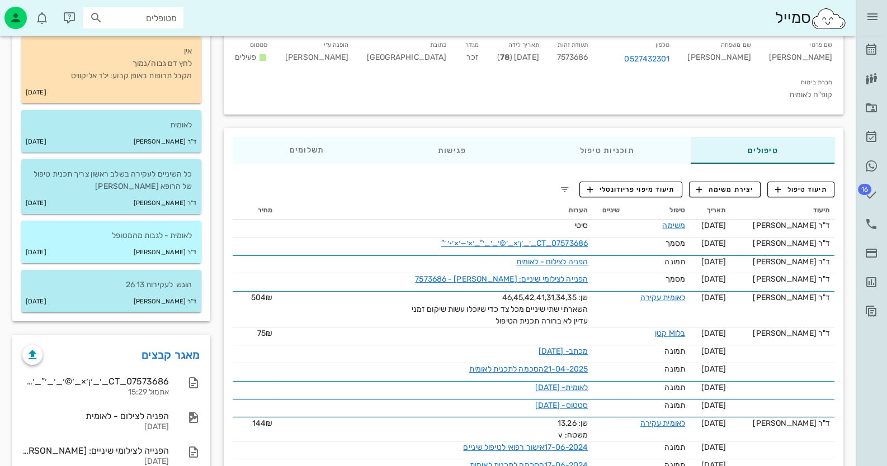
scroll to position [111, 0]
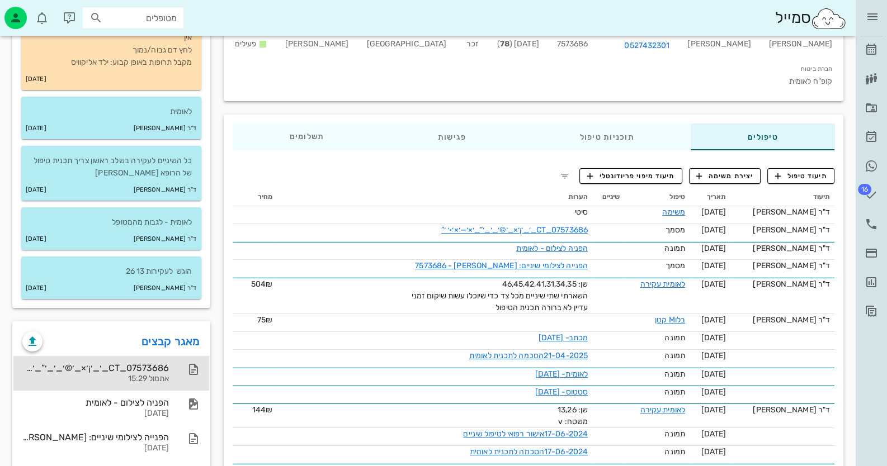
click at [145, 363] on div "07573686_CT_׳_׳¡׳×_׳©׳_׳_׳”_׳×׳—׳×׳•׳ ׳”" at bounding box center [95, 368] width 146 height 11
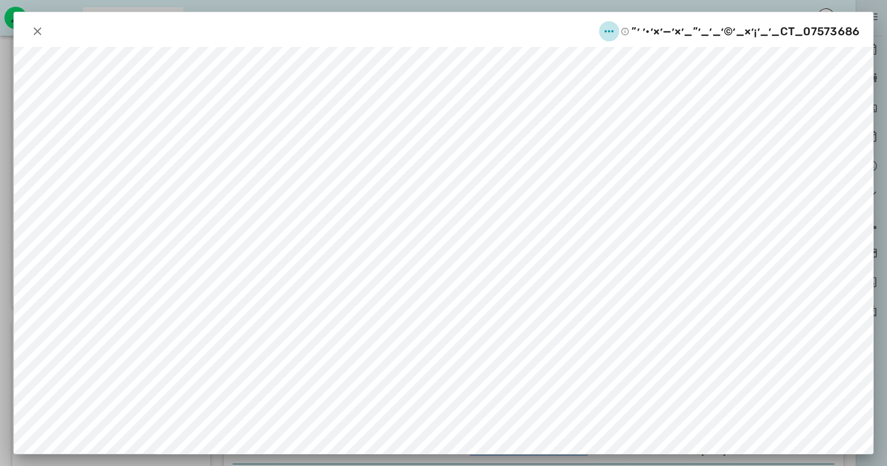
click at [614, 30] on icon "button" at bounding box center [608, 31] width 13 height 13
click at [609, 53] on div "שינוי שם" at bounding box center [591, 59] width 71 height 27
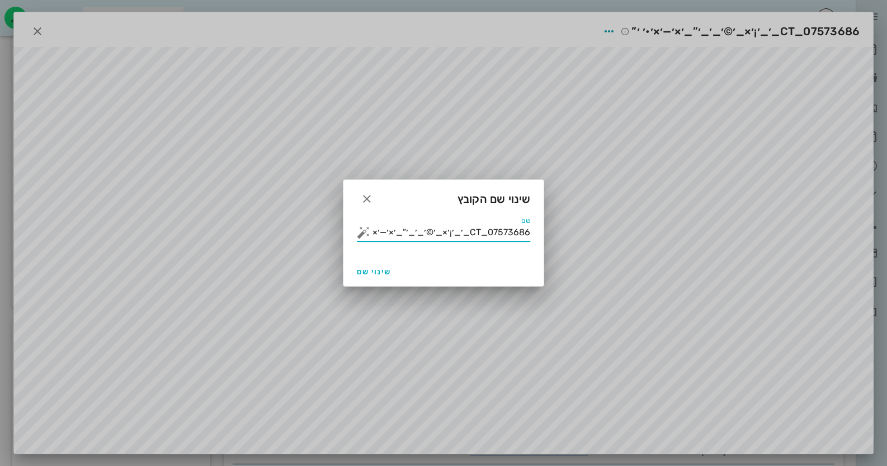
click at [505, 230] on input "07573686_CT_׳_׳¡׳×_׳©׳_׳_׳”_׳×׳—׳×׳•׳ ׳”" at bounding box center [451, 233] width 158 height 18
click at [361, 235] on button "button" at bounding box center [363, 232] width 13 height 13
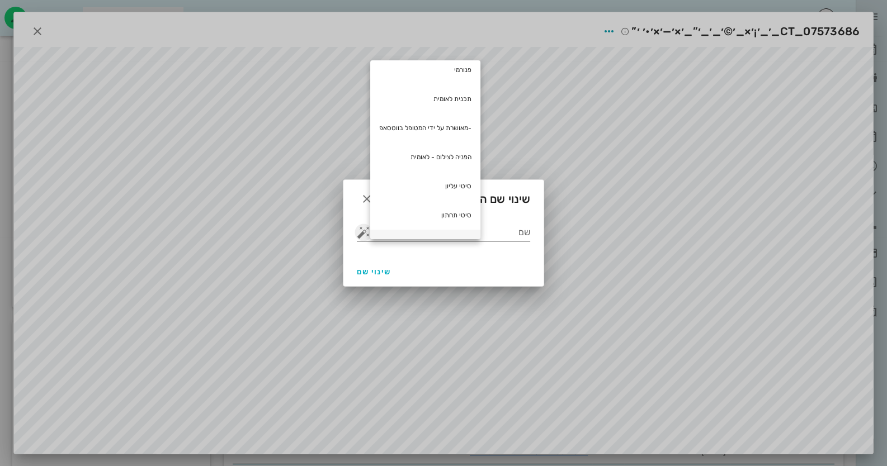
scroll to position [55, 0]
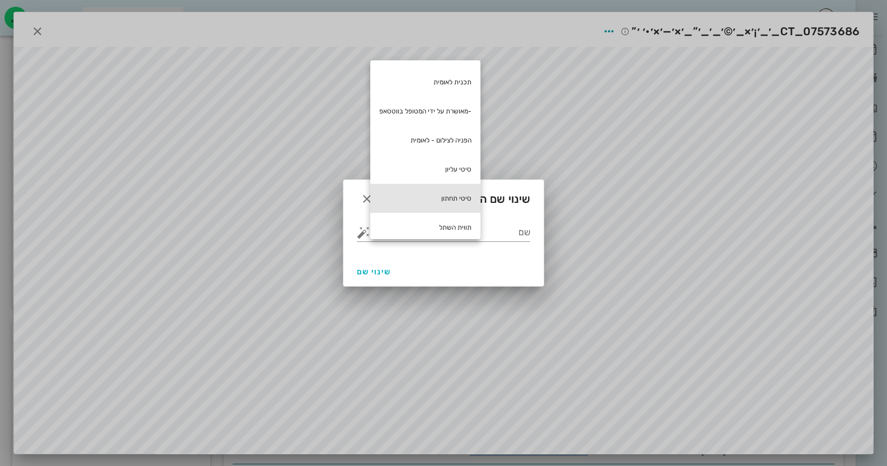
click at [457, 201] on div "סיטי תחתון" at bounding box center [425, 198] width 110 height 29
type input "סיטי תחתון"
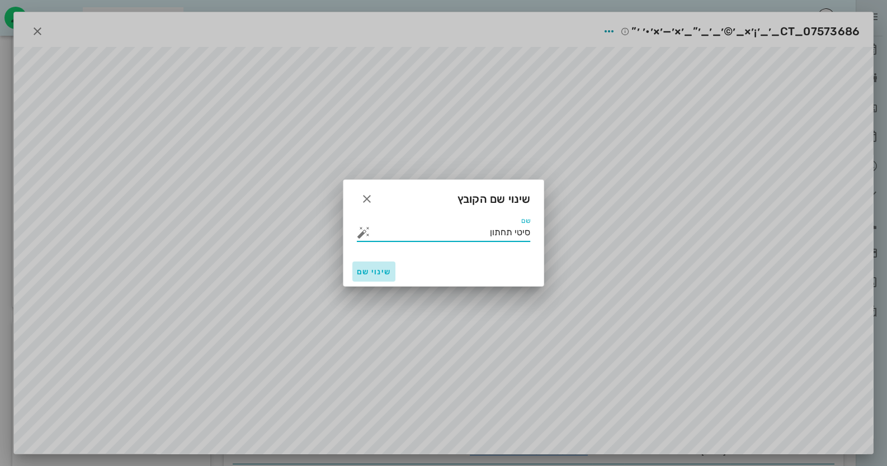
click at [370, 266] on button "שינוי שם" at bounding box center [373, 272] width 43 height 20
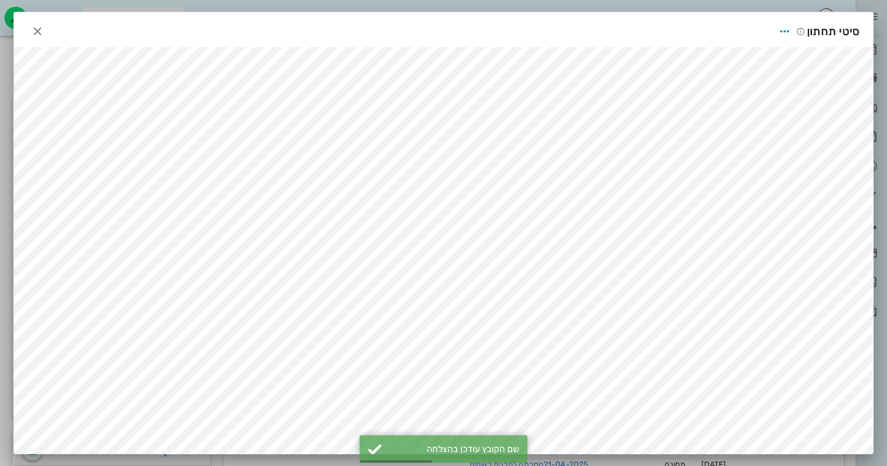
scroll to position [0, 0]
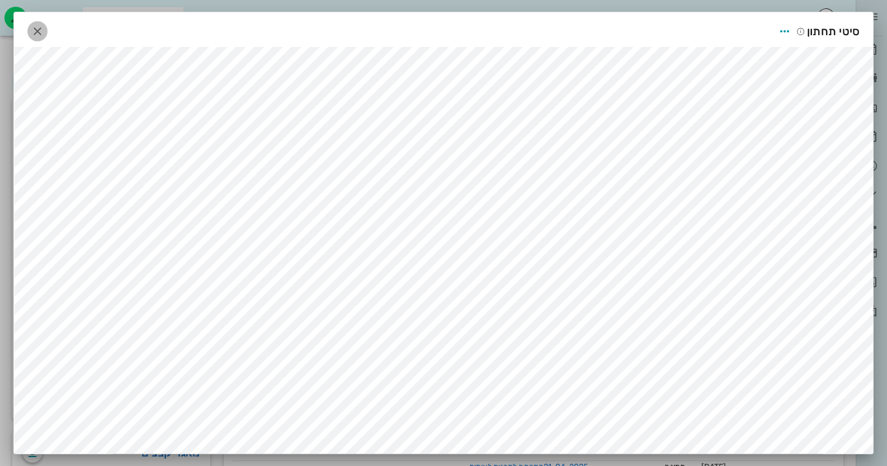
click at [48, 36] on span "button" at bounding box center [37, 31] width 20 height 13
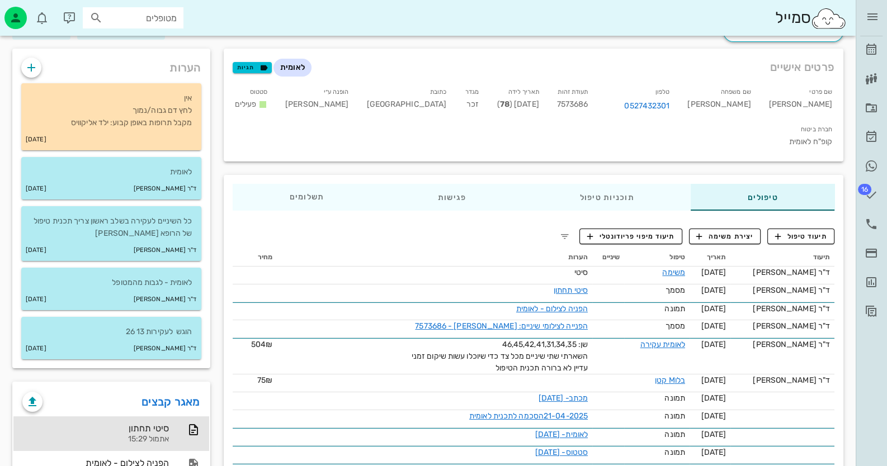
scroll to position [223, 0]
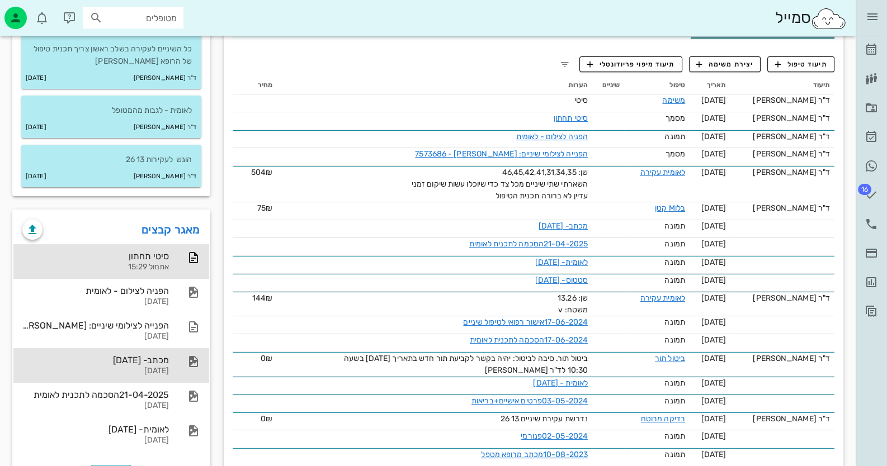
click at [101, 368] on div "[DATE]" at bounding box center [95, 372] width 146 height 10
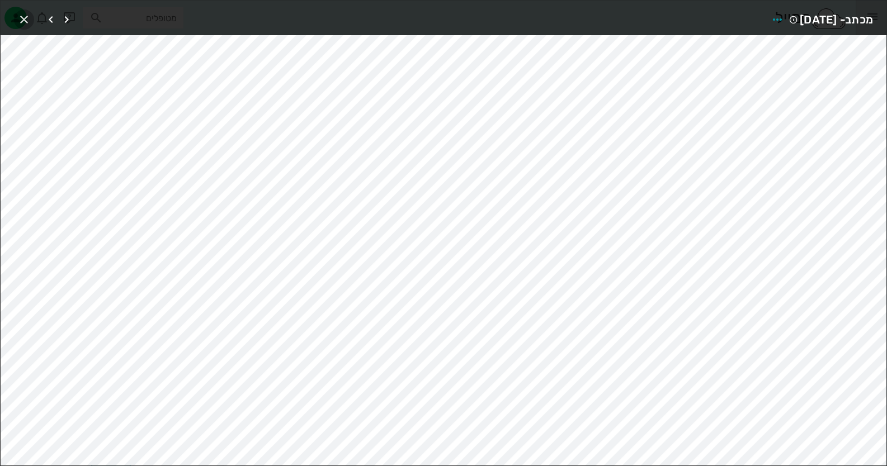
click at [25, 21] on icon "button" at bounding box center [23, 19] width 13 height 13
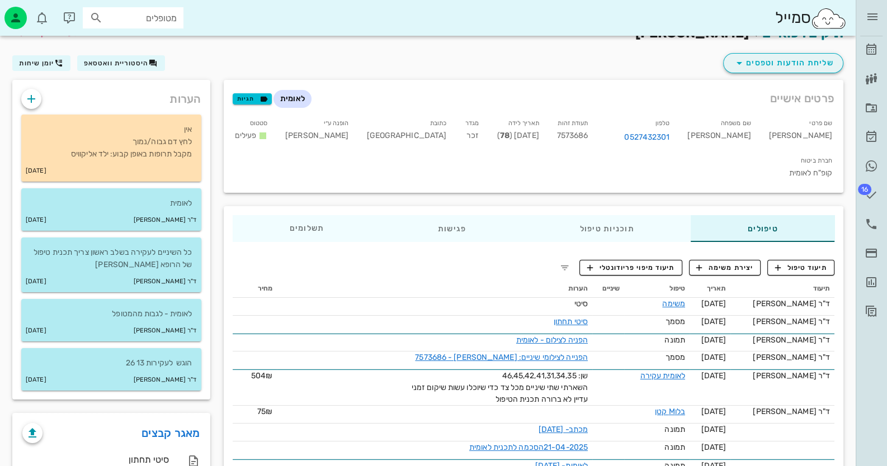
scroll to position [0, 0]
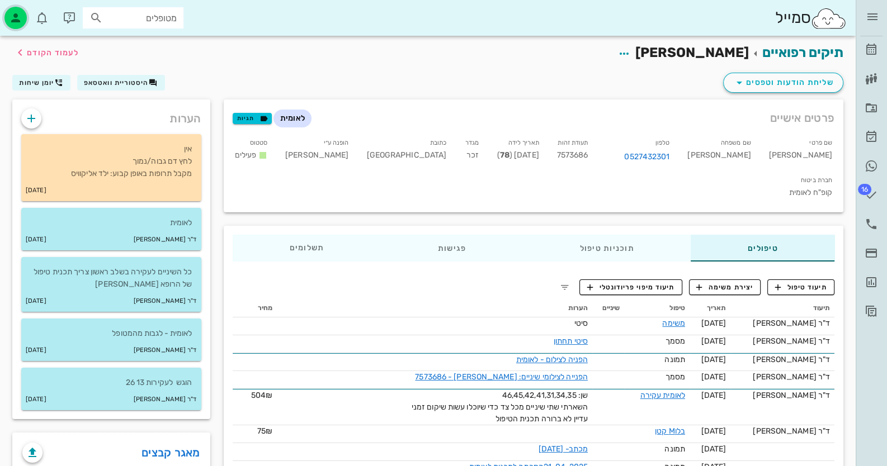
click at [6, 18] on div "button" at bounding box center [15, 18] width 22 height 22
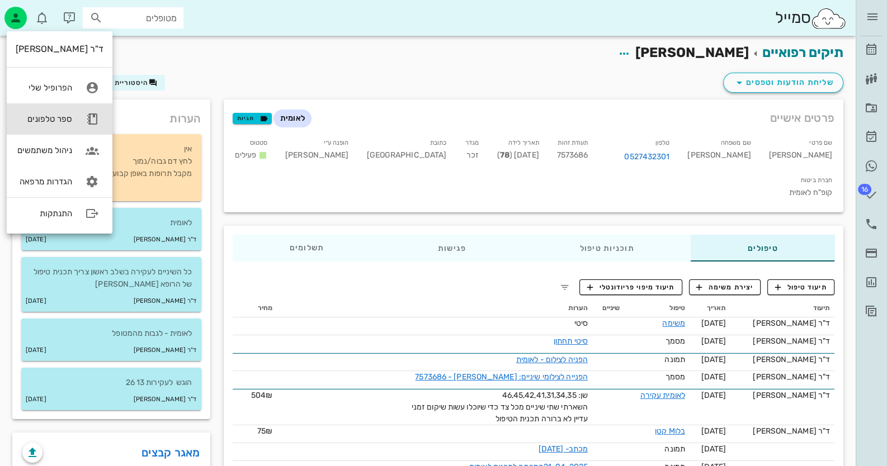
click at [73, 128] on link "ספר טלפונים" at bounding box center [60, 118] width 106 height 31
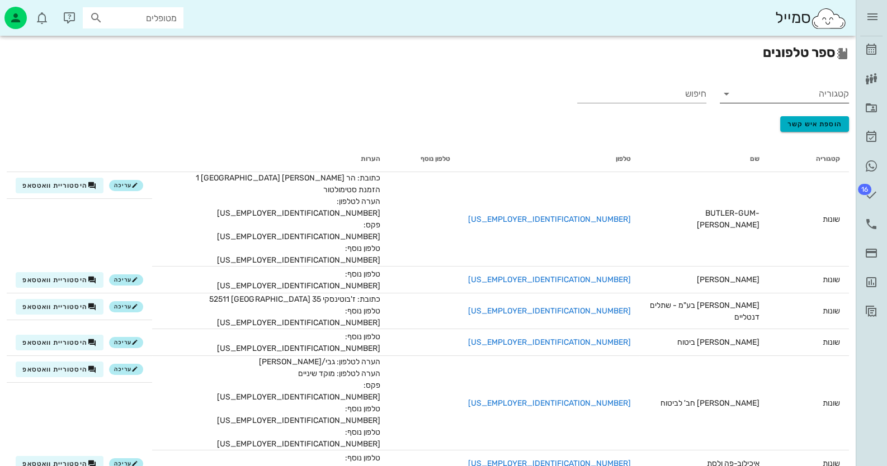
click at [832, 94] on input "קטגוריה" at bounding box center [792, 94] width 111 height 18
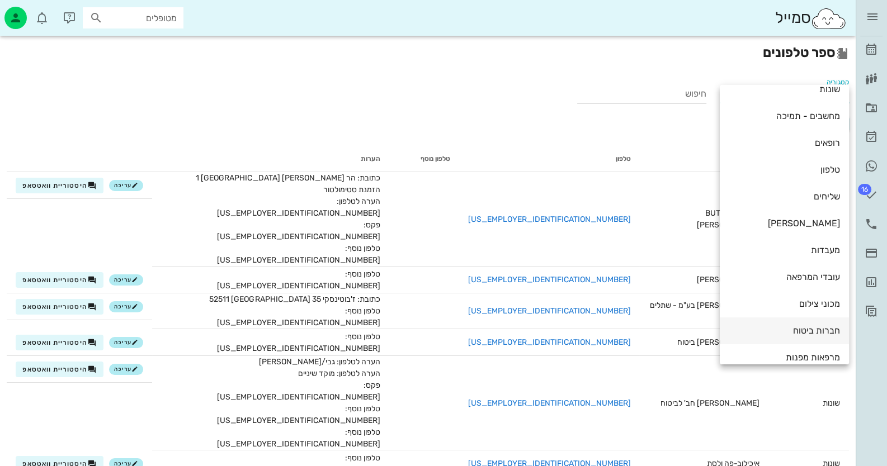
scroll to position [25, 0]
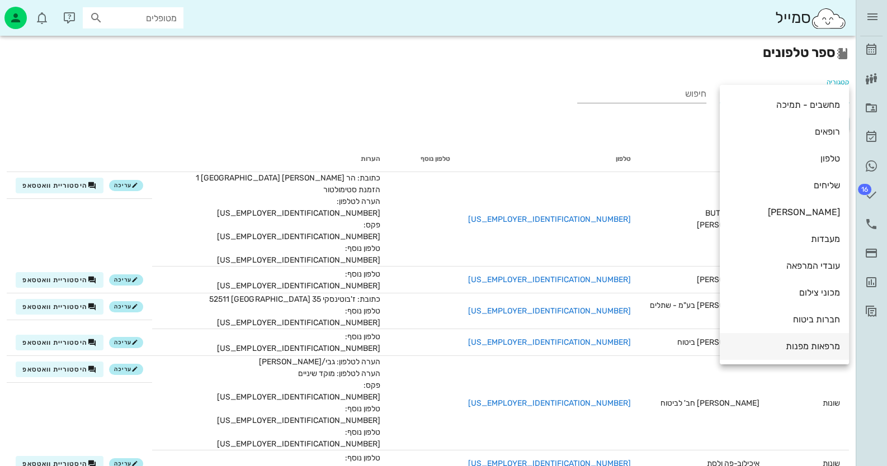
click at [822, 347] on div "מרפאות מפנות" at bounding box center [784, 346] width 111 height 11
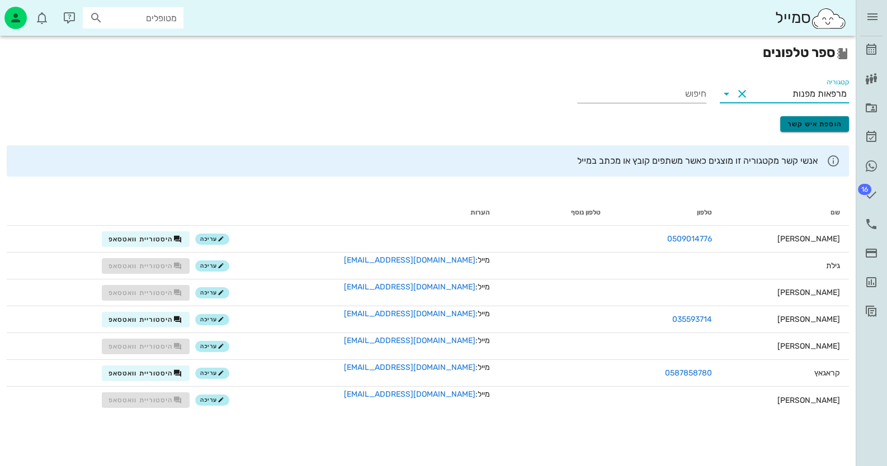
click at [805, 120] on span "הוספת איש קשר" at bounding box center [814, 124] width 55 height 8
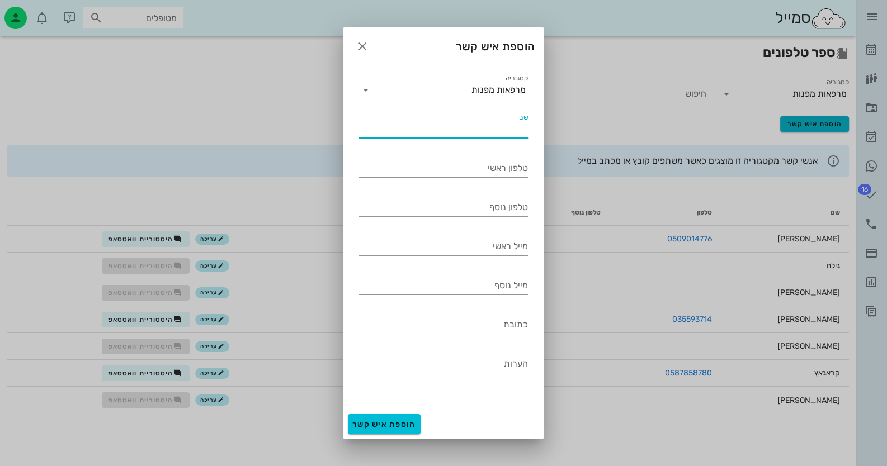
click at [492, 126] on input "שם" at bounding box center [443, 129] width 169 height 18
type input "[PERSON_NAME]"
click at [522, 175] on input "טלפון ראשי" at bounding box center [443, 168] width 169 height 18
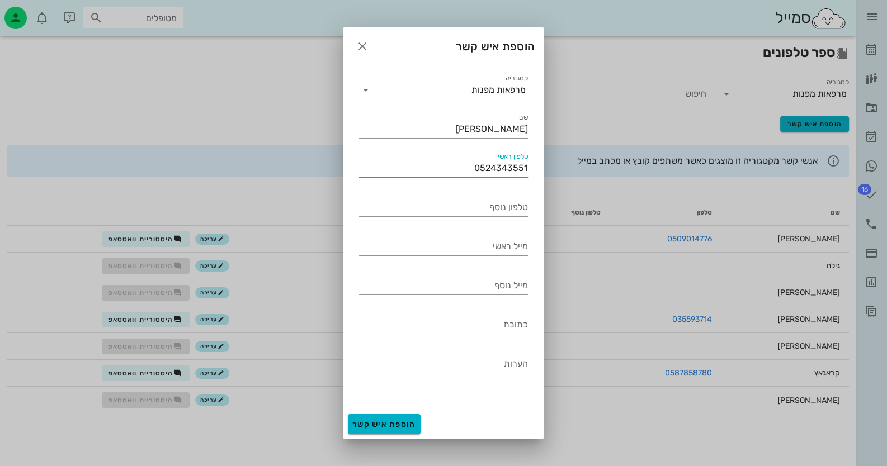
type input "0524343551"
click at [415, 427] on button "הוספת איש קשר" at bounding box center [384, 424] width 73 height 20
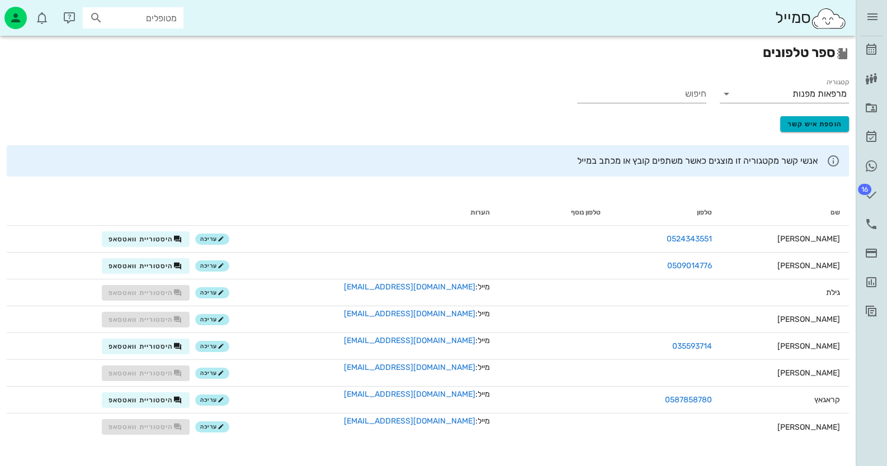
click at [160, 8] on div "מטופלים" at bounding box center [133, 17] width 101 height 21
type input "[PERSON_NAME] י"
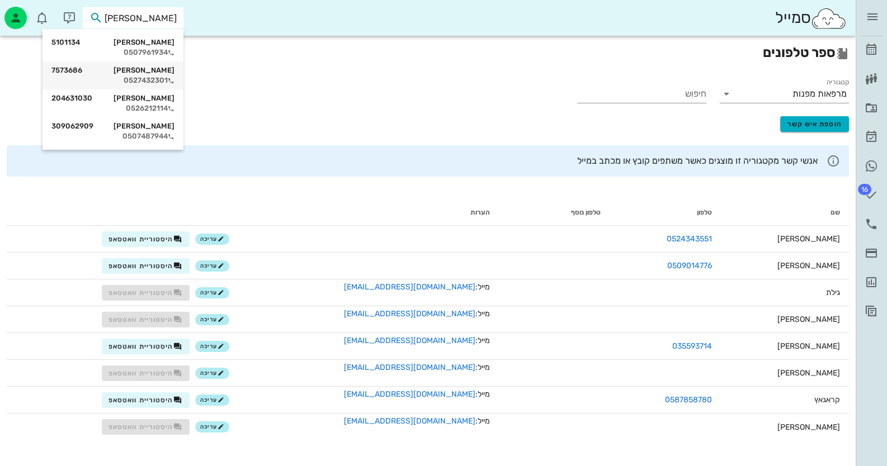
click at [165, 70] on div "[PERSON_NAME] 7573686" at bounding box center [112, 70] width 123 height 9
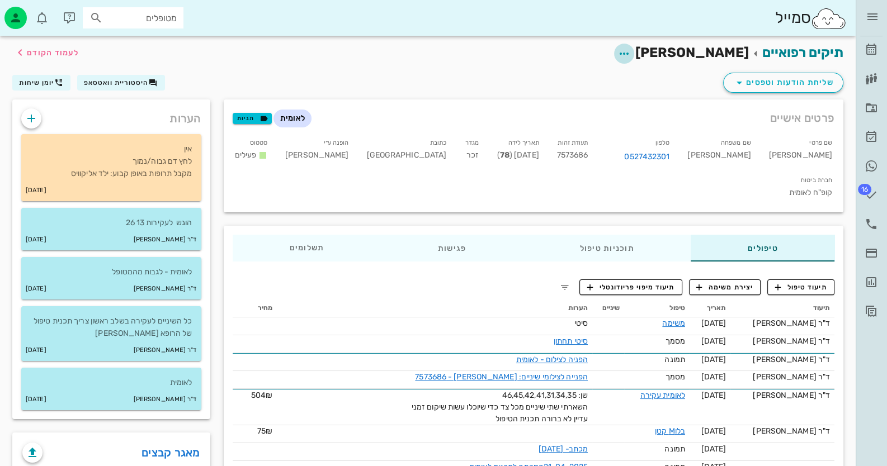
click at [634, 50] on span "button" at bounding box center [624, 53] width 20 height 13
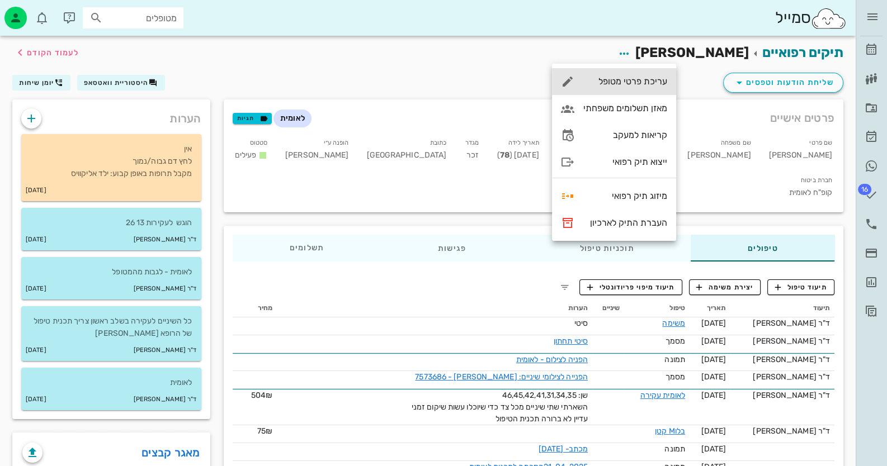
click at [612, 84] on div "עריכת פרטי מטופל" at bounding box center [625, 81] width 84 height 11
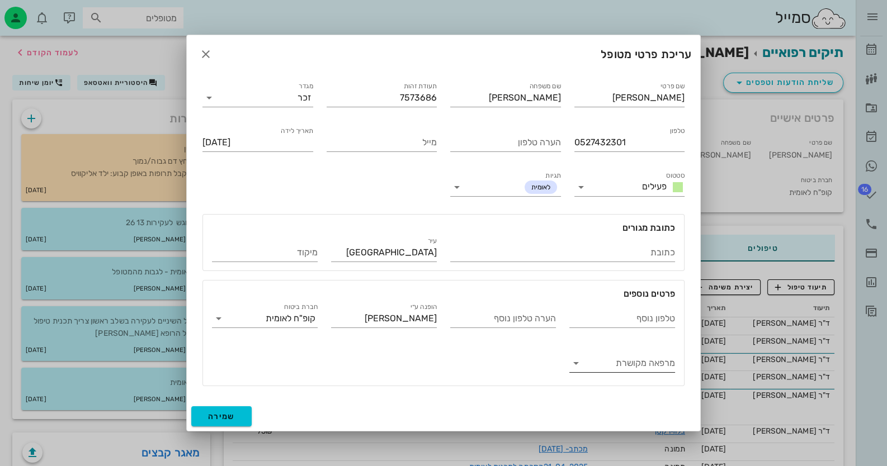
click at [648, 363] on input "מרפאה מקושרת" at bounding box center [631, 363] width 88 height 18
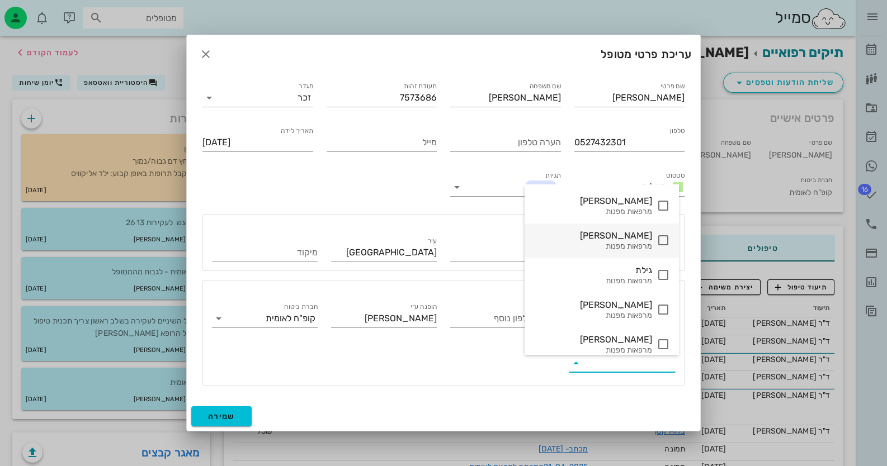
click at [649, 254] on div "[PERSON_NAME] מפנות" at bounding box center [601, 241] width 154 height 35
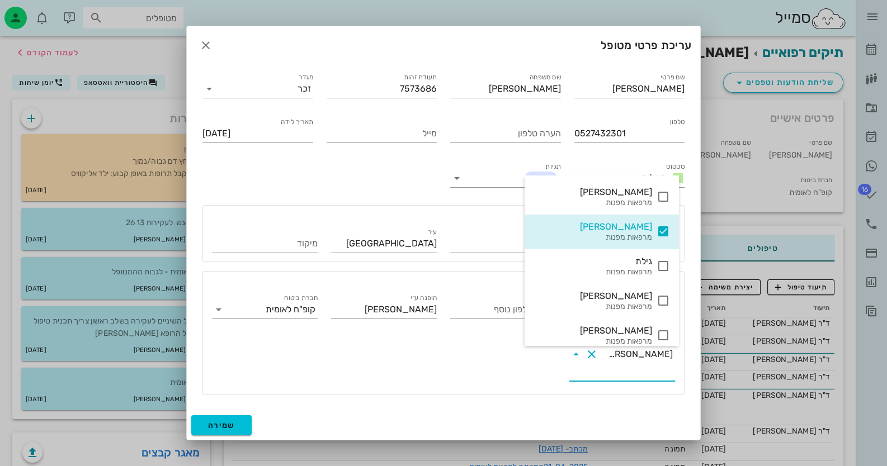
click at [332, 366] on div "טלפון נוסף הערה טלפון נוסף הופנה ע״י [PERSON_NAME] חברת ביטוח קופ"ח לאומית מרפא…" at bounding box center [443, 338] width 476 height 107
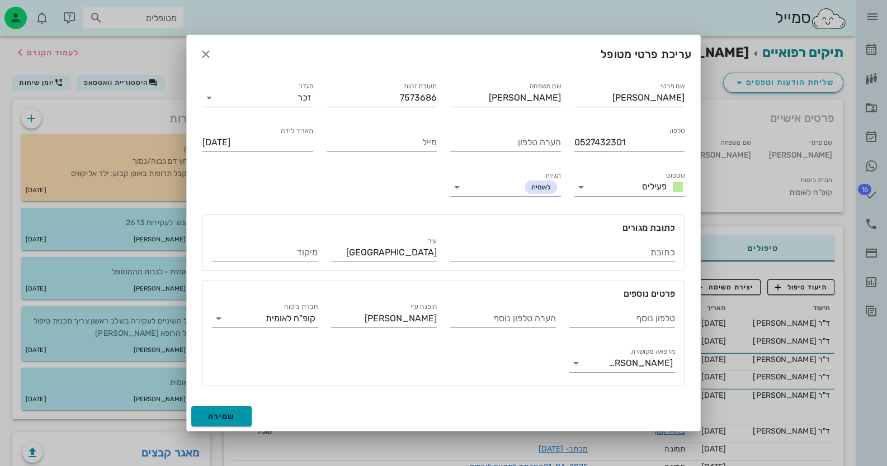
click at [218, 417] on span "שמירה" at bounding box center [221, 417] width 27 height 10
type input "[DATE]"
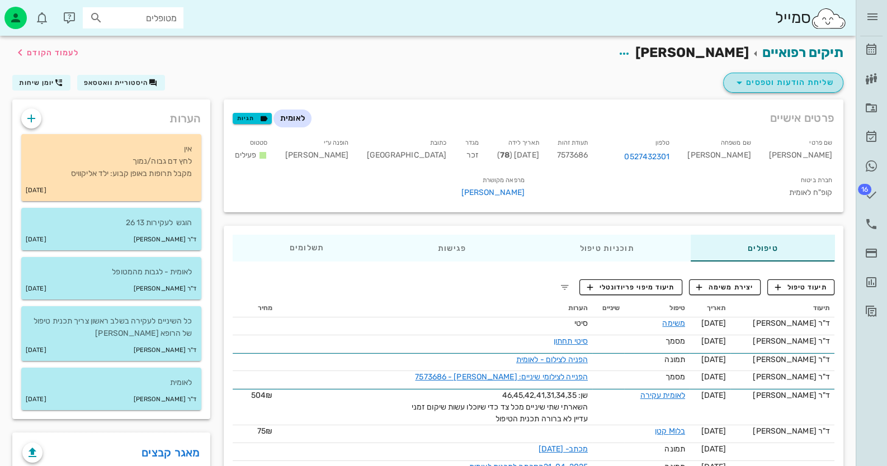
click at [794, 82] on span "שליחת הודעות וטפסים" at bounding box center [782, 82] width 101 height 13
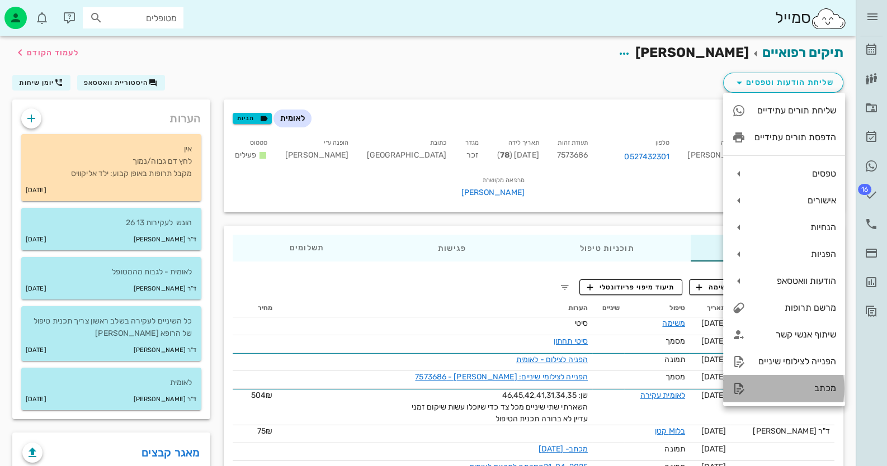
click at [829, 389] on div "מכתב" at bounding box center [795, 388] width 82 height 11
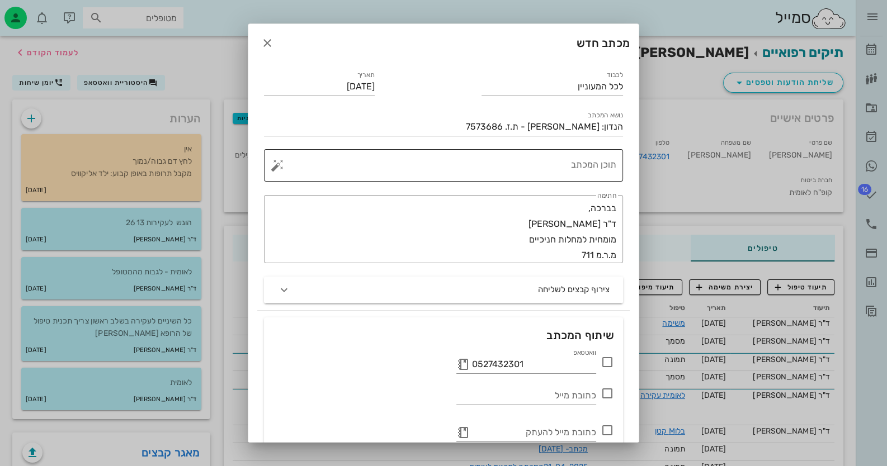
click at [582, 164] on textarea "תוכן המכתב" at bounding box center [448, 168] width 337 height 27
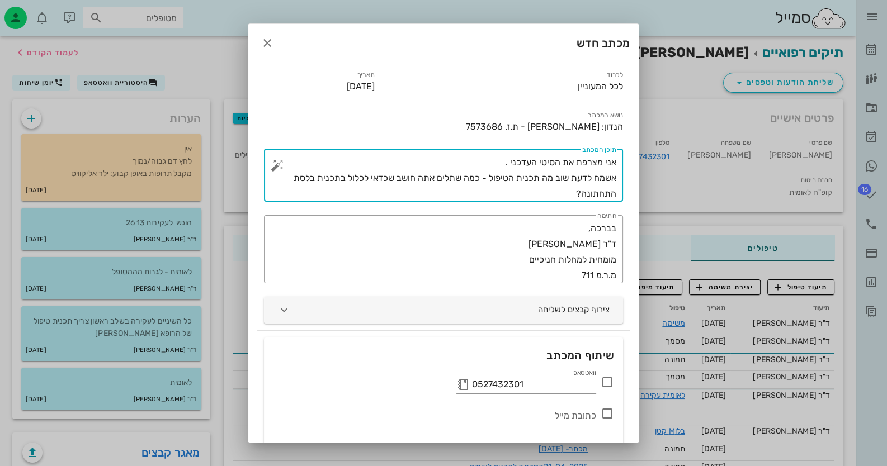
type textarea "אני מצרפת את הסיטי העדכני . אשמח לדעת שוב מה תכנית הטיפול - כמה שתלים אתה חושב …"
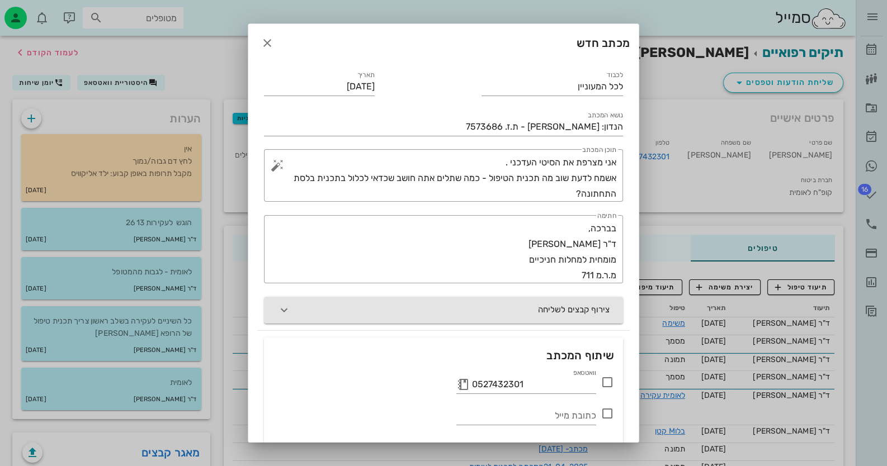
click at [291, 309] on icon "button" at bounding box center [283, 310] width 13 height 13
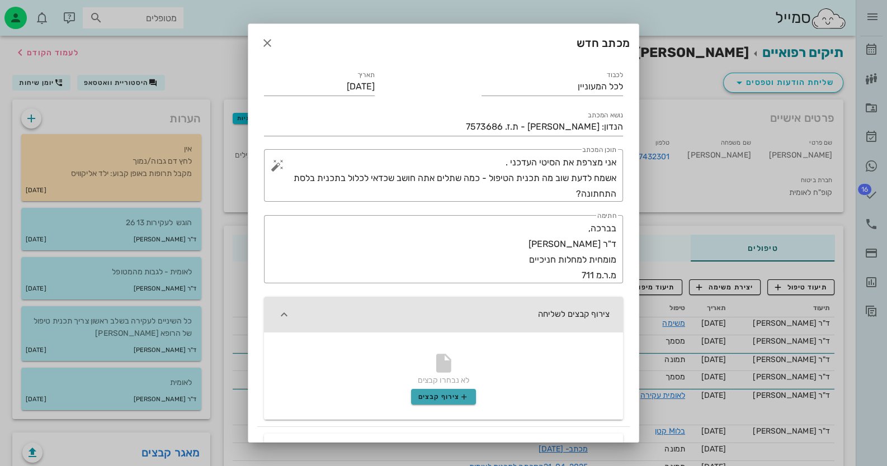
click at [458, 399] on span "צירוף קבצים" at bounding box center [443, 396] width 51 height 9
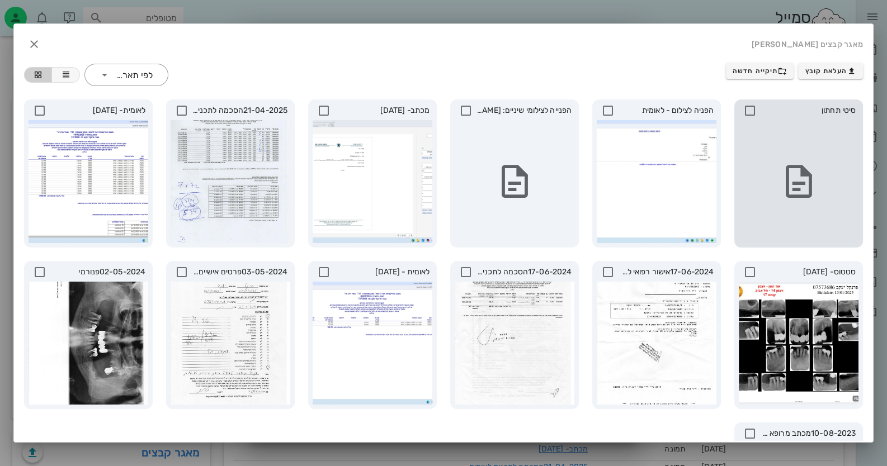
click at [751, 108] on icon at bounding box center [749, 110] width 13 height 13
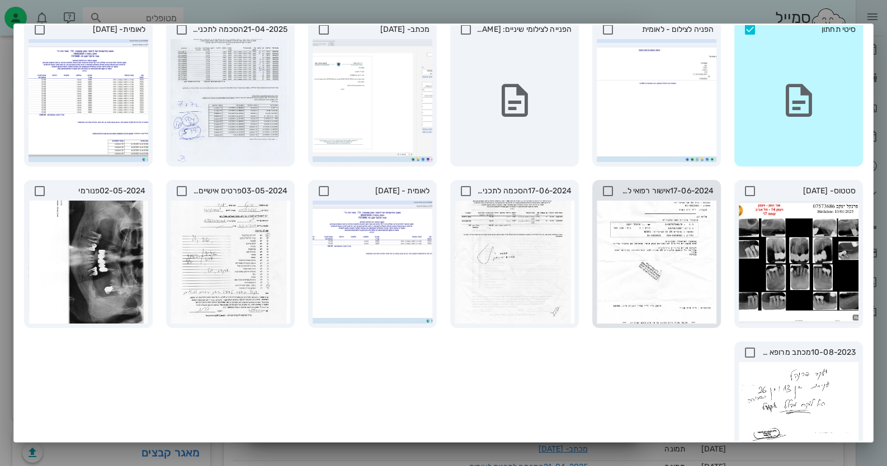
scroll to position [165, 0]
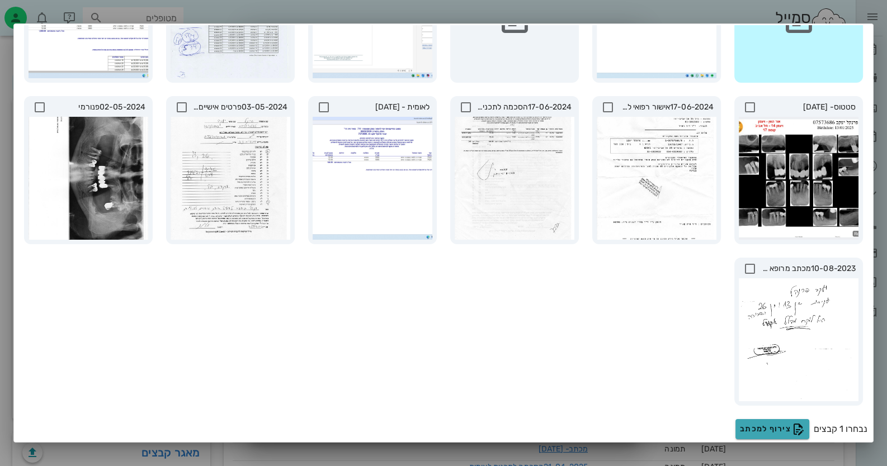
click at [760, 424] on span "צירוף למכתב" at bounding box center [772, 429] width 65 height 13
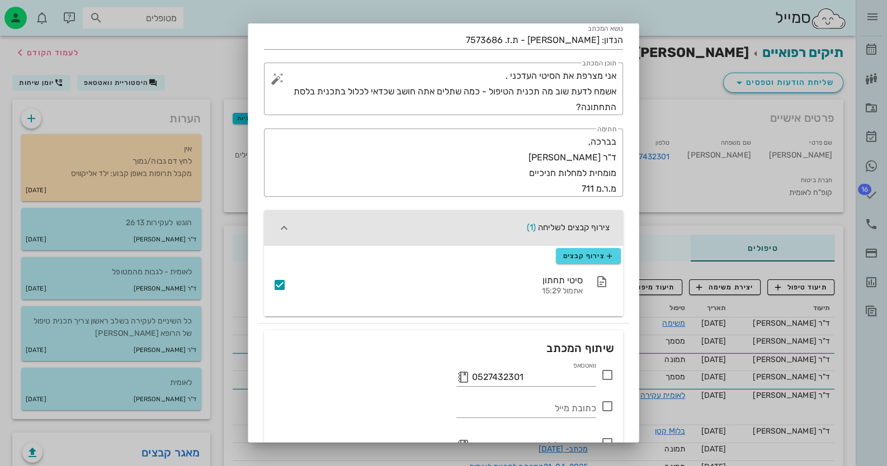
scroll to position [152, 0]
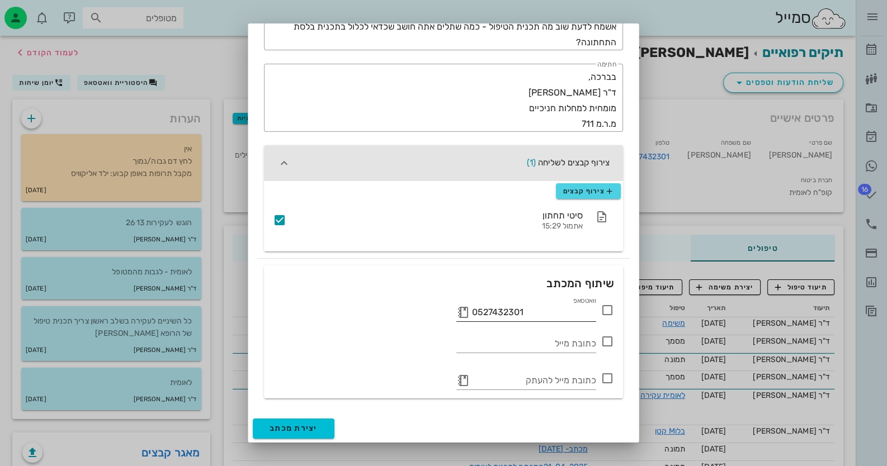
click at [463, 310] on button "button" at bounding box center [462, 312] width 13 height 13
click at [463, 310] on icon at bounding box center [462, 312] width 13 height 13
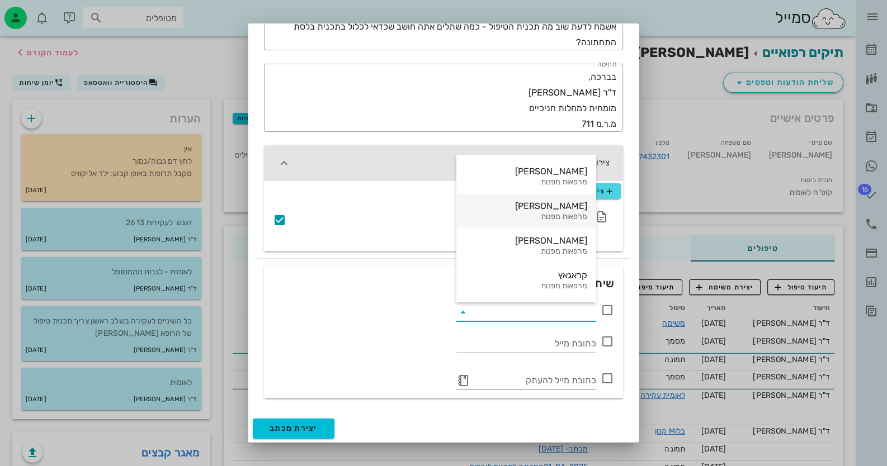
click at [525, 205] on div "[PERSON_NAME]" at bounding box center [526, 206] width 122 height 11
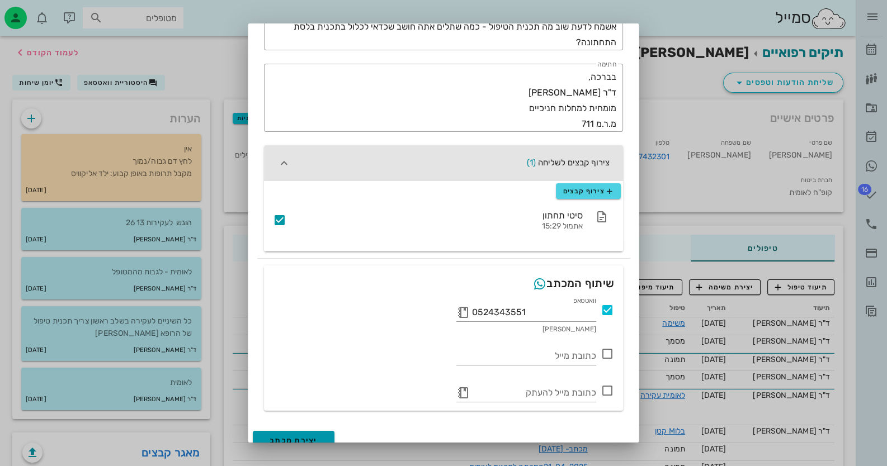
click at [309, 438] on span "יצירת מכתב" at bounding box center [293, 441] width 48 height 10
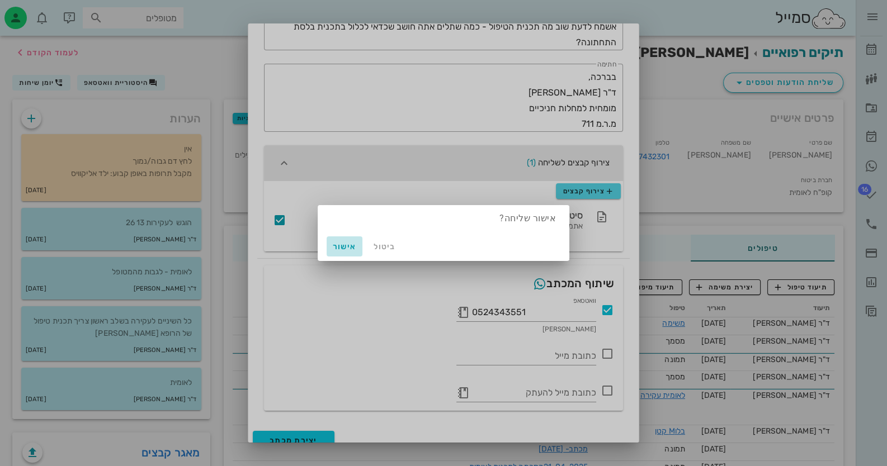
click at [342, 243] on span "אישור" at bounding box center [344, 247] width 27 height 10
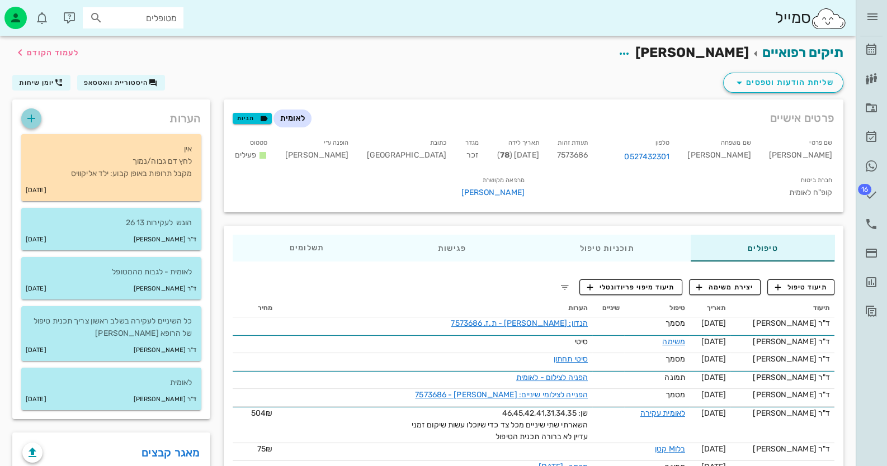
click at [27, 115] on icon "button" at bounding box center [31, 118] width 13 height 13
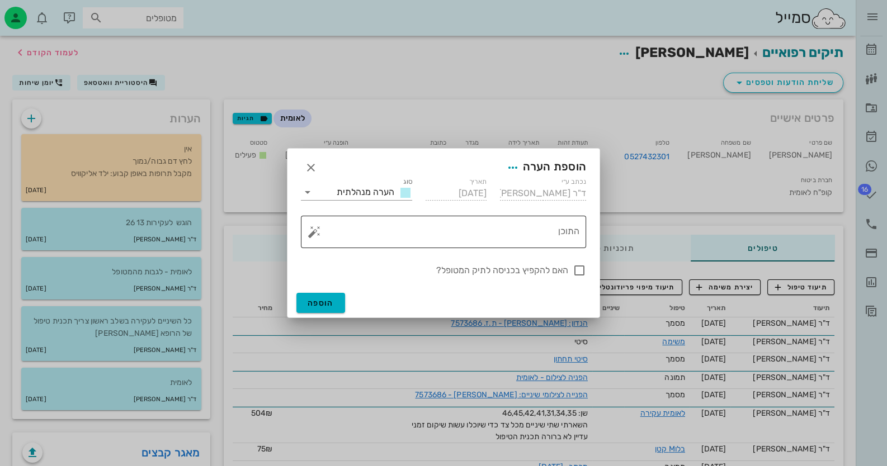
click at [403, 229] on textarea "התוכן" at bounding box center [447, 234] width 263 height 27
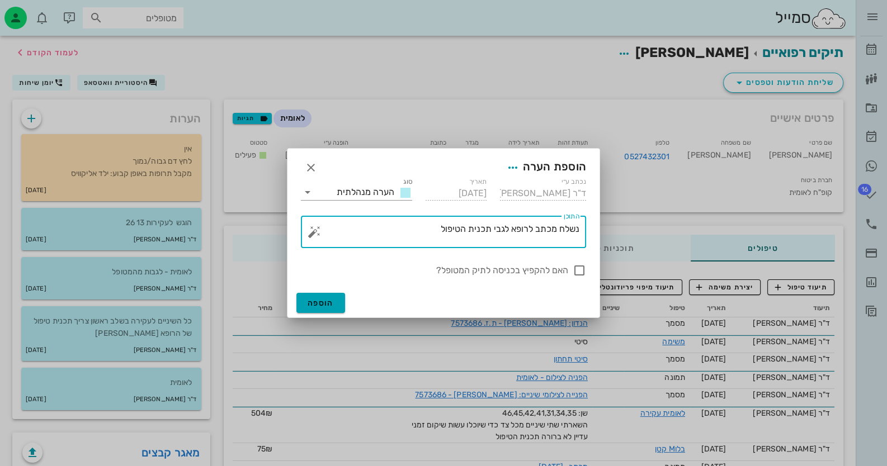
type textarea "נשלח מכתב לרופא לגבי תכנית הטיפול"
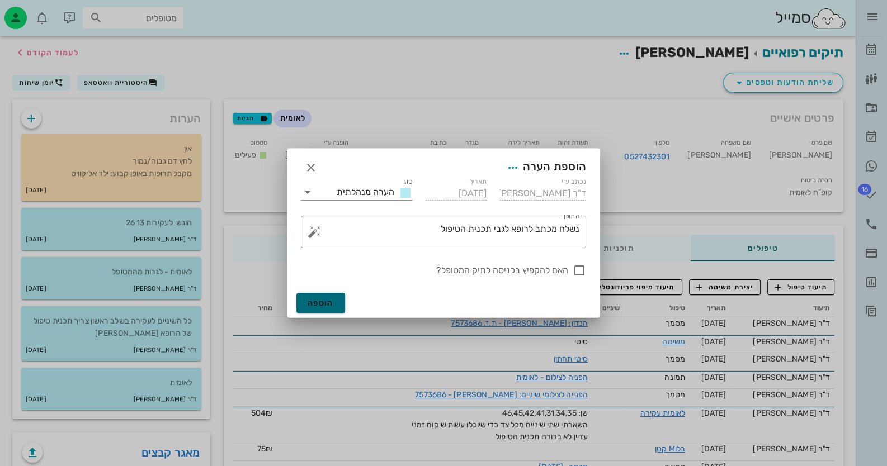
click at [299, 304] on button "הוספה" at bounding box center [320, 303] width 49 height 20
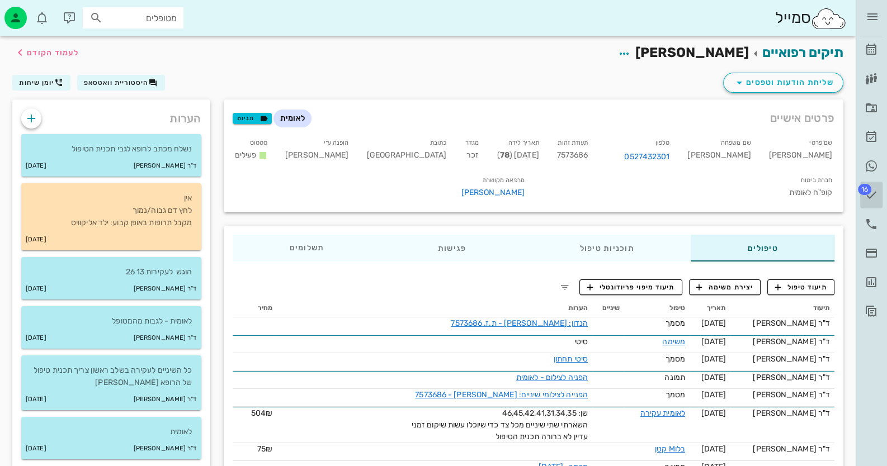
click at [868, 196] on icon at bounding box center [870, 194] width 13 height 13
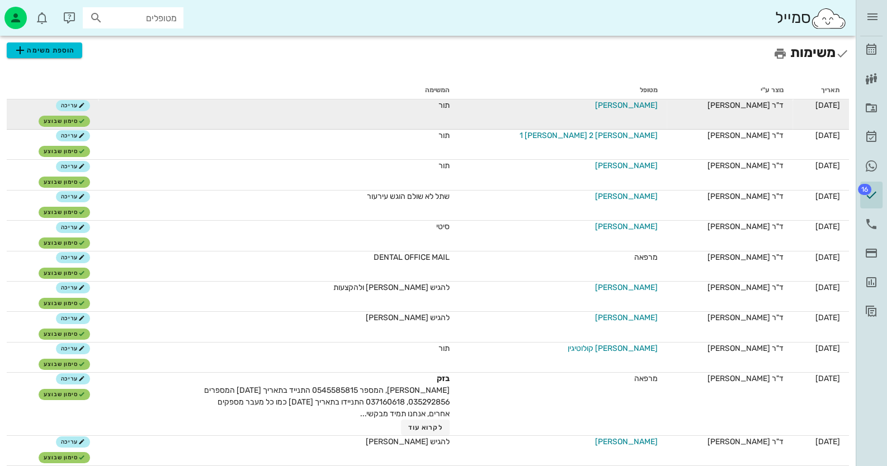
click at [621, 105] on span "[PERSON_NAME]" at bounding box center [626, 106] width 63 height 12
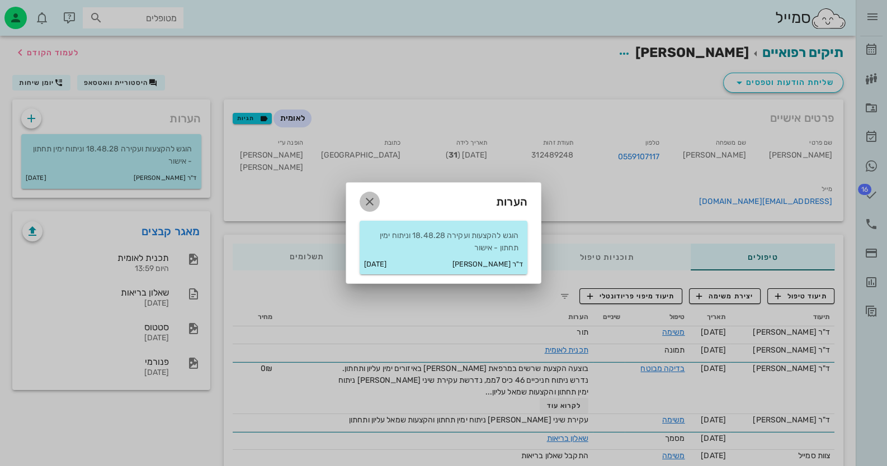
click at [370, 204] on icon "button" at bounding box center [369, 201] width 13 height 13
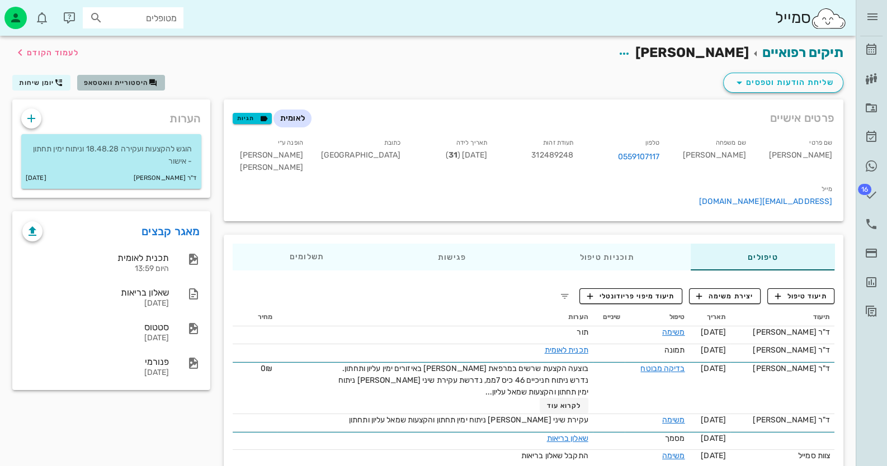
click at [115, 81] on span "היסטוריית וואטסאפ" at bounding box center [116, 83] width 65 height 8
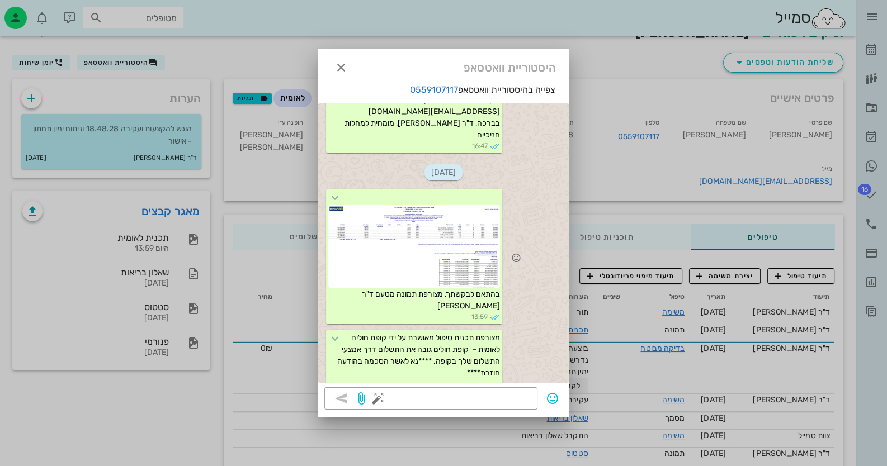
scroll to position [29, 0]
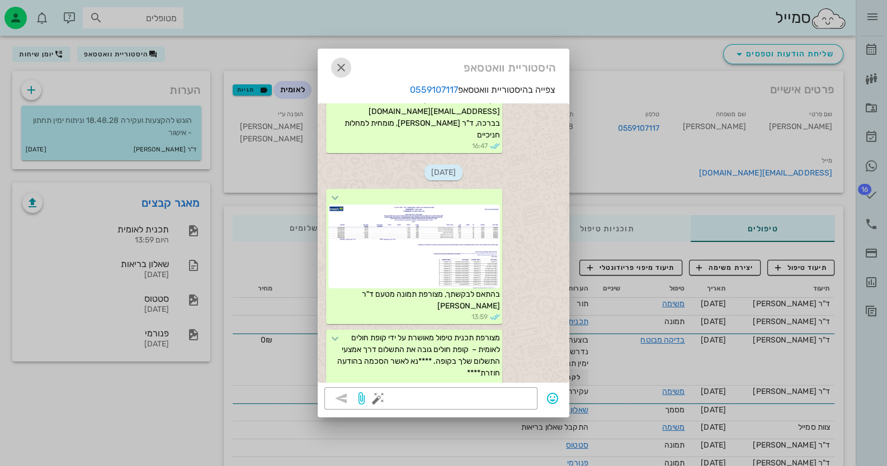
click at [339, 64] on icon "button" at bounding box center [340, 67] width 13 height 13
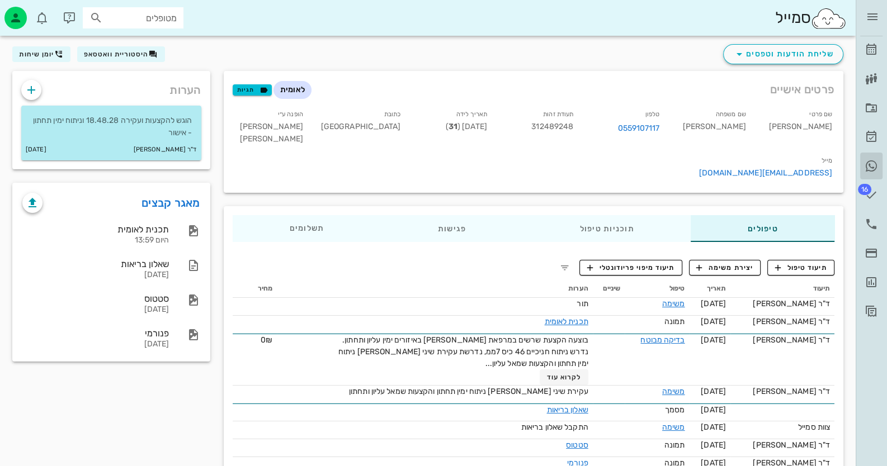
click at [879, 165] on link "היסטוריית וואטסאפ" at bounding box center [871, 166] width 22 height 27
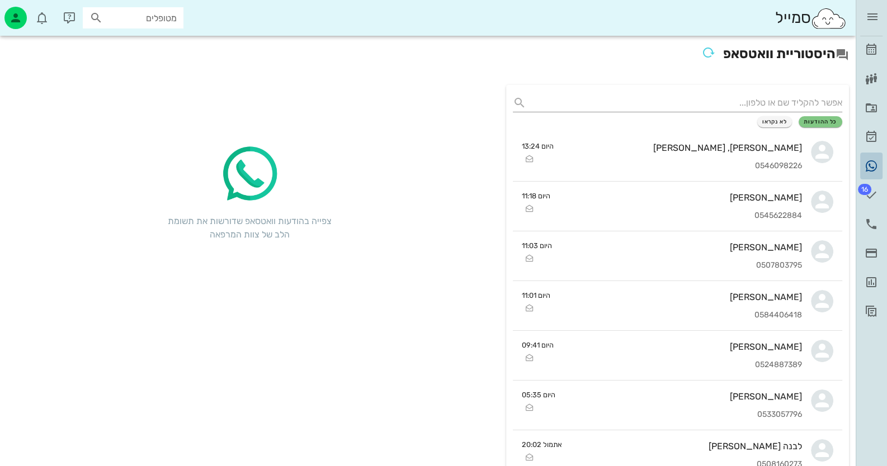
click at [879, 165] on link "היסטוריית וואטסאפ" at bounding box center [871, 166] width 22 height 27
click at [877, 39] on link "[PERSON_NAME]" at bounding box center [871, 49] width 22 height 27
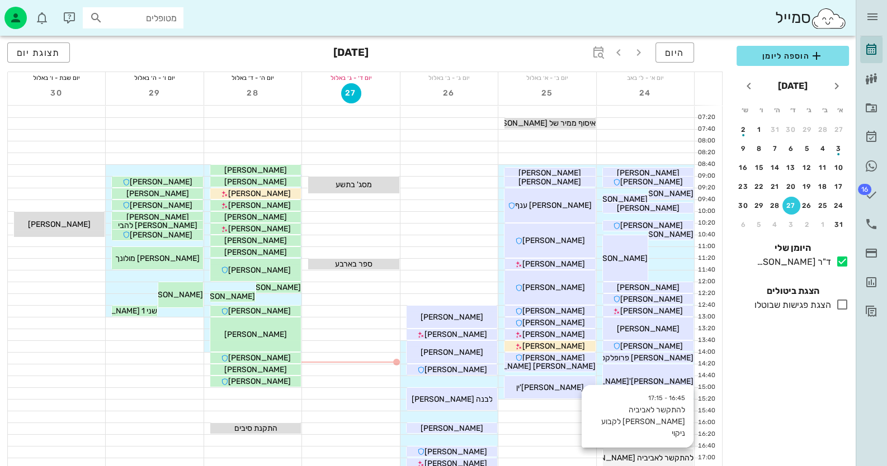
click at [668, 457] on span "להתקשר לאביביה [PERSON_NAME] לקבוע ניקוי" at bounding box center [614, 458] width 157 height 10
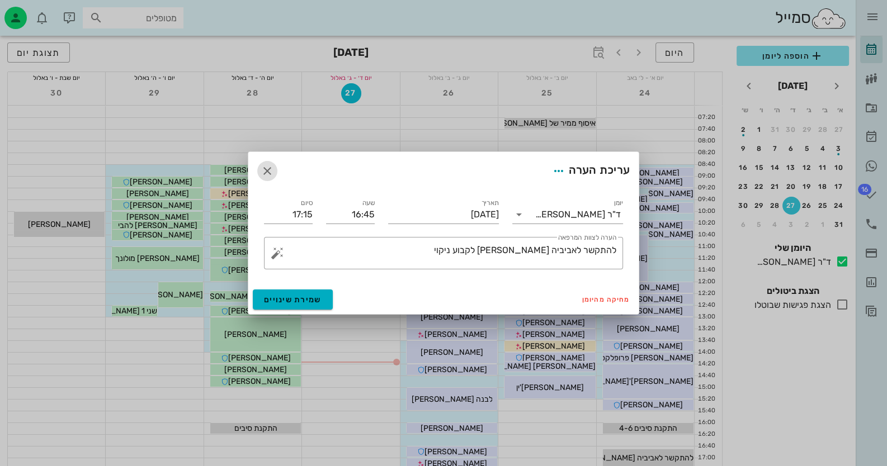
click at [262, 174] on icon "button" at bounding box center [267, 170] width 13 height 13
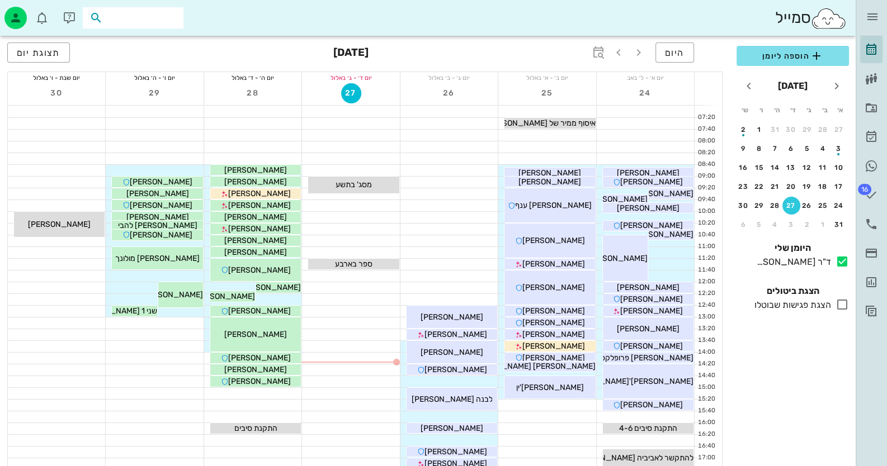
click at [142, 16] on input "text" at bounding box center [141, 18] width 72 height 15
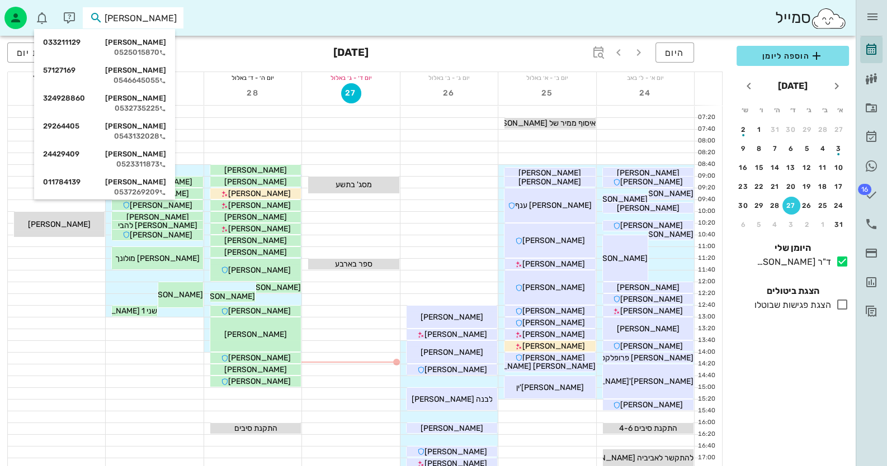
type input "רז אב"
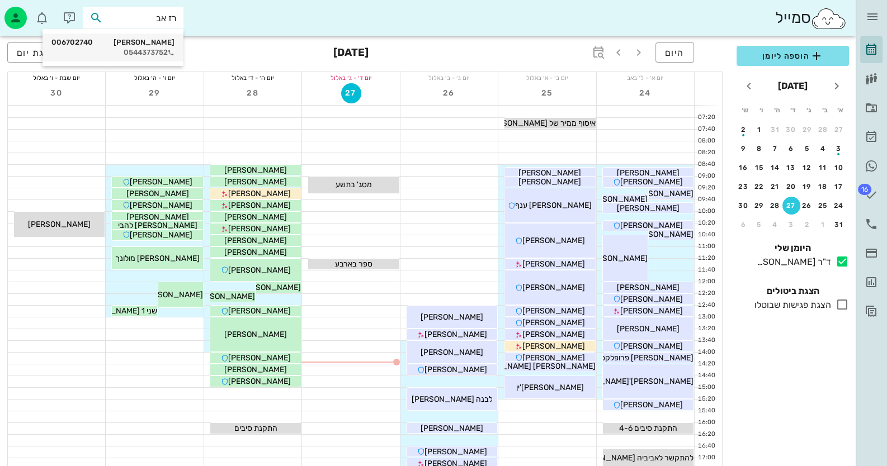
click at [151, 50] on div "0544373752" at bounding box center [112, 52] width 123 height 9
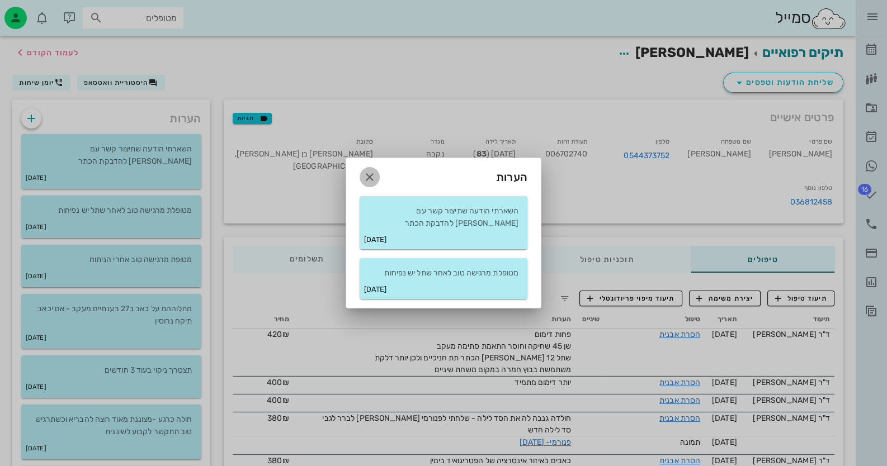
click at [371, 178] on icon "button" at bounding box center [369, 177] width 13 height 13
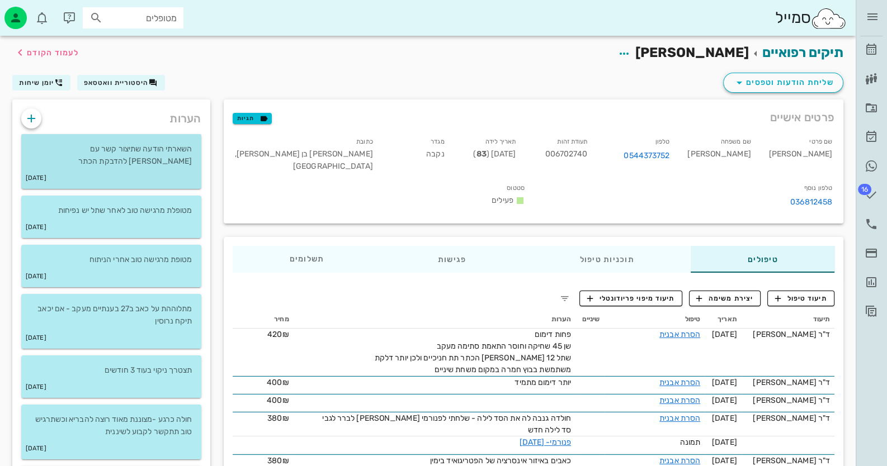
click at [173, 151] on p "השארתי הודעה שתיצור קשר עם [PERSON_NAME] להדבקת הכתר" at bounding box center [111, 155] width 162 height 25
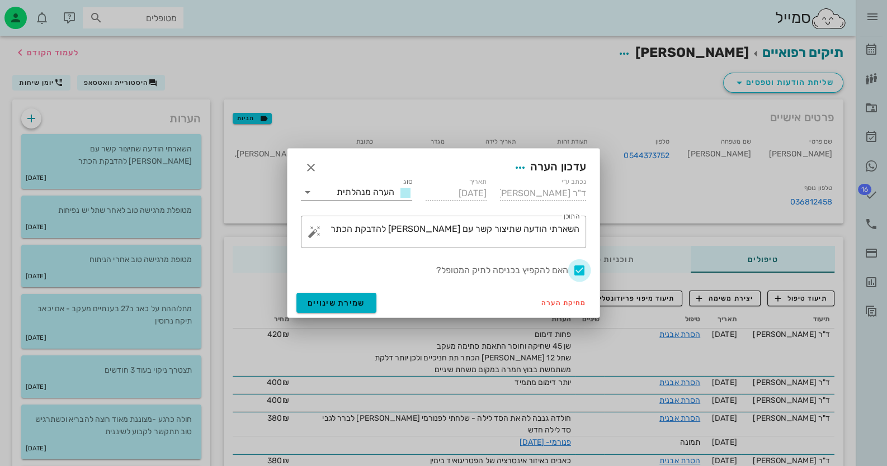
click at [579, 271] on div at bounding box center [579, 270] width 19 height 19
checkbox input "false"
click at [347, 299] on span "שמירת שינויים" at bounding box center [337, 304] width 58 height 10
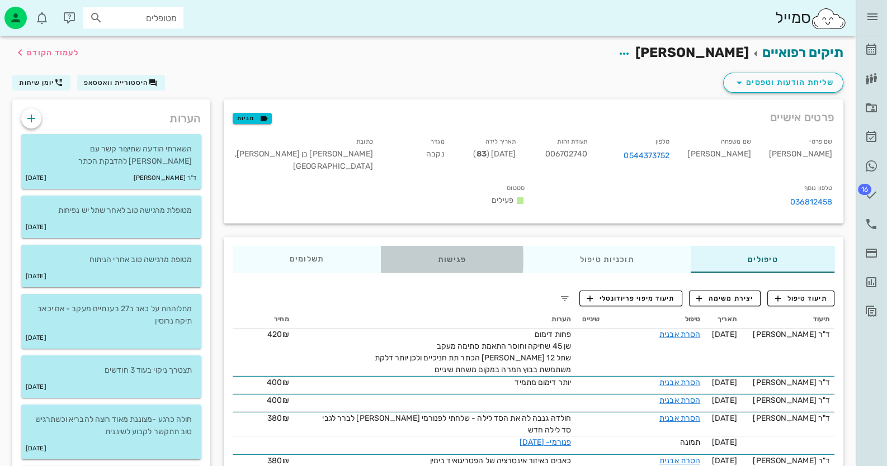
click at [436, 246] on div "פגישות" at bounding box center [452, 259] width 142 height 27
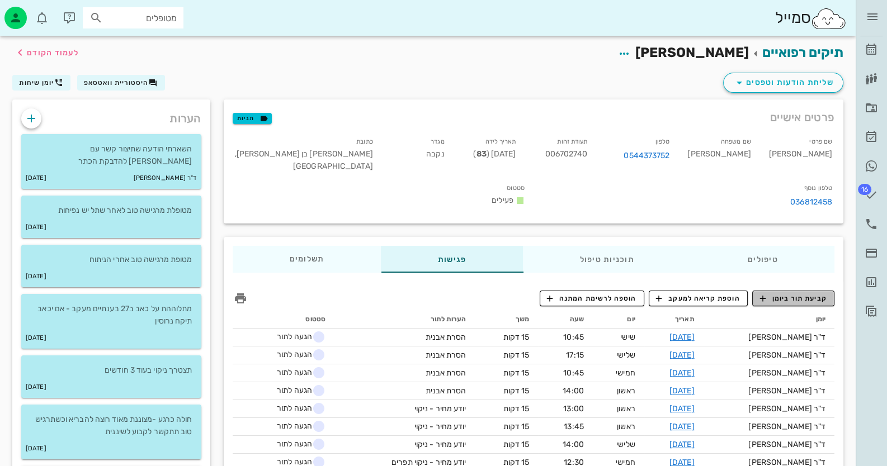
click at [781, 294] on span "קביעת תור ביומן" at bounding box center [792, 299] width 67 height 10
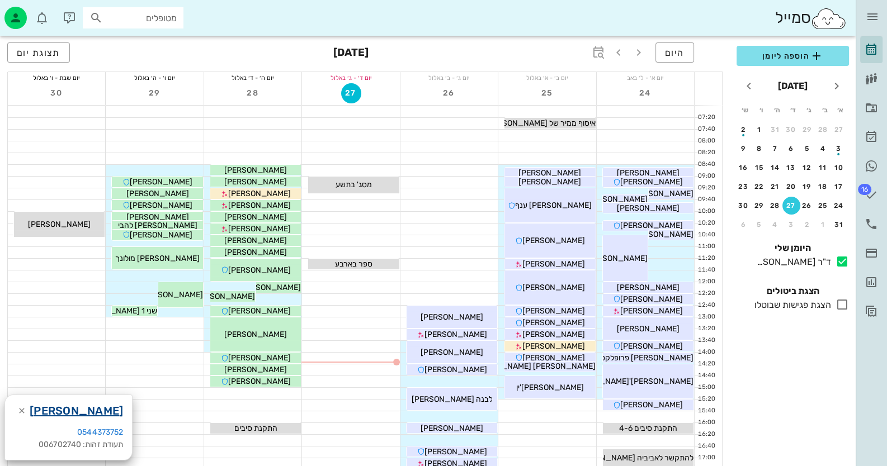
click at [91, 407] on link "[PERSON_NAME]" at bounding box center [76, 411] width 93 height 18
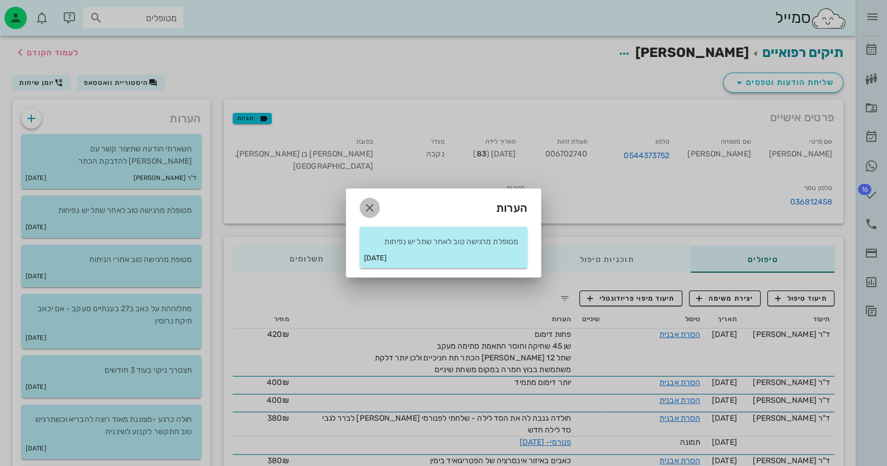
click at [372, 205] on icon "button" at bounding box center [369, 207] width 13 height 13
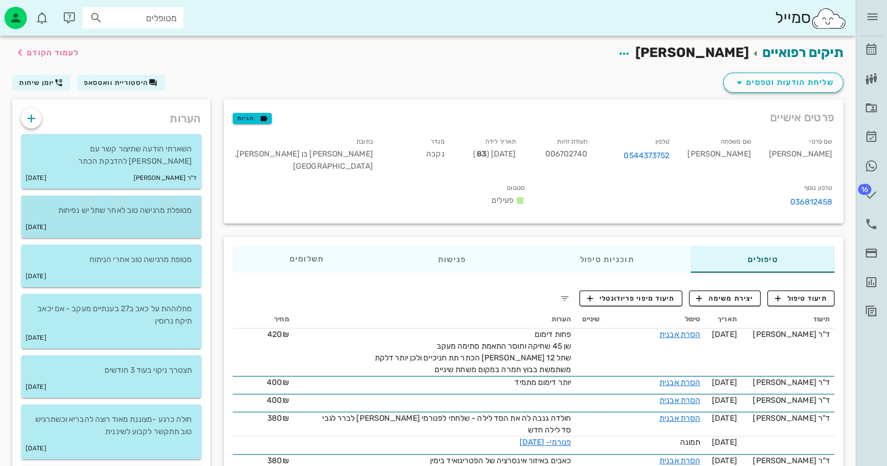
click at [185, 226] on div "[DATE]" at bounding box center [111, 227] width 180 height 21
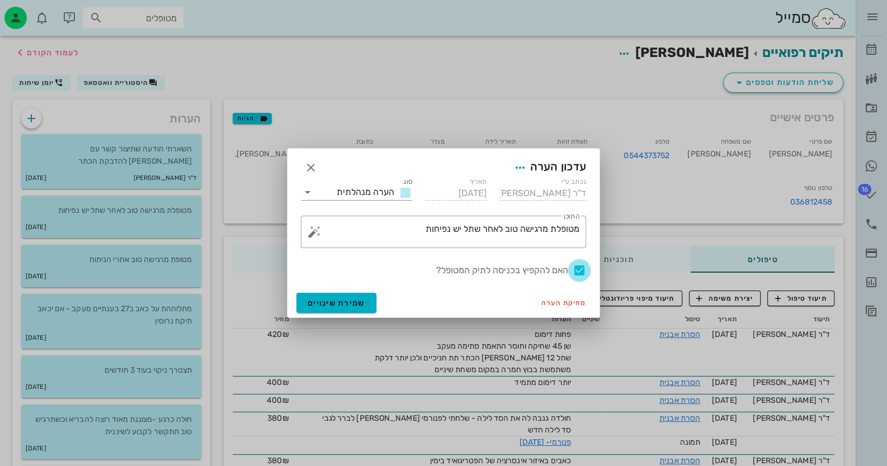
click at [581, 267] on div at bounding box center [579, 270] width 19 height 19
checkbox input "false"
click at [302, 309] on button "שמירת שינויים" at bounding box center [336, 303] width 80 height 20
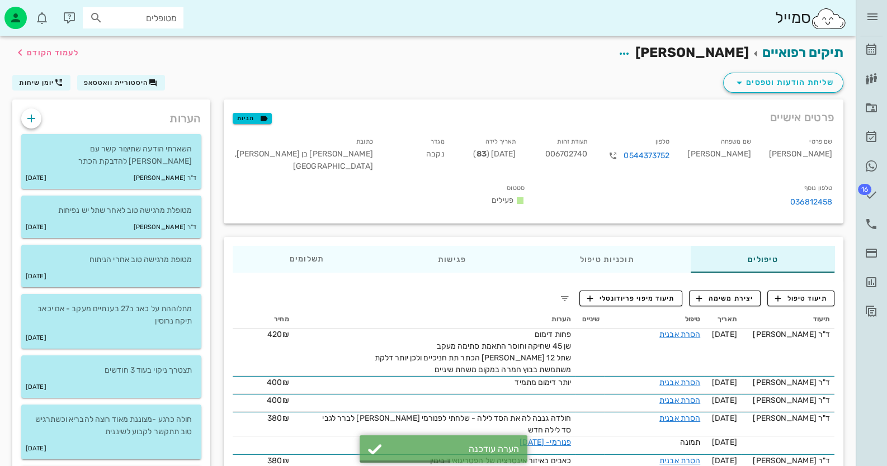
click at [659, 155] on div "0544373752" at bounding box center [637, 156] width 64 height 16
click at [669, 155] on link "0544373752" at bounding box center [646, 156] width 46 height 12
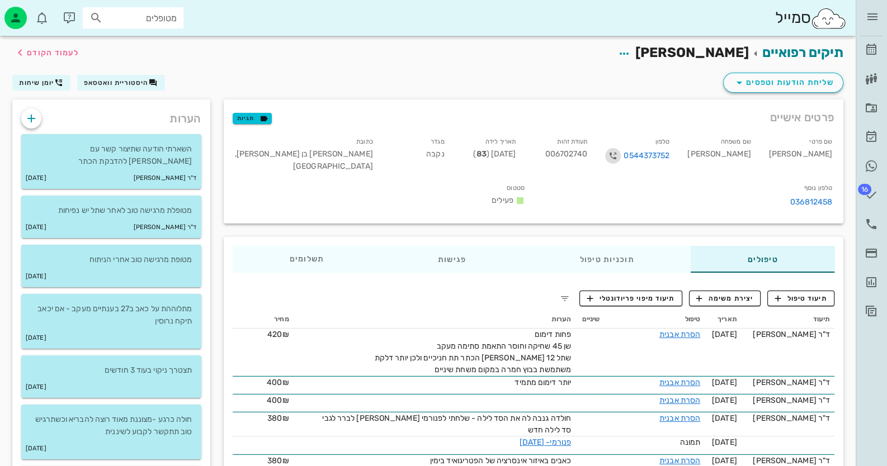
click at [619, 152] on icon "button" at bounding box center [612, 155] width 13 height 13
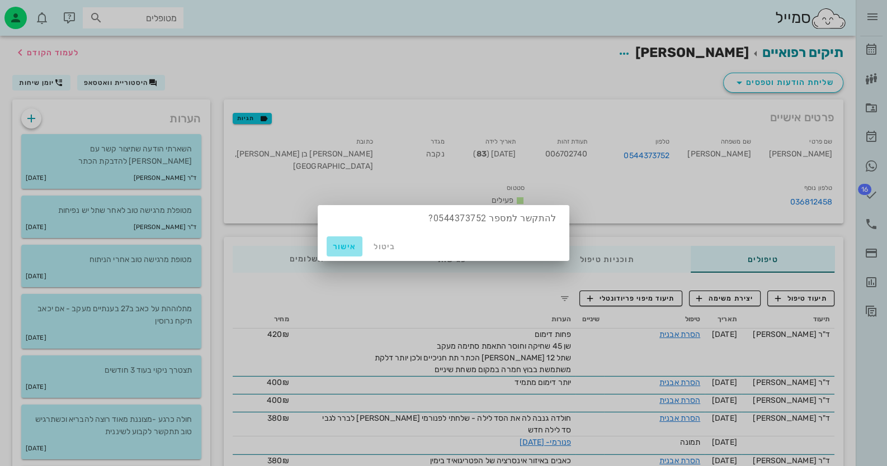
click at [349, 248] on span "אישור" at bounding box center [344, 247] width 27 height 10
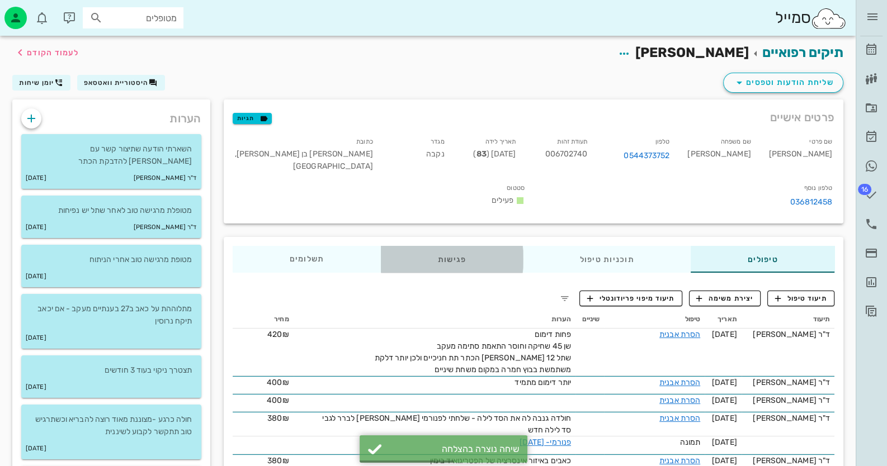
click at [444, 246] on div "פגישות" at bounding box center [452, 259] width 142 height 27
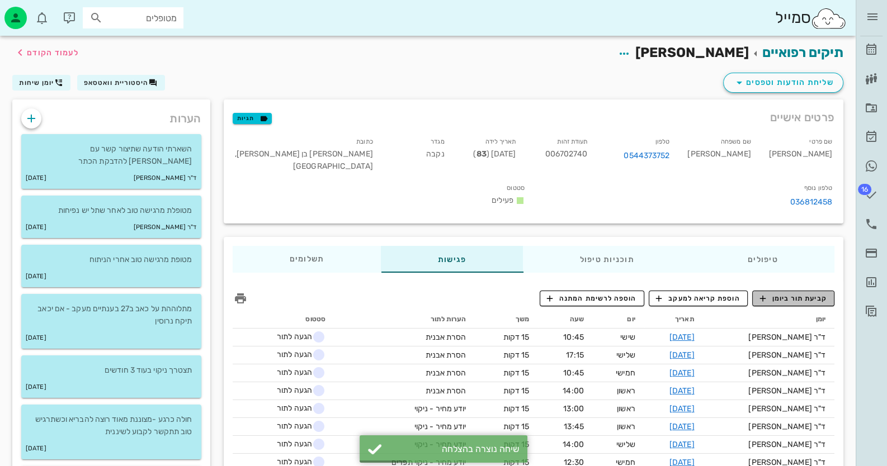
click at [796, 294] on span "קביעת תור ביומן" at bounding box center [792, 299] width 67 height 10
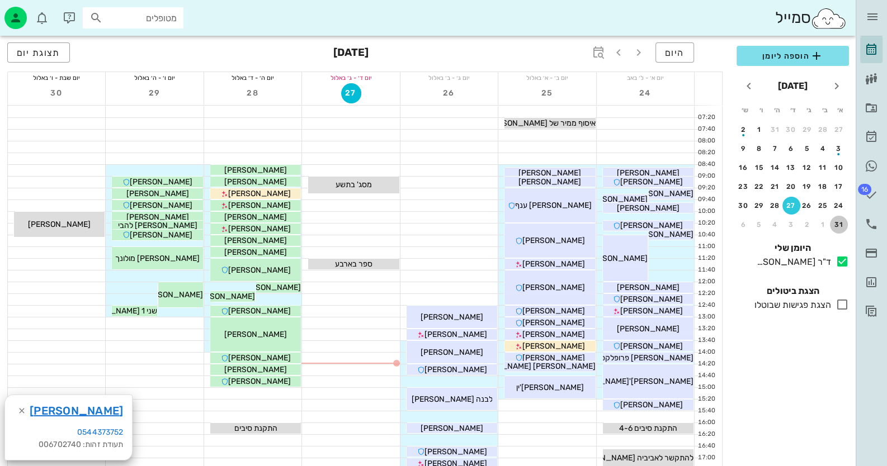
click at [843, 223] on div "31" at bounding box center [839, 225] width 18 height 8
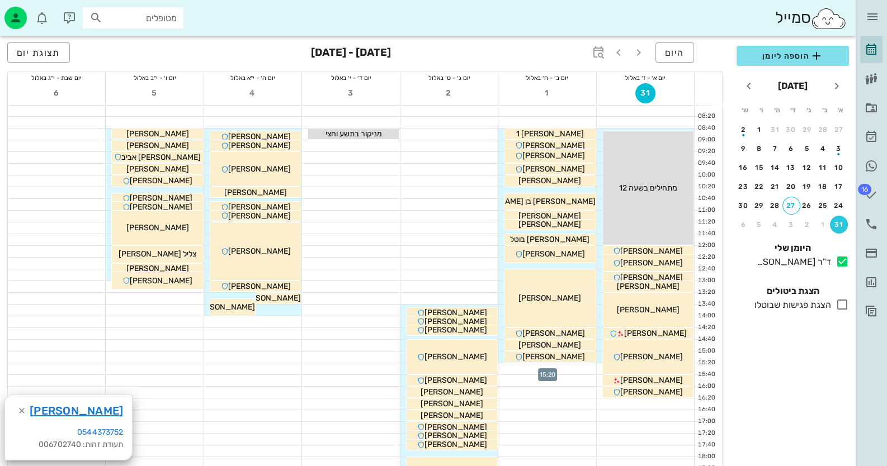
scroll to position [55, 0]
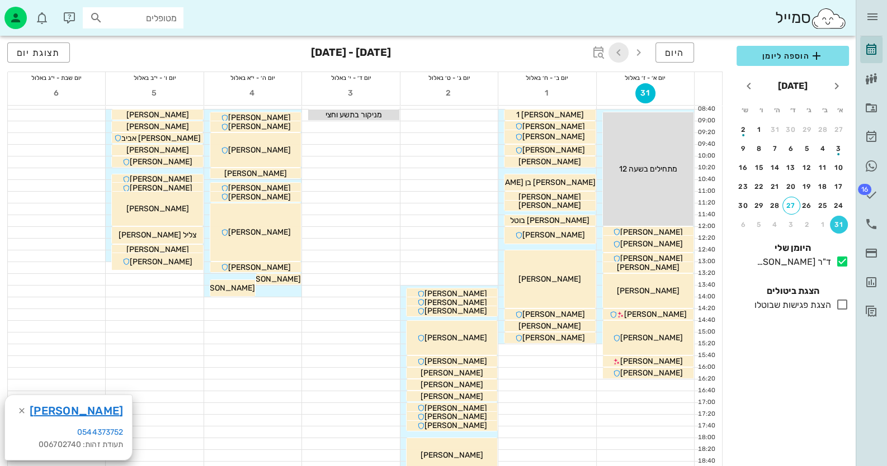
click at [625, 53] on icon "button" at bounding box center [618, 52] width 13 height 13
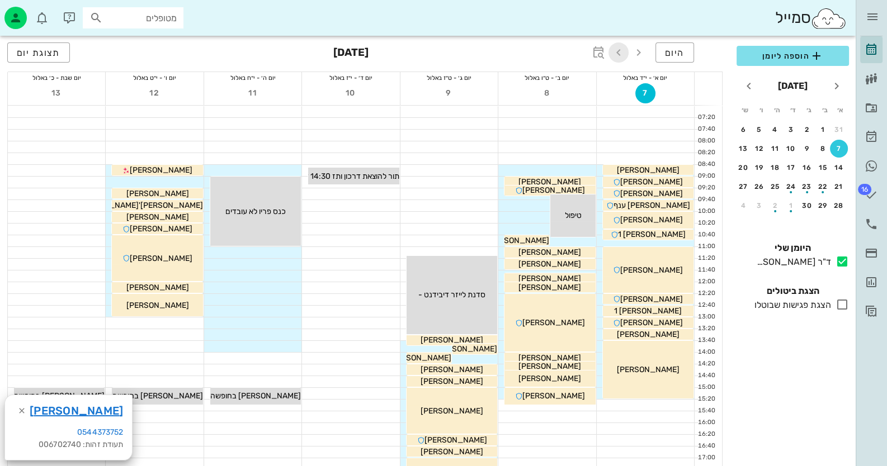
click at [622, 53] on icon "button" at bounding box center [618, 52] width 13 height 13
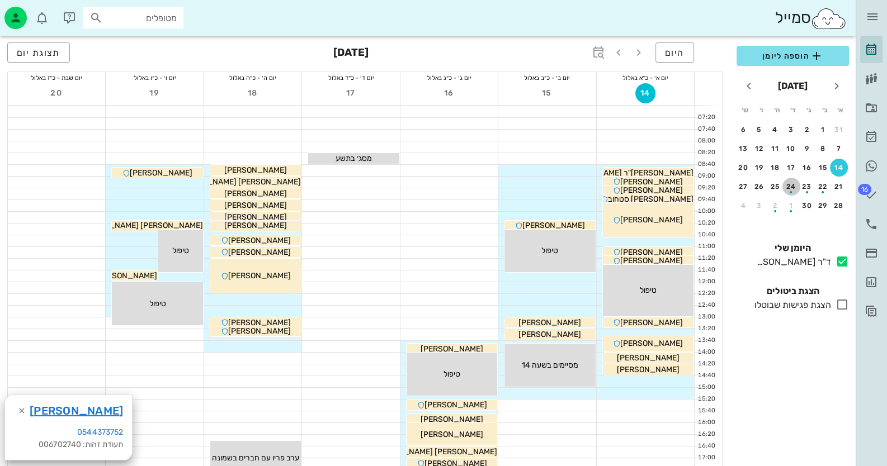
click at [796, 187] on div "button" at bounding box center [791, 189] width 18 height 6
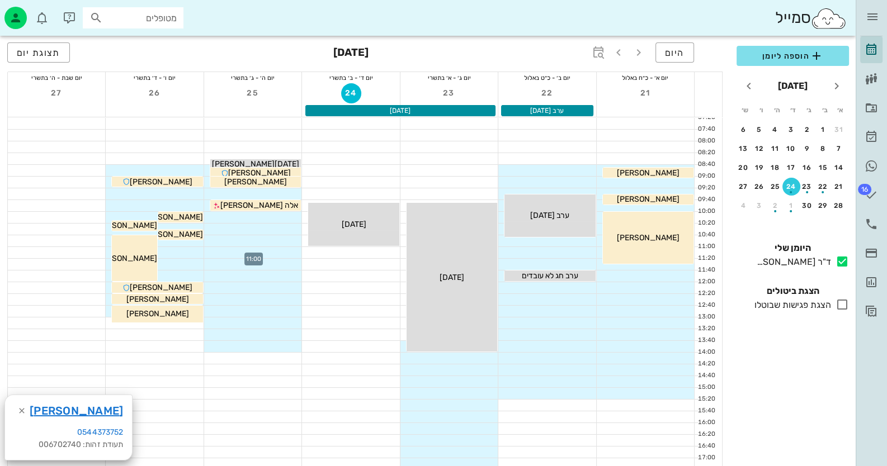
click at [277, 254] on div at bounding box center [252, 252] width 97 height 11
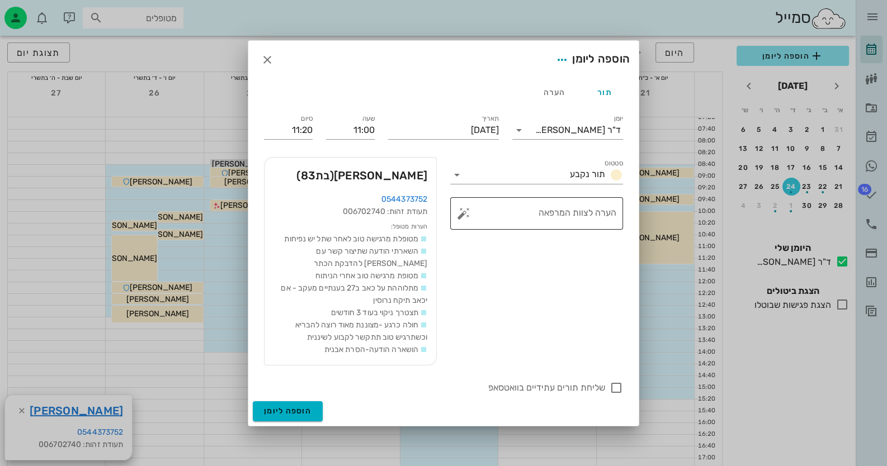
click at [465, 216] on button "button" at bounding box center [463, 213] width 13 height 13
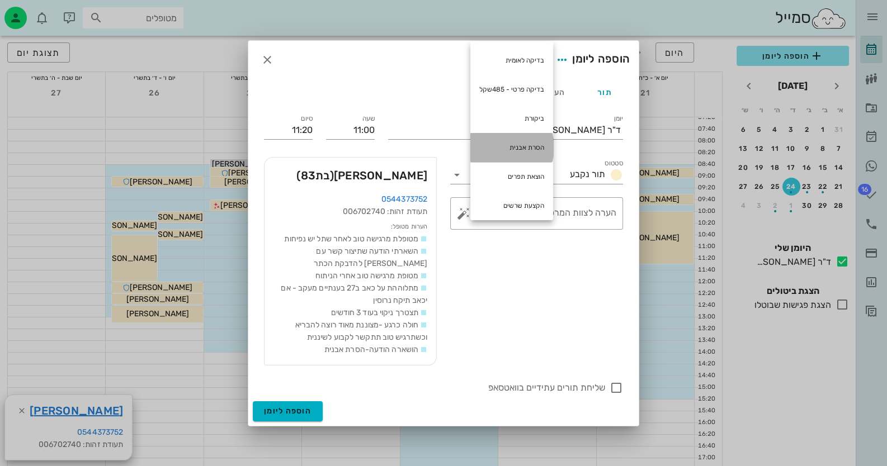
click at [492, 146] on div "הסרת אבנית" at bounding box center [511, 147] width 83 height 29
type textarea "הסרת אבנית"
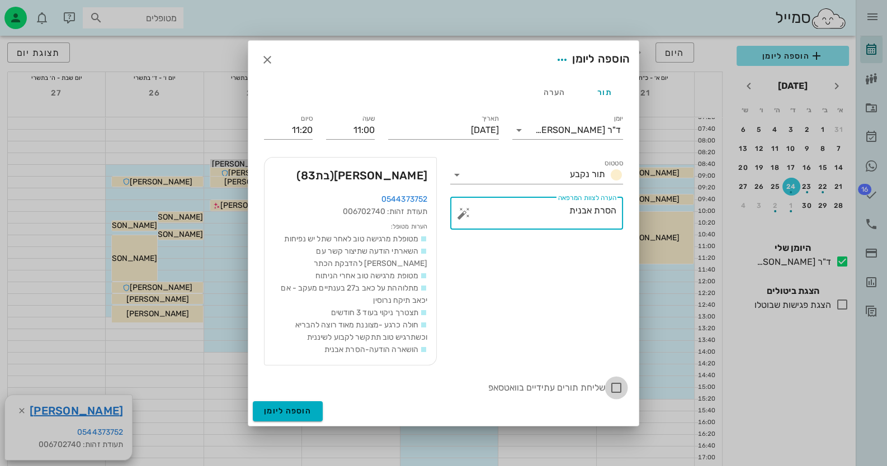
click at [616, 384] on div at bounding box center [616, 388] width 19 height 19
checkbox input "true"
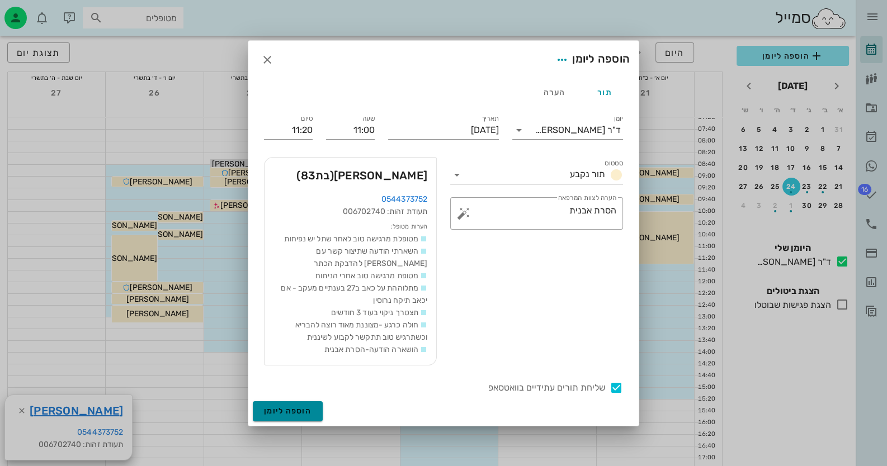
click at [267, 409] on span "הוספה ליומן" at bounding box center [288, 411] width 48 height 10
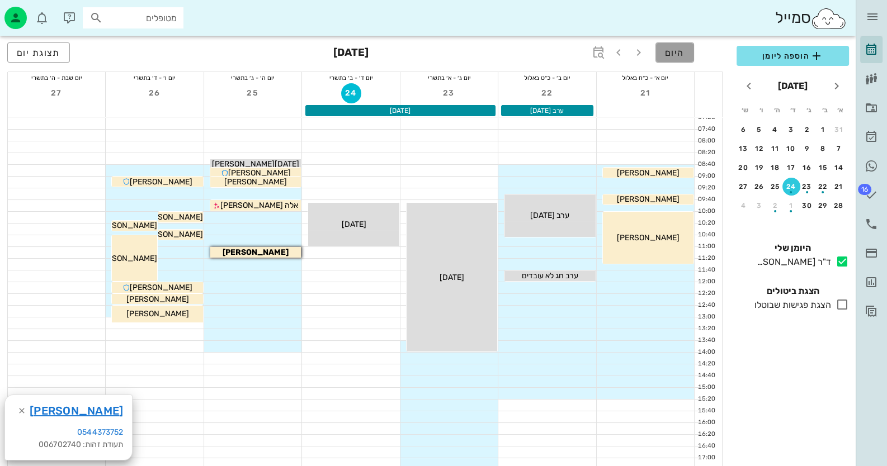
click at [689, 53] on button "היום" at bounding box center [674, 52] width 39 height 20
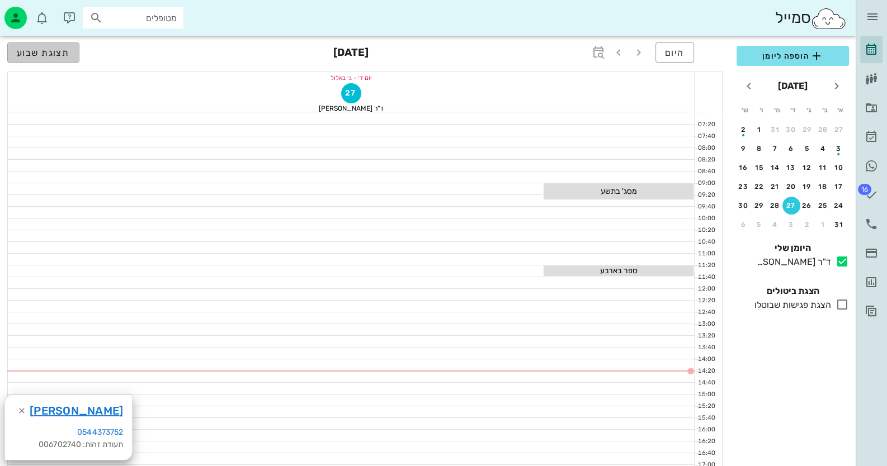
click at [25, 48] on span "תצוגת שבוע" at bounding box center [43, 53] width 53 height 11
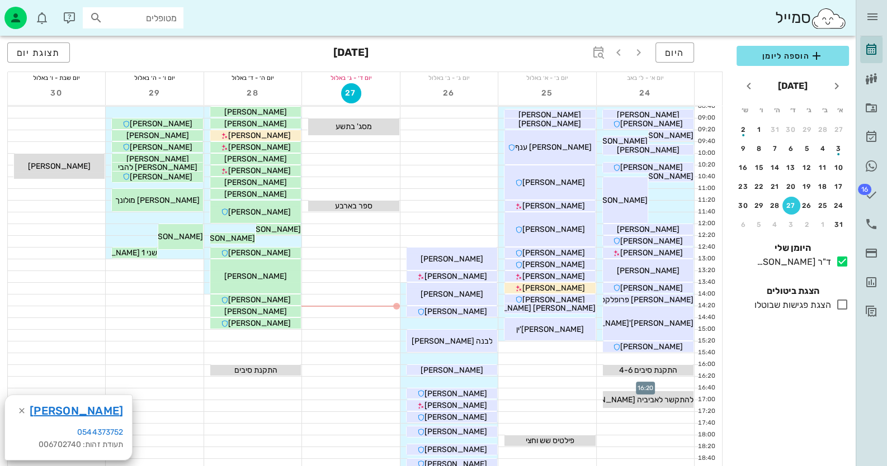
scroll to position [168, 0]
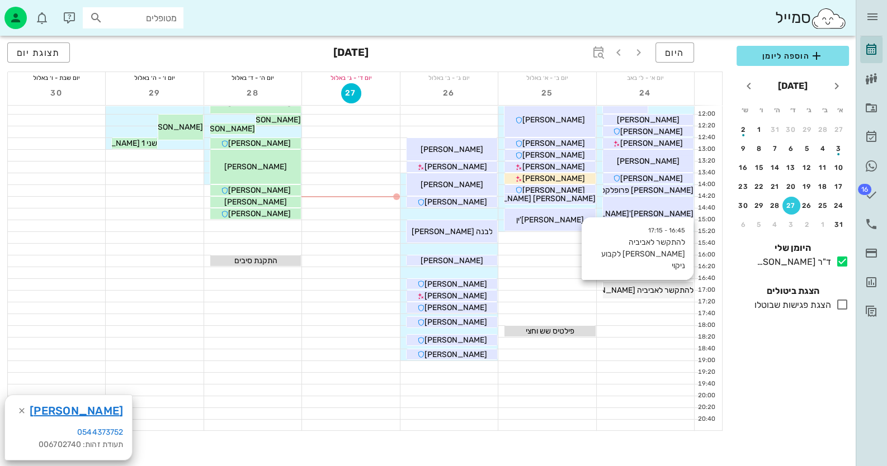
click at [671, 293] on span "להתקשר לאביביה [PERSON_NAME] לקבוע ניקוי" at bounding box center [614, 291] width 157 height 10
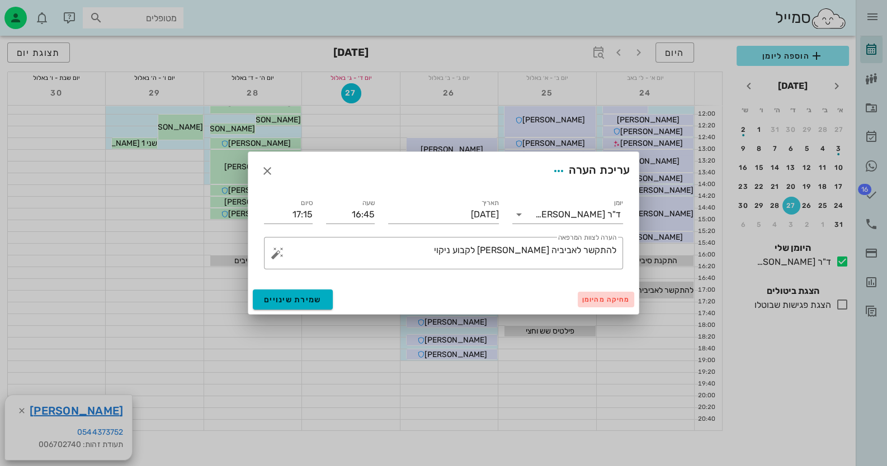
click at [626, 301] on span "מחיקה מהיומן" at bounding box center [606, 300] width 48 height 8
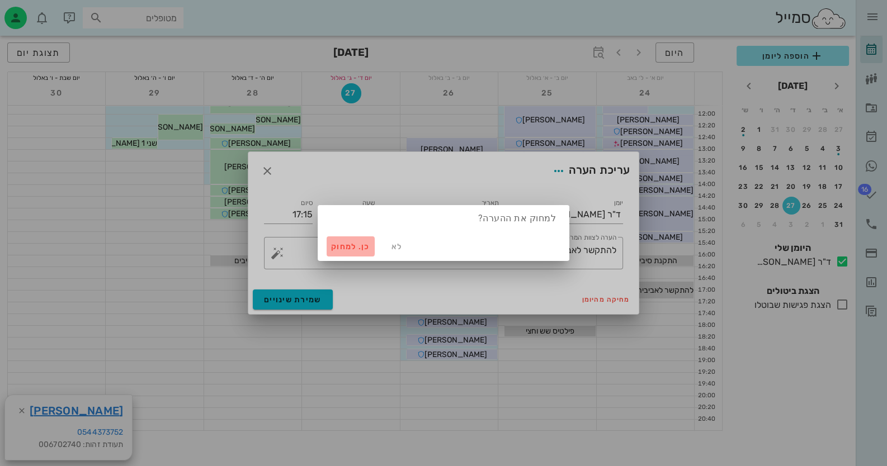
click at [353, 241] on button "כן. למחוק" at bounding box center [351, 247] width 48 height 20
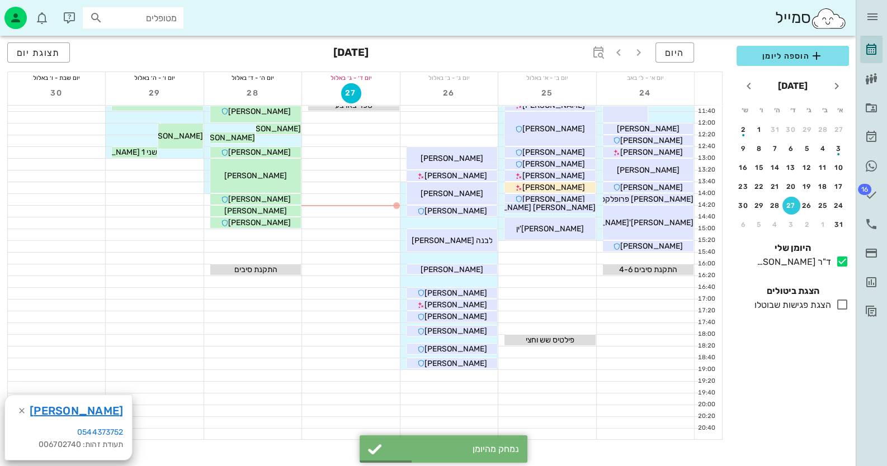
scroll to position [0, 0]
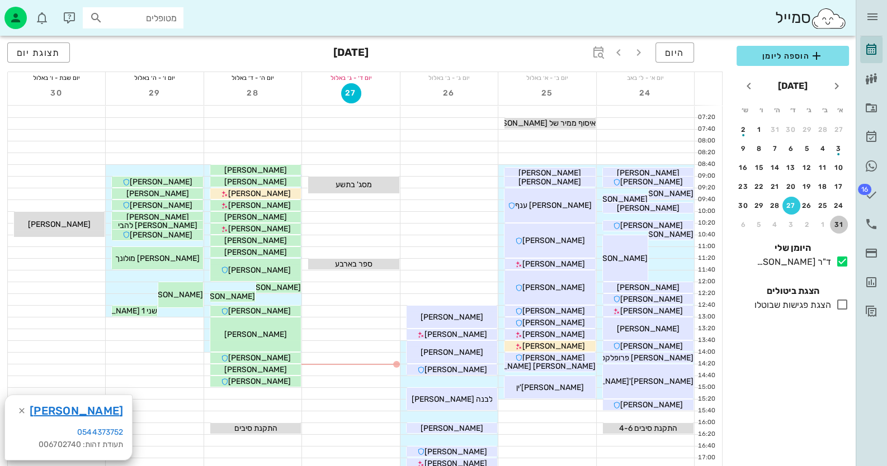
click at [844, 217] on button "31" at bounding box center [839, 225] width 18 height 18
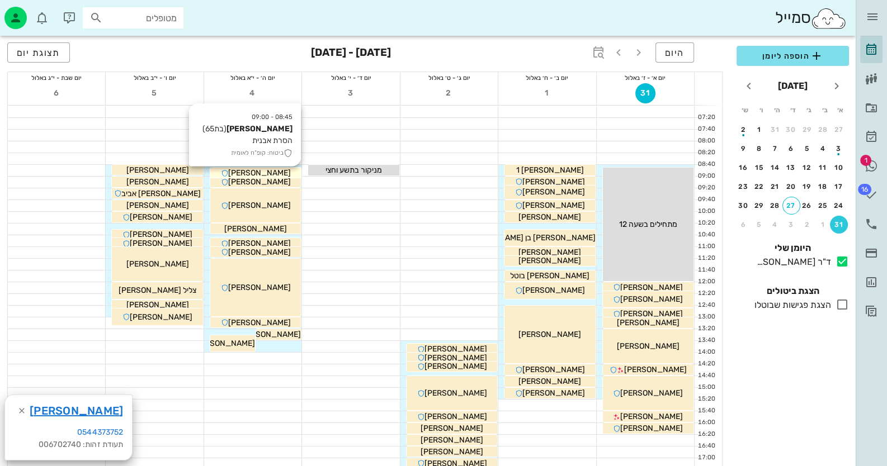
click at [287, 169] on div "[PERSON_NAME]" at bounding box center [255, 173] width 91 height 12
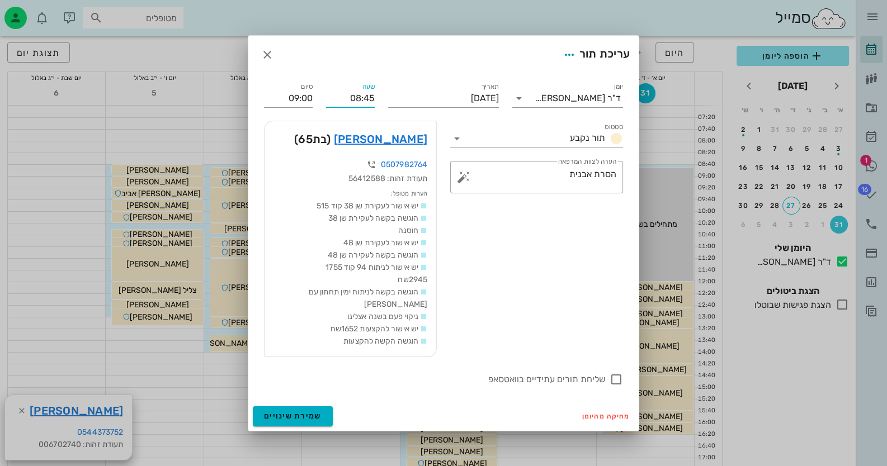
click at [369, 103] on input "08:45" at bounding box center [350, 98] width 49 height 18
click at [366, 103] on input "08:40" at bounding box center [350, 98] width 49 height 18
type input "08:40"
type input "08:55"
click at [287, 412] on span "שמירת שינויים" at bounding box center [293, 417] width 58 height 10
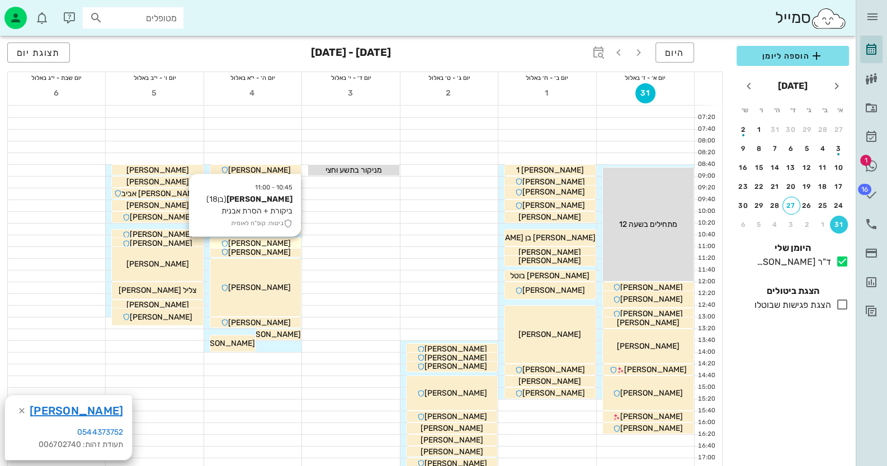
click at [288, 244] on div "[PERSON_NAME]" at bounding box center [255, 244] width 91 height 12
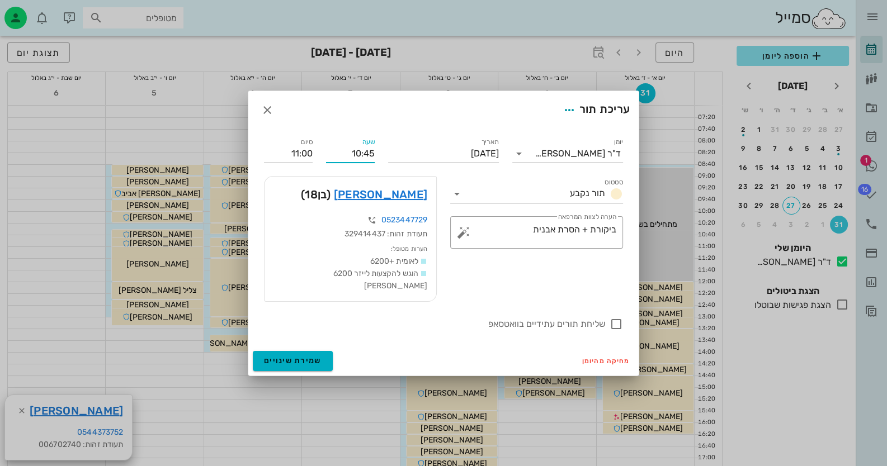
click at [372, 158] on input "10:45" at bounding box center [350, 154] width 49 height 18
type input "10:40"
type input "10:55"
click at [375, 164] on div "שעה 10:40" at bounding box center [350, 149] width 62 height 40
click at [291, 356] on span "שמירת שינויים" at bounding box center [293, 361] width 58 height 10
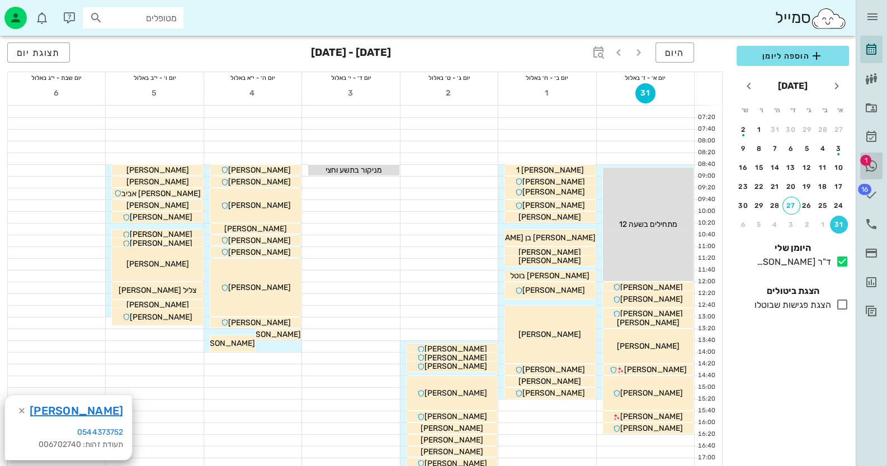
click at [863, 163] on span "1" at bounding box center [865, 160] width 11 height 11
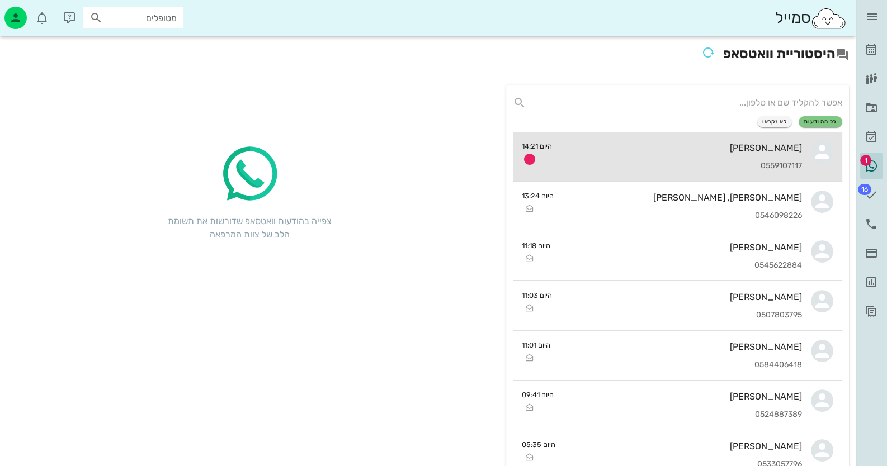
click at [598, 150] on div "[PERSON_NAME]" at bounding box center [682, 148] width 242 height 11
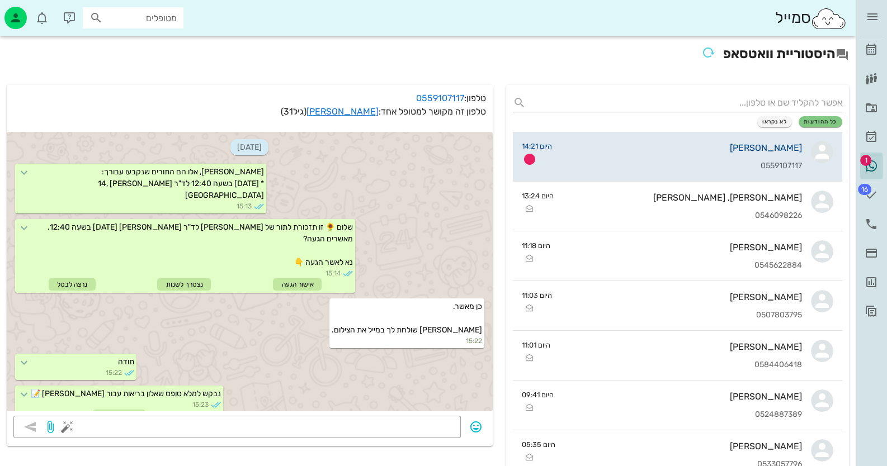
scroll to position [420, 0]
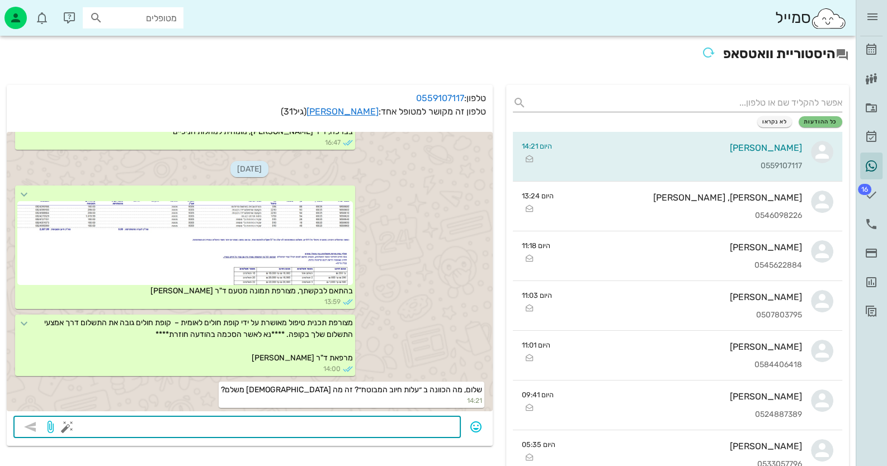
click at [436, 419] on textarea at bounding box center [261, 428] width 385 height 18
type textarea "נכון"
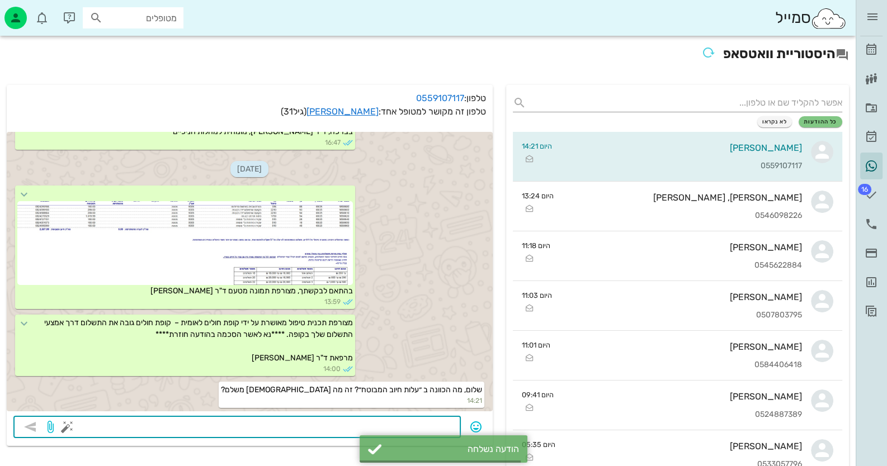
scroll to position [452, 0]
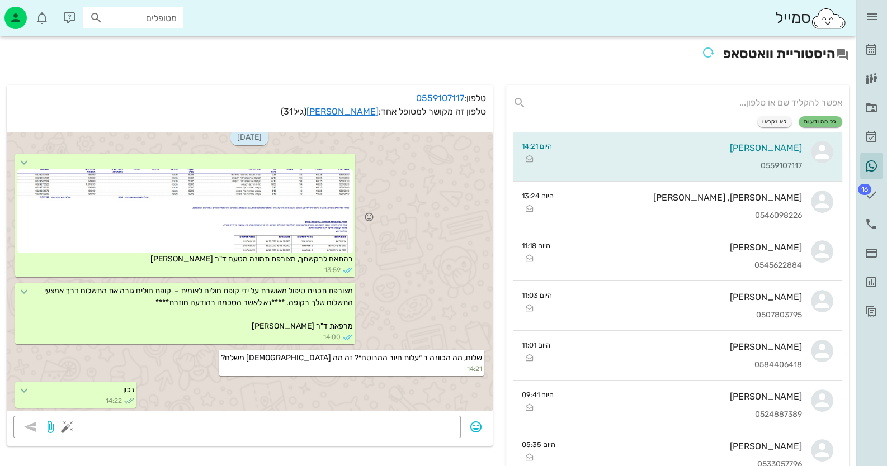
click at [172, 193] on div at bounding box center [184, 211] width 335 height 84
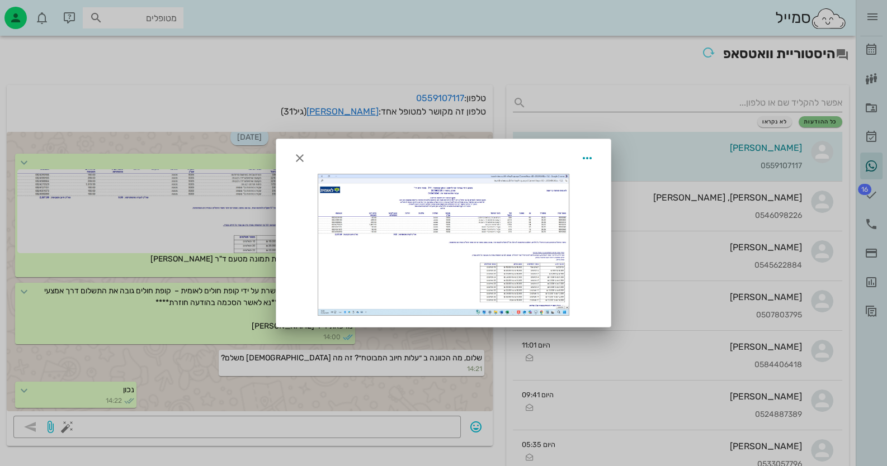
click at [235, 375] on div at bounding box center [443, 233] width 887 height 466
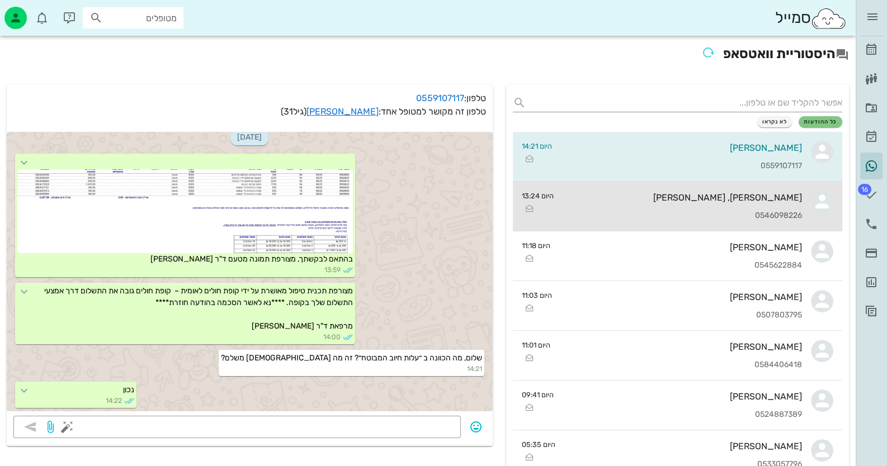
click at [718, 201] on div "[PERSON_NAME], [PERSON_NAME]" at bounding box center [682, 197] width 240 height 11
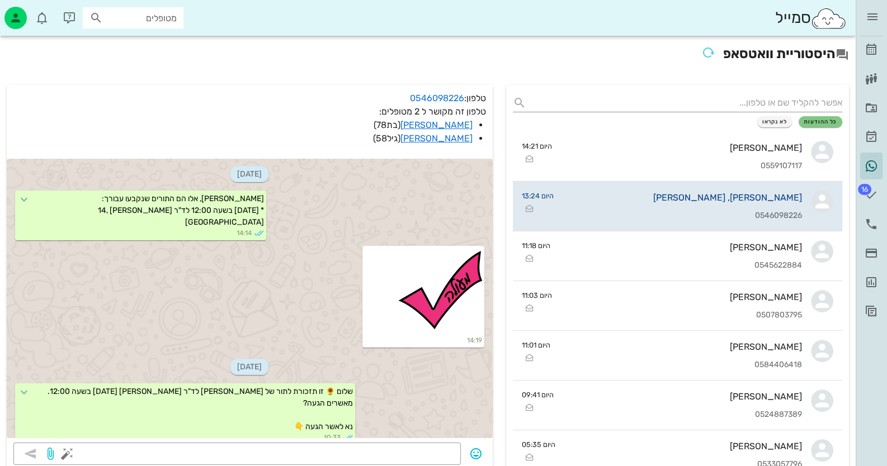
scroll to position [890, 0]
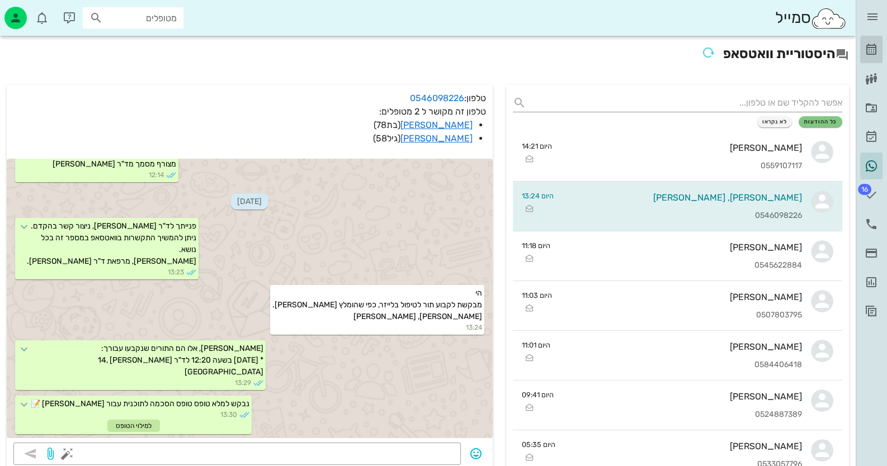
click at [875, 49] on icon at bounding box center [870, 49] width 13 height 13
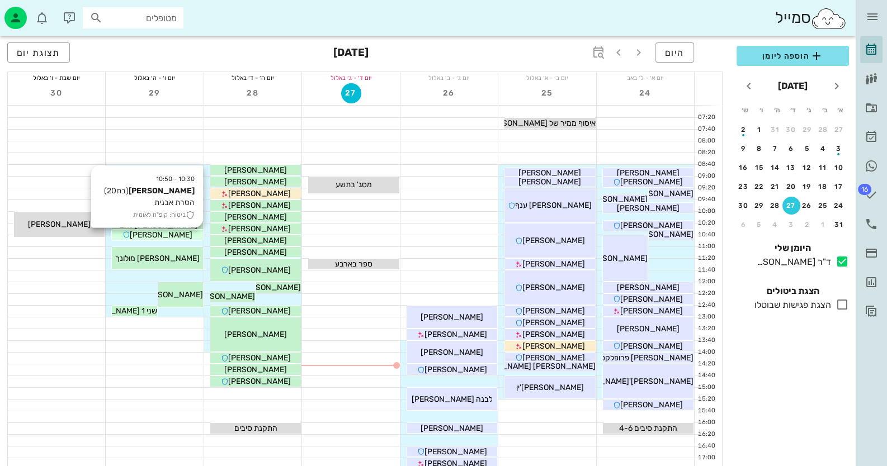
click at [168, 233] on span "[PERSON_NAME]" at bounding box center [161, 235] width 63 height 10
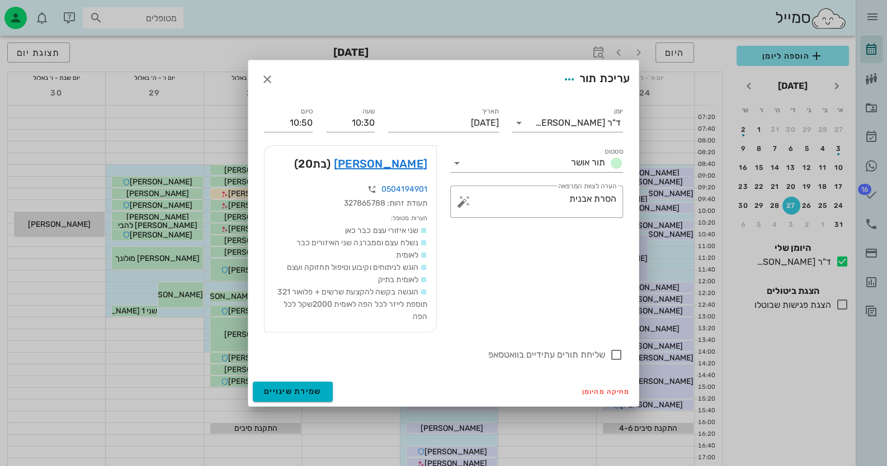
click at [171, 113] on div at bounding box center [443, 233] width 887 height 466
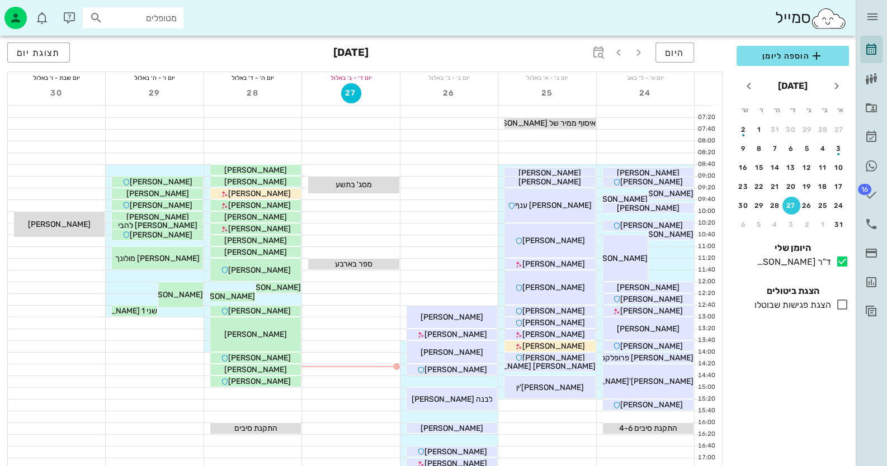
click at [171, 22] on input "מטופלים" at bounding box center [141, 18] width 72 height 15
type input "20040"
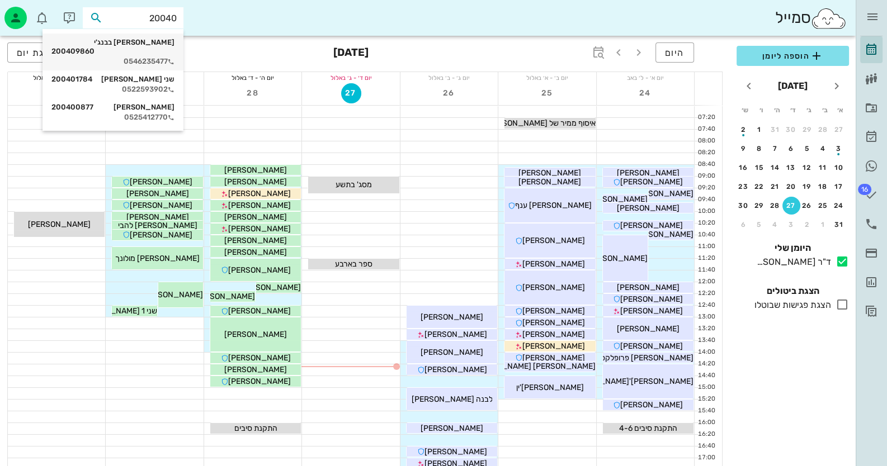
click at [163, 57] on div "0546235477" at bounding box center [112, 61] width 123 height 9
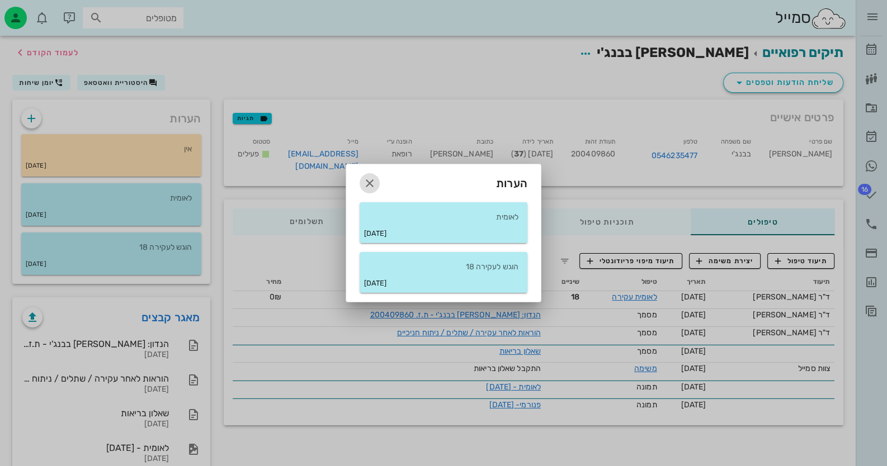
click at [363, 178] on icon "button" at bounding box center [369, 183] width 13 height 13
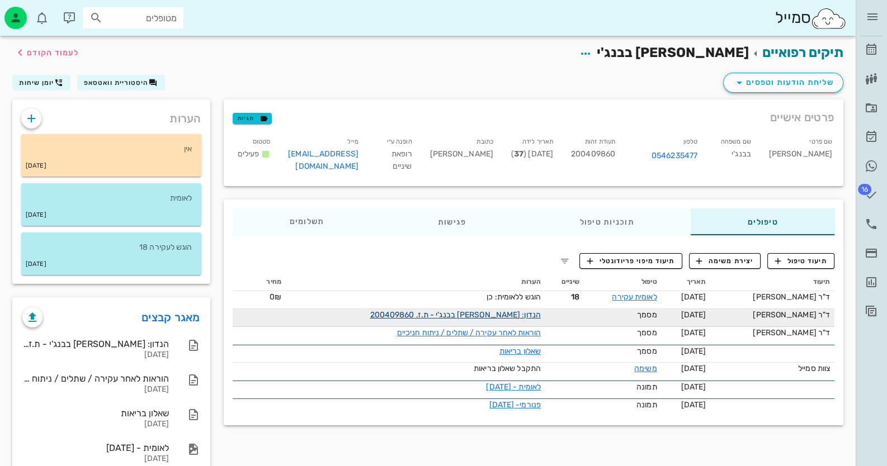
click at [470, 310] on link "הנדון: [PERSON_NAME] בבנג'י - ת.ז. 200409860" at bounding box center [455, 315] width 171 height 10
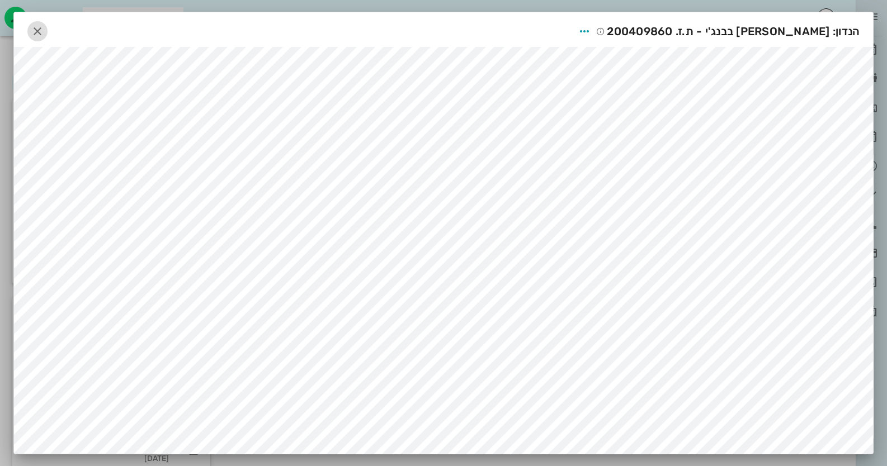
click at [36, 28] on icon "button" at bounding box center [37, 31] width 13 height 13
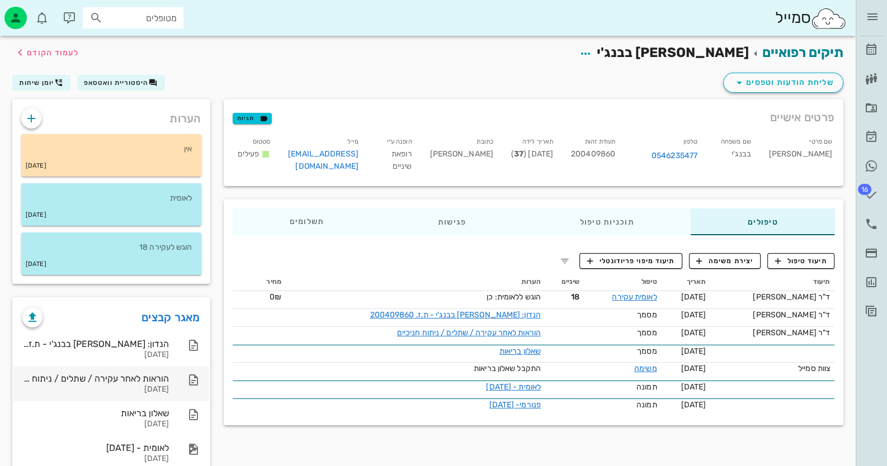
scroll to position [55, 0]
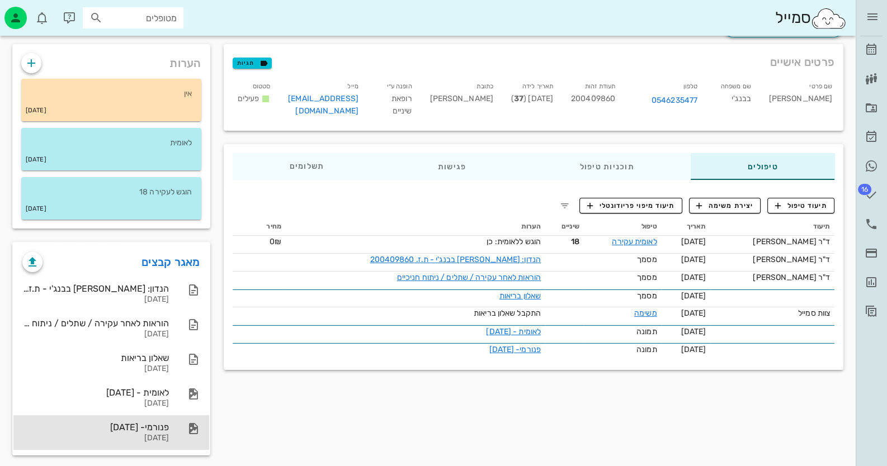
click at [176, 428] on div at bounding box center [188, 428] width 25 height 13
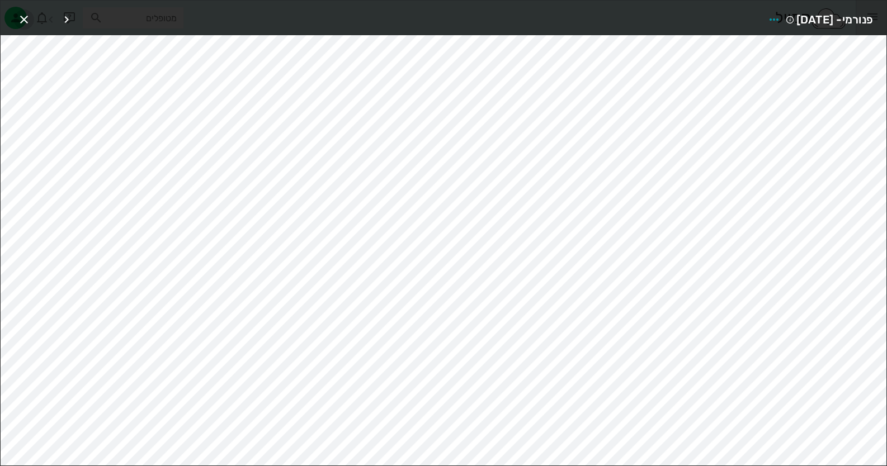
click at [26, 16] on icon "button" at bounding box center [23, 19] width 13 height 13
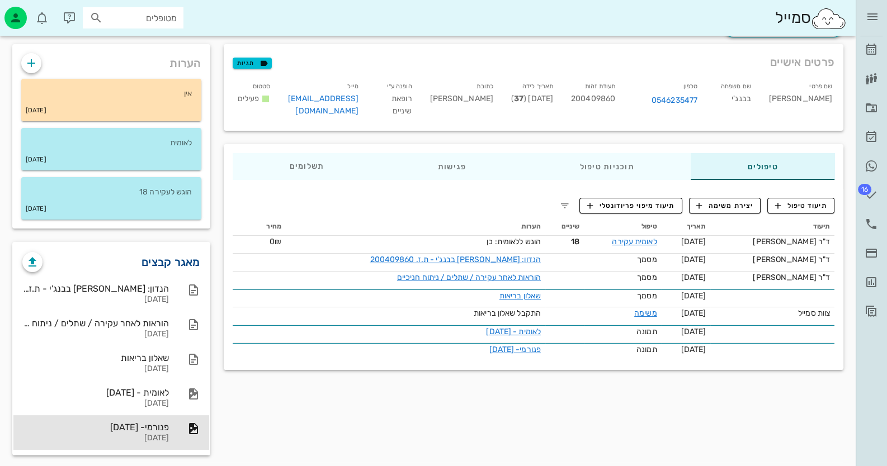
click at [179, 255] on link "מאגר קבצים" at bounding box center [170, 262] width 59 height 18
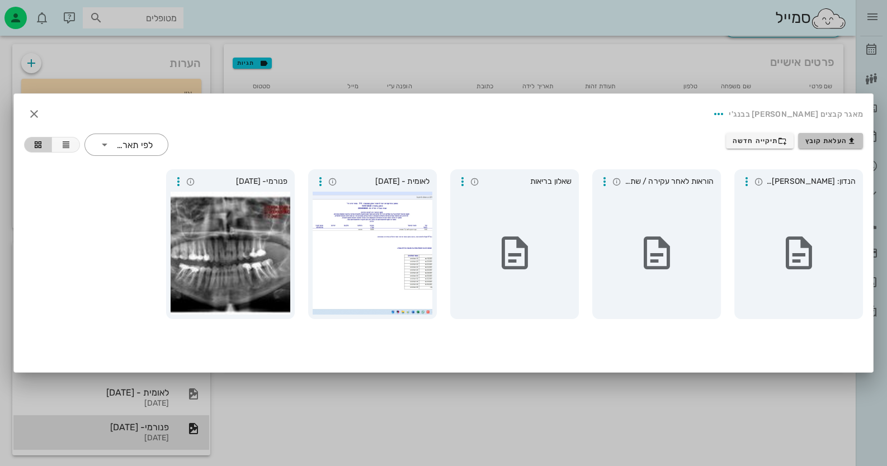
click at [820, 138] on span "העלאת קובץ" at bounding box center [830, 140] width 51 height 9
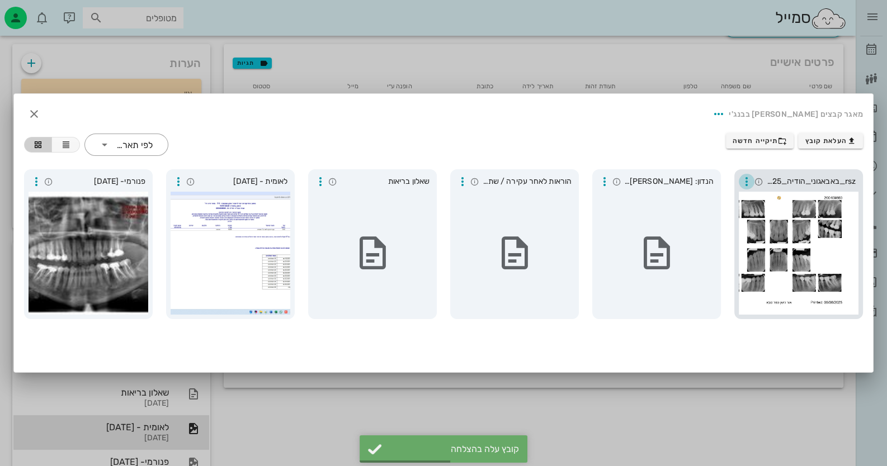
click at [745, 179] on icon "button" at bounding box center [746, 181] width 13 height 13
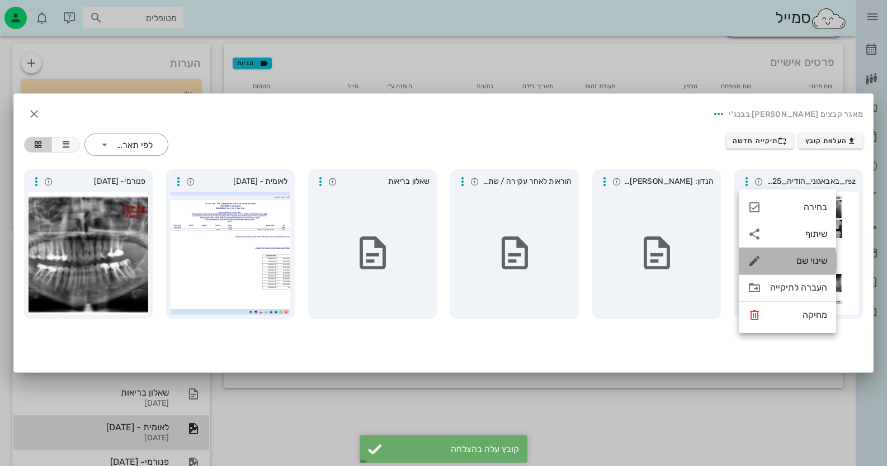
click at [799, 254] on div "שינוי שם" at bounding box center [787, 261] width 97 height 27
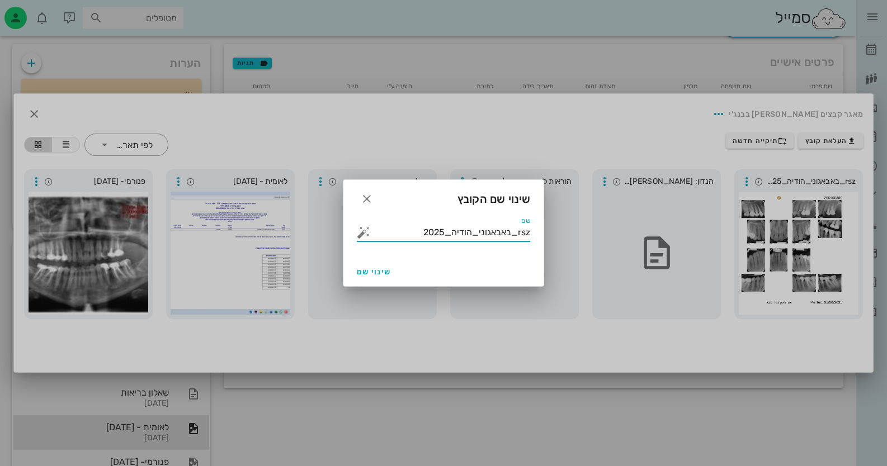
drag, startPoint x: 406, startPoint y: 234, endPoint x: 626, endPoint y: 234, distance: 219.2
click at [626, 234] on div "ד״ר [PERSON_NAME] רשימת המתנה תיקים רפואיים אישורי הגעה היסטוריית וואטסאפ 16 מש…" at bounding box center [443, 227] width 887 height 564
click at [361, 233] on button "button" at bounding box center [363, 232] width 13 height 13
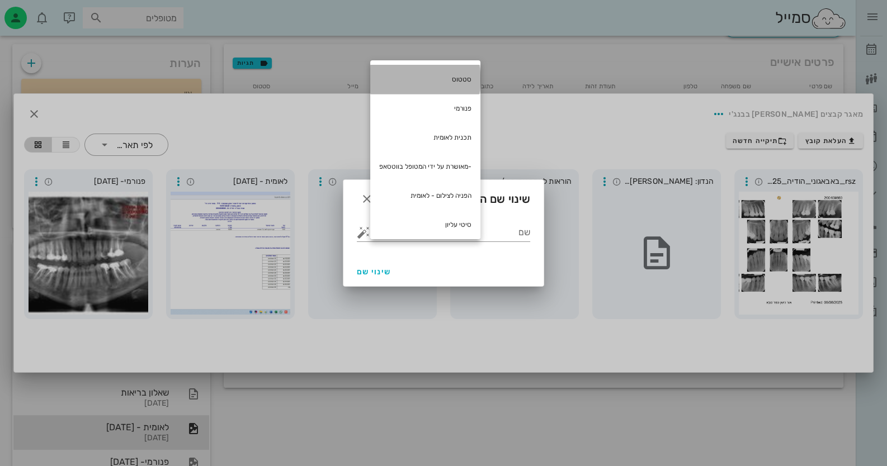
click at [472, 83] on div "סטטוס" at bounding box center [425, 79] width 110 height 29
type input "סטטוס"
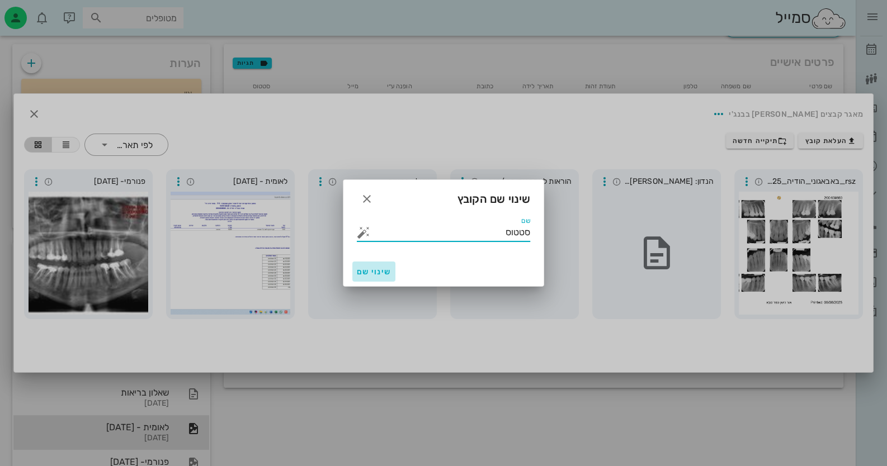
click at [379, 273] on span "שינוי שם" at bounding box center [374, 272] width 34 height 10
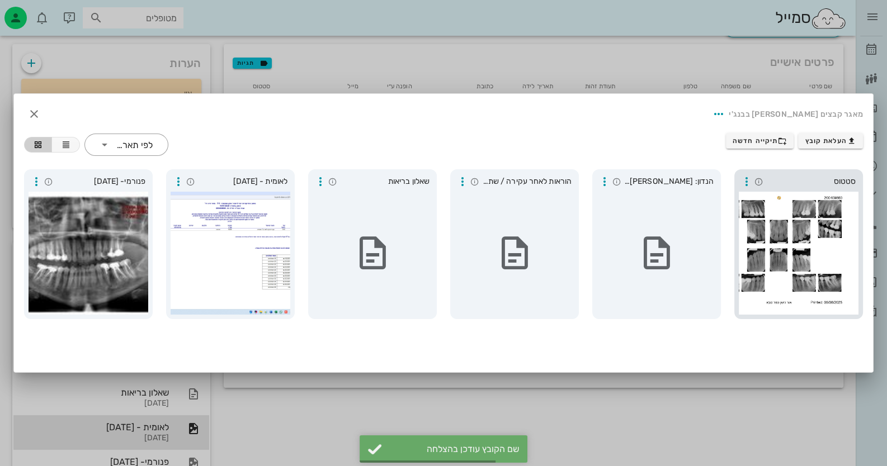
click at [831, 206] on div at bounding box center [799, 253] width 120 height 123
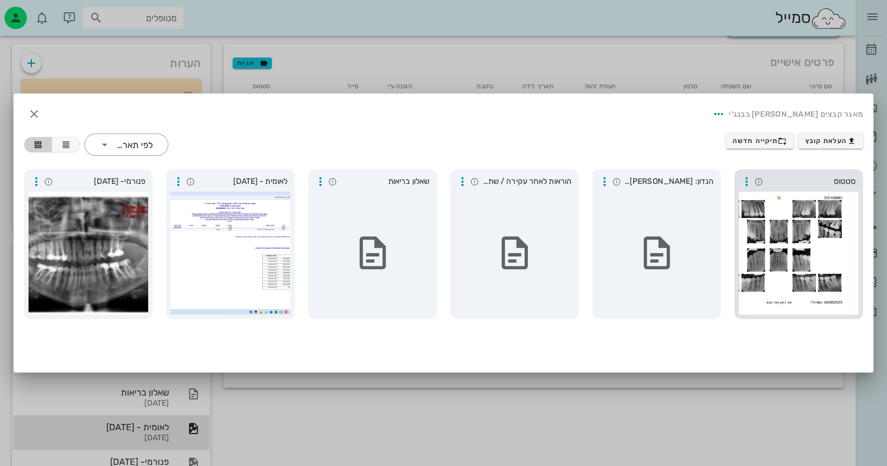
click at [765, 226] on div at bounding box center [799, 253] width 120 height 123
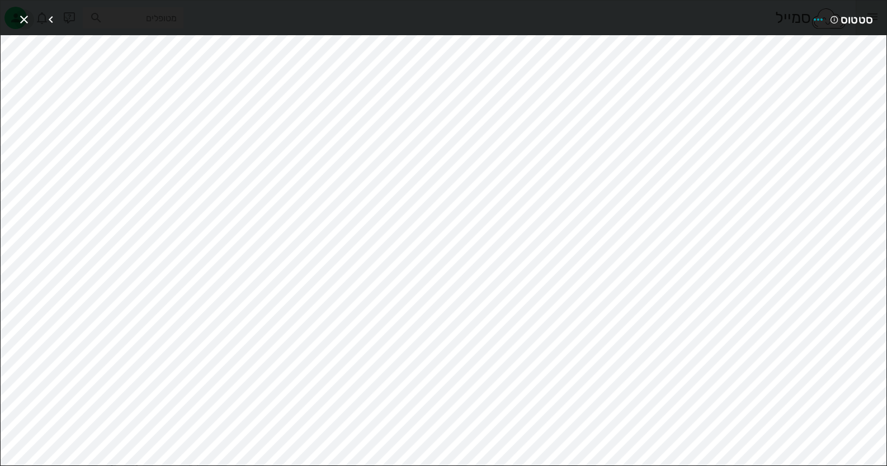
click at [20, 16] on icon "button" at bounding box center [23, 19] width 13 height 13
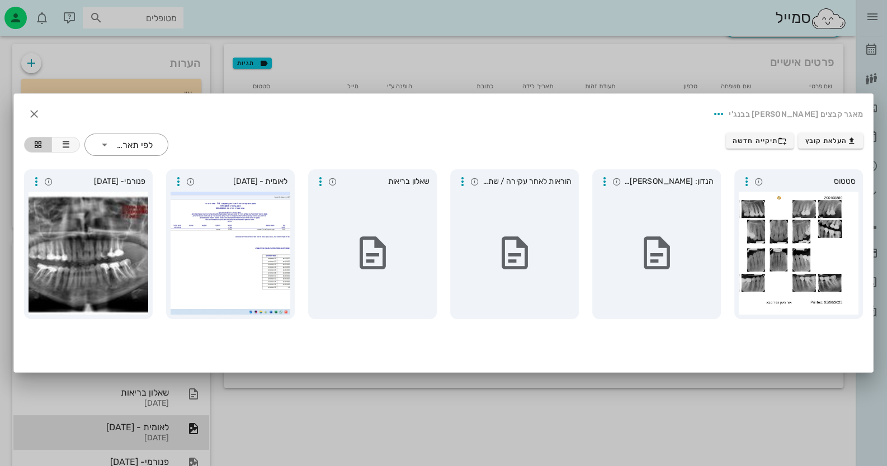
click at [668, 137] on div "העלאת קובץ תיקייה חדשה ​ לפי תאריך" at bounding box center [443, 144] width 852 height 36
click at [25, 114] on span "button" at bounding box center [34, 113] width 20 height 13
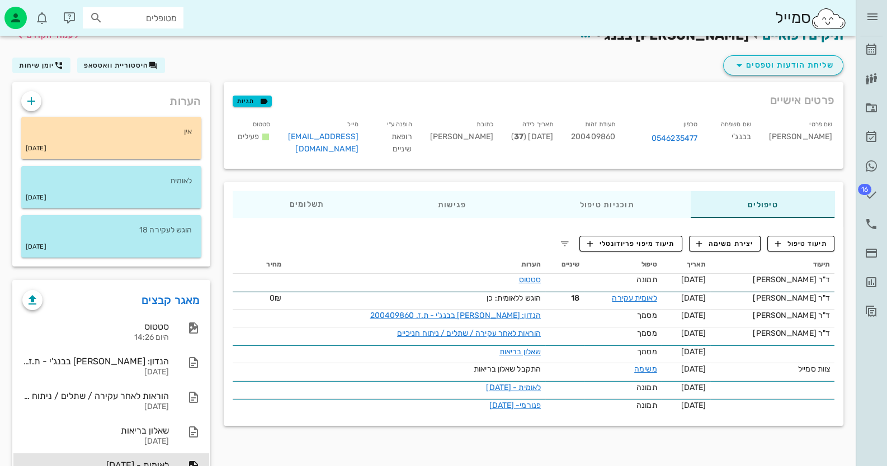
scroll to position [0, 0]
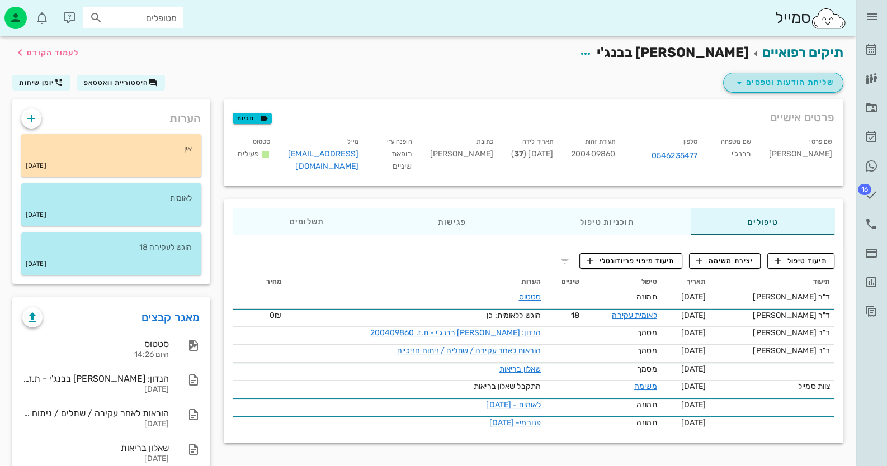
click at [814, 87] on span "שליחת הודעות וטפסים" at bounding box center [782, 82] width 101 height 13
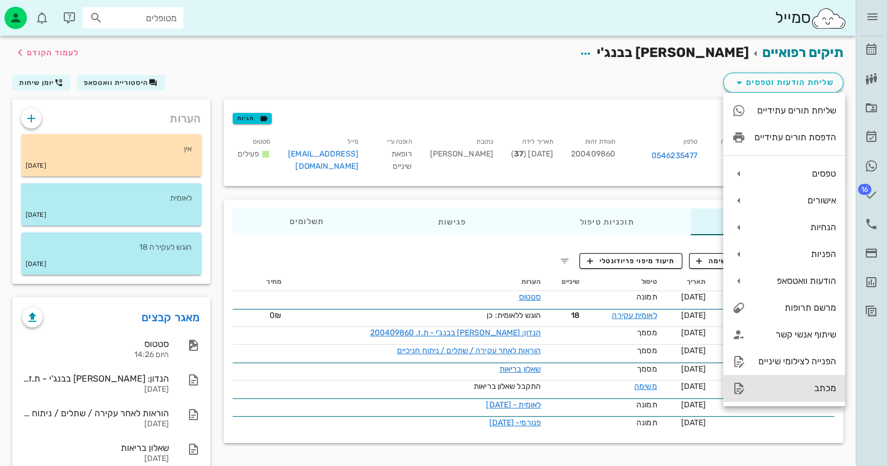
click at [802, 384] on div "מכתב" at bounding box center [795, 388] width 82 height 11
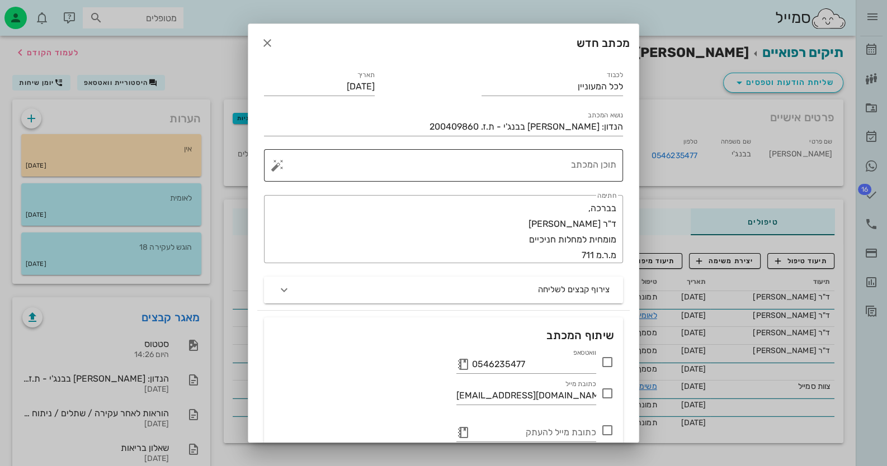
click at [592, 175] on textarea "תוכן המכתב" at bounding box center [448, 168] width 337 height 27
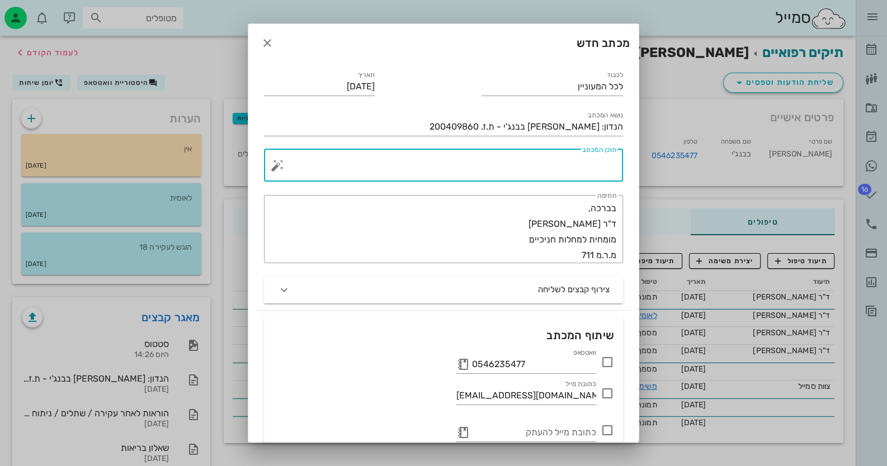
paste textarea "שן 24 לא ניתנת לשיקום לכן היא לעקירה"
type textarea "שן 24 לא ניתנת לשיקום לכן היא לעקירה"
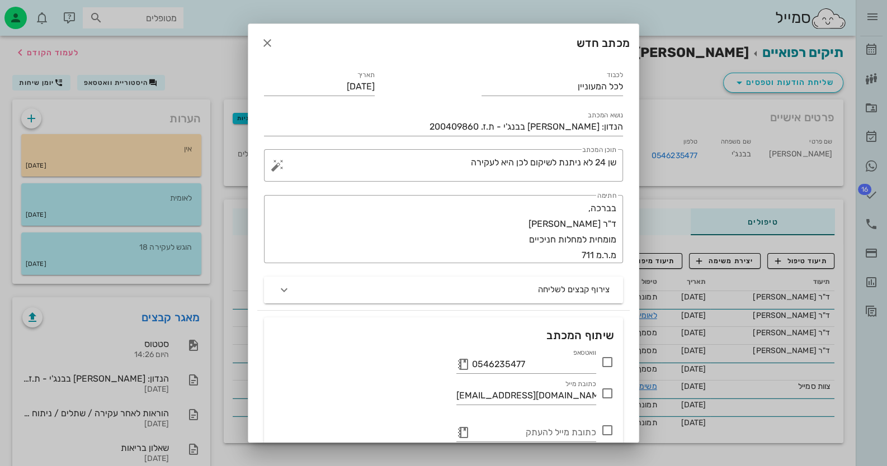
click at [611, 361] on icon at bounding box center [606, 362] width 13 height 13
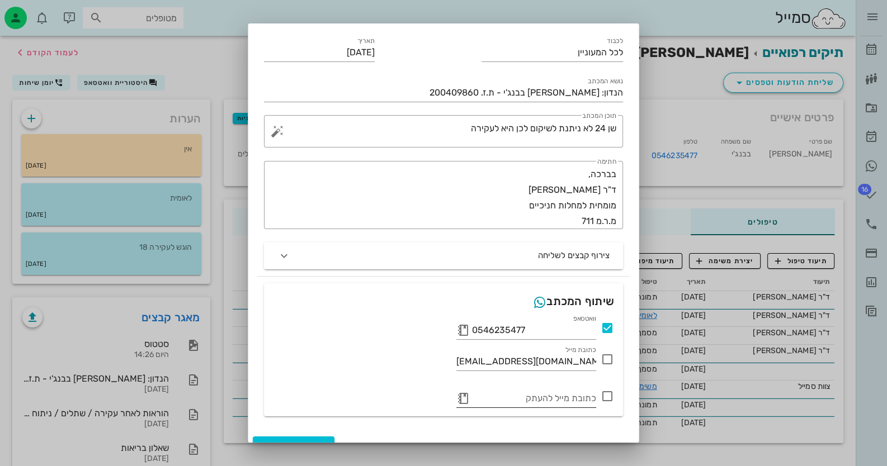
scroll to position [52, 0]
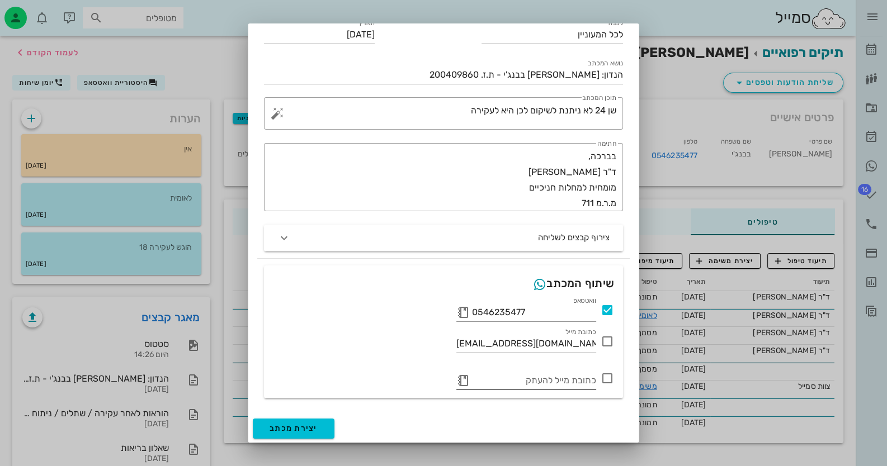
click at [466, 382] on button "button" at bounding box center [462, 380] width 13 height 13
click at [466, 380] on icon at bounding box center [462, 380] width 13 height 13
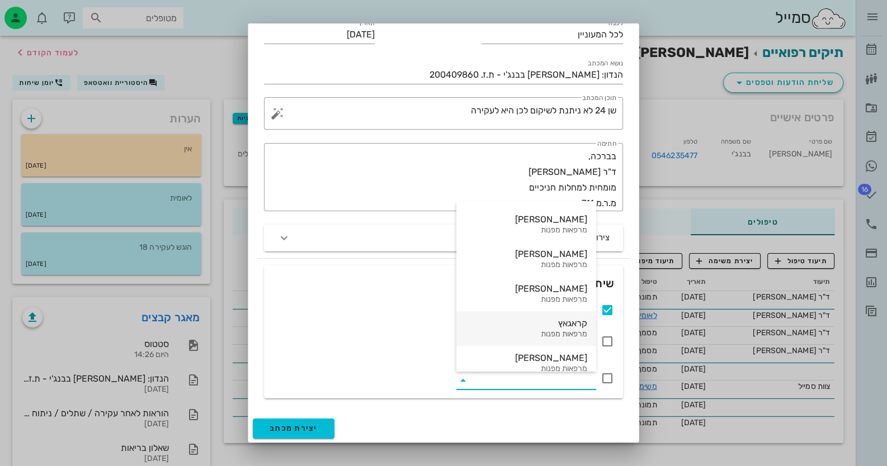
scroll to position [46, 0]
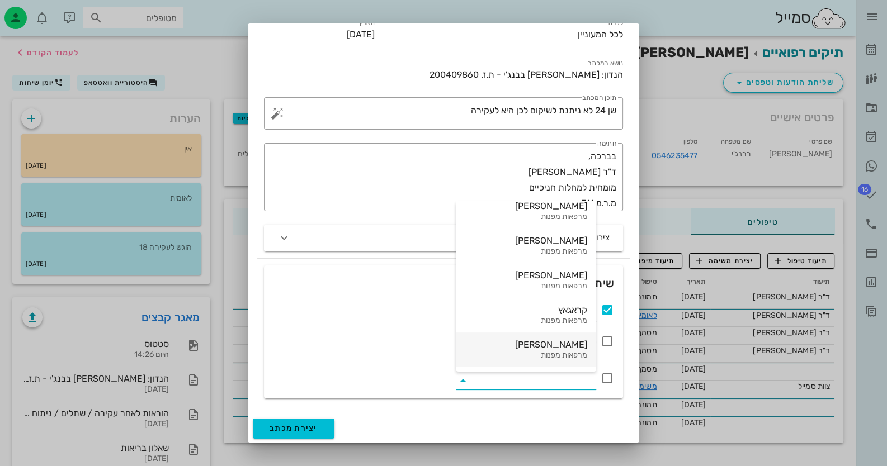
click at [538, 353] on div "מרפאות מפנות" at bounding box center [526, 356] width 122 height 10
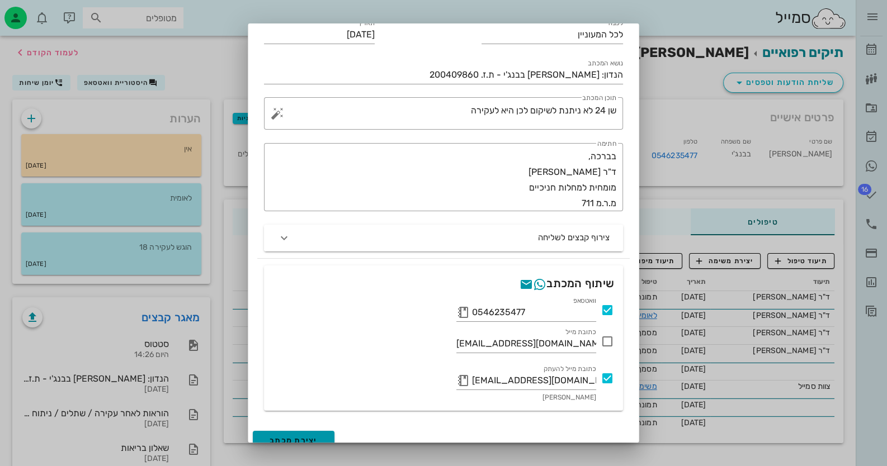
click at [322, 434] on button "יצירת מכתב" at bounding box center [294, 441] width 82 height 20
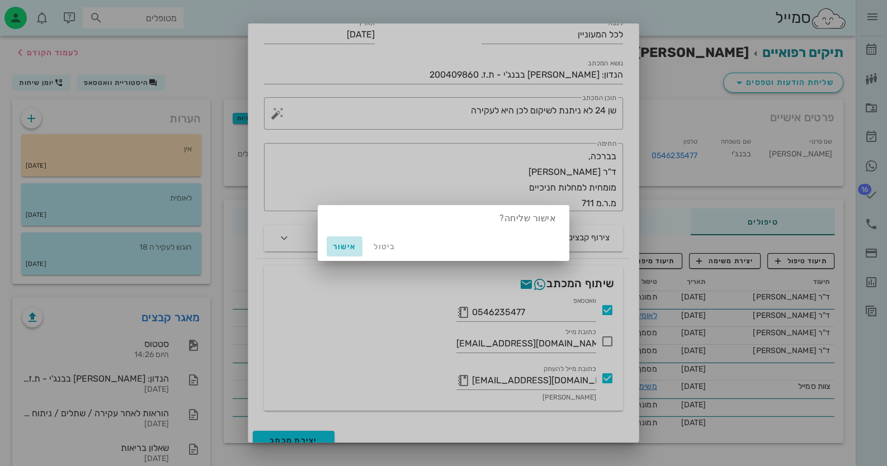
click at [345, 245] on span "אישור" at bounding box center [344, 247] width 27 height 10
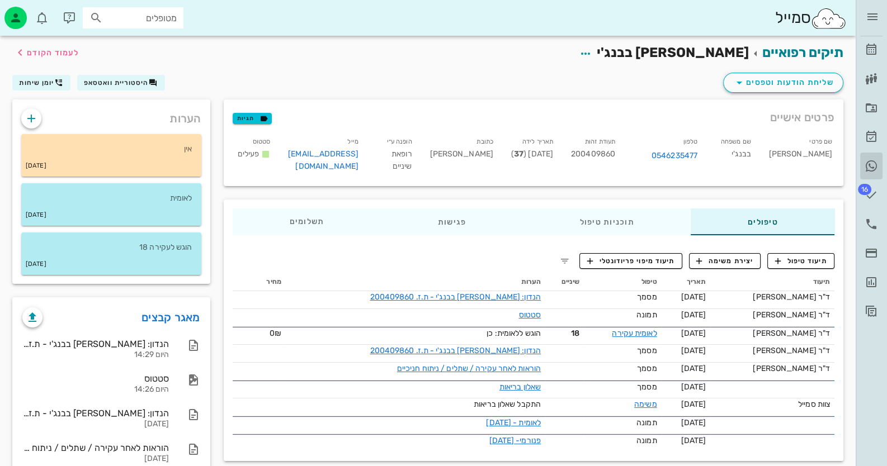
click at [872, 164] on icon at bounding box center [870, 165] width 13 height 13
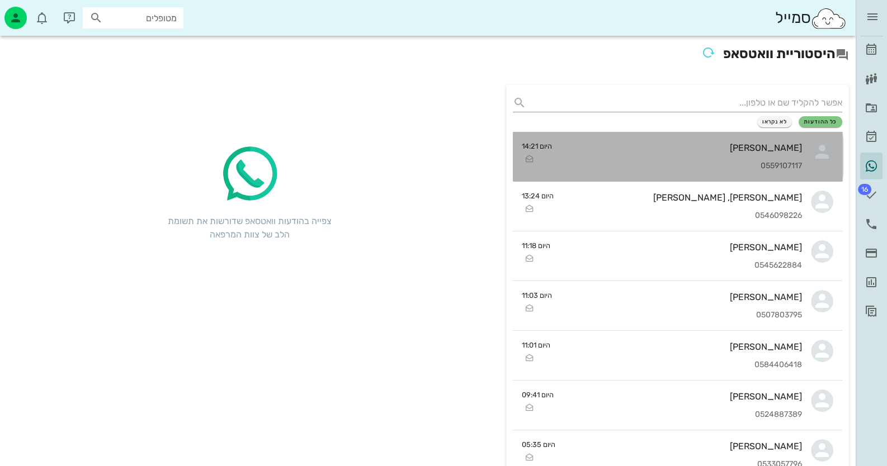
click at [729, 144] on div "[PERSON_NAME]" at bounding box center [682, 148] width 242 height 11
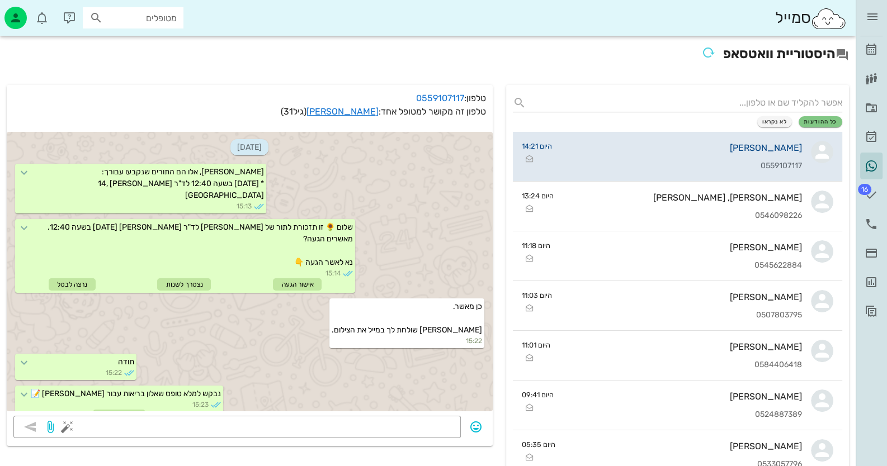
scroll to position [452, 0]
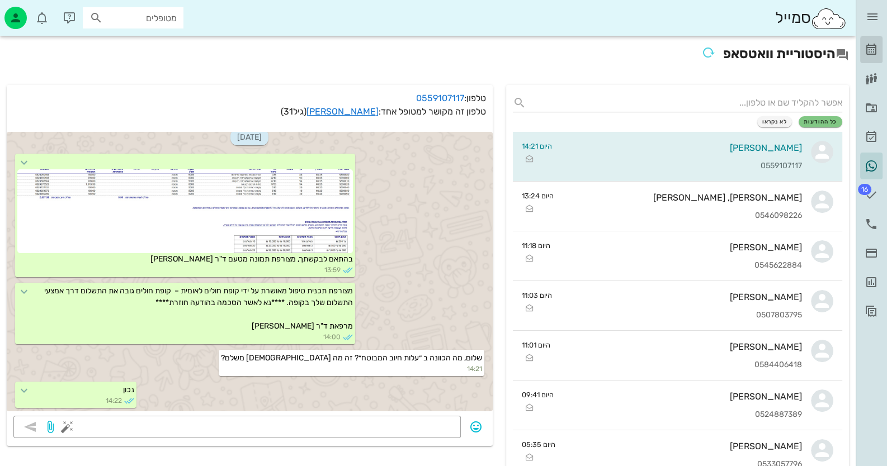
click at [877, 46] on icon at bounding box center [870, 49] width 13 height 13
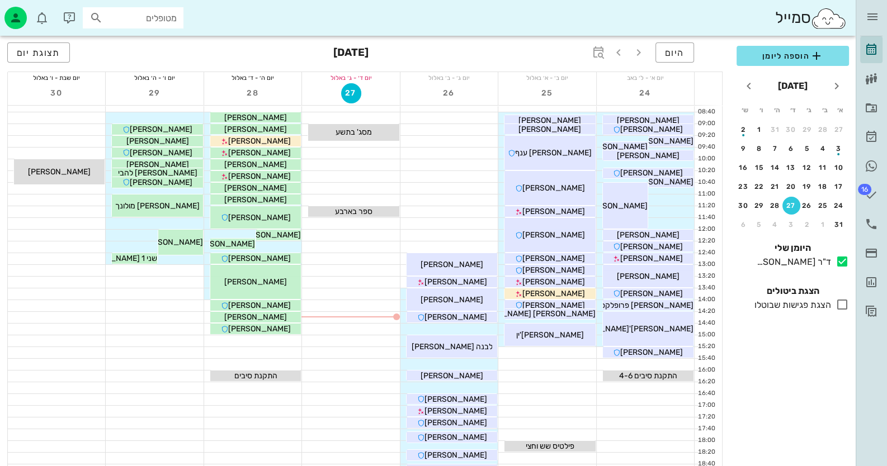
scroll to position [111, 0]
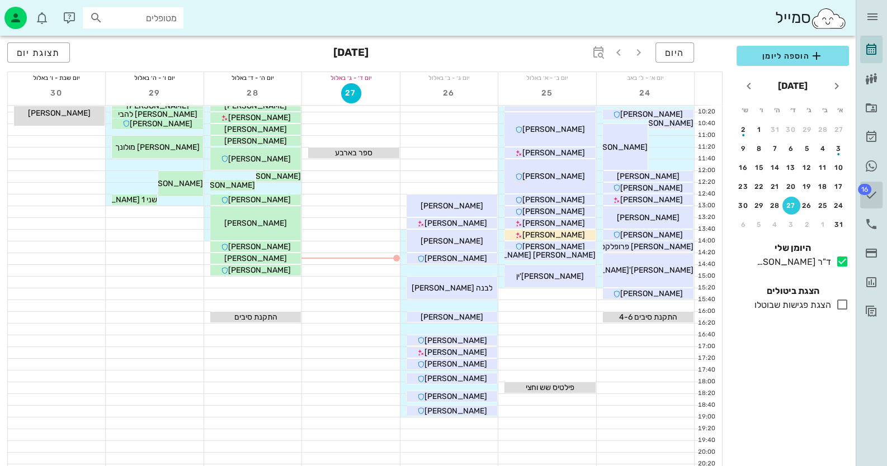
click at [867, 192] on span "16" at bounding box center [864, 189] width 13 height 11
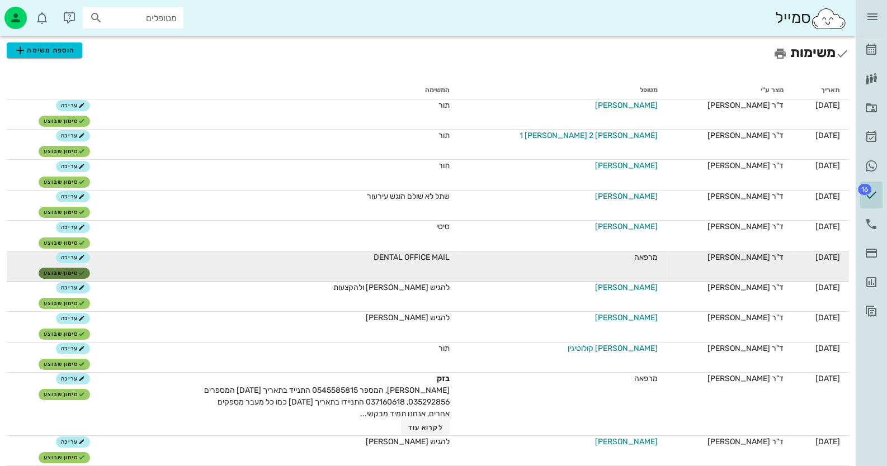
click at [59, 273] on button "סימון שבוצע" at bounding box center [64, 273] width 51 height 11
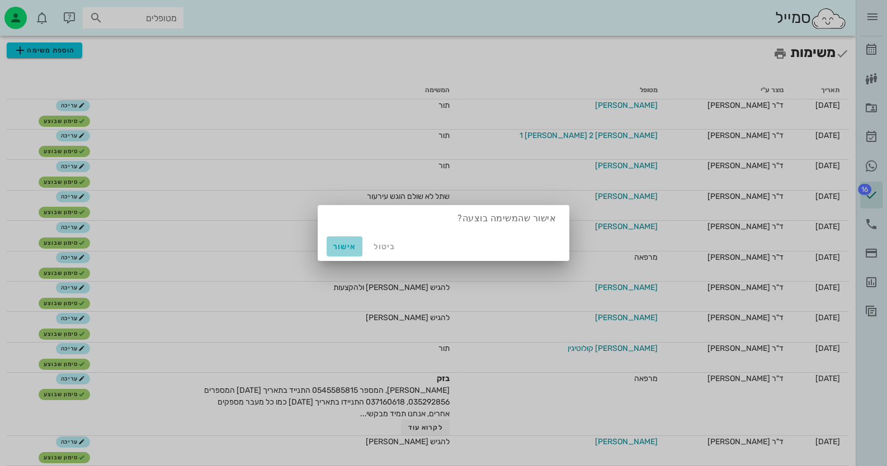
click at [335, 247] on span "אישור" at bounding box center [344, 247] width 27 height 10
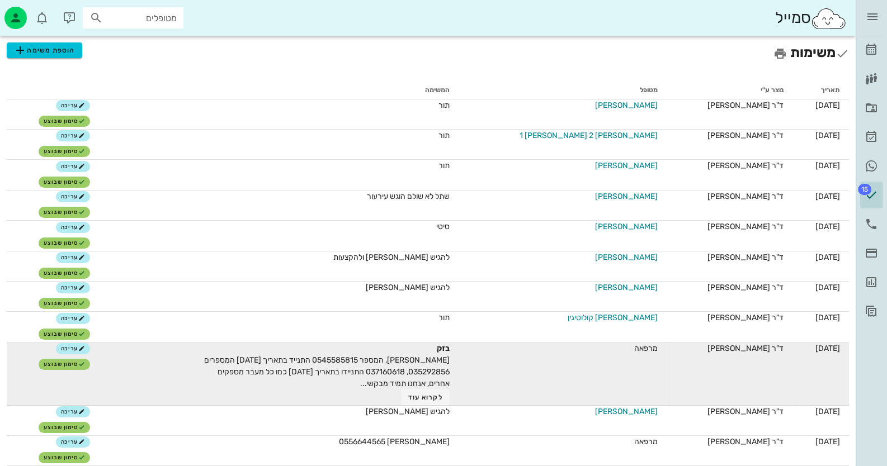
click at [450, 376] on div "בזק שלום חיה, המספר 0545585815 התנייד בתאריך [DATE] המספרים 035292856, 03716061…" at bounding box center [324, 374] width 252 height 63
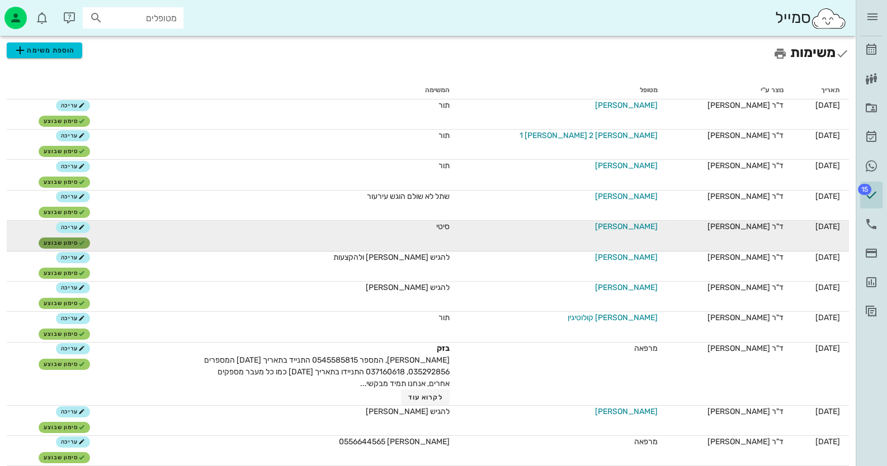
click at [87, 238] on button "סימון שבוצע" at bounding box center [64, 243] width 51 height 11
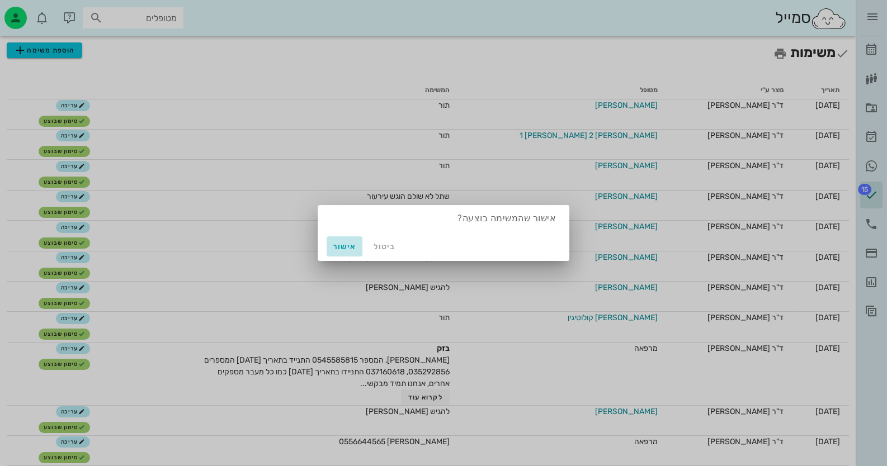
click at [353, 248] on span "אישור" at bounding box center [344, 247] width 27 height 10
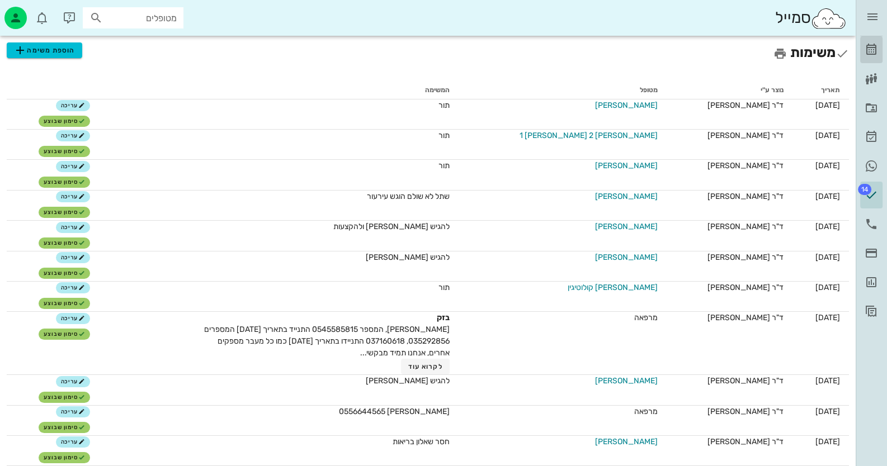
click at [875, 45] on icon at bounding box center [870, 49] width 13 height 13
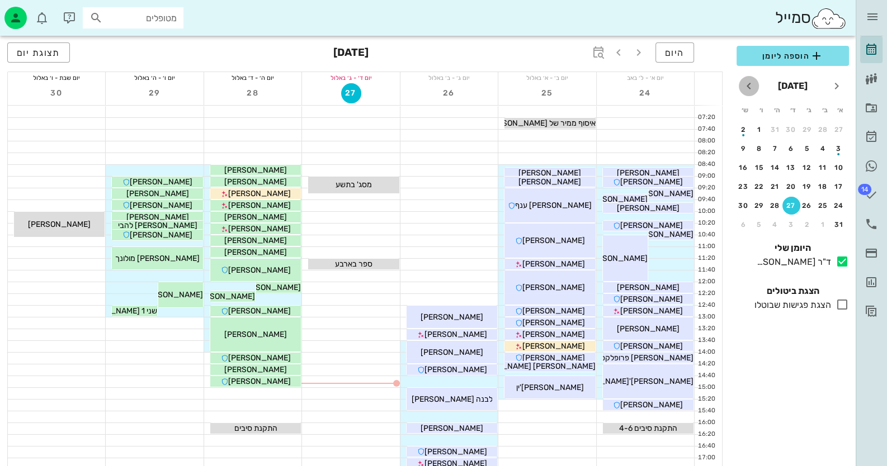
click at [754, 84] on icon "חודש הבא" at bounding box center [748, 85] width 13 height 13
click at [778, 184] on div "25" at bounding box center [775, 187] width 18 height 8
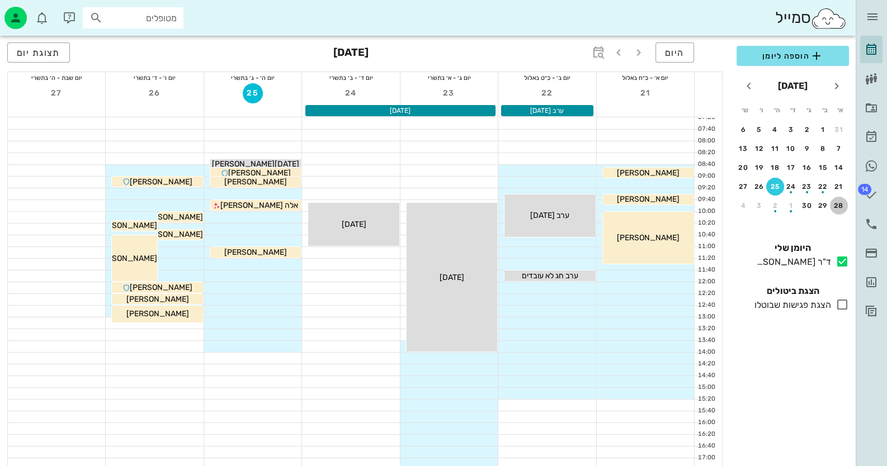
click at [841, 202] on div "28" at bounding box center [839, 206] width 18 height 8
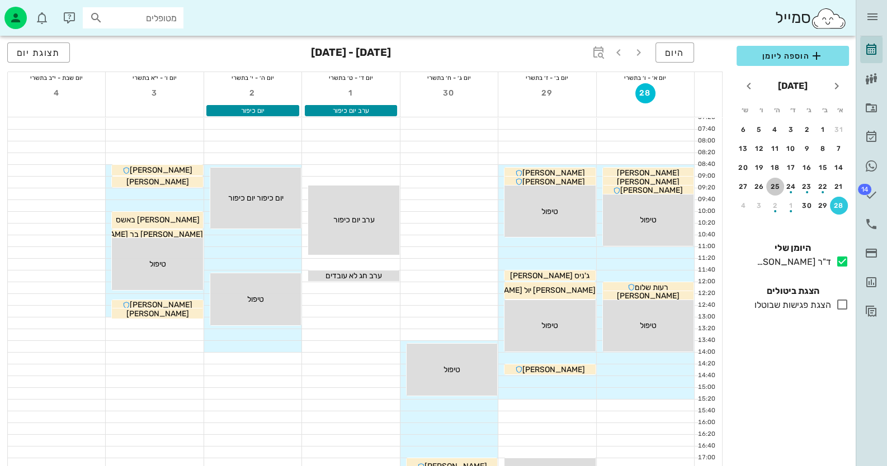
click at [774, 185] on div "25" at bounding box center [775, 187] width 18 height 8
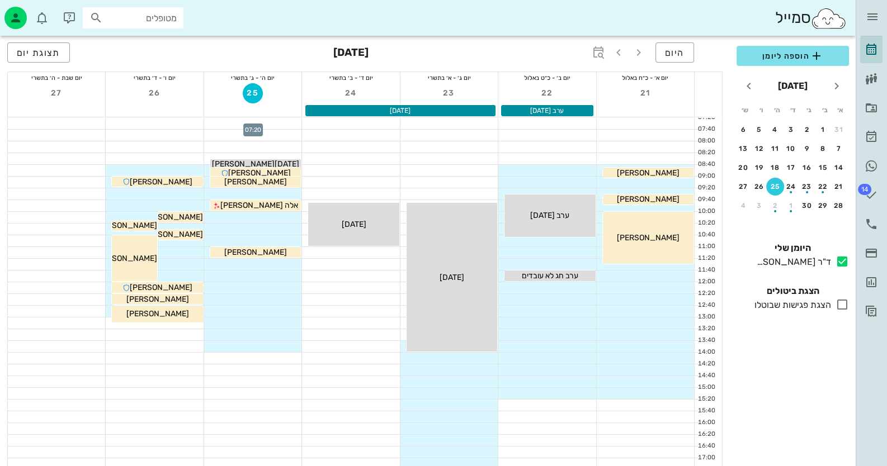
click at [271, 124] on div at bounding box center [252, 123] width 97 height 11
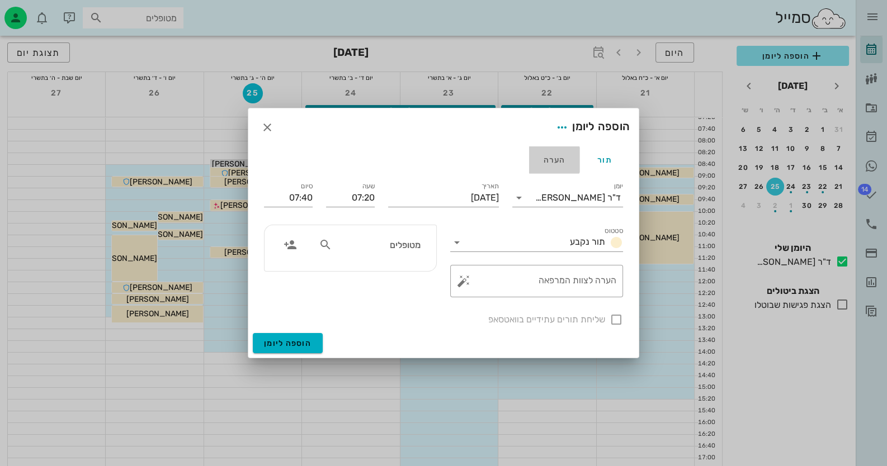
click at [548, 163] on div "הערה" at bounding box center [554, 159] width 50 height 27
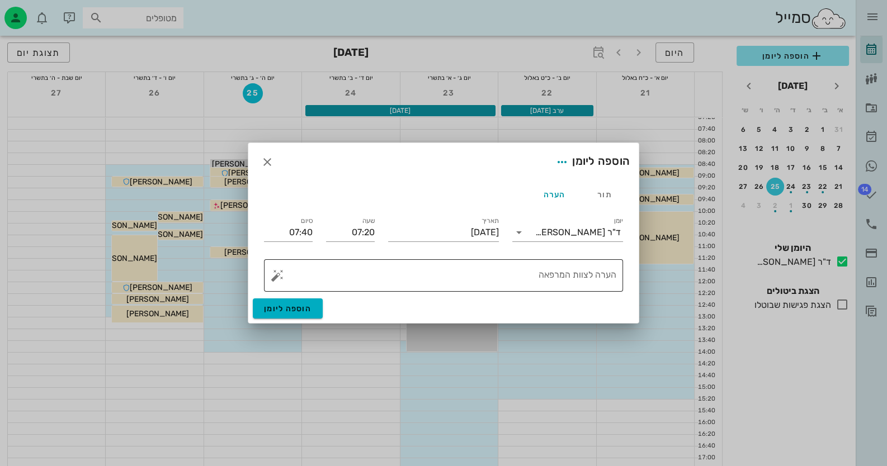
click at [527, 268] on textarea "הערה לצוות המרפאה" at bounding box center [448, 278] width 337 height 27
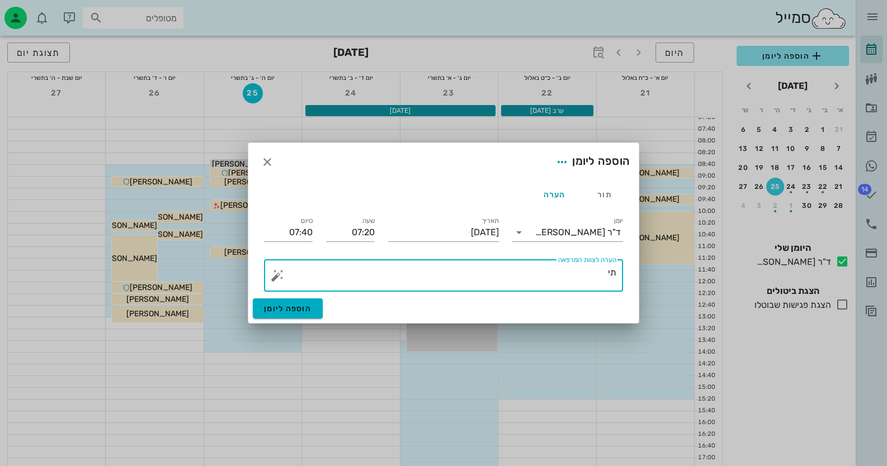
type textarea "ת"
drag, startPoint x: 491, startPoint y: 272, endPoint x: 633, endPoint y: 266, distance: 142.1
click at [633, 266] on div "תור הערה יומן ד"ר [PERSON_NAME] תור נקבע תאריך [DATE] שעה 07:20 סיום 07:40 סטטו…" at bounding box center [443, 239] width 390 height 117
type textarea "לתאם הגעת טכנאי ריח - [PERSON_NAME]"
click at [283, 301] on button "הוספה ליומן" at bounding box center [288, 309] width 70 height 20
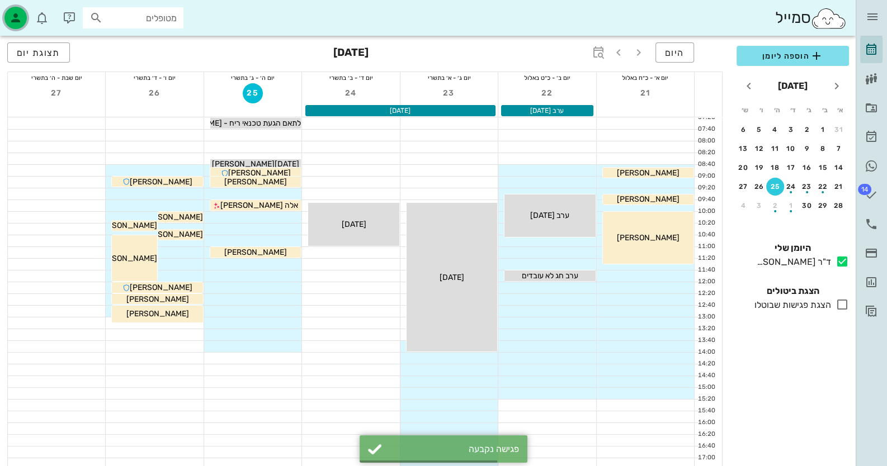
click at [16, 24] on icon "button" at bounding box center [15, 17] width 13 height 13
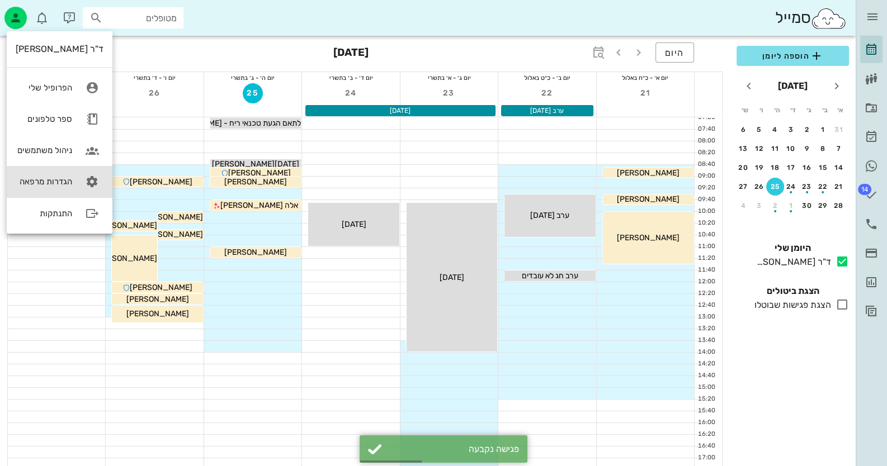
click at [77, 183] on link "הגדרות מרפאה" at bounding box center [60, 181] width 106 height 31
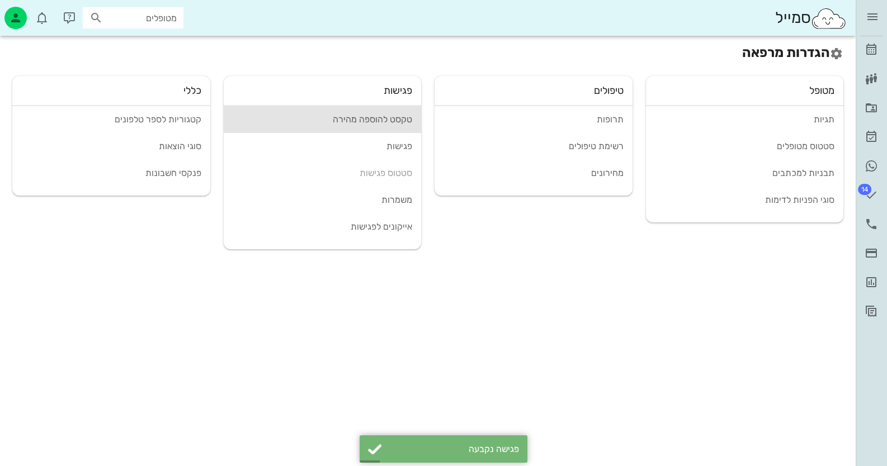
click at [383, 117] on div "טקסט להוספה מהירה" at bounding box center [323, 119] width 180 height 11
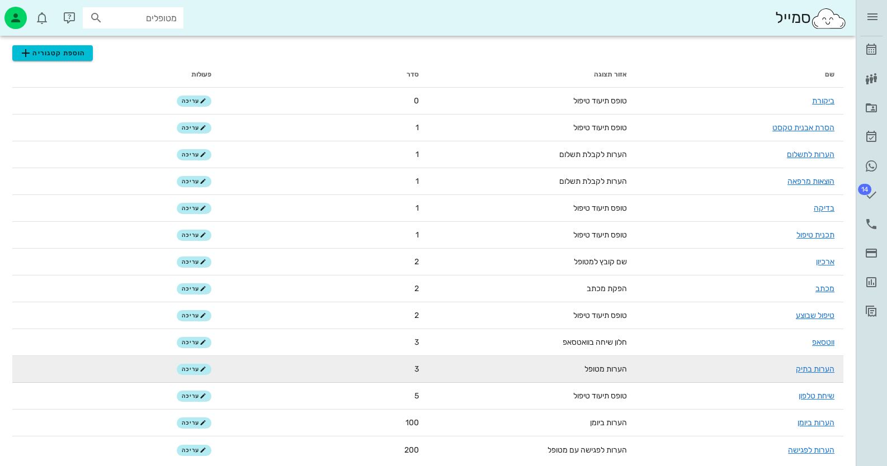
scroll to position [71, 0]
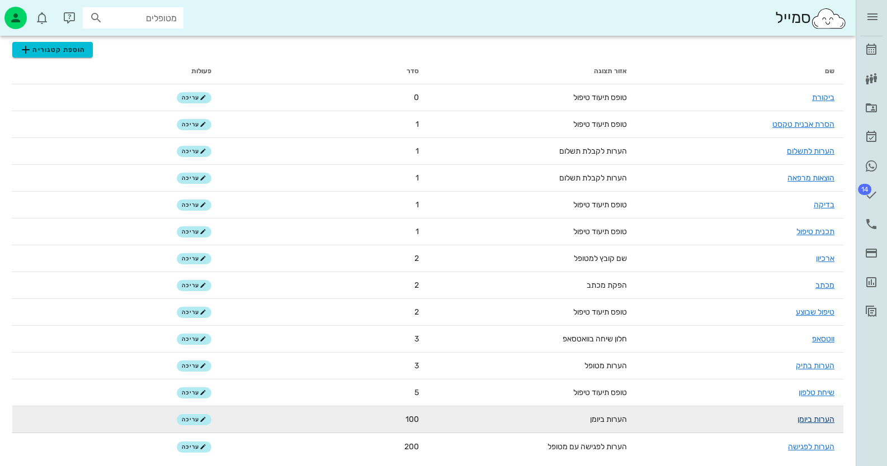
click at [807, 417] on link "הערות ביומן" at bounding box center [815, 420] width 37 height 10
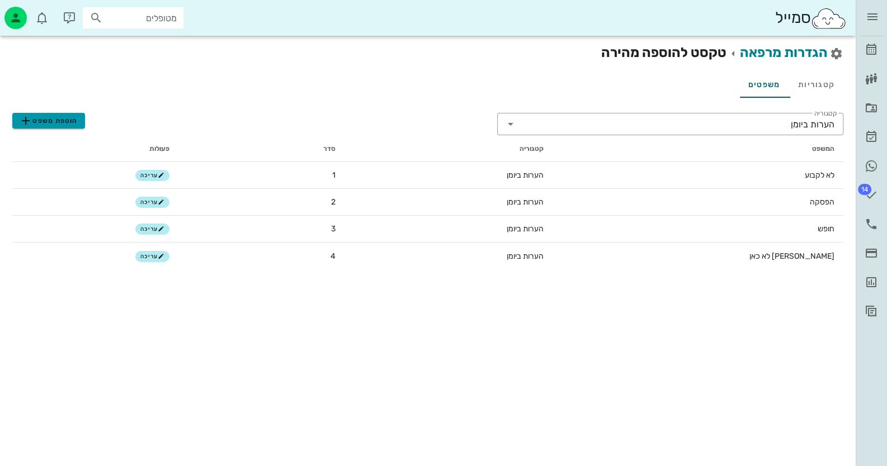
click at [53, 120] on span "הוספת משפט" at bounding box center [48, 120] width 59 height 13
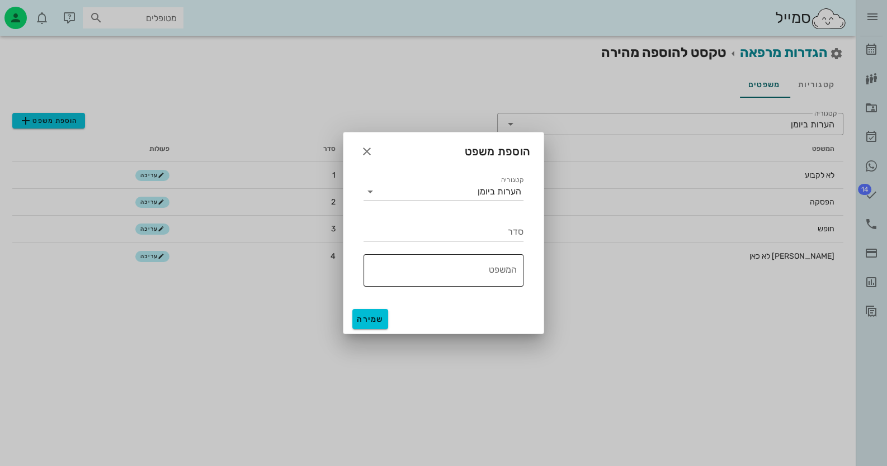
click at [492, 266] on textarea "המשפט" at bounding box center [439, 273] width 153 height 27
paste textarea "לתאם הגעת טכנאי ריח - [PERSON_NAME]"
type textarea "לתאם הגעת טכנאי ריח - [PERSON_NAME]"
click at [377, 321] on span "שמירה" at bounding box center [370, 320] width 27 height 10
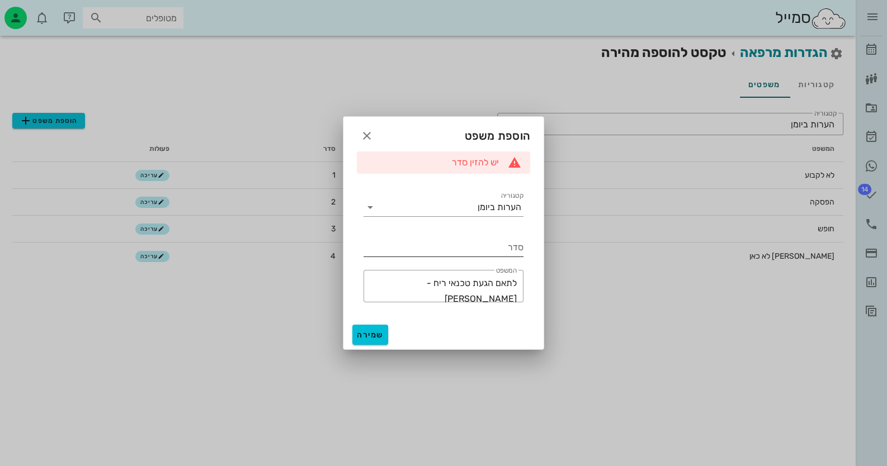
click at [497, 247] on input "סדר" at bounding box center [443, 248] width 160 height 18
type input "5"
click at [371, 329] on button "שמירה" at bounding box center [370, 335] width 36 height 20
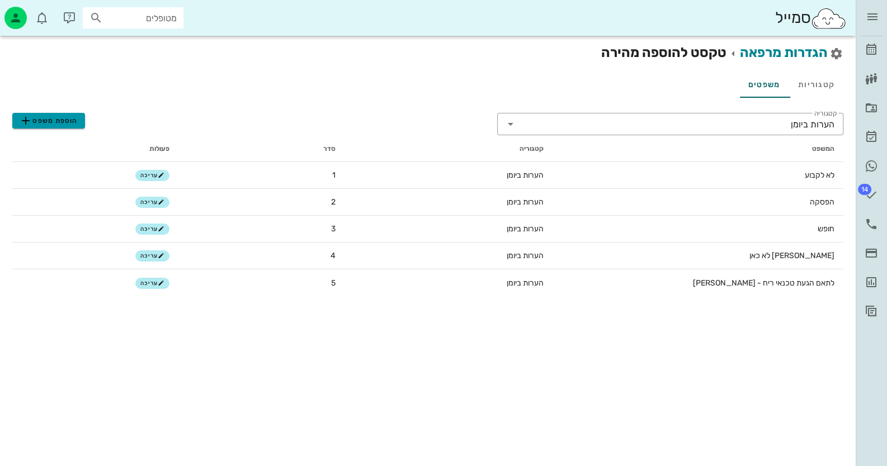
click at [66, 117] on span "הוספת משפט" at bounding box center [48, 120] width 59 height 13
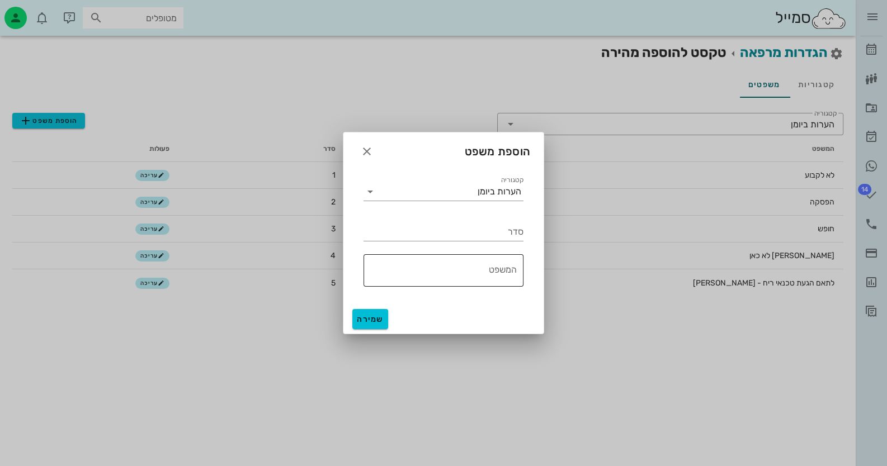
click at [490, 276] on textarea "המשפט" at bounding box center [439, 273] width 153 height 27
type textarea "טיפול"
click at [515, 234] on input "סדר" at bounding box center [443, 232] width 160 height 18
type input "6"
click at [378, 323] on span "שמירה" at bounding box center [370, 320] width 27 height 10
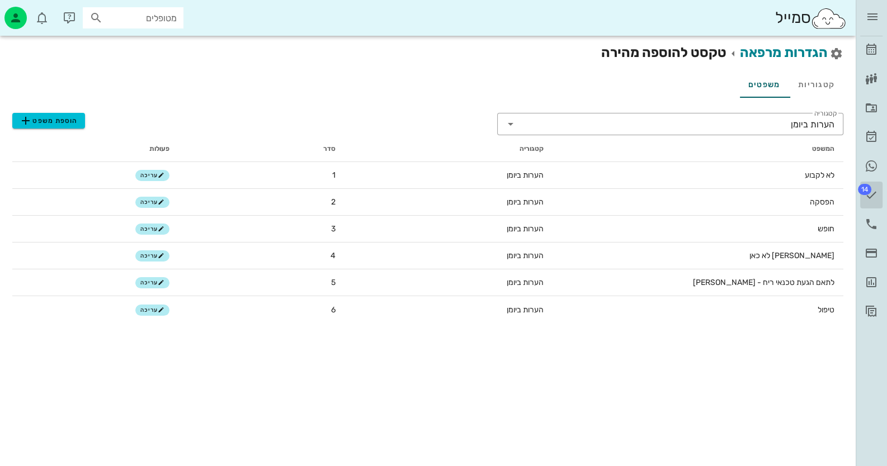
click at [871, 191] on icon at bounding box center [870, 194] width 13 height 13
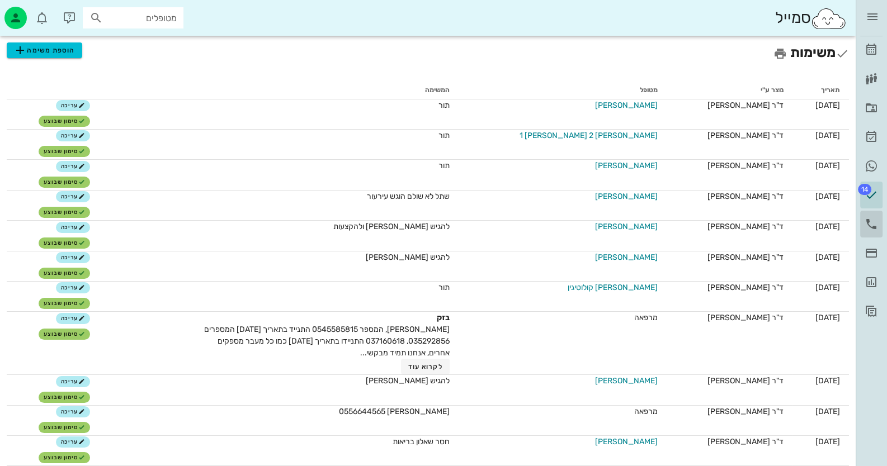
click at [875, 222] on icon at bounding box center [870, 223] width 13 height 13
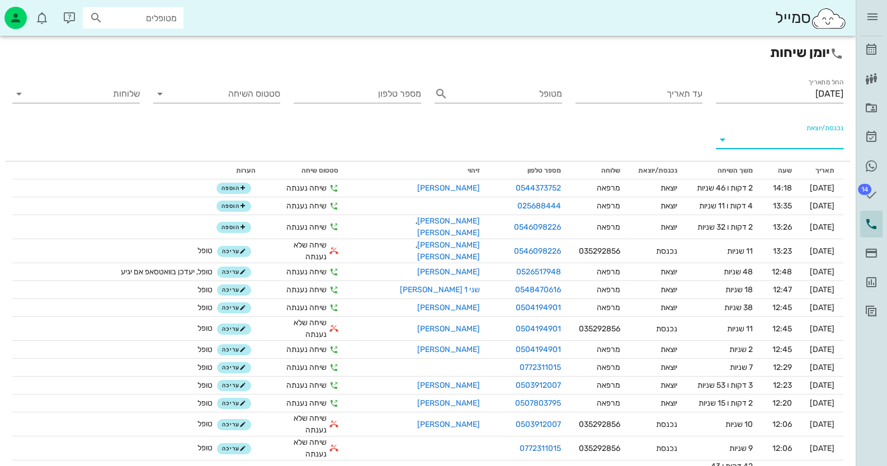
click at [811, 135] on input "נכנסת/יוצאת" at bounding box center [789, 140] width 110 height 18
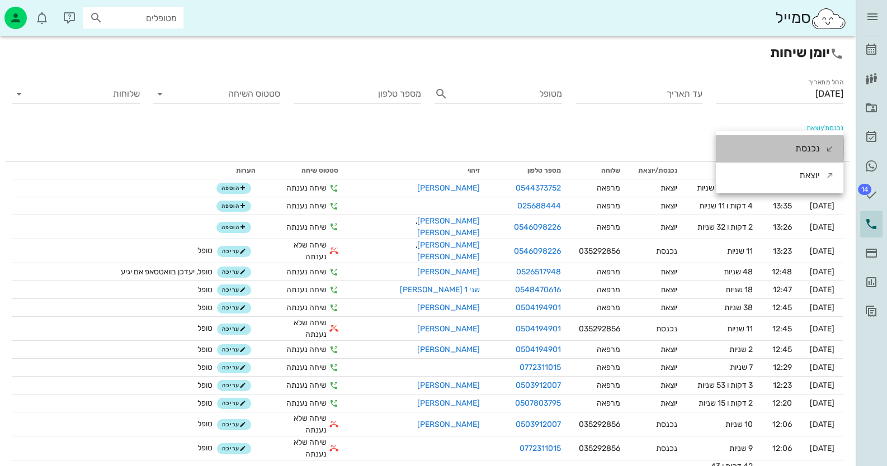
click at [811, 153] on div "נכנסת" at bounding box center [807, 148] width 25 height 27
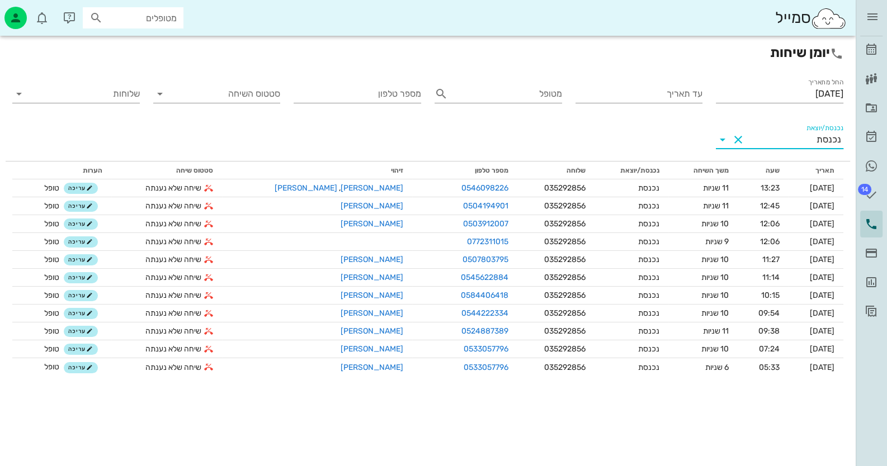
click at [154, 13] on input "מטופלים" at bounding box center [141, 18] width 72 height 15
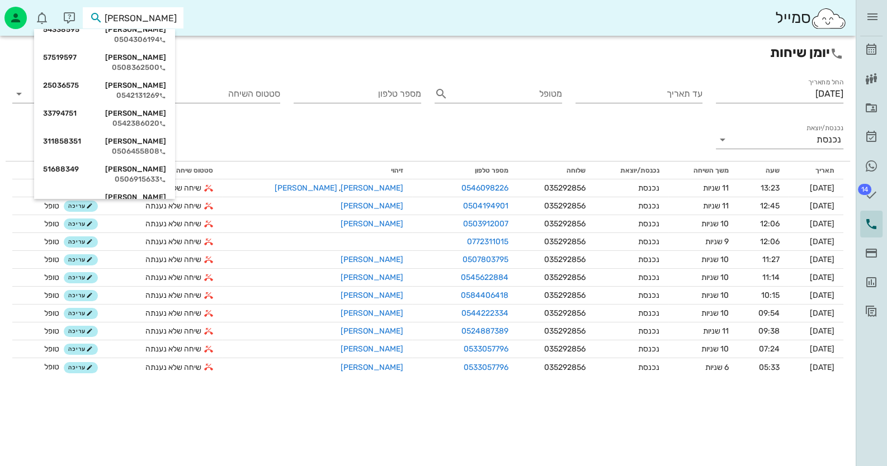
scroll to position [761, 0]
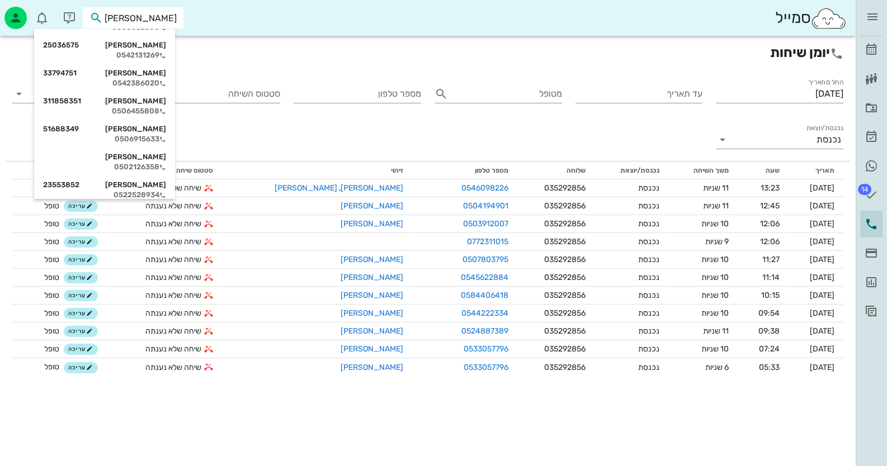
drag, startPoint x: 145, startPoint y: 18, endPoint x: 224, endPoint y: 19, distance: 79.4
click at [224, 19] on div "סמייל [PERSON_NAME]" at bounding box center [427, 18] width 855 height 36
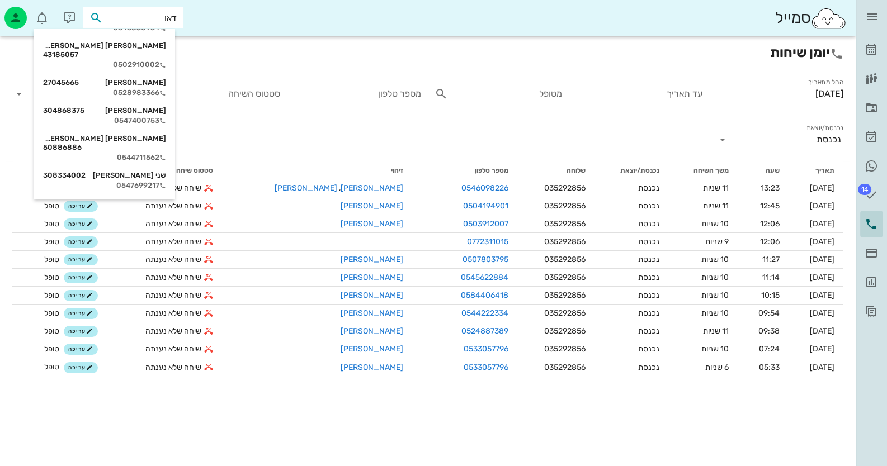
type input "[PERSON_NAME]"
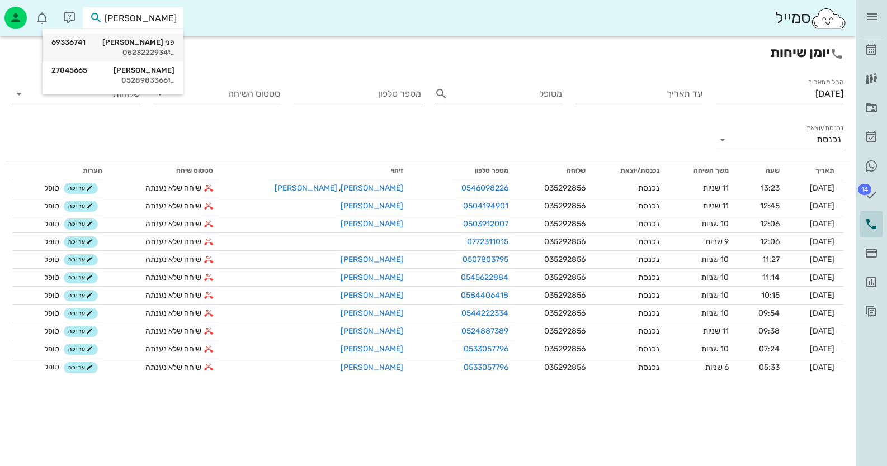
click at [129, 50] on div "0523222934" at bounding box center [112, 52] width 123 height 9
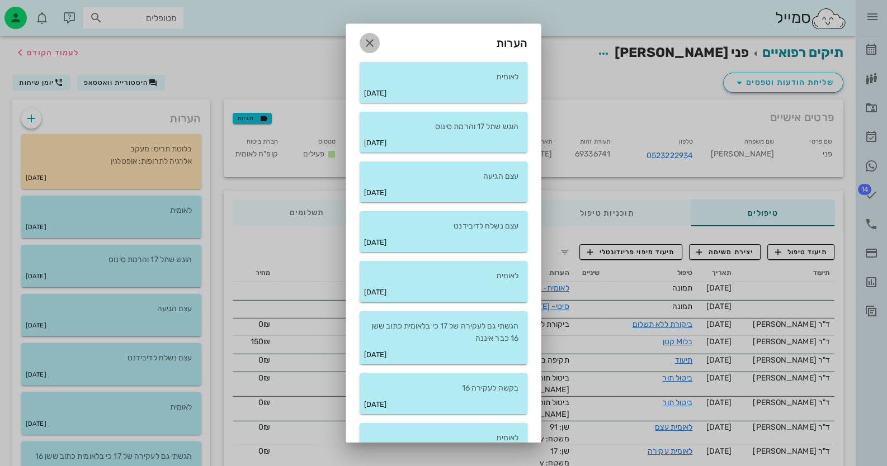
click at [373, 41] on icon "button" at bounding box center [369, 42] width 13 height 13
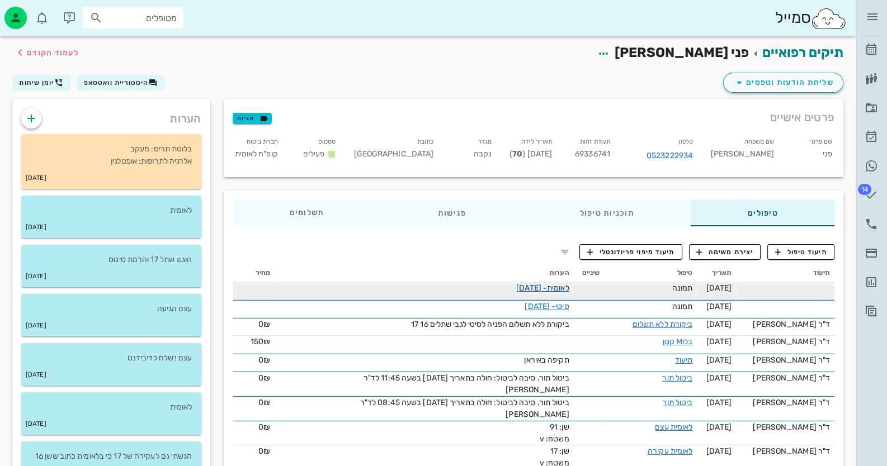
click at [544, 286] on link "לאומית- [DATE]" at bounding box center [542, 288] width 53 height 10
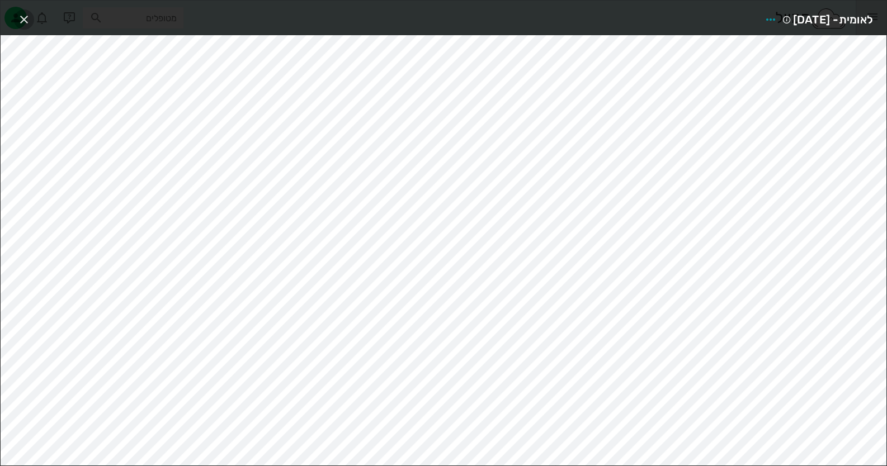
click at [22, 13] on icon "button" at bounding box center [23, 19] width 13 height 13
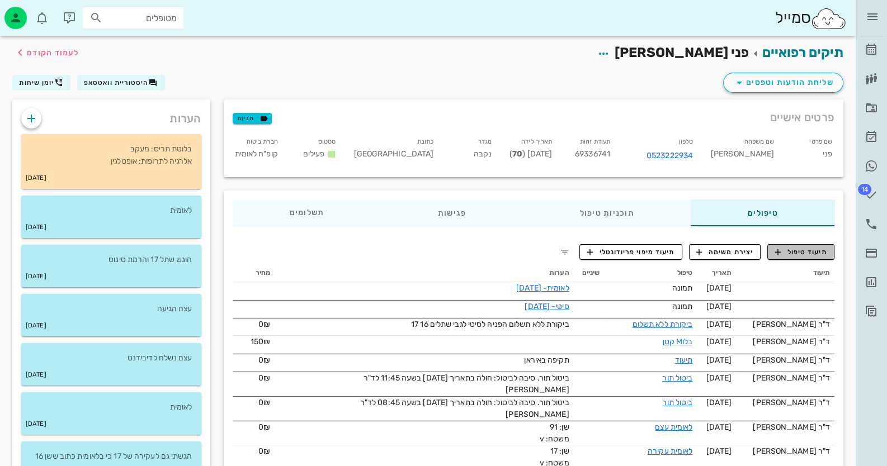
click at [822, 251] on span "תיעוד טיפול" at bounding box center [801, 252] width 52 height 10
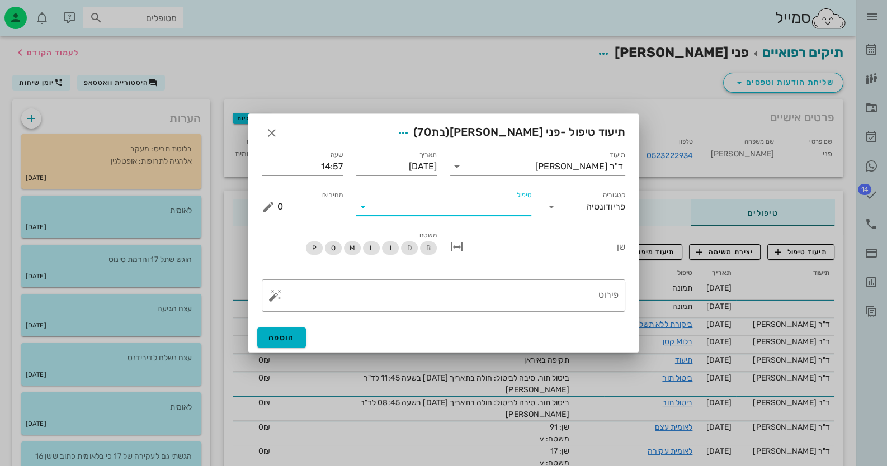
click at [474, 210] on input "טיפול" at bounding box center [451, 207] width 159 height 18
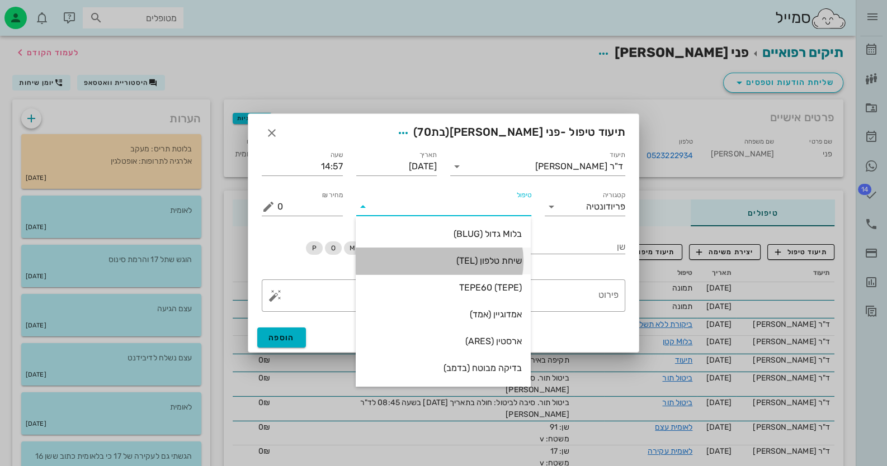
click at [494, 269] on div "שיחת טלפון (TEL)" at bounding box center [443, 261] width 157 height 24
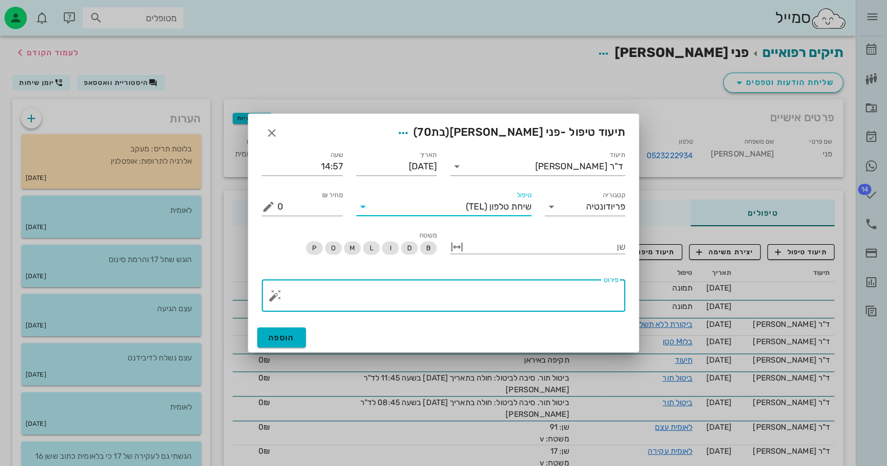
click at [594, 297] on textarea "פירוט" at bounding box center [447, 298] width 341 height 27
paste textarea "ד"ר [PERSON_NAME] עקב בעיות בעינים ועתידה לעשות נתוח הזמן הקרוב החלטתי לנמשיך א…"
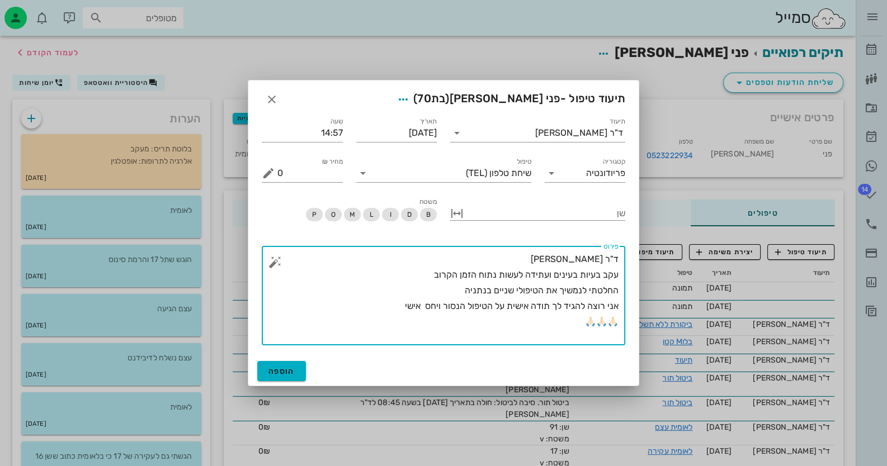
click at [618, 261] on textarea "ד"ר [PERSON_NAME] עקב בעיות בעינים ועתידה לעשות נתוח הזמן הקרוב החלטתי לנמשיך א…" at bounding box center [447, 299] width 341 height 94
type textarea "ווטסאפ - ד"ר [PERSON_NAME] עקב בעיות בעינים ועתידה לעשות נתוח הזמן הקרוב החלטתי…"
click at [292, 370] on span "הוספה" at bounding box center [281, 372] width 26 height 10
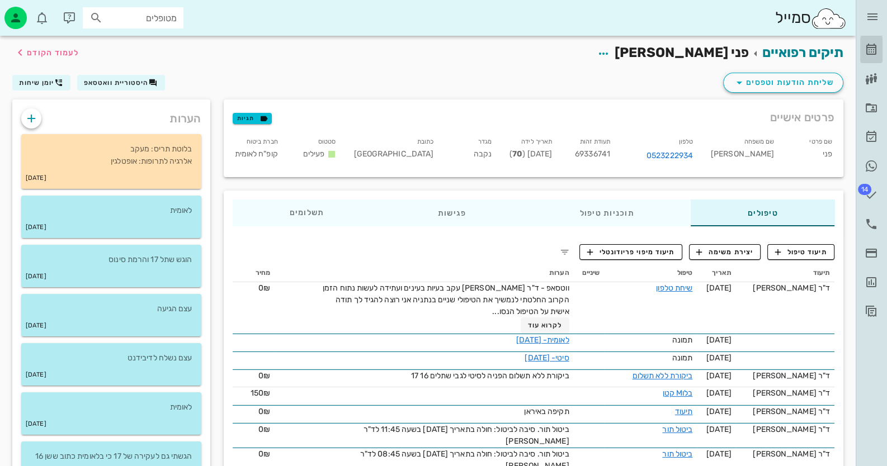
click at [877, 50] on icon at bounding box center [870, 49] width 13 height 13
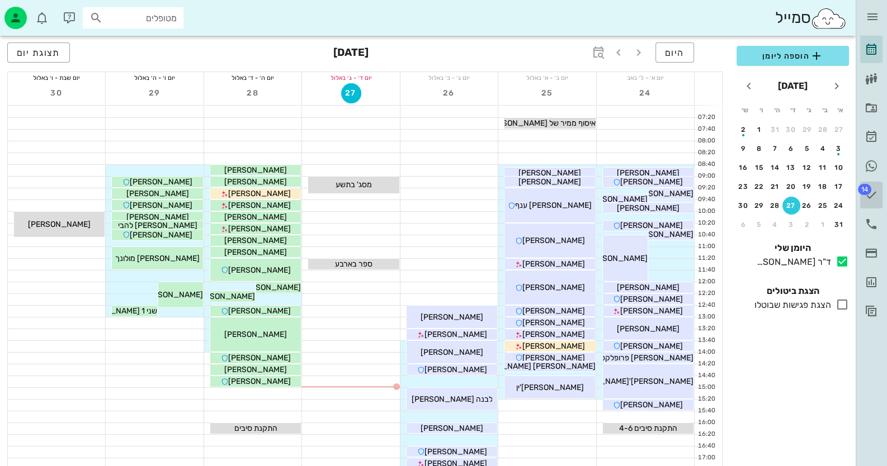
click at [868, 186] on span "14" at bounding box center [864, 189] width 13 height 11
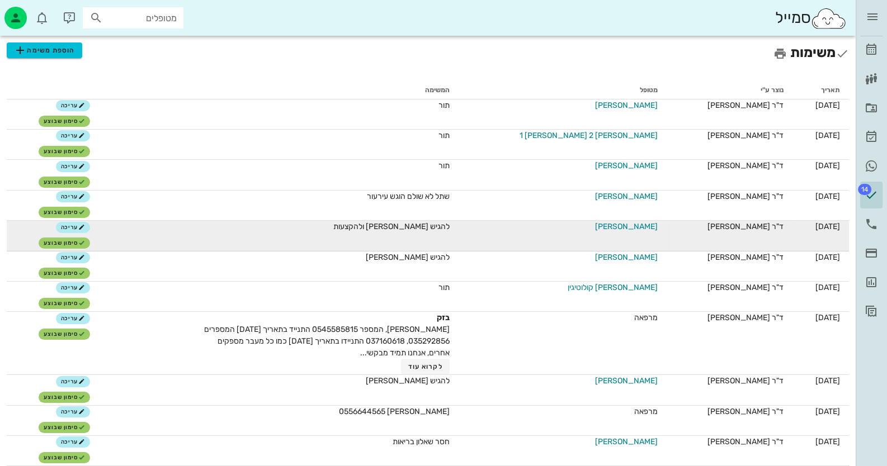
click at [635, 224] on span "[PERSON_NAME]" at bounding box center [626, 227] width 63 height 12
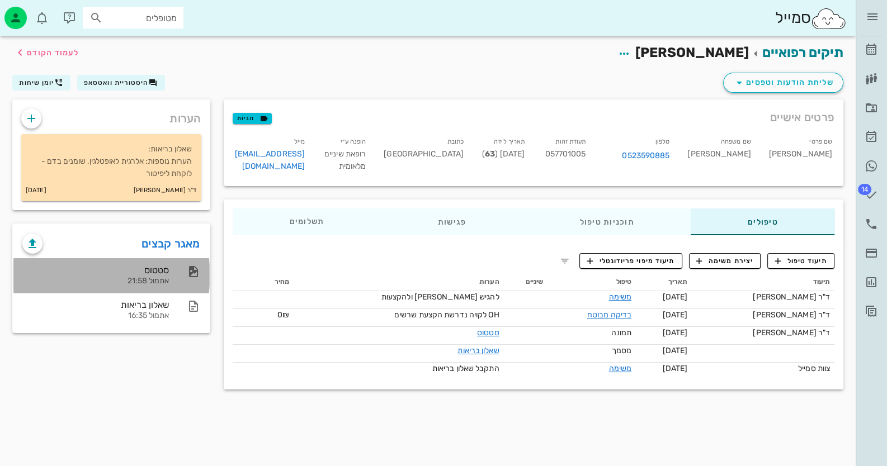
click at [198, 283] on div "סטטוס אתמול 21:58" at bounding box center [111, 275] width 196 height 35
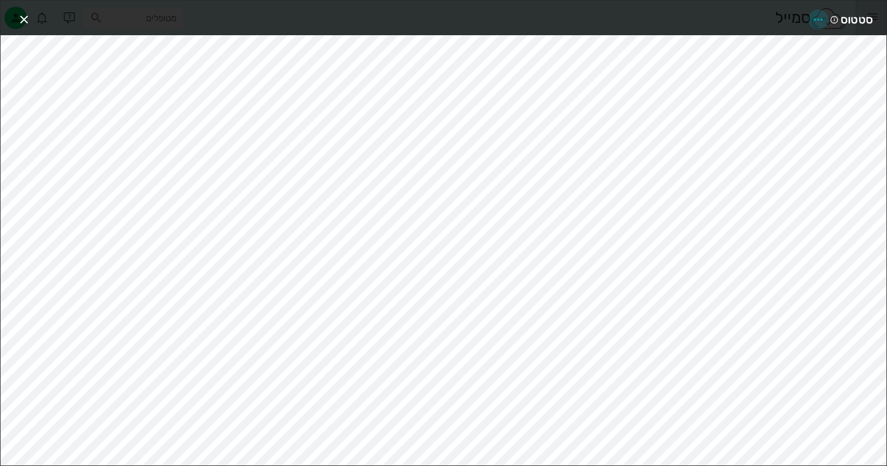
click at [815, 22] on icon "button" at bounding box center [817, 19] width 13 height 13
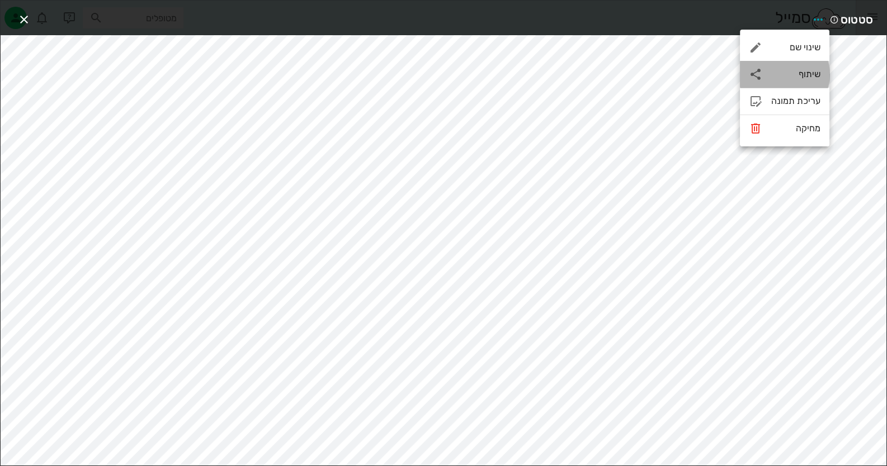
click at [805, 73] on div "שיתוף" at bounding box center [795, 74] width 49 height 11
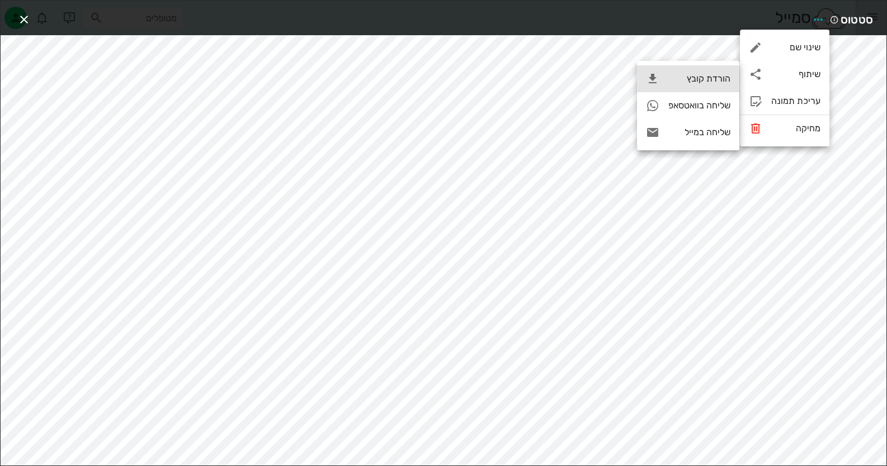
click at [690, 78] on div "הורדת קובץ" at bounding box center [699, 78] width 62 height 11
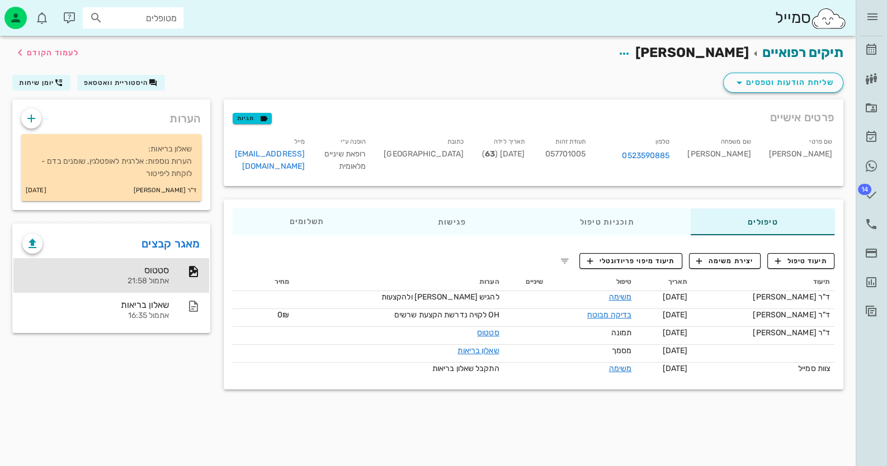
click at [585, 155] on span "057701005" at bounding box center [565, 154] width 41 height 10
copy span "057701005"
click at [27, 119] on icon "button" at bounding box center [31, 118] width 13 height 13
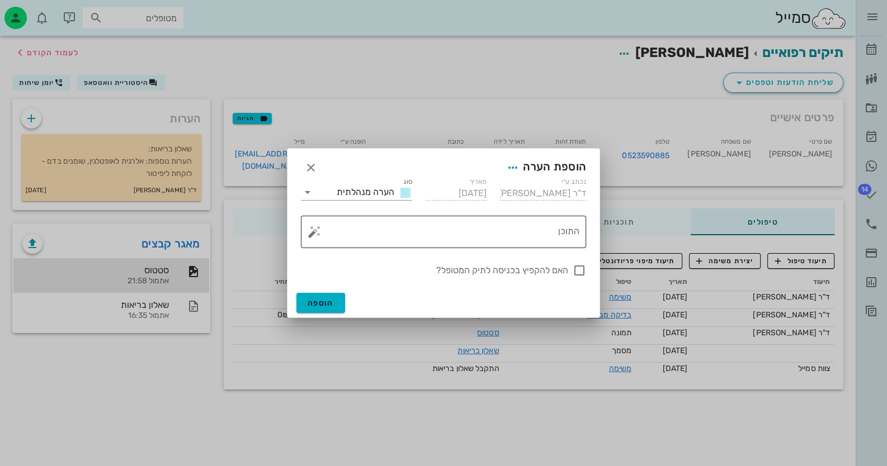
click at [315, 232] on button "button" at bounding box center [314, 231] width 13 height 13
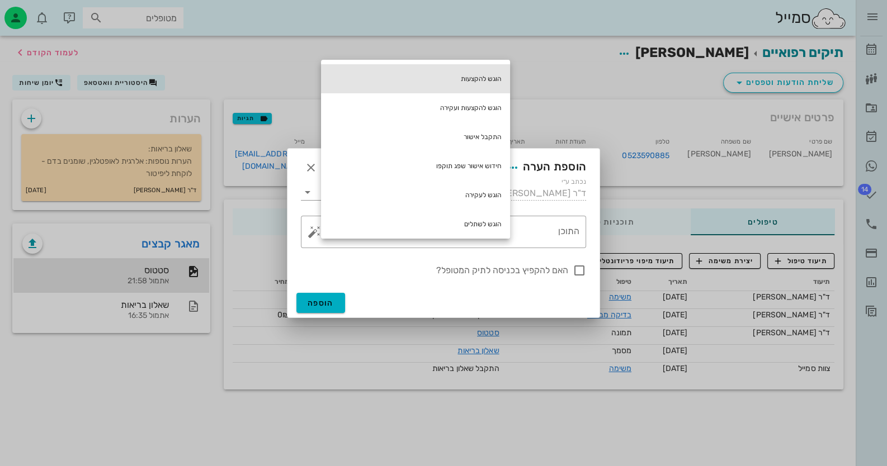
click at [491, 78] on div "הוגש להקצעות" at bounding box center [415, 78] width 189 height 29
type textarea "הוגש להקצעות"
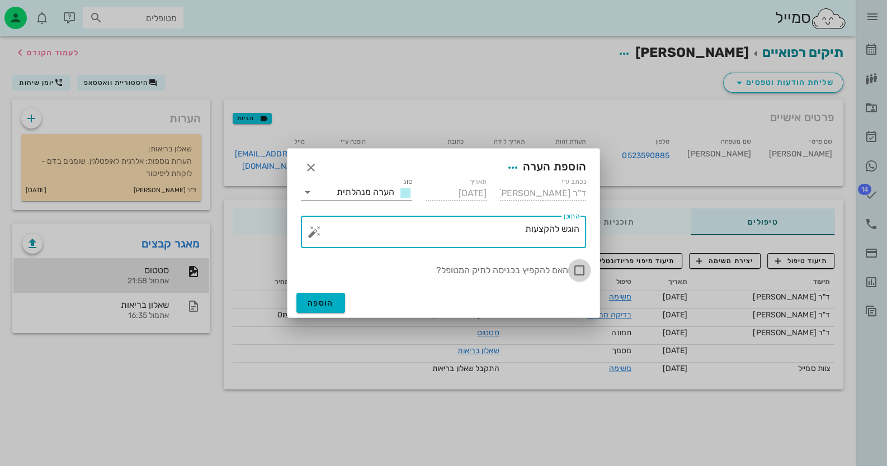
click at [576, 273] on div at bounding box center [579, 270] width 19 height 19
checkbox input "true"
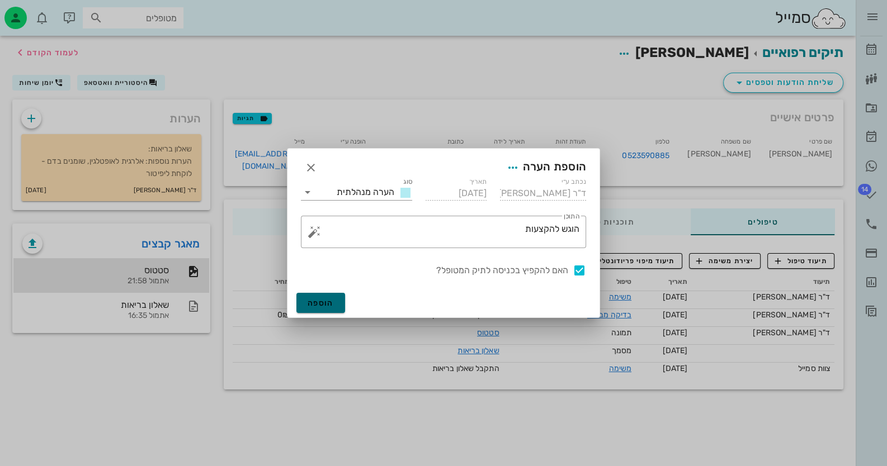
click at [318, 308] on button "הוספה" at bounding box center [320, 303] width 49 height 20
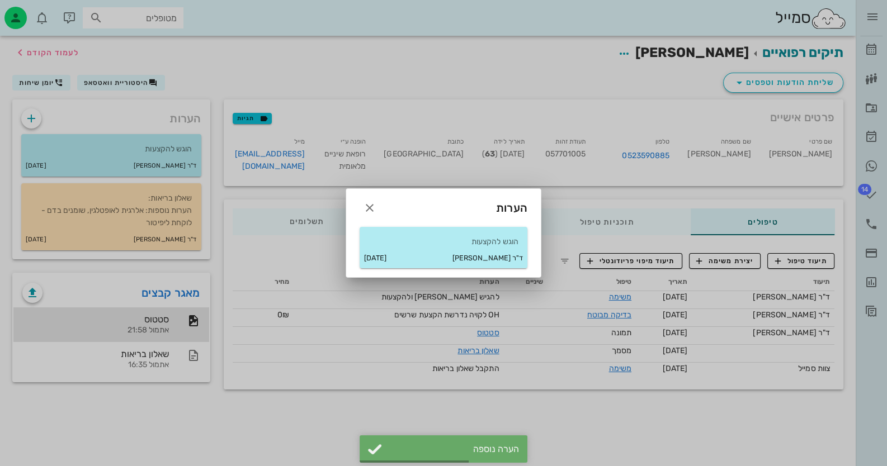
click at [725, 448] on div at bounding box center [443, 233] width 887 height 466
